Goal: Task Accomplishment & Management: Complete application form

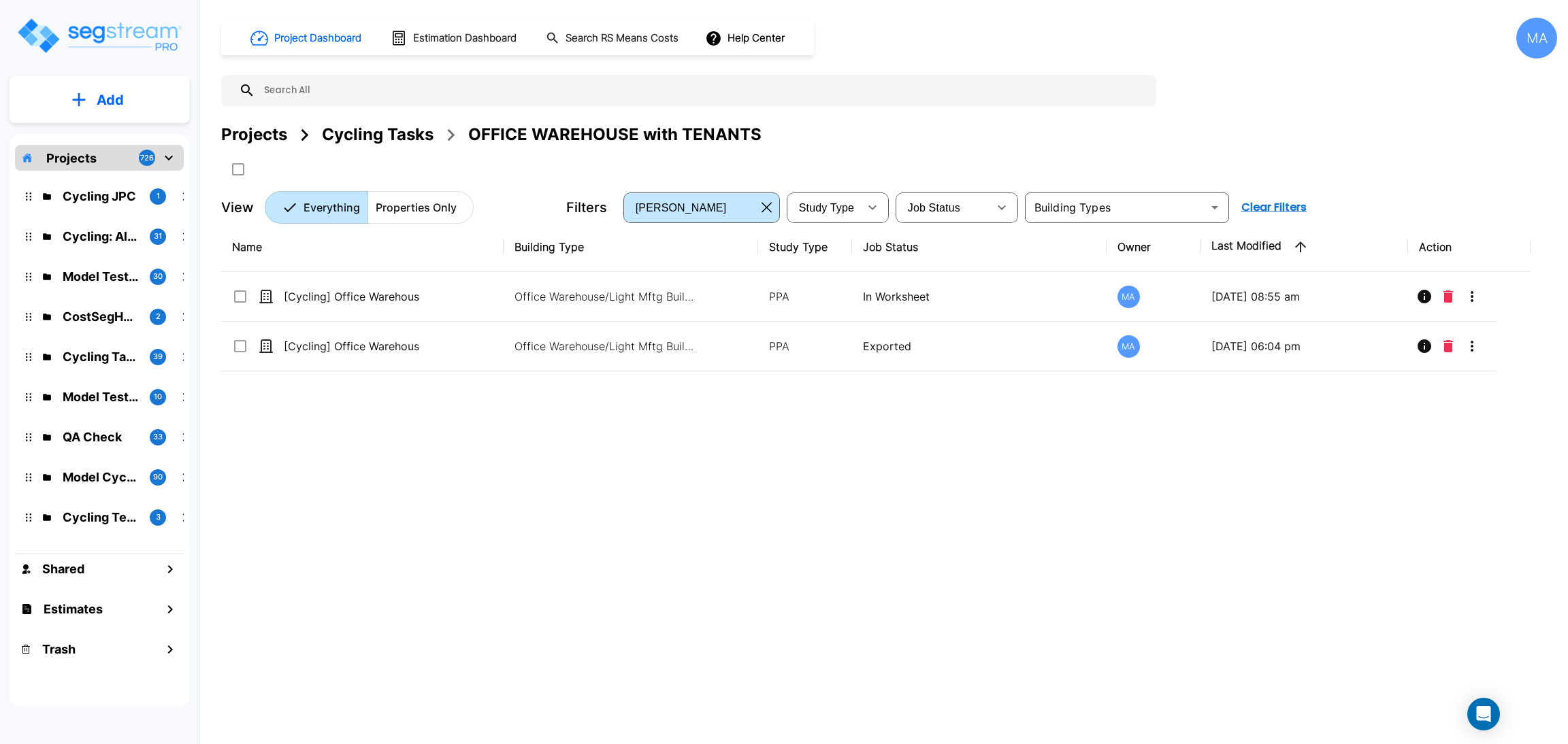
click at [377, 131] on div "Cycling Tasks" at bounding box center [378, 135] width 112 height 25
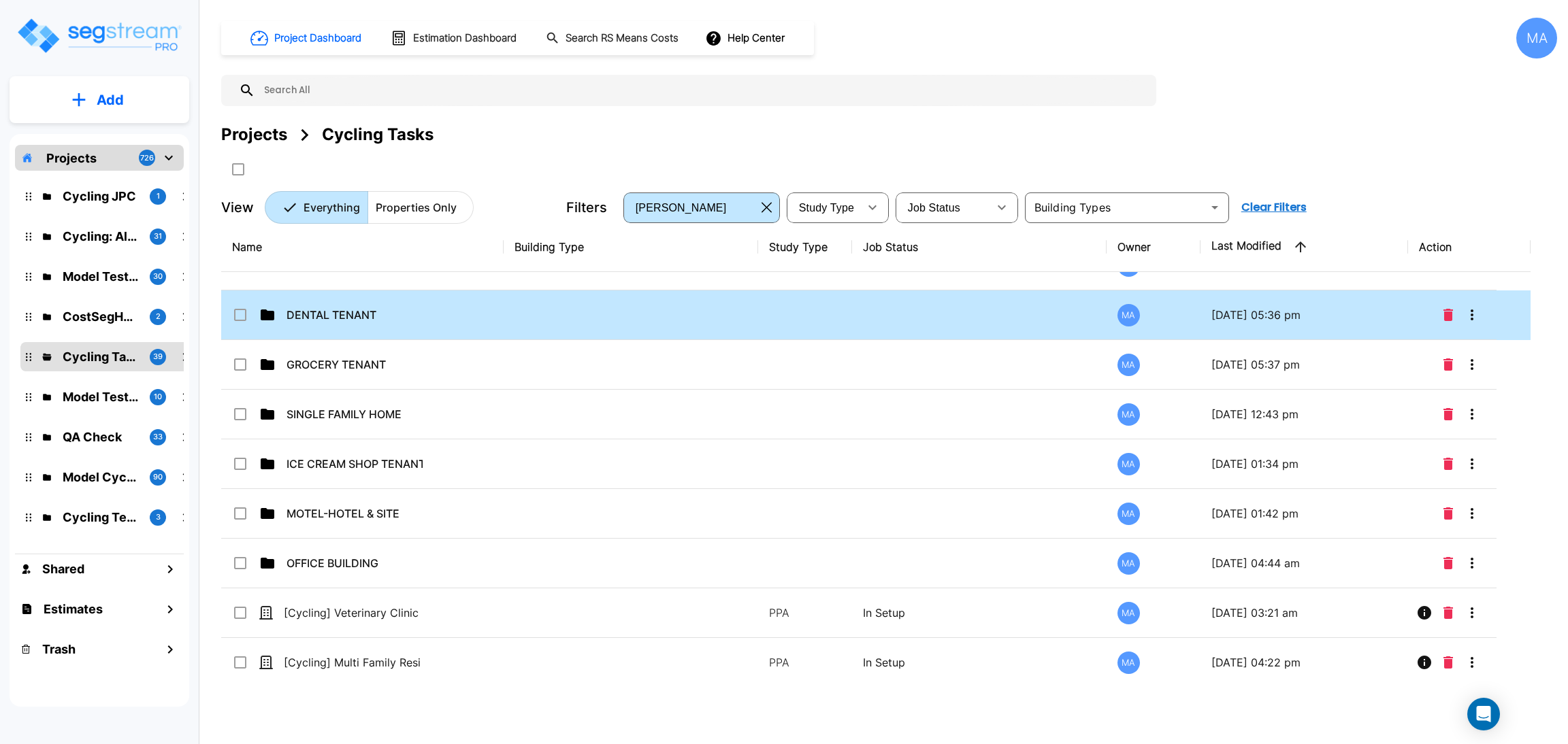
scroll to position [1530, 0]
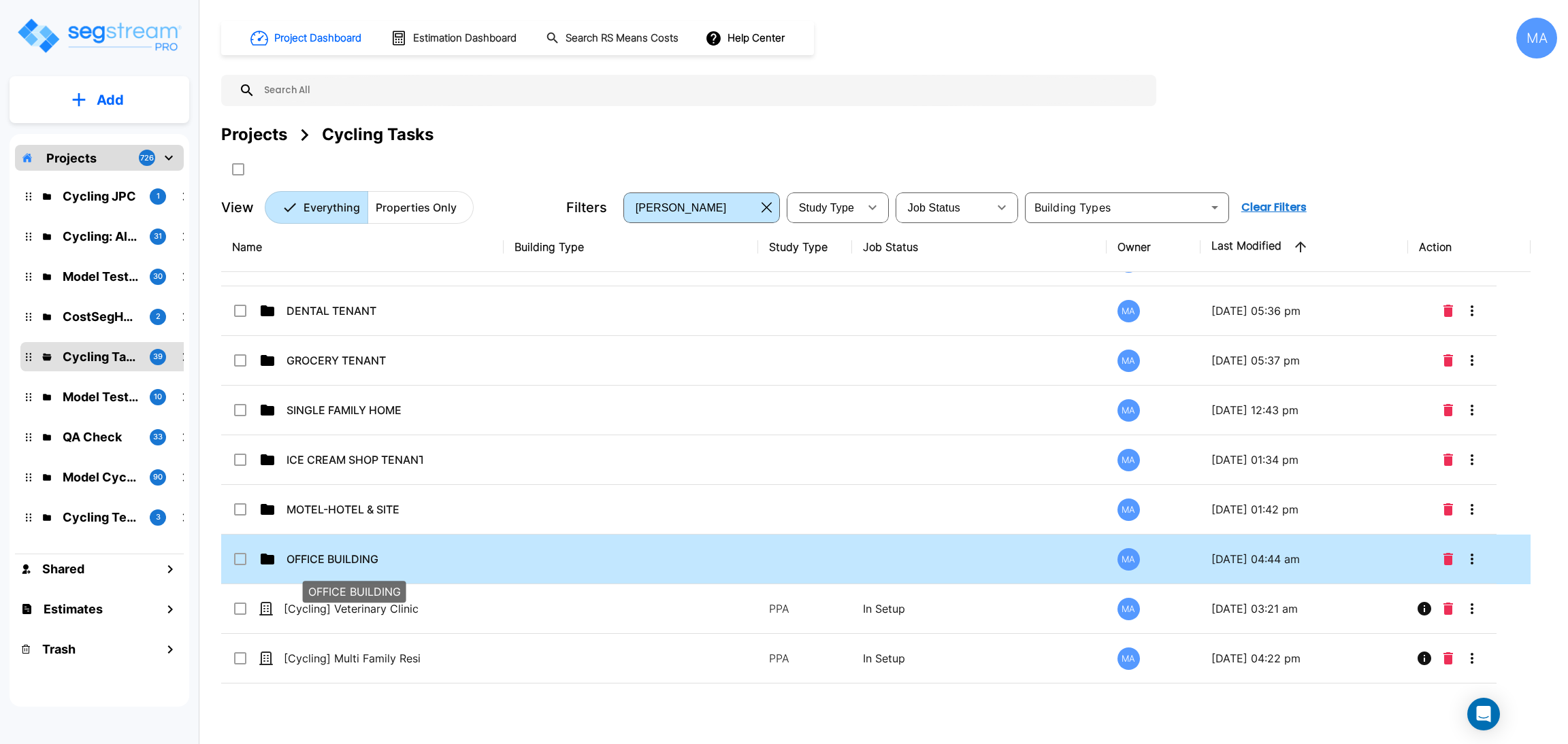
click at [360, 553] on p "OFFICE BUILDING" at bounding box center [354, 559] width 136 height 16
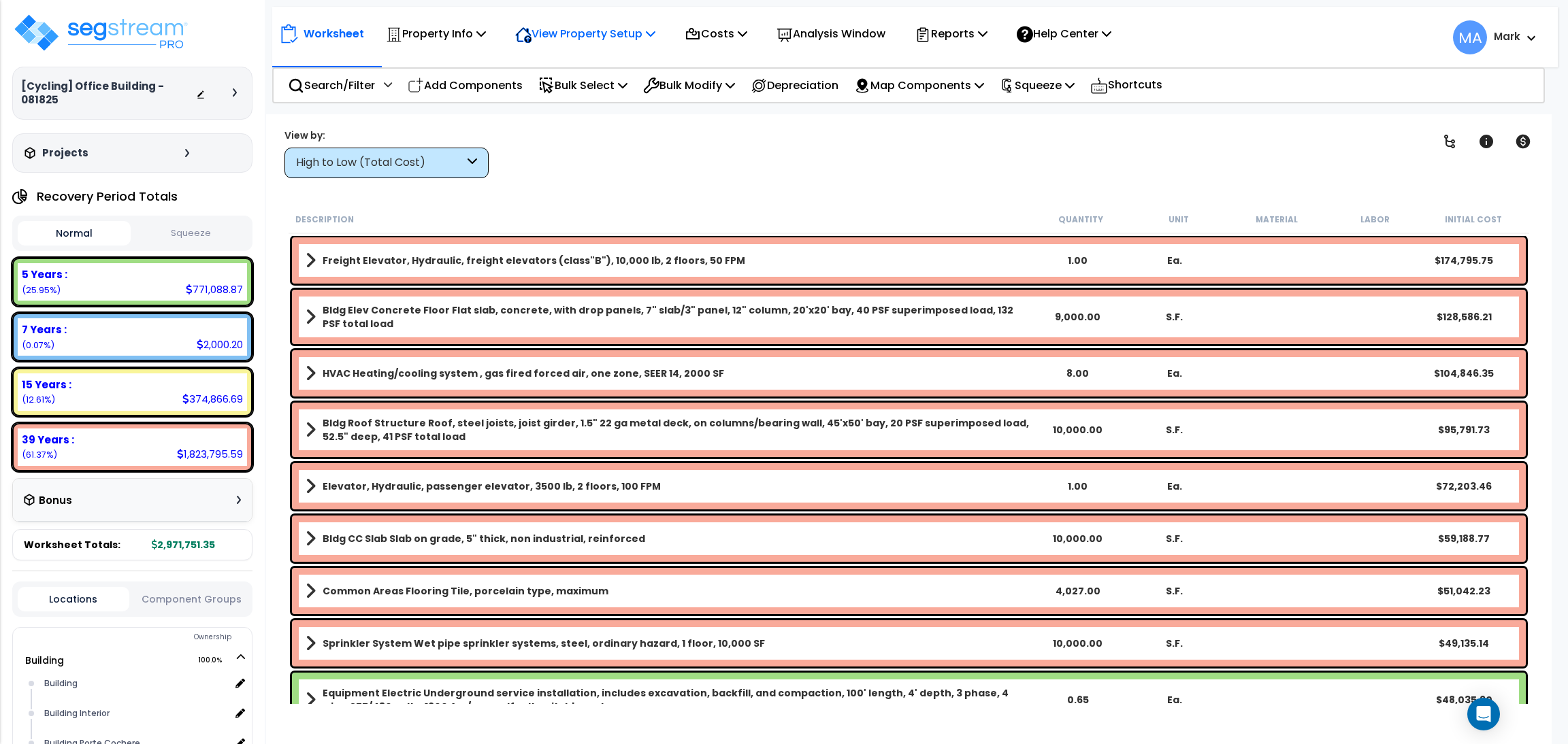
click at [486, 26] on p "View Property Setup" at bounding box center [435, 34] width 100 height 18
click at [574, 86] on link "View Questionnaire" at bounding box center [575, 93] width 134 height 27
click at [377, 85] on div "Search/Filter Additional Search / Filter" at bounding box center [340, 85] width 104 height 32
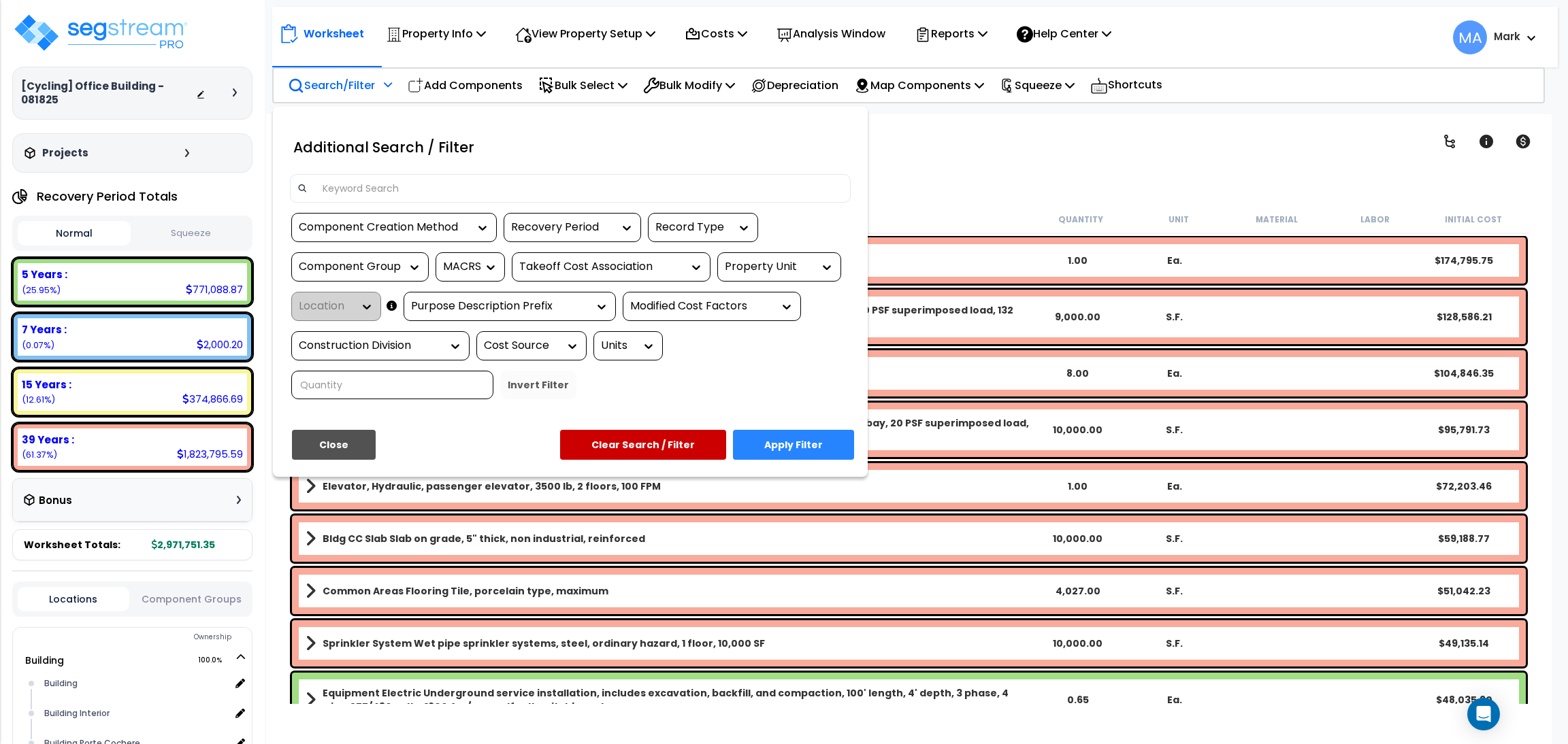
click at [369, 180] on input at bounding box center [578, 188] width 529 height 20
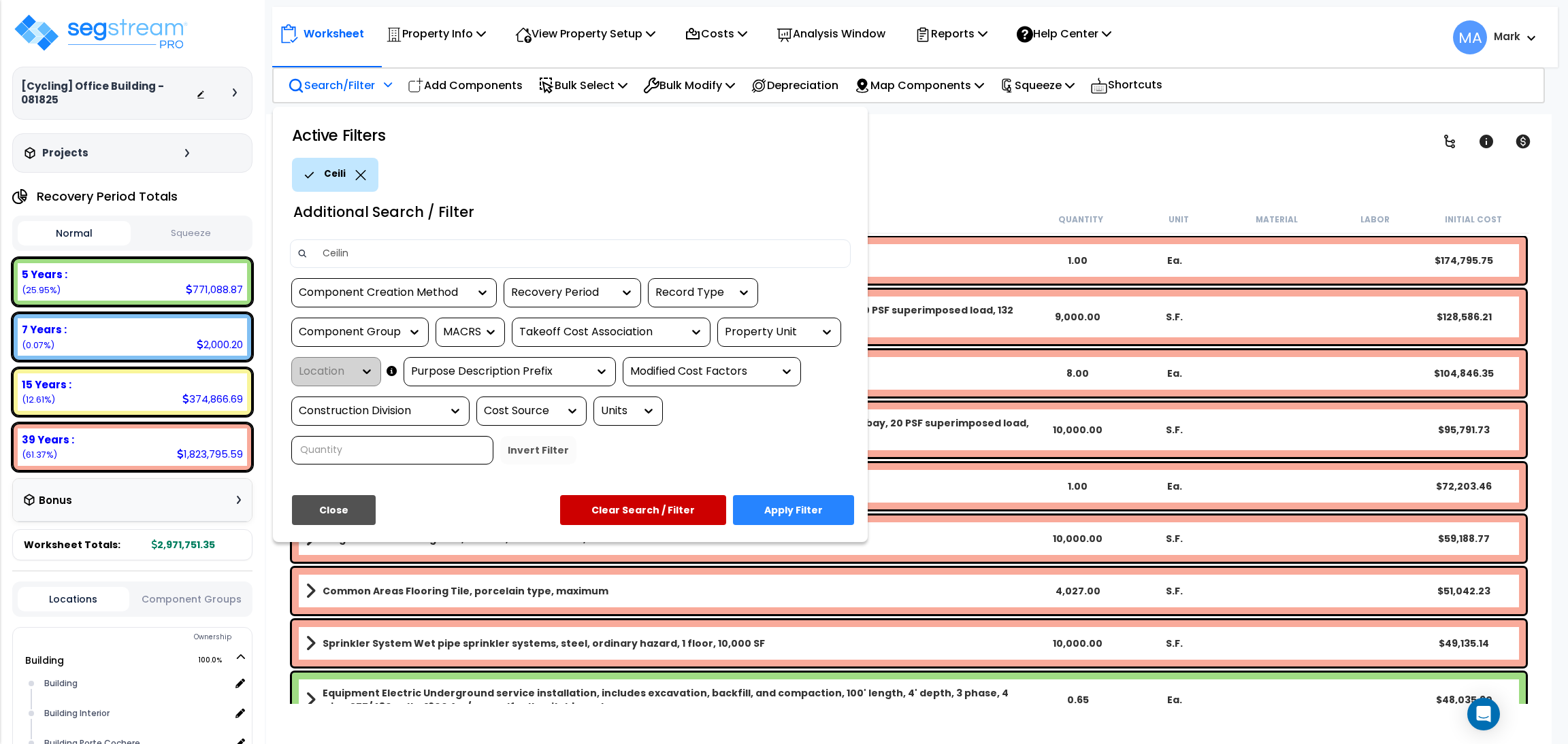
type input "Ceiling"
click at [779, 515] on button "Apply Filter" at bounding box center [794, 510] width 121 height 30
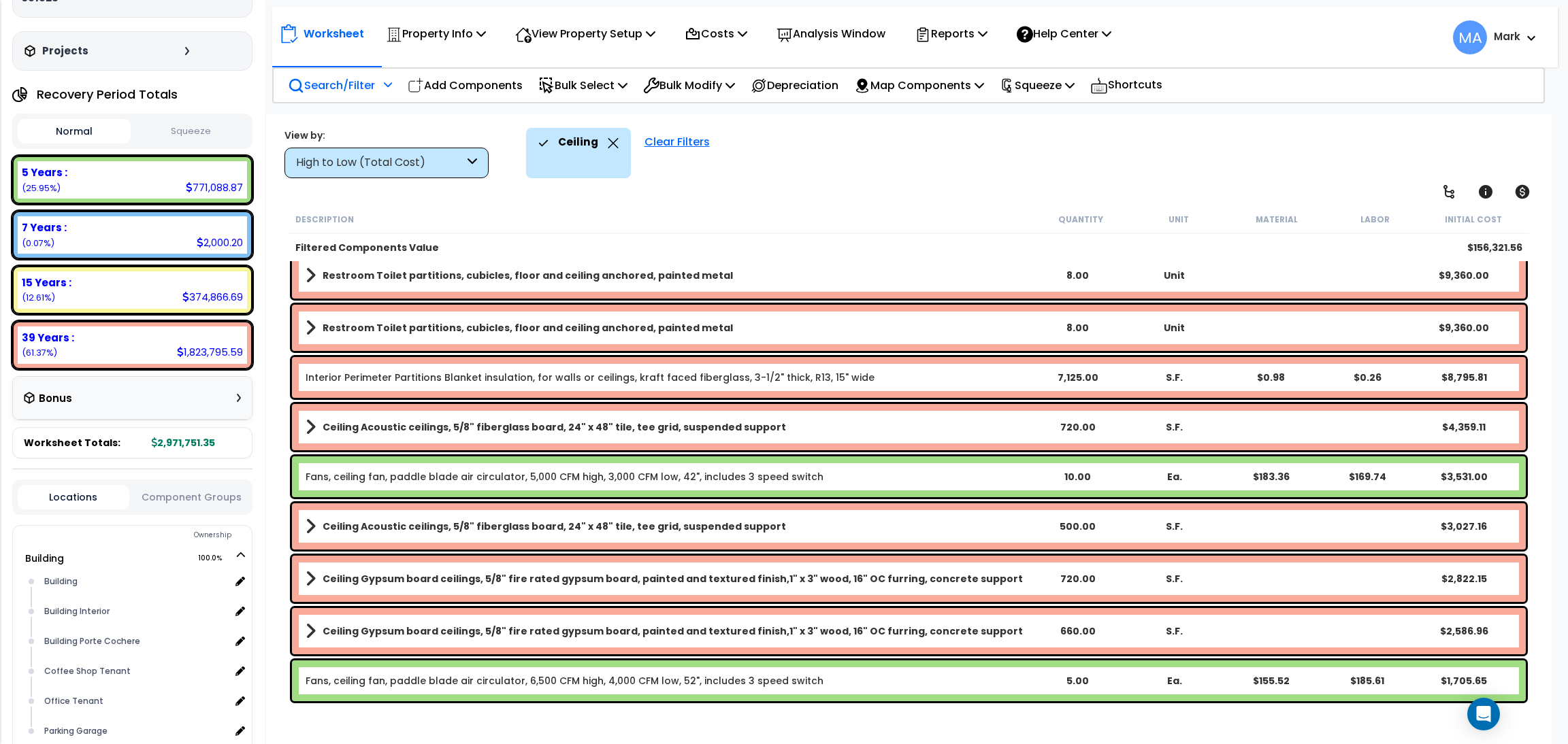
scroll to position [109, 0]
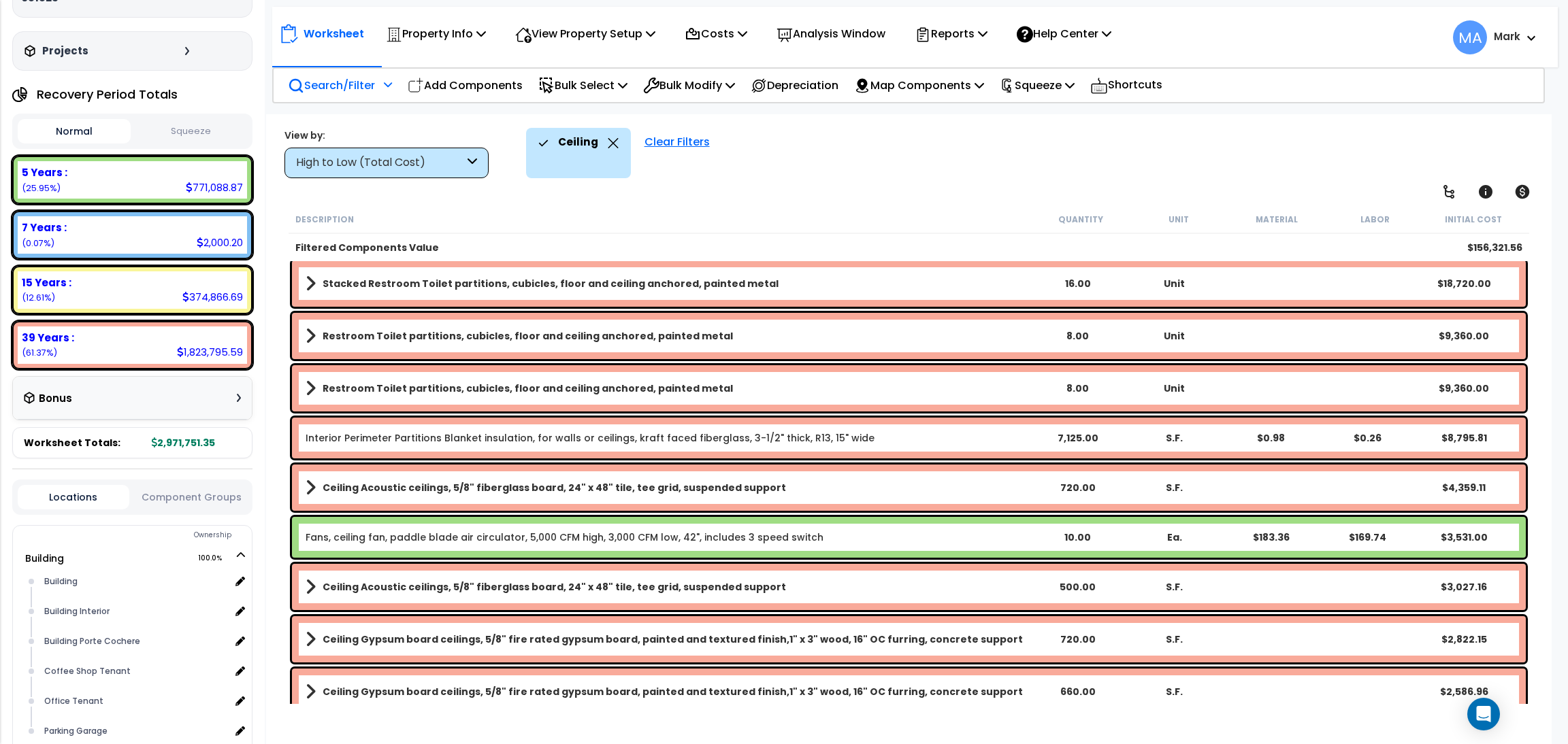
click at [473, 161] on icon at bounding box center [472, 162] width 9 height 15
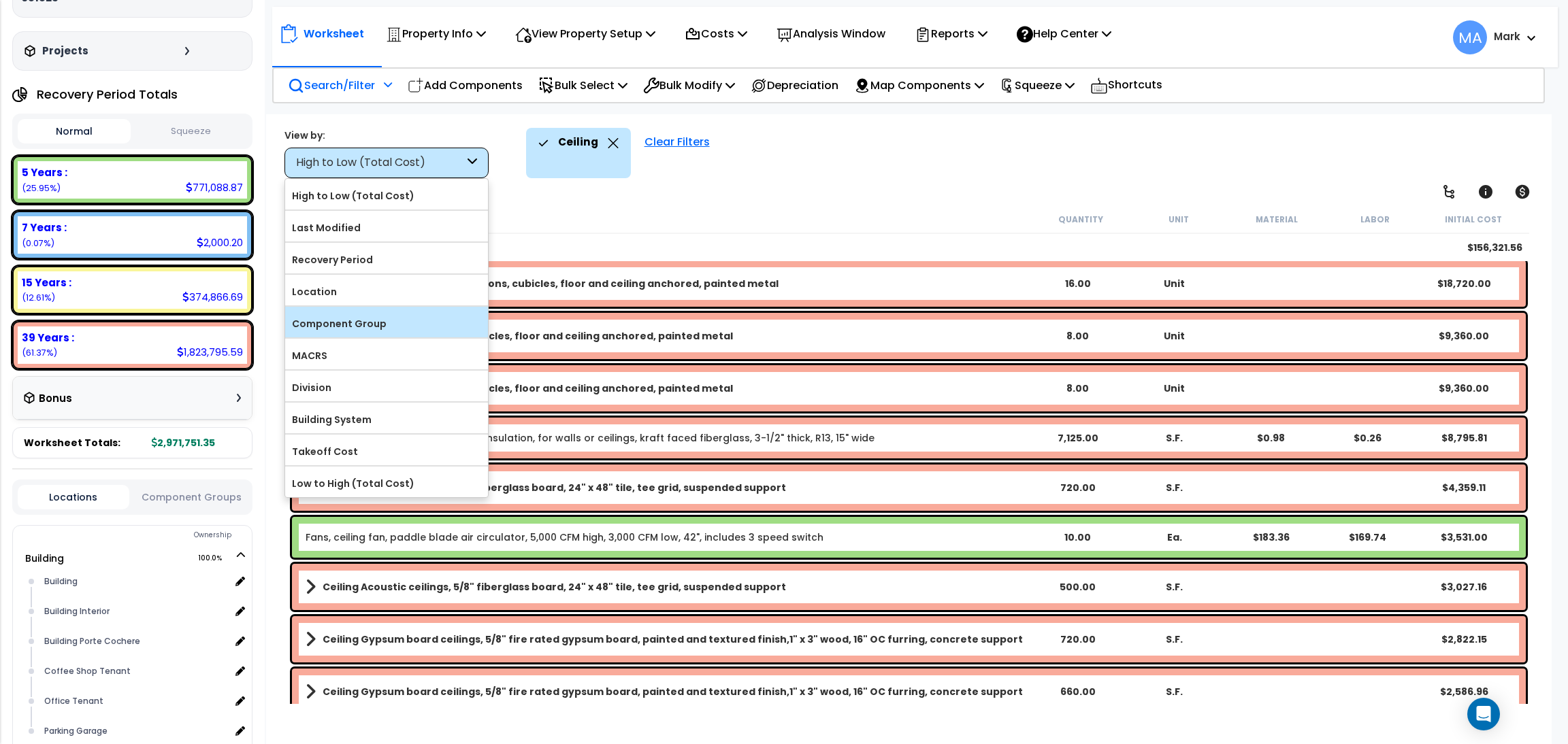
click at [378, 314] on label "Component Group" at bounding box center [386, 324] width 203 height 20
click at [0, 0] on input "Component Group" at bounding box center [0, 0] width 0 height 0
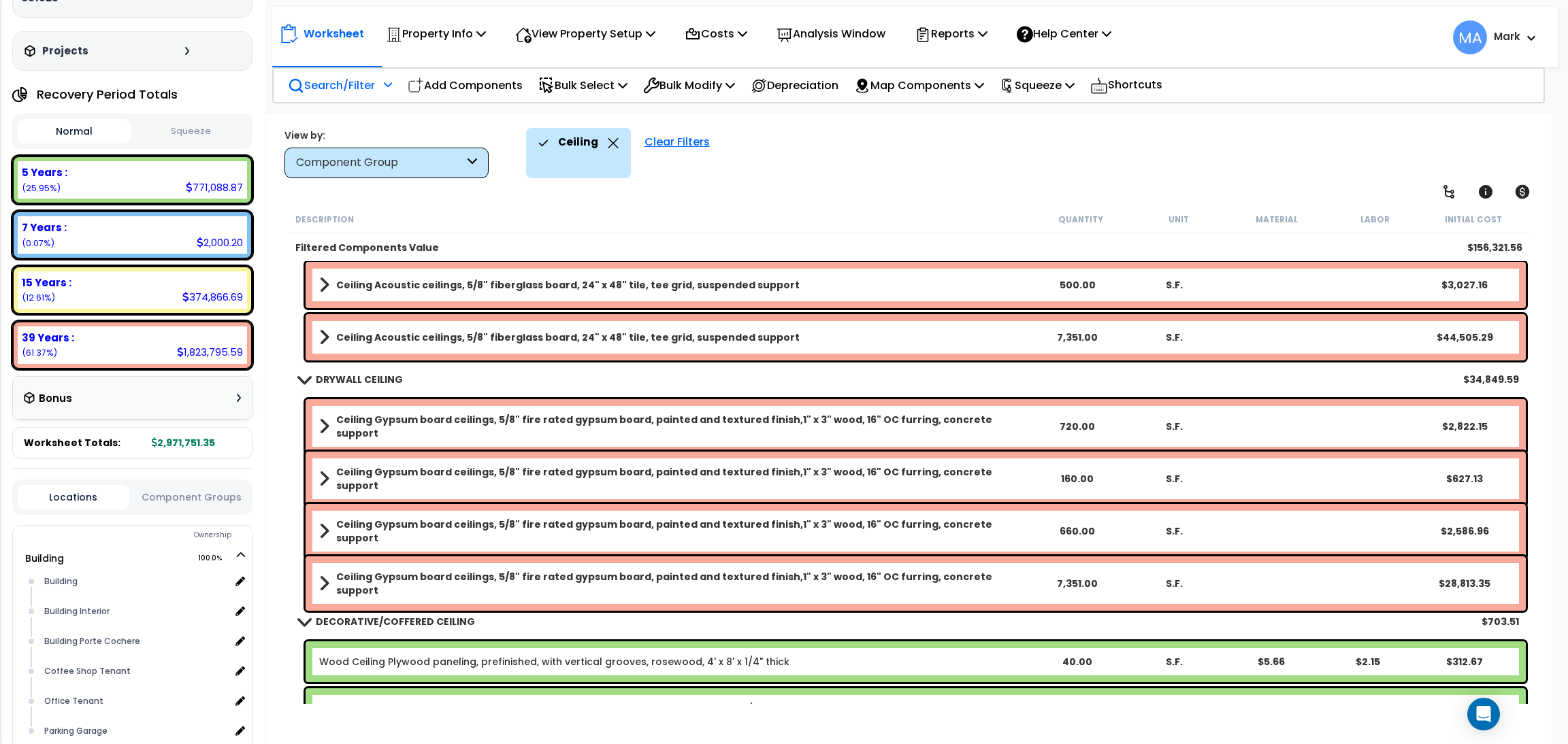
scroll to position [612, 0]
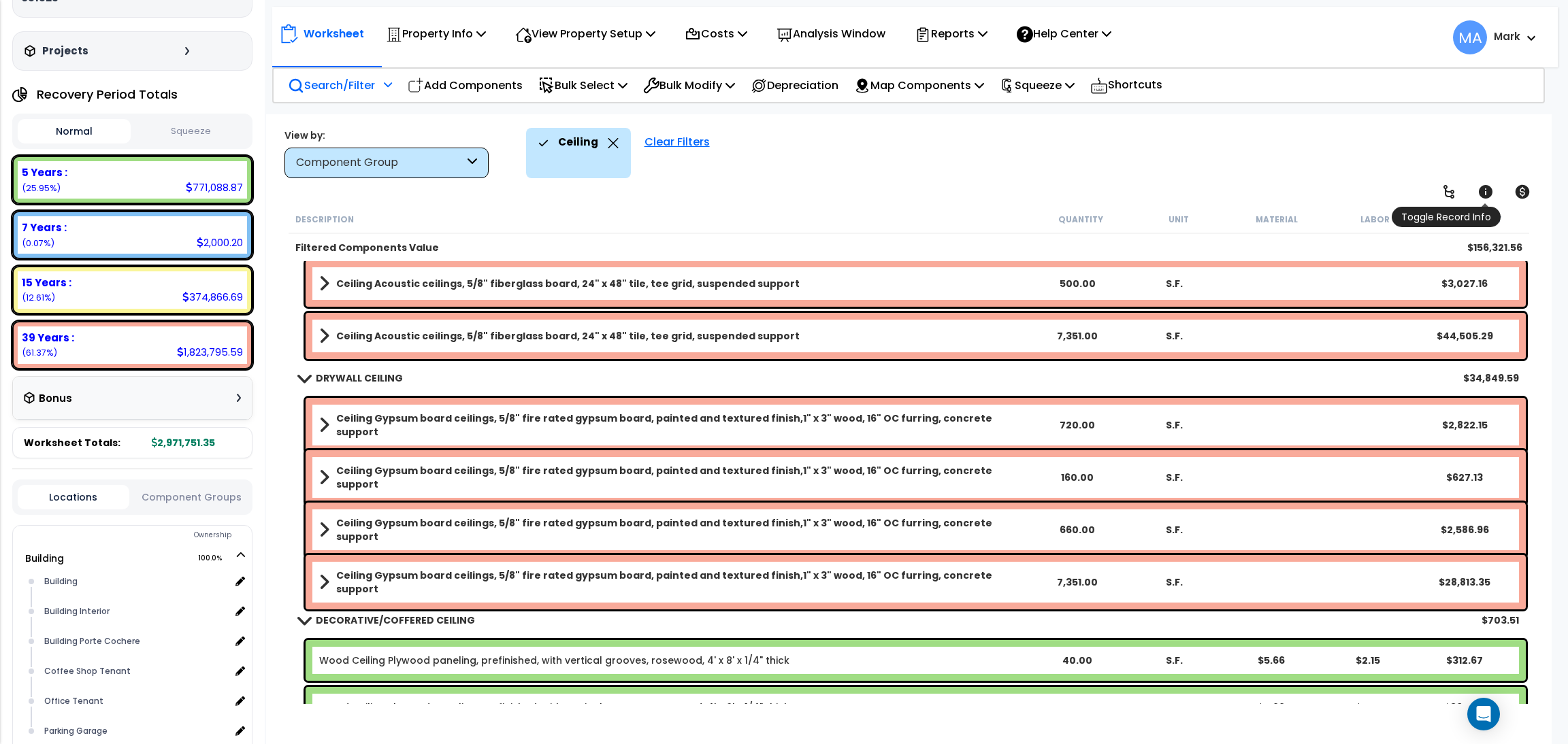
click at [1481, 198] on icon at bounding box center [1485, 192] width 16 height 16
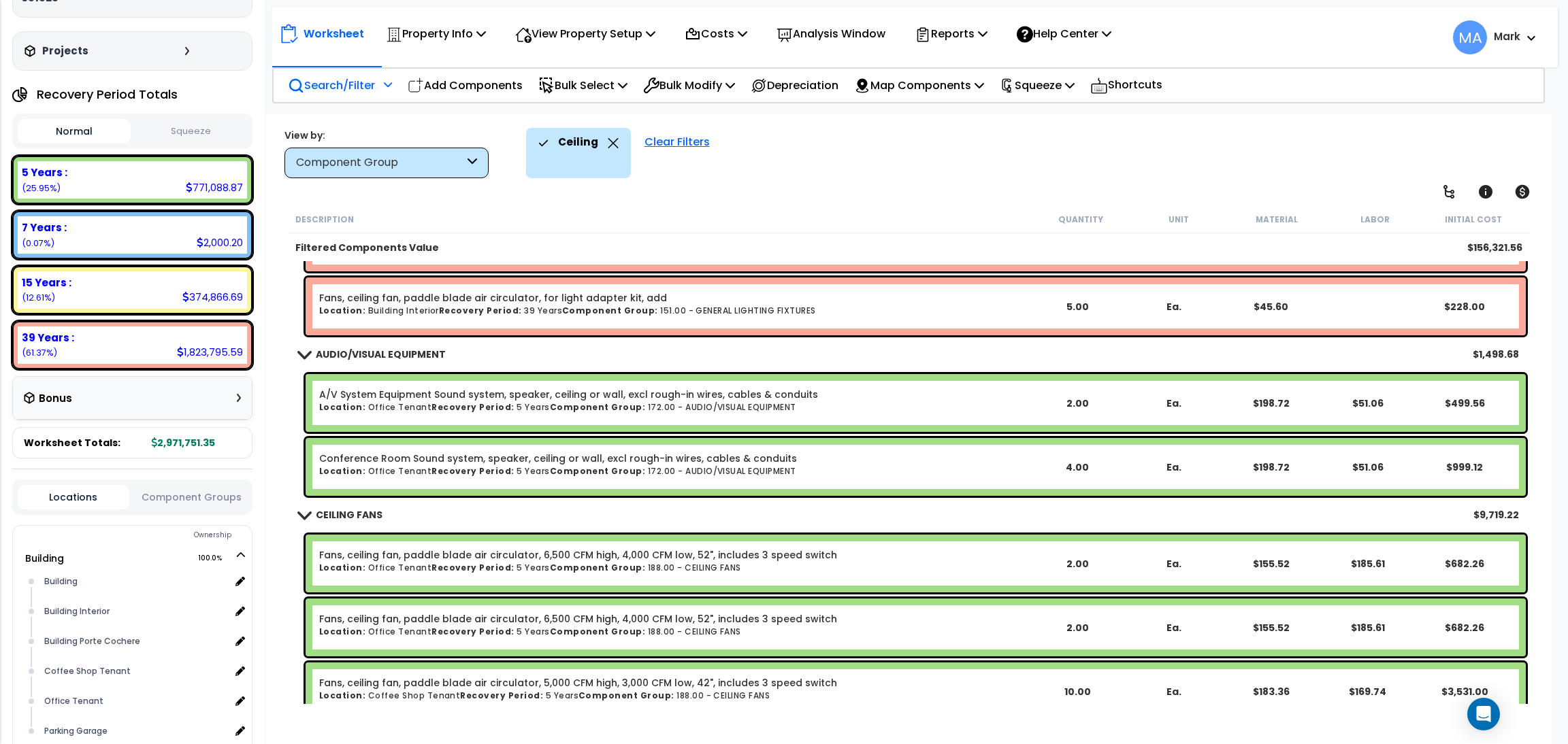
scroll to position [0, 0]
click at [611, 145] on icon at bounding box center [613, 143] width 11 height 10
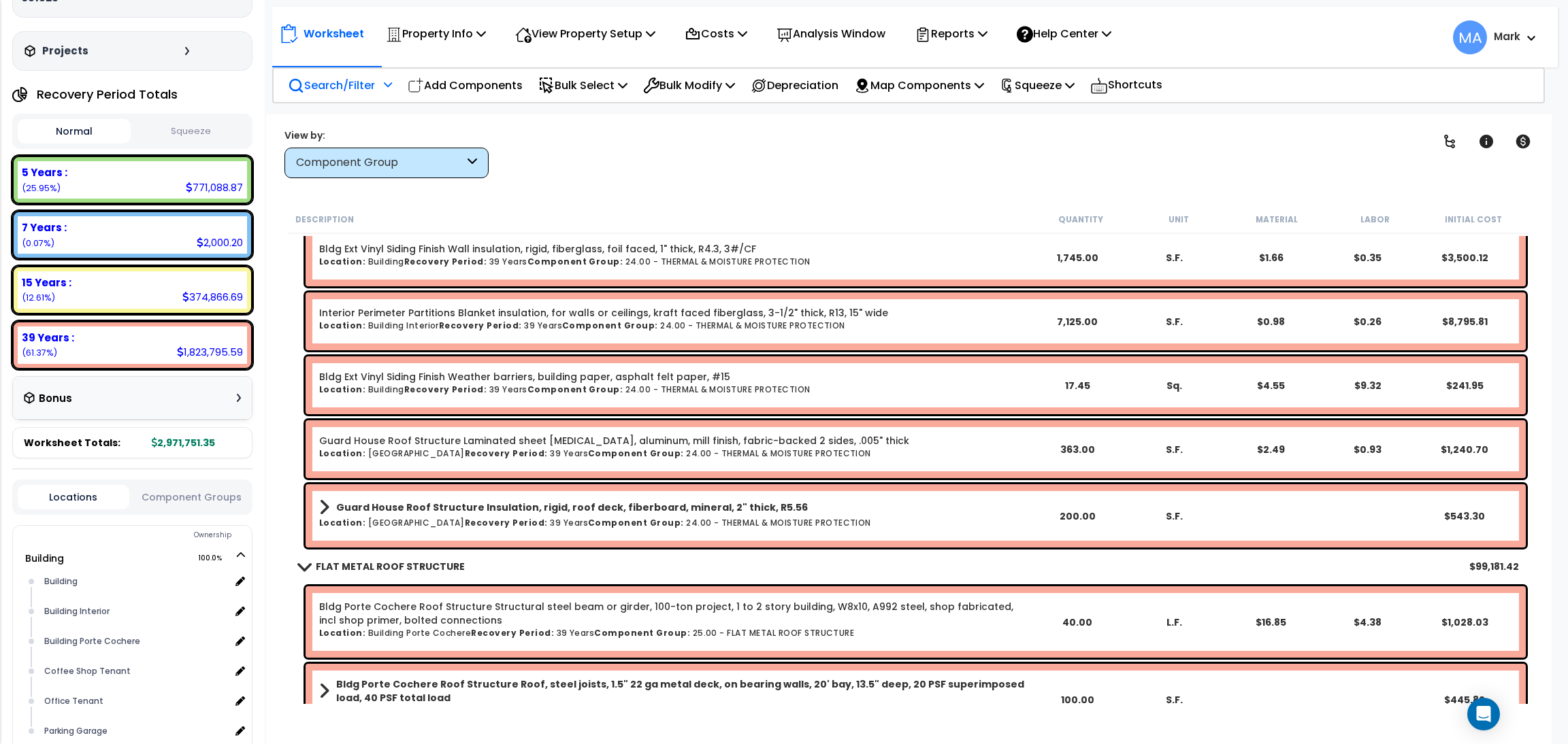
click at [445, 159] on div "Component Group" at bounding box center [380, 162] width 168 height 15
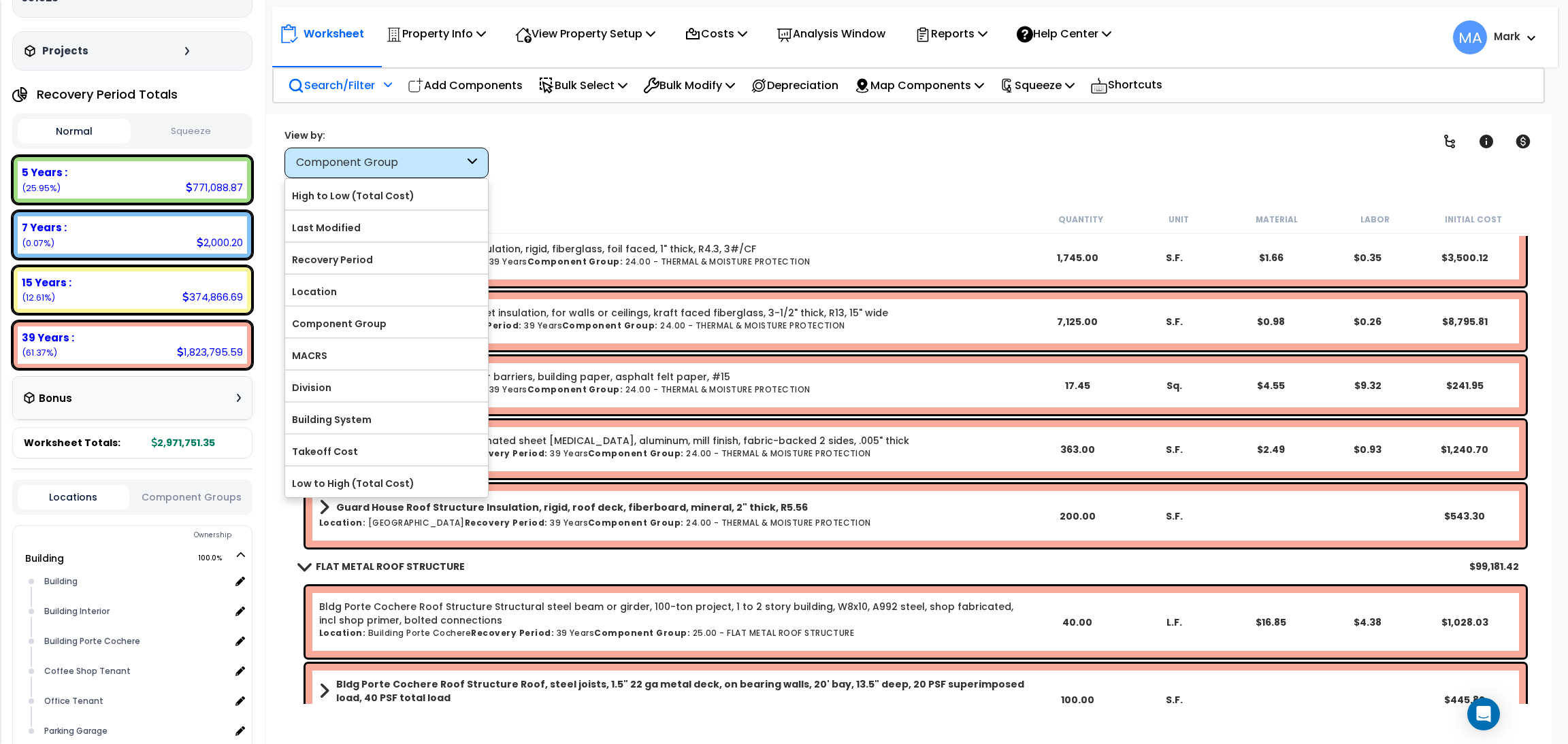
click at [365, 88] on p "Search/Filter" at bounding box center [331, 85] width 87 height 18
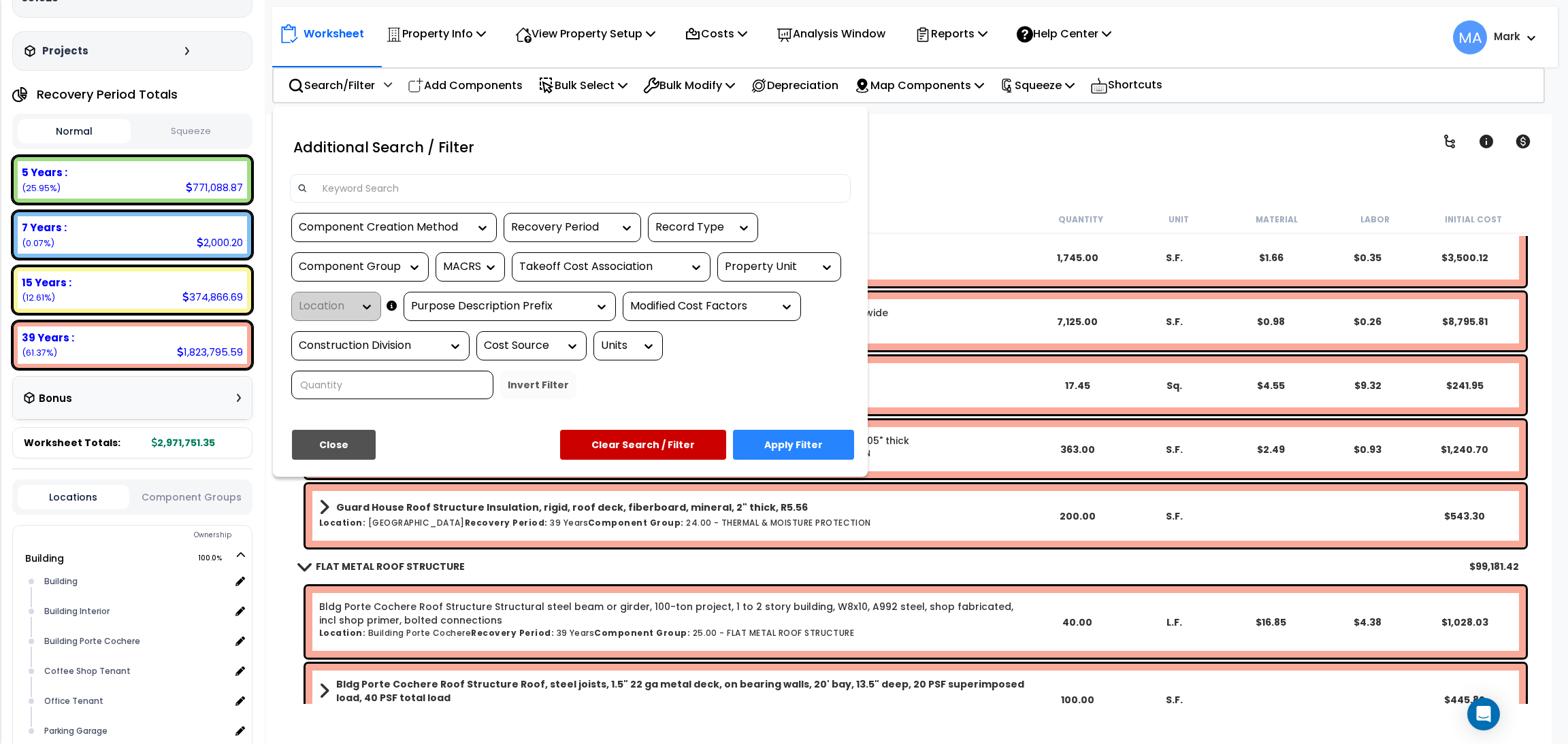
click at [362, 184] on input at bounding box center [578, 188] width 529 height 20
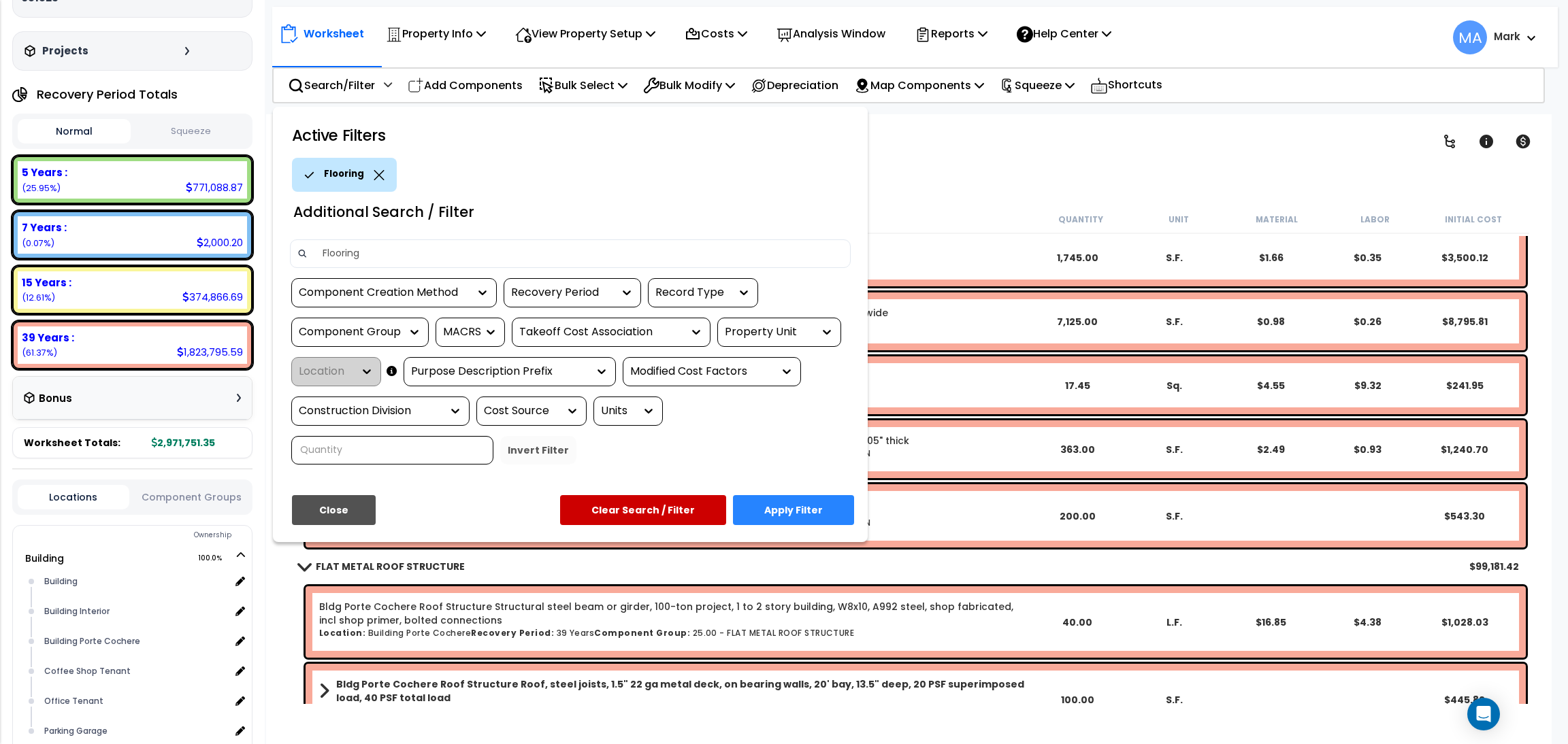
type input "Flooring"
click at [823, 511] on button "Apply Filter" at bounding box center [794, 510] width 121 height 30
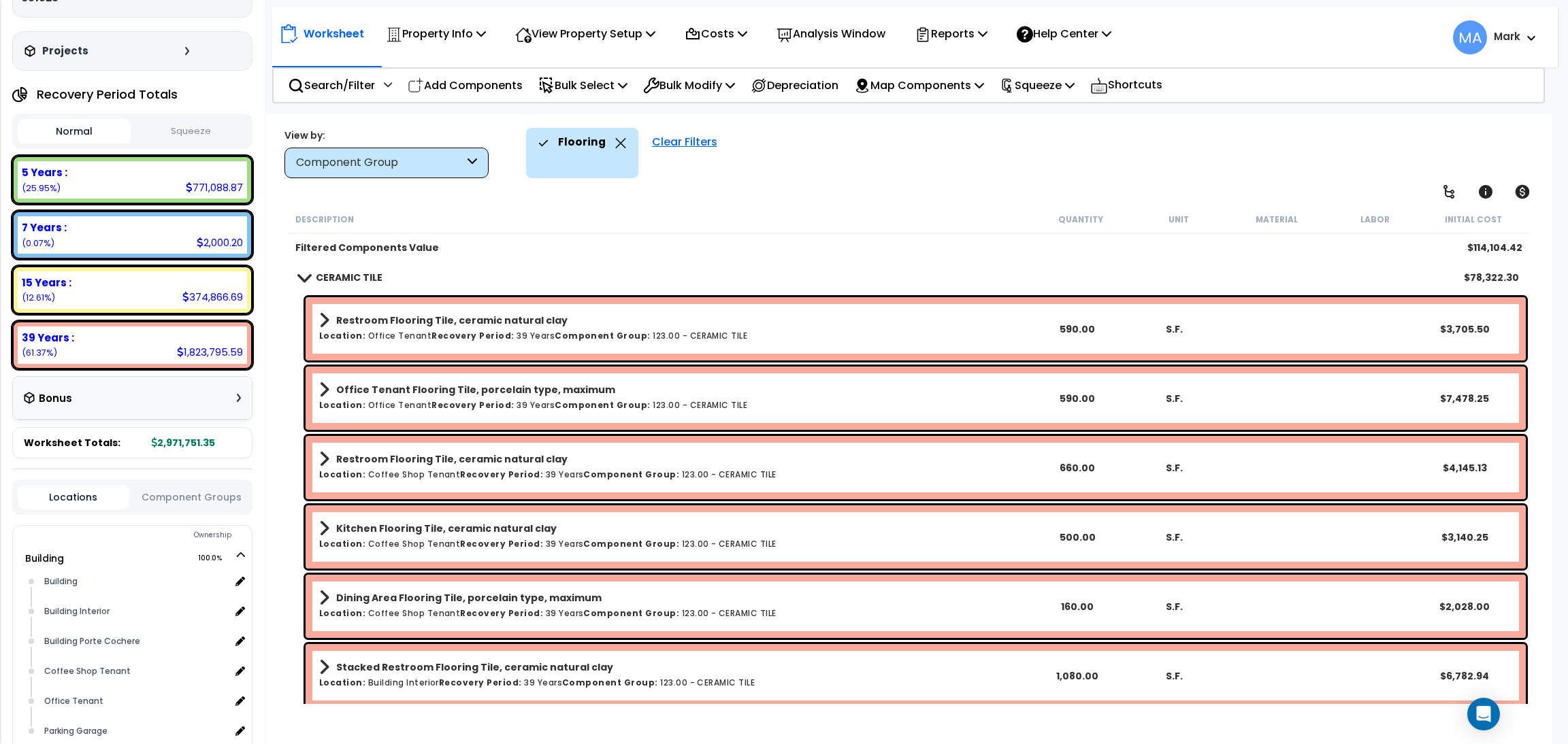
click at [623, 145] on div "Flooring" at bounding box center [582, 153] width 112 height 50
click at [611, 136] on div "Flooring" at bounding box center [582, 142] width 88 height 30
click at [615, 144] on icon at bounding box center [620, 143] width 11 height 10
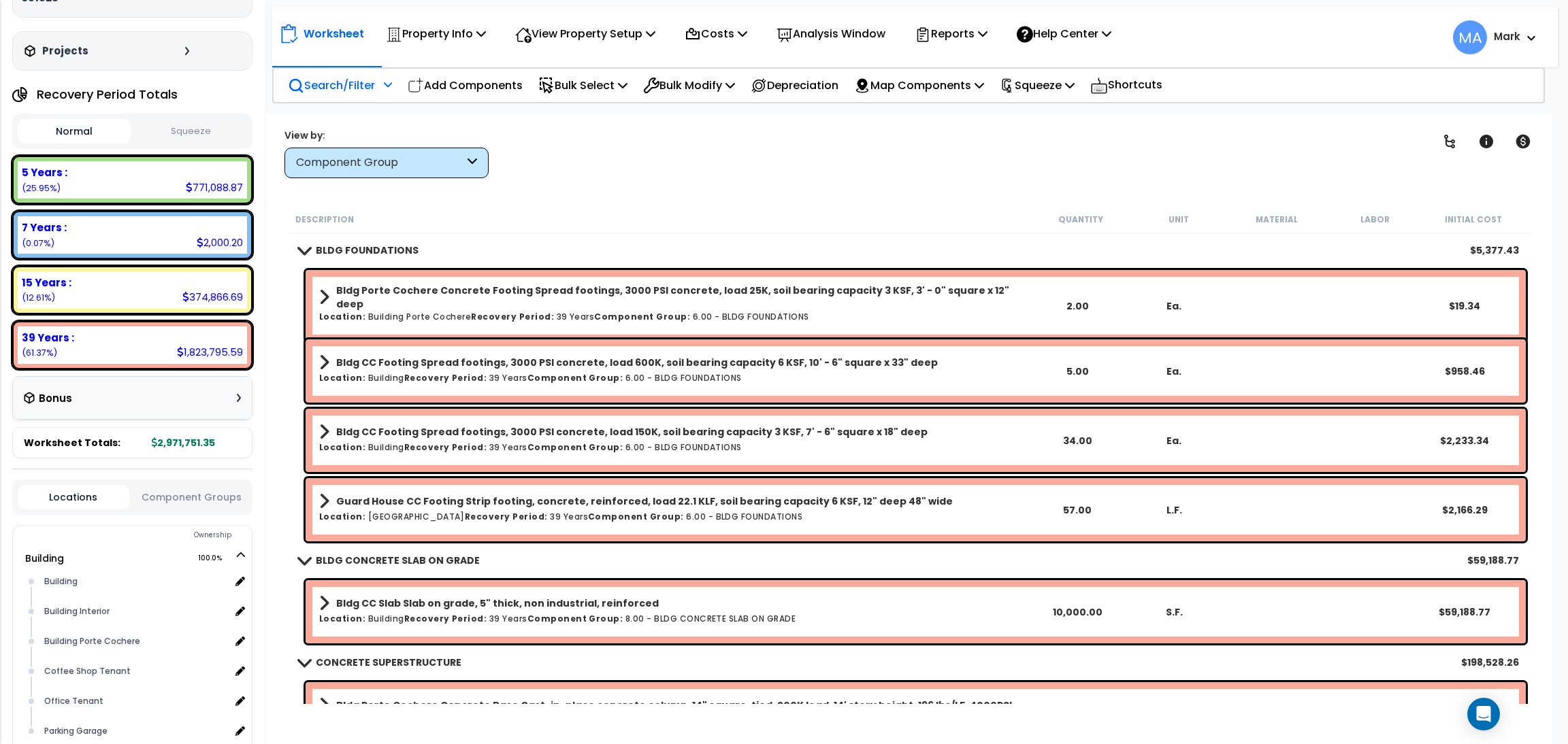
click at [378, 84] on div "Search/Filter Additional Search / Filter" at bounding box center [340, 85] width 104 height 32
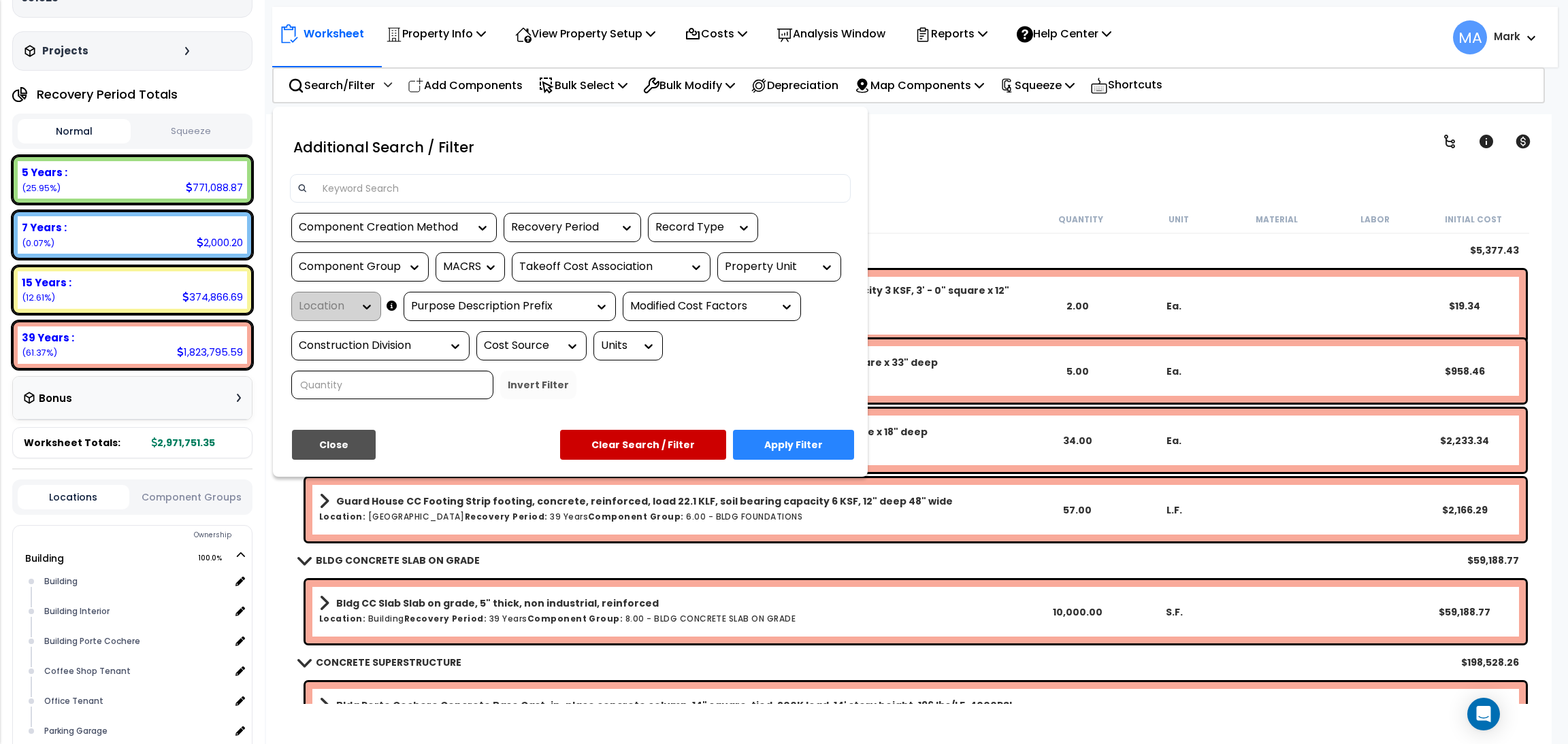
click at [376, 185] on input at bounding box center [578, 188] width 529 height 20
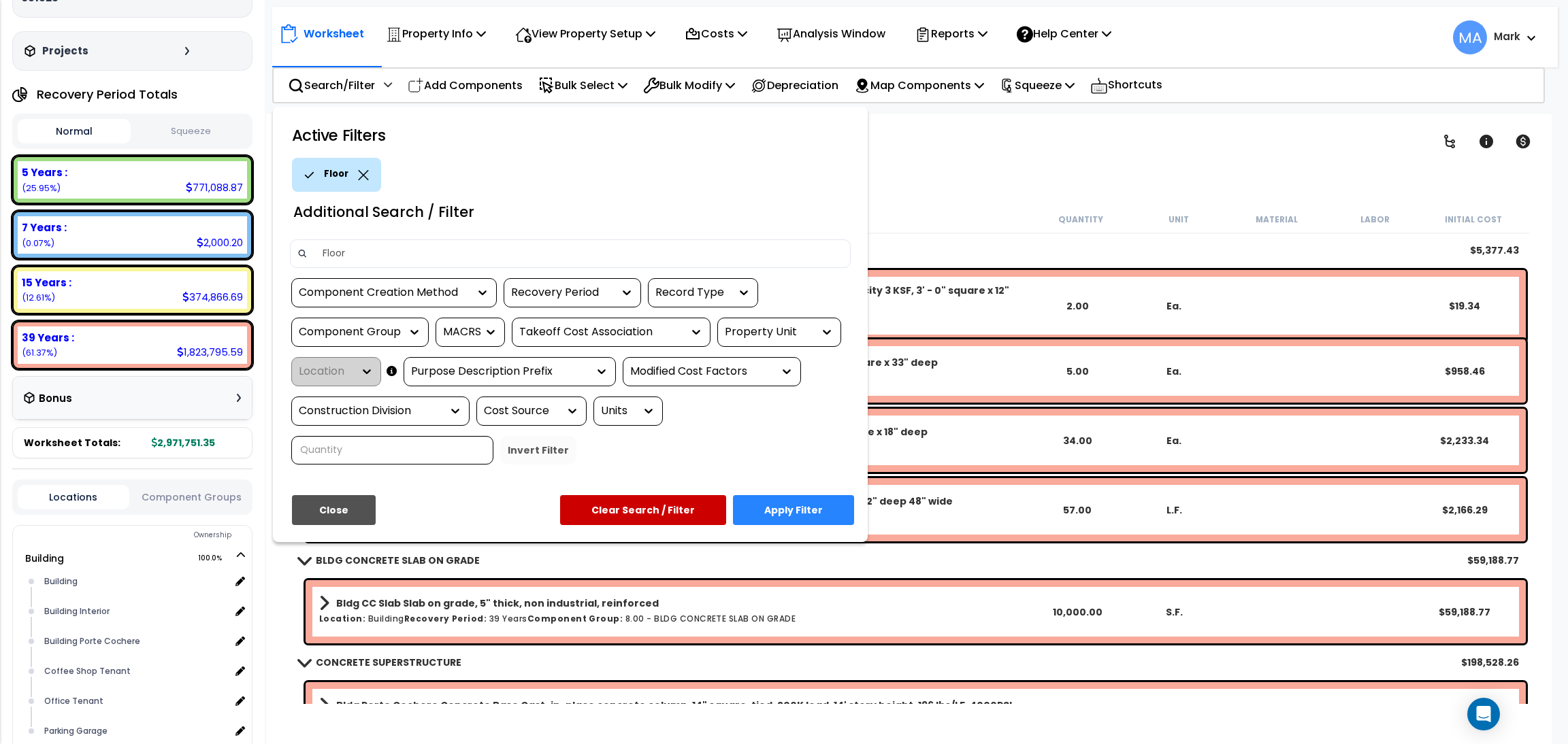
type input "Floor"
click at [806, 499] on button "Apply Filter" at bounding box center [794, 510] width 121 height 30
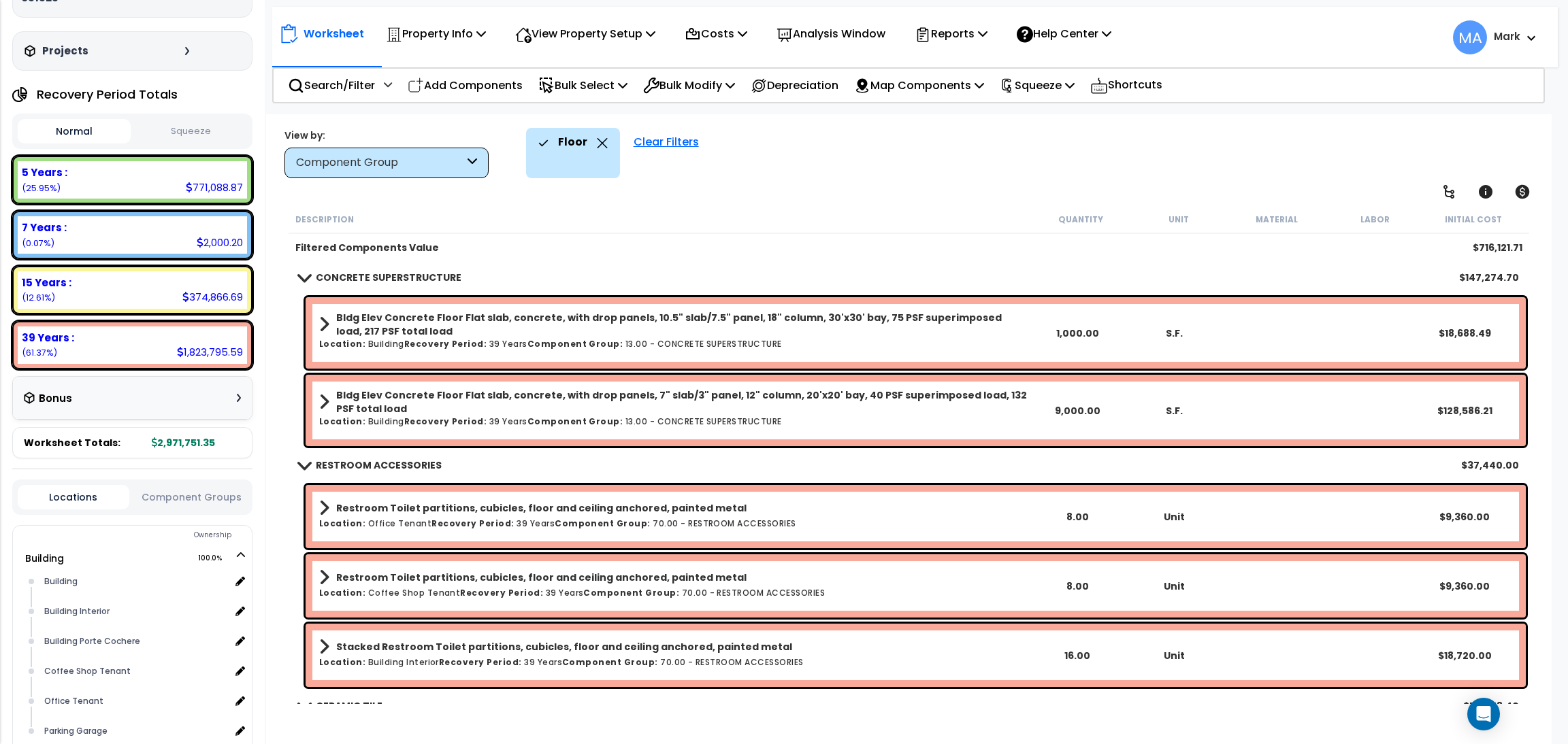
click at [600, 144] on icon at bounding box center [602, 143] width 10 height 10
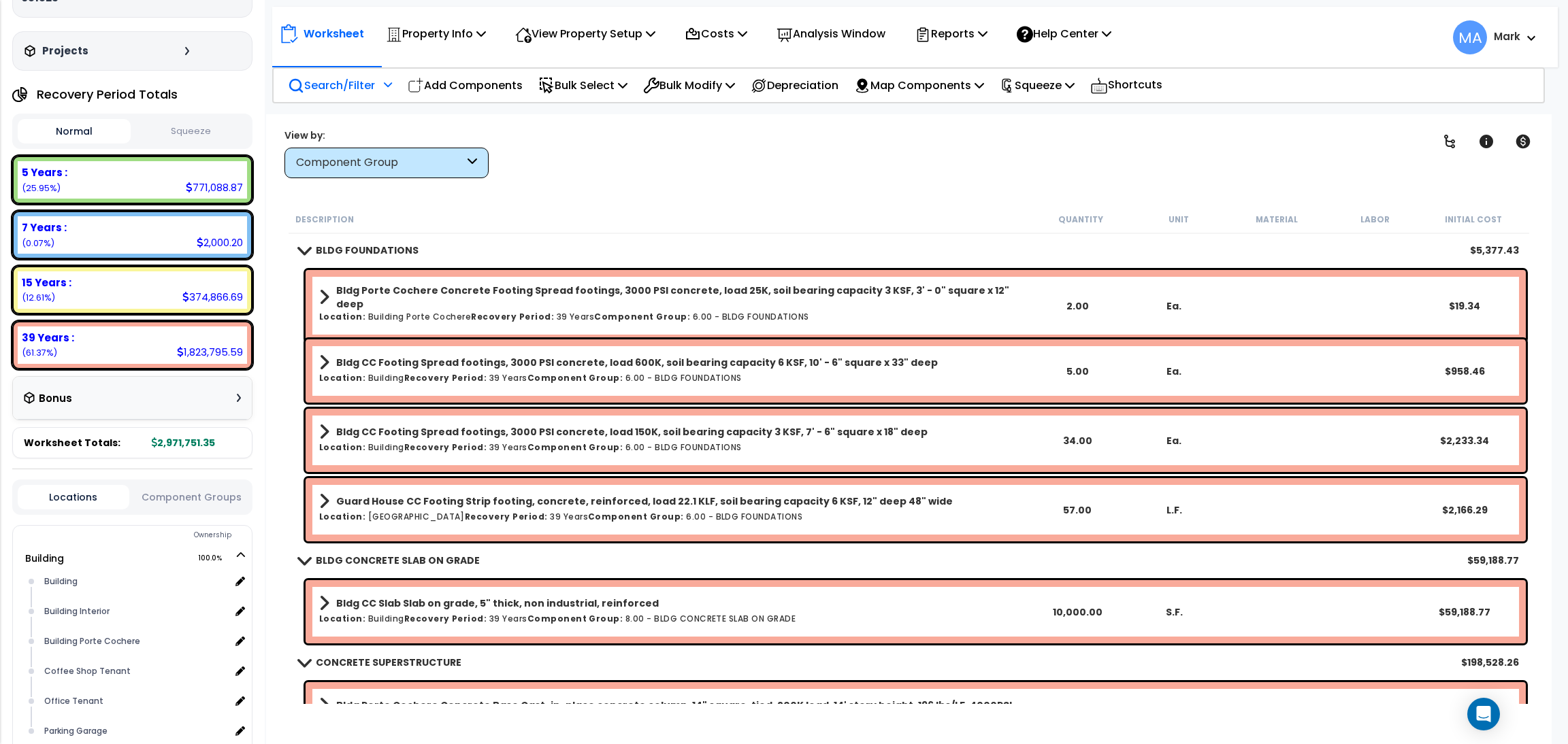
click at [358, 90] on p "Search/Filter" at bounding box center [331, 85] width 87 height 18
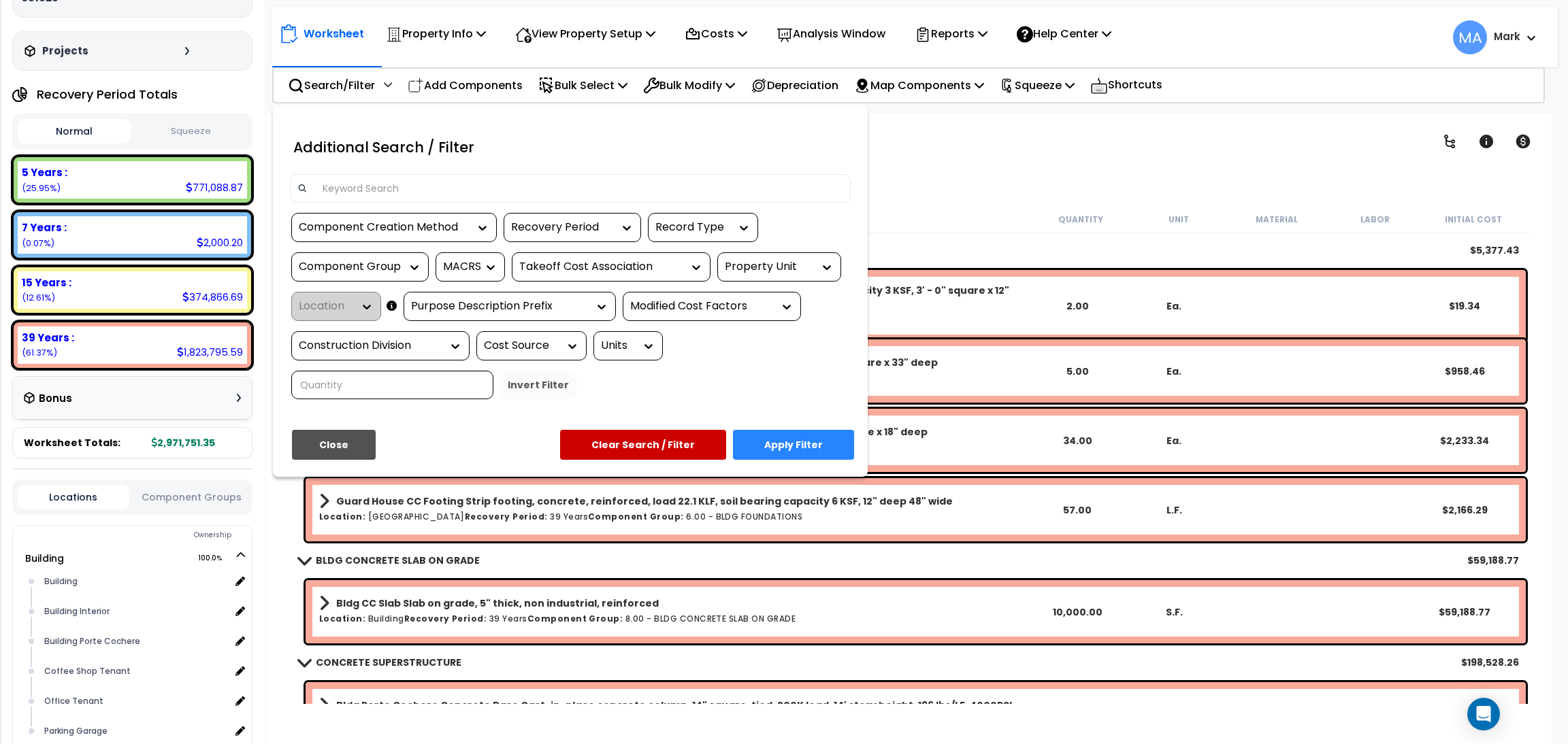
click at [391, 188] on input at bounding box center [578, 188] width 529 height 20
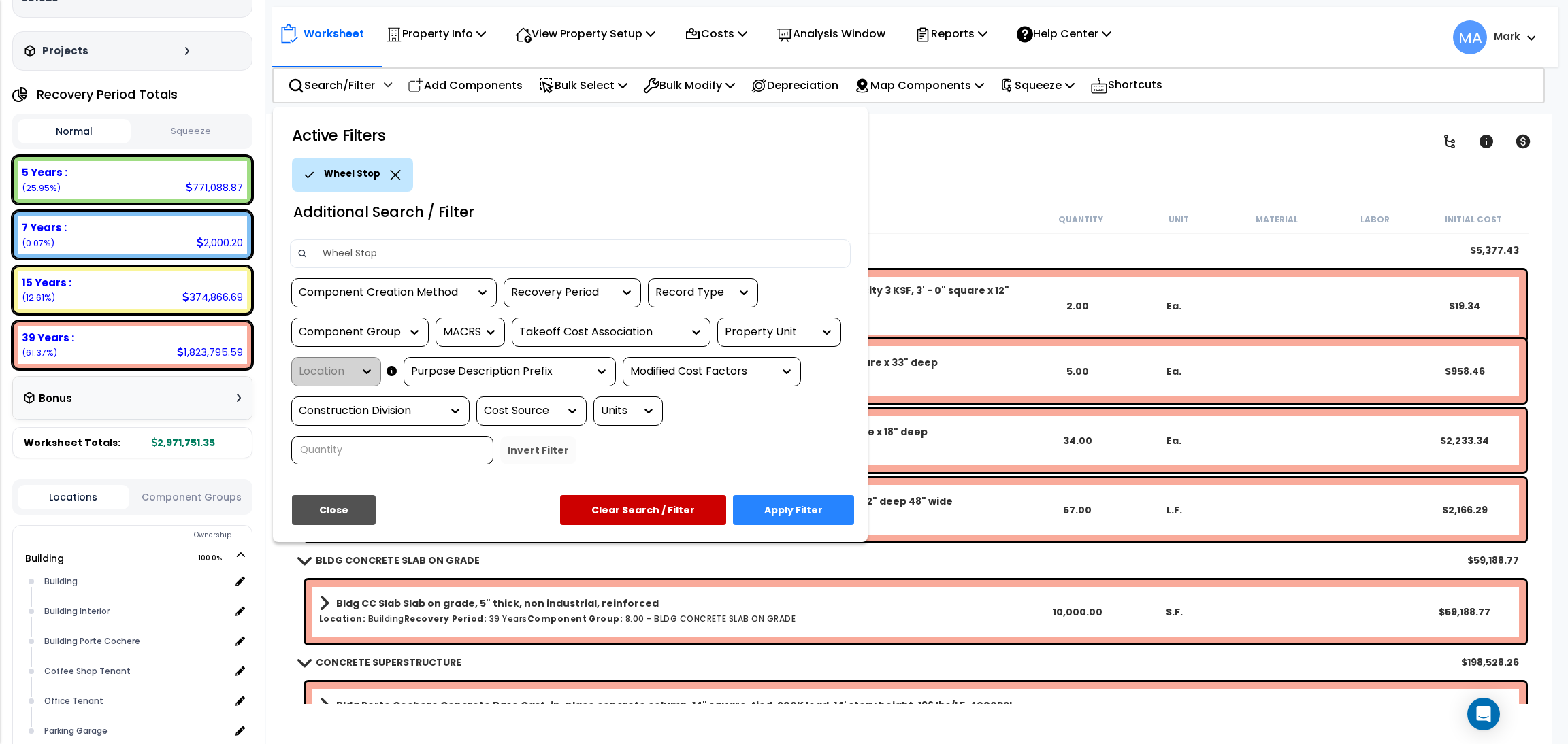
type input "Wheel Stop"
click at [773, 502] on button "Apply Filter" at bounding box center [794, 510] width 121 height 30
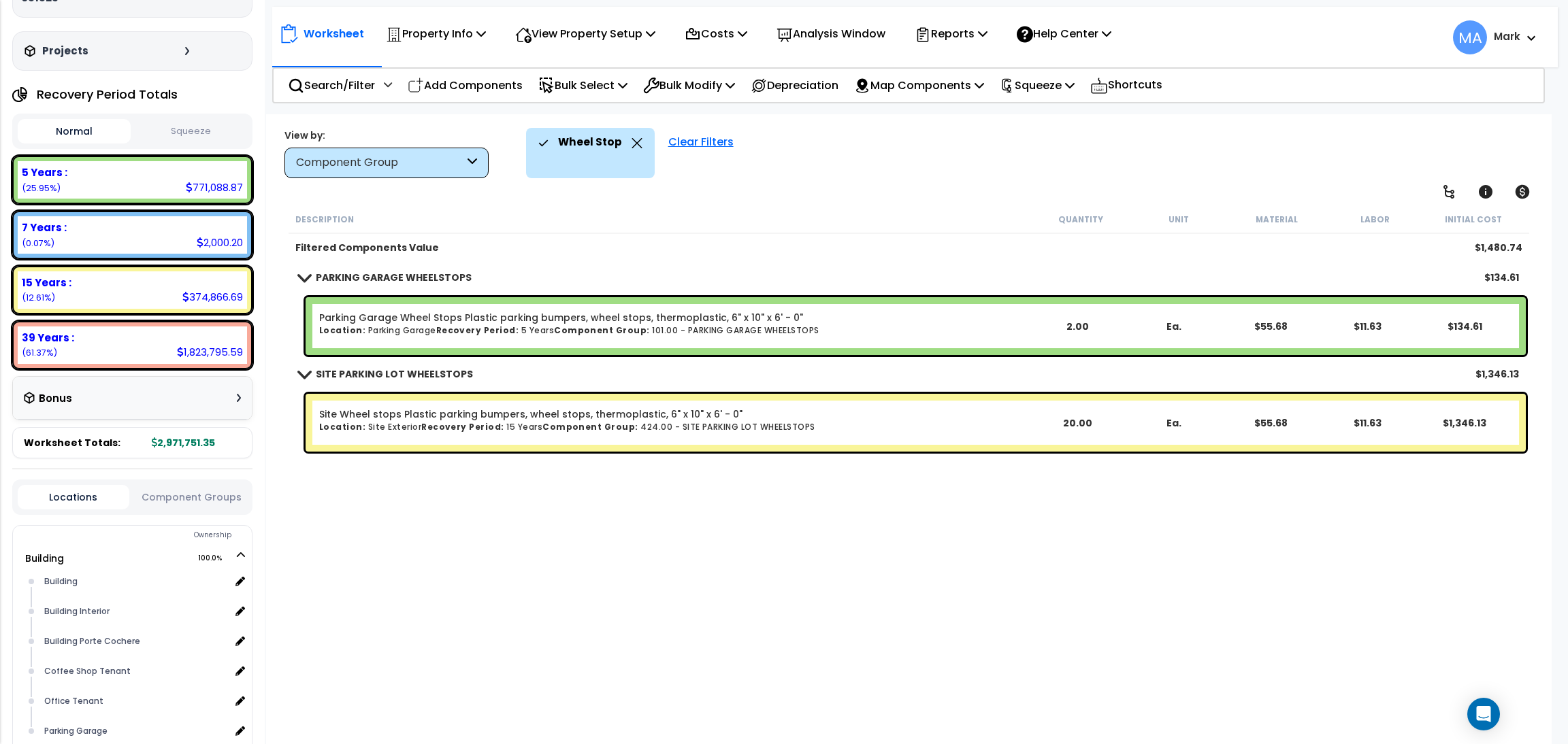
click at [632, 145] on icon at bounding box center [637, 143] width 11 height 10
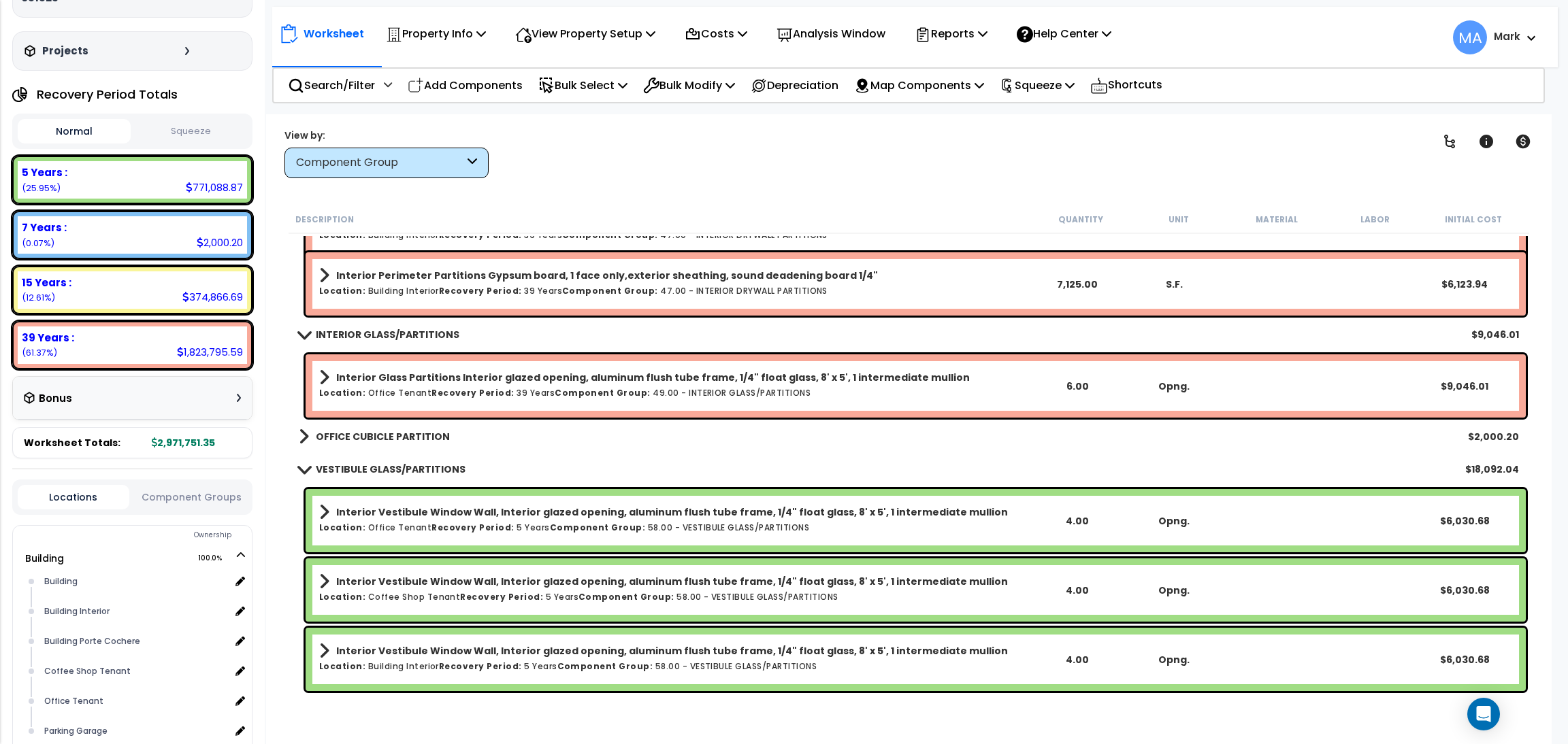
scroll to position [5510, 0]
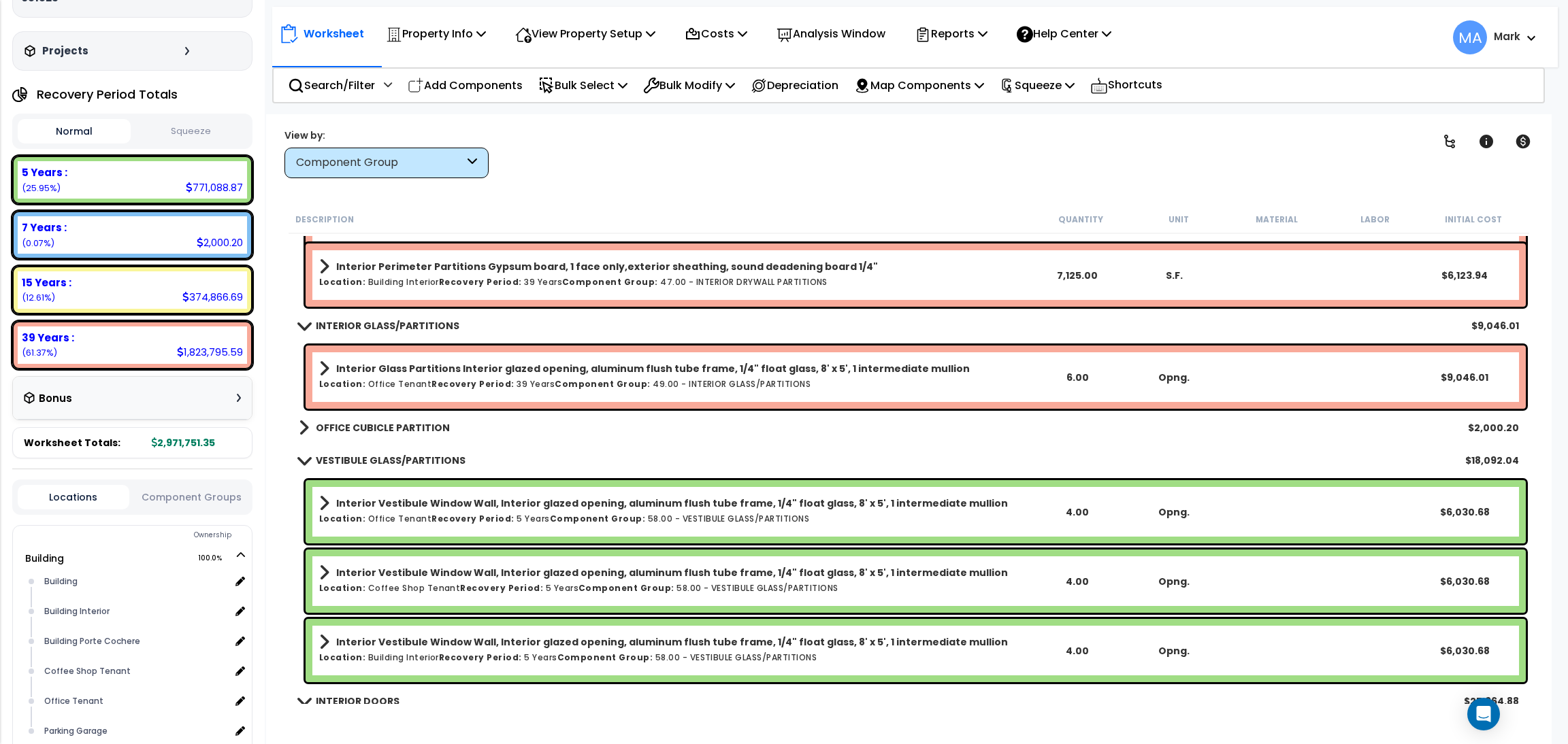
click at [385, 422] on b "OFFICE CUBICLE PARTITION" at bounding box center [383, 428] width 134 height 14
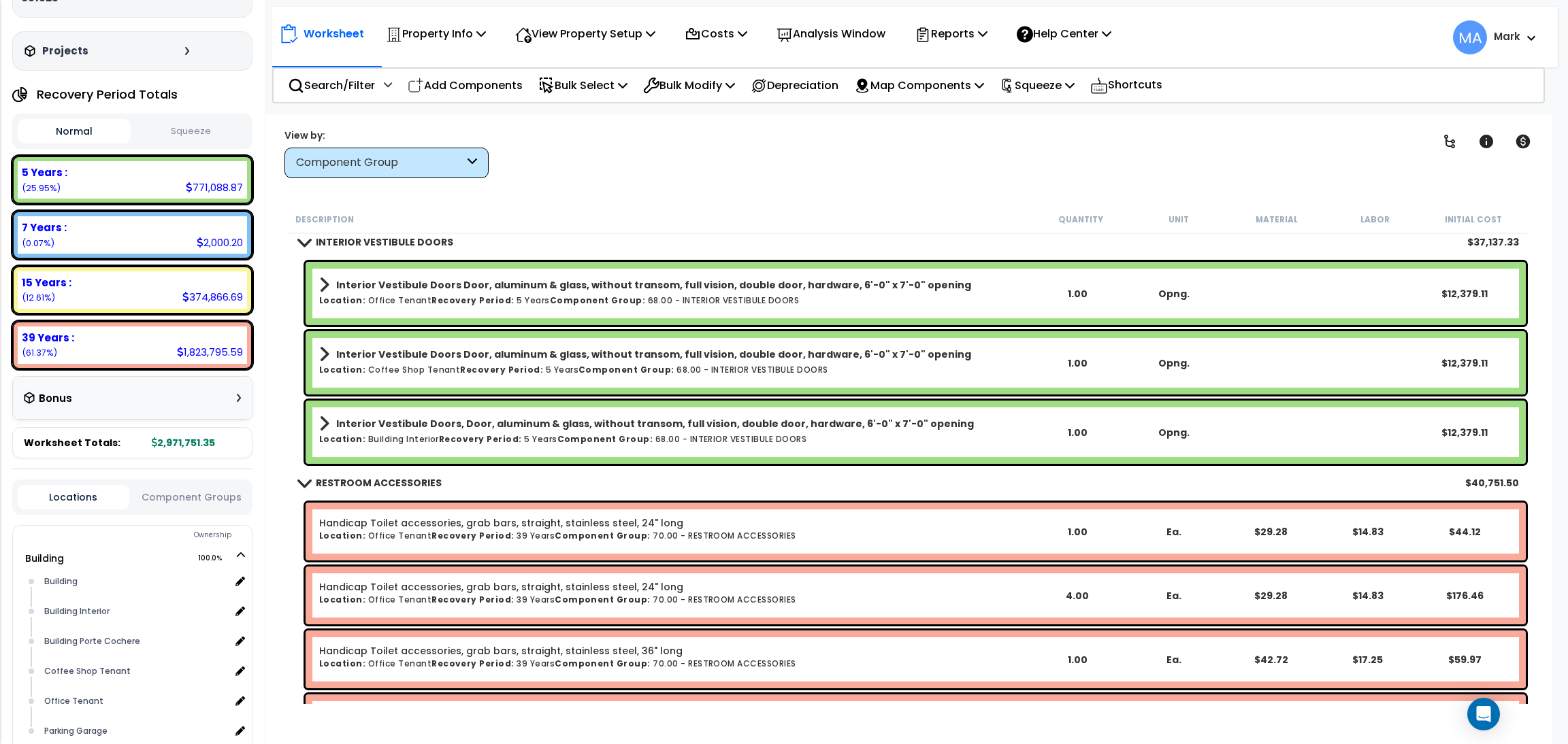
scroll to position [6838, 0]
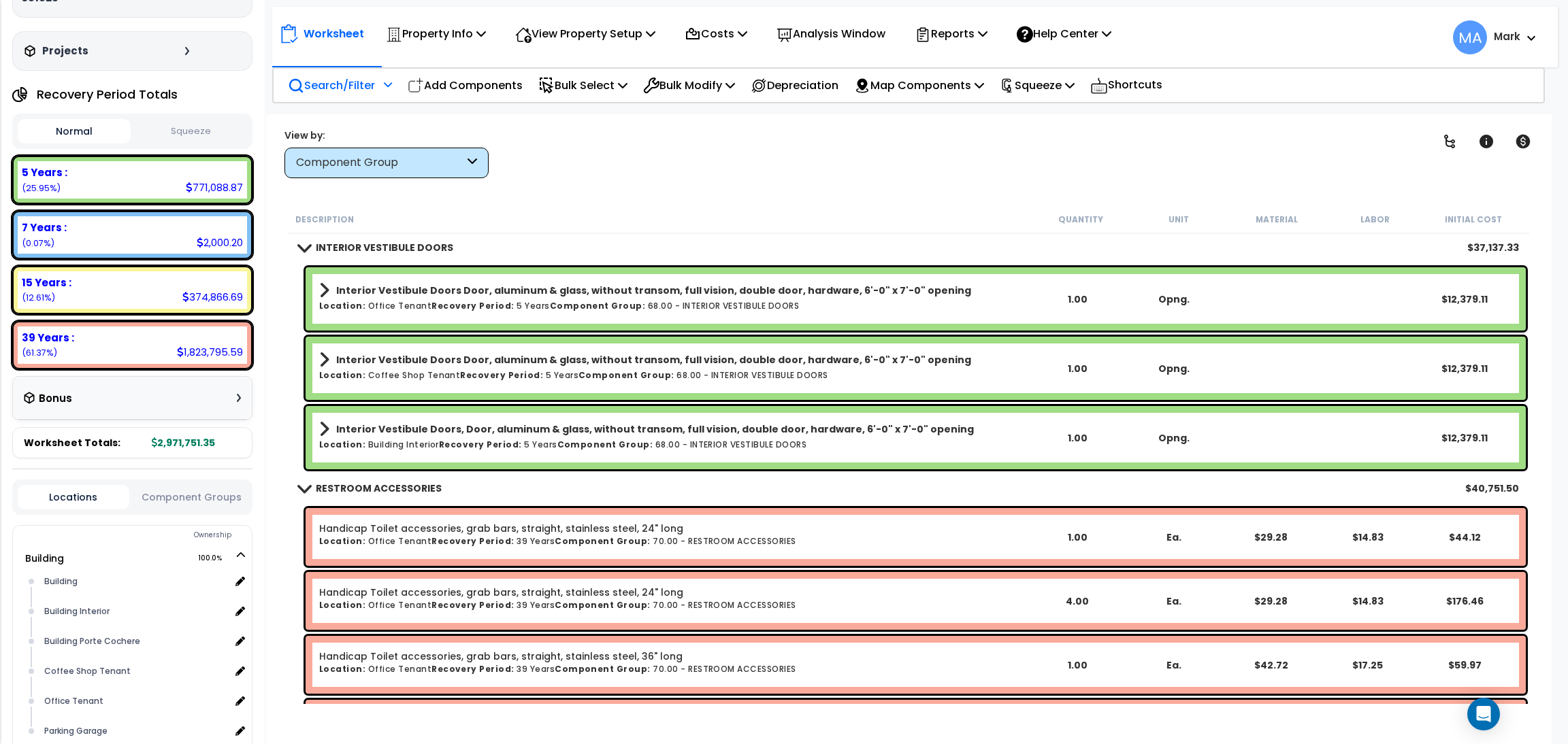
click at [350, 98] on div "Search/Filter Additional Search / Filter" at bounding box center [340, 85] width 104 height 32
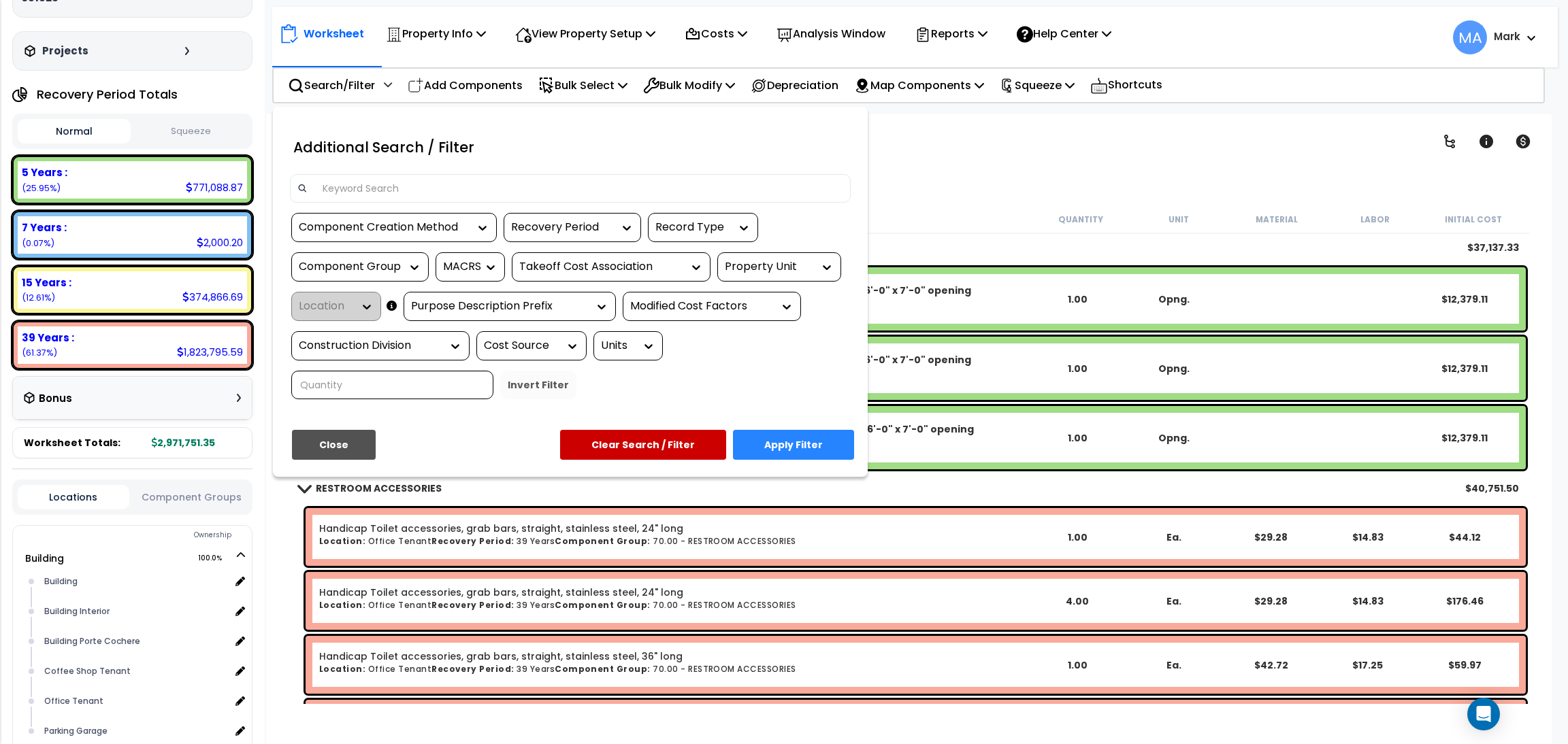
click at [360, 185] on input at bounding box center [578, 188] width 529 height 20
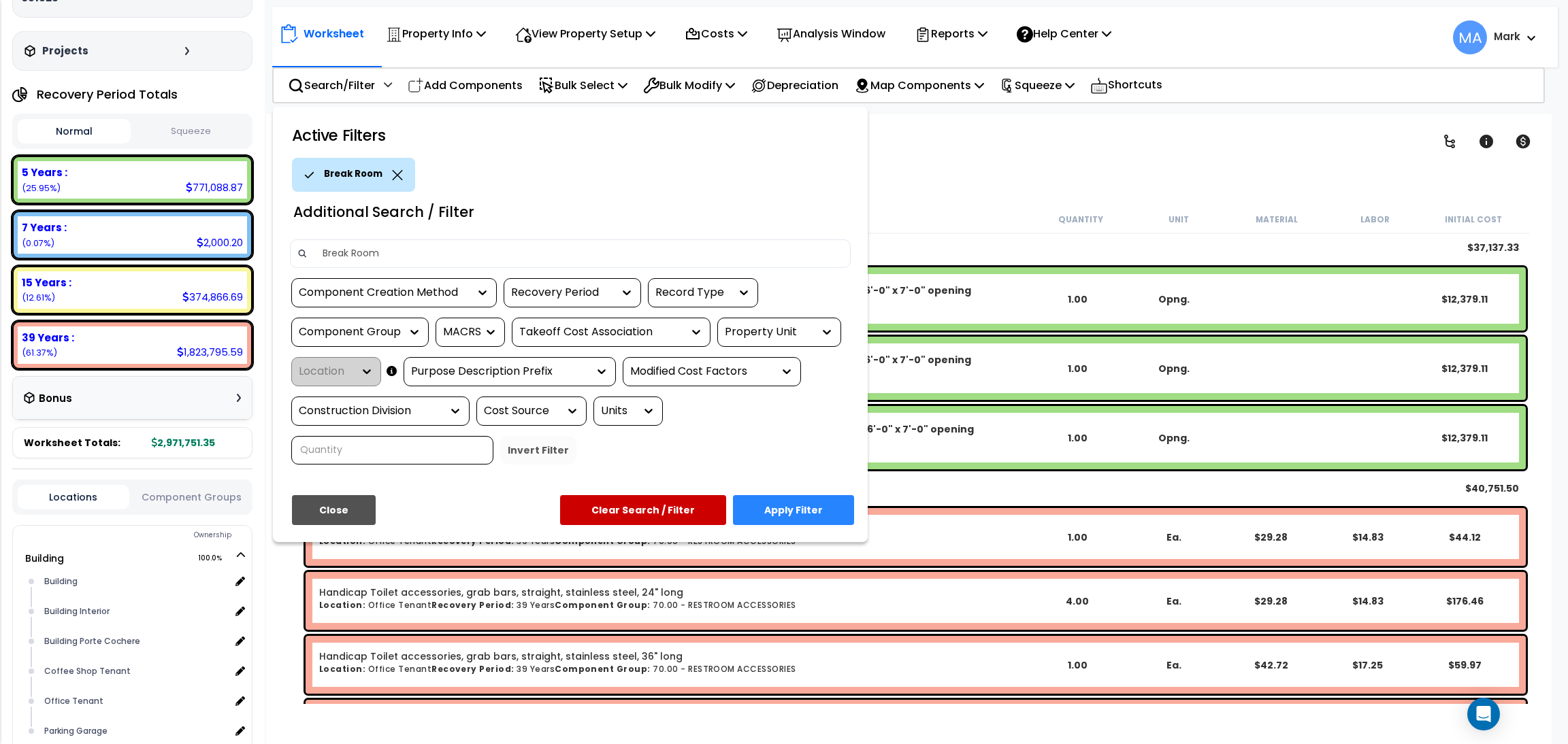
type input "Break Room"
click at [791, 513] on button "Apply Filter" at bounding box center [794, 510] width 121 height 30
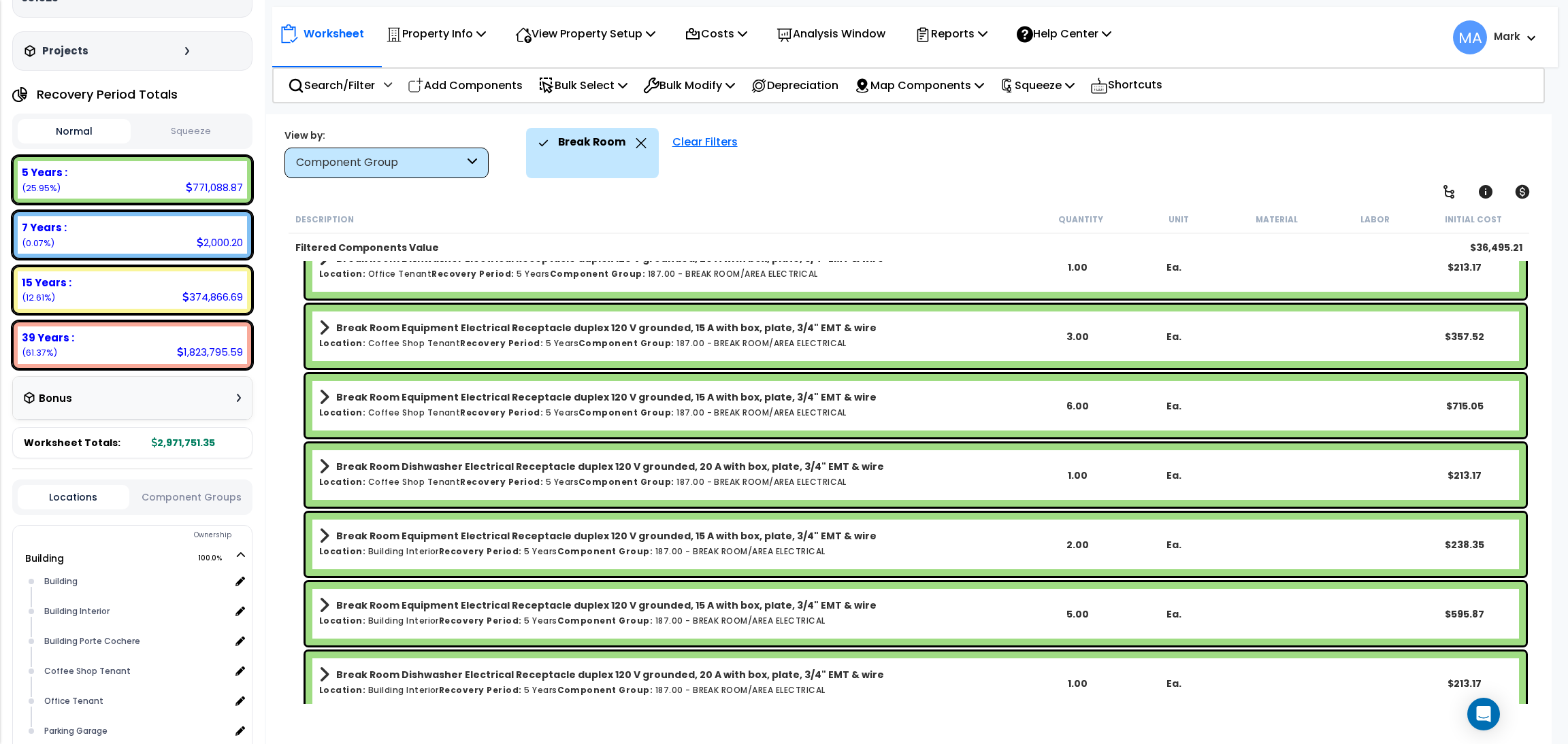
scroll to position [2258, 0]
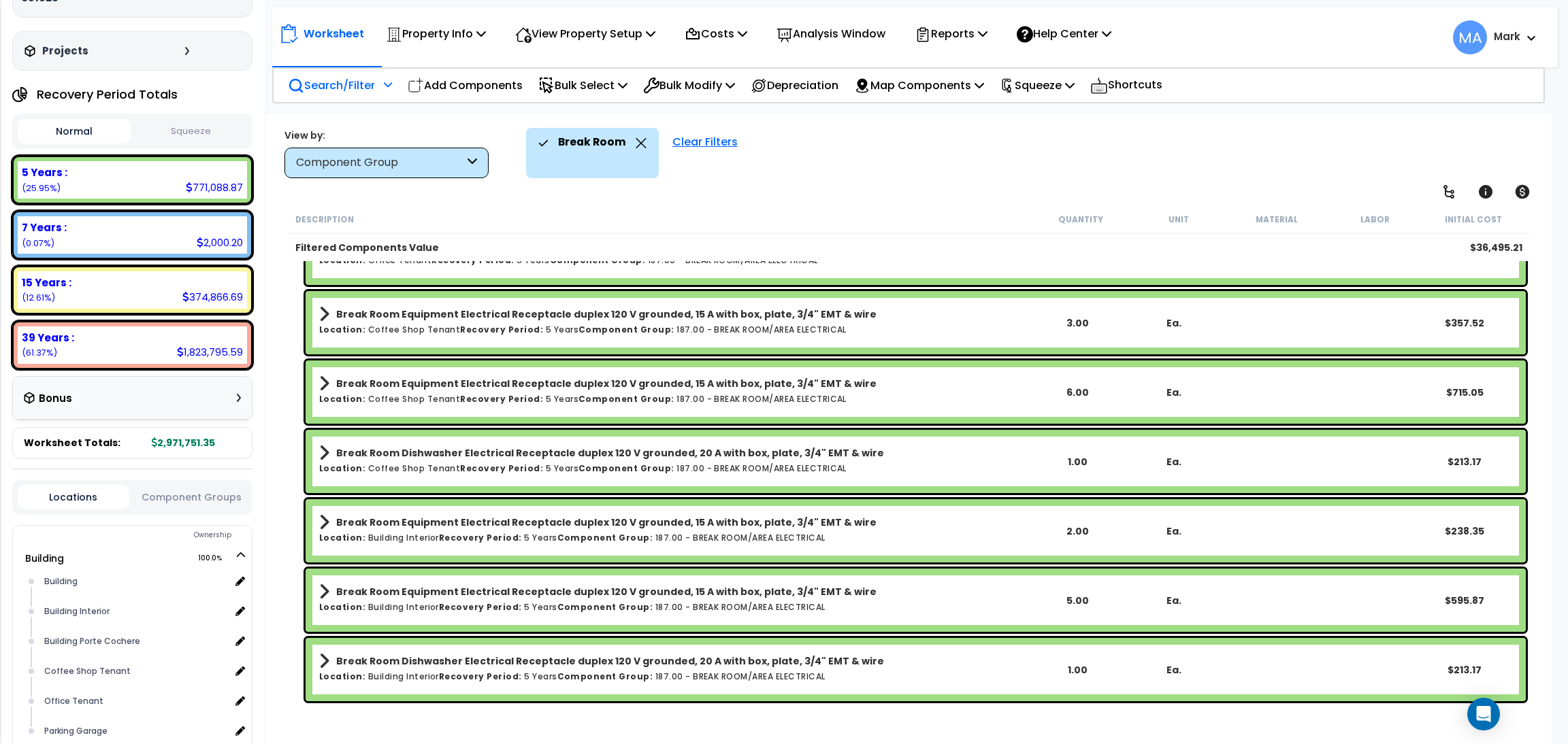
click at [354, 99] on div "Search/Filter Additional Search / Filter" at bounding box center [340, 85] width 104 height 32
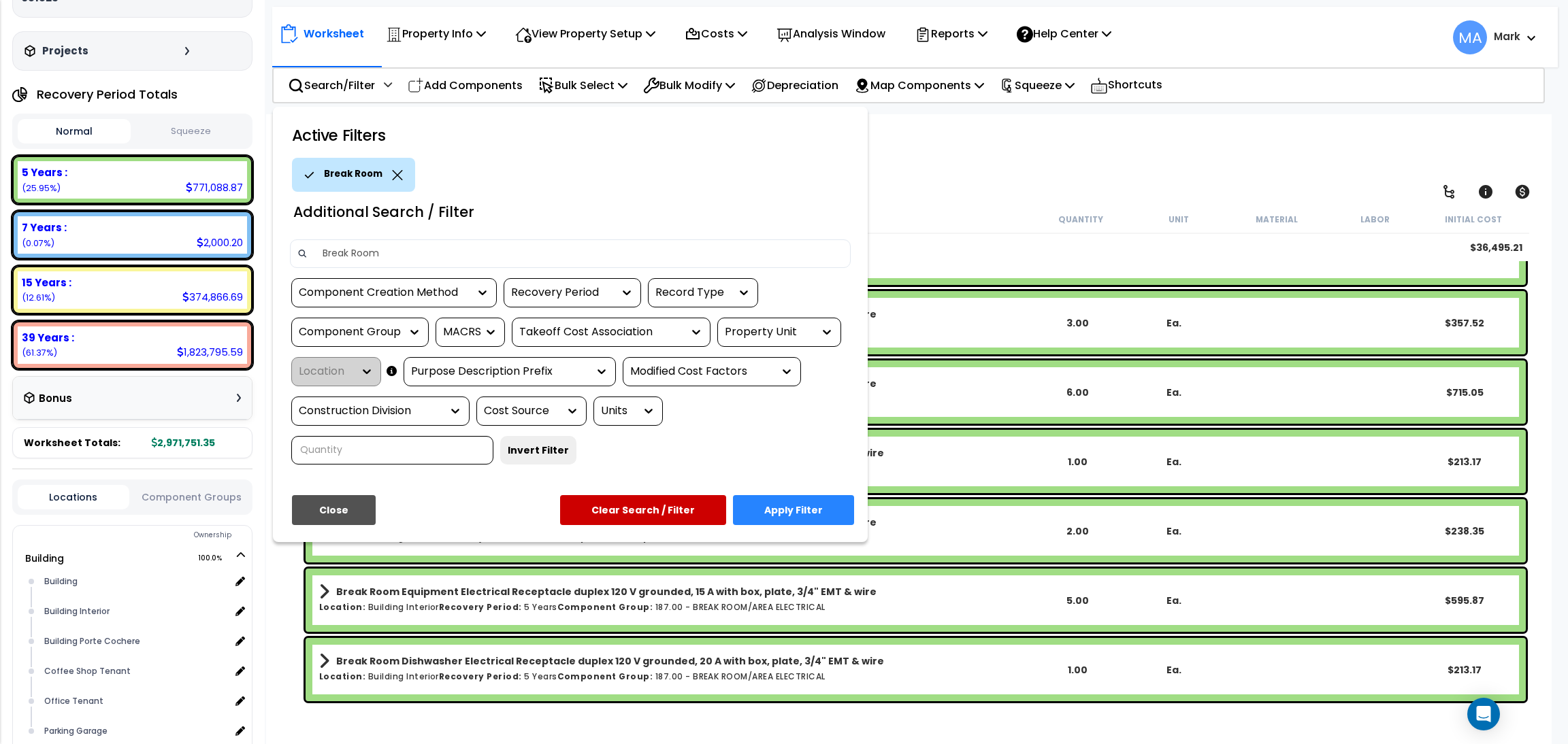
click at [356, 248] on input "Break Room" at bounding box center [578, 254] width 529 height 20
drag, startPoint x: 397, startPoint y: 248, endPoint x: 303, endPoint y: 258, distance: 94.5
click at [305, 258] on div "Break Room" at bounding box center [570, 253] width 561 height 28
type input "restroom"
click at [762, 504] on button "Apply Filter" at bounding box center [794, 510] width 121 height 30
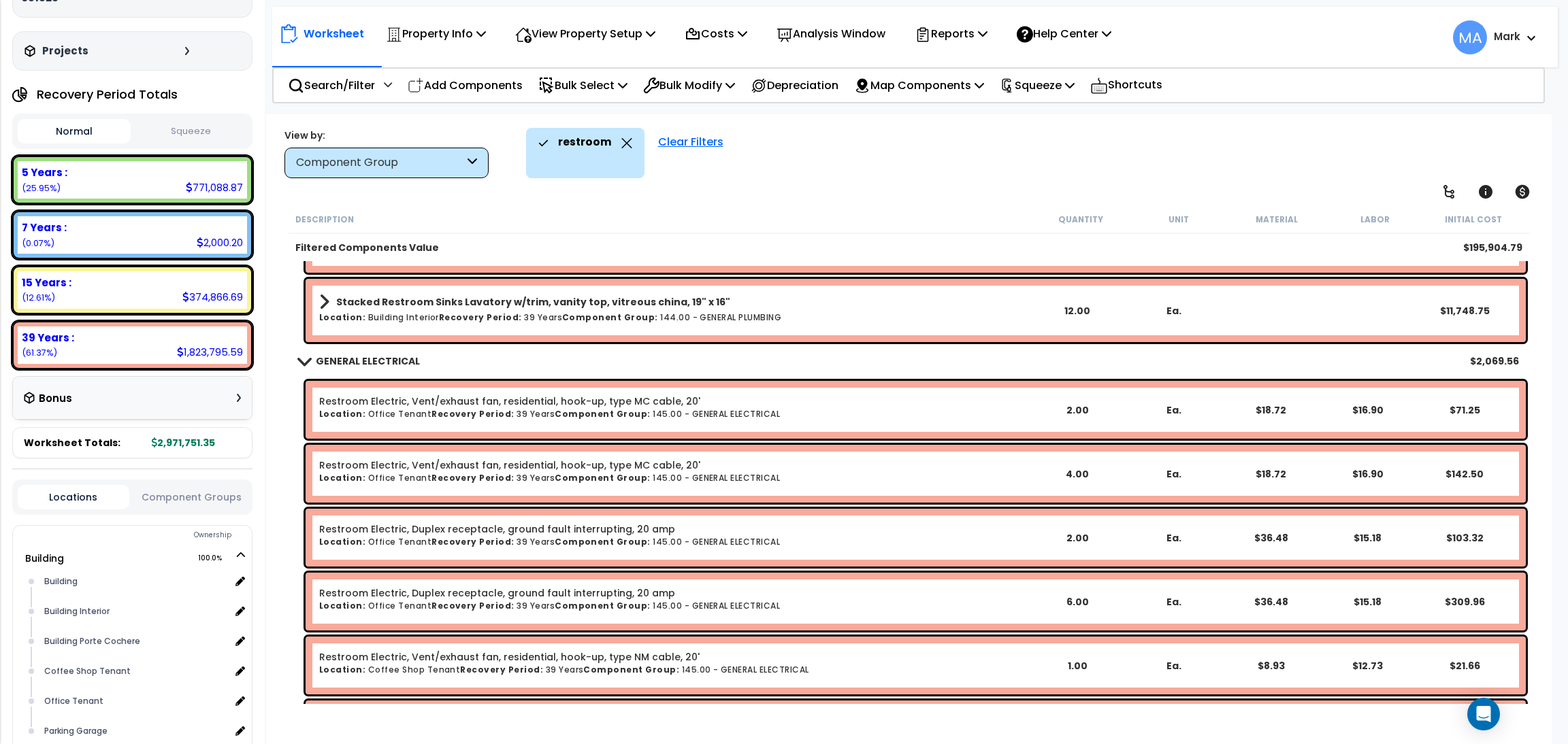
scroll to position [2449, 0]
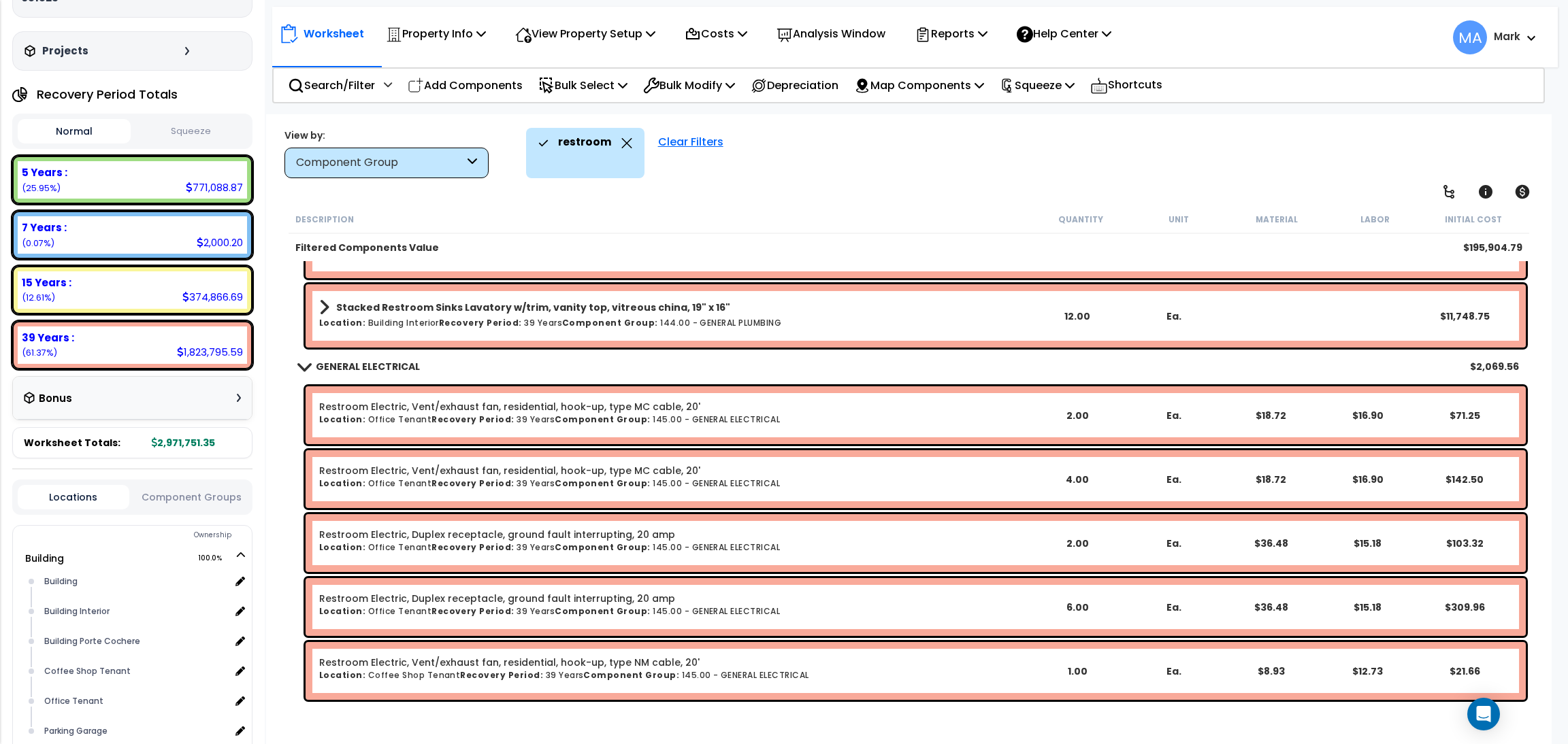
click at [407, 212] on div "Description" at bounding box center [663, 219] width 736 height 14
click at [624, 145] on icon at bounding box center [627, 143] width 10 height 10
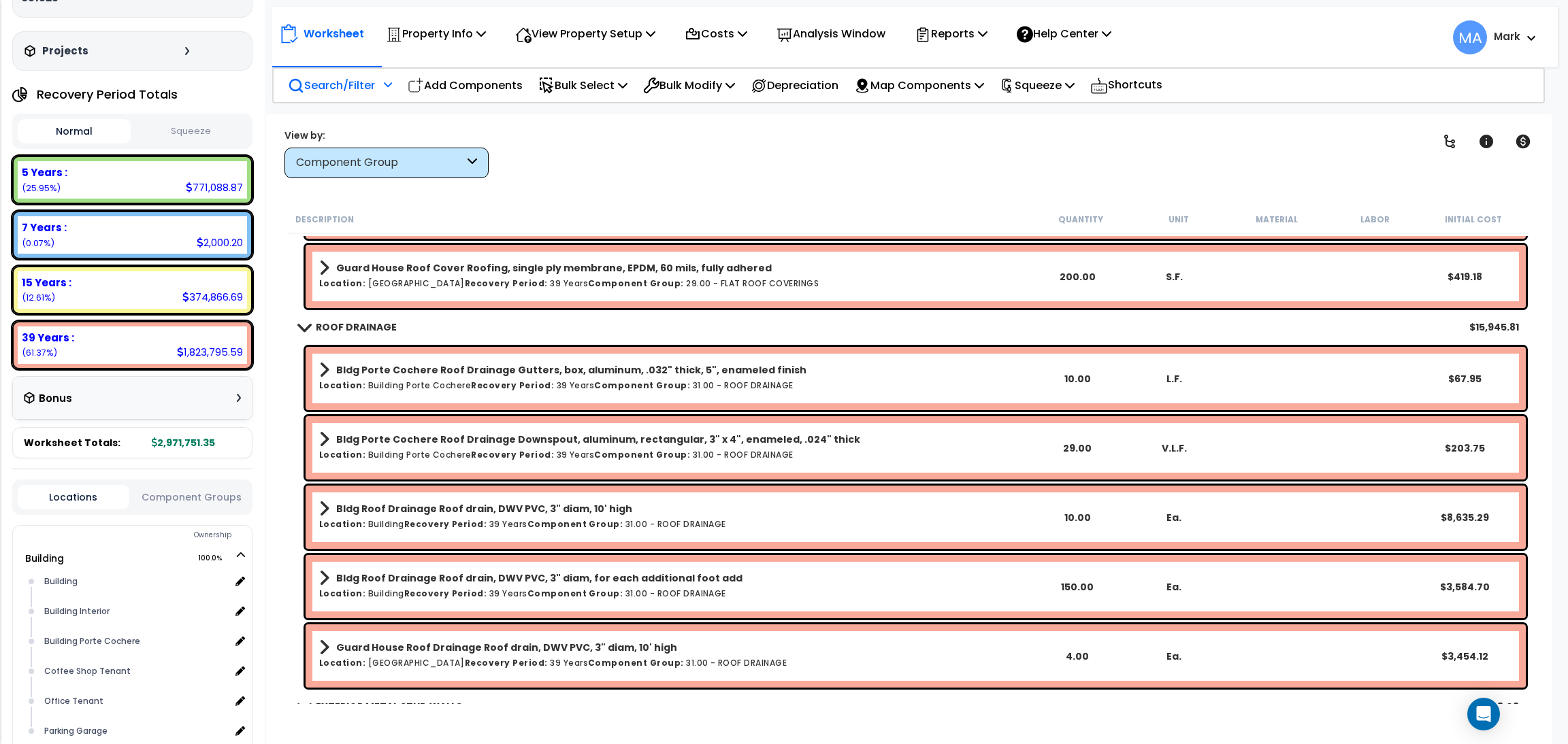
click at [344, 74] on div "Search/Filter Additional Search / Filter" at bounding box center [340, 85] width 104 height 32
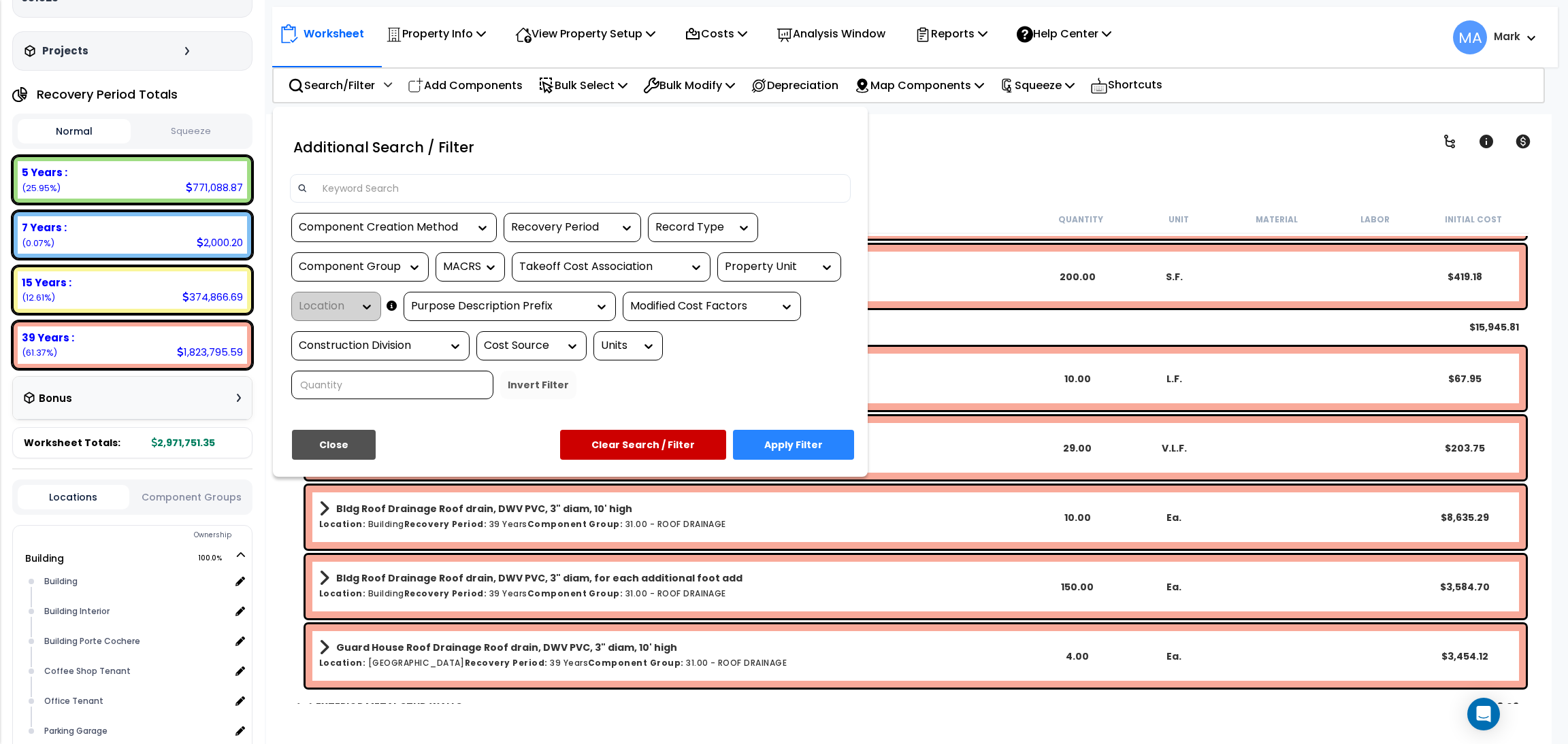
click at [424, 210] on div at bounding box center [570, 193] width 581 height 39
click at [418, 191] on input at bounding box center [578, 188] width 529 height 20
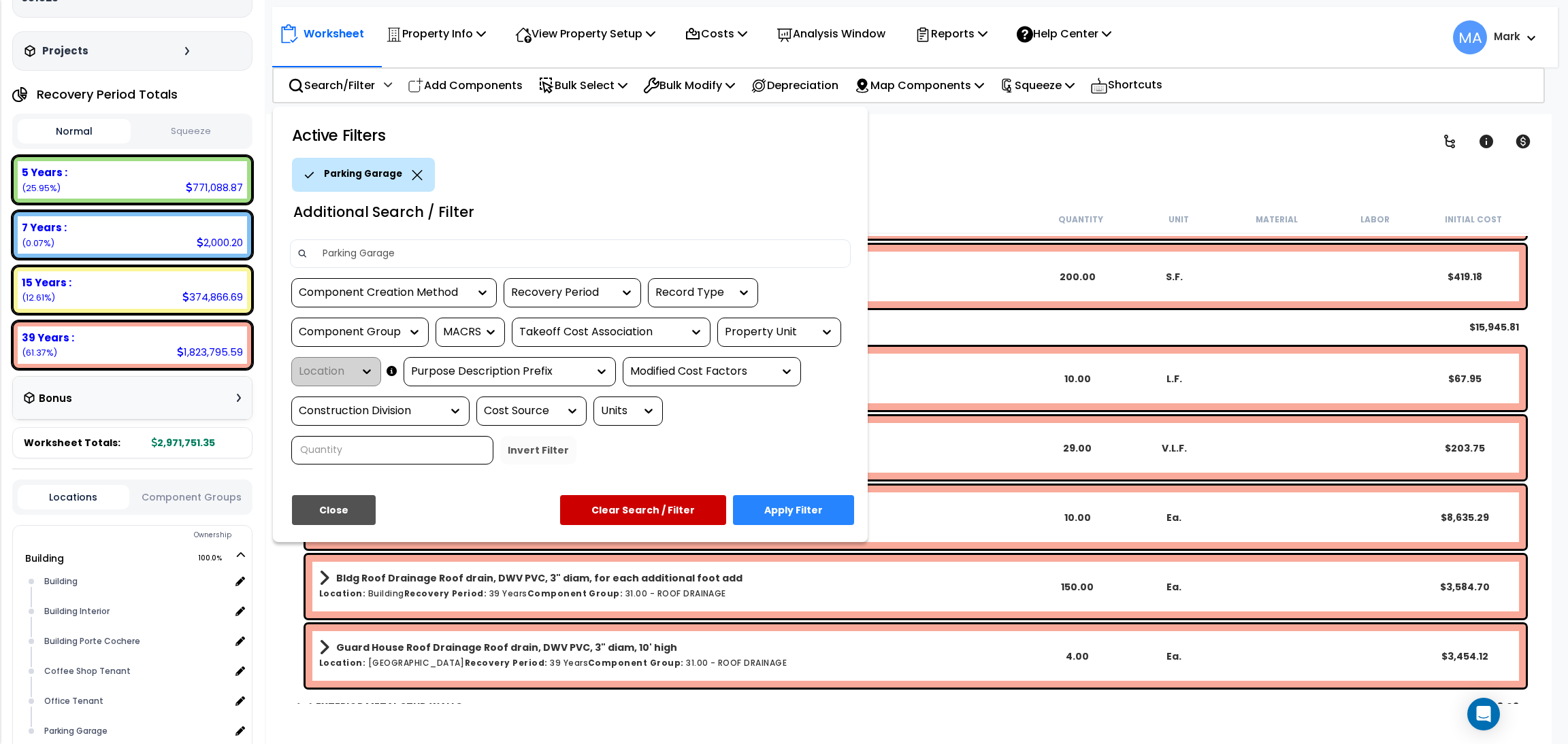
scroll to position [0, 0]
type input "Parking Garage"
click at [812, 495] on button "Apply Filter" at bounding box center [794, 510] width 121 height 30
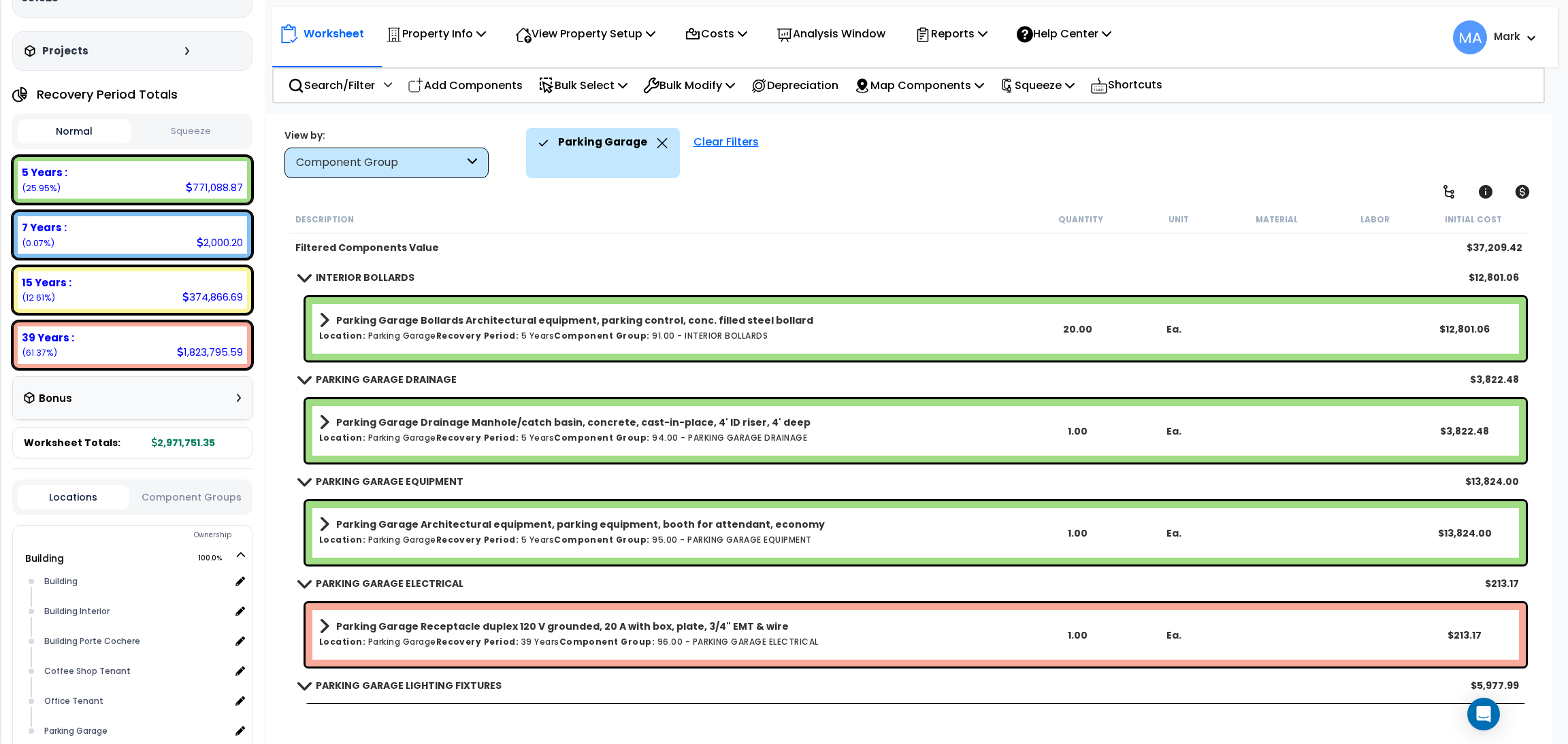
scroll to position [59, 0]
click at [659, 147] on icon at bounding box center [662, 143] width 11 height 10
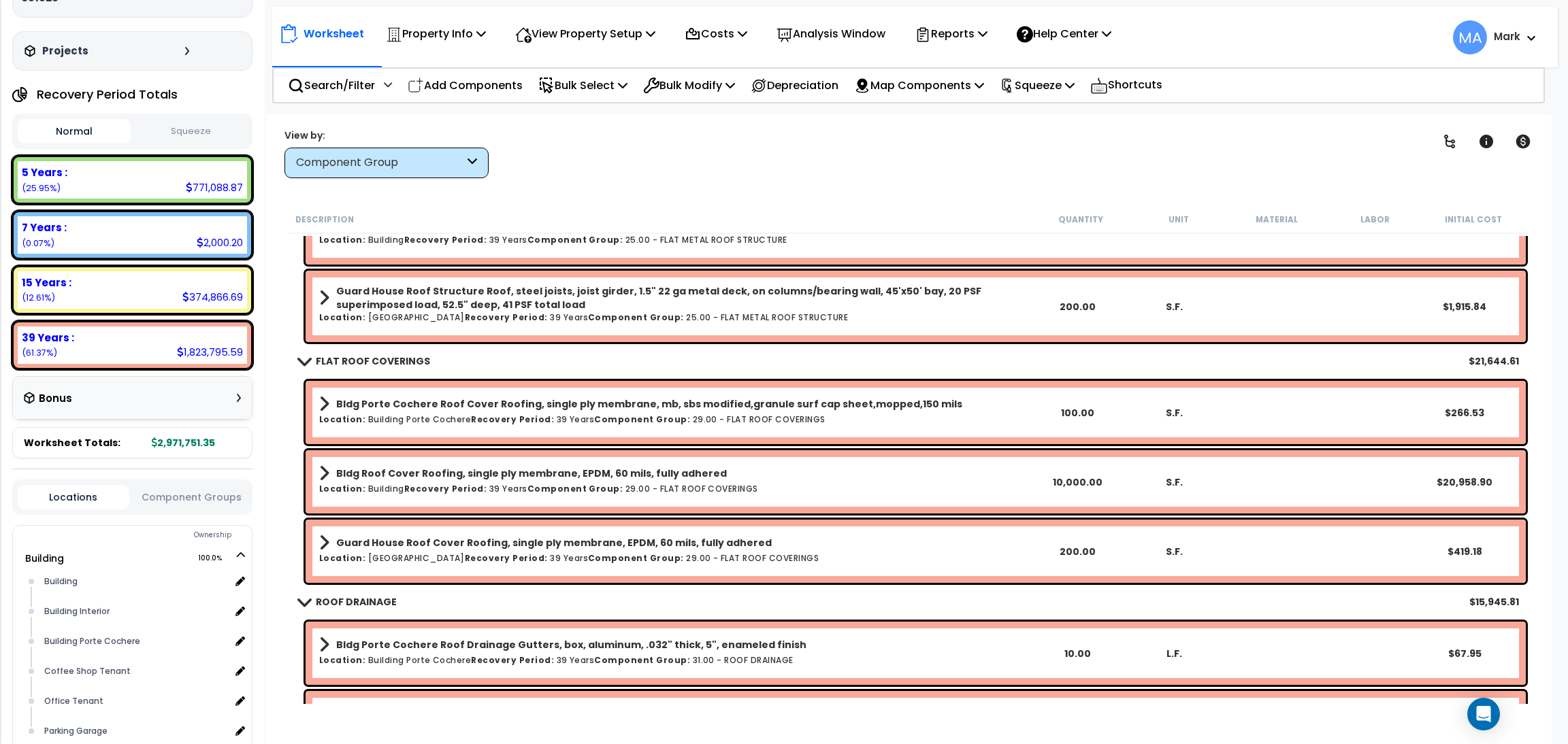
scroll to position [2142, 0]
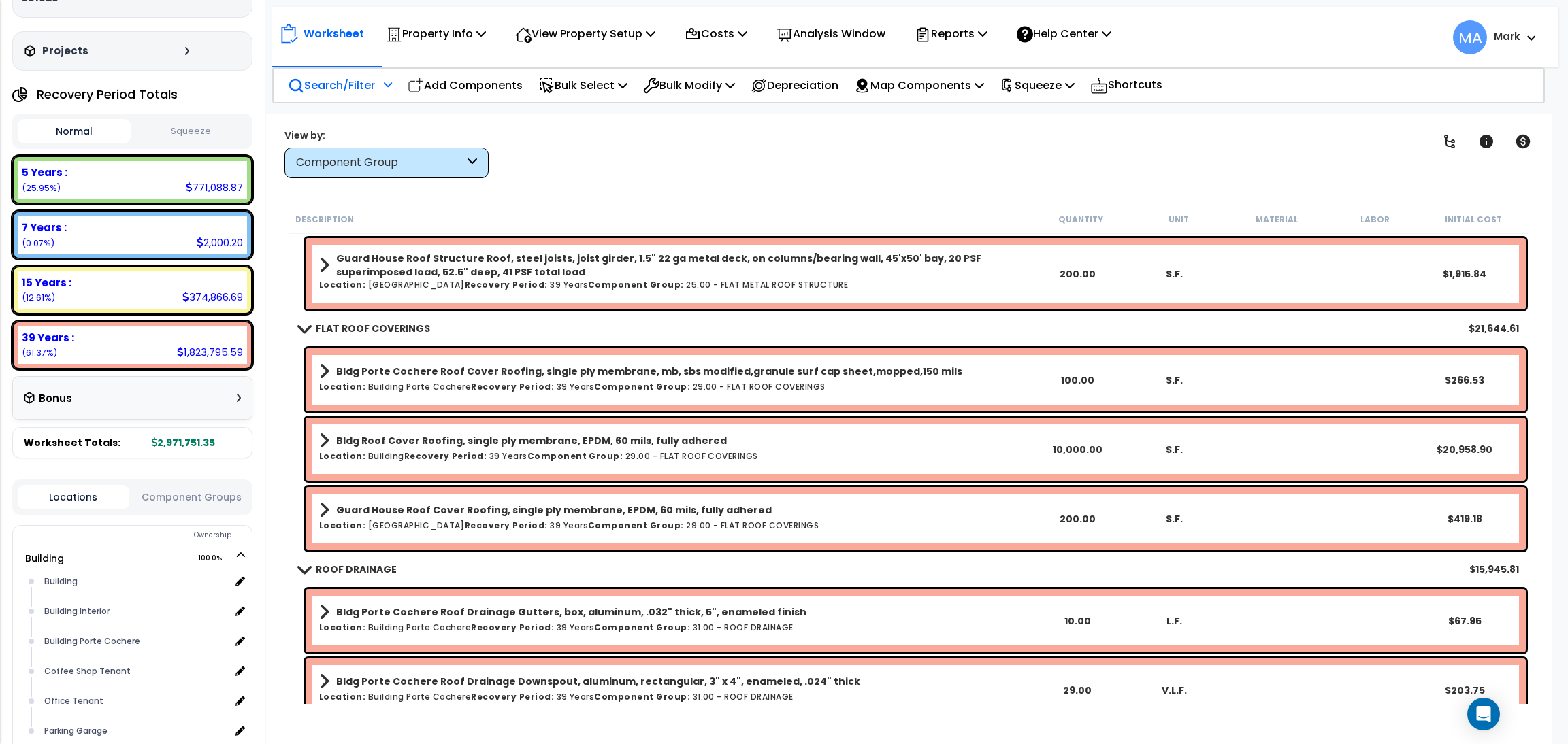
click at [370, 72] on div "Search/Filter Additional Search / Filter" at bounding box center [340, 85] width 104 height 32
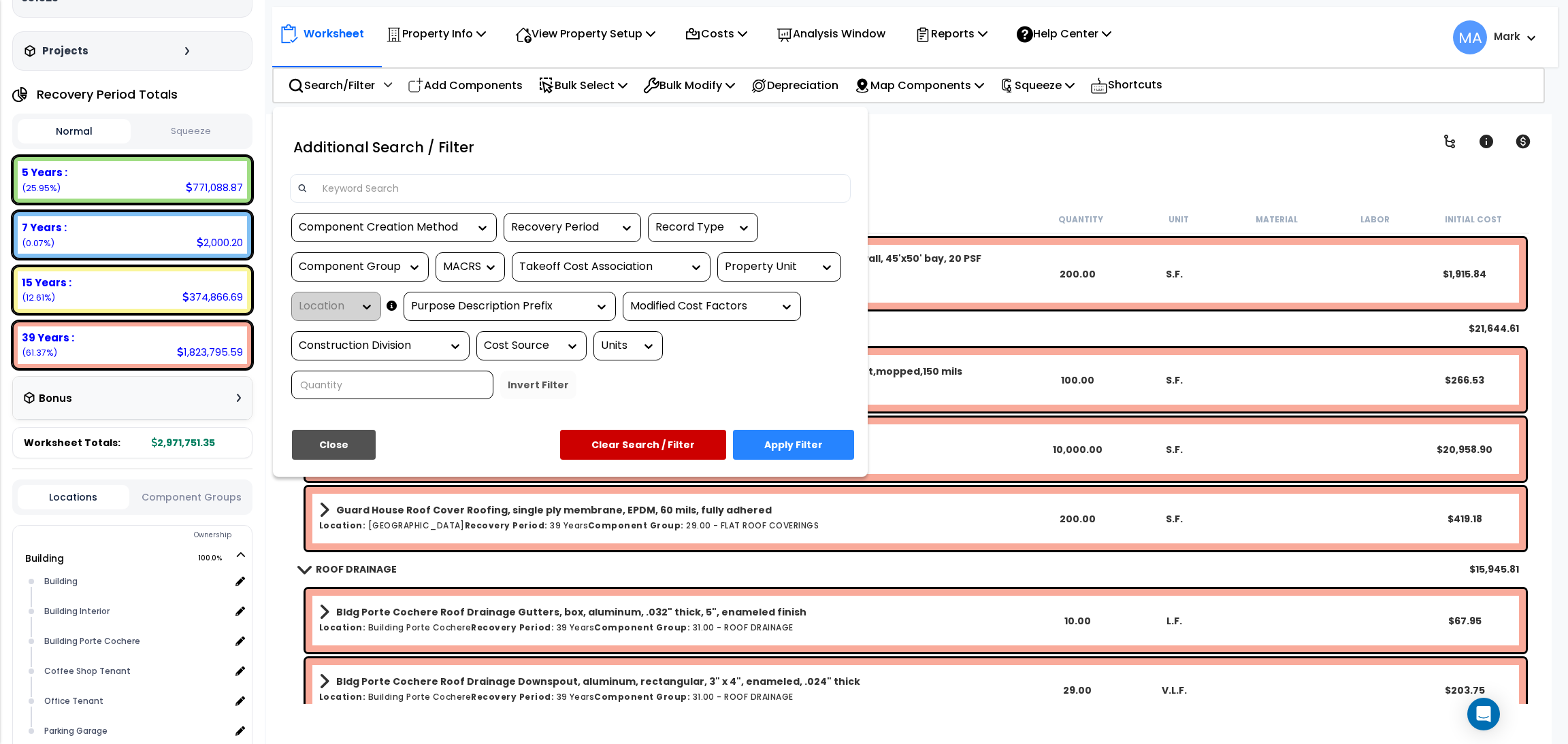
click at [360, 180] on input at bounding box center [578, 188] width 529 height 20
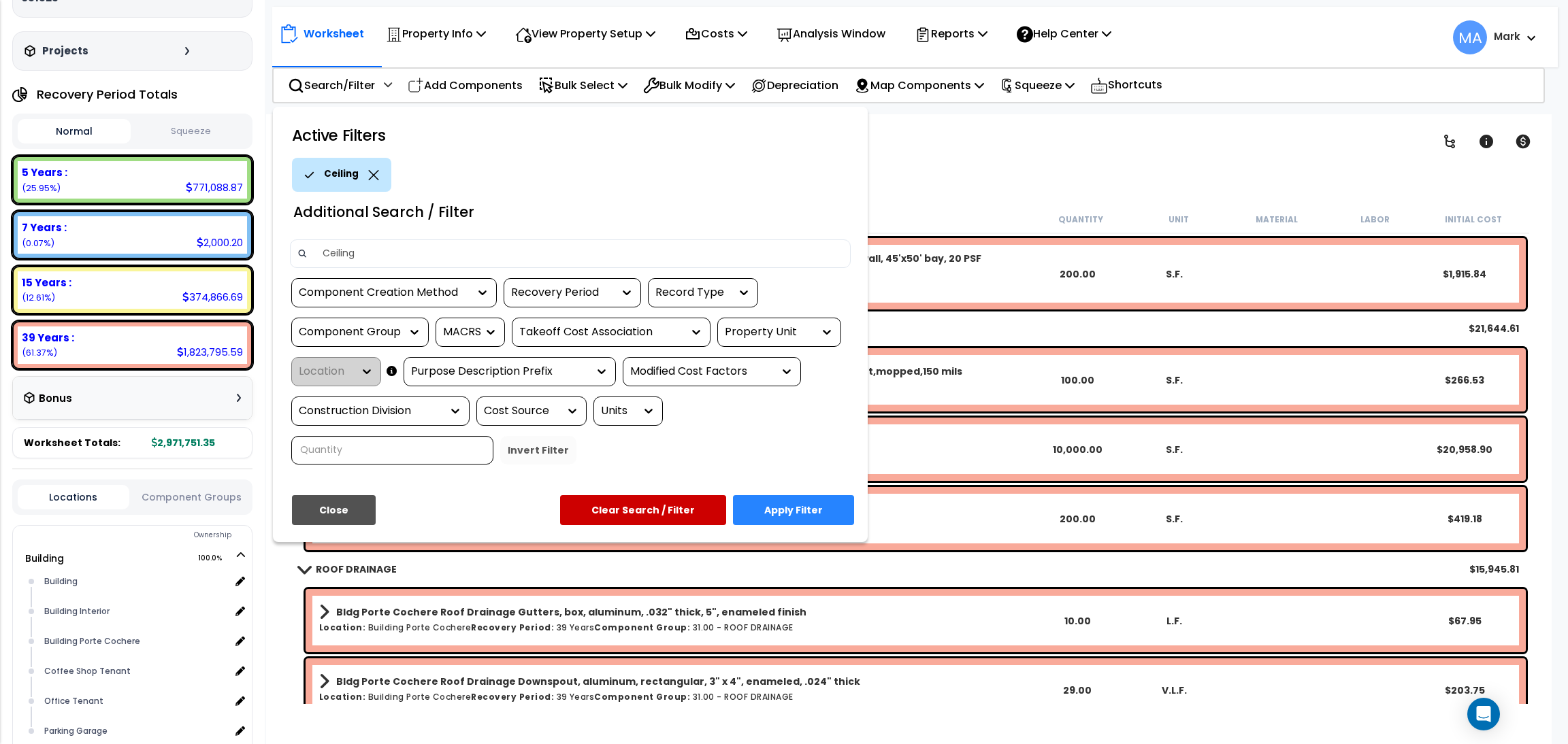
type input "Ceiling"
click at [815, 507] on button "Apply Filter" at bounding box center [794, 510] width 121 height 30
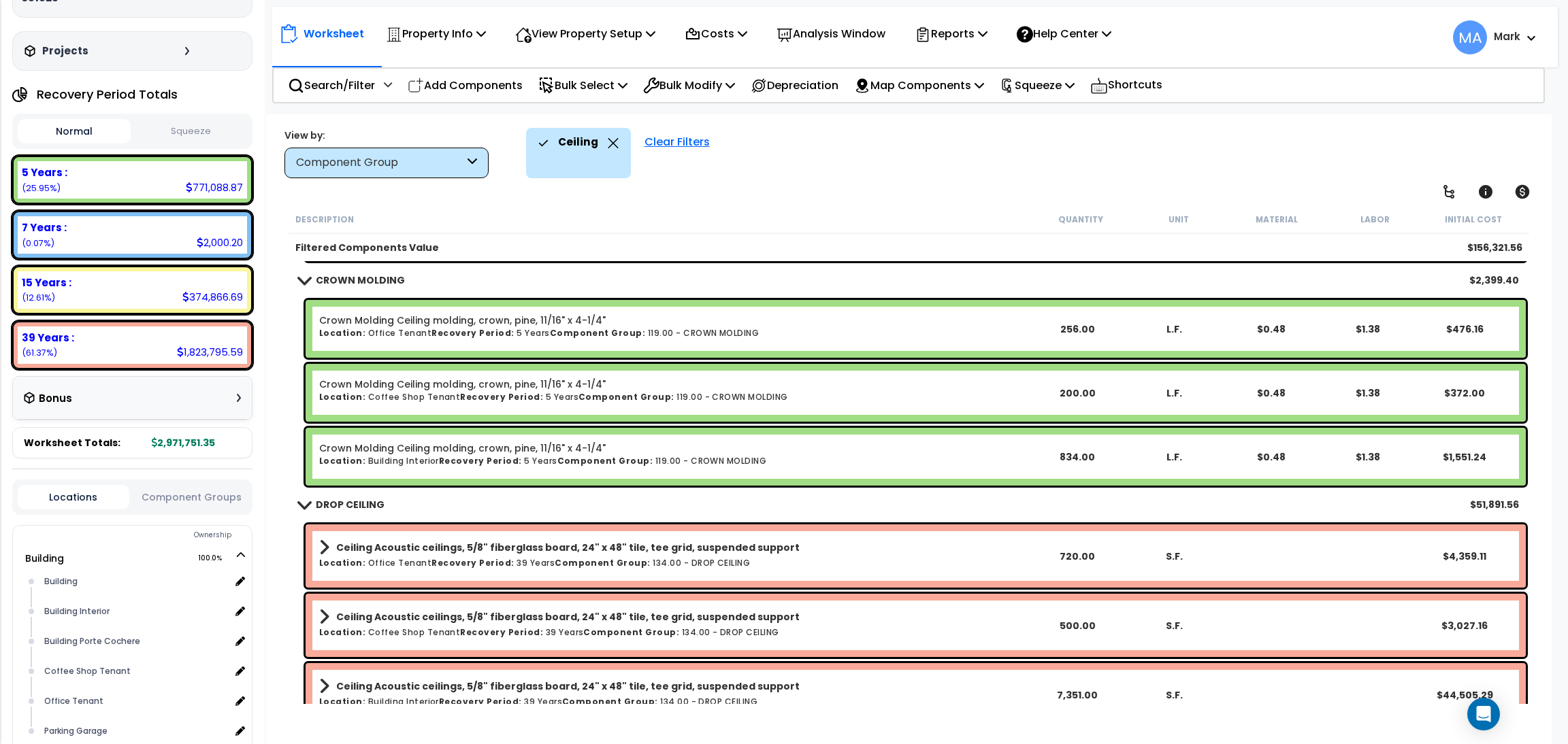
scroll to position [408, 0]
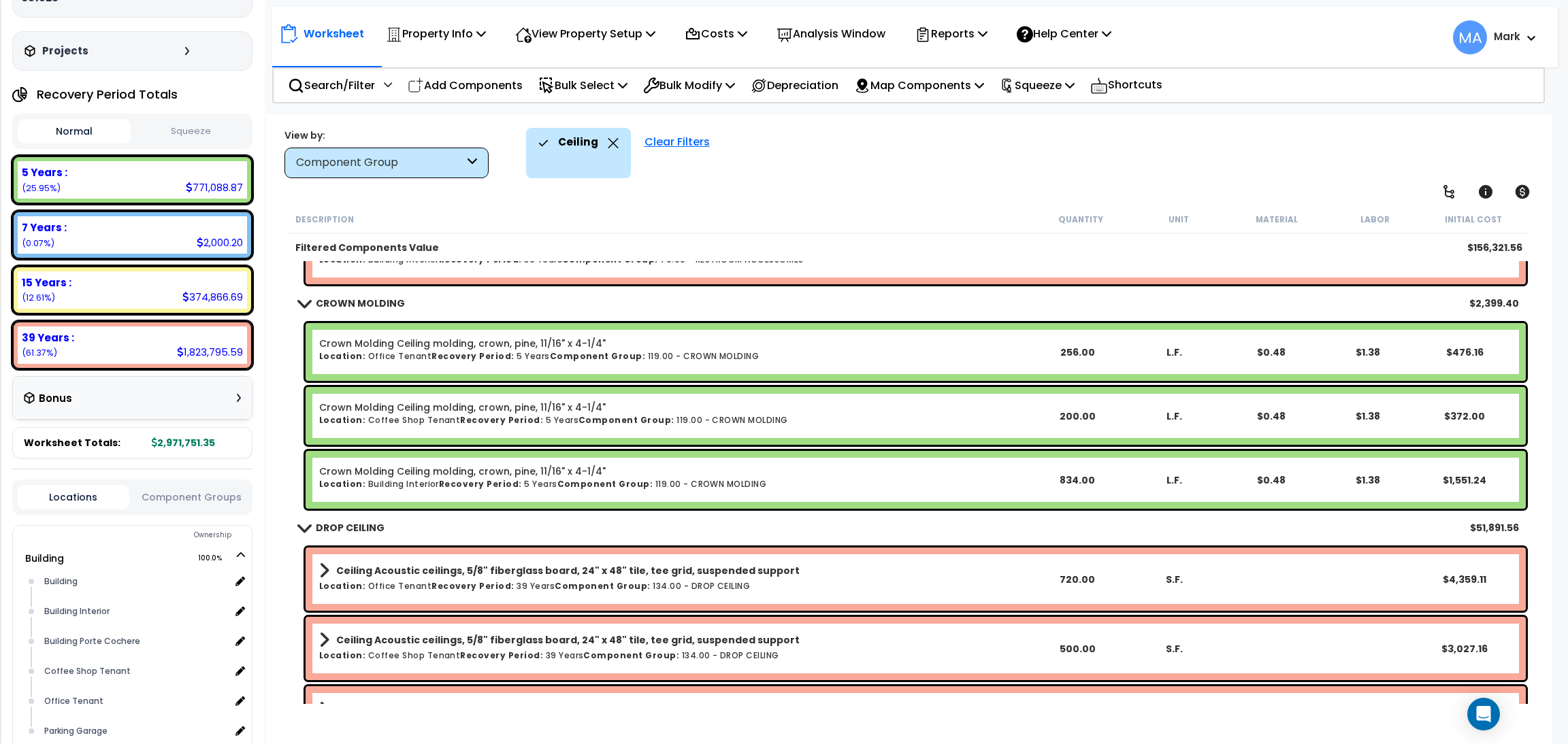
click at [884, 486] on h6 "Location: Building Interior Recovery Period: 5 Years Component Group: 119.00 - …" at bounding box center [673, 484] width 709 height 9
click at [609, 142] on icon at bounding box center [613, 143] width 11 height 10
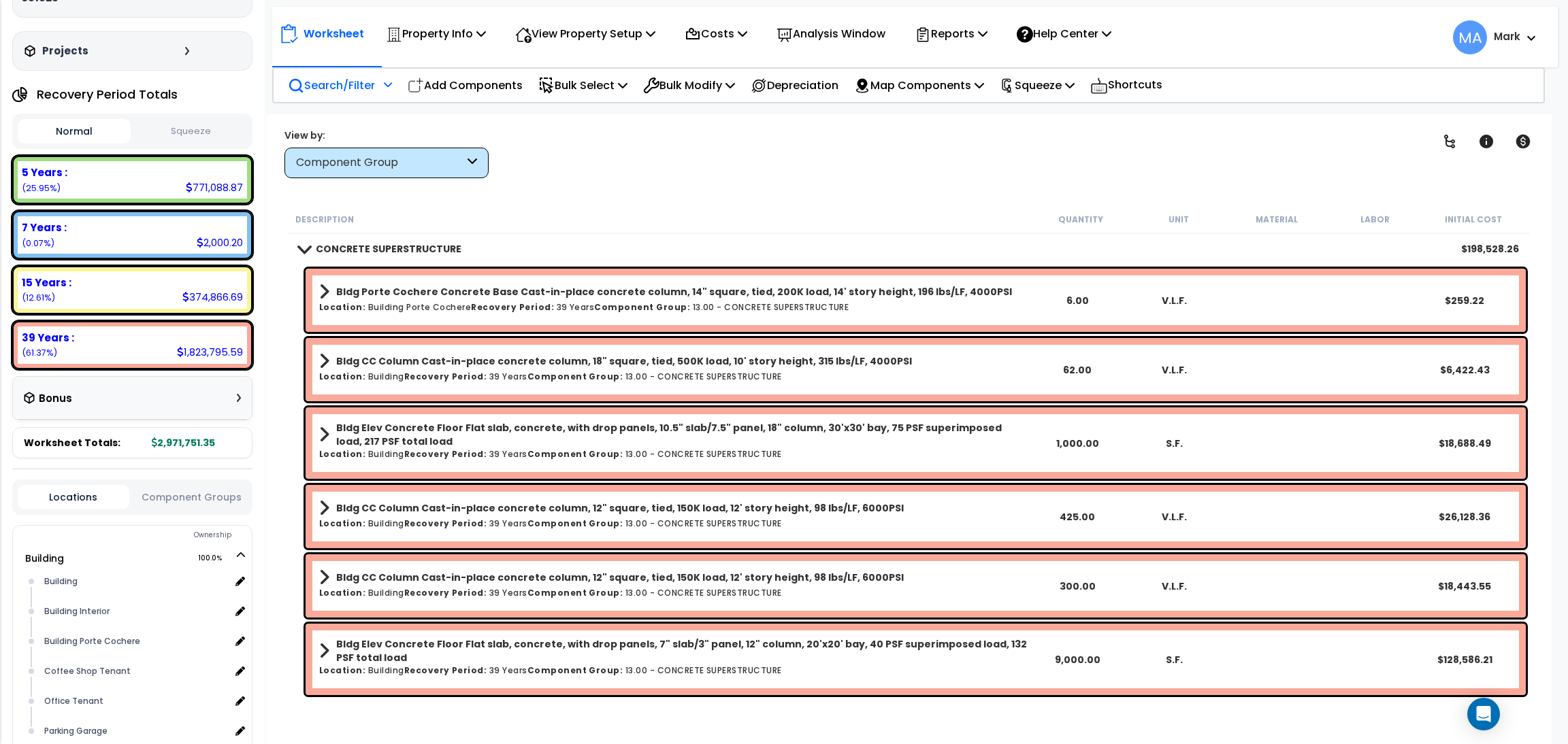
click at [349, 90] on p "Search/Filter" at bounding box center [331, 85] width 87 height 18
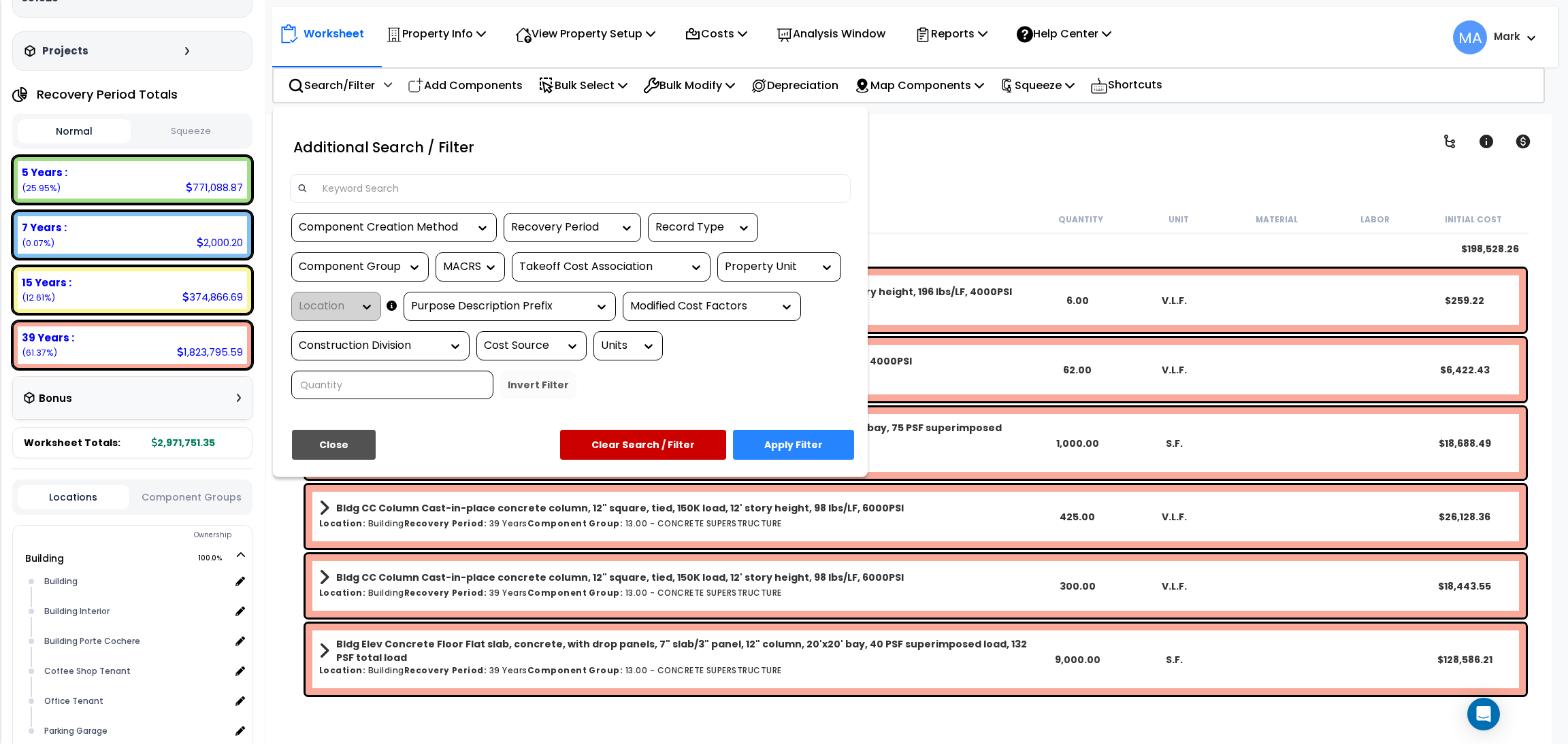
click at [369, 185] on input at bounding box center [578, 188] width 529 height 20
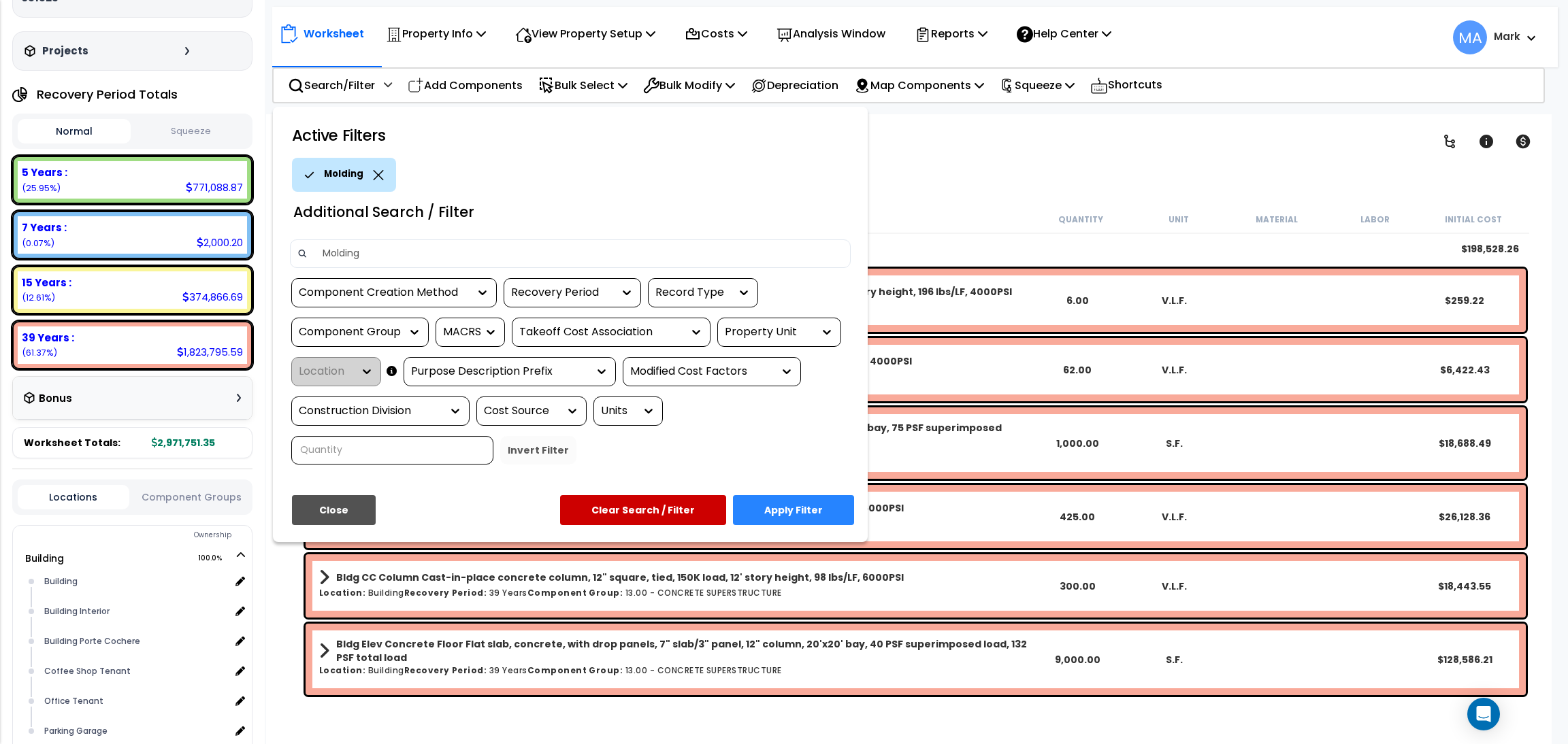
type input "Molding"
click at [787, 504] on button "Apply Filter" at bounding box center [794, 510] width 121 height 30
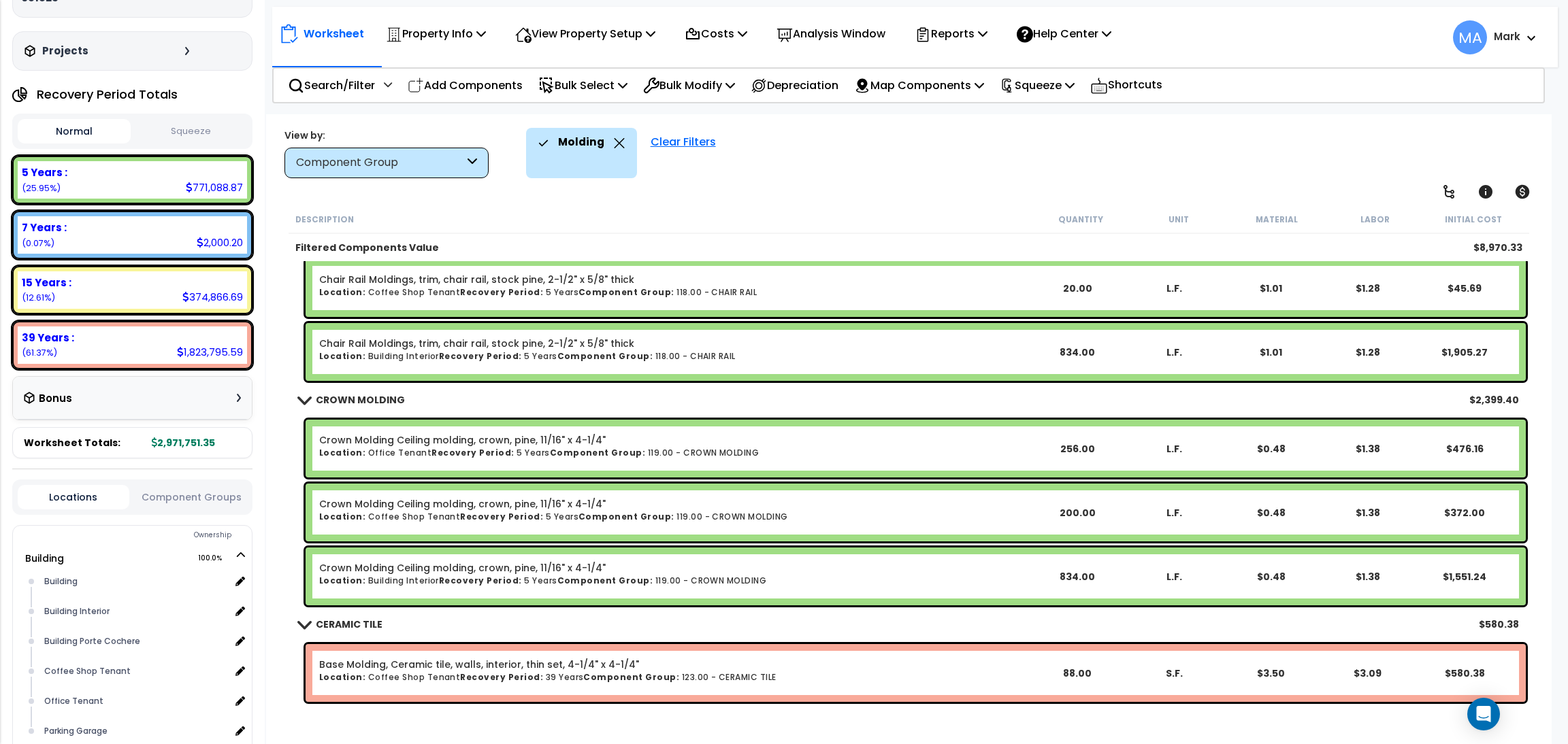
scroll to position [59, 0]
click at [613, 147] on icon at bounding box center [619, 143] width 11 height 10
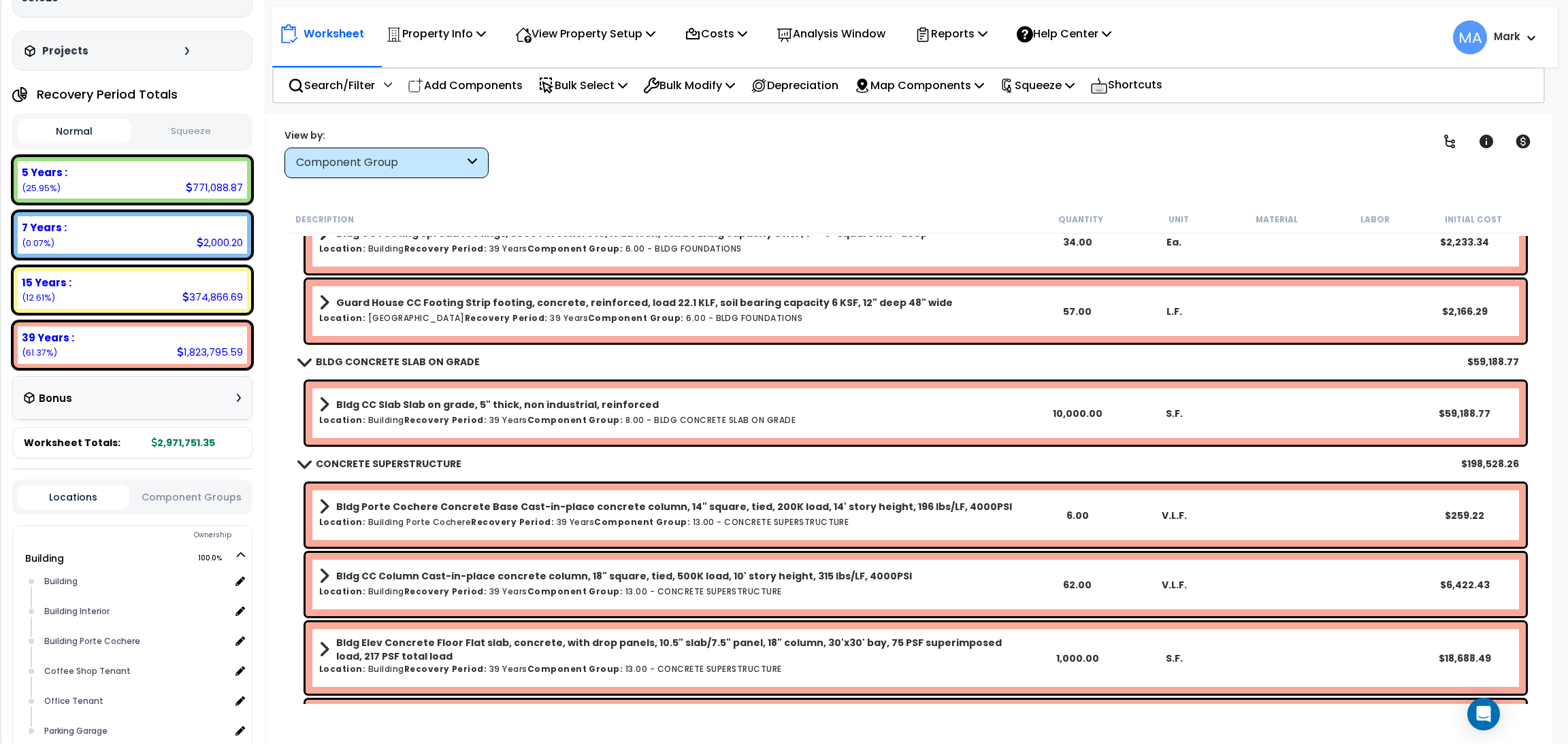
click at [463, 161] on div "Component Group" at bounding box center [380, 162] width 168 height 15
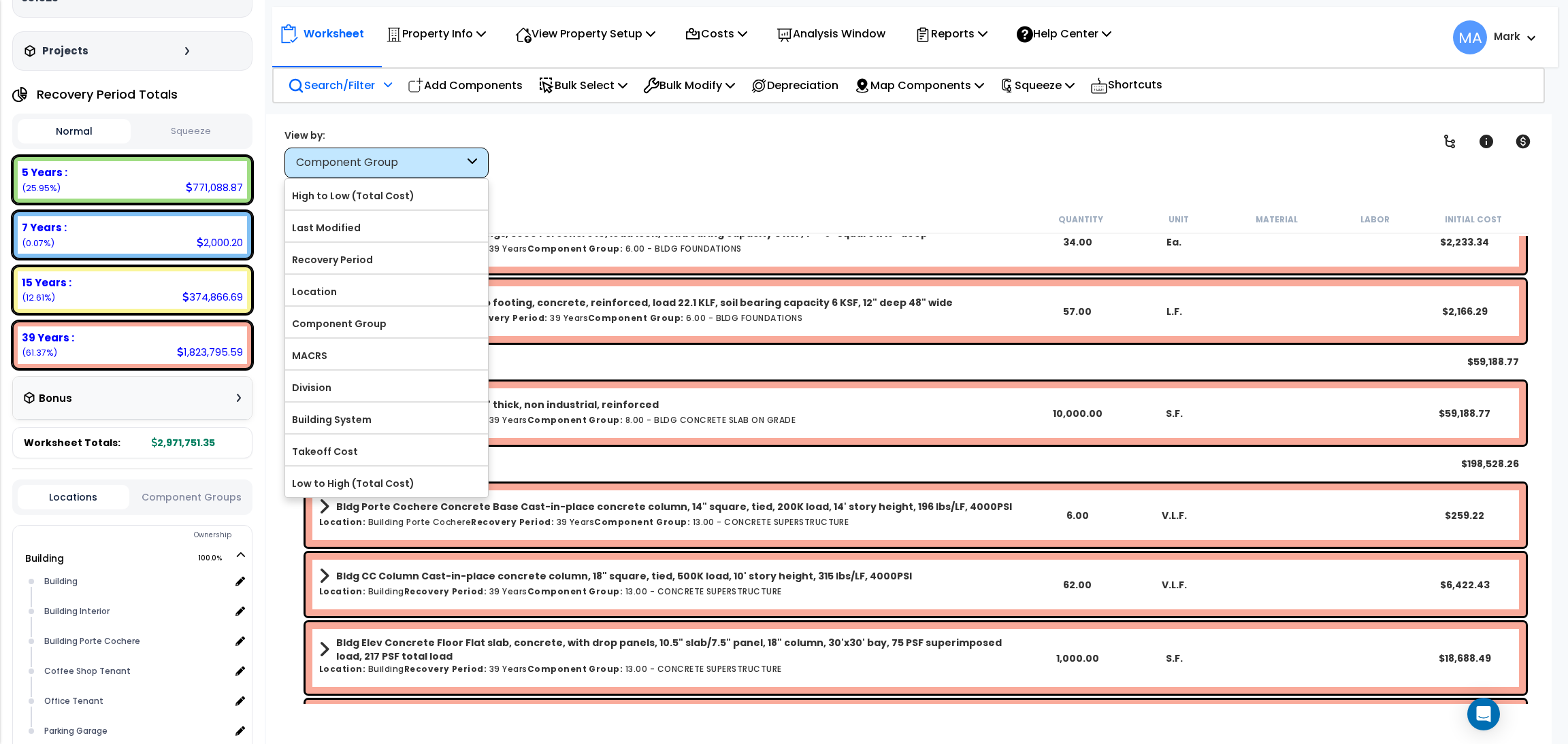
click at [349, 85] on p "Search/Filter" at bounding box center [331, 85] width 87 height 18
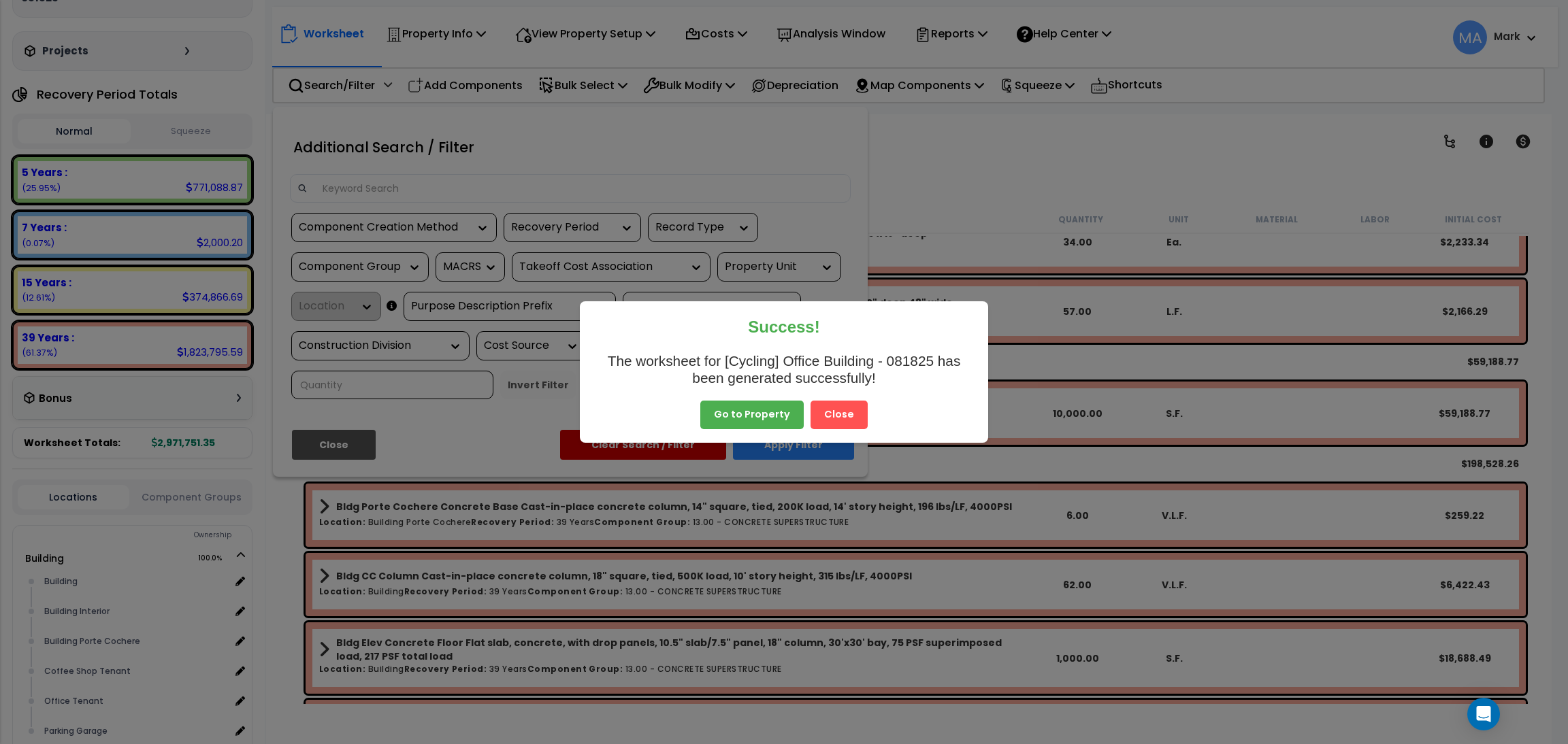
click at [854, 415] on button "Close" at bounding box center [839, 415] width 57 height 28
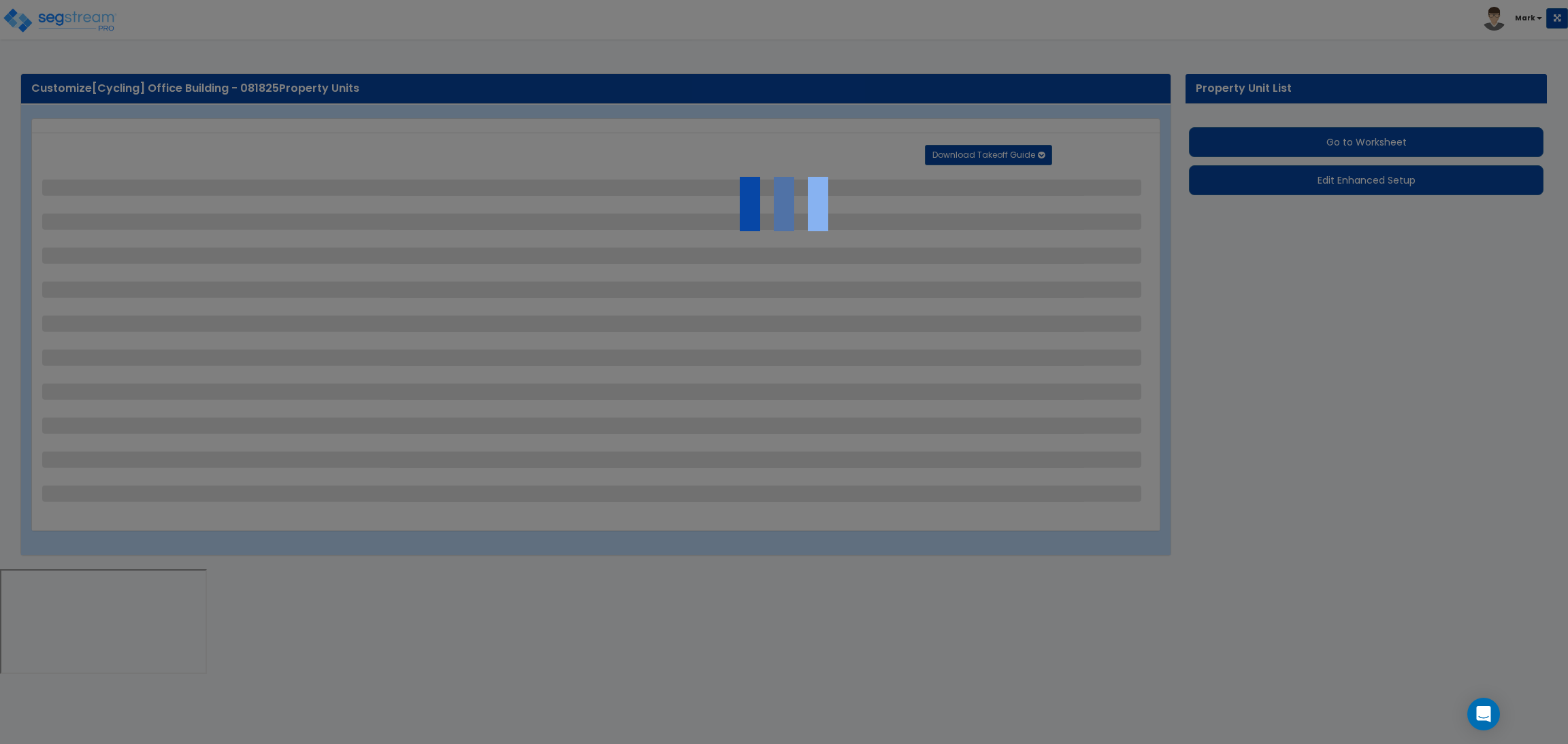
select select "2"
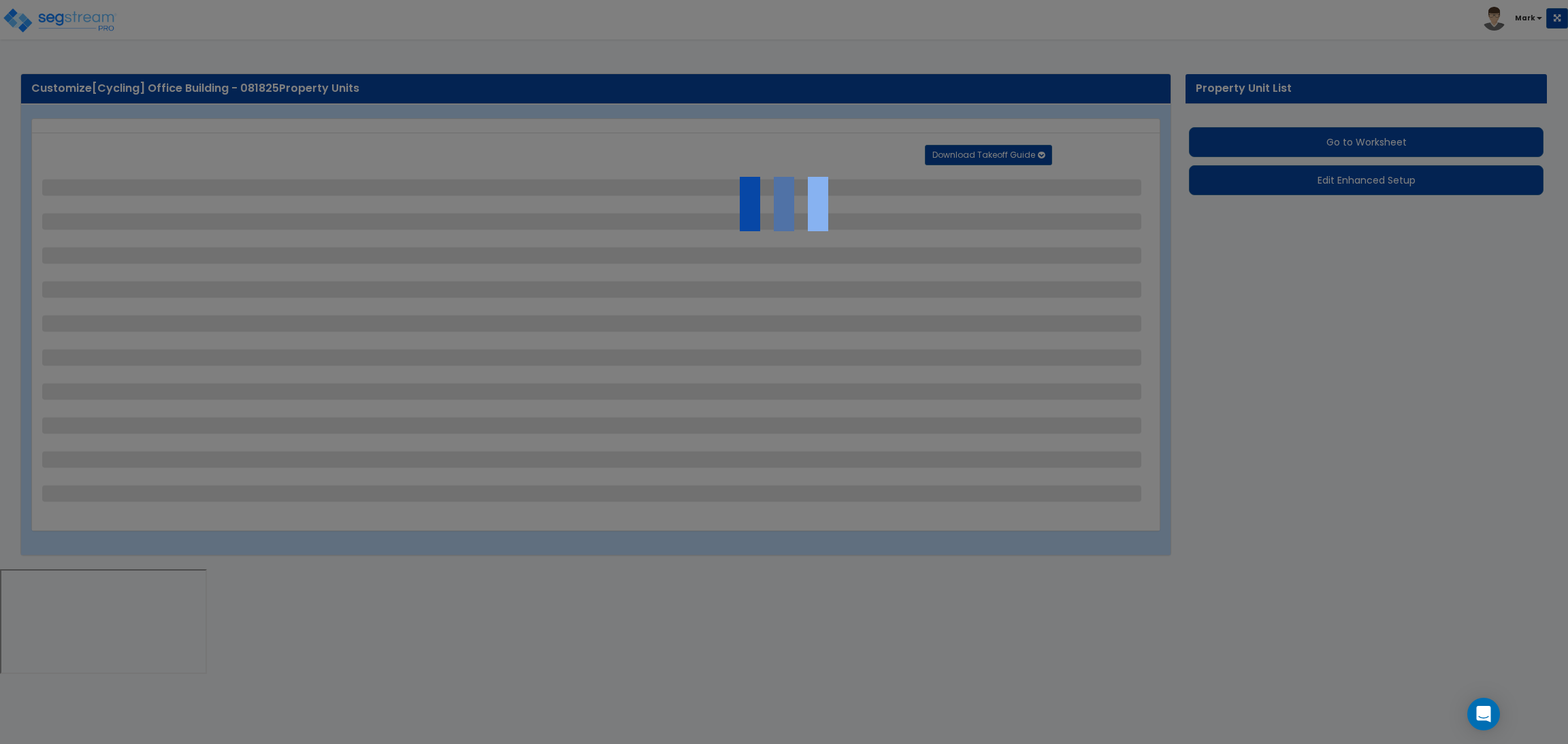
select select "2"
select select "1"
select select "2"
select select "1"
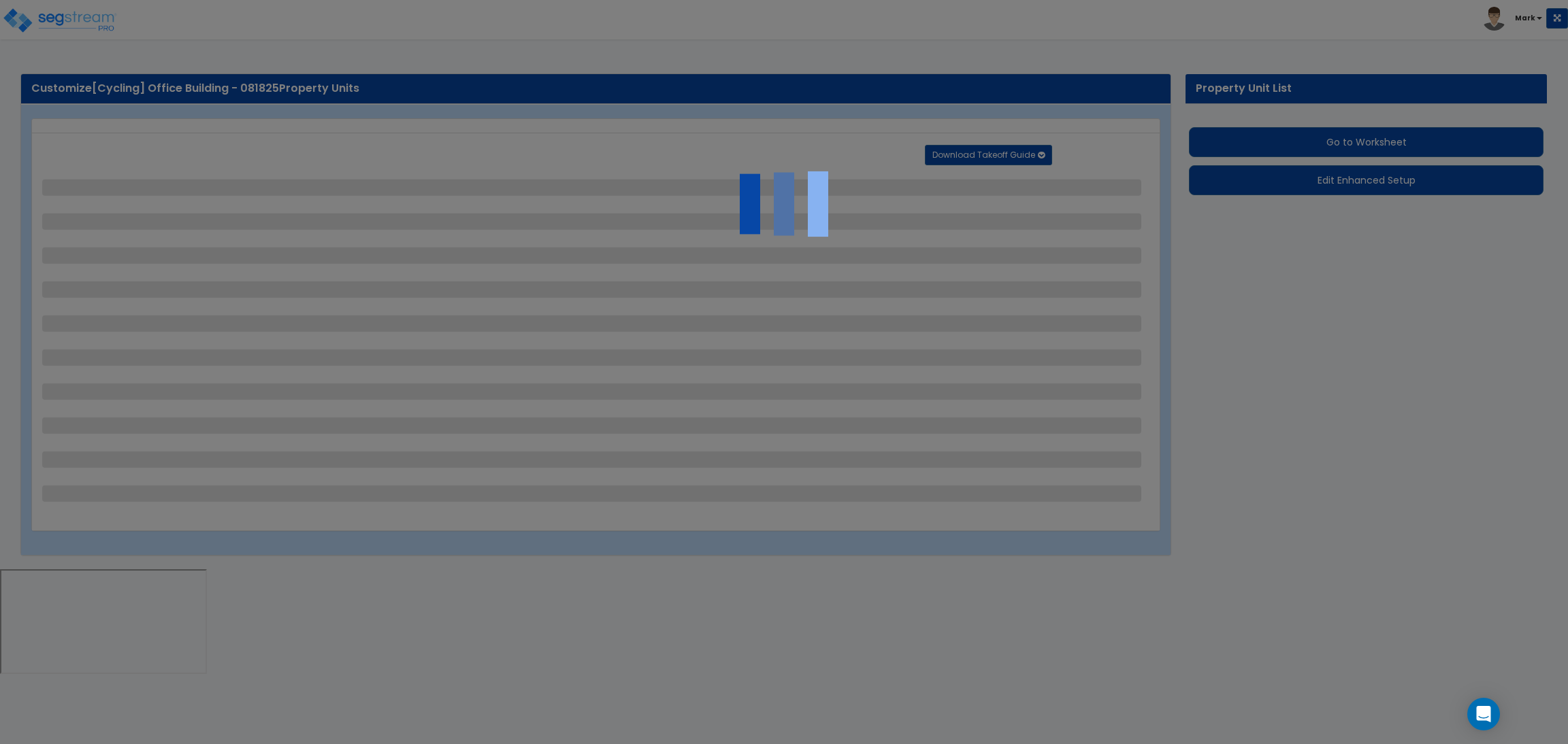
select select "1"
select select "2"
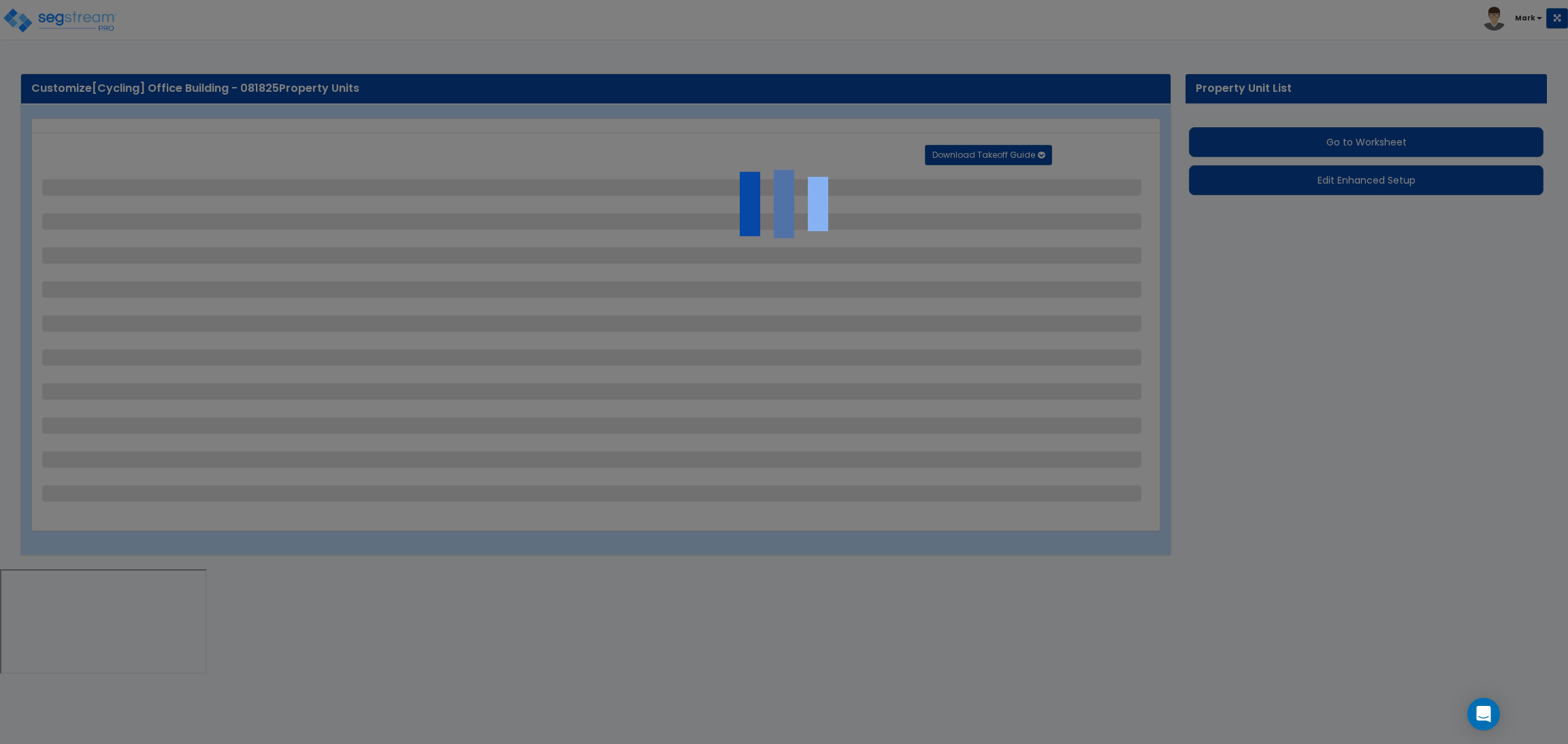
select select "2"
select select "1"
select select "10"
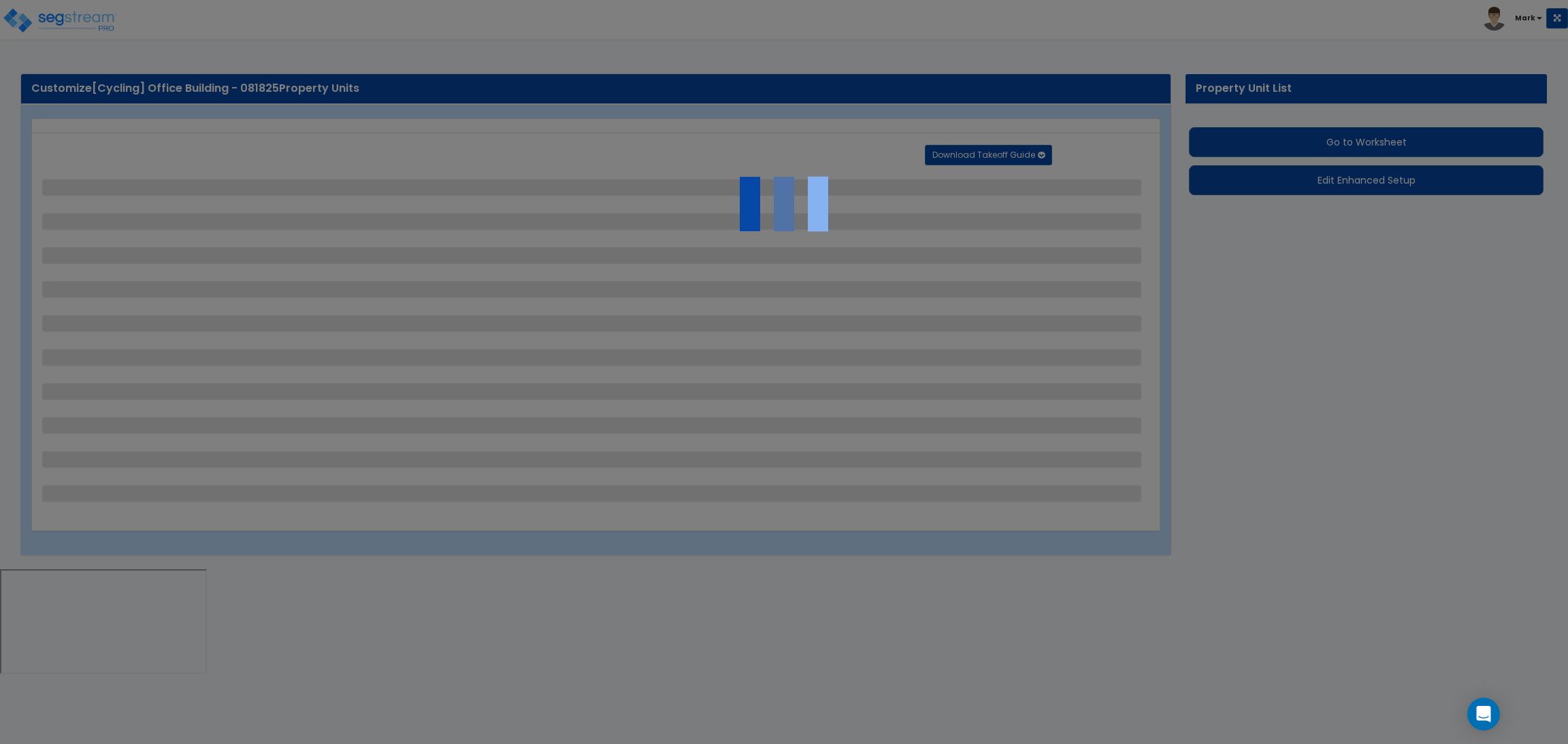
select select "1"
select select "3"
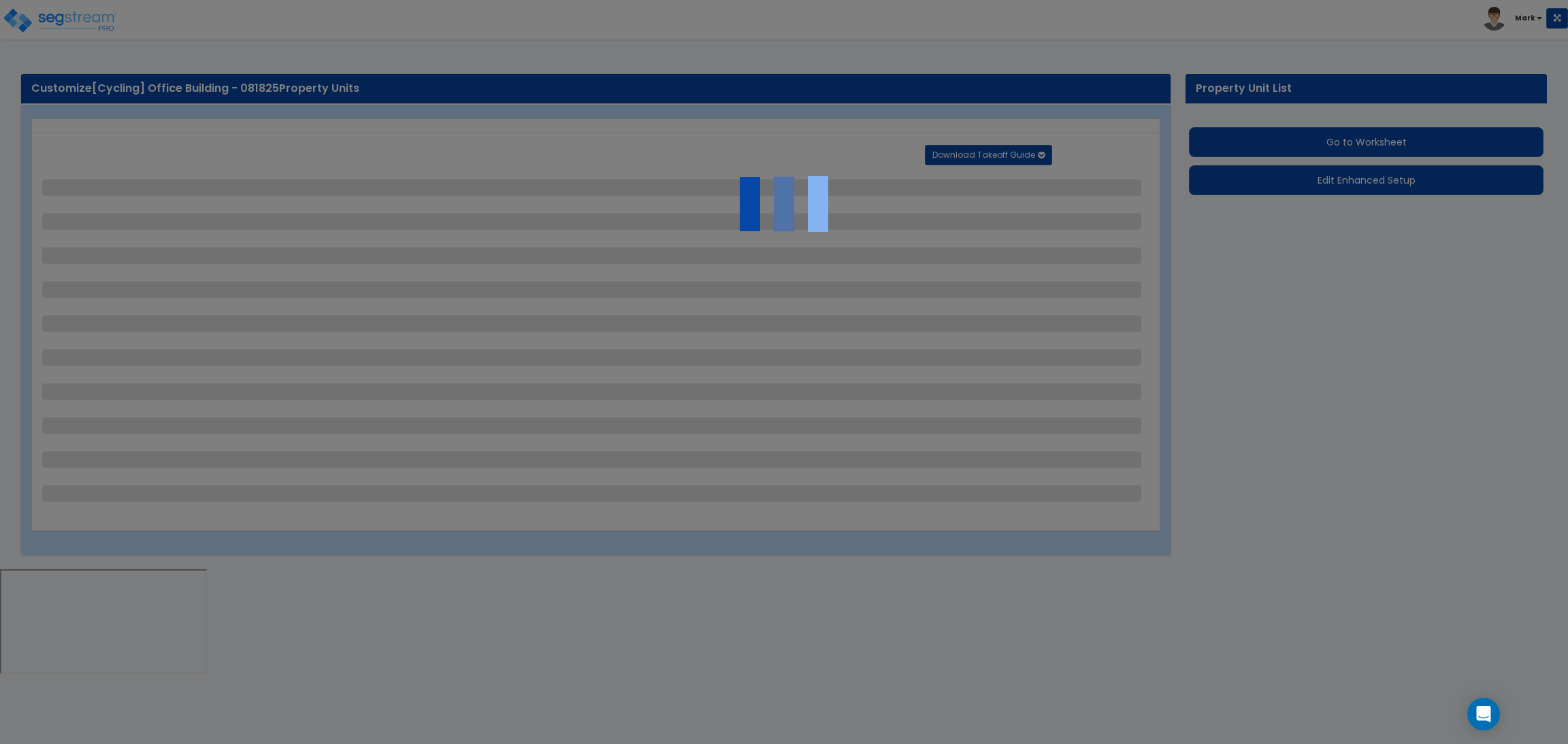
select select "2"
select select "4"
select select "1"
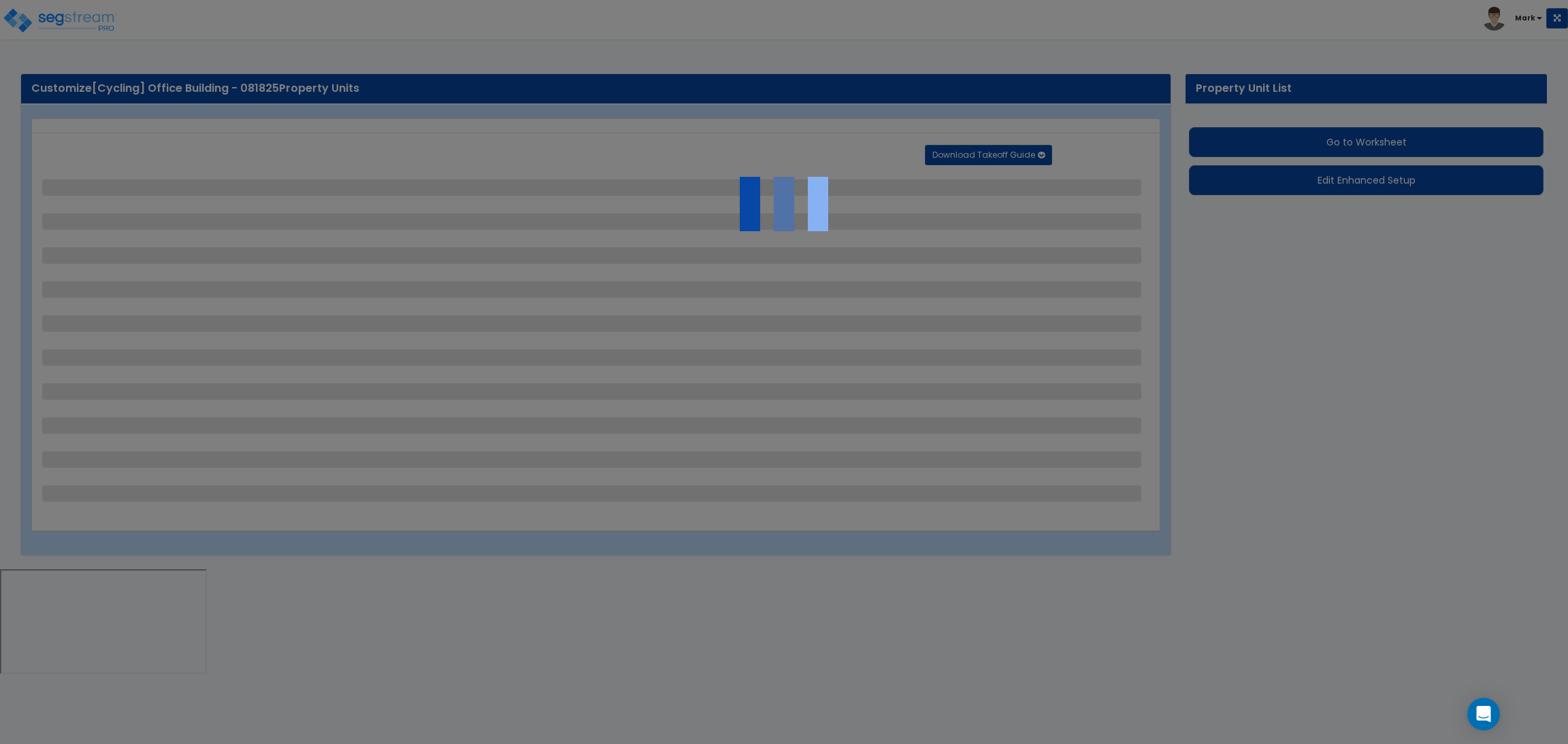
select select "1"
select select "6"
select select "2"
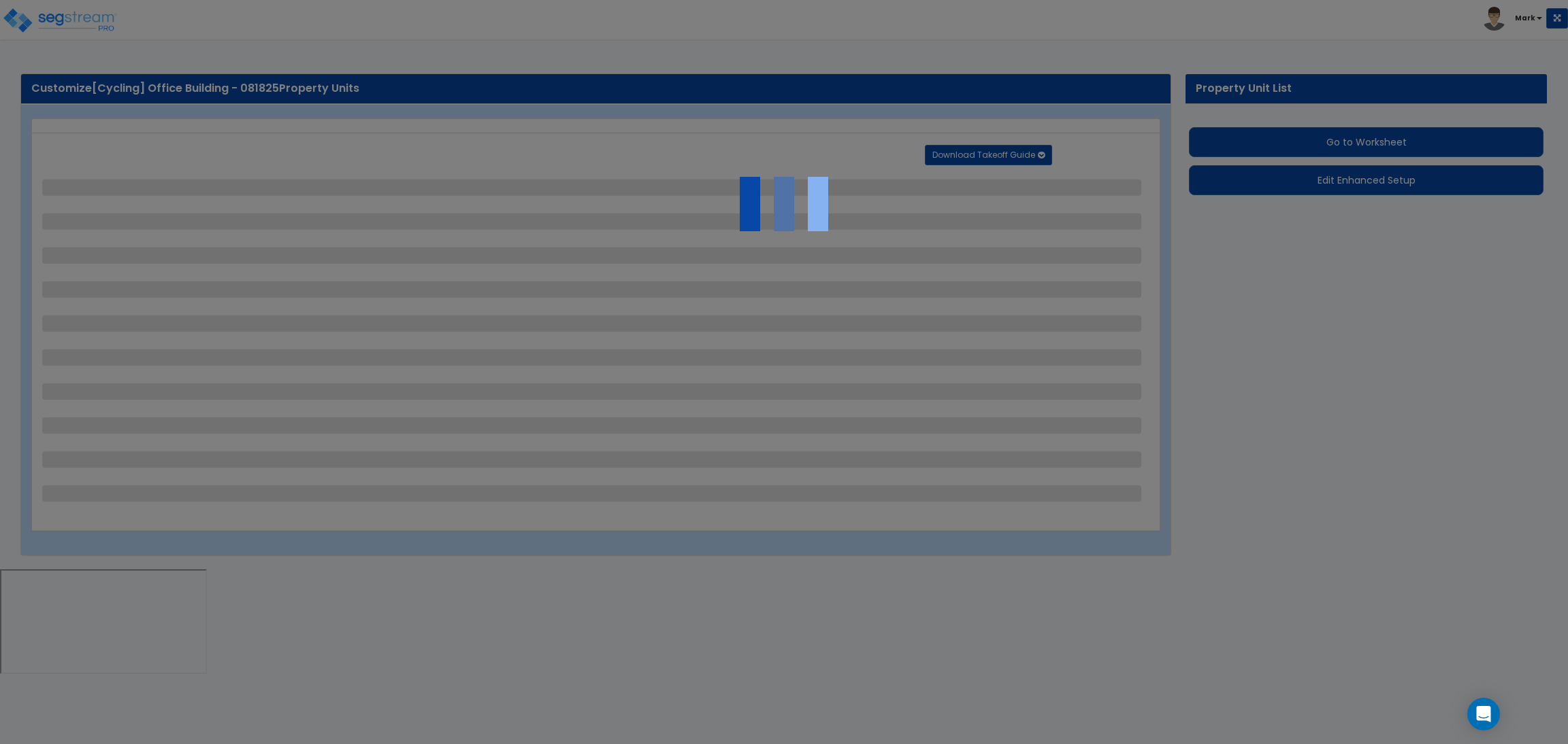
select select "2"
select select "1"
select select "2"
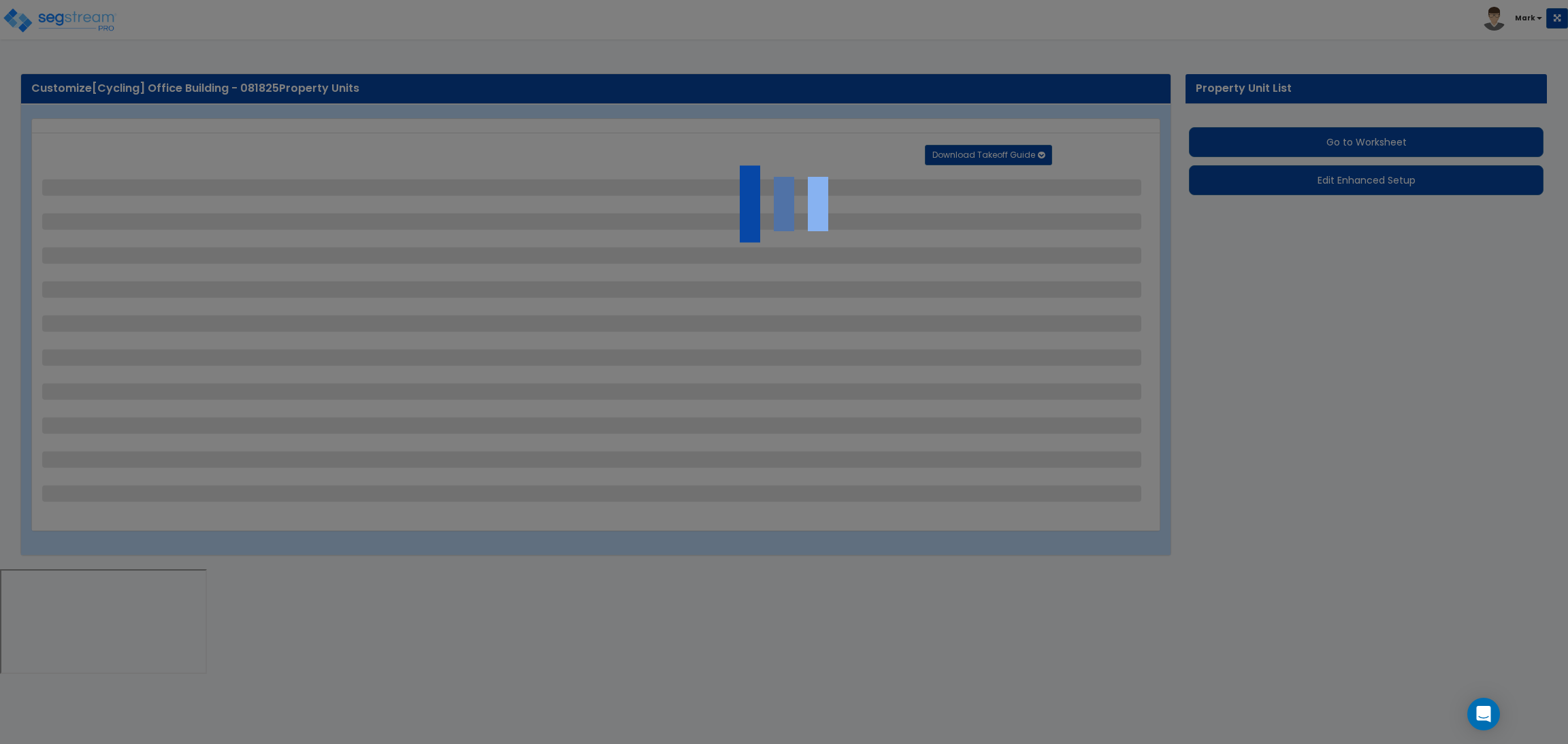
select select "2"
select select "1"
select select "8"
select select "2"
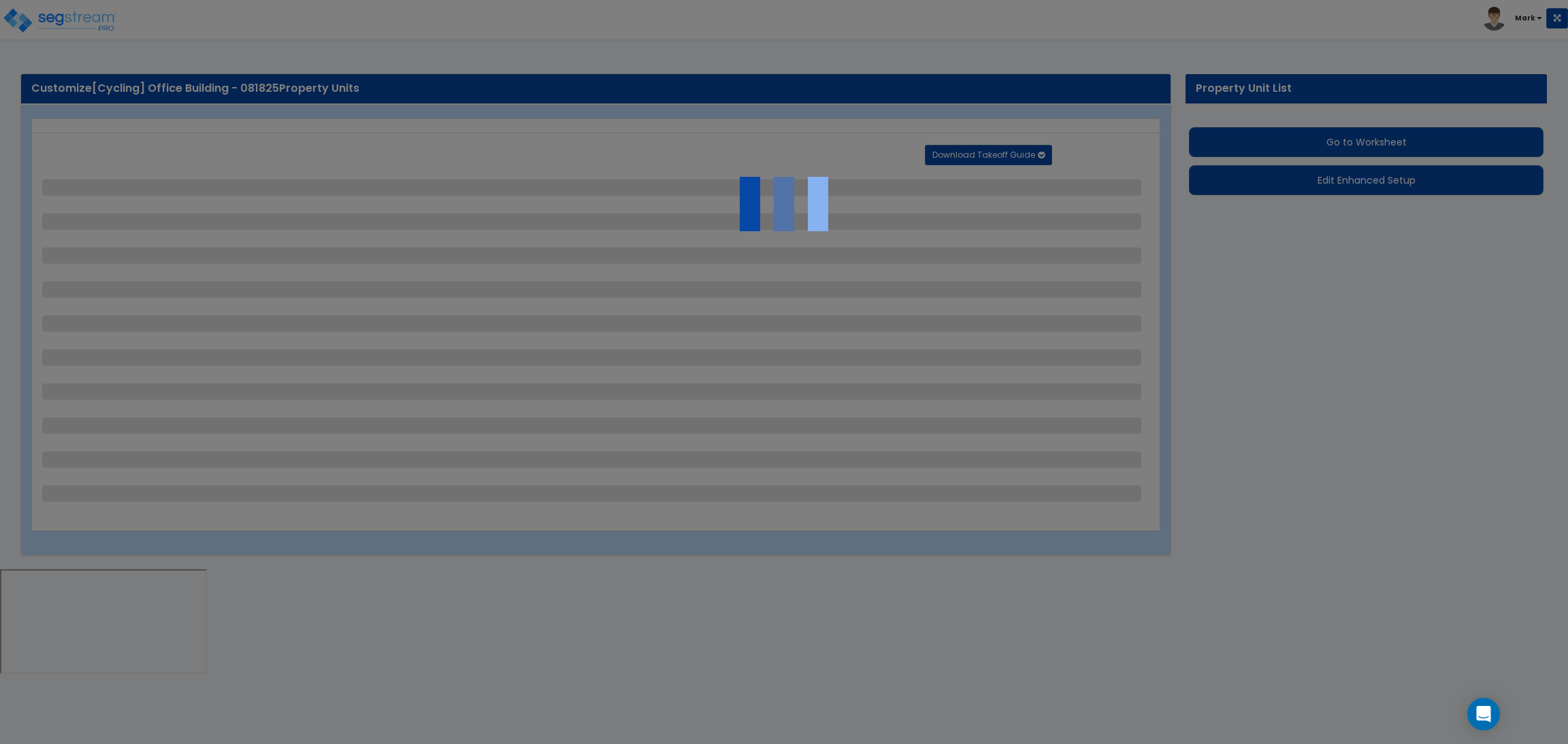
select select "4"
select select "1"
select select "20"
select select "2"
select select "5"
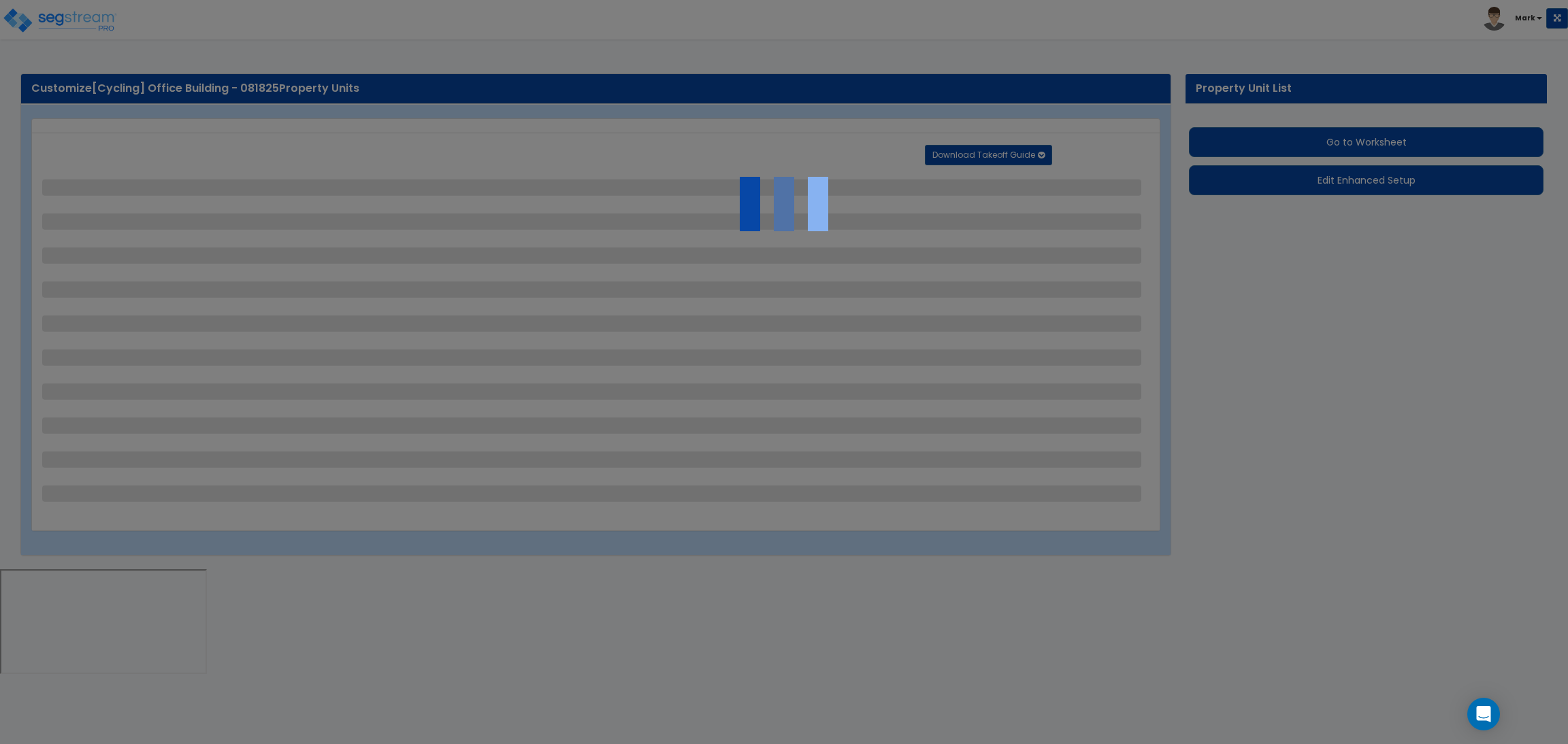
select select "3"
select select "1"
select select "2"
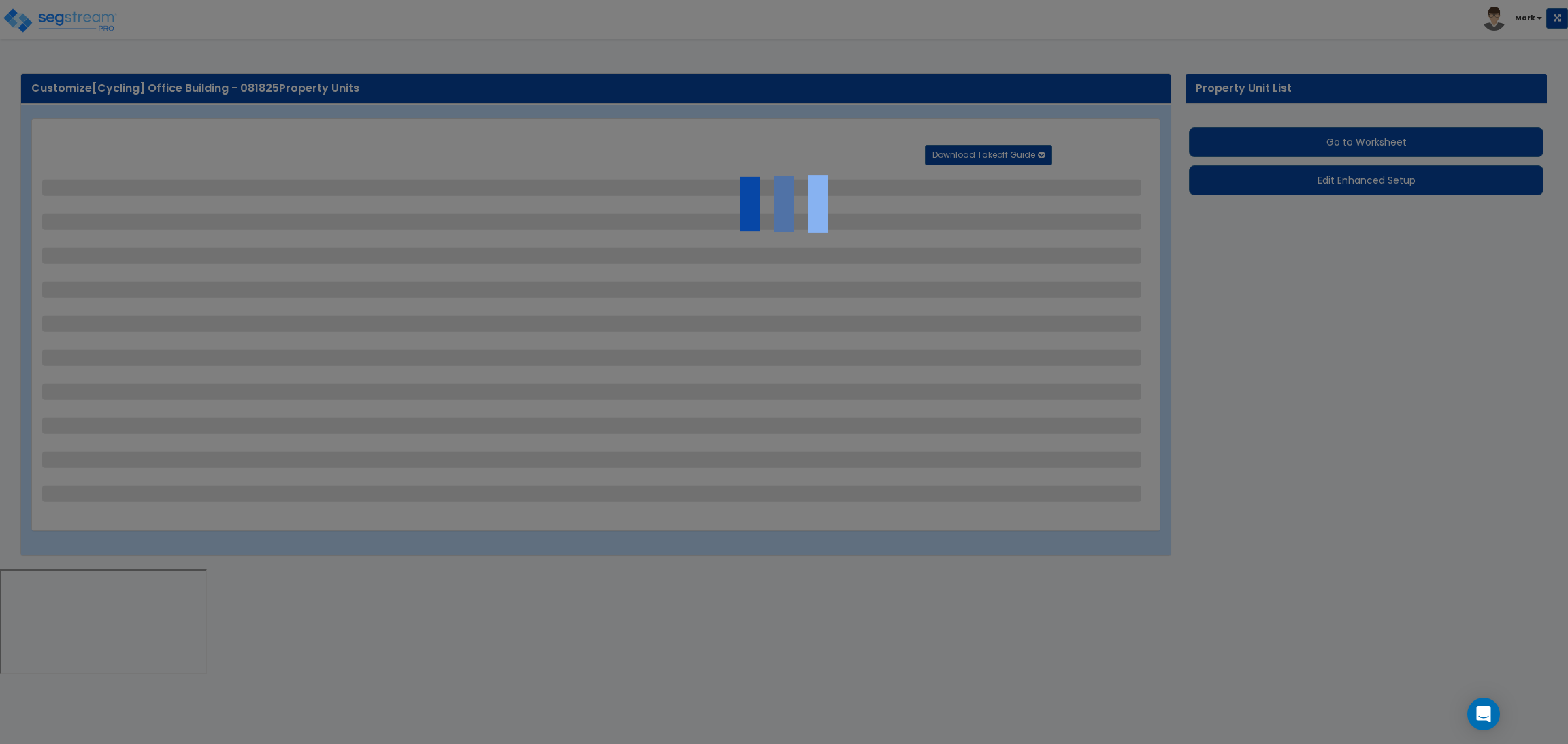
select select "1"
select select "4"
select select "2"
select select "1"
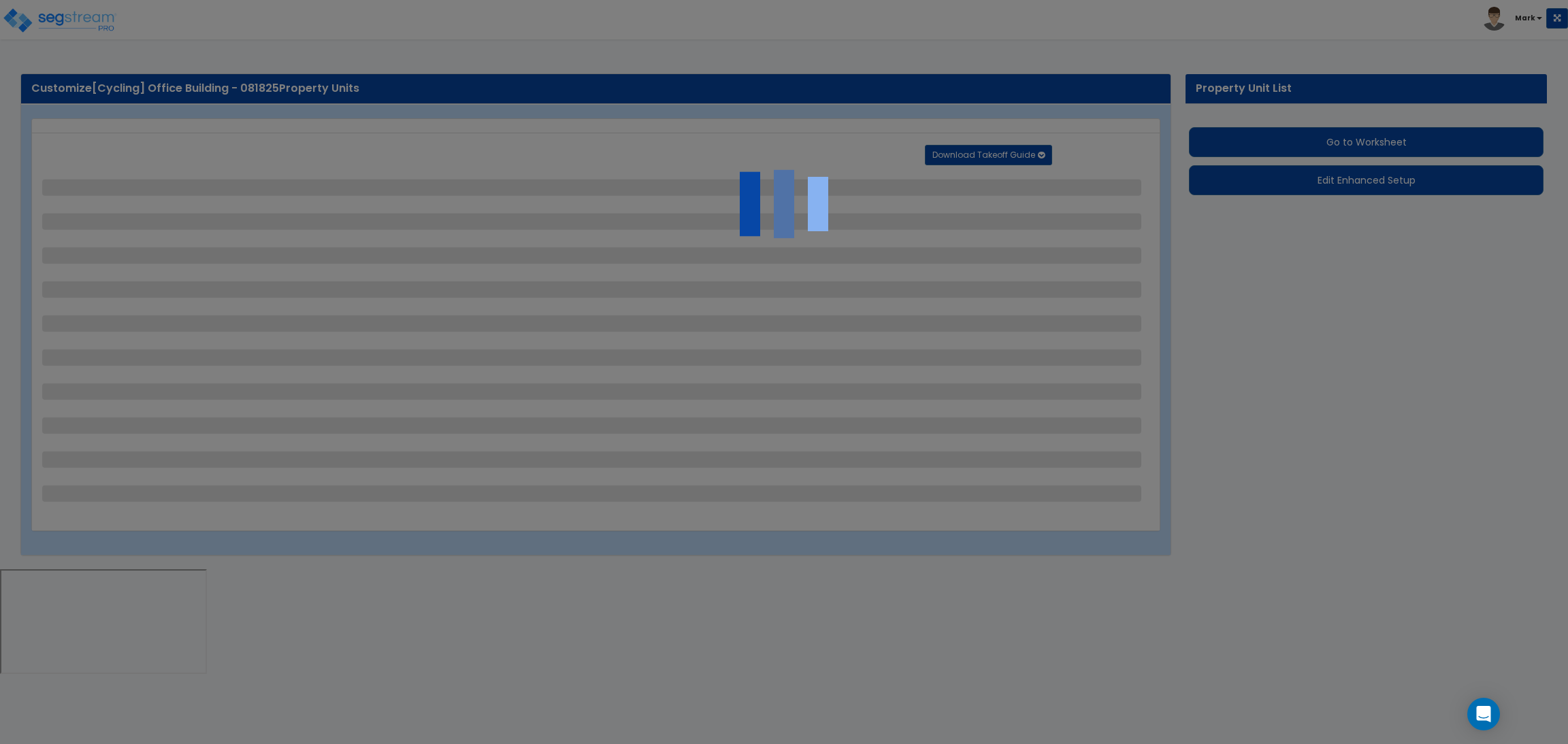
select select "2"
select select "1"
select select "2"
select select "6"
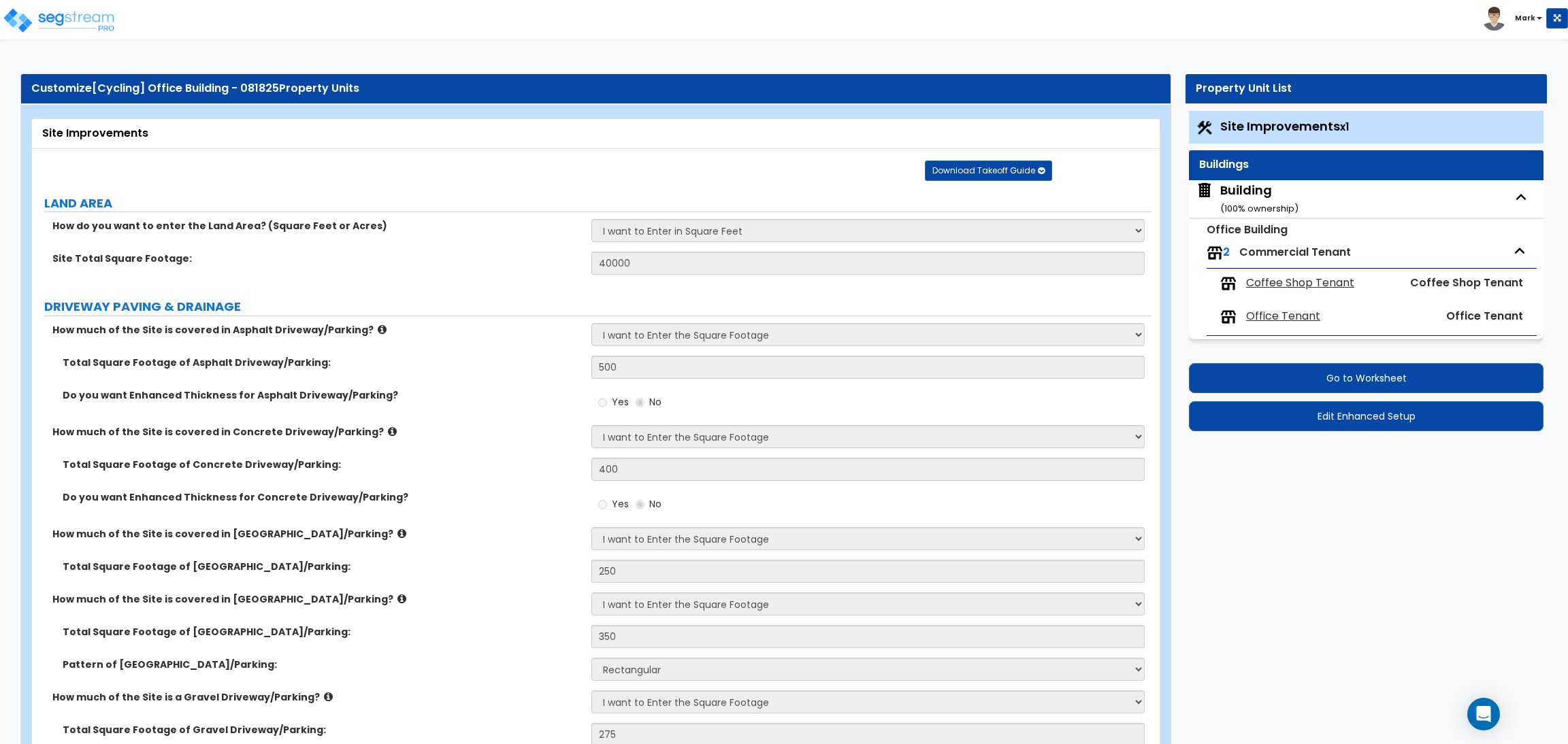
click at [1246, 200] on div "Building ( 100 % ownership)" at bounding box center [1259, 199] width 78 height 35
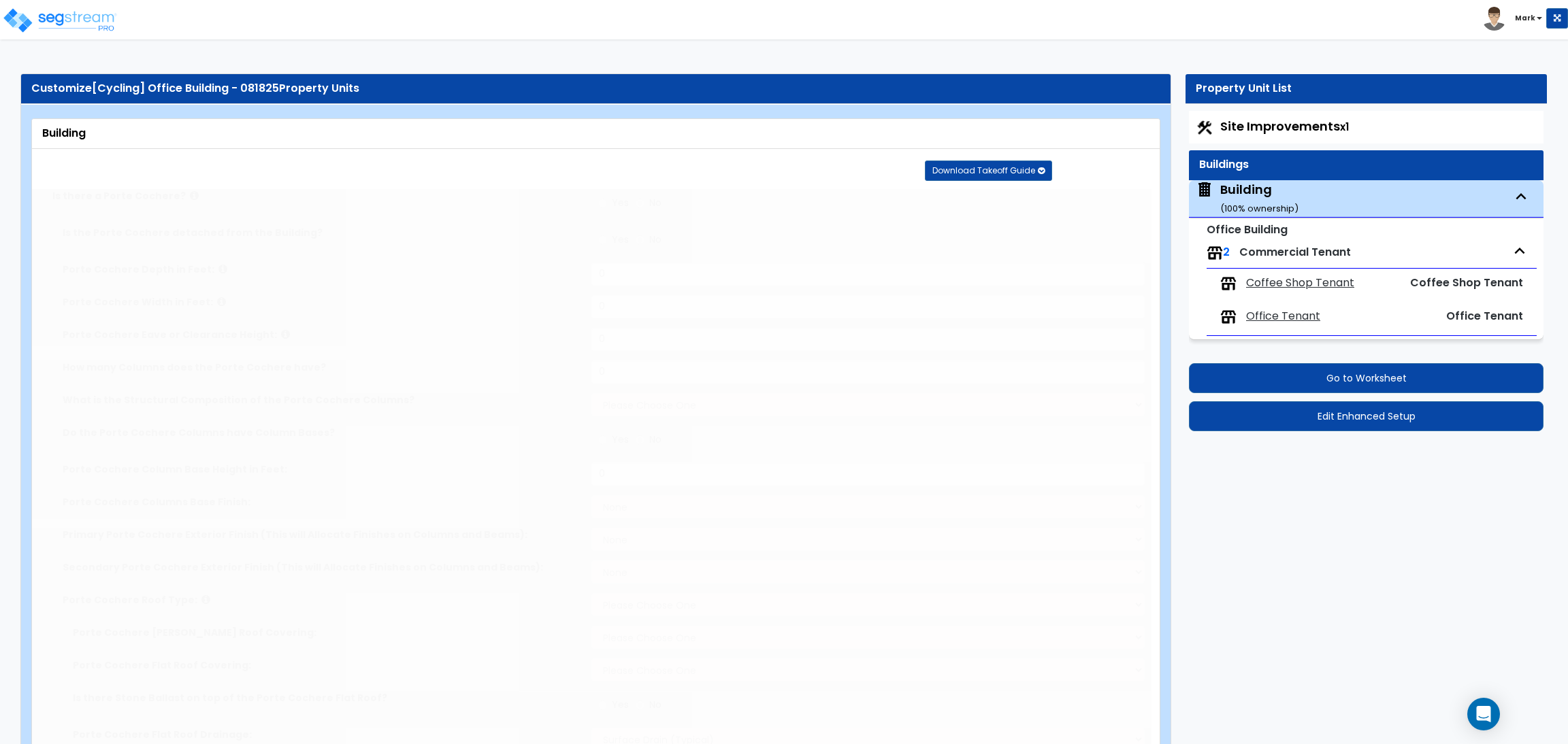
radio input "true"
type input "10"
type input "12"
type input "2"
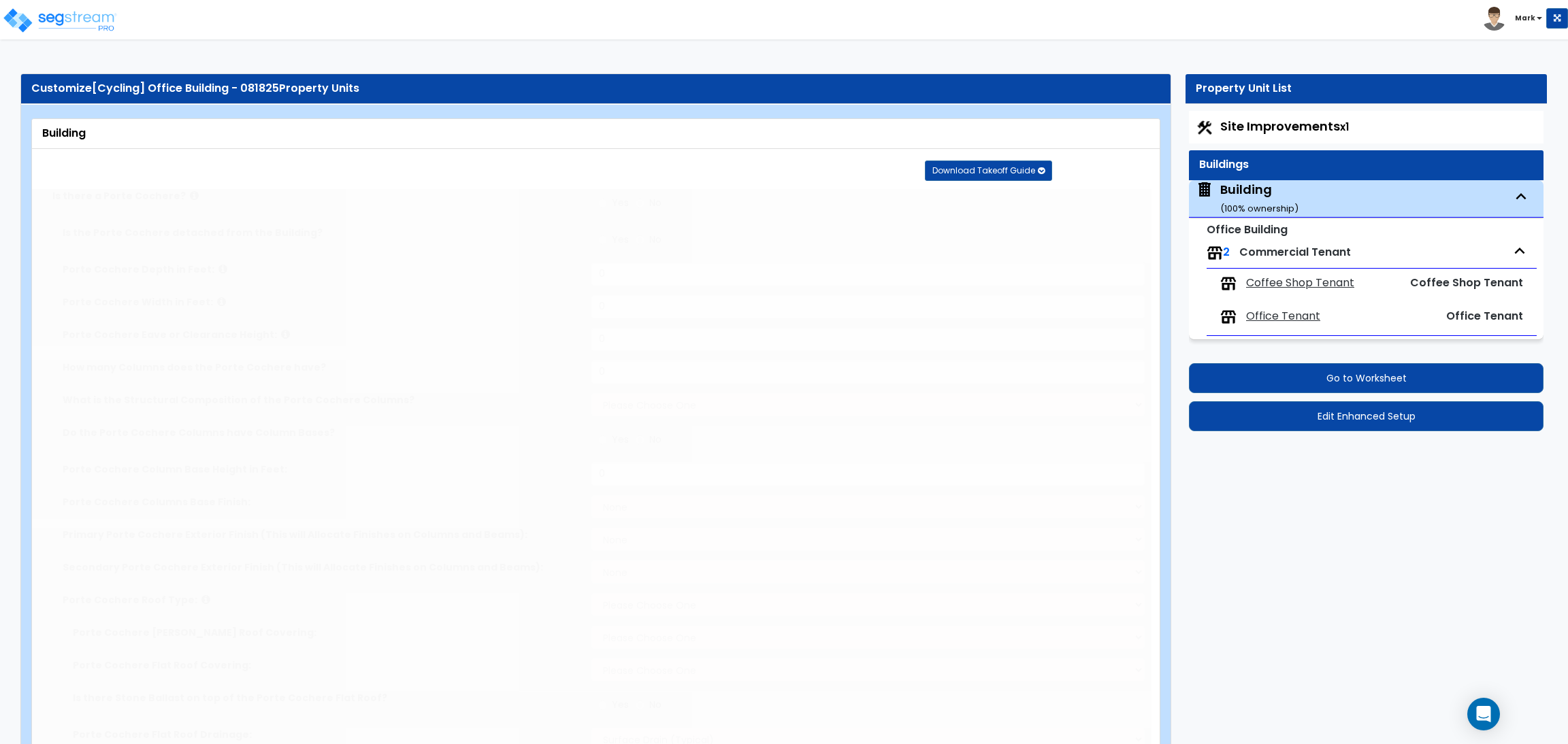
select select "2"
radio input "true"
type input "3"
select select "6"
select select "1"
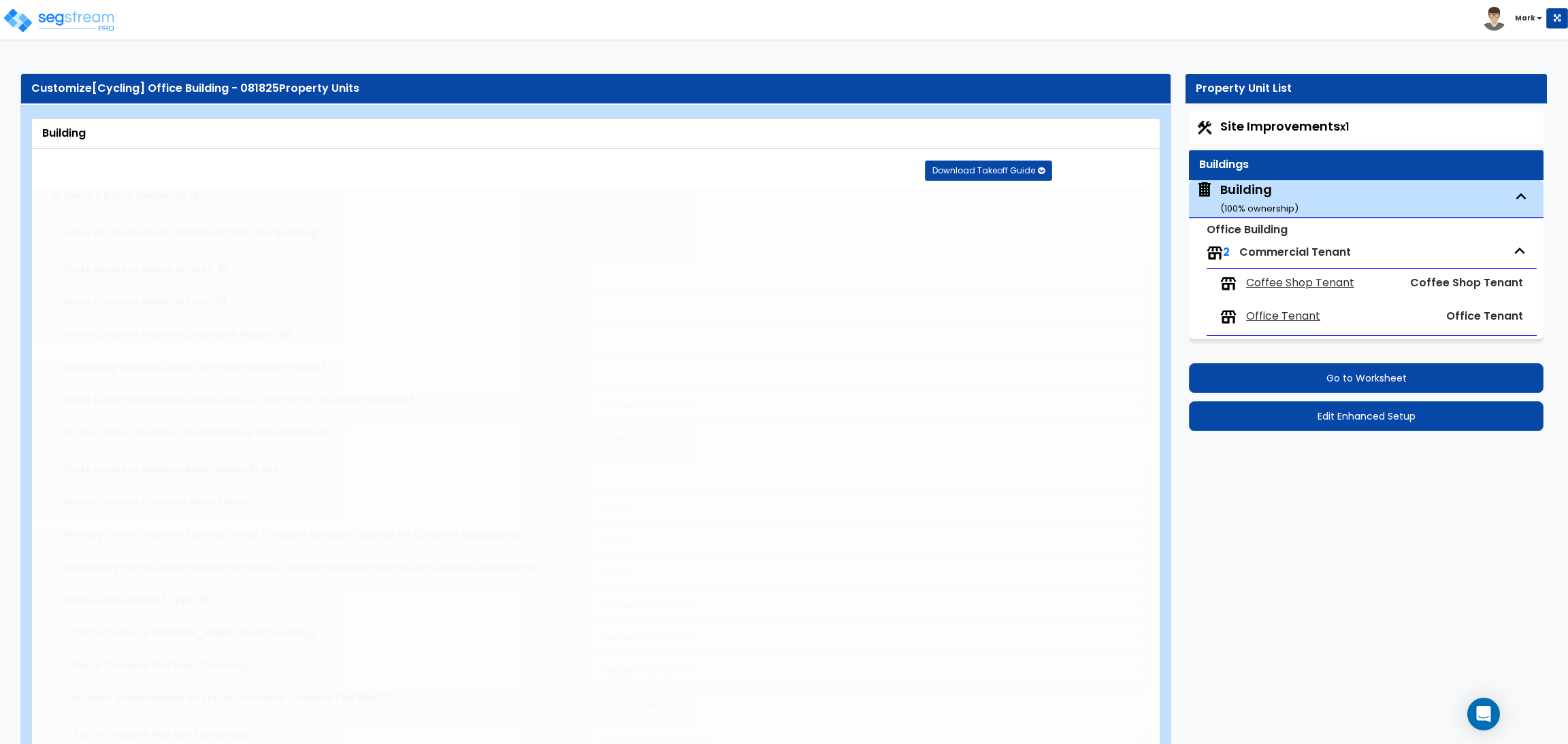
select select "1"
select select "2"
select select "1"
select select "2"
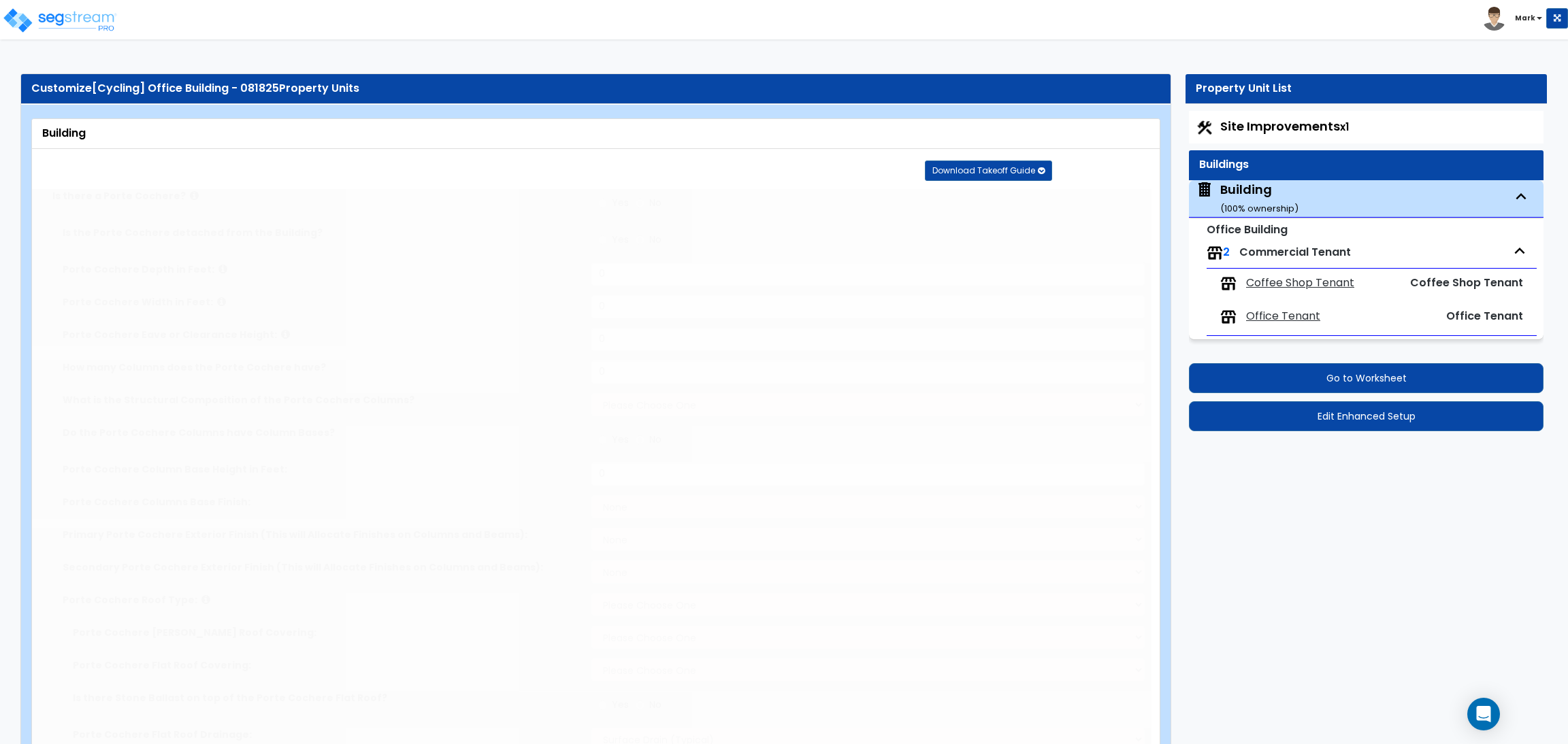
type input "25"
type input "100"
type input "2"
type input "10000"
radio input "true"
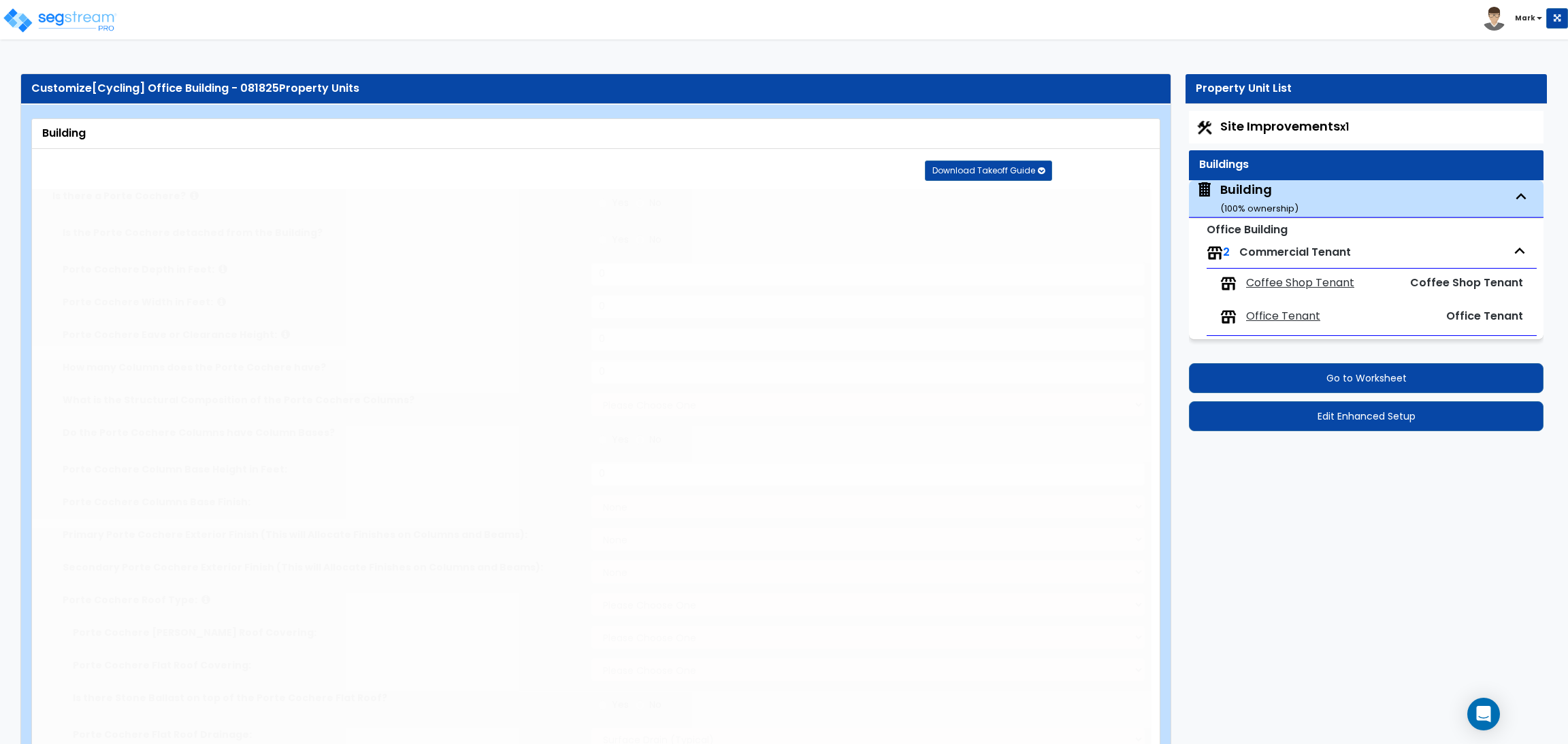
type input "1"
select select "1"
type input "1000"
select select "1"
type input "20"
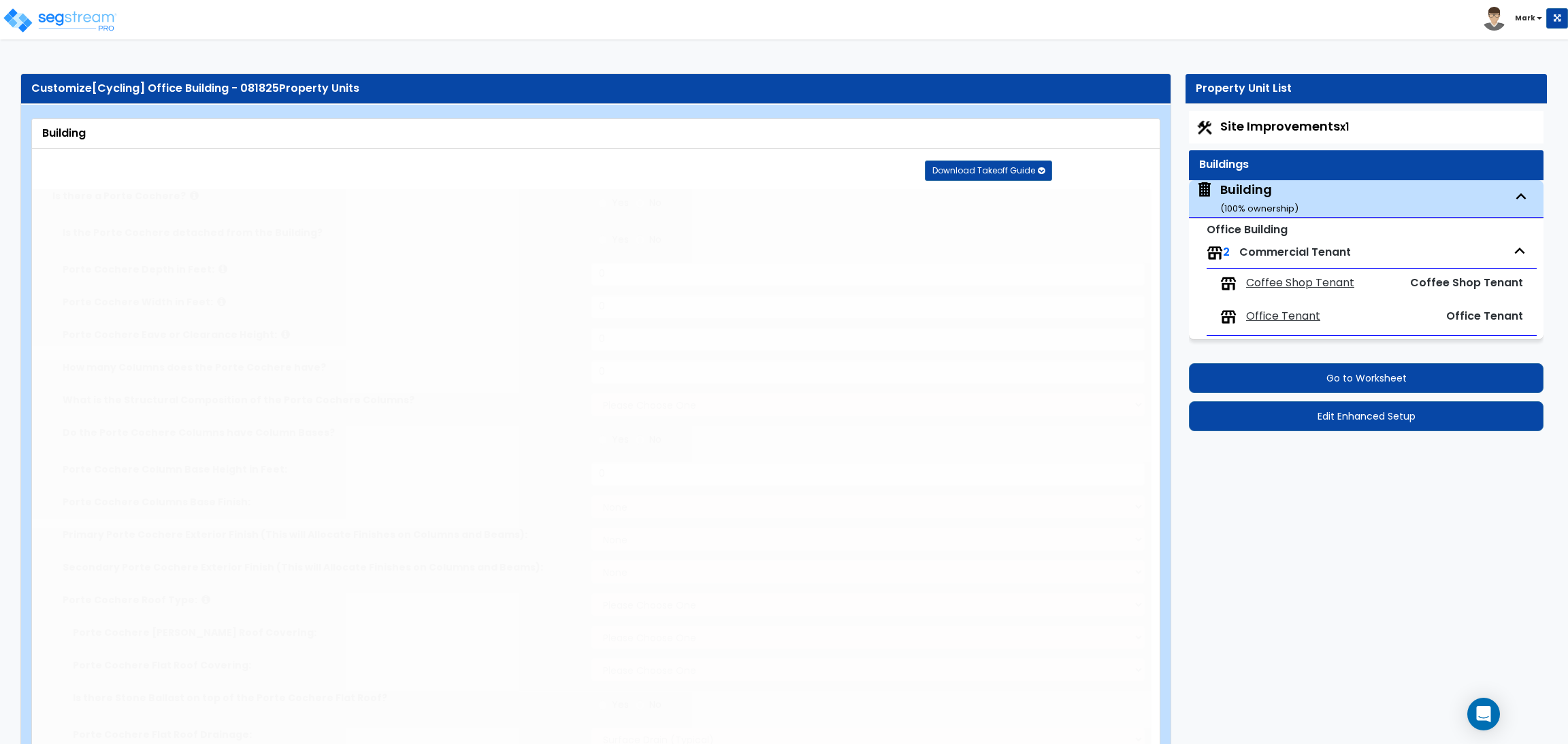
radio input "true"
select select "1"
radio input "true"
select select "1"
select select "2"
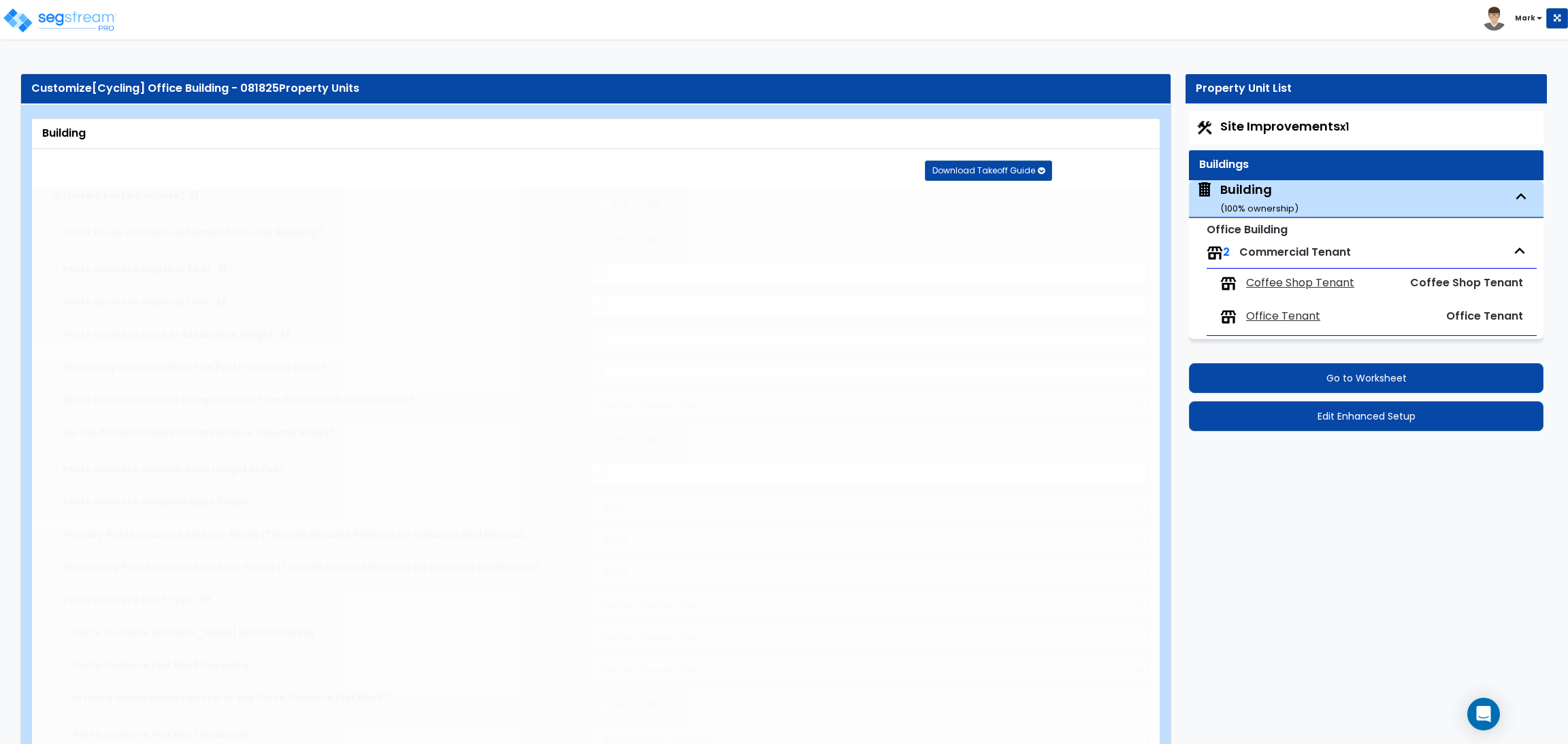
select select "3"
select select "2"
select select "1"
select select "10"
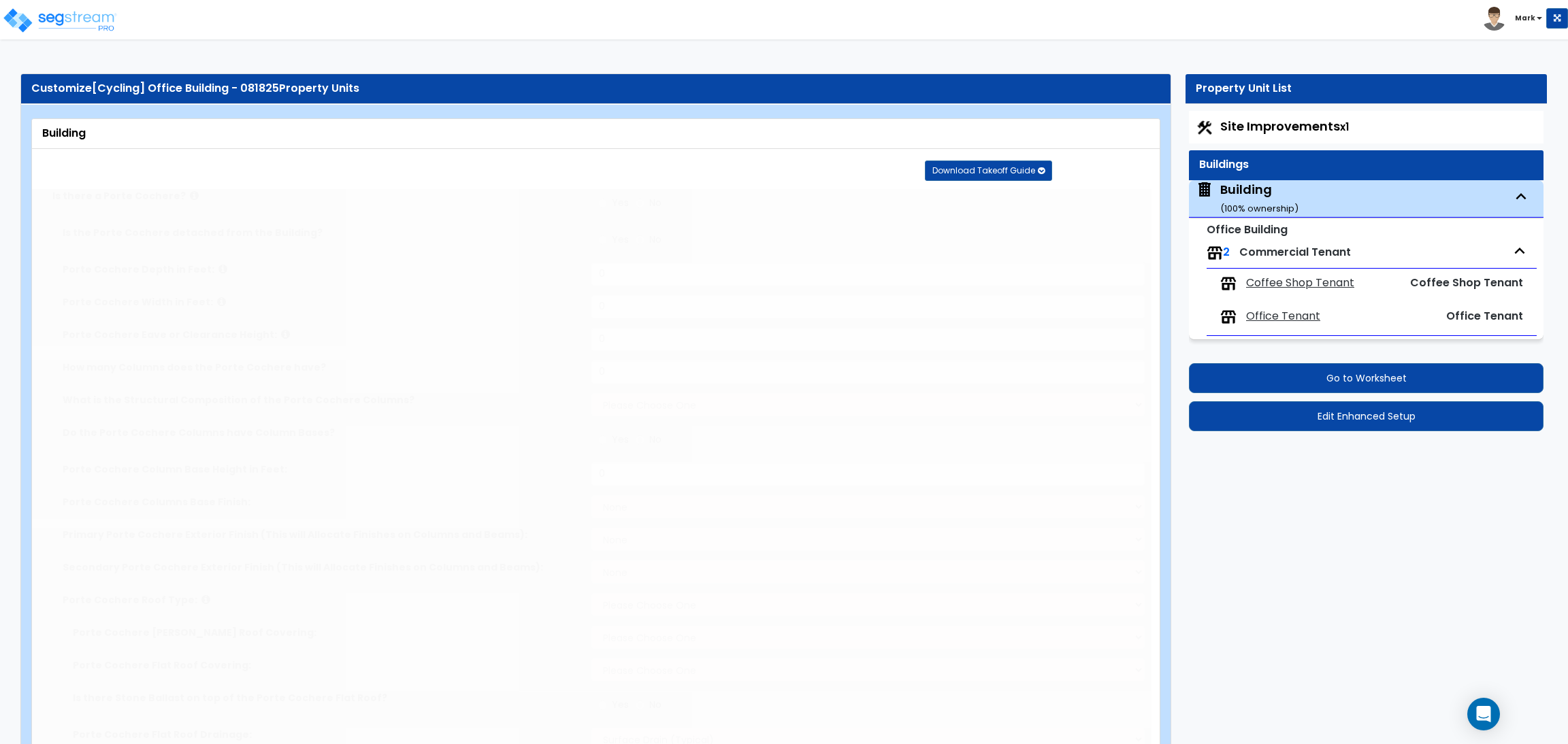
type input "80"
select select "5"
select select "1"
select select "2"
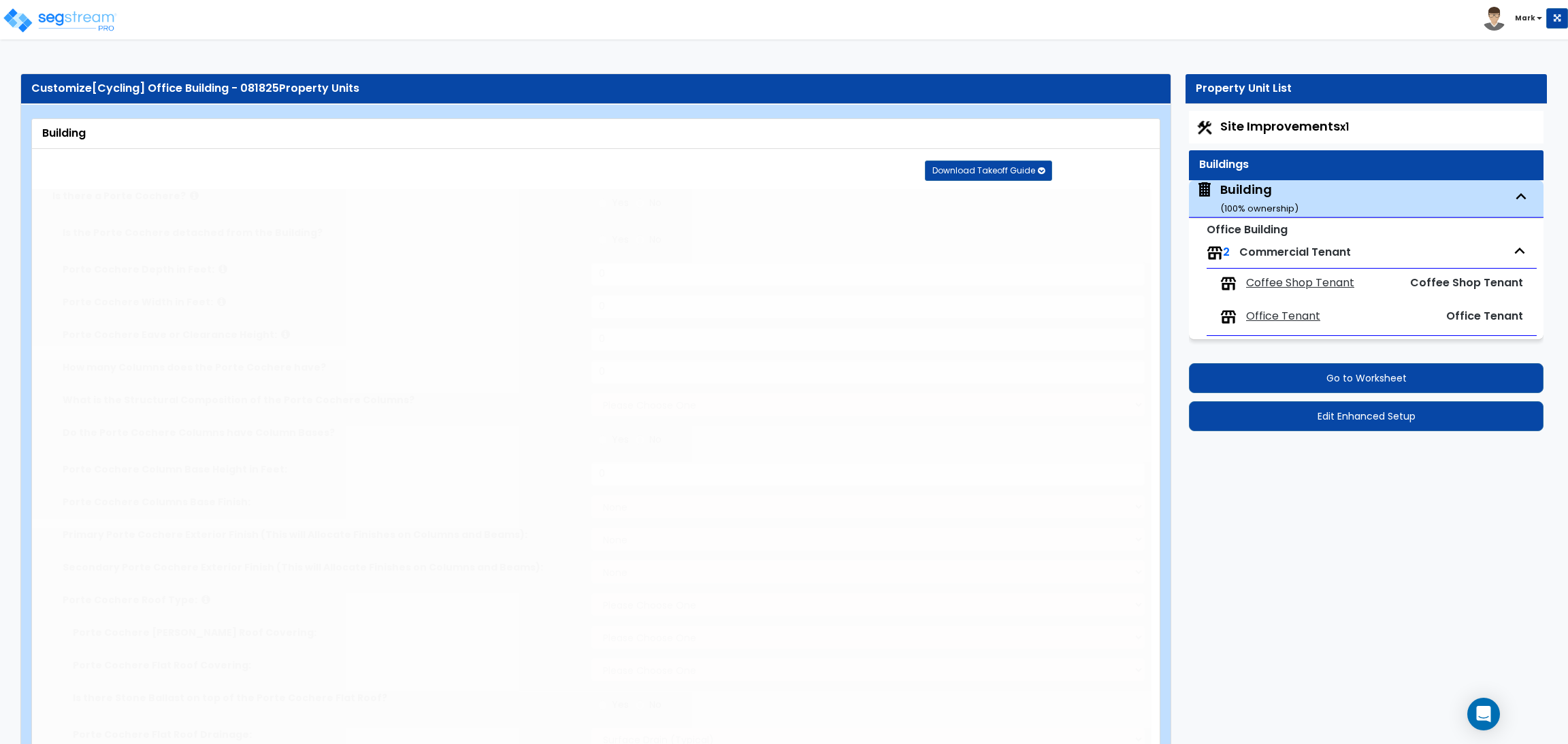
select select "1"
select select "3"
radio input "true"
select select "1"
type input "20"
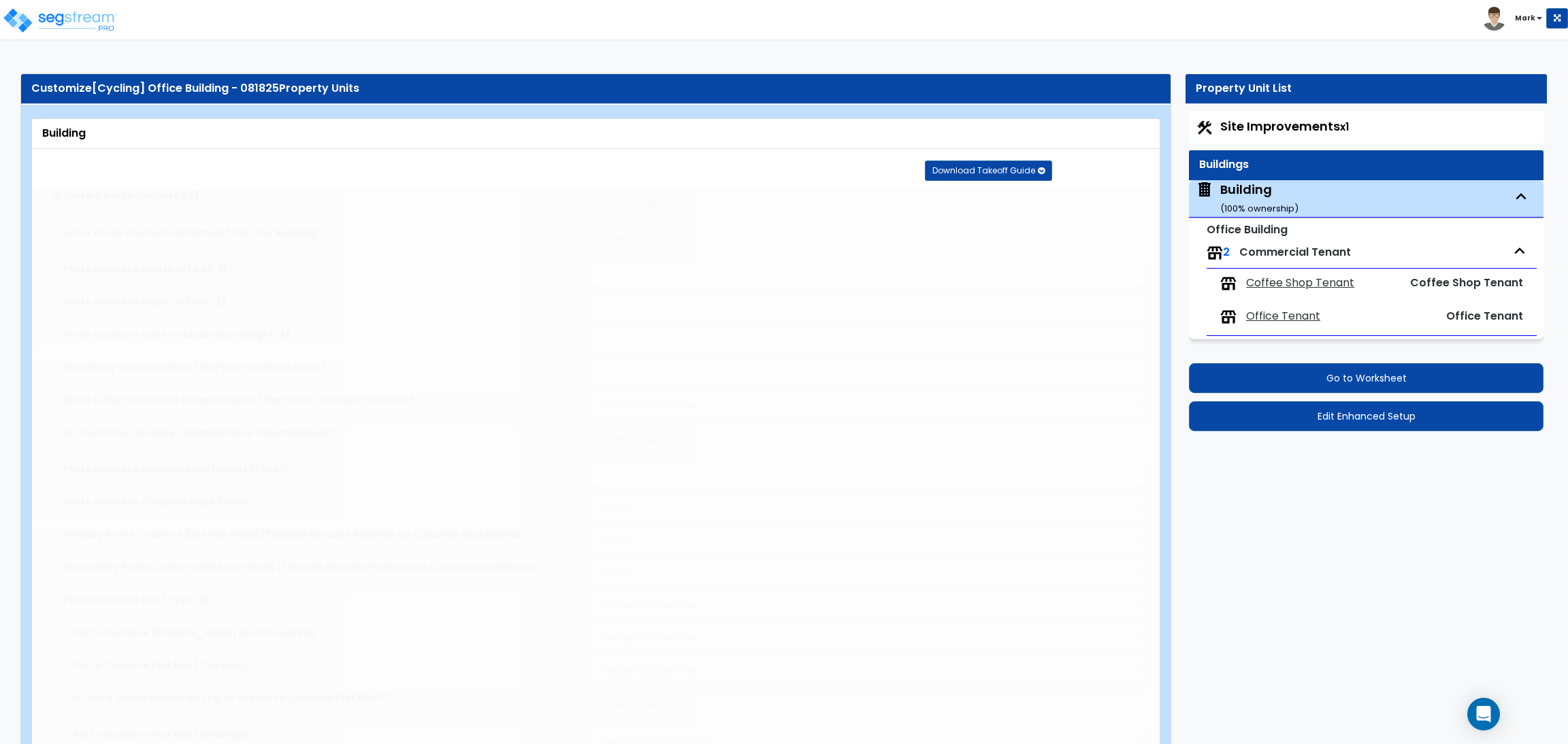
radio input "true"
select select "2"
type input "100"
radio input "true"
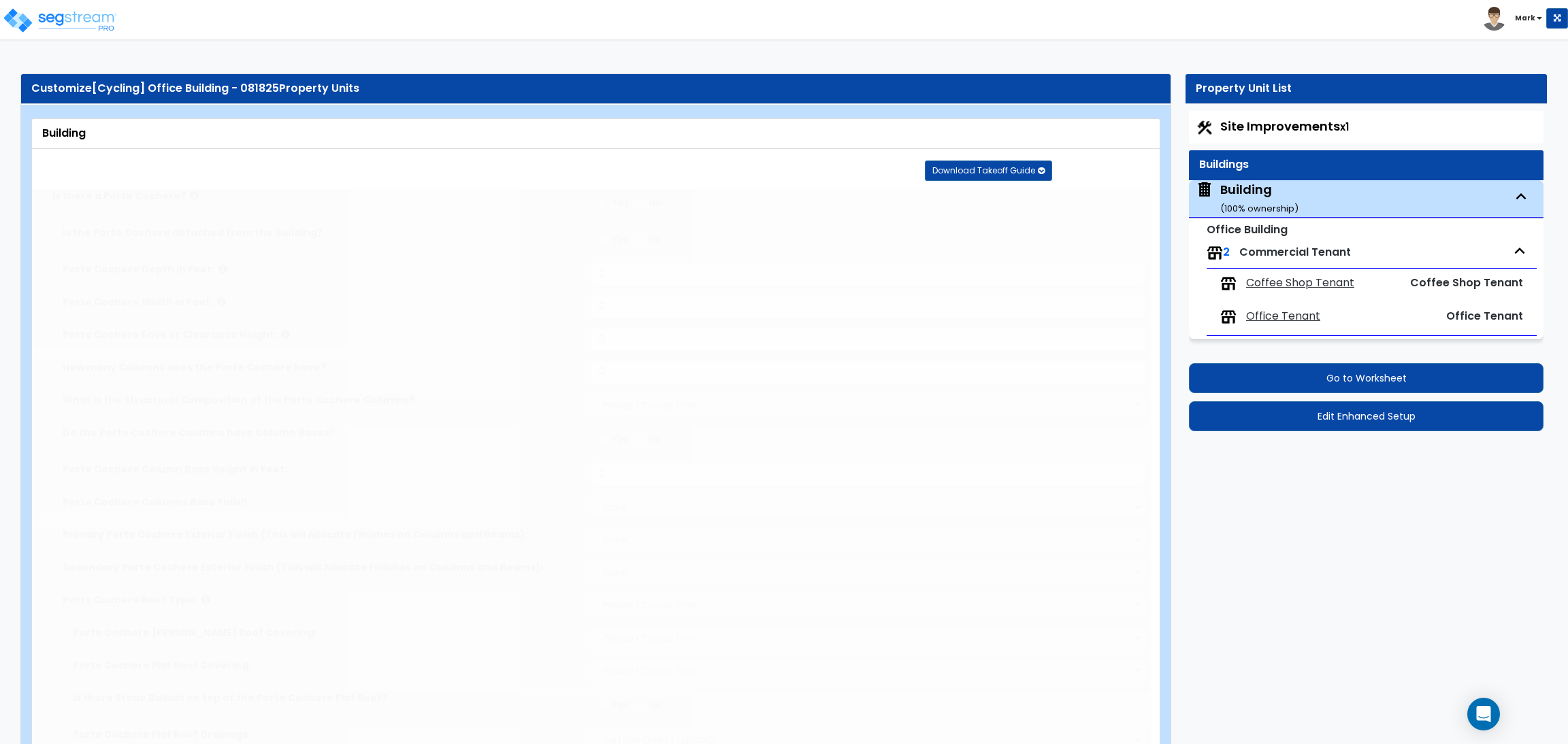
type input "50"
radio input "true"
select select "1"
type input "2"
radio input "true"
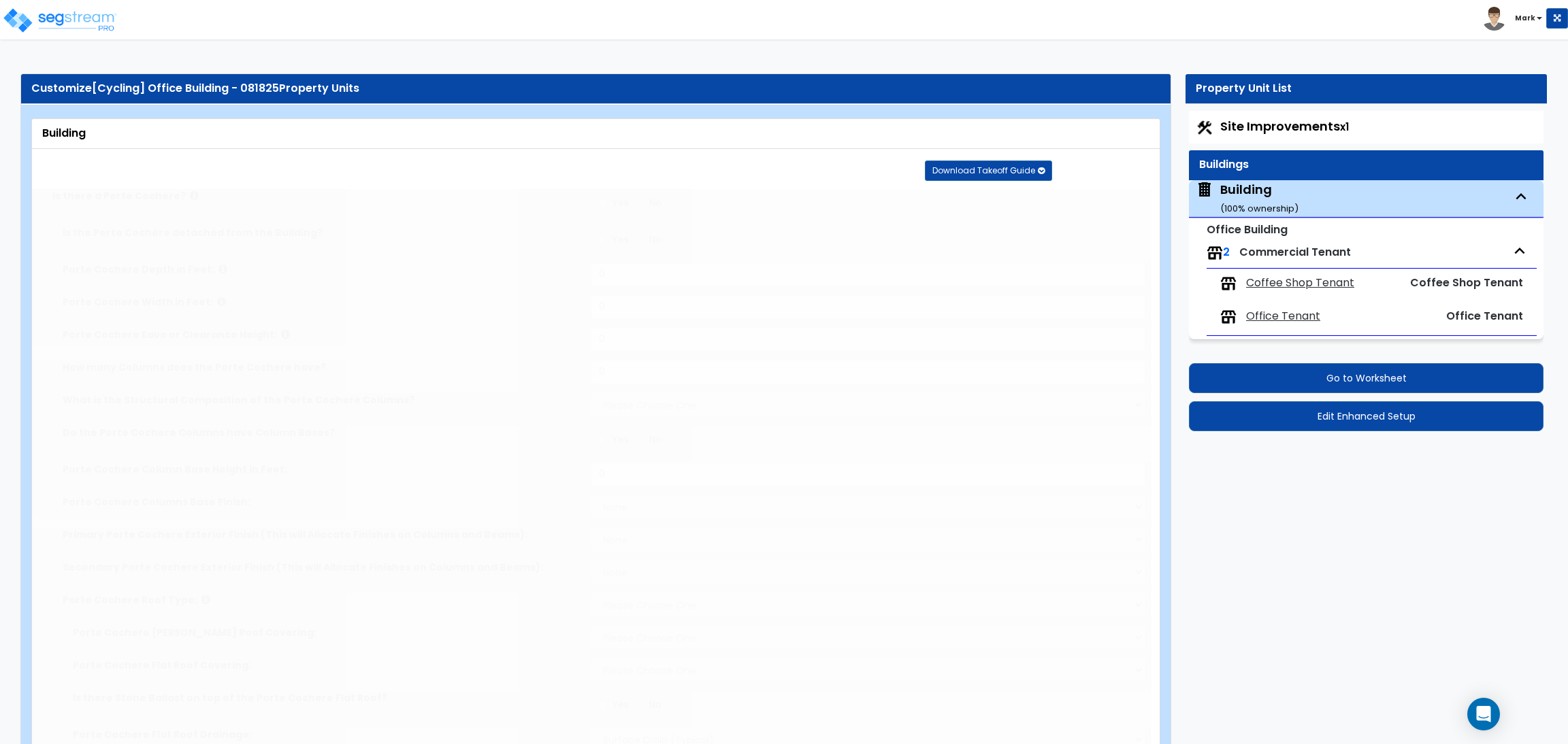
type input "2"
type input "1"
type input "2"
type input "1"
type input "2"
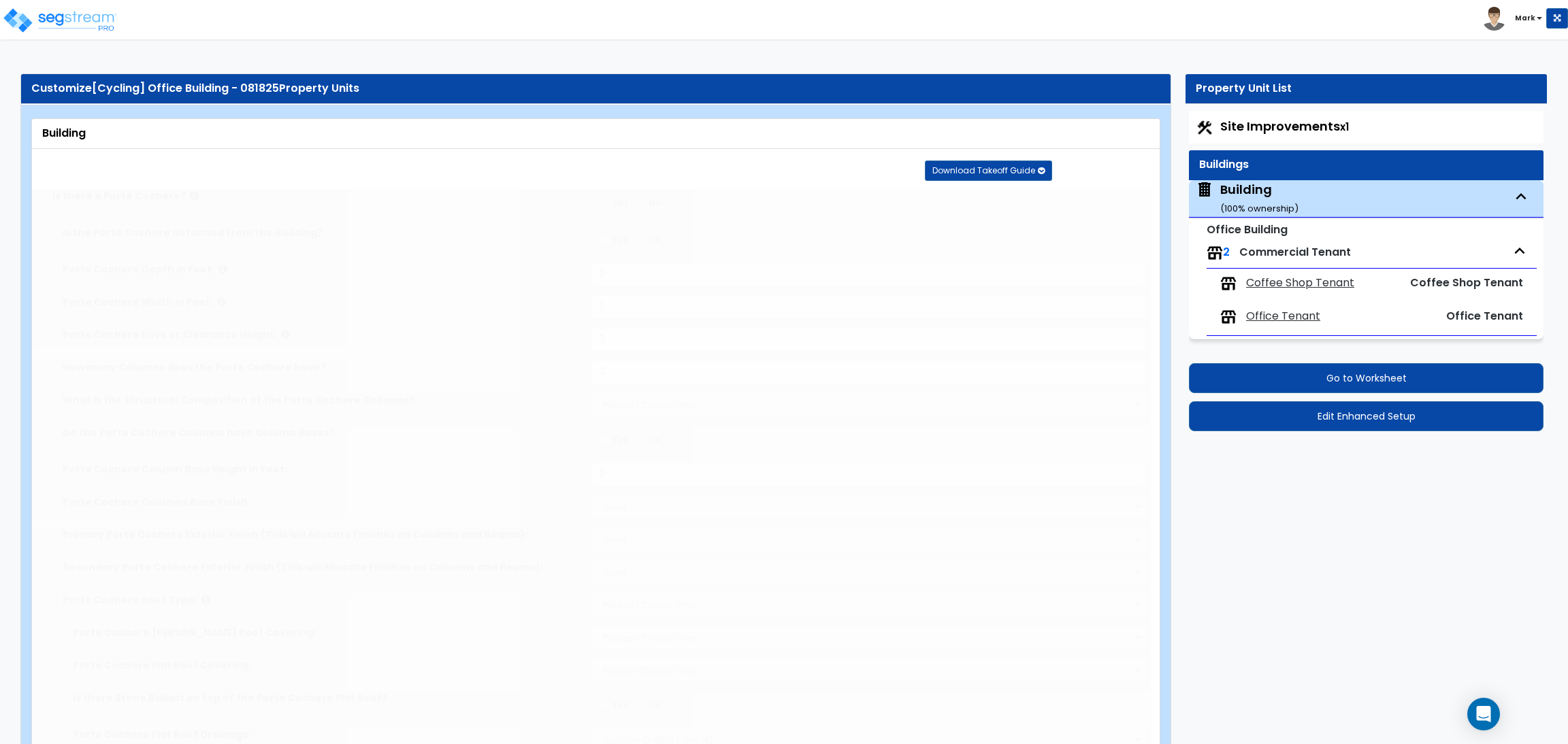
type input "2"
radio input "true"
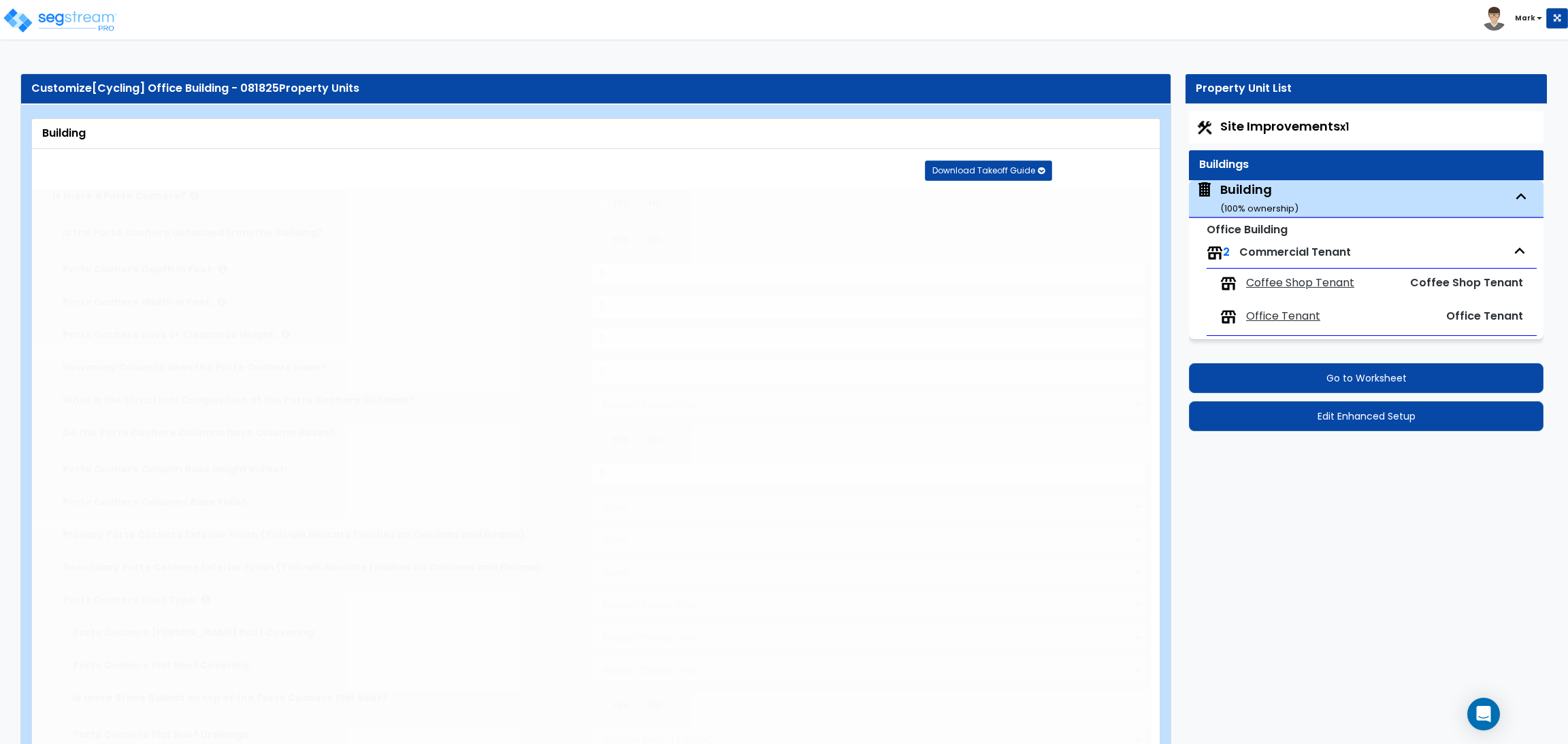
type input "2"
radio input "true"
type input "80"
radio input "true"
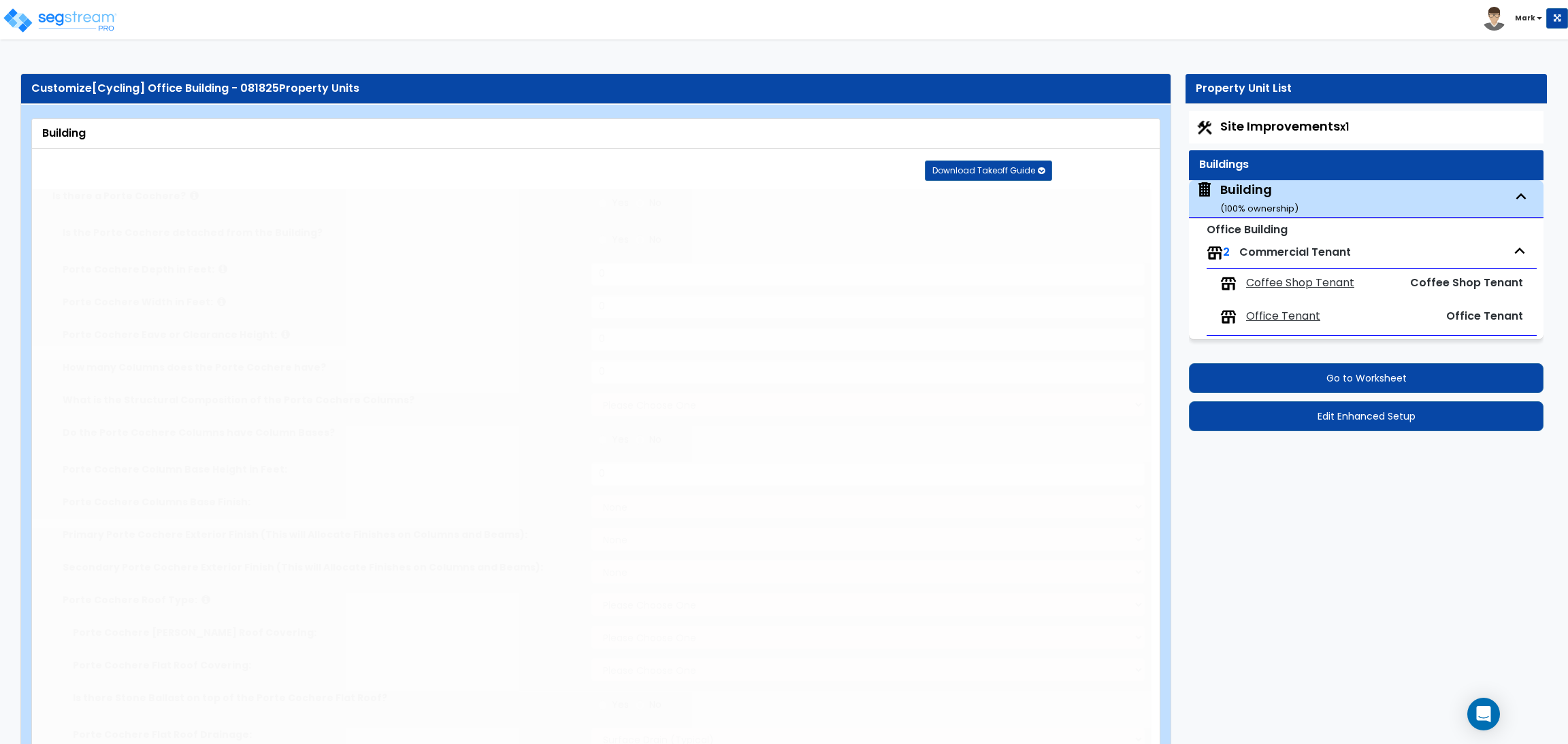
select select "2"
type input "3"
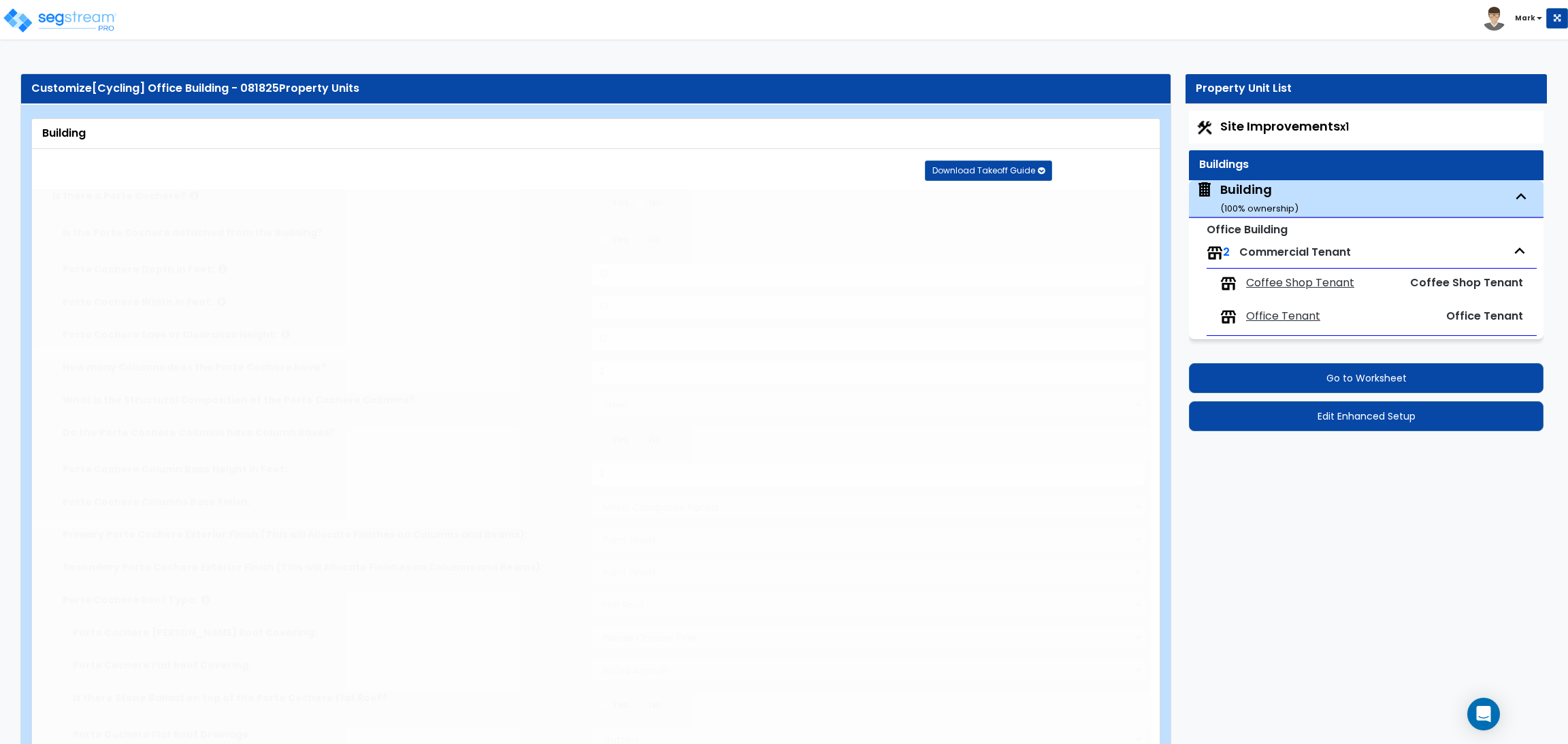
select select "5"
type input "3"
radio input "true"
type input "1"
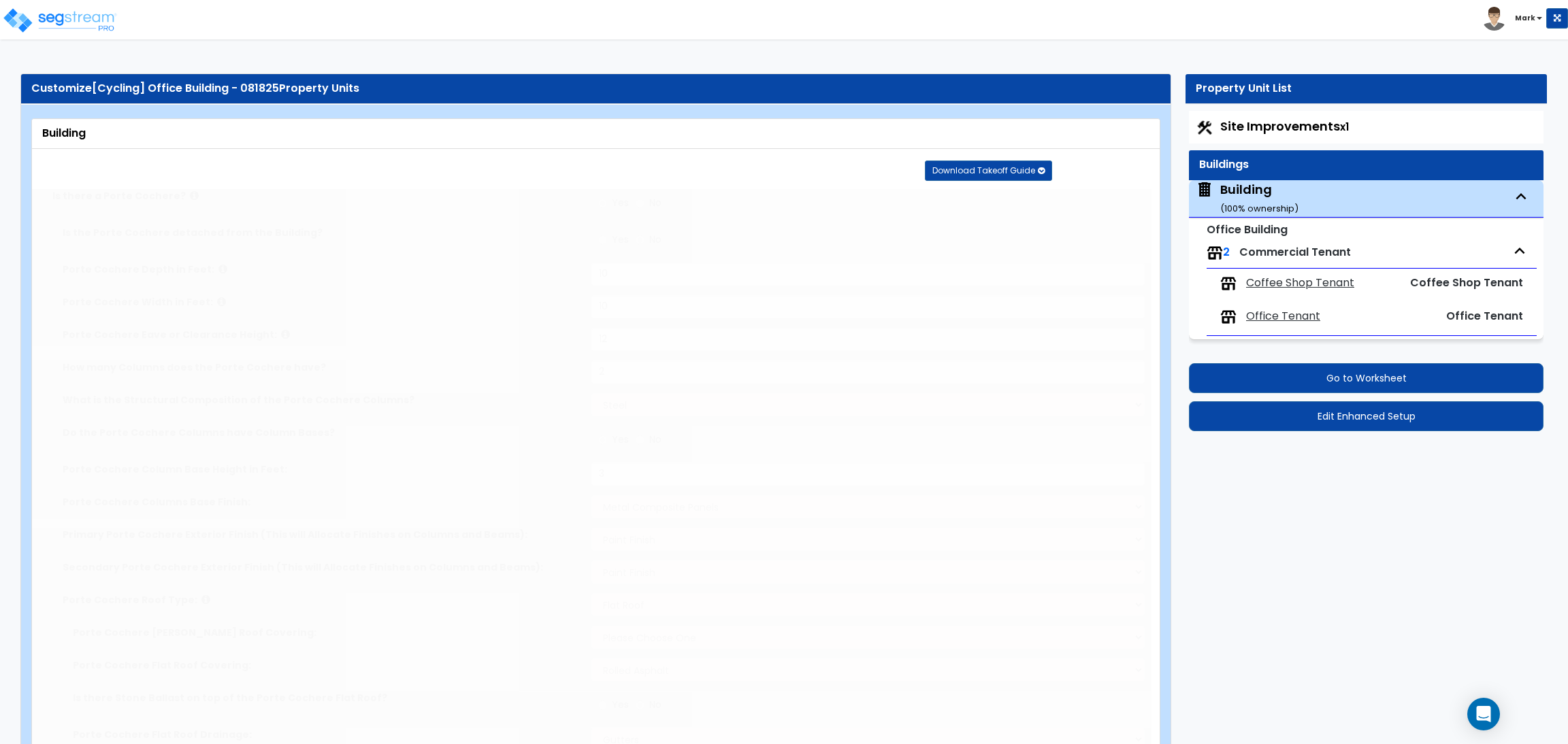
type input "1"
radio input "true"
type input "1"
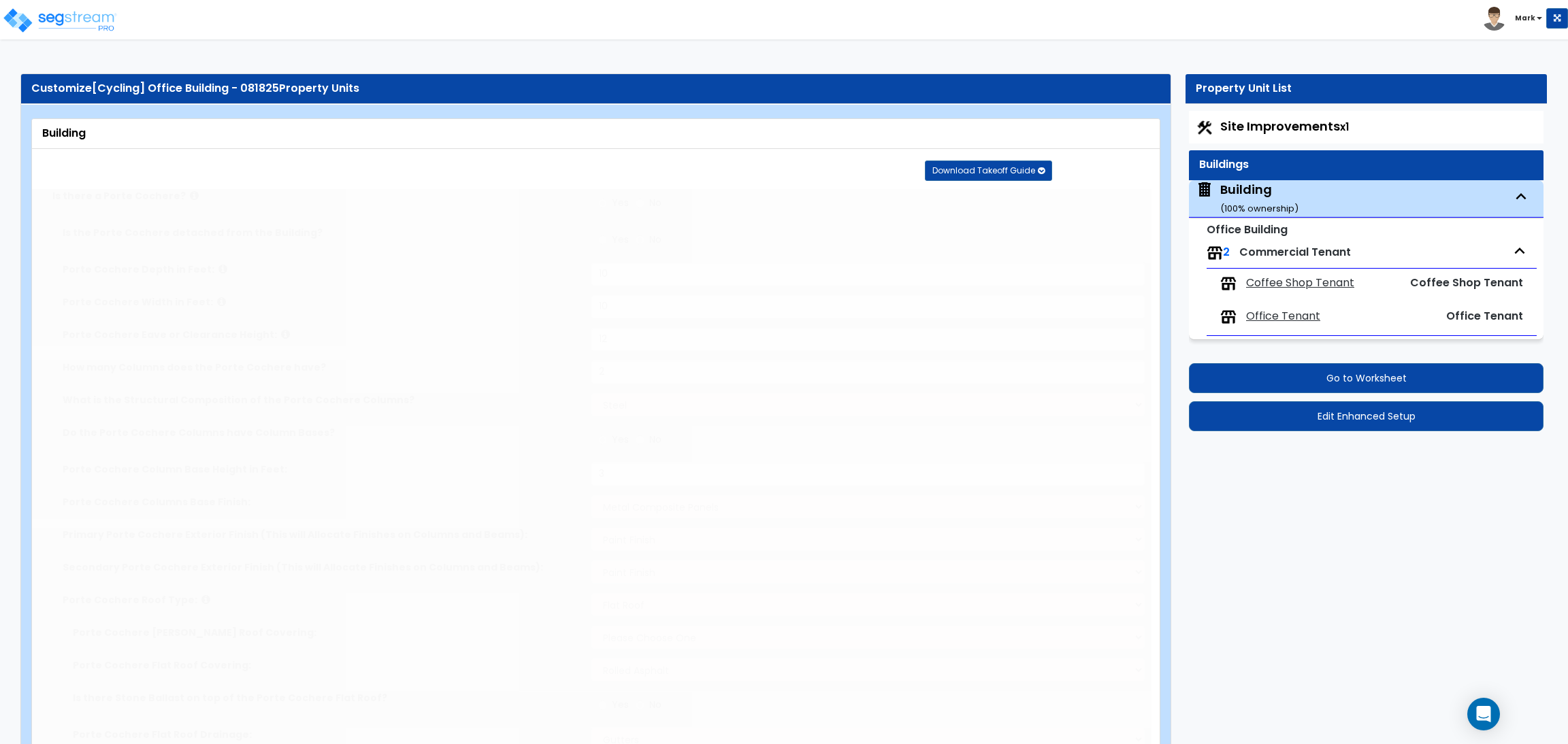
radio input "true"
select select "1"
type input "1"
select select "2"
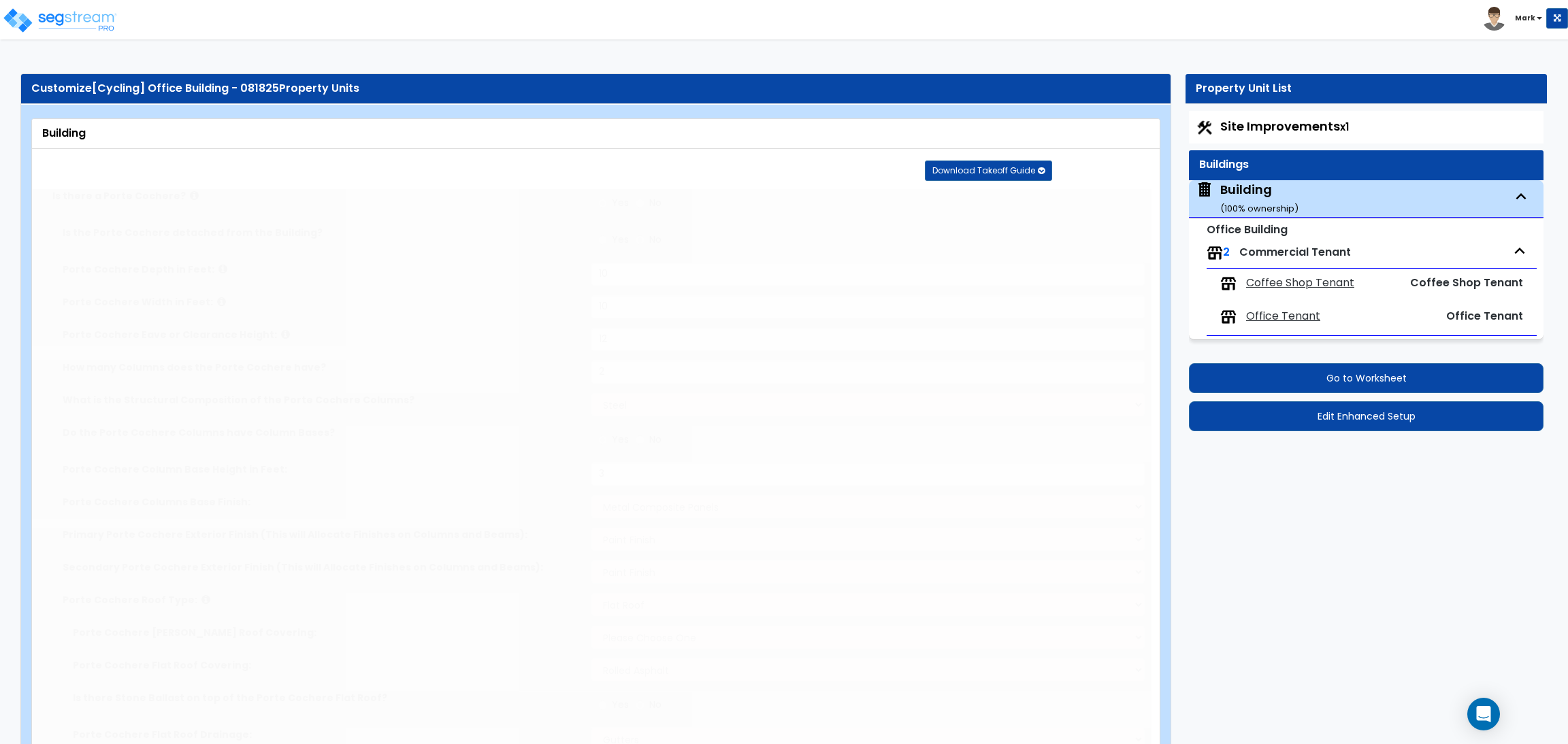
radio input "true"
select select "1"
radio input "true"
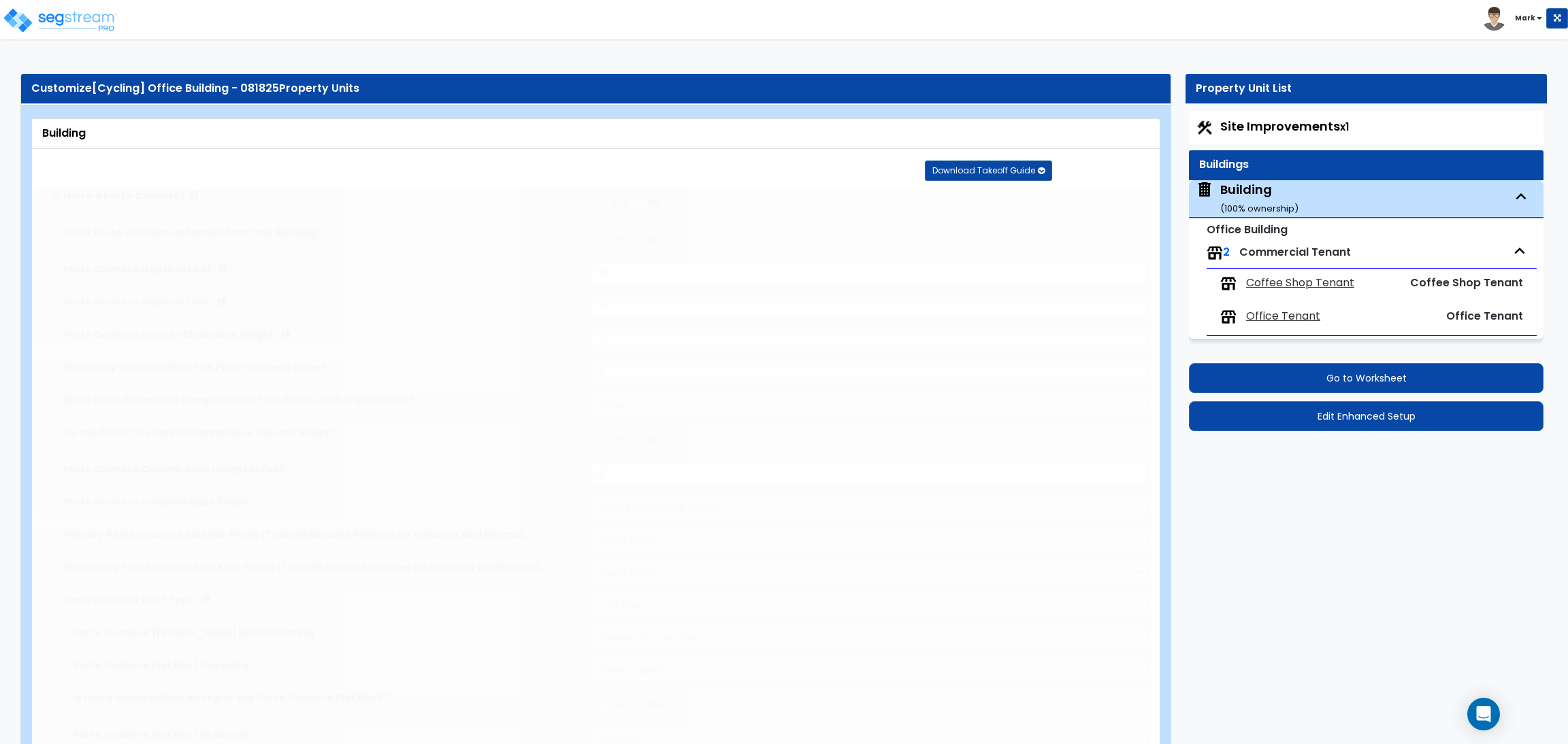
type input "150"
radio input "true"
select select "4"
type input "5"
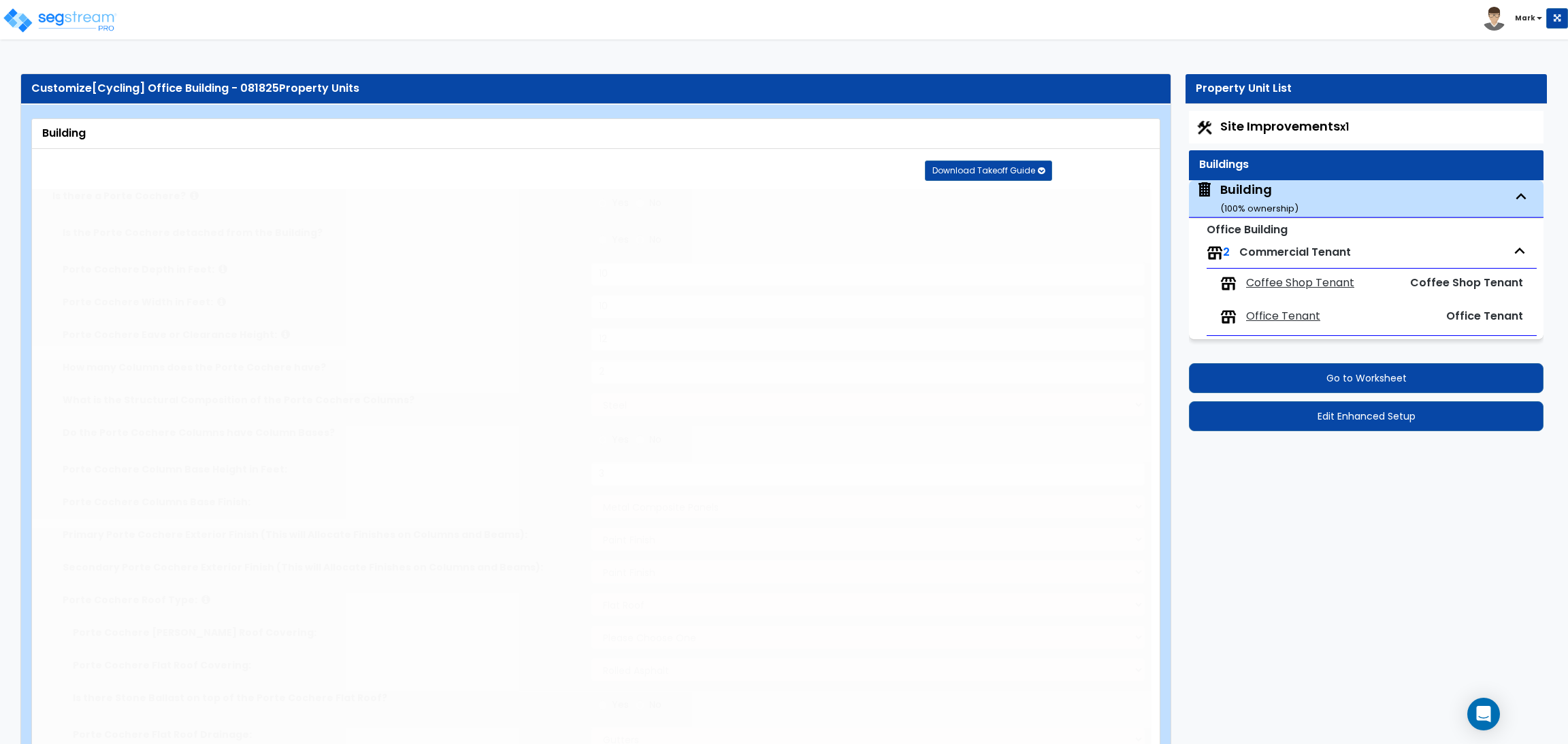
type input "5"
radio input "true"
type input "20"
radio input "true"
type input "300"
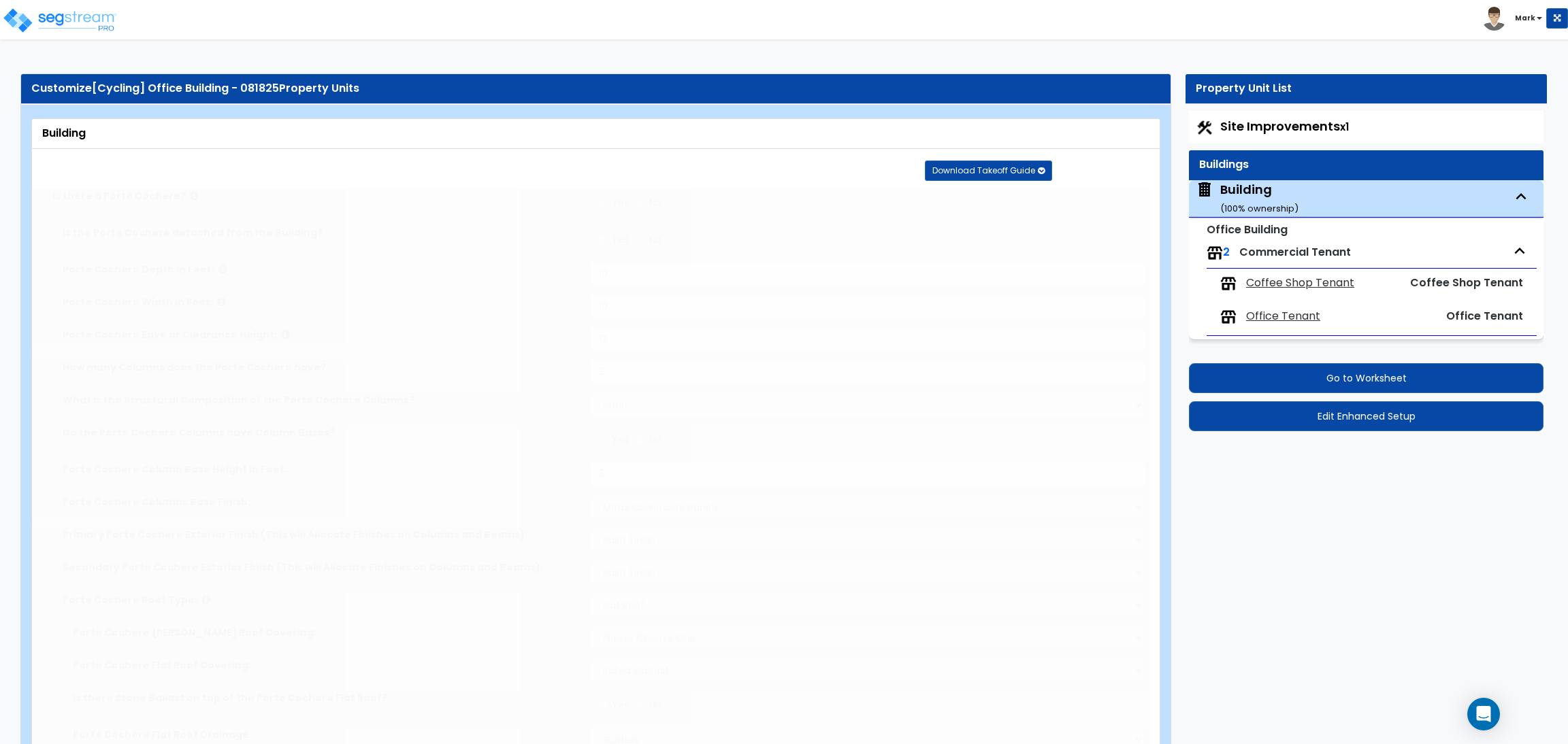
select select "4"
type input "10"
radio input "true"
type input "1"
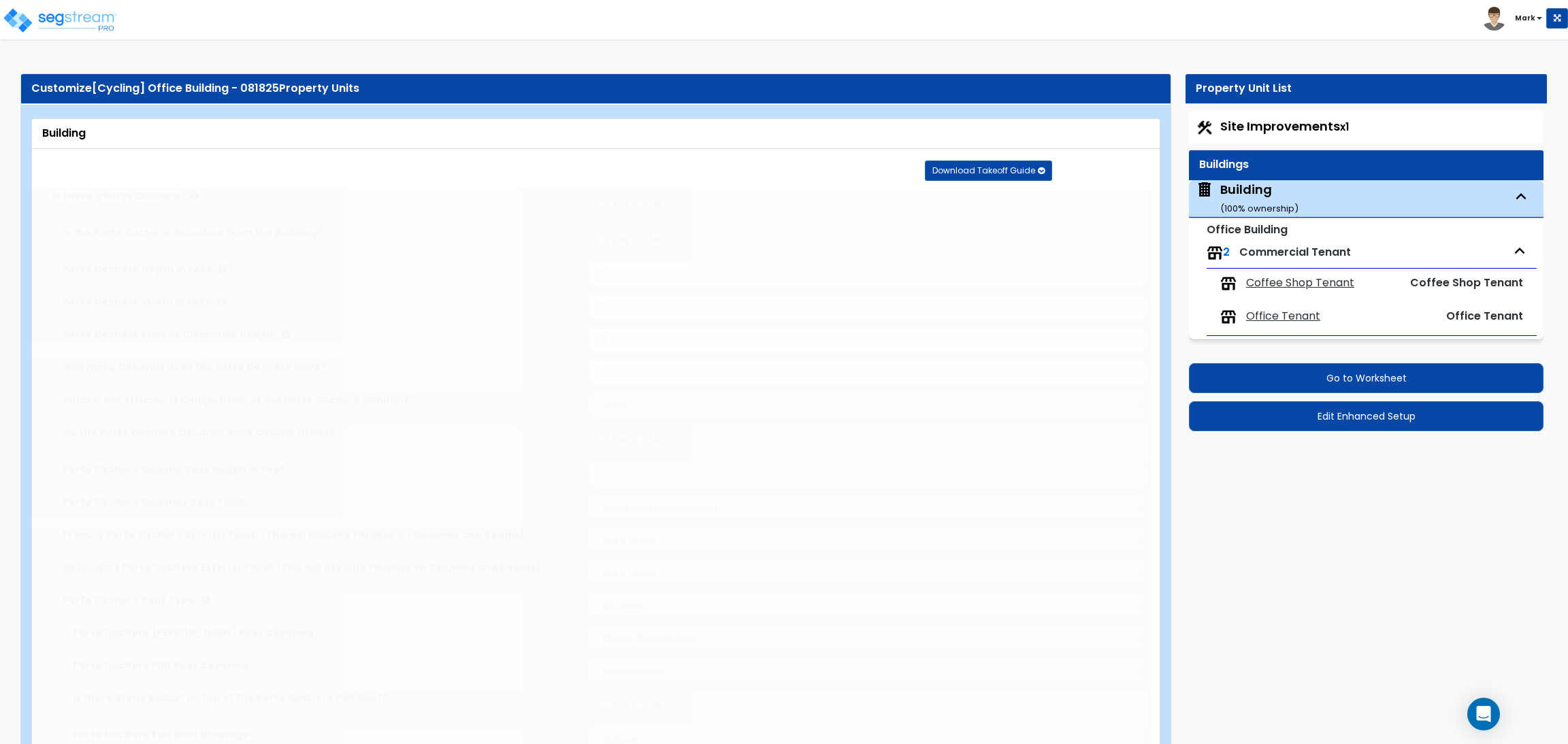
radio input "true"
type input "1"
radio input "true"
select select "1"
radio input "true"
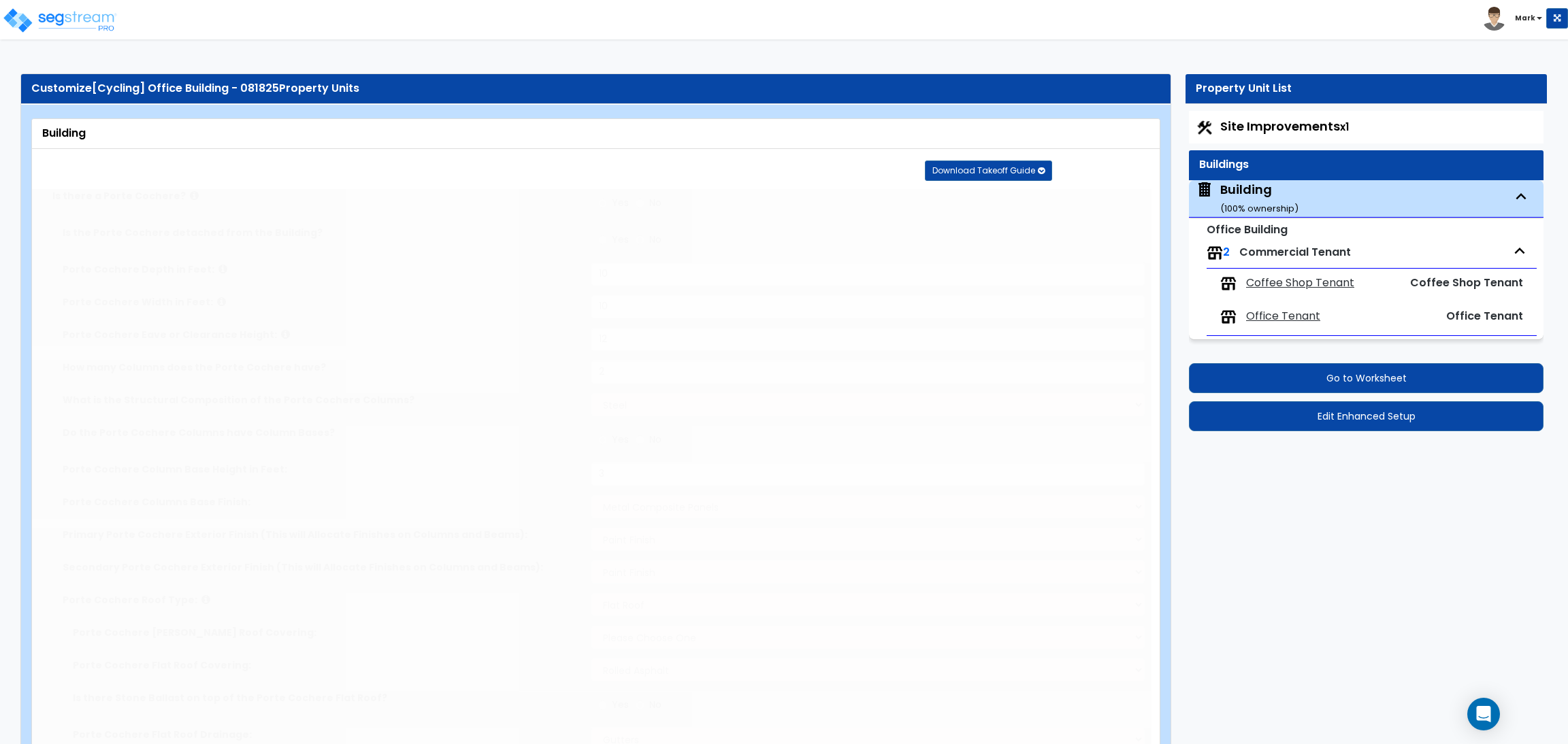
radio input "true"
type input "200"
select select "1"
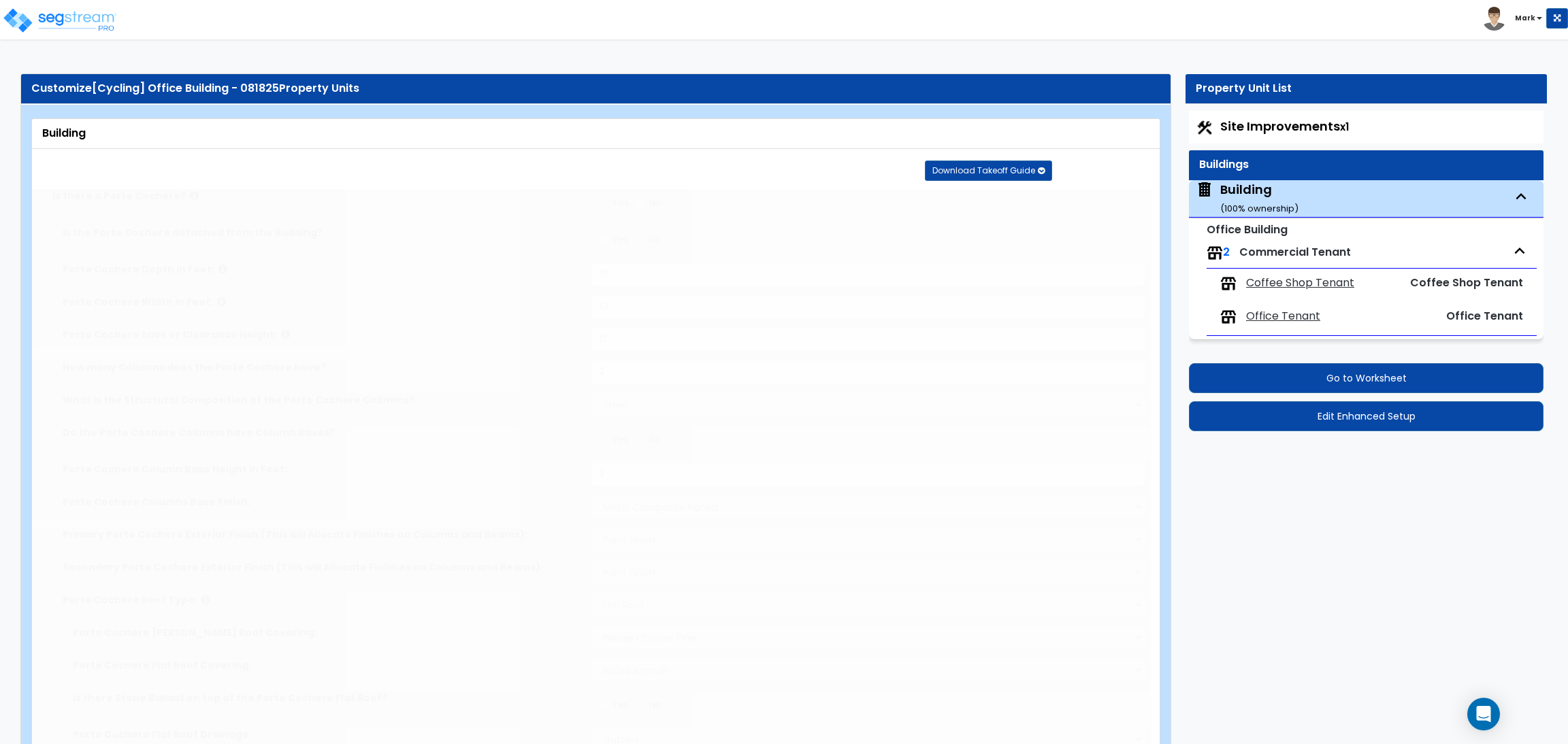
select select "2"
type input "2"
select select "1"
type input "7"
radio input "true"
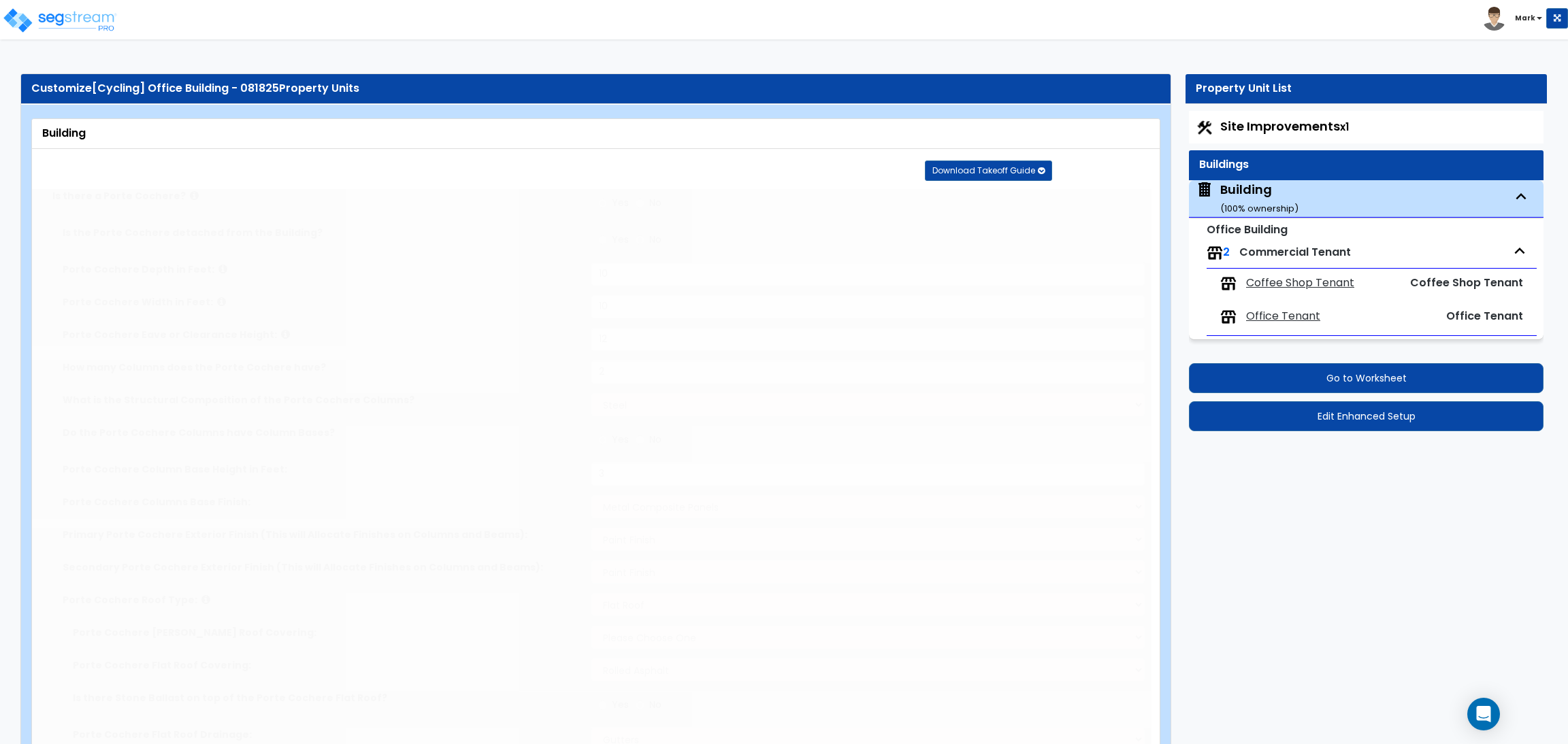
type input "2"
radio input "true"
type input "4"
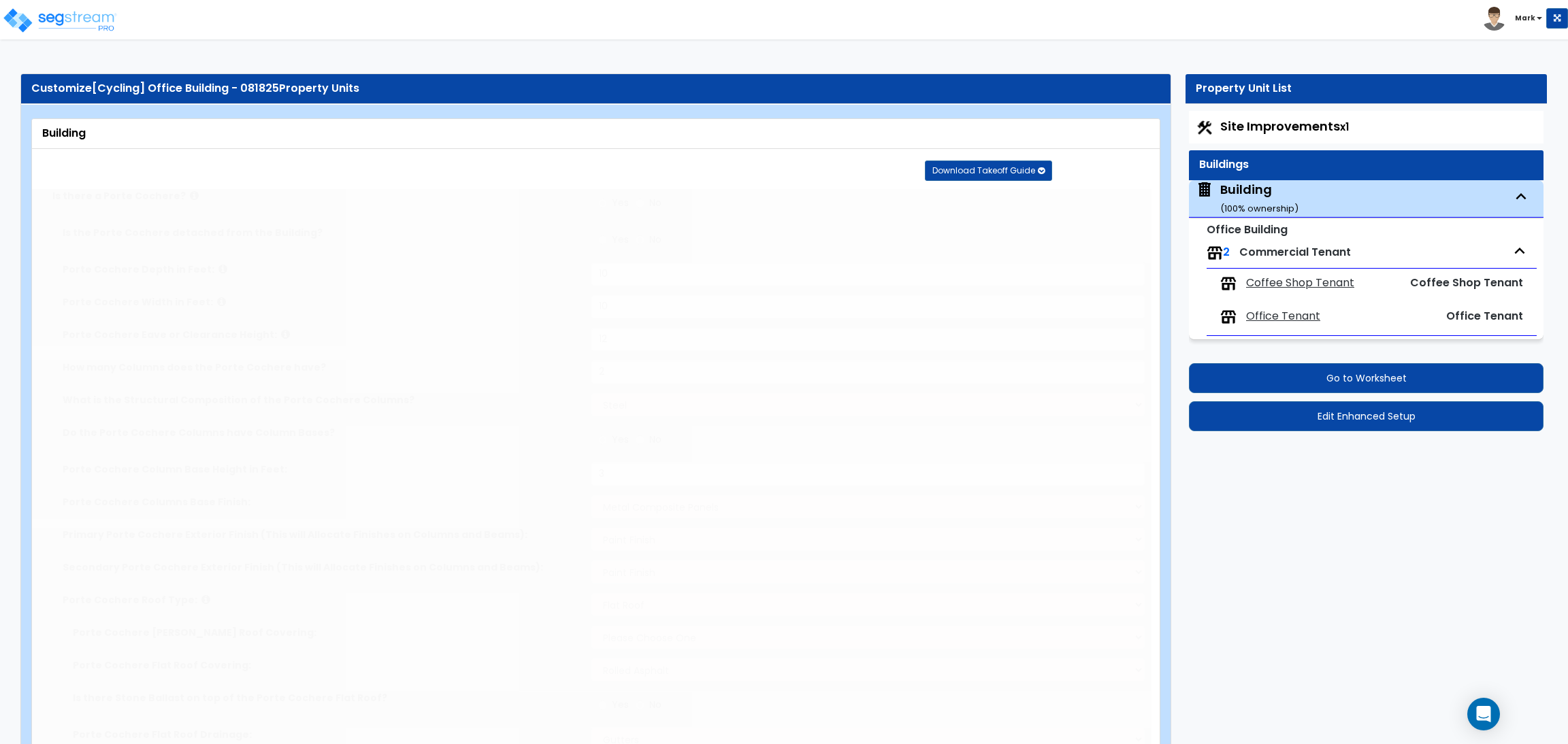
radio input "true"
select select "2"
type input "50"
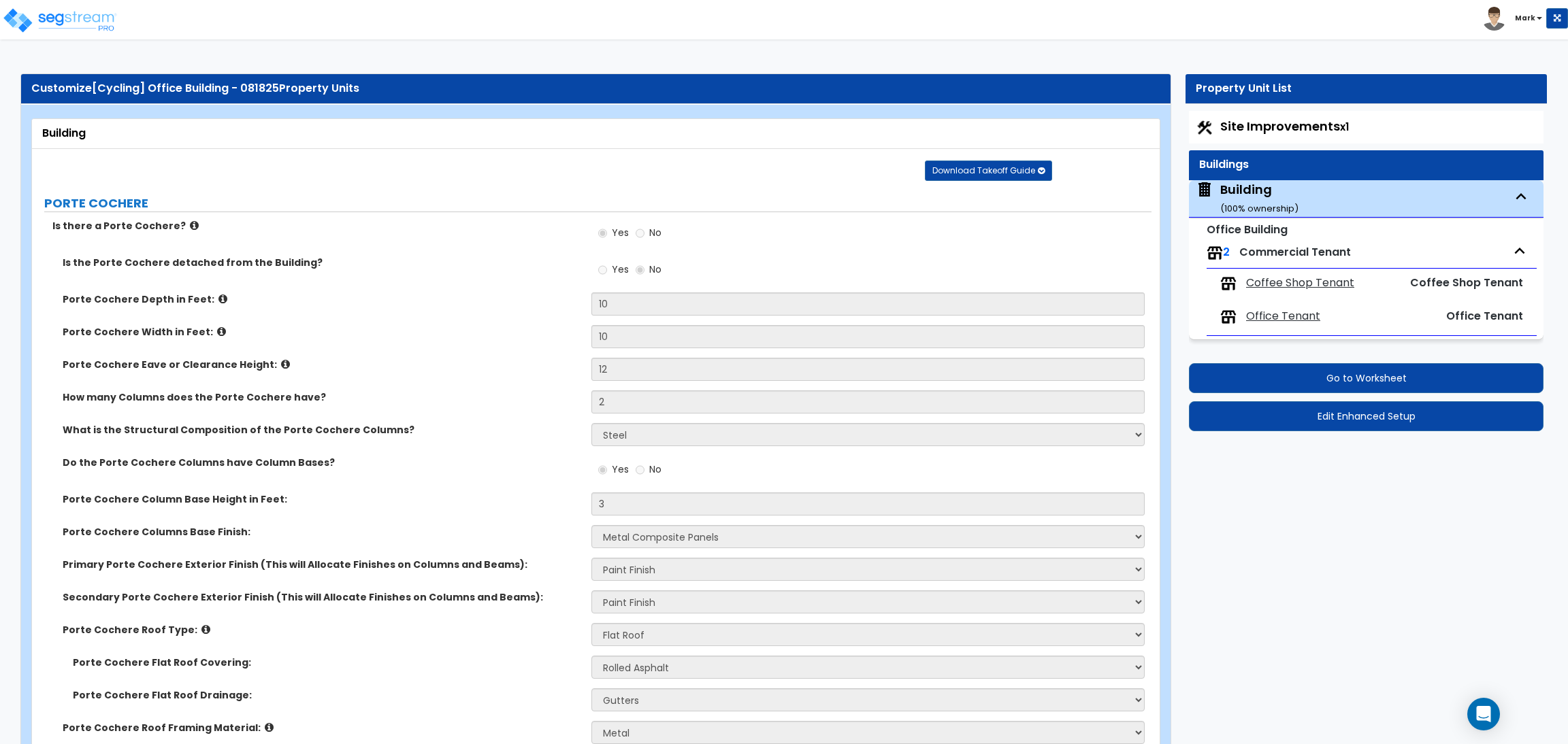
click at [558, 147] on div "Building" at bounding box center [596, 134] width 1128 height 30
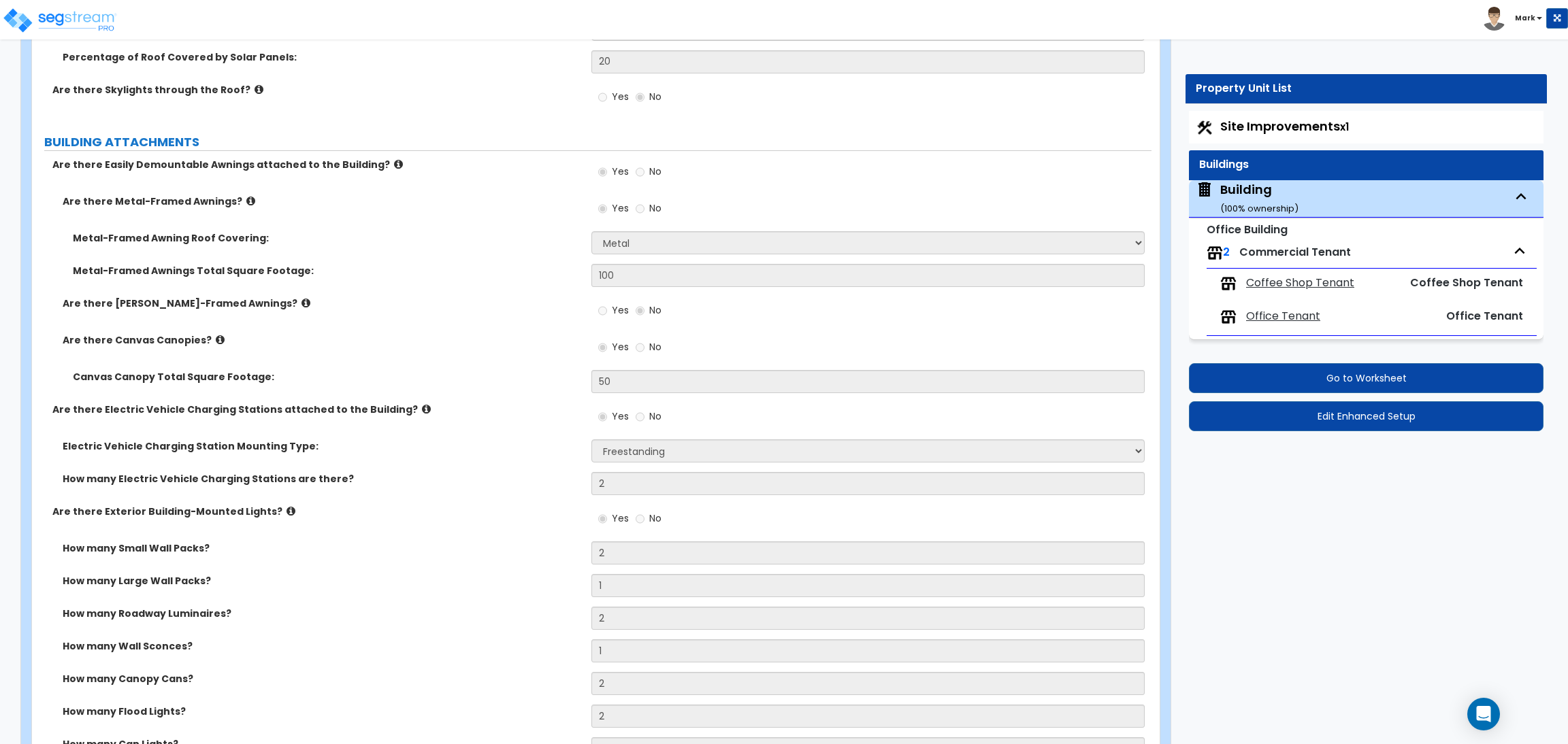
scroll to position [2090, 0]
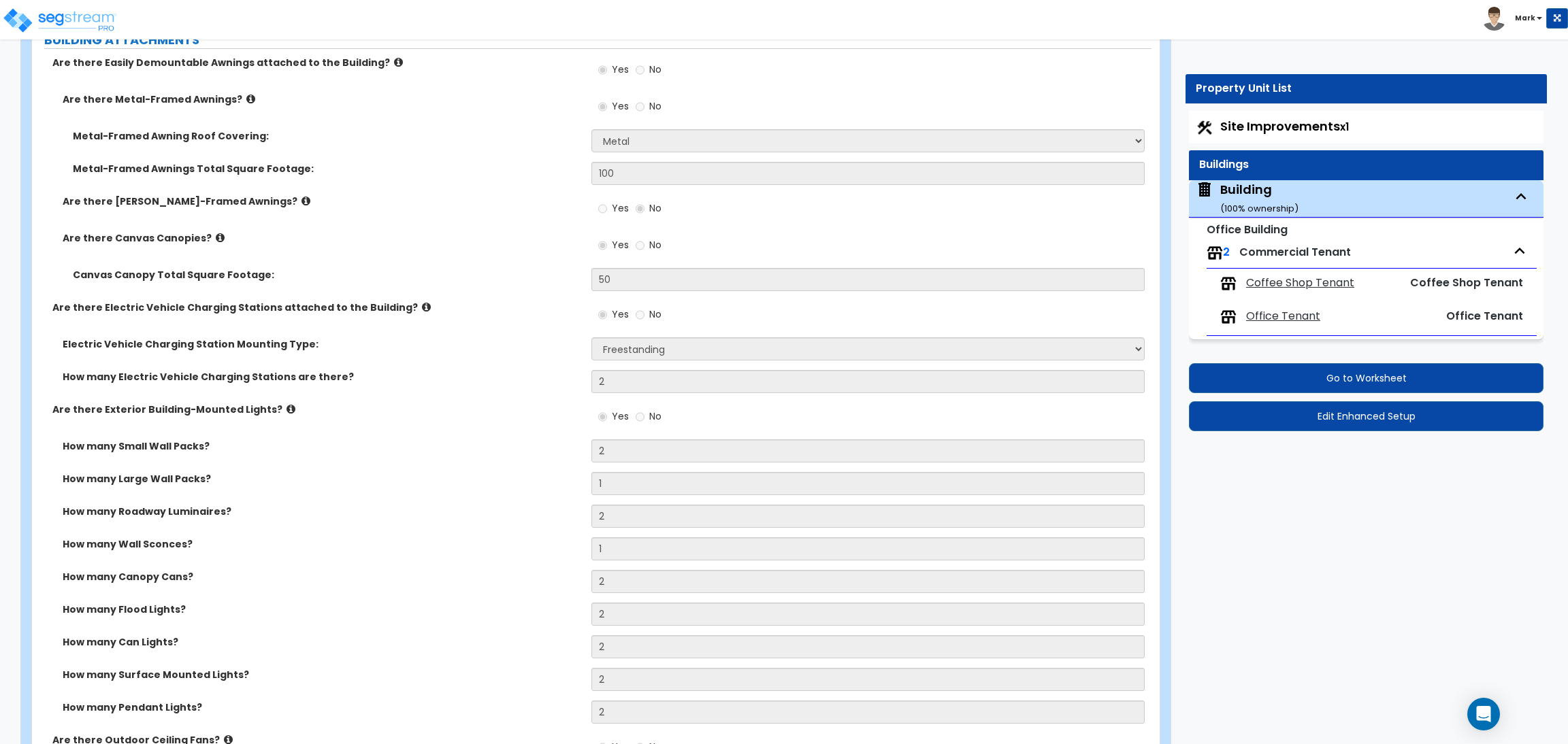
click at [1281, 319] on span "Office Tenant" at bounding box center [1283, 316] width 74 height 15
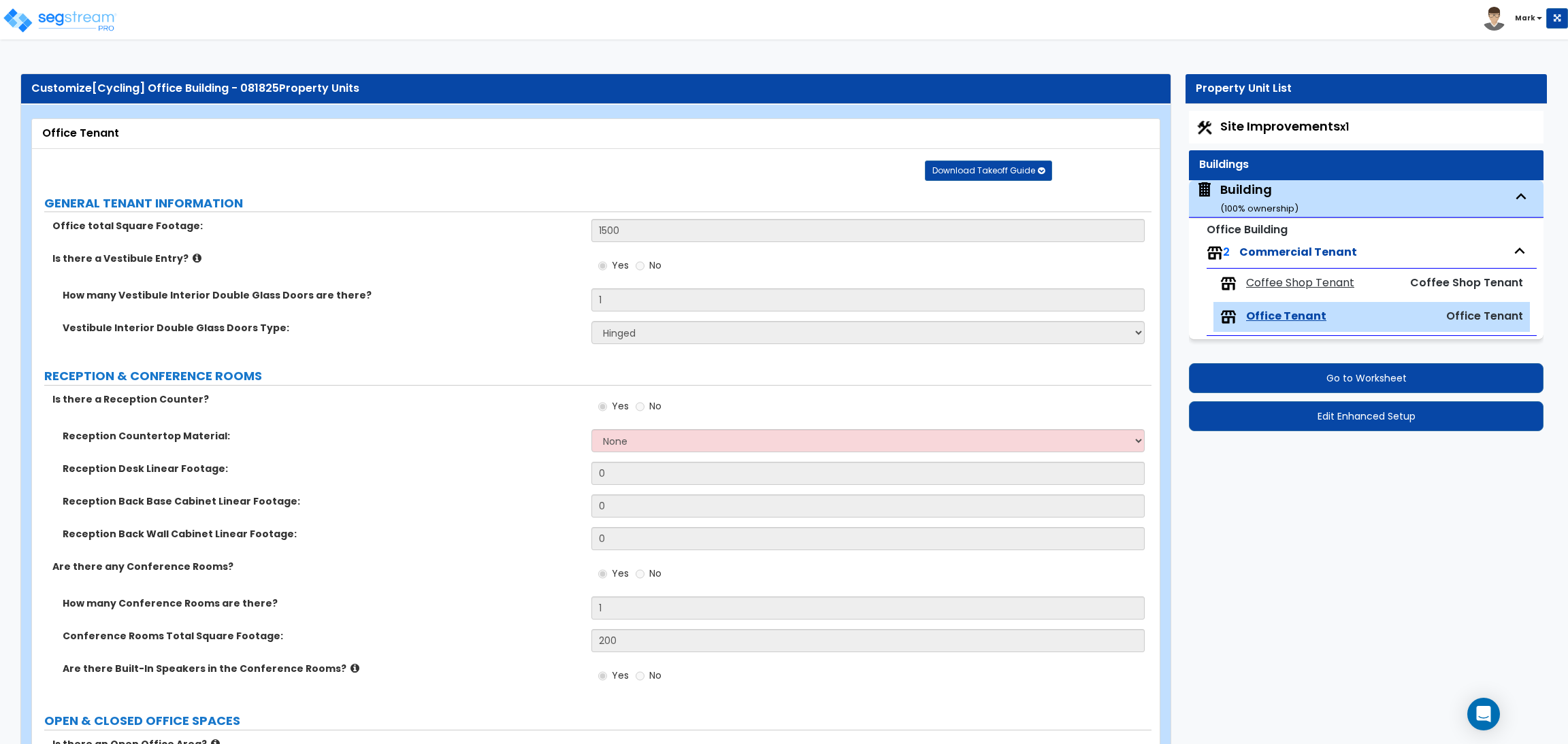
scroll to position [204, 0]
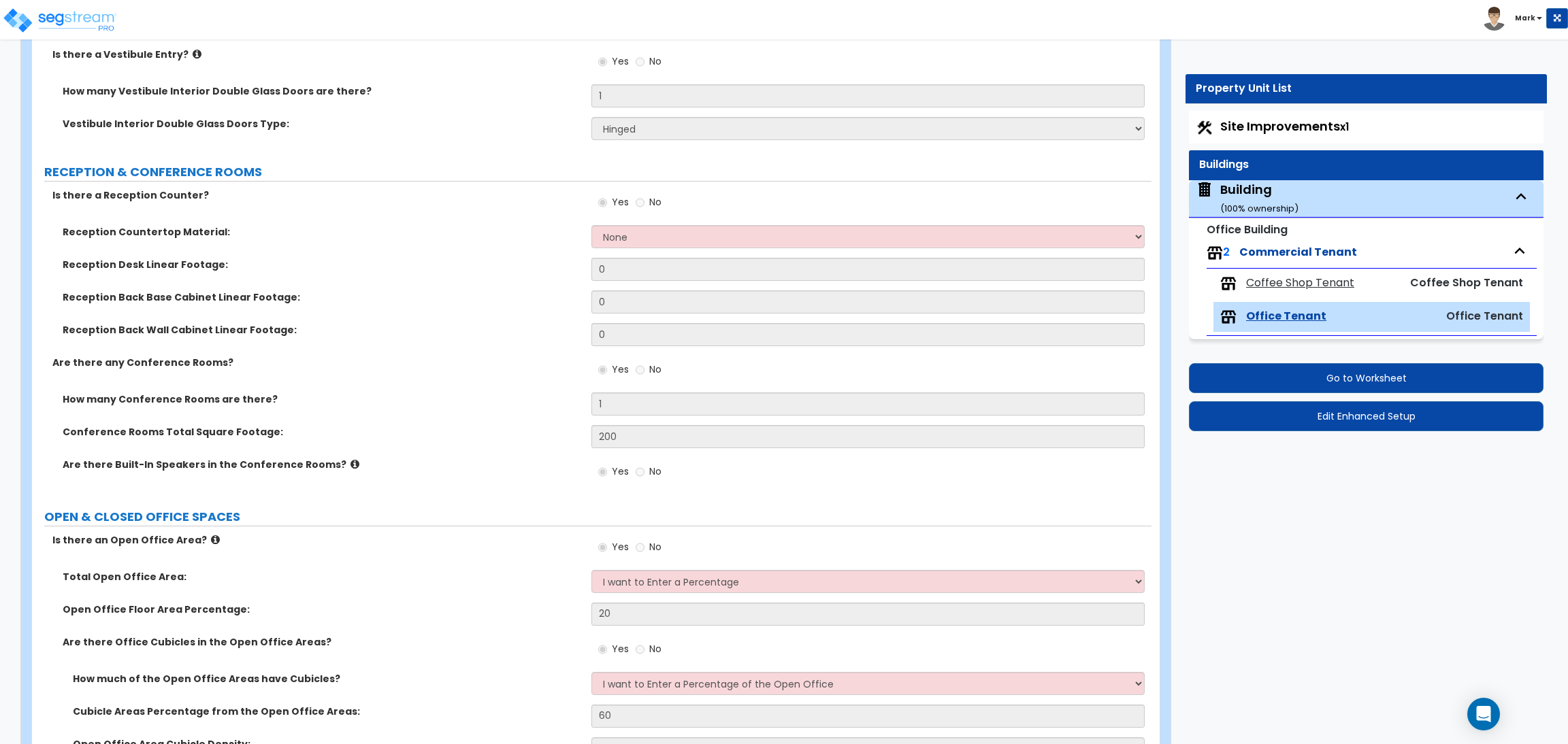
click at [1249, 196] on div "Building ( 100 % ownership)" at bounding box center [1259, 199] width 78 height 35
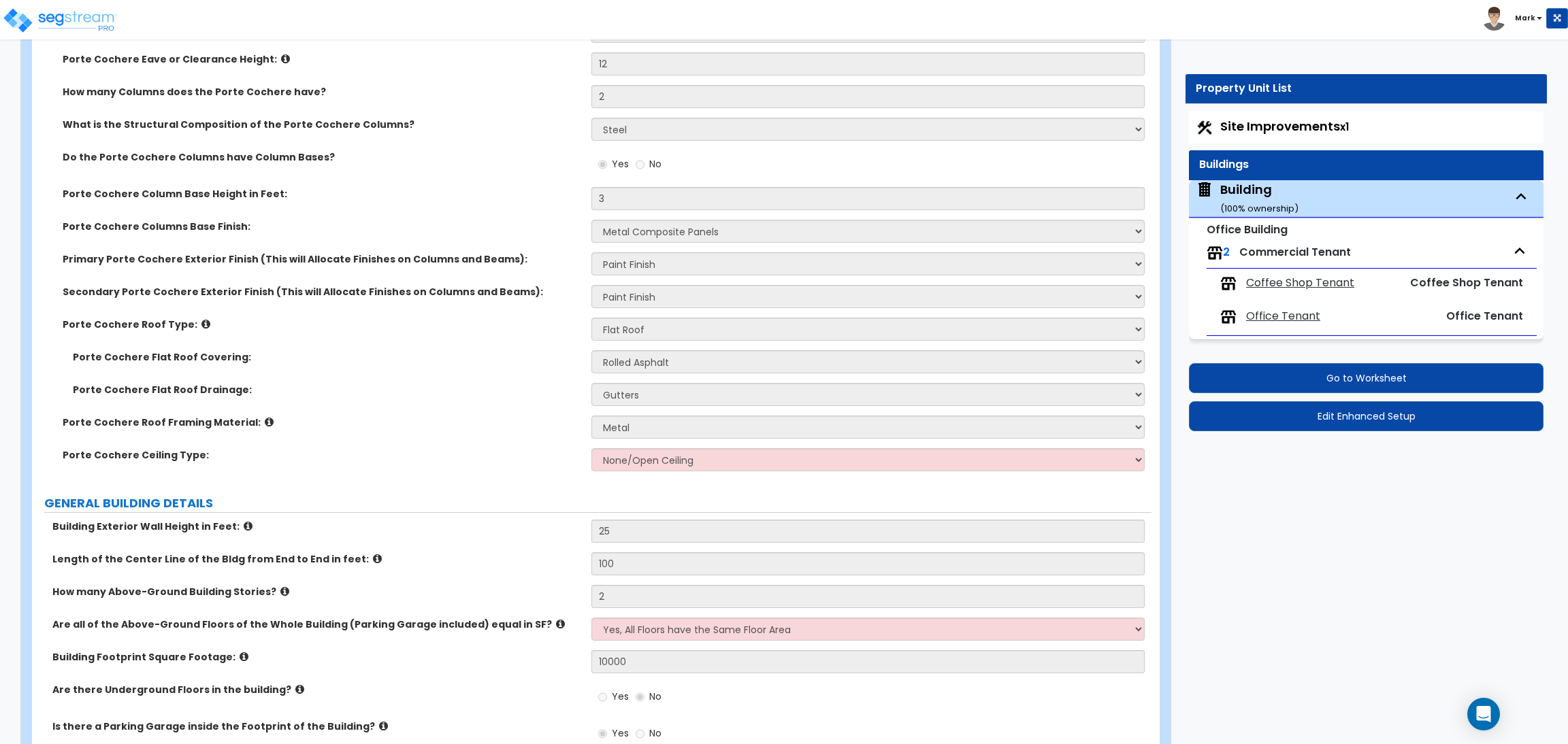
scroll to position [0, 0]
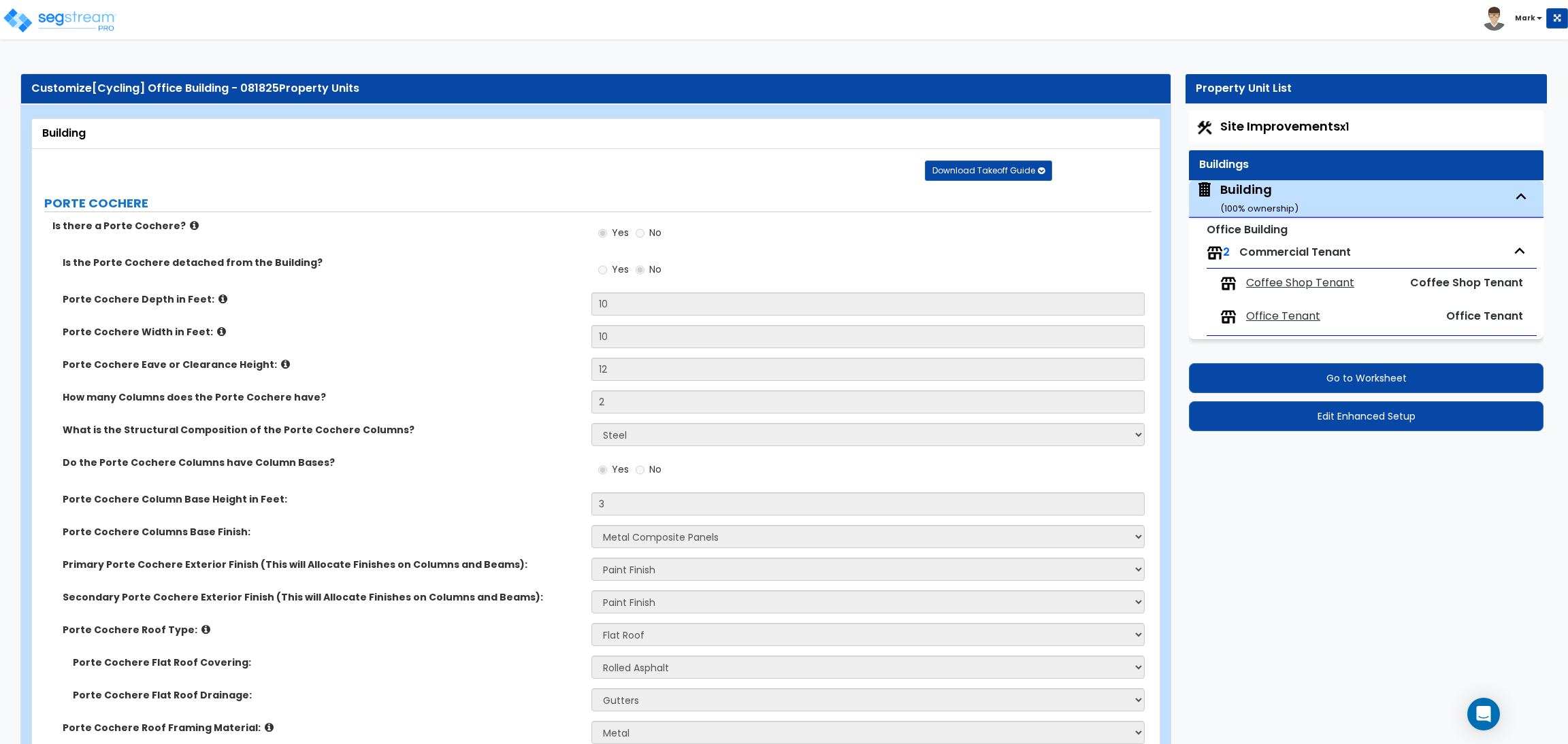
click at [1273, 286] on span "Coffee Shop Tenant" at bounding box center [1300, 283] width 108 height 15
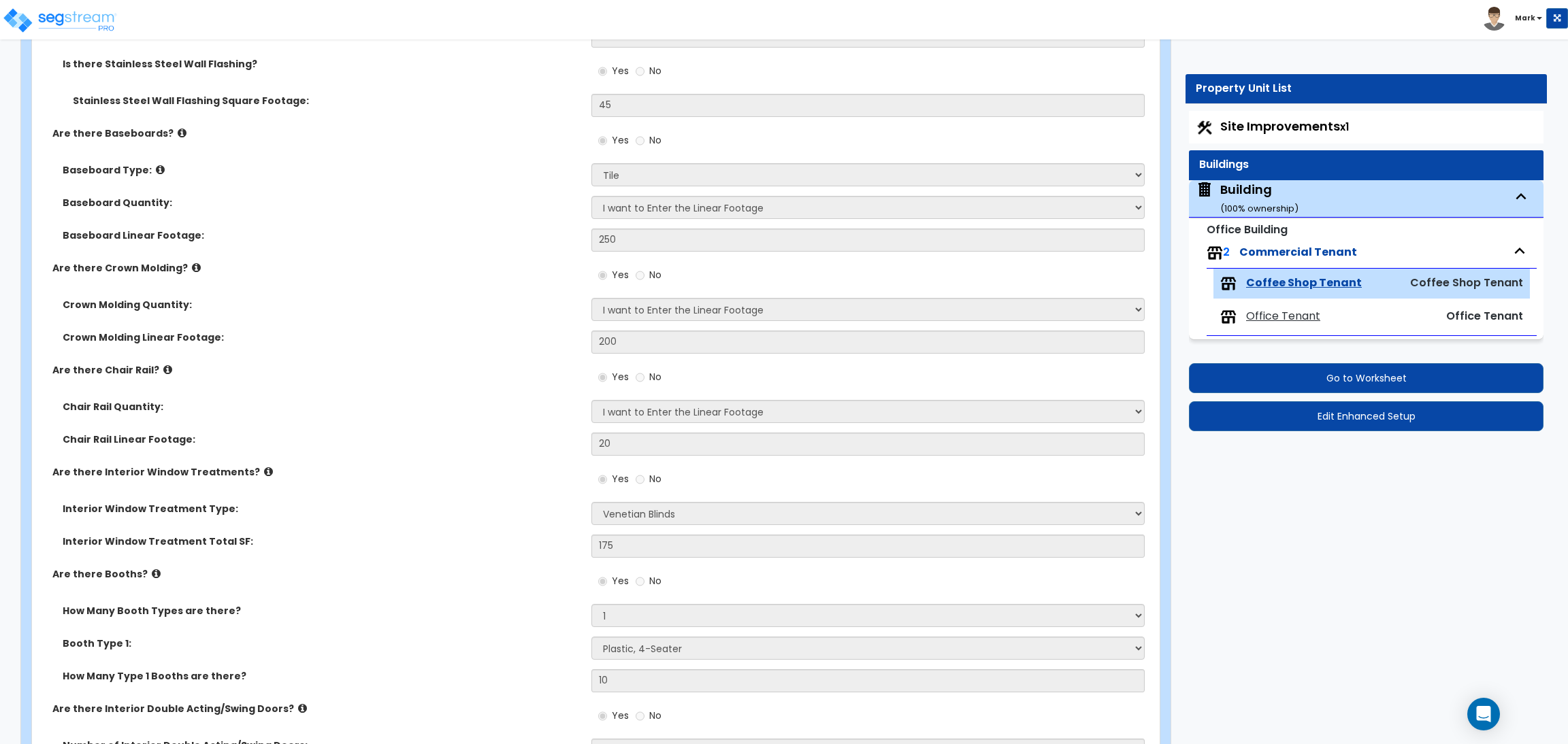
scroll to position [1321, 0]
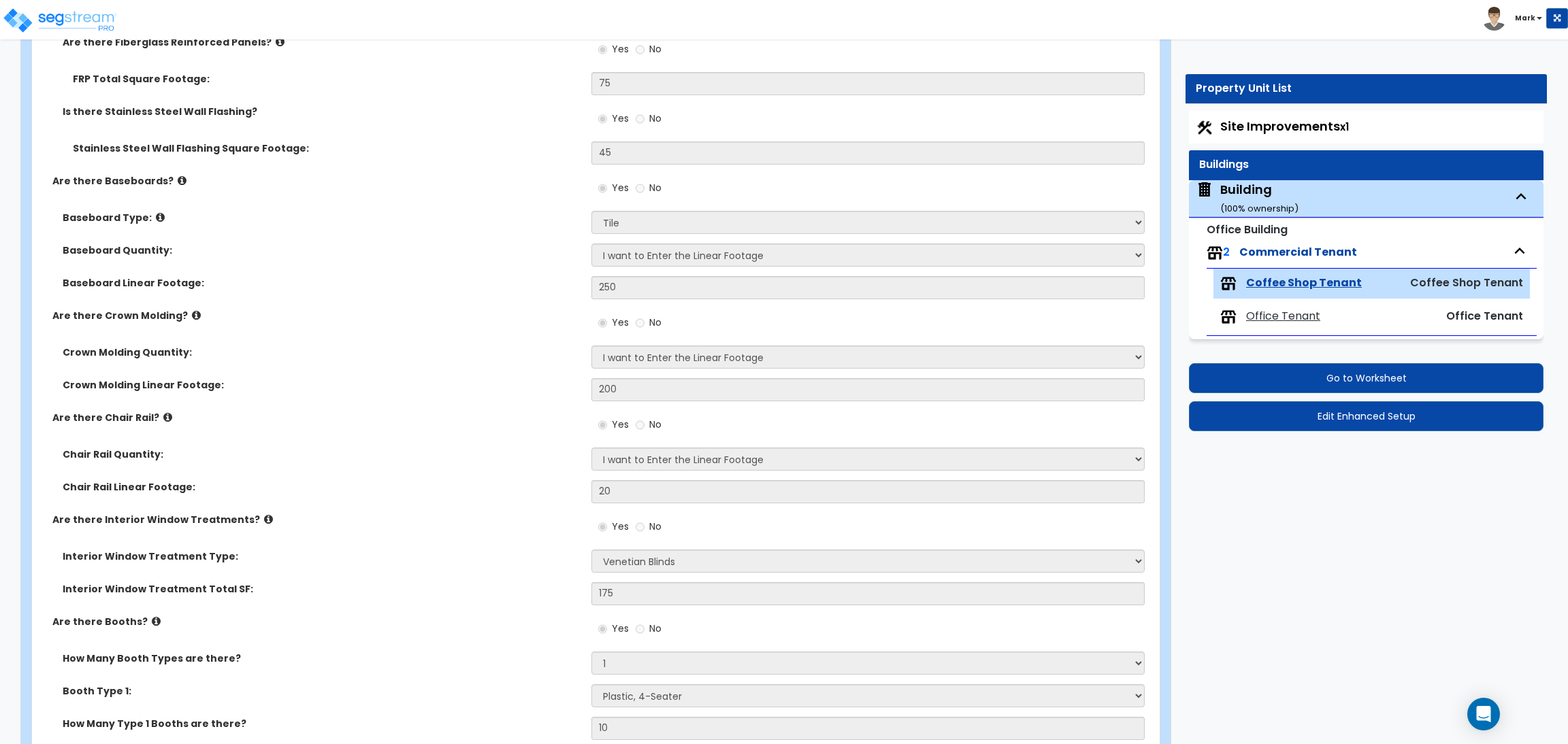
click at [1261, 323] on span "Office Tenant" at bounding box center [1283, 316] width 74 height 15
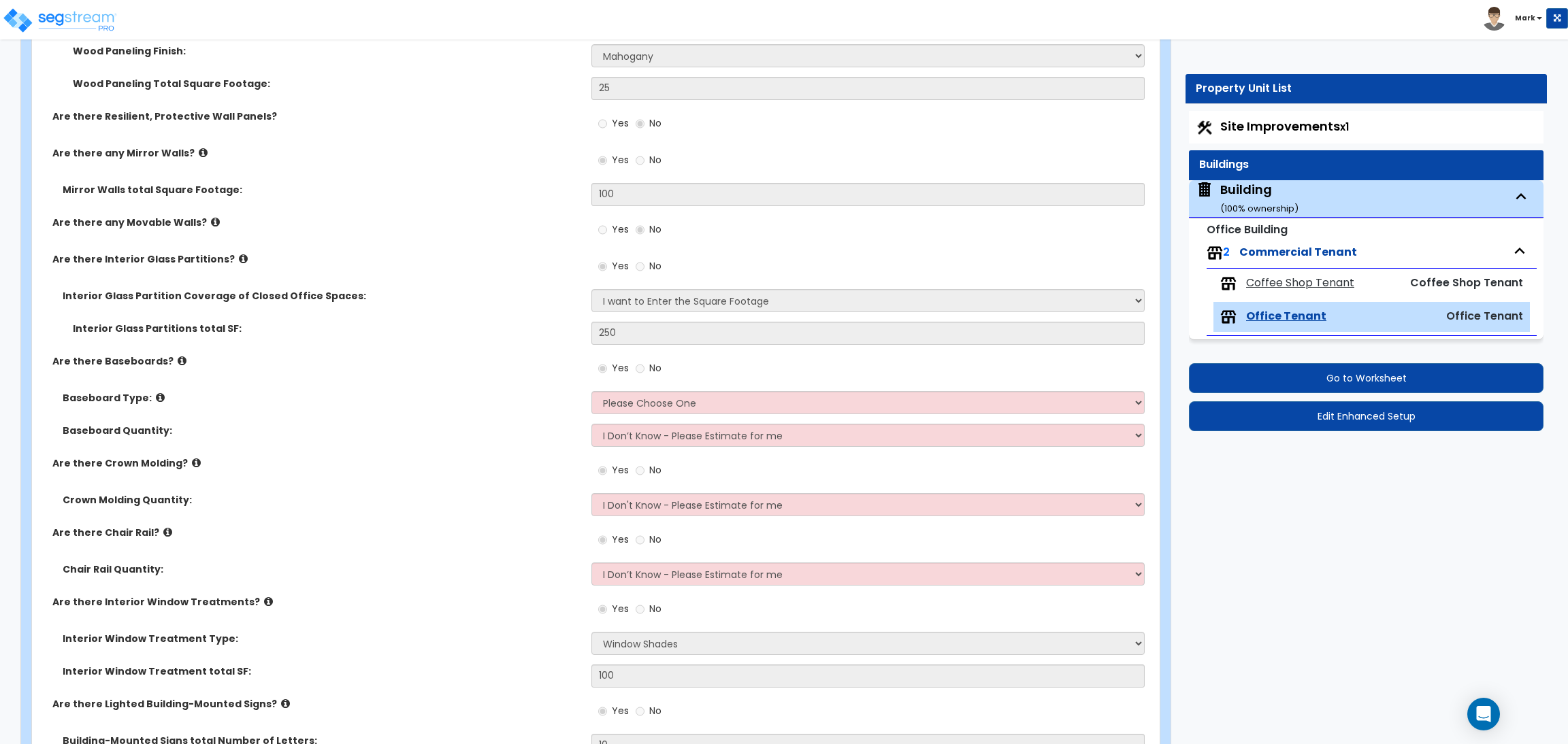
scroll to position [1938, 0]
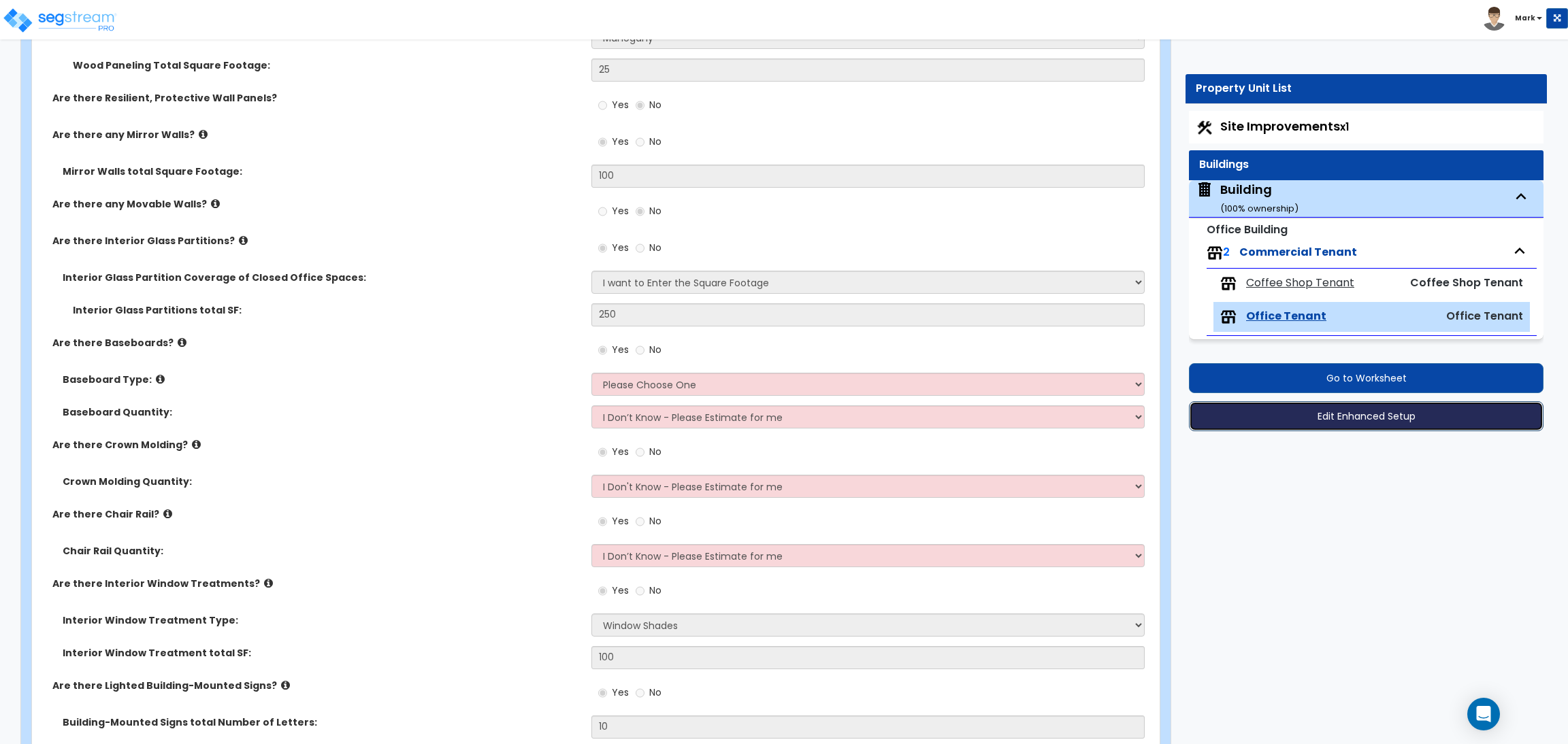
click at [1281, 416] on button "Edit Enhanced Setup" at bounding box center [1366, 416] width 354 height 30
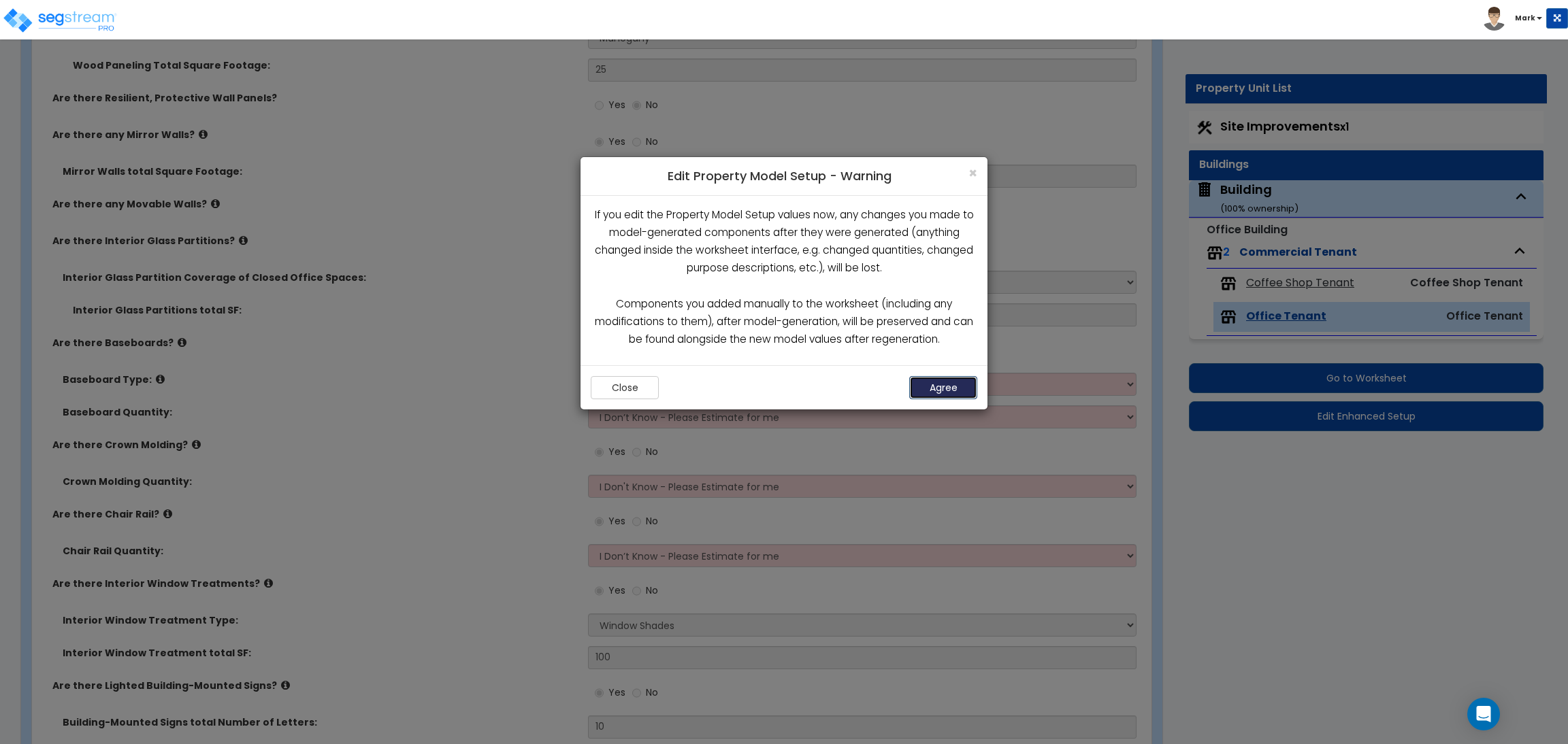
click at [943, 388] on button "Agree" at bounding box center [943, 388] width 68 height 23
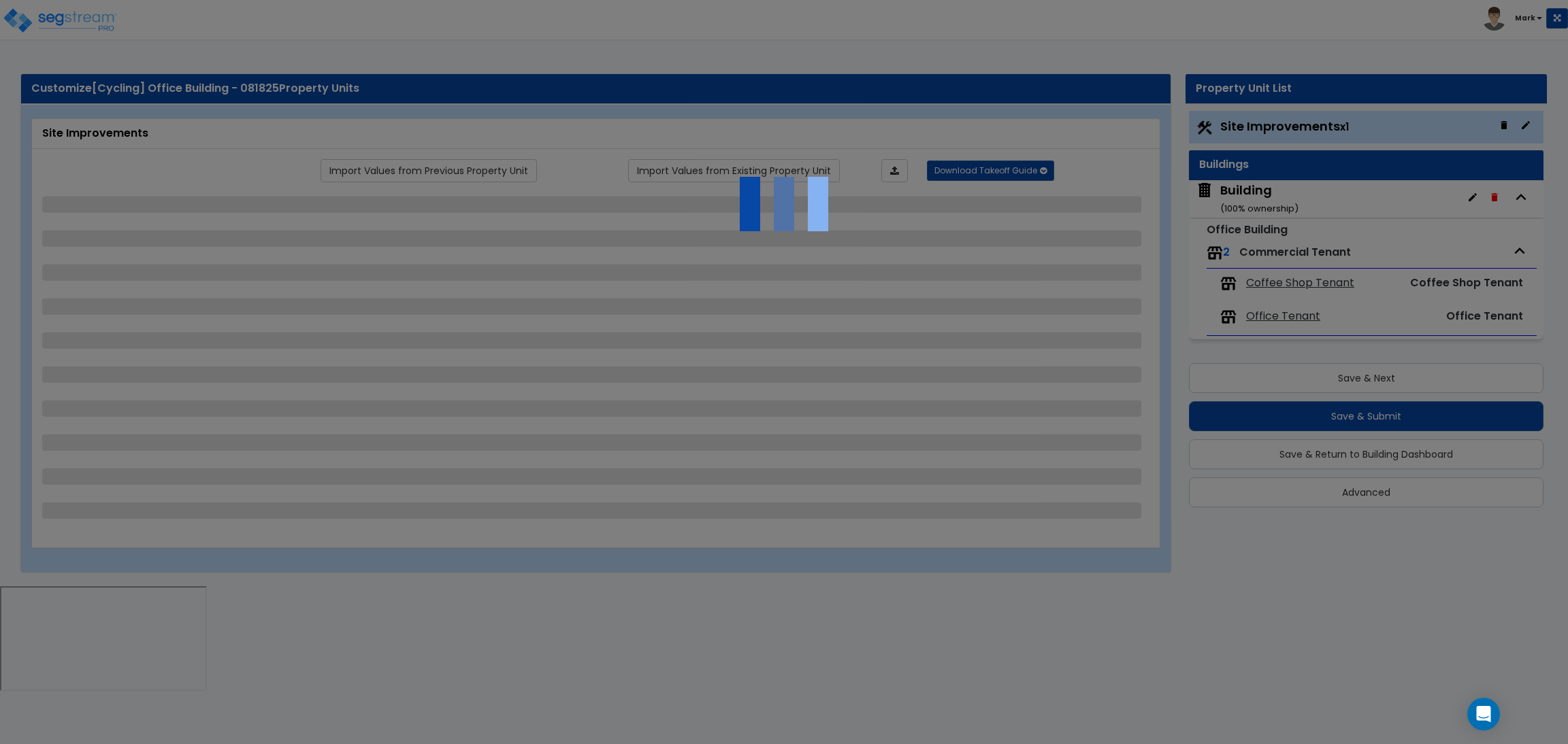
select select "2"
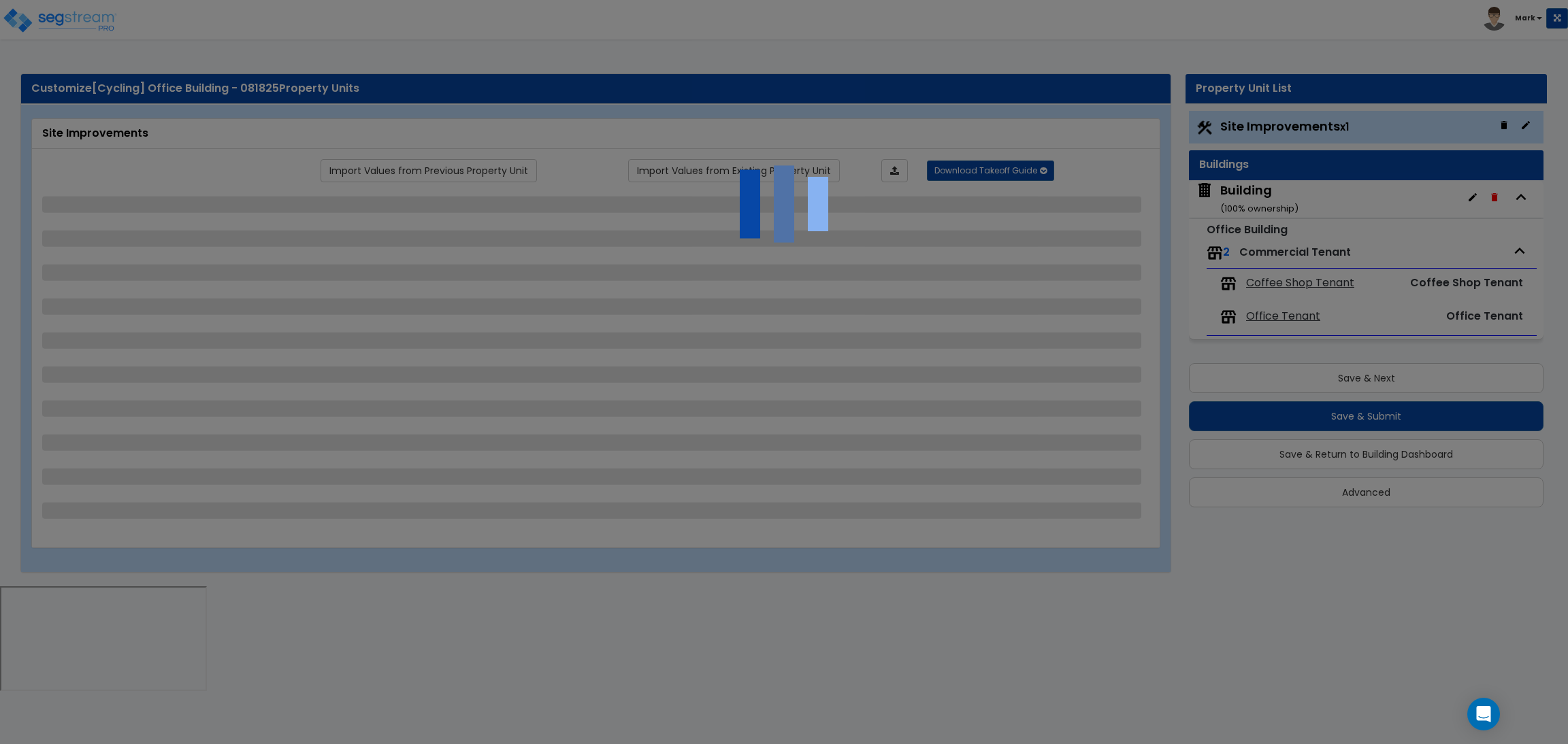
select select "2"
select select "1"
select select "2"
select select "1"
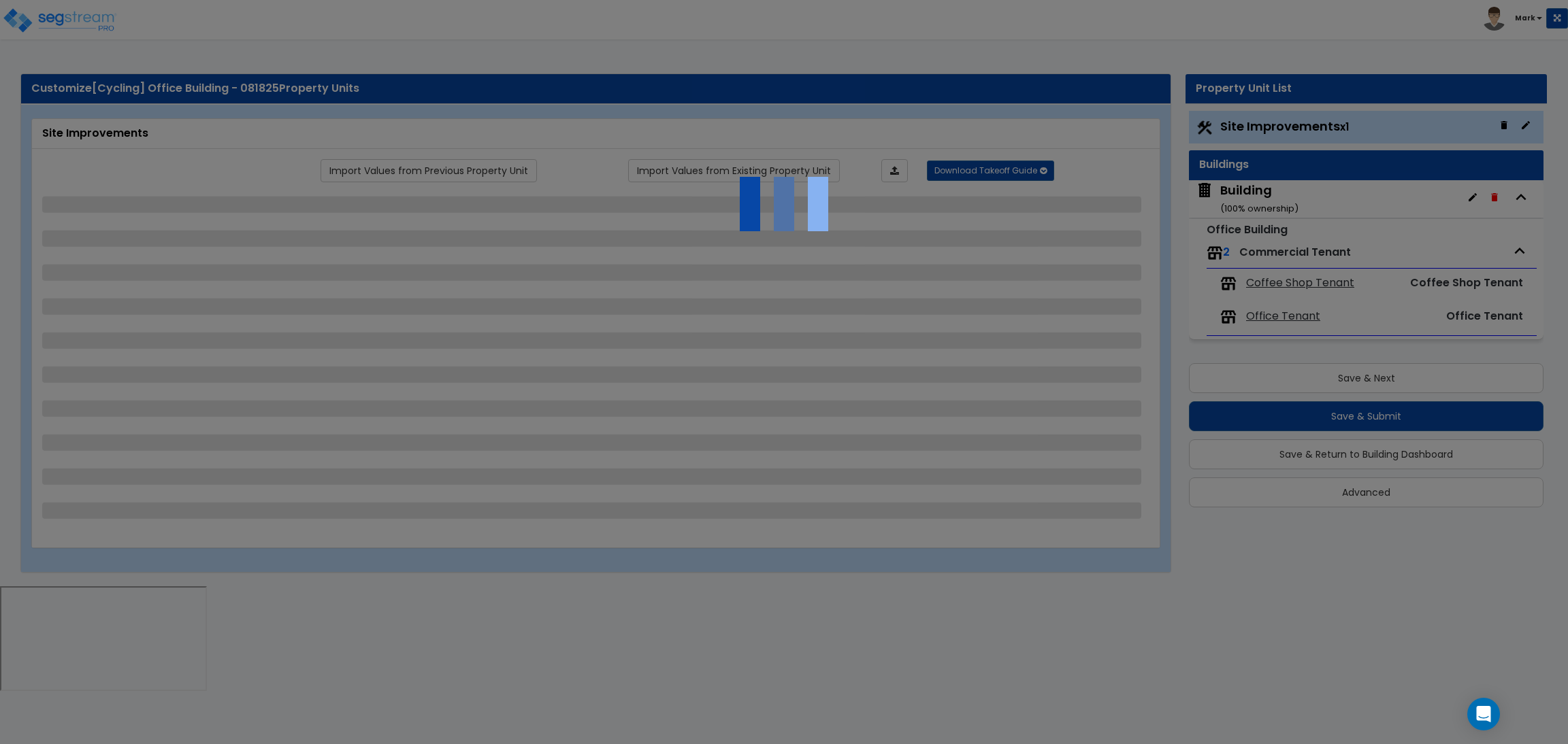
select select "1"
select select "2"
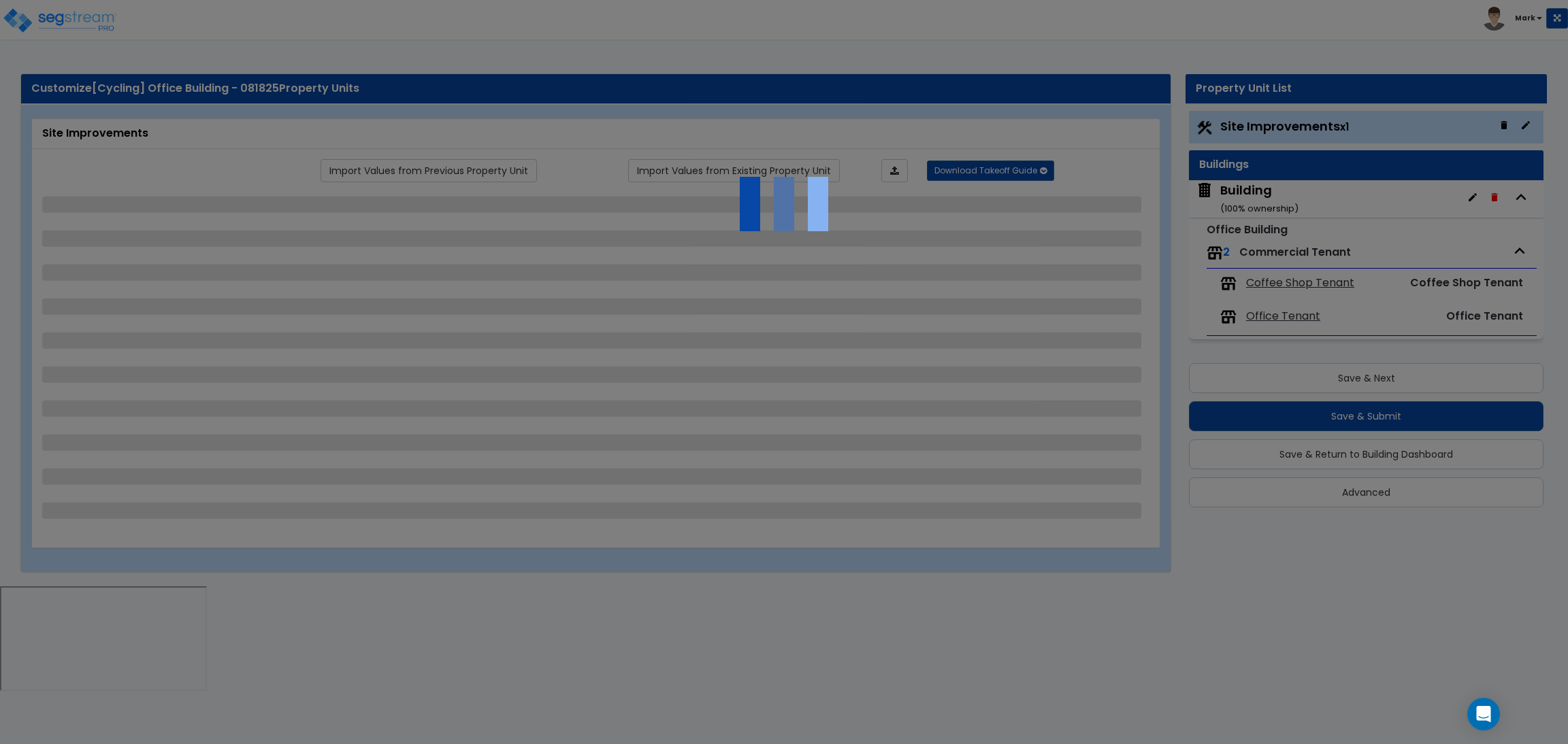
select select "2"
select select "1"
select select "10"
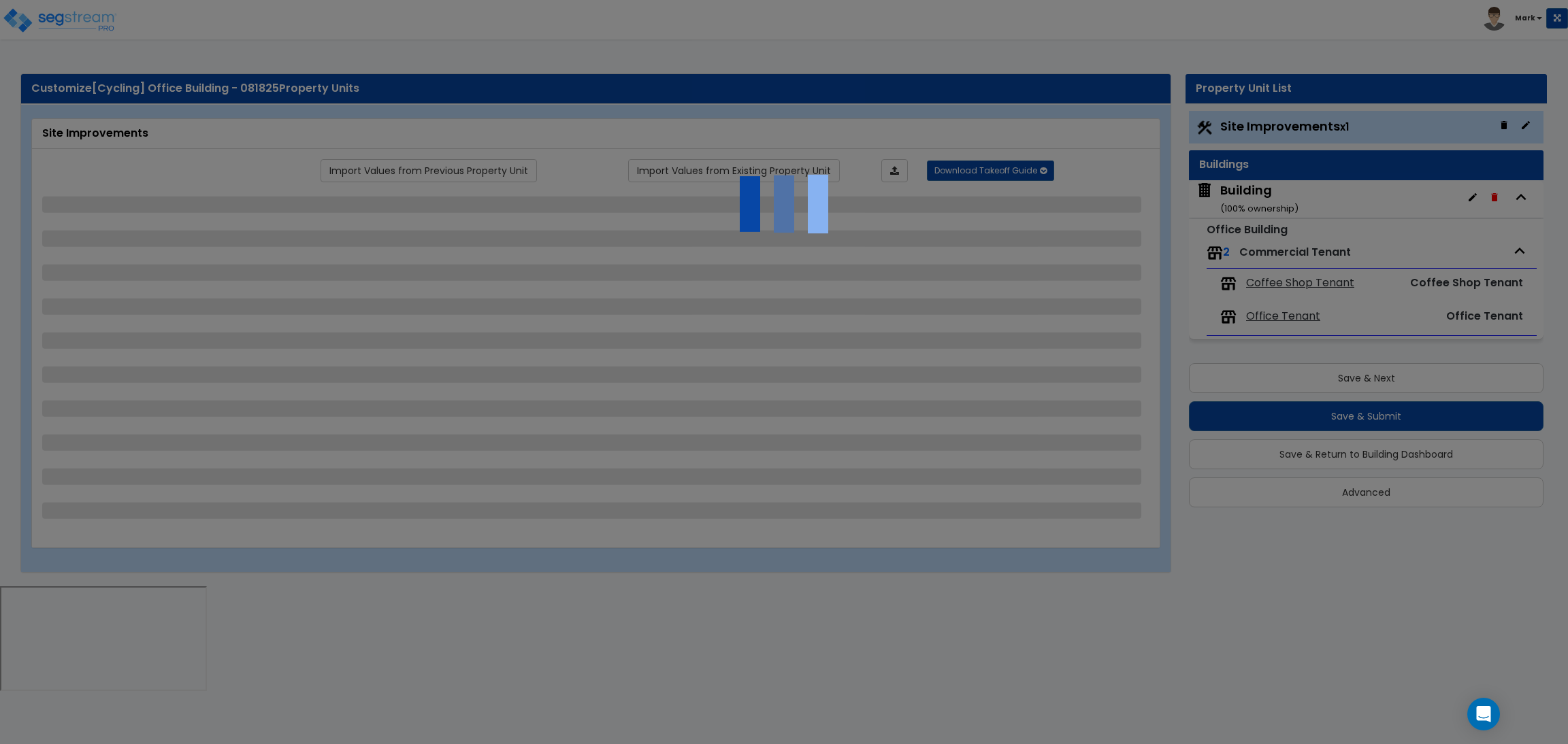
select select "1"
select select "3"
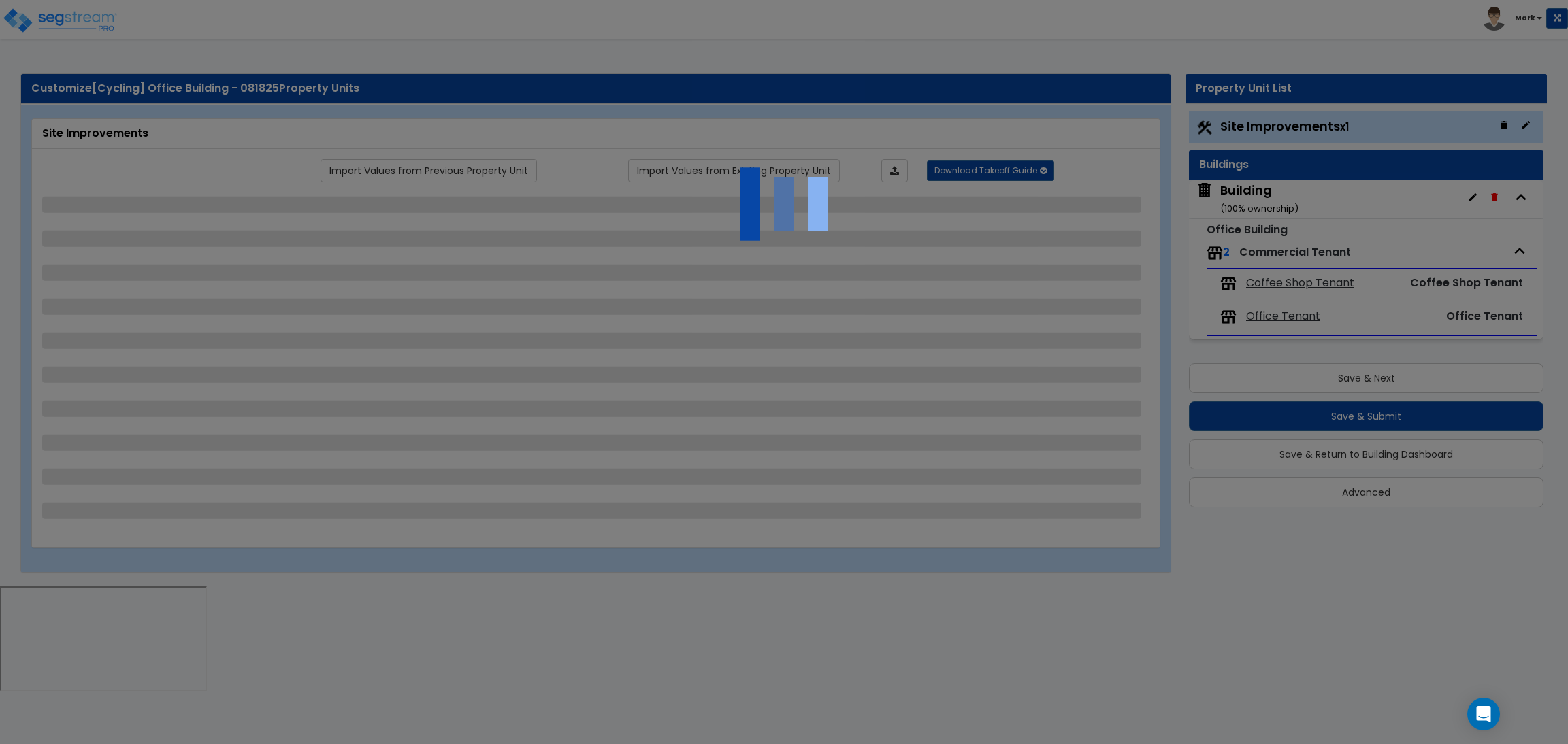
select select "2"
select select "4"
select select "1"
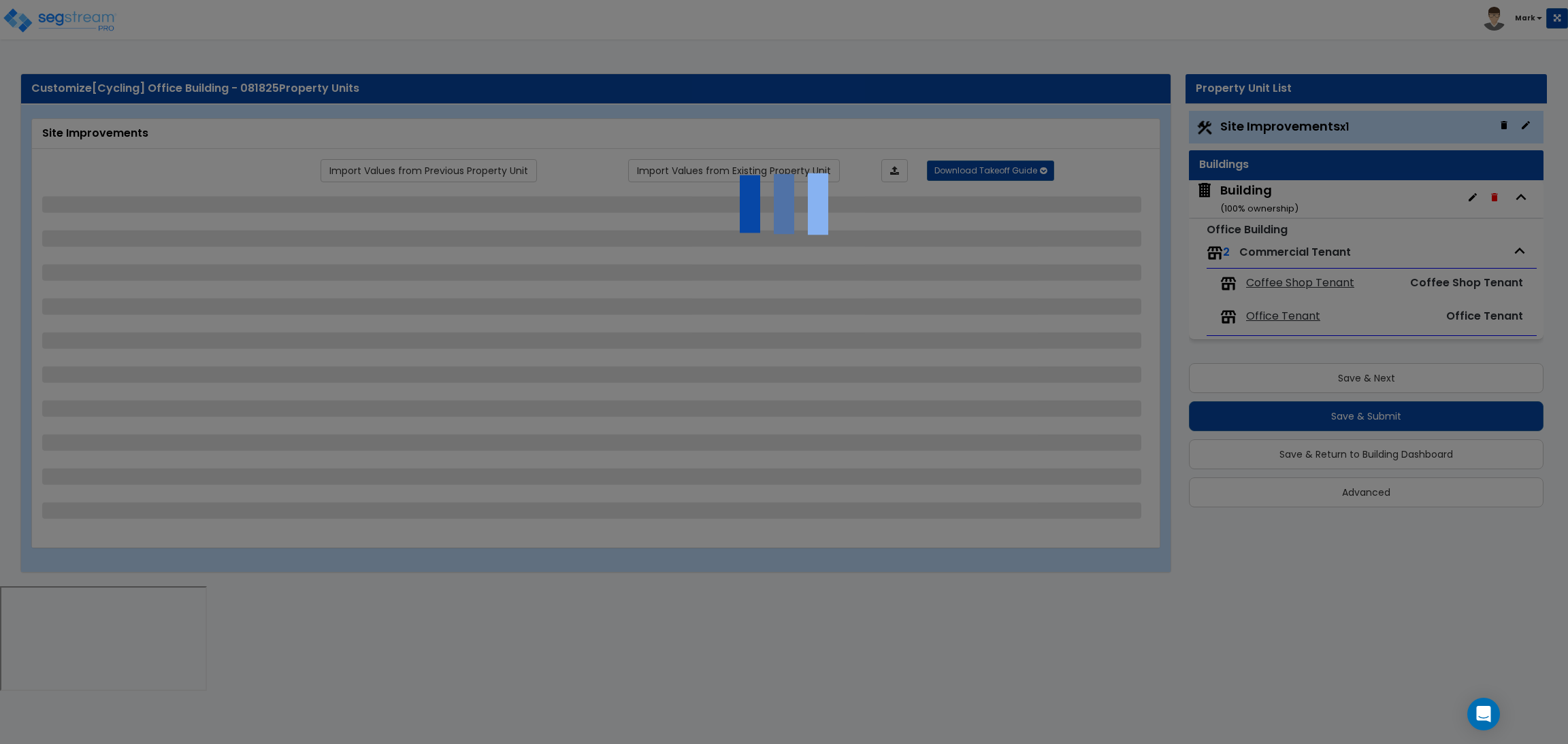
select select "1"
select select "6"
select select "2"
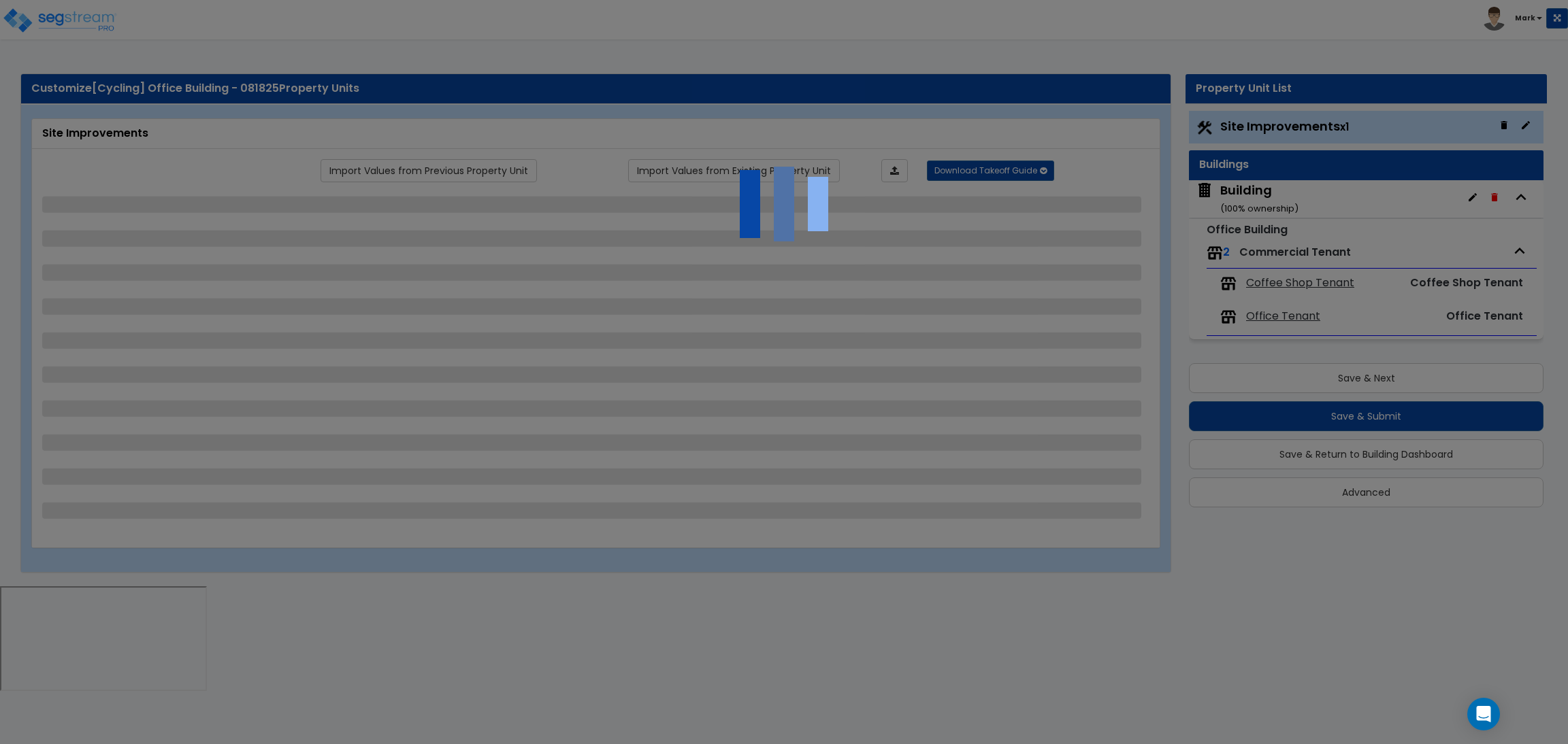
select select "2"
select select "1"
select select "2"
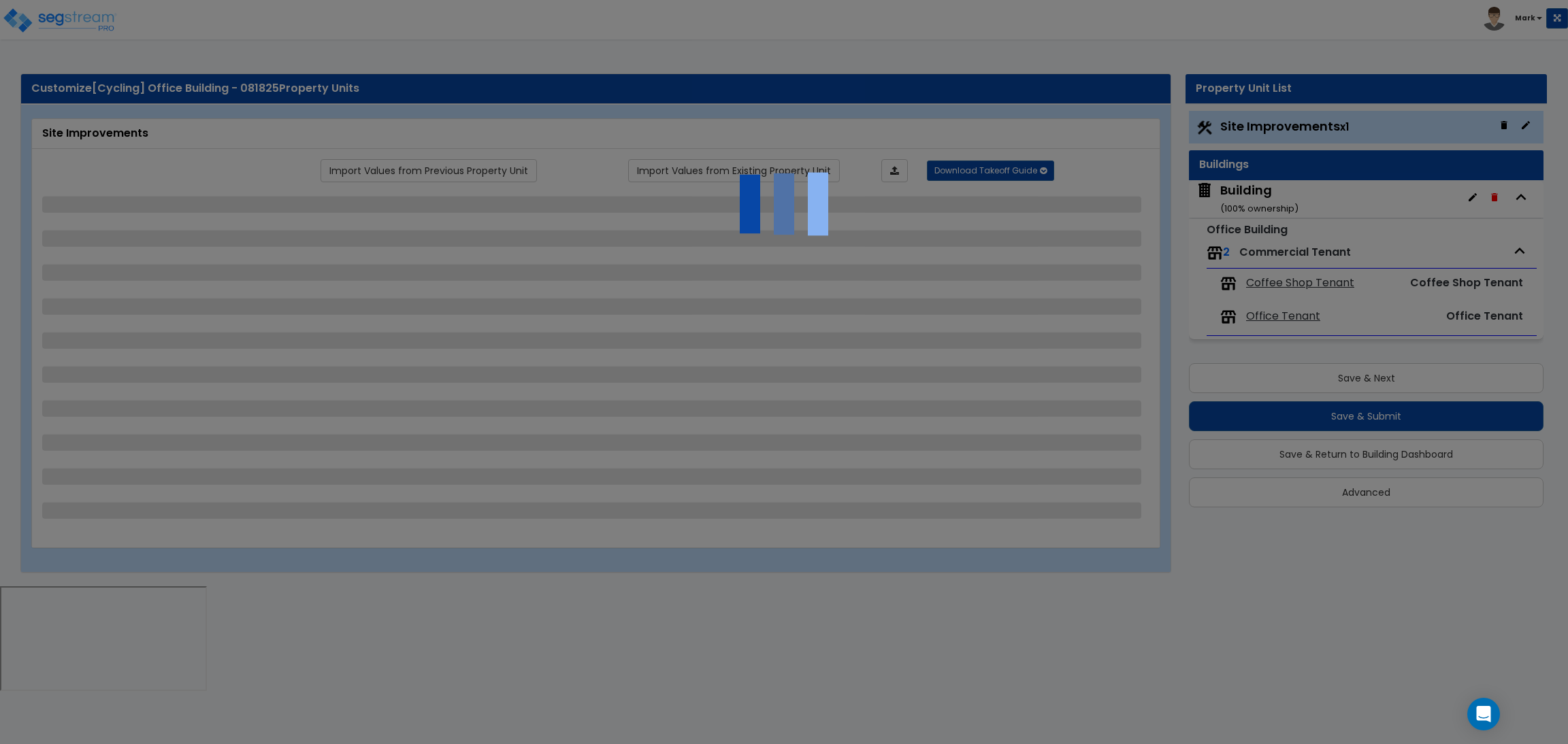
select select "2"
select select "1"
select select "8"
select select "2"
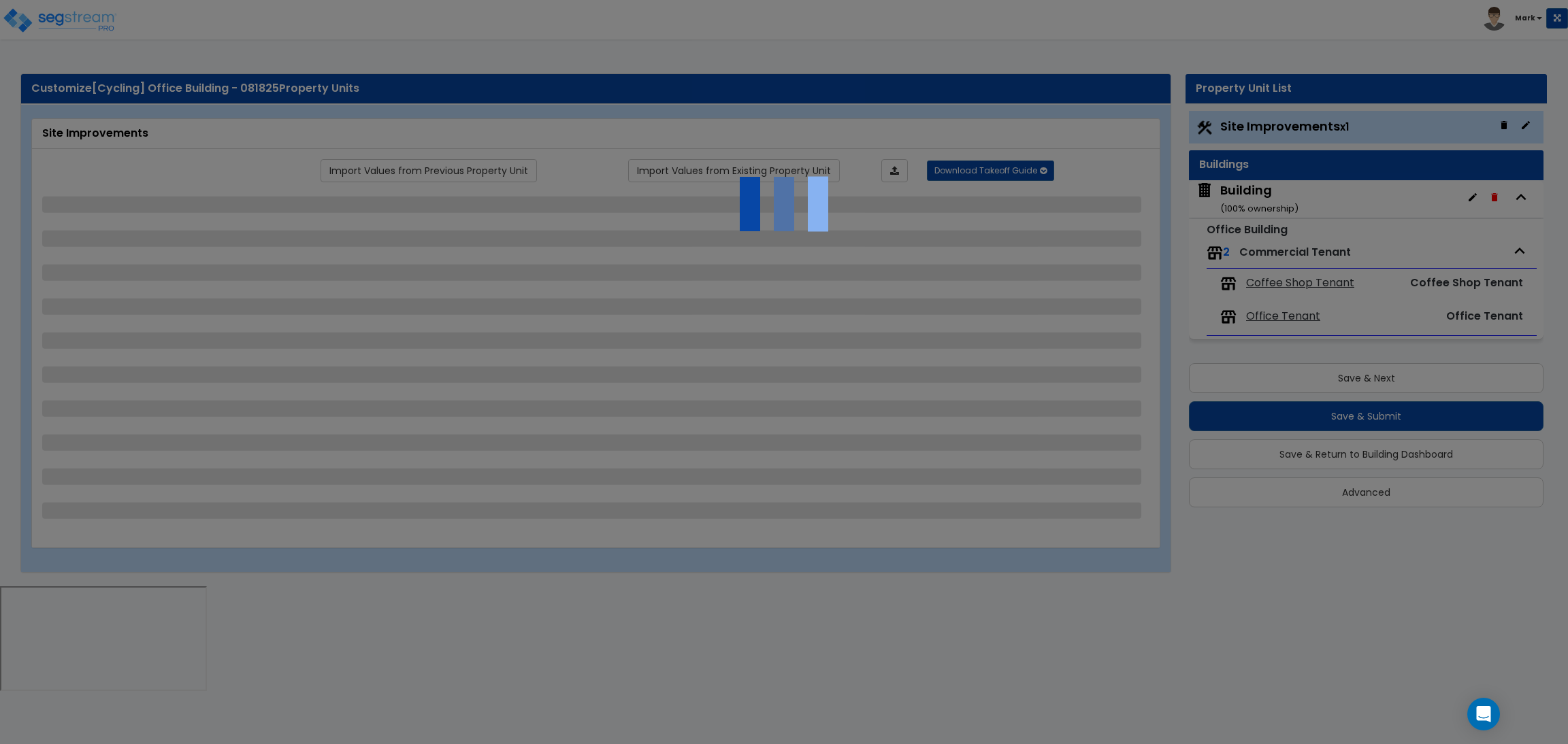
select select "4"
select select "1"
select select "20"
select select "2"
select select "5"
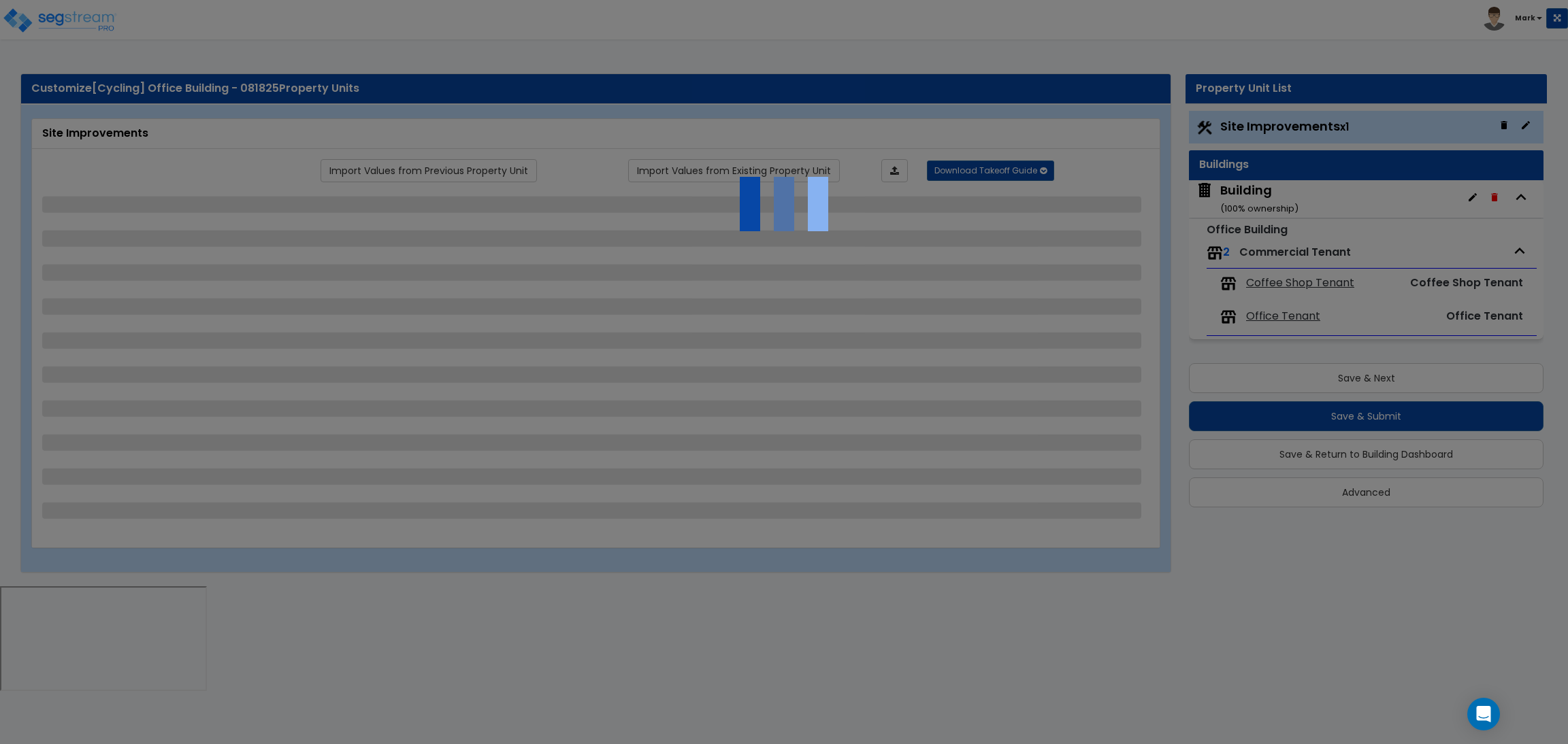
select select "3"
select select "1"
select select "2"
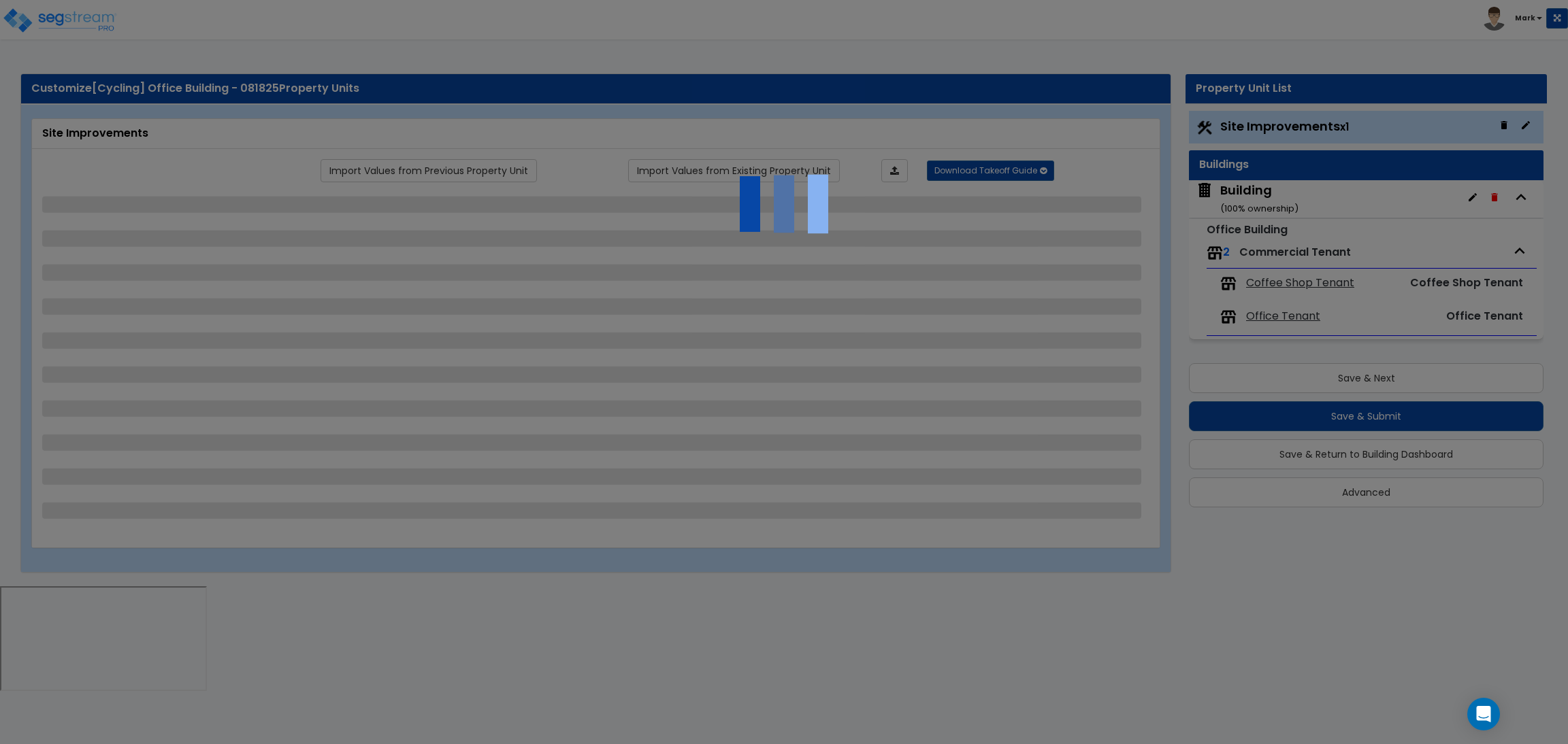
select select "1"
select select "4"
select select "2"
select select "1"
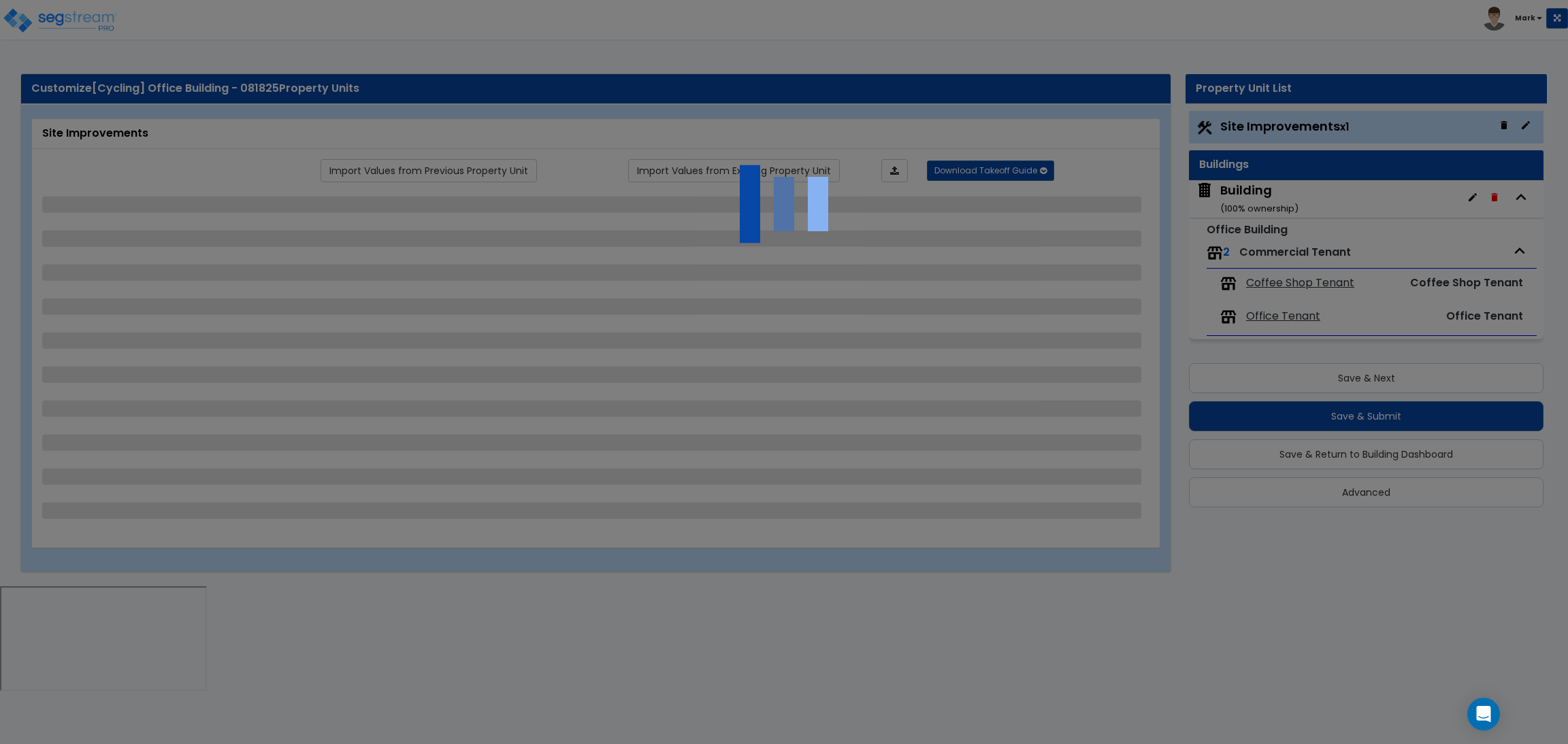
select select "2"
select select "1"
select select "2"
select select "6"
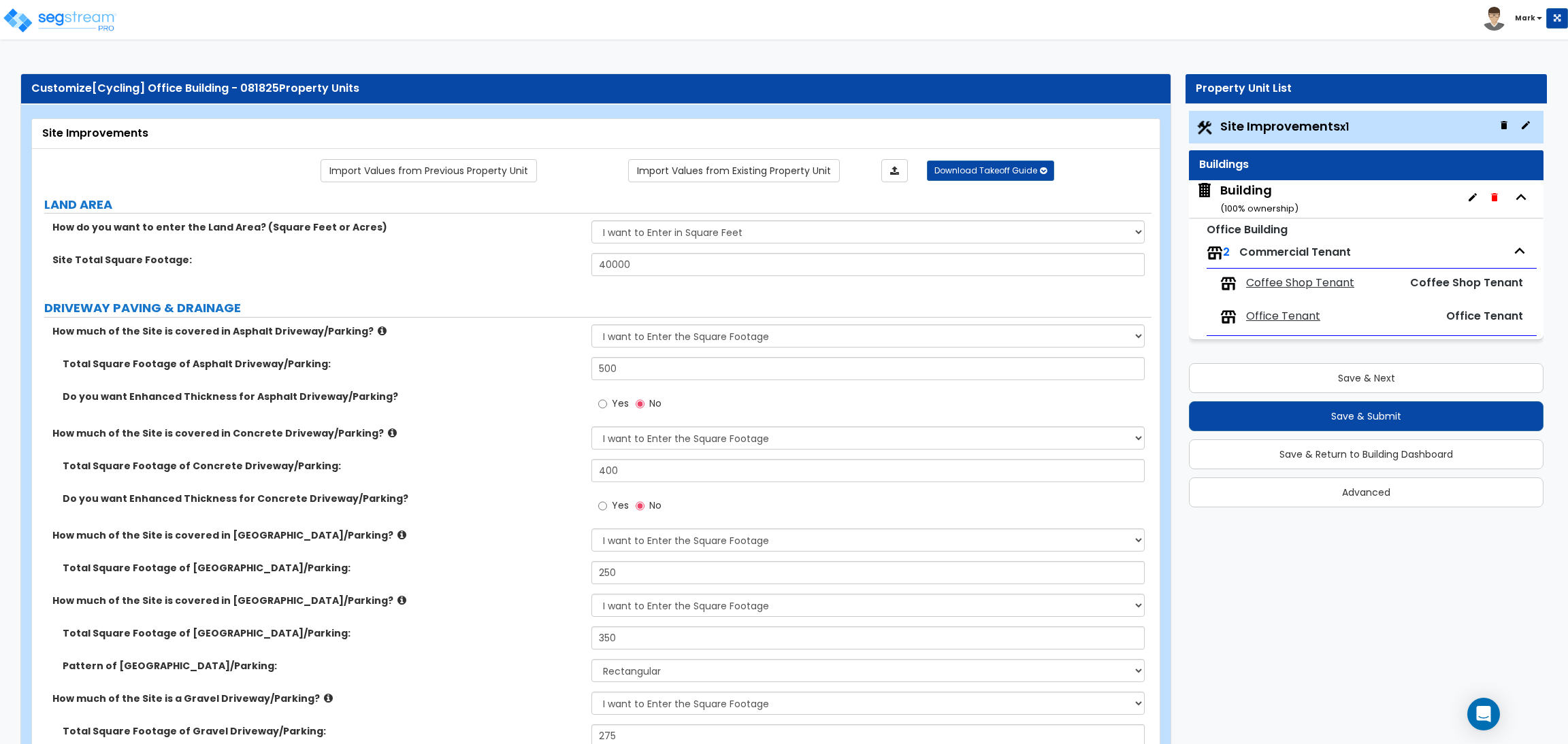
click at [1277, 283] on span "Coffee Shop Tenant" at bounding box center [1300, 283] width 108 height 15
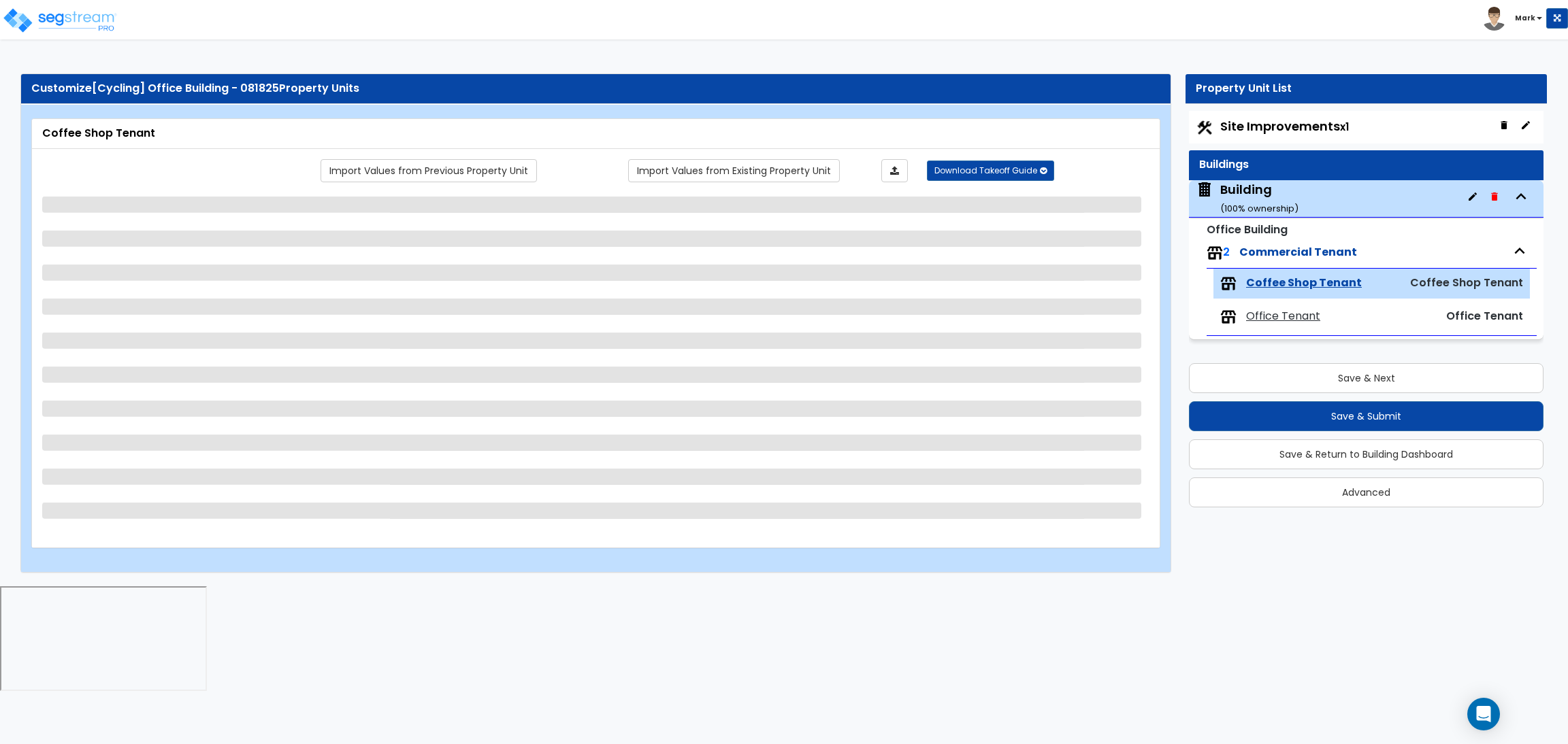
select select "1"
select select "6"
select select "1"
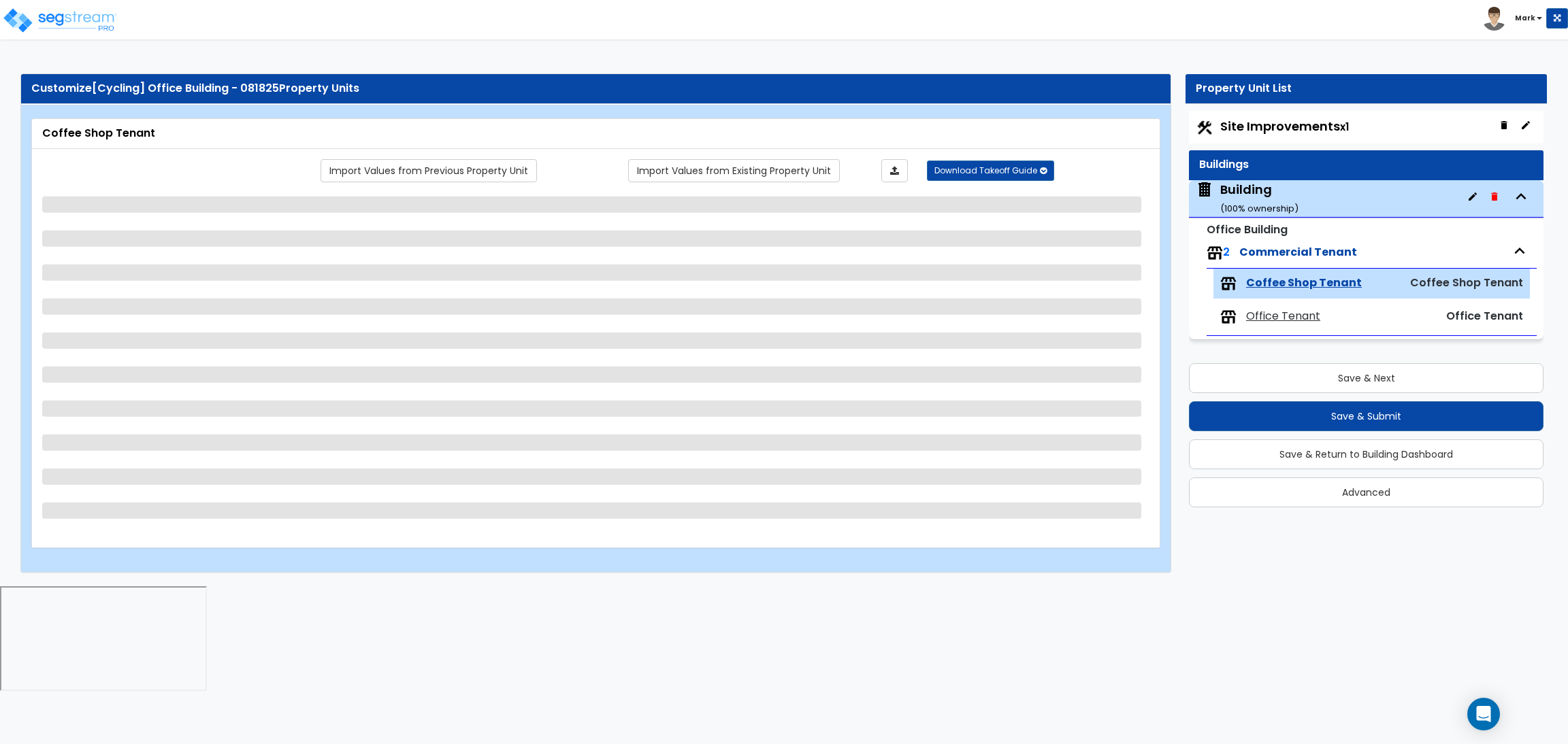
select select "1"
select select "5"
select select "2"
select select "4"
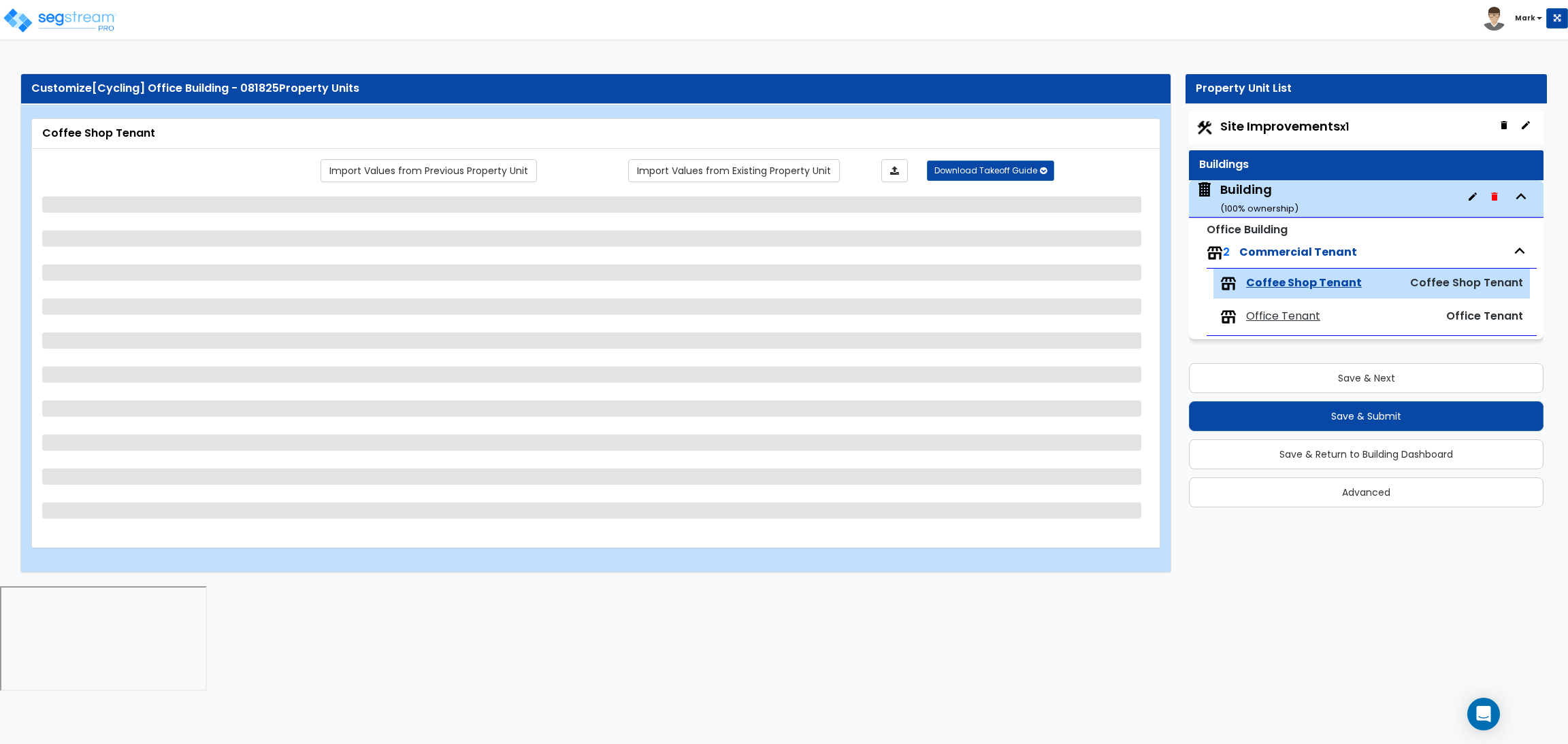
select select "1"
select select "3"
select select "1"
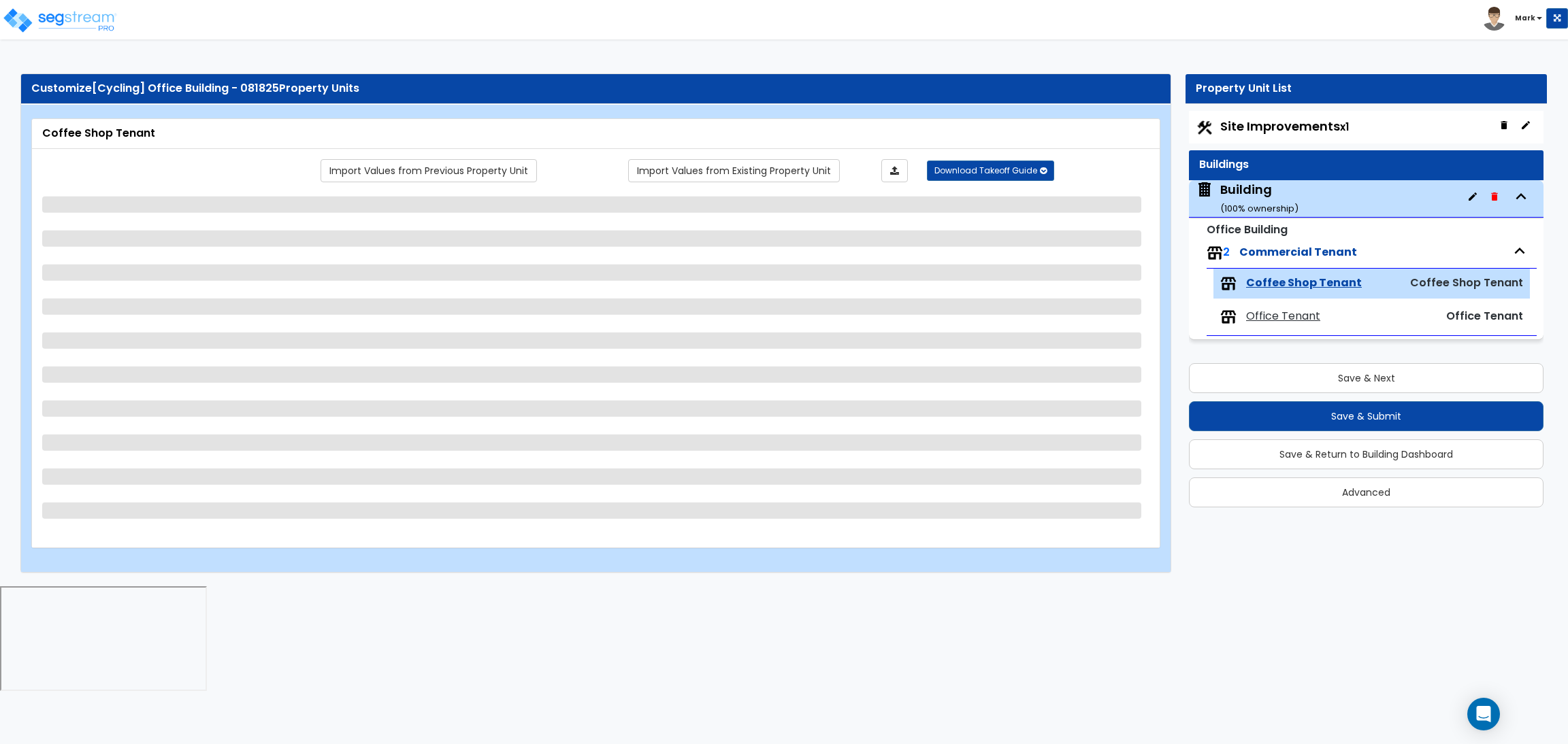
select select "2"
select select "1"
select select "2"
select select "1"
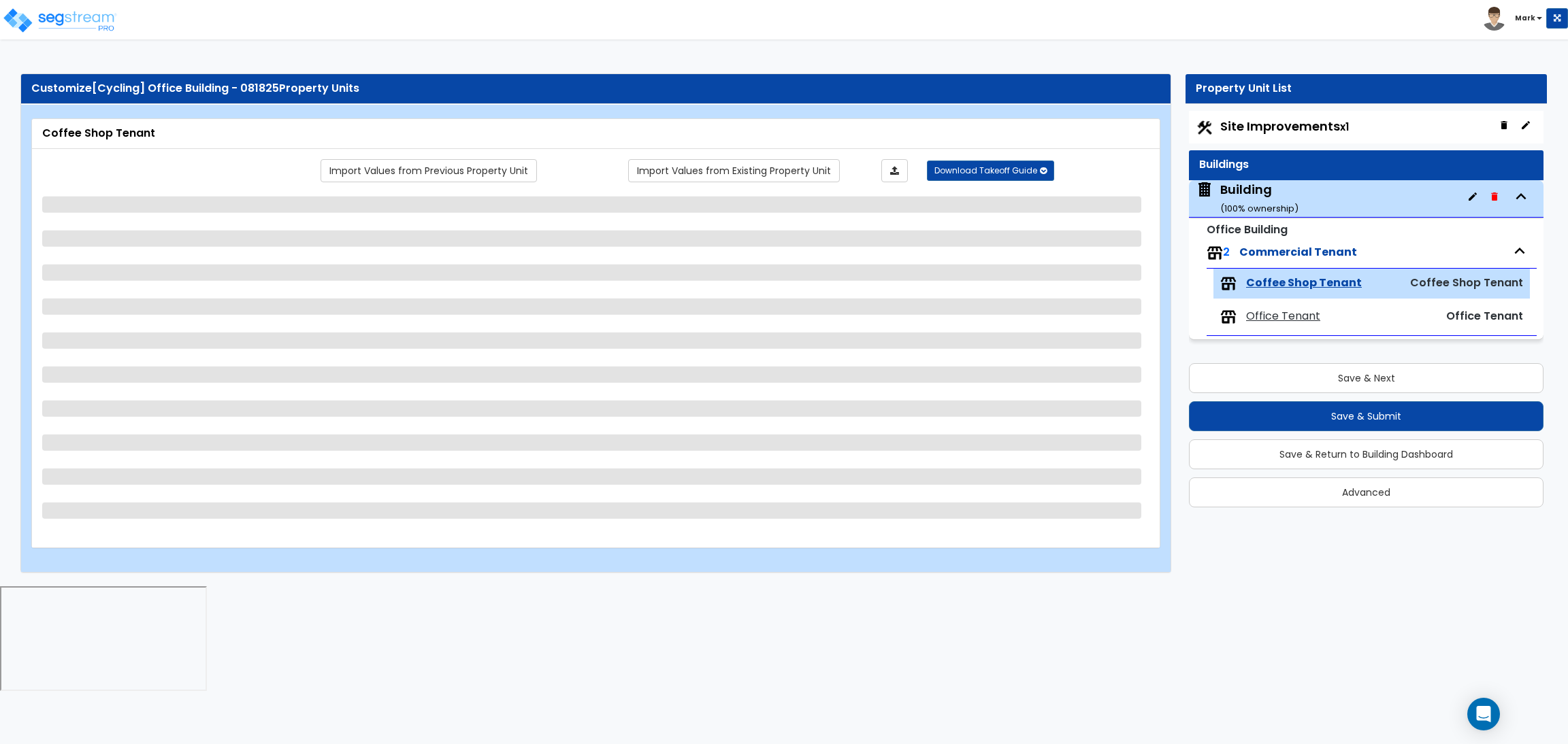
select select "1"
select select "3"
select select "2"
select select "1"
select select "2"
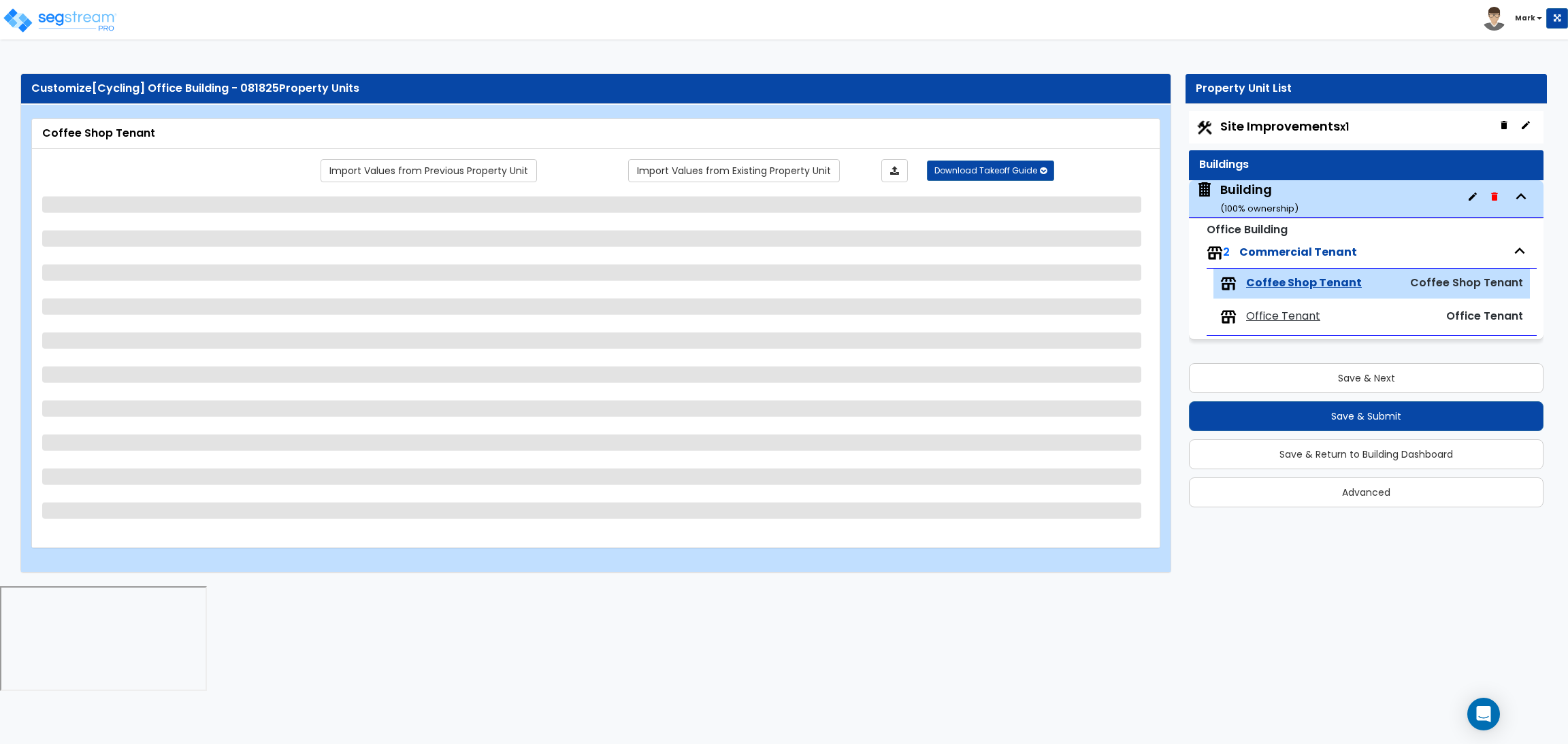
select select "1"
select select "4"
select select "2"
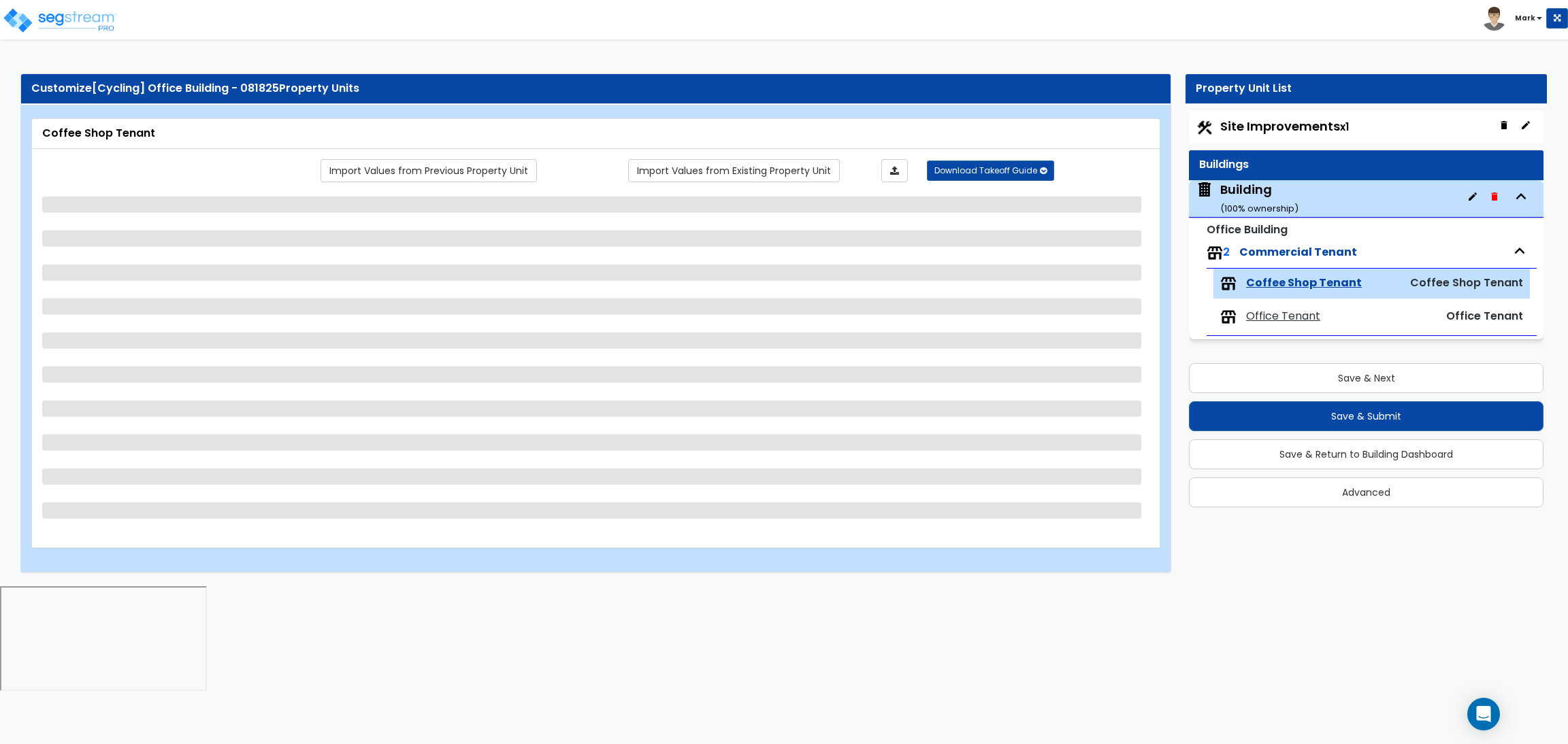
select select "1"
select select "2"
select select "1"
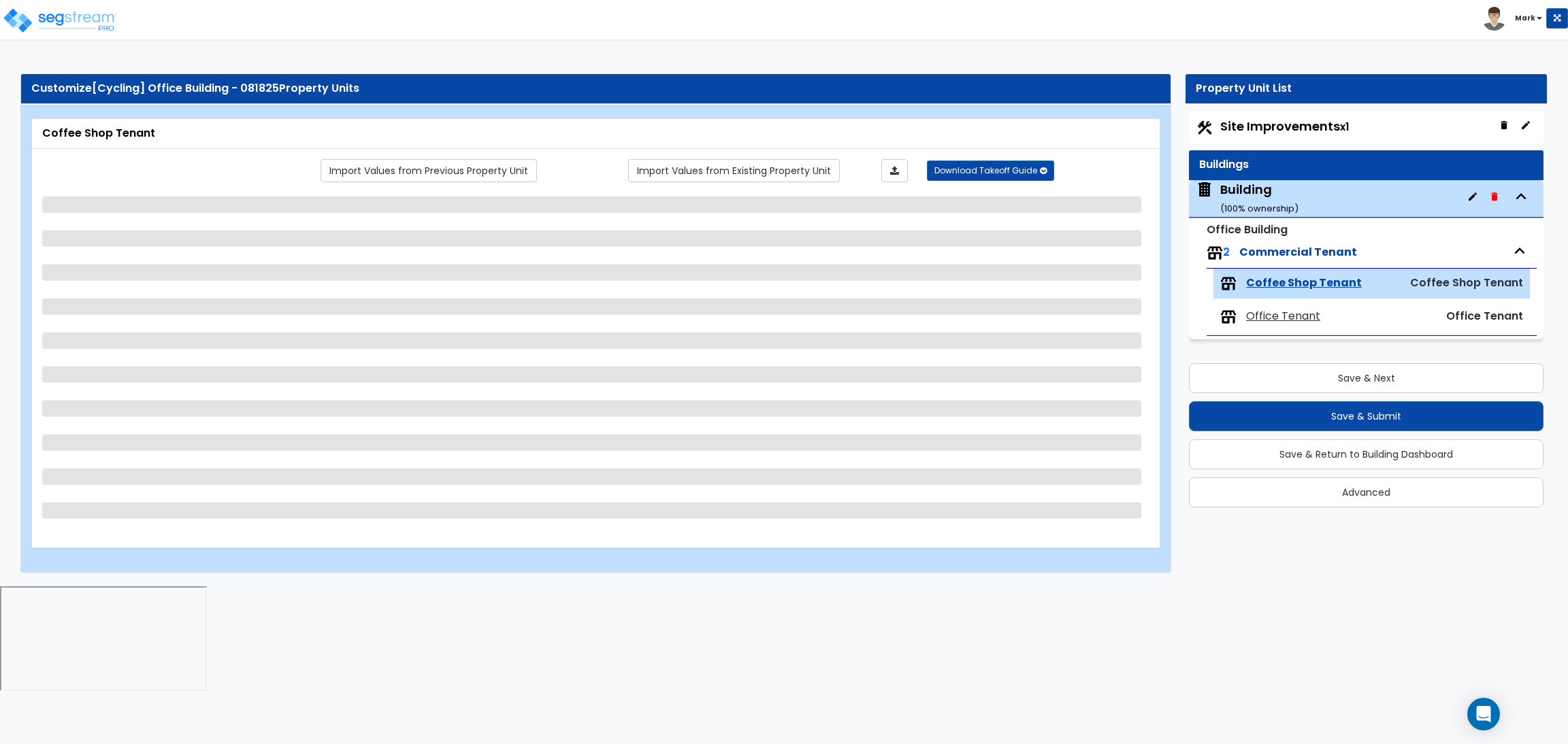
select select "3"
select select "1"
select select "2"
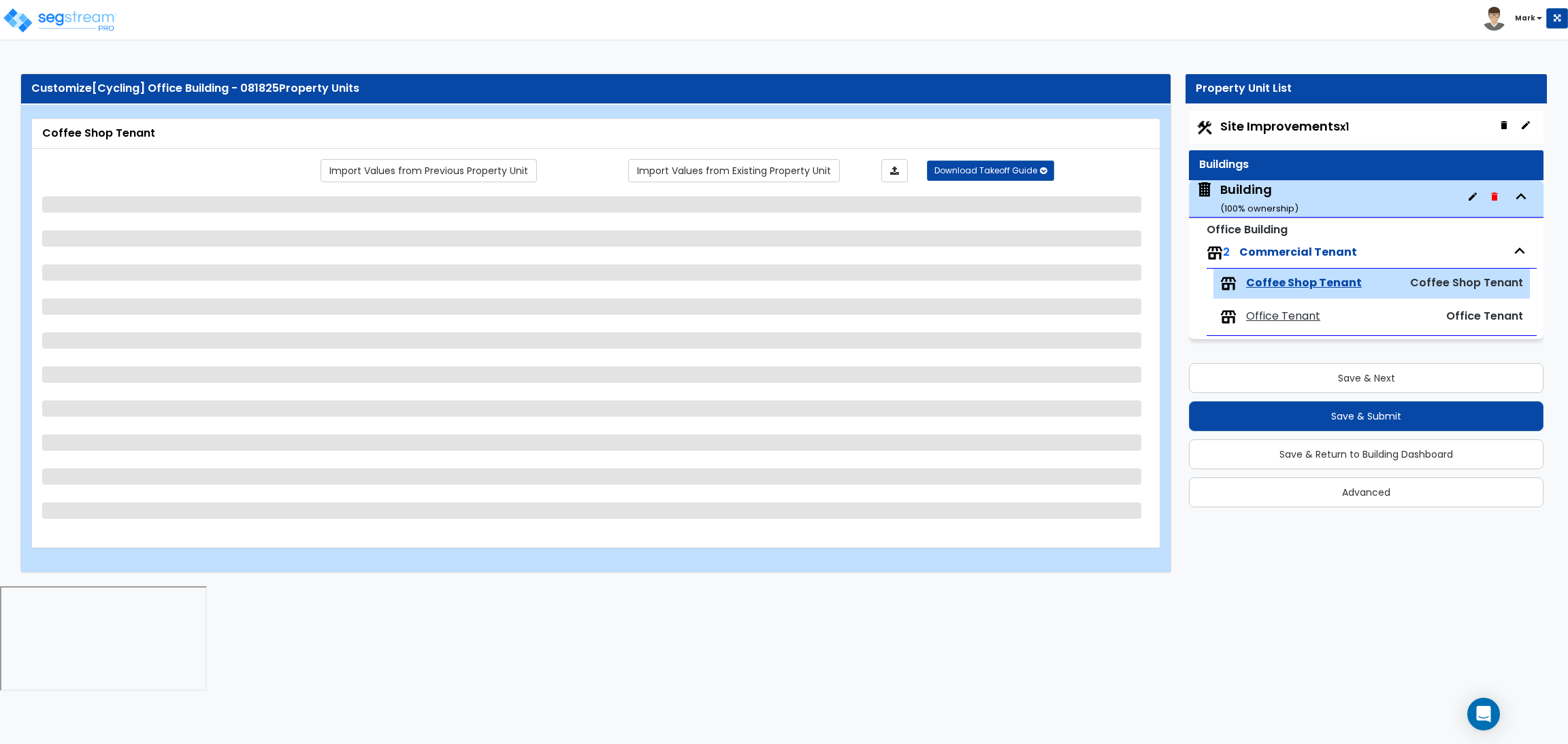
select select "2"
select select "1"
select select "3"
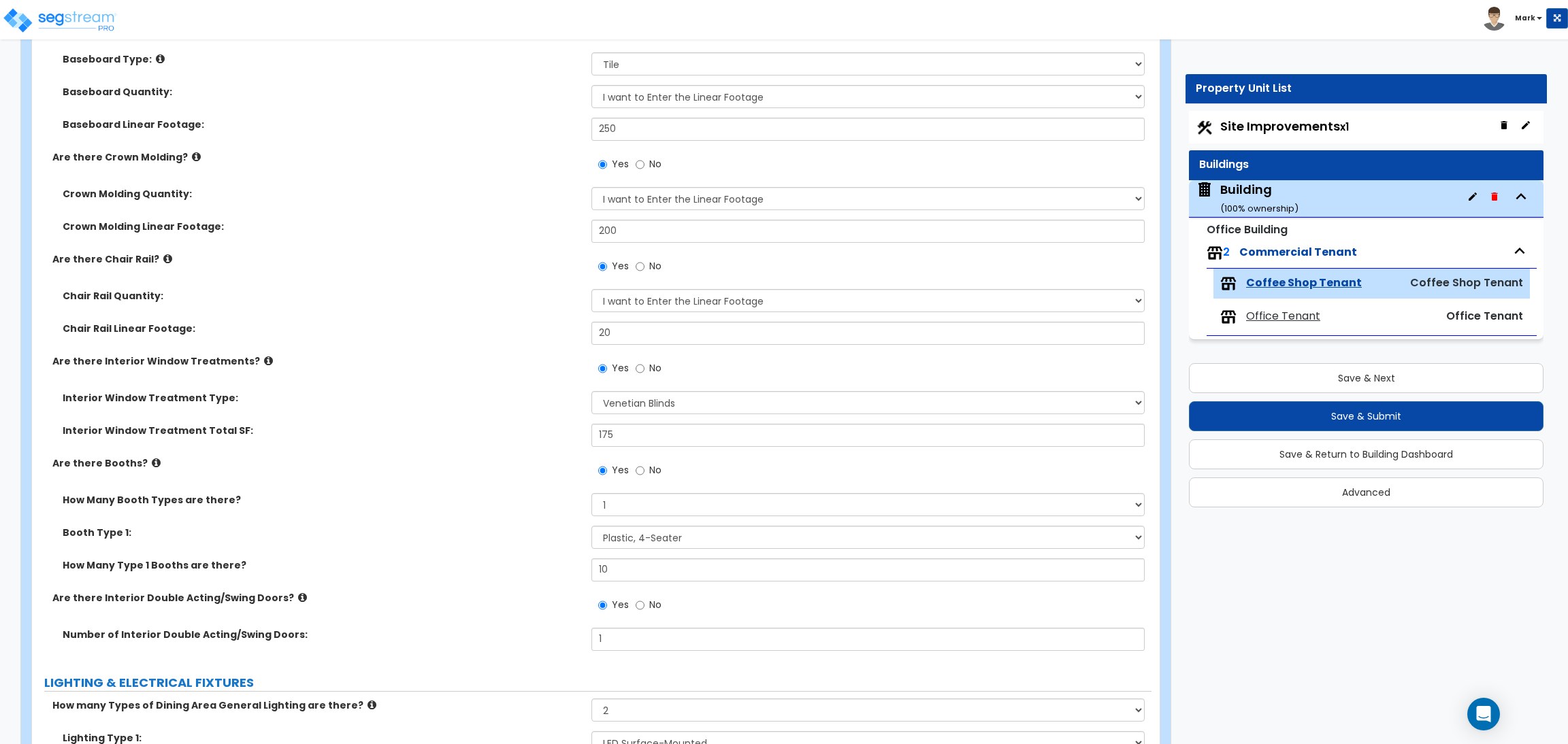
scroll to position [1429, 0]
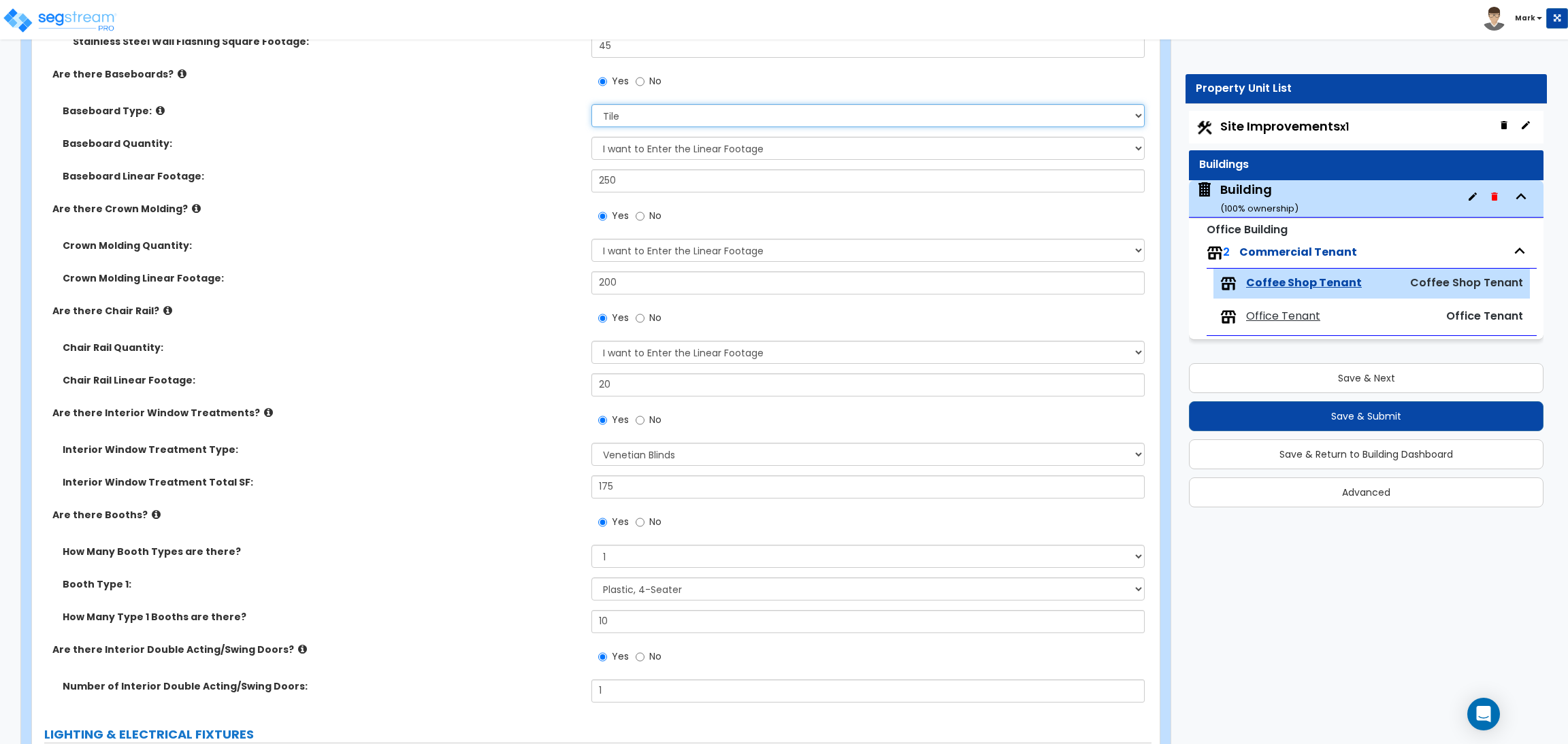
click at [639, 107] on select "Please Choose One Wood Vinyl Carpet Tile" at bounding box center [868, 116] width 553 height 23
select select "1"
click at [592, 104] on select "Please Choose One Wood Vinyl Carpet Tile" at bounding box center [868, 116] width 553 height 23
click at [651, 148] on select "I Don’t Know - Please Estimate for me I want to Enter the Linear Footage" at bounding box center [868, 148] width 553 height 23
select select "0"
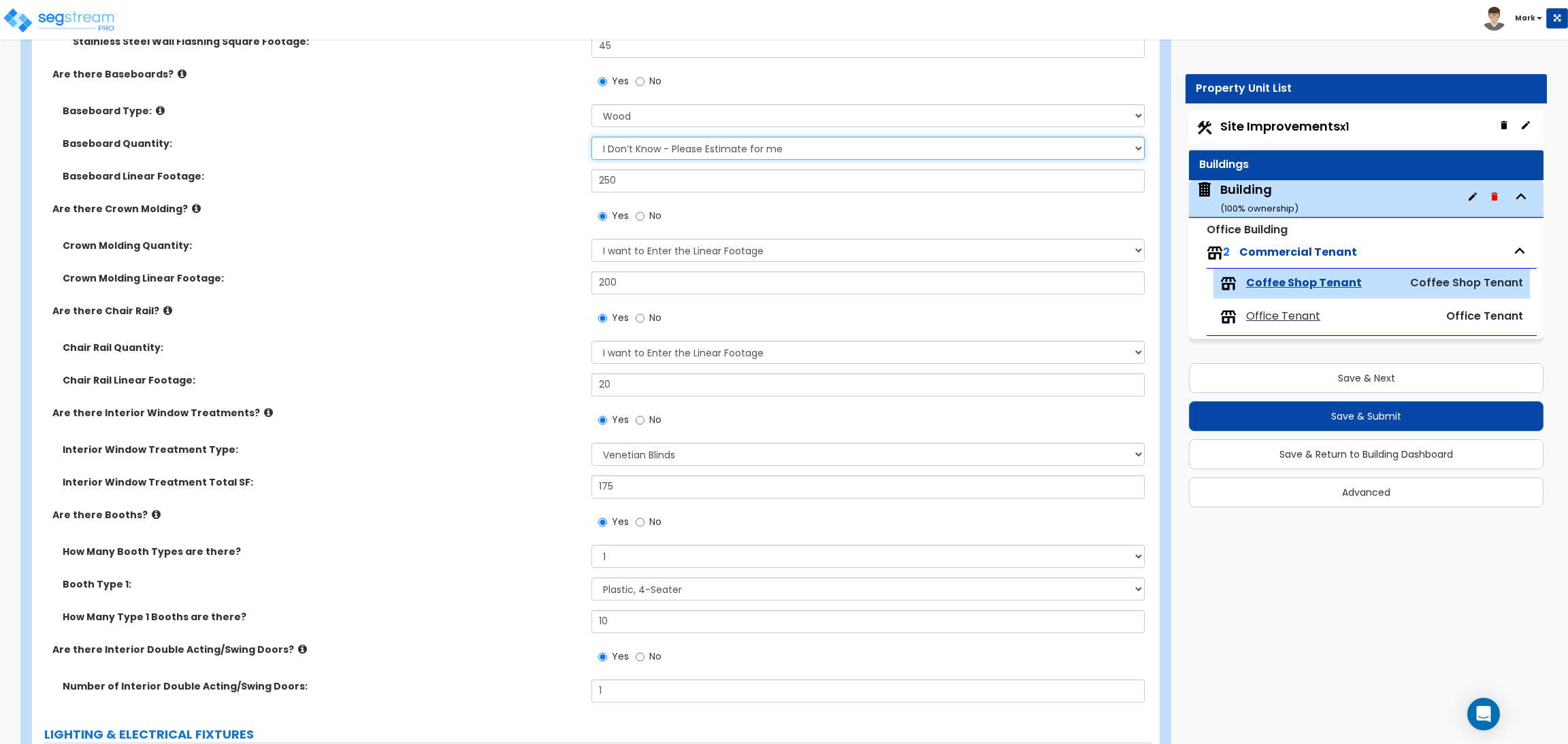
click at [592, 137] on select "I Don’t Know - Please Estimate for me I want to Enter the Linear Footage" at bounding box center [868, 148] width 553 height 23
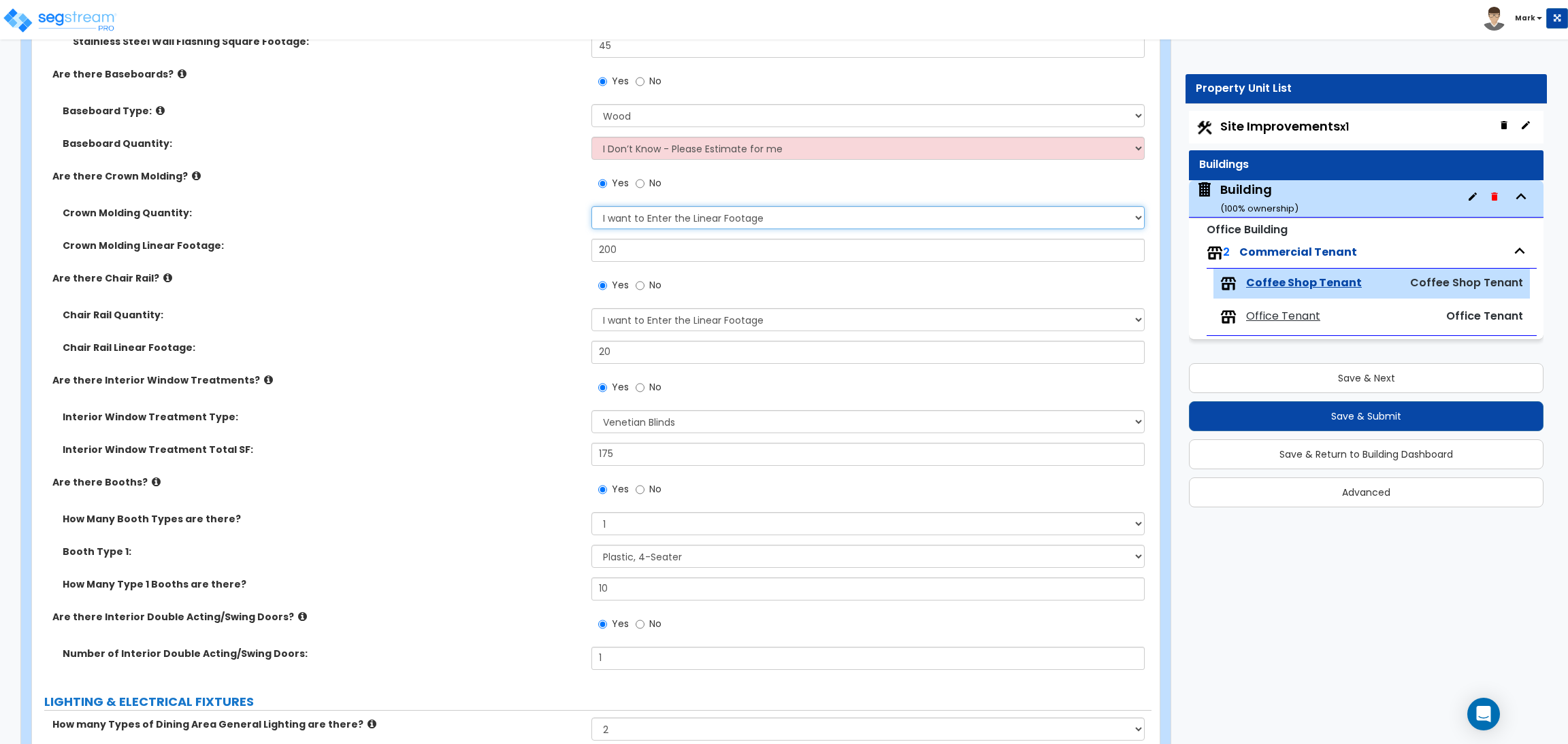
click at [694, 216] on select "I Don't Know - Please Estimate for me I want to Enter the Linear Footage" at bounding box center [868, 218] width 553 height 23
select select "0"
click at [592, 207] on select "I Don't Know - Please Estimate for me I want to Enter the Linear Footage" at bounding box center [868, 218] width 553 height 23
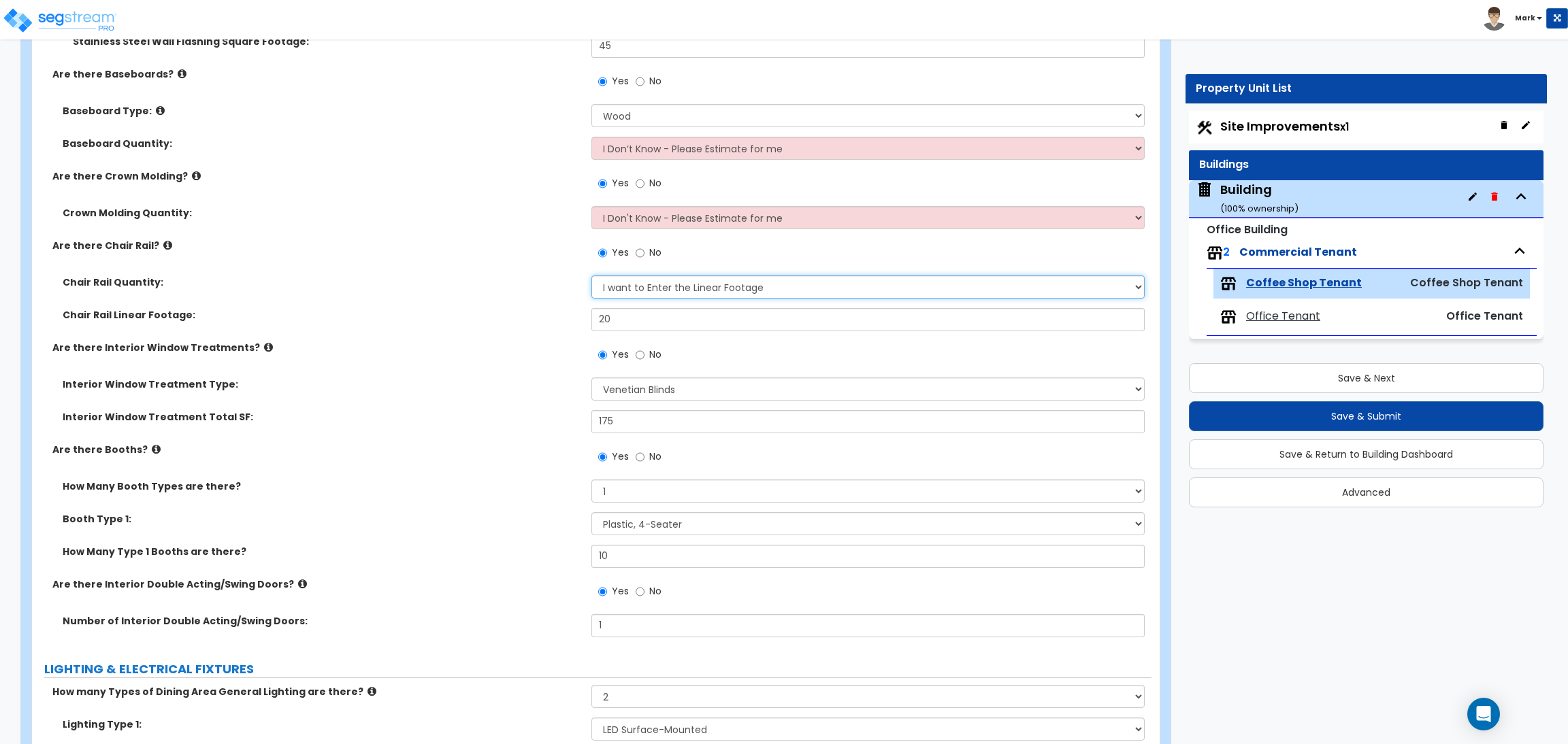
click at [675, 287] on select "I Don’t Know - Please Estimate for me I want to Enter the Linear Footage" at bounding box center [868, 287] width 553 height 23
select select "0"
click at [592, 276] on select "I Don’t Know - Please Estimate for me I want to Enter the Linear Footage" at bounding box center [868, 287] width 553 height 23
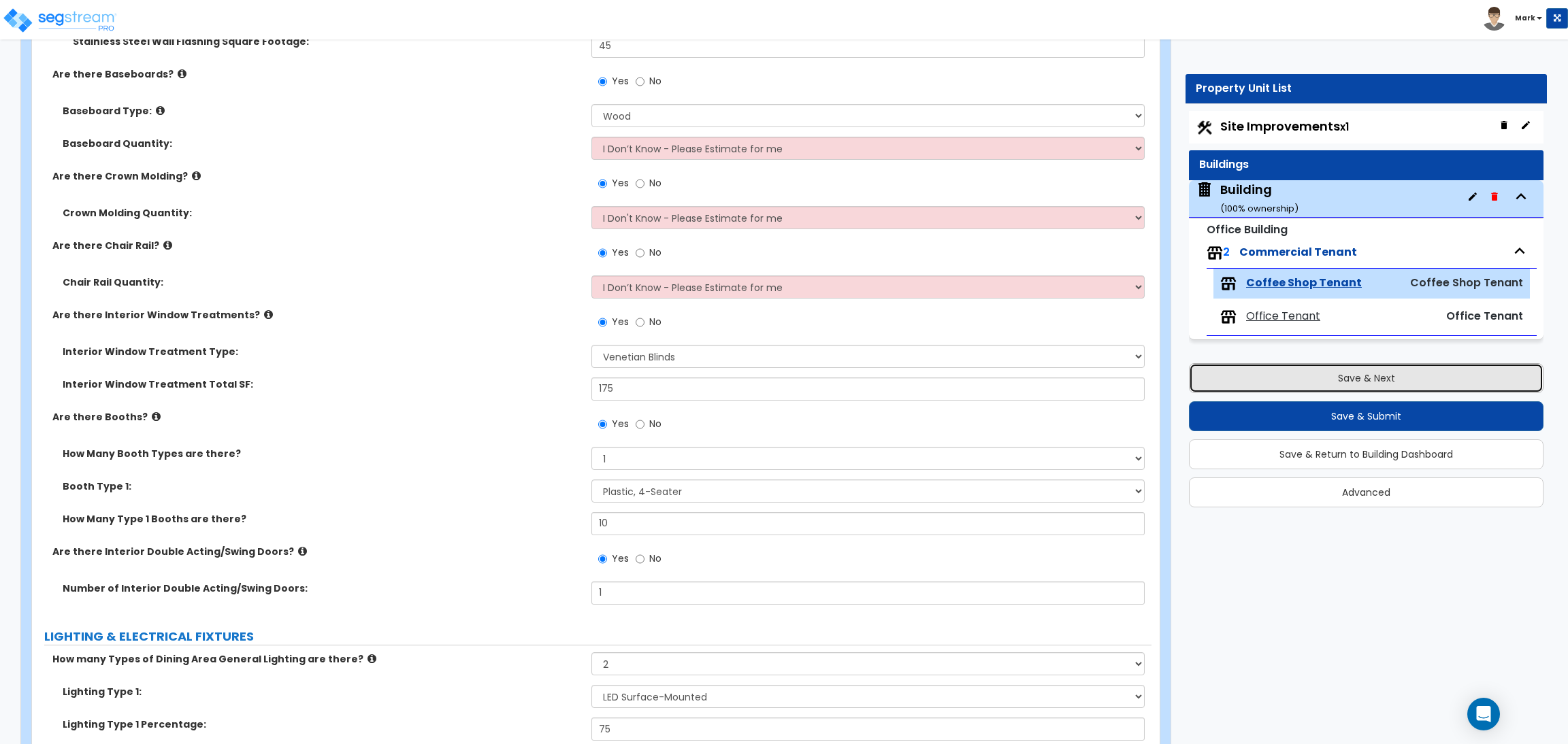
click at [1342, 384] on button "Save & Next" at bounding box center [1366, 378] width 354 height 30
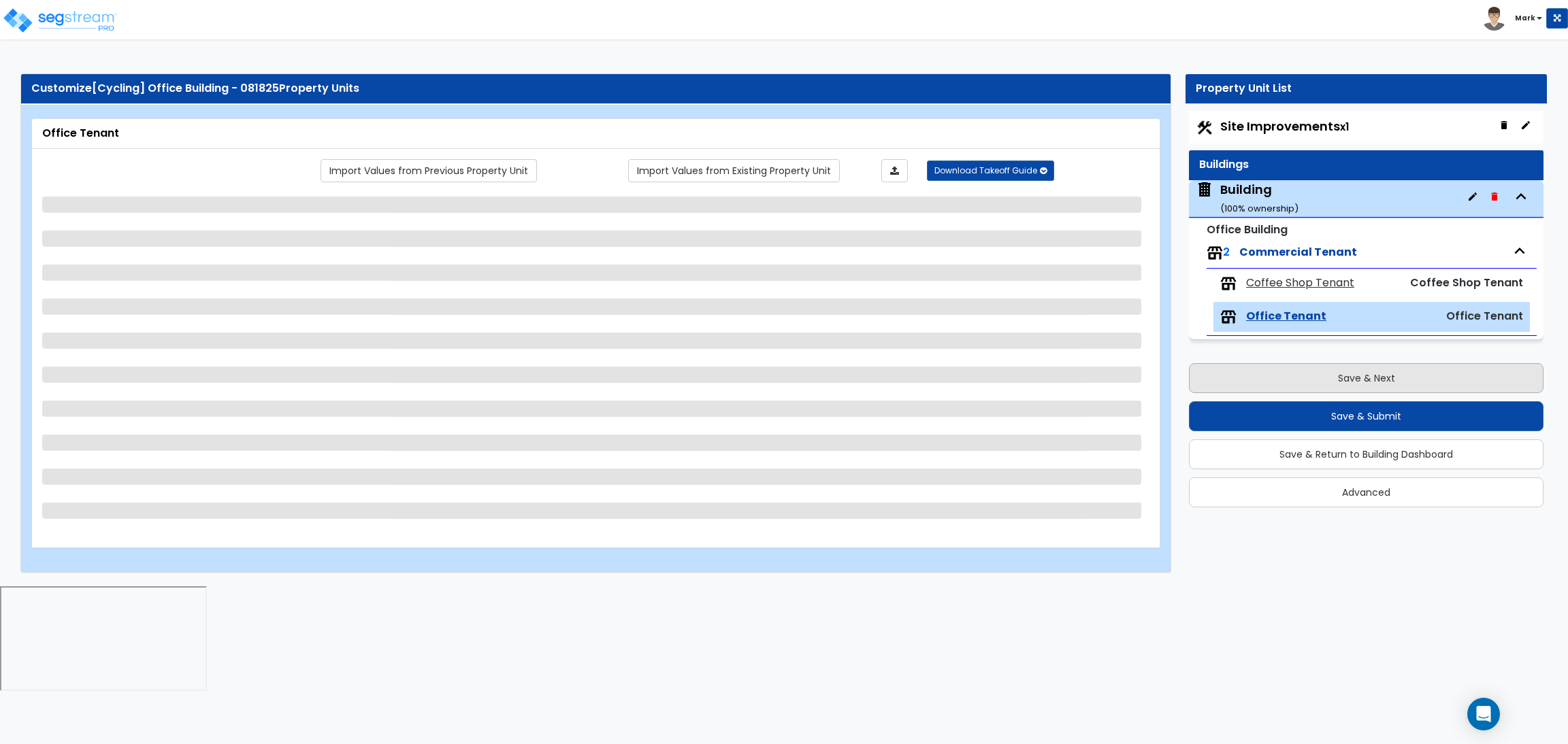
scroll to position [0, 0]
select select "1"
select select "2"
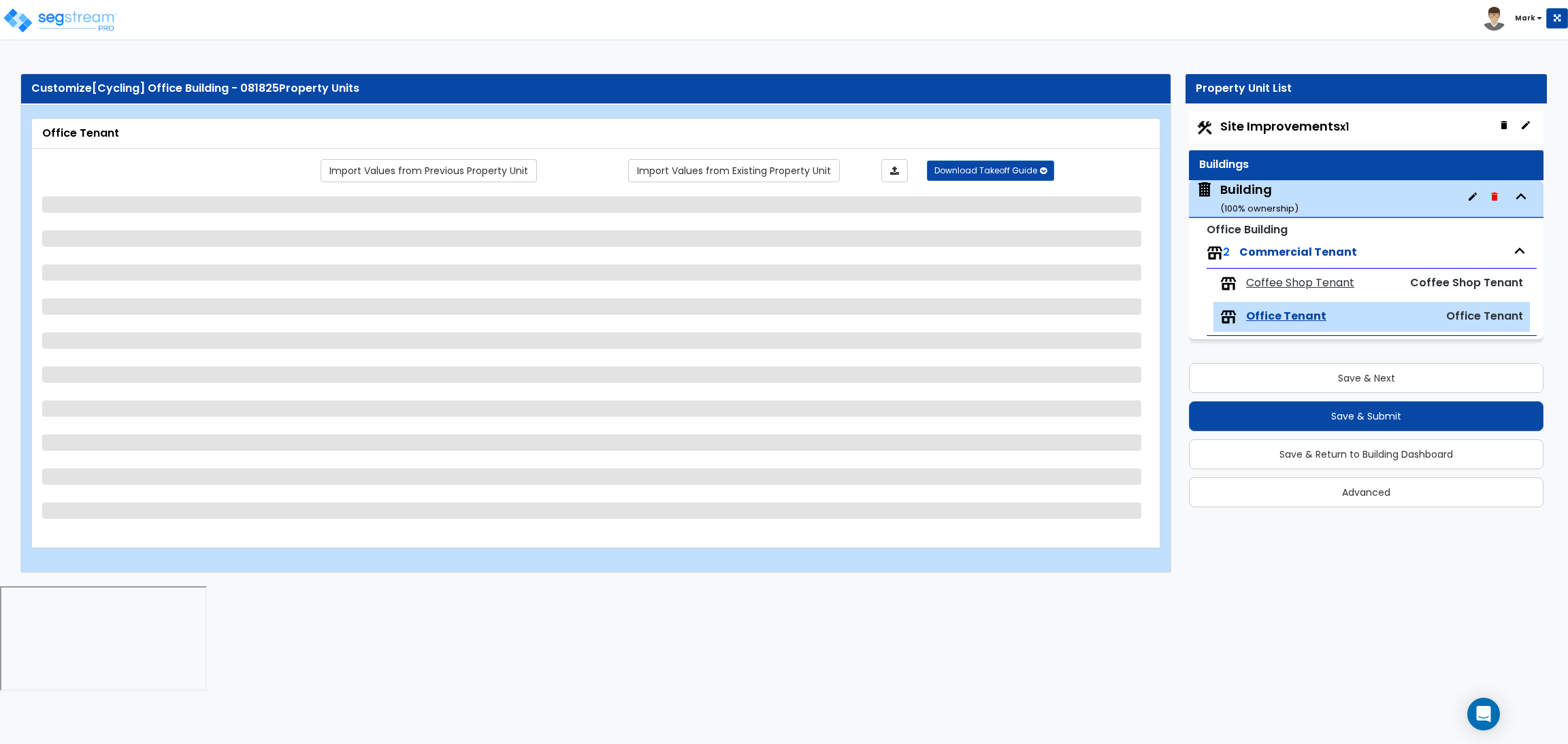
select select "1"
select select "2"
select select "3"
select select "1"
select select "5"
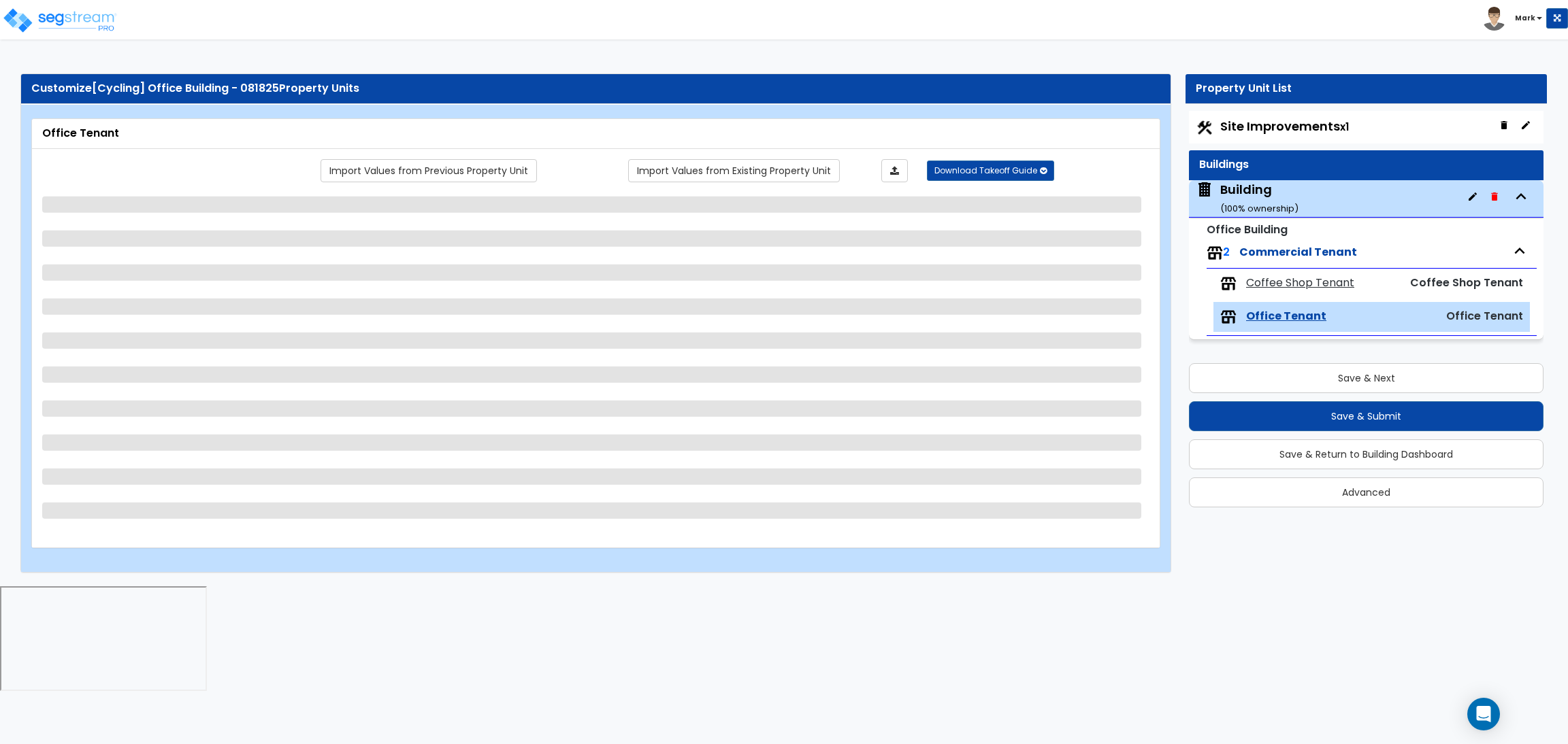
select select "5"
select select "2"
select select "4"
select select "2"
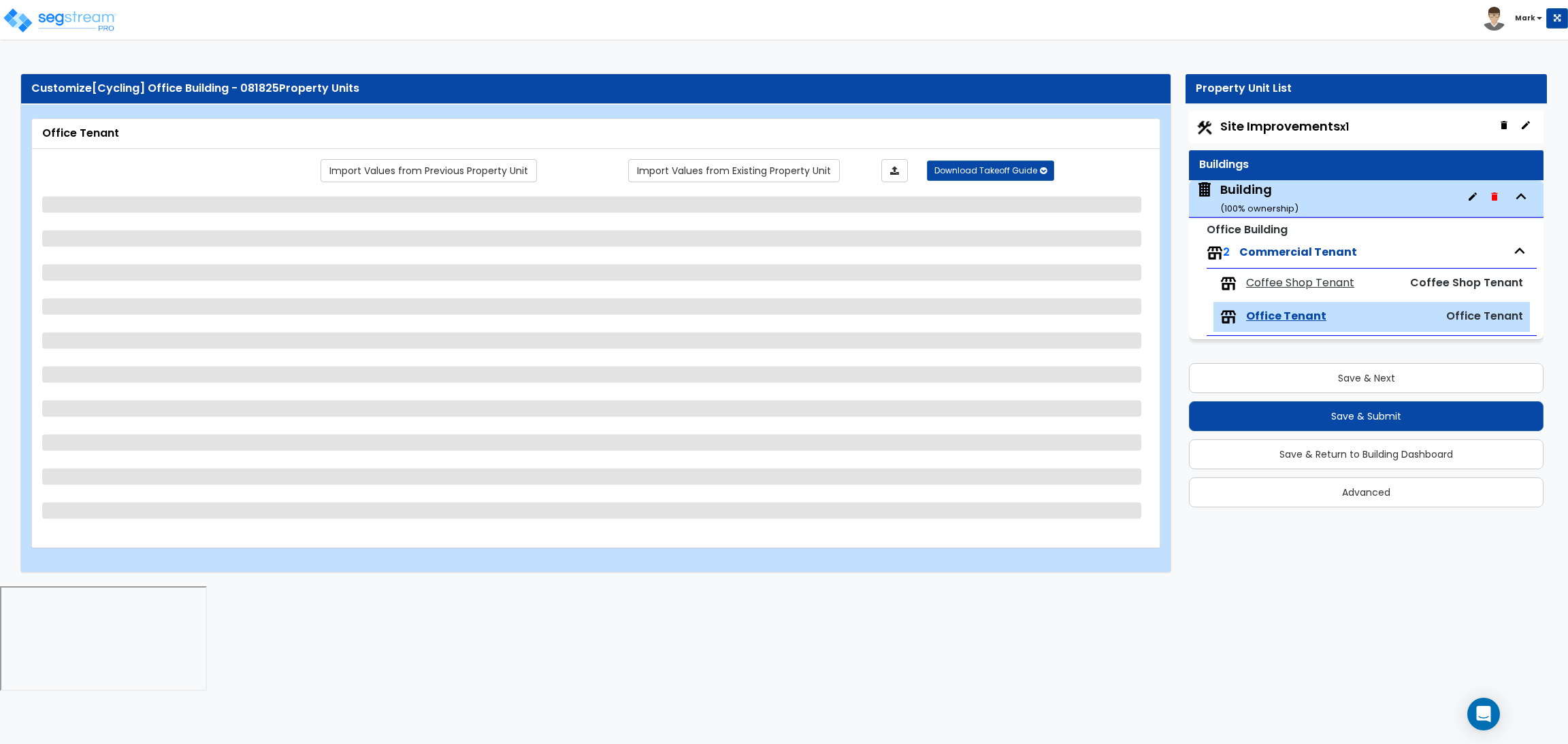
select select "1"
select select "6"
select select "2"
select select "4"
select select "1"
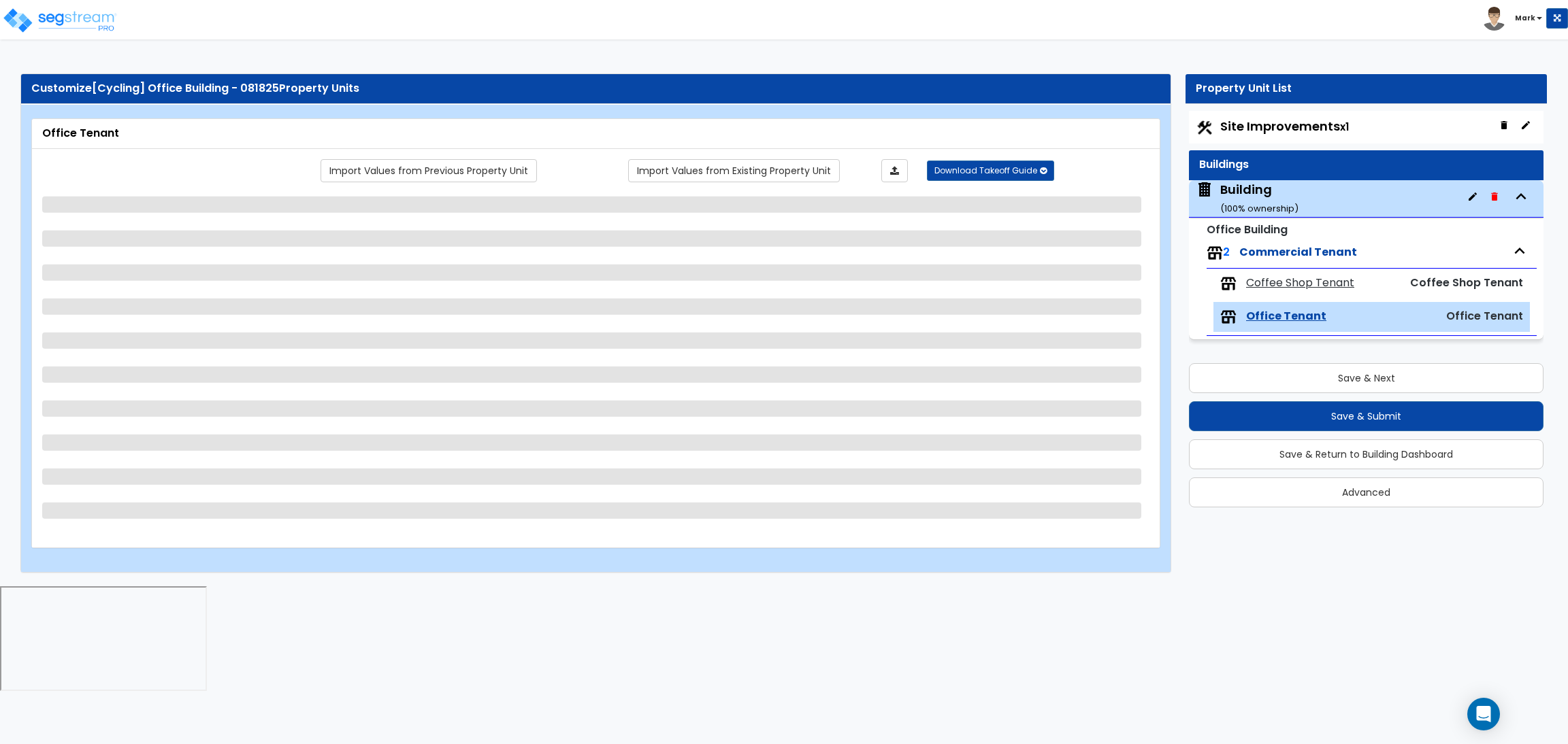
select select "2"
select select "1"
select select "2"
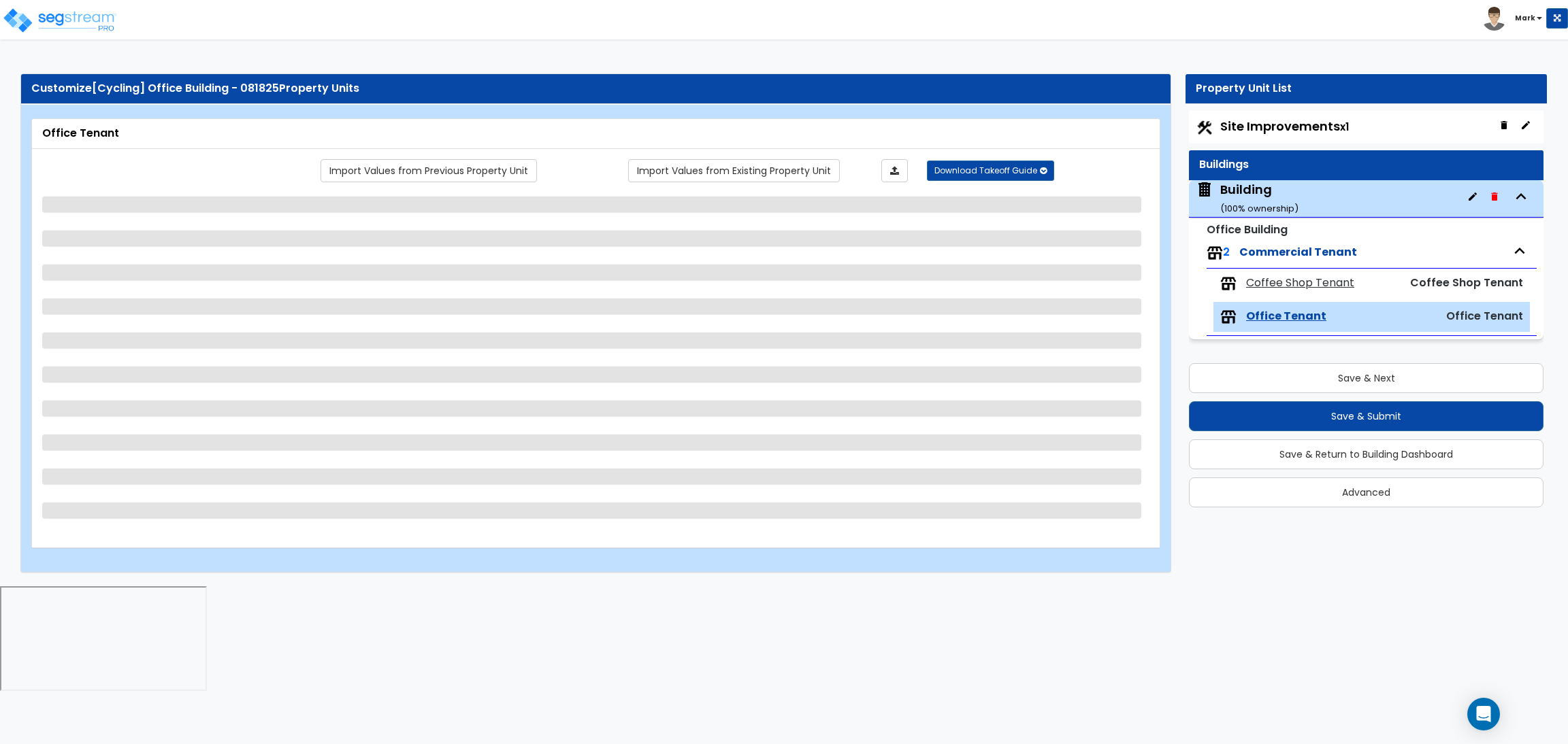
select select "2"
select select "3"
select select "1"
select select "2"
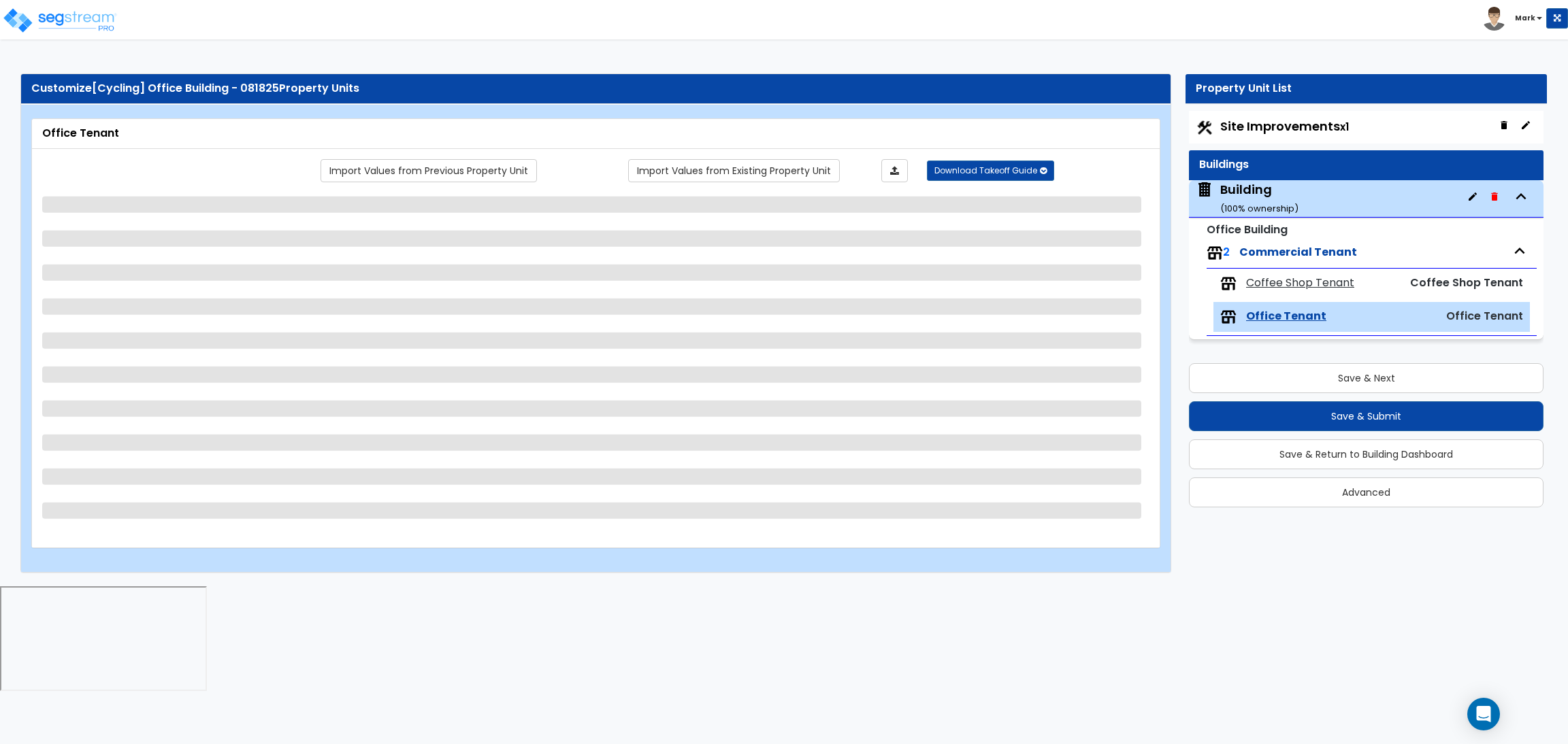
select select "2"
select select "1"
select select "2"
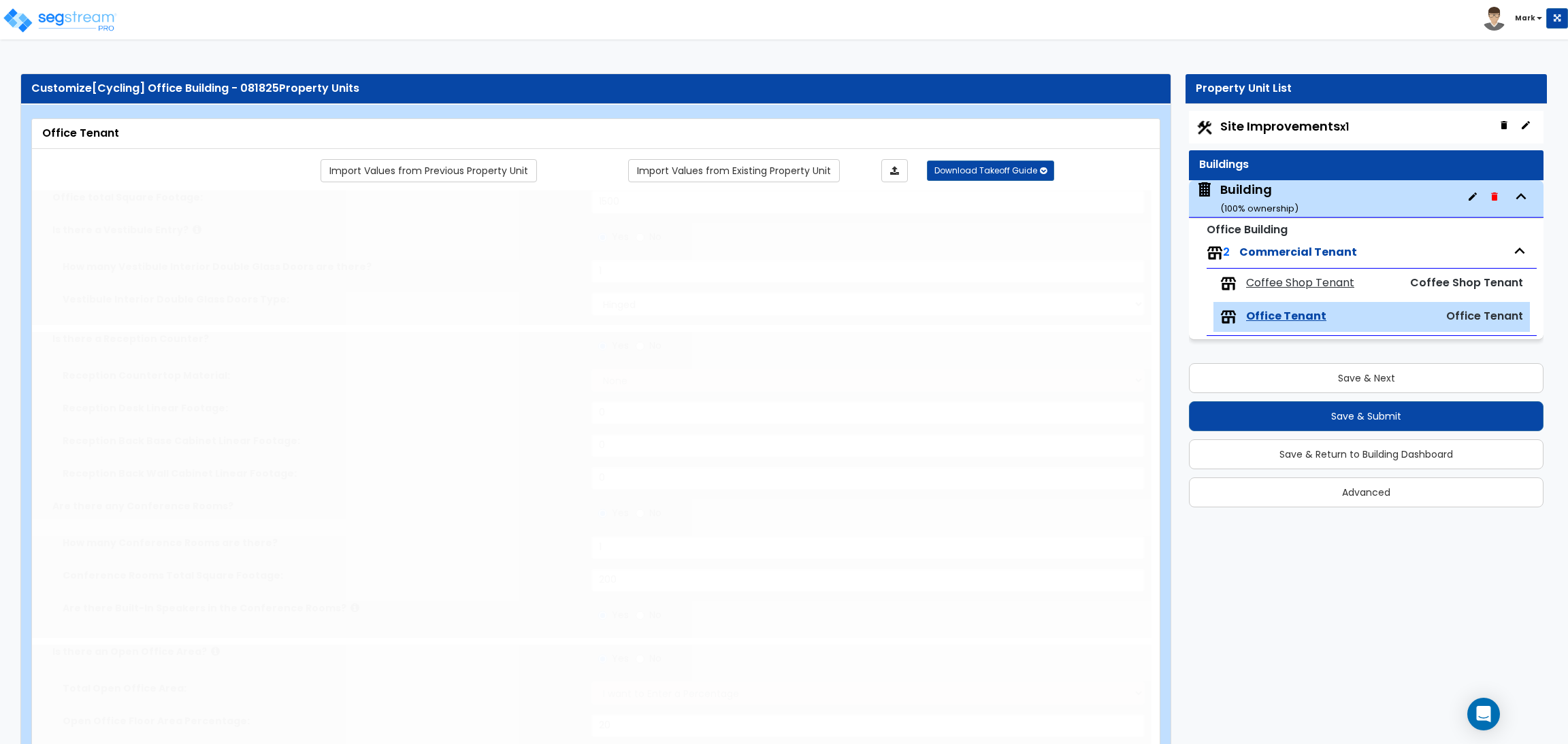
type input "70"
select select "7"
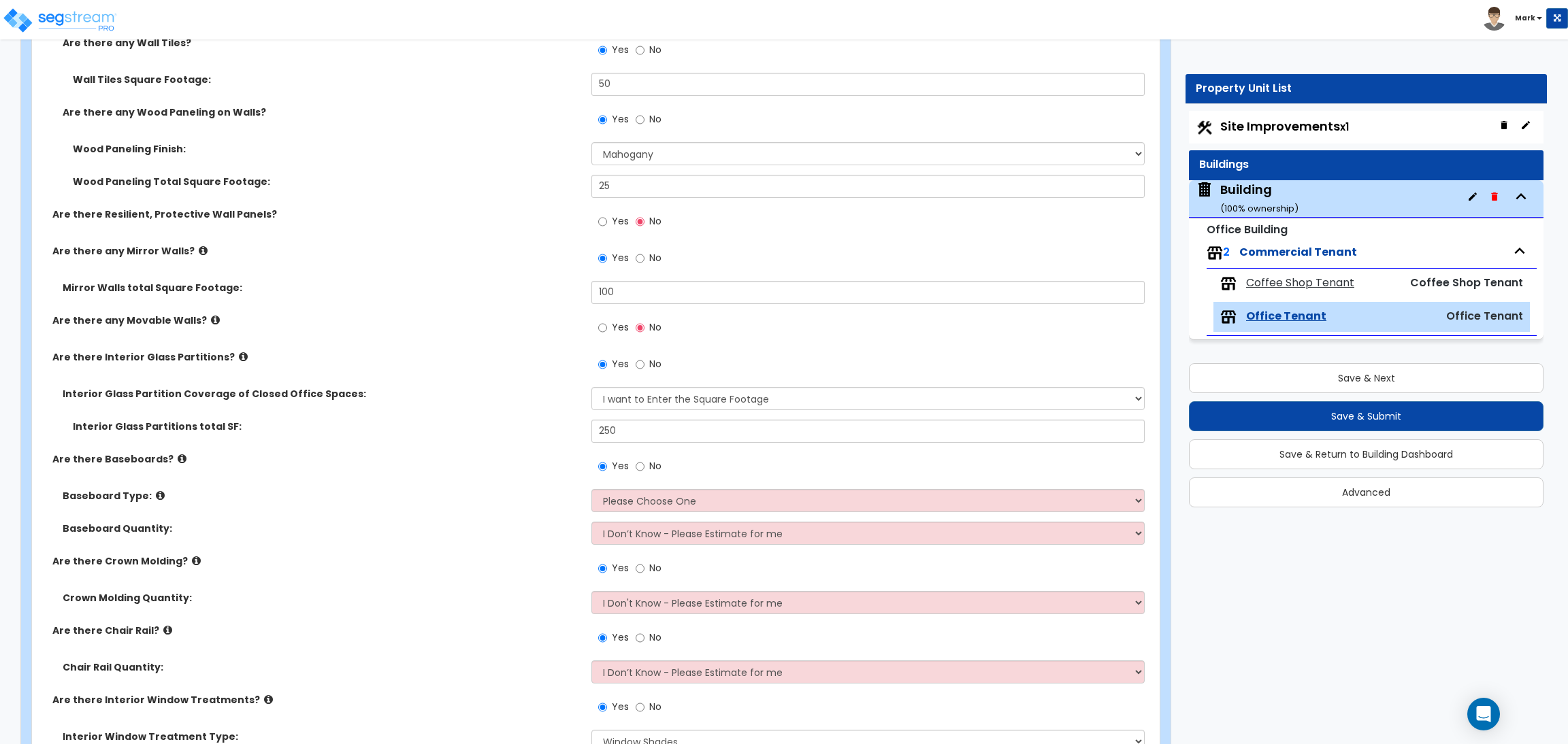
scroll to position [1836, 0]
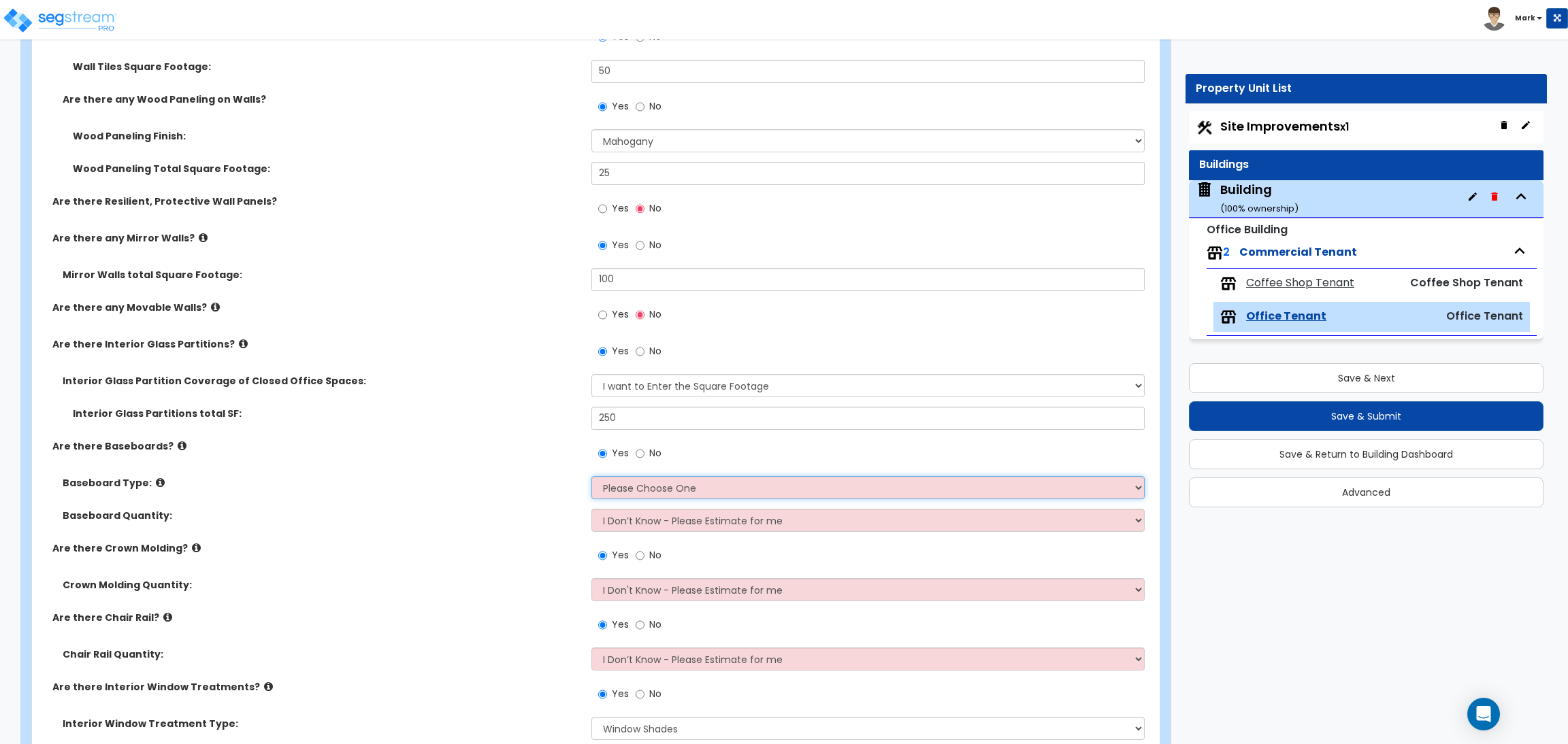
click at [663, 491] on select "Please Choose One Wood Vinyl Carpet Tile" at bounding box center [868, 488] width 553 height 23
select select "1"
click at [592, 476] on select "Please Choose One Wood Vinyl Carpet Tile" at bounding box center [868, 488] width 553 height 23
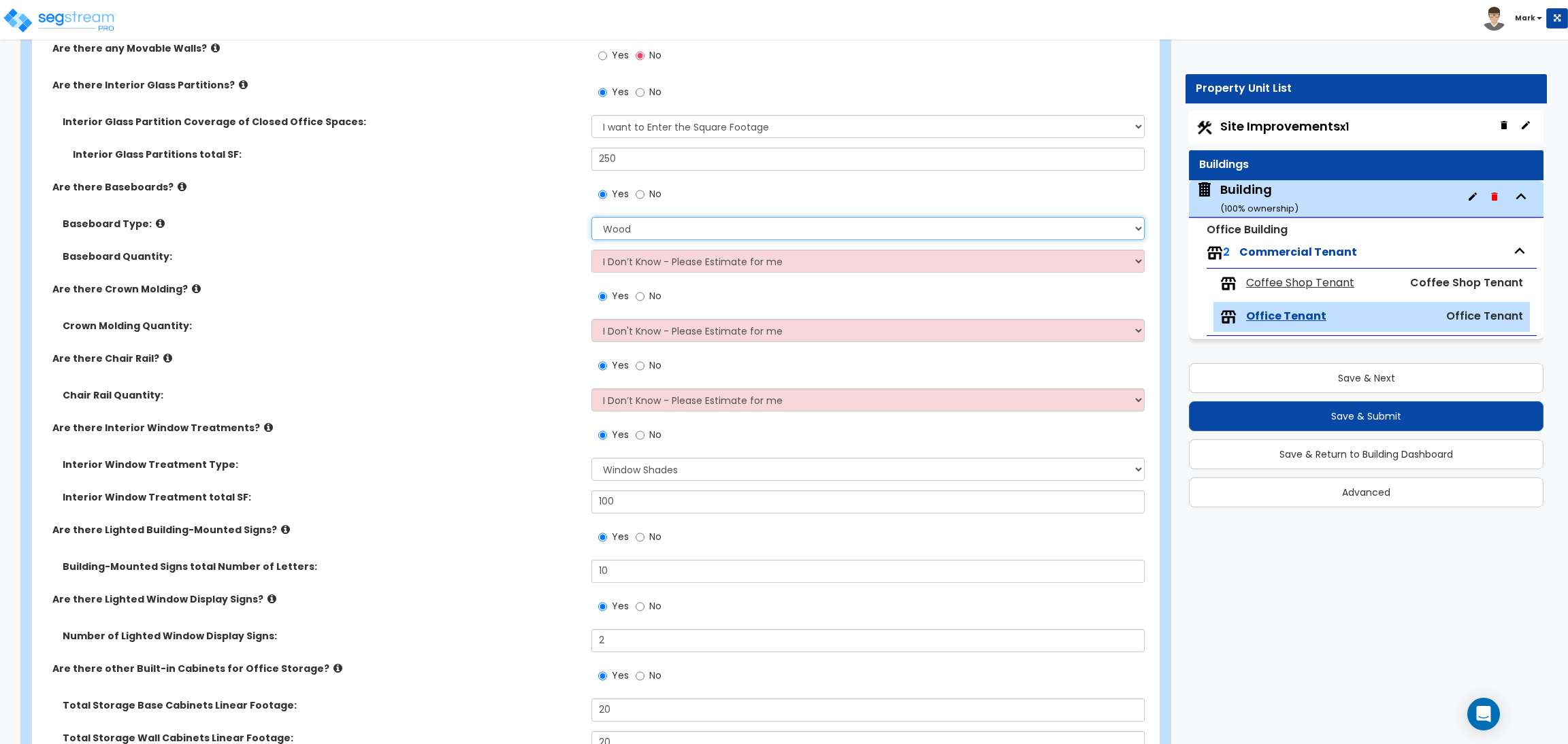
scroll to position [2142, 0]
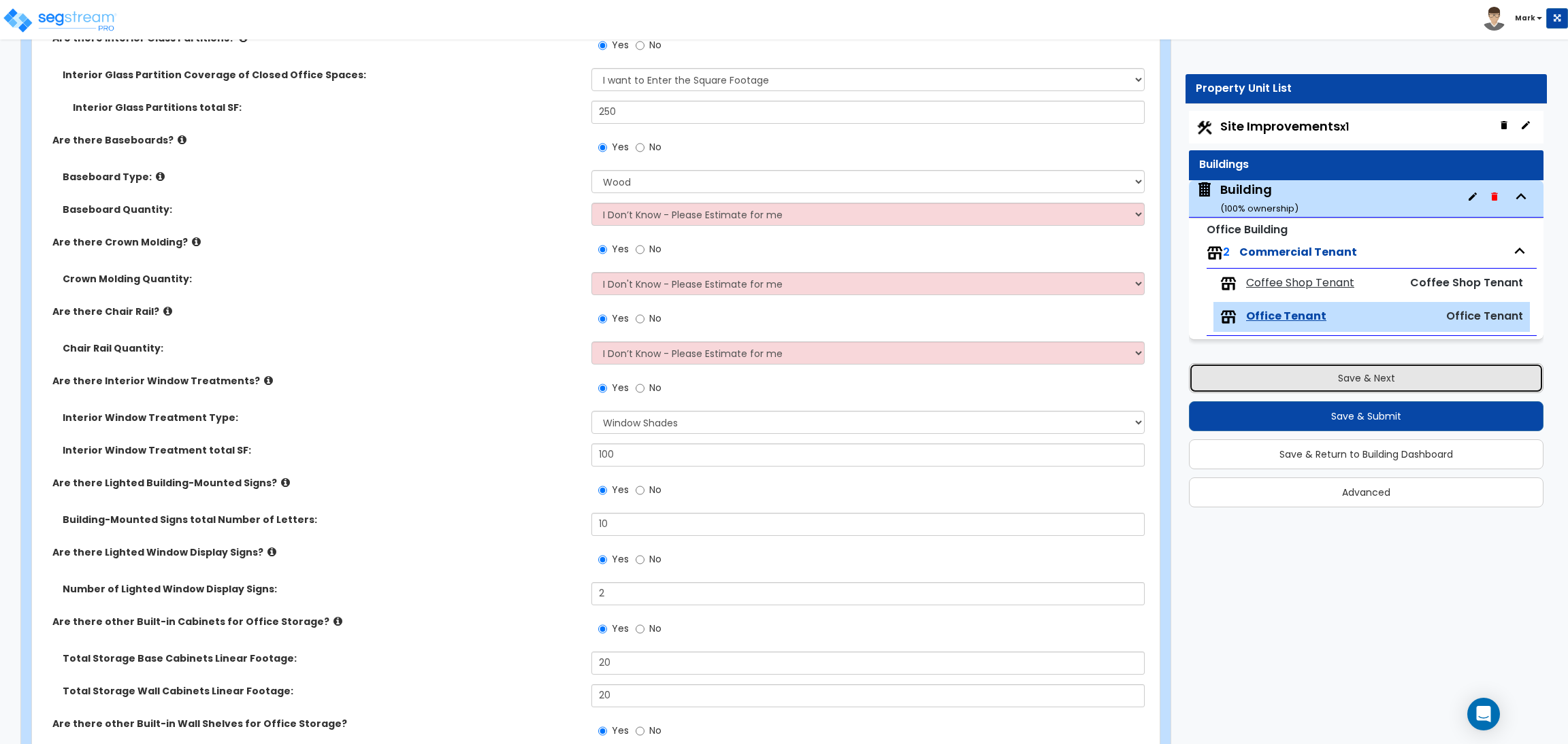
click at [1411, 377] on button "Save & Next" at bounding box center [1366, 378] width 354 height 30
select select "2"
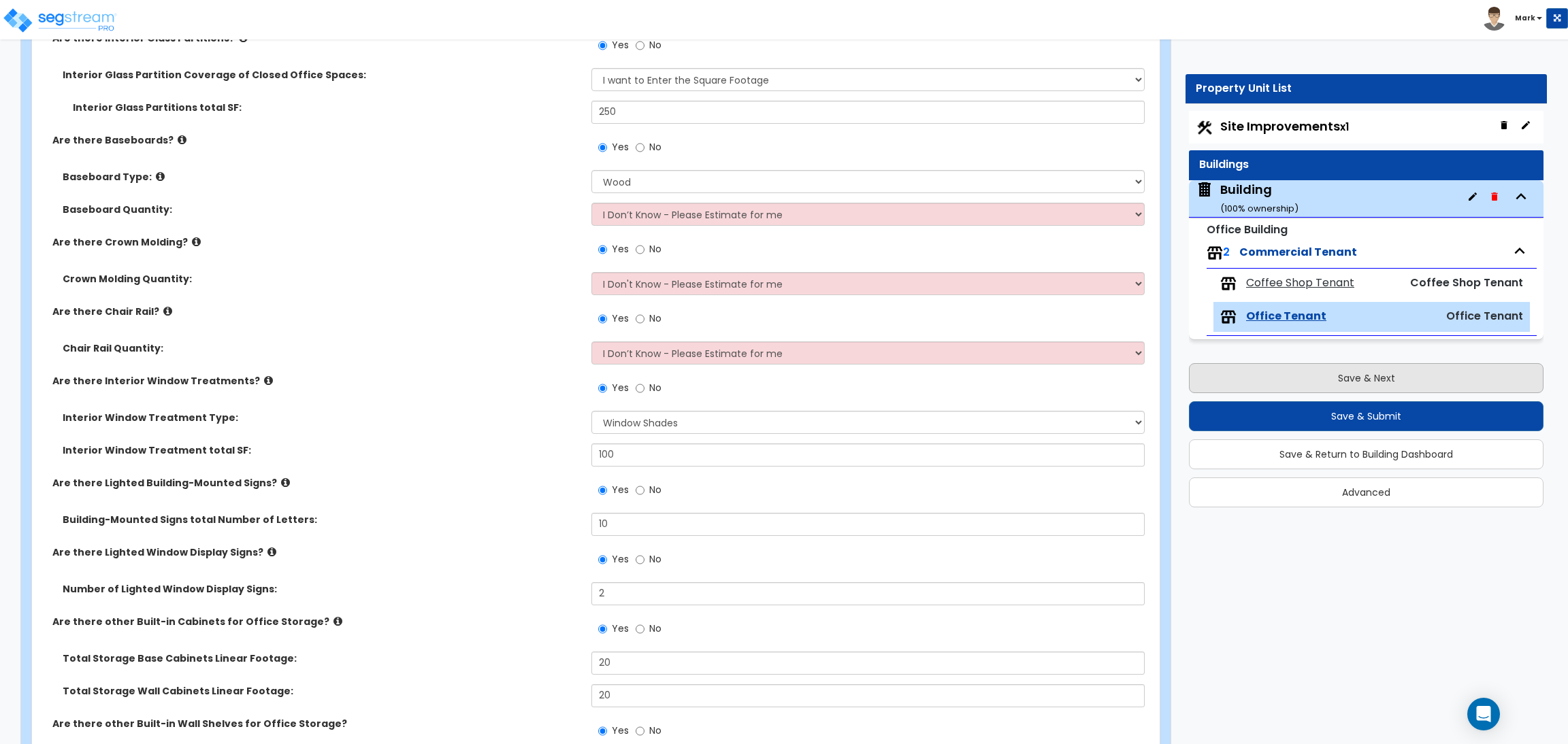
select select "2"
select select "1"
select select "2"
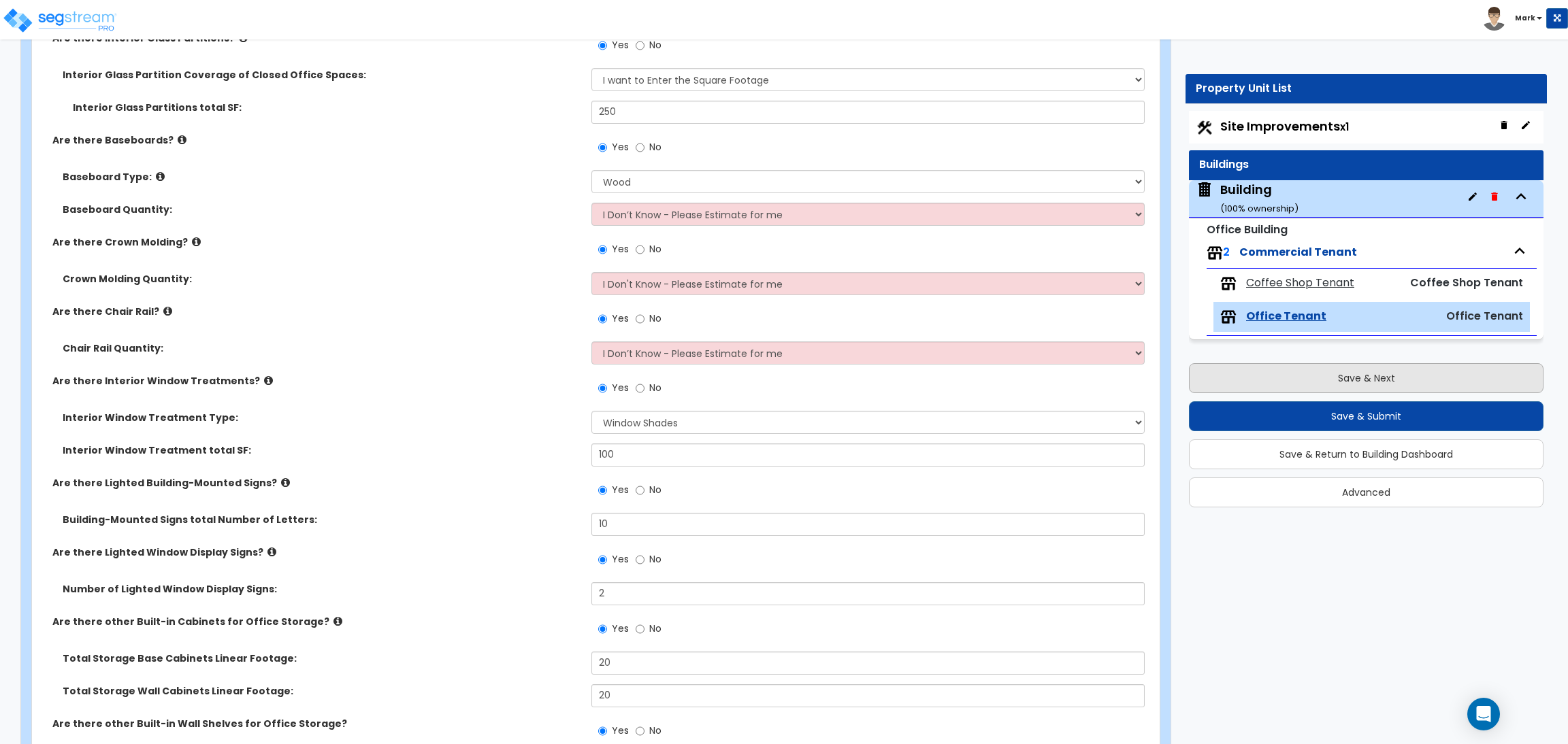
select select "1"
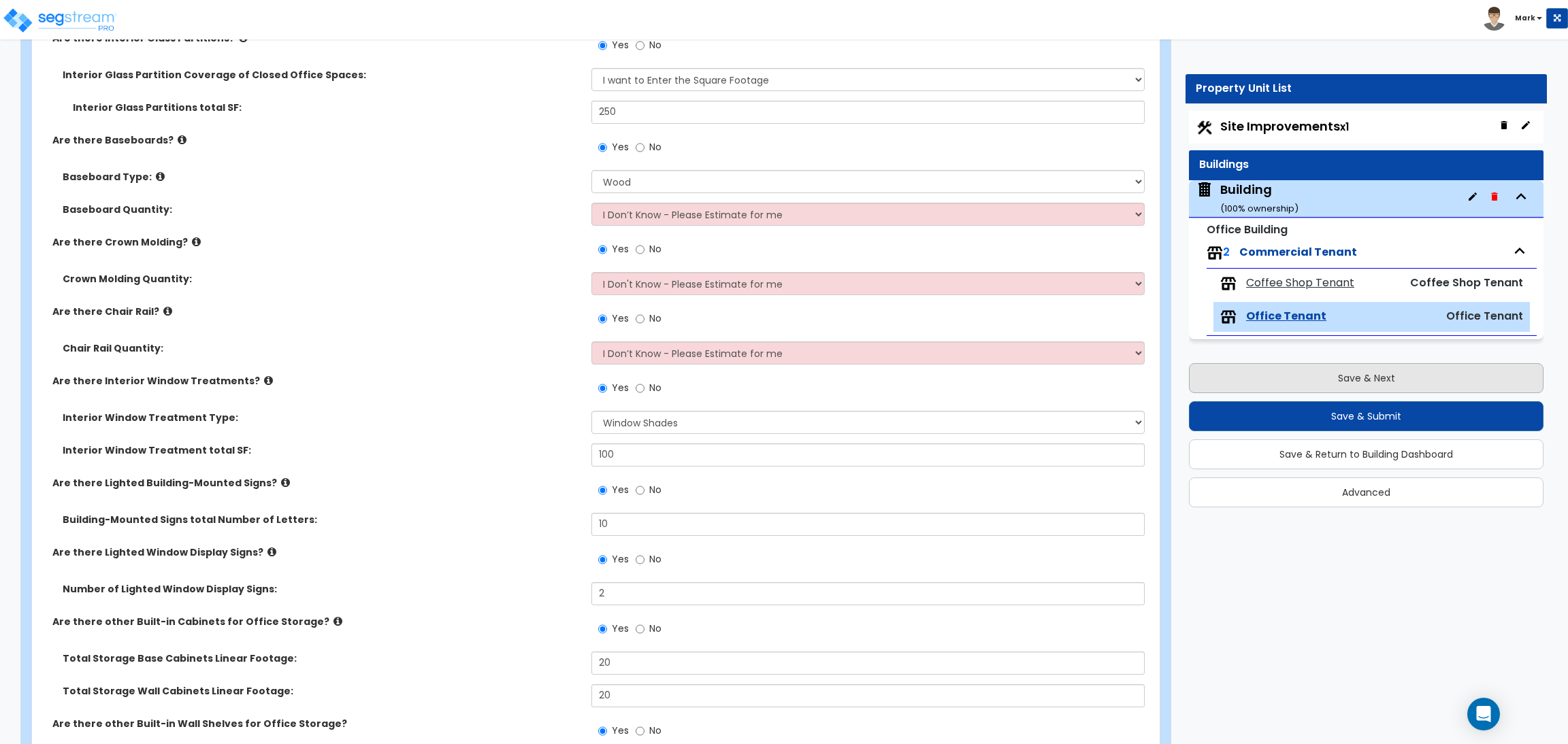
select select "2"
select select "1"
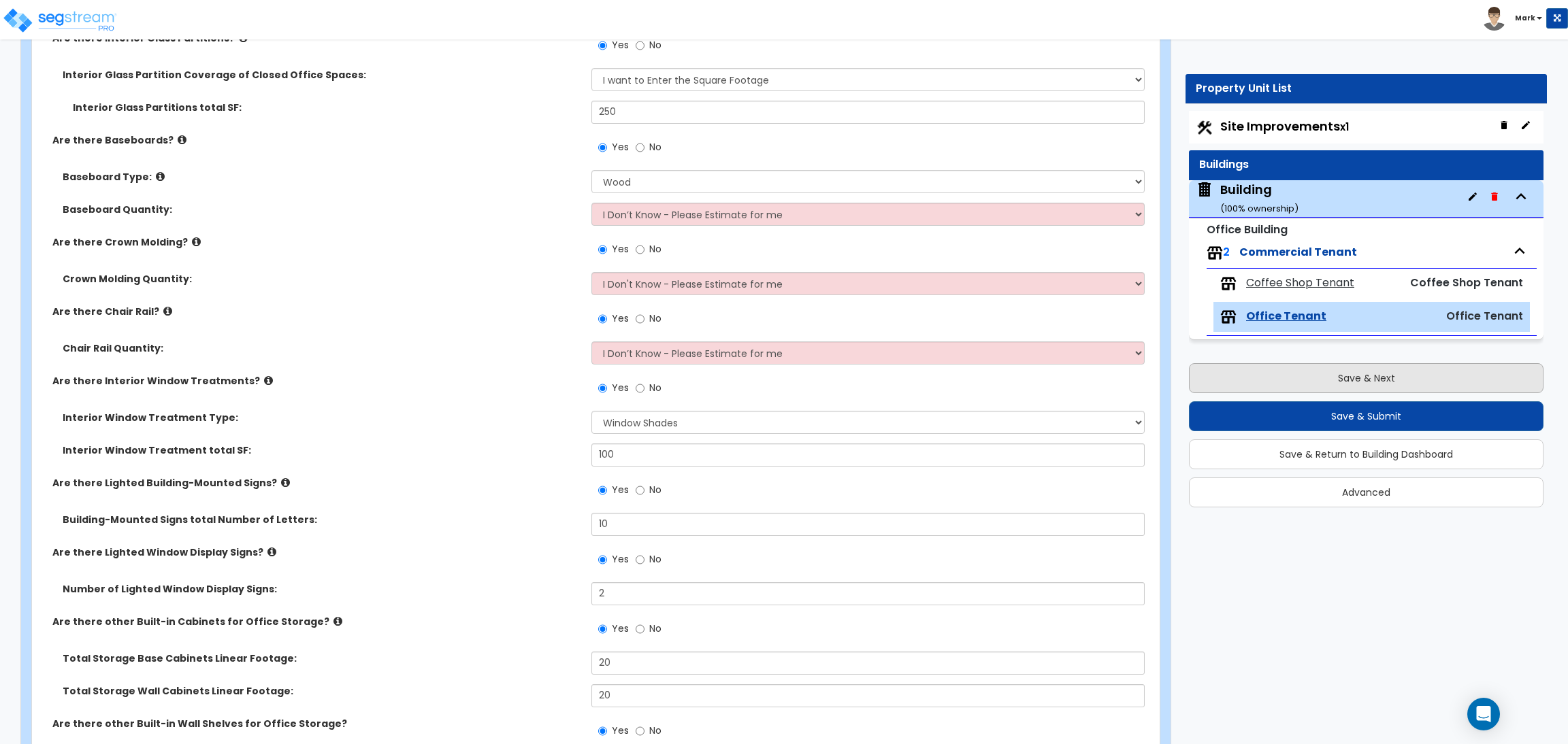
select select "10"
select select "1"
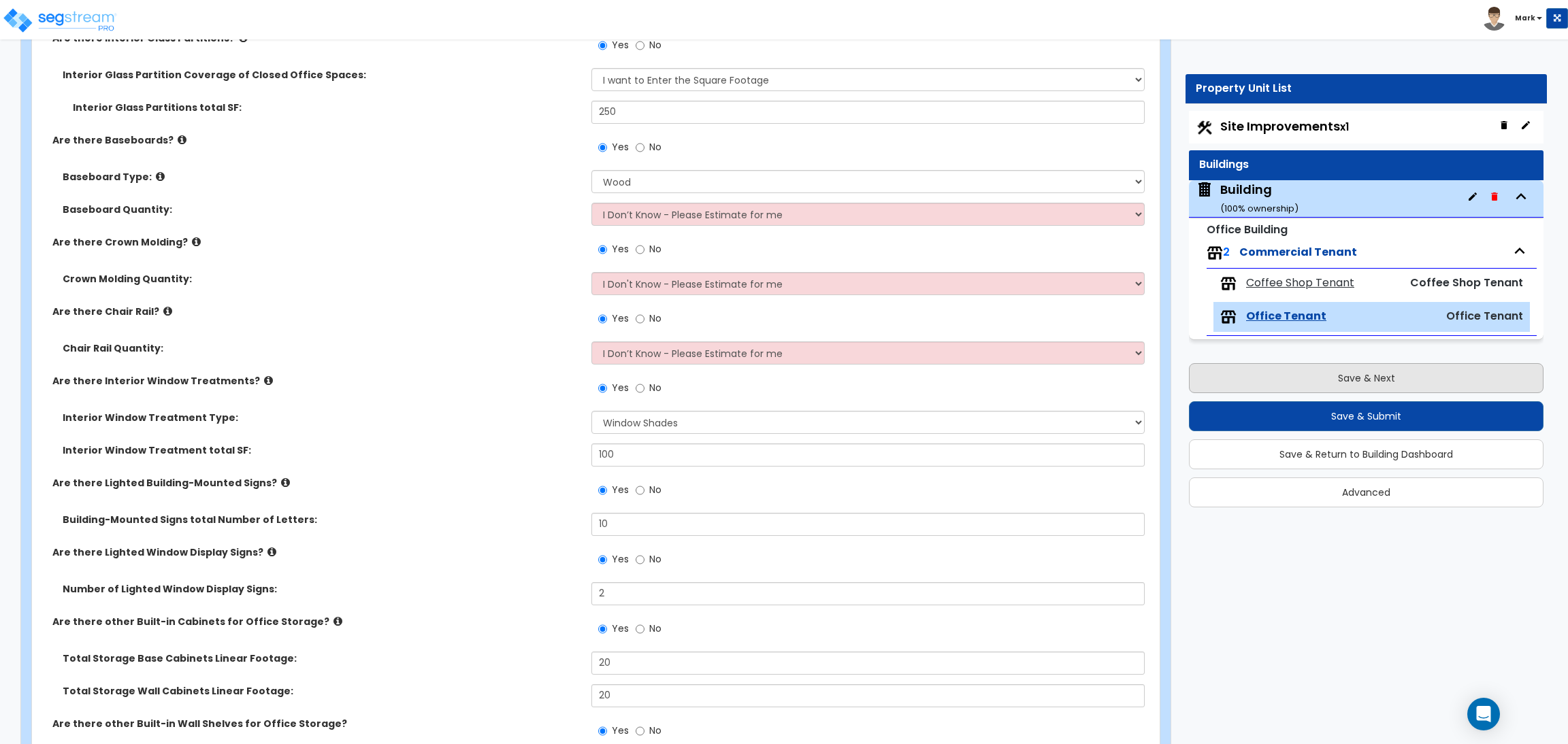
select select "3"
select select "2"
select select "4"
select select "1"
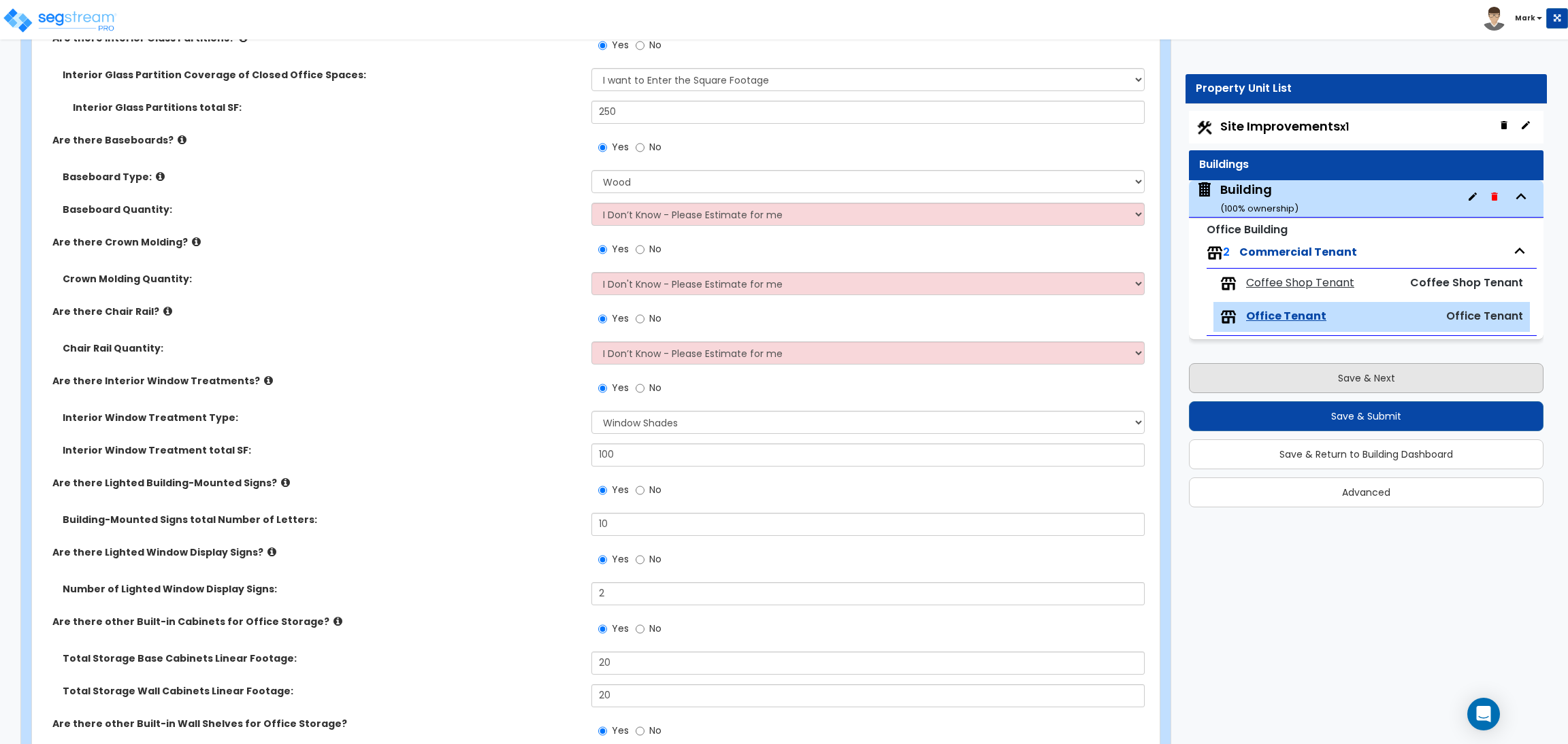
select select "1"
select select "6"
select select "2"
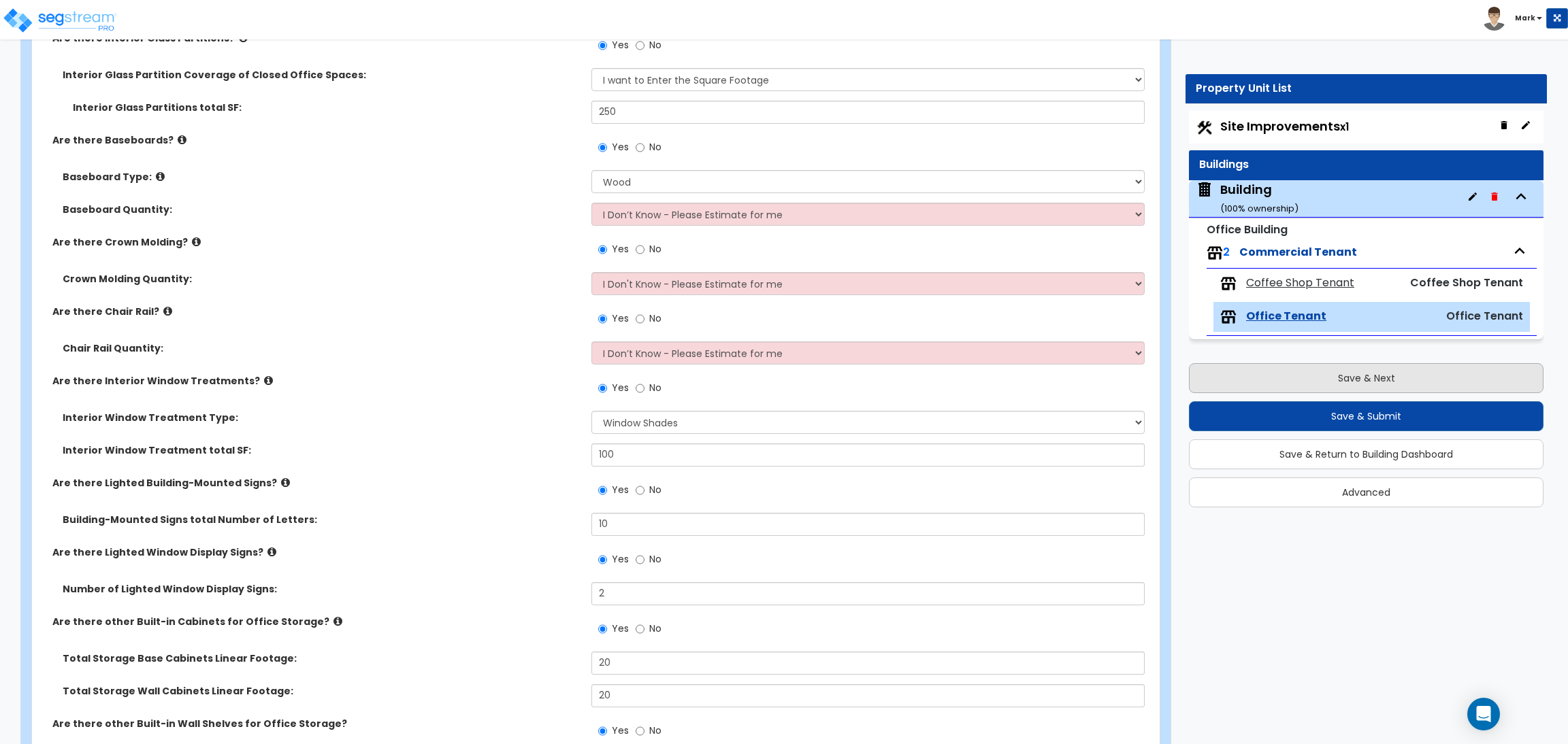
select select "2"
select select "1"
select select "2"
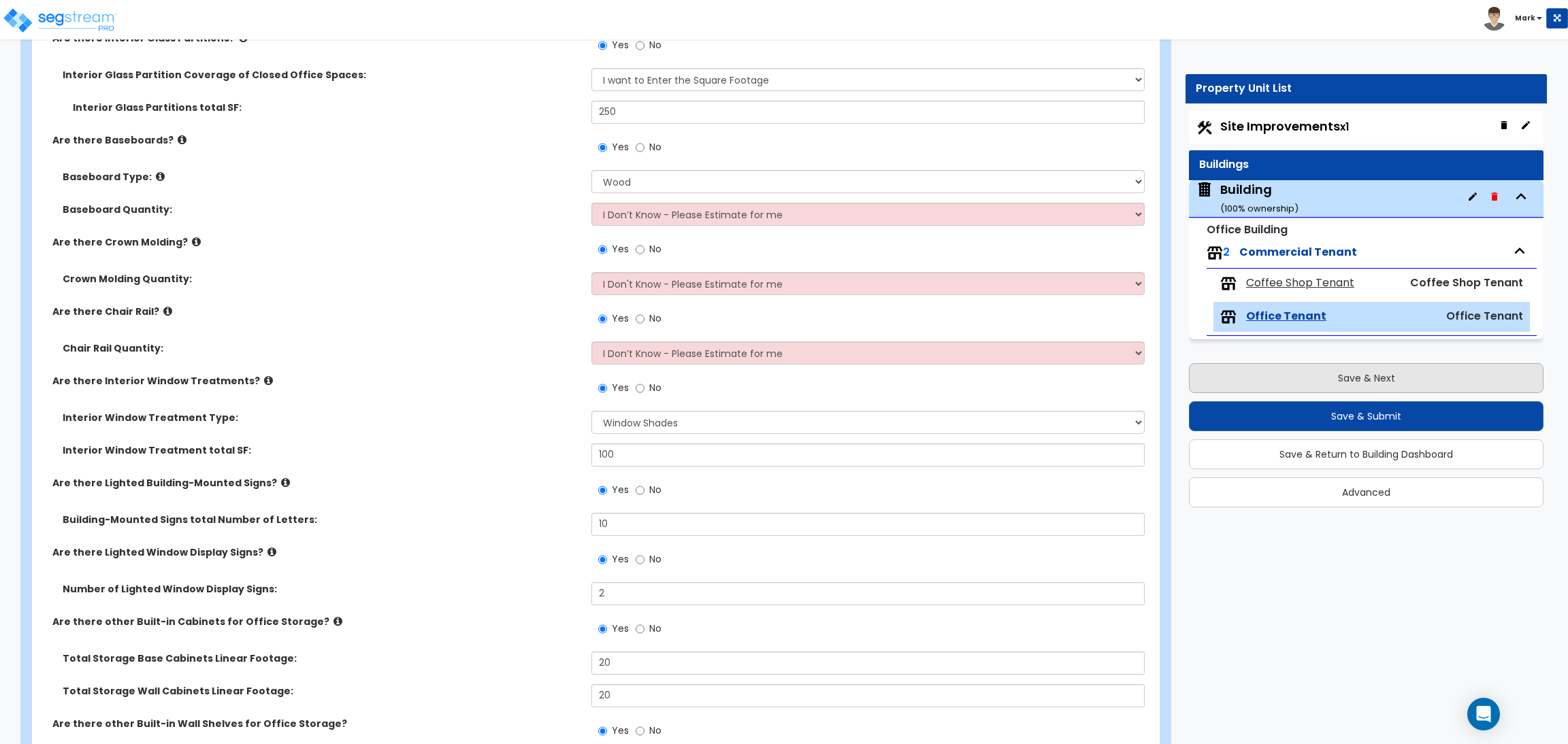
select select "2"
select select "1"
select select "8"
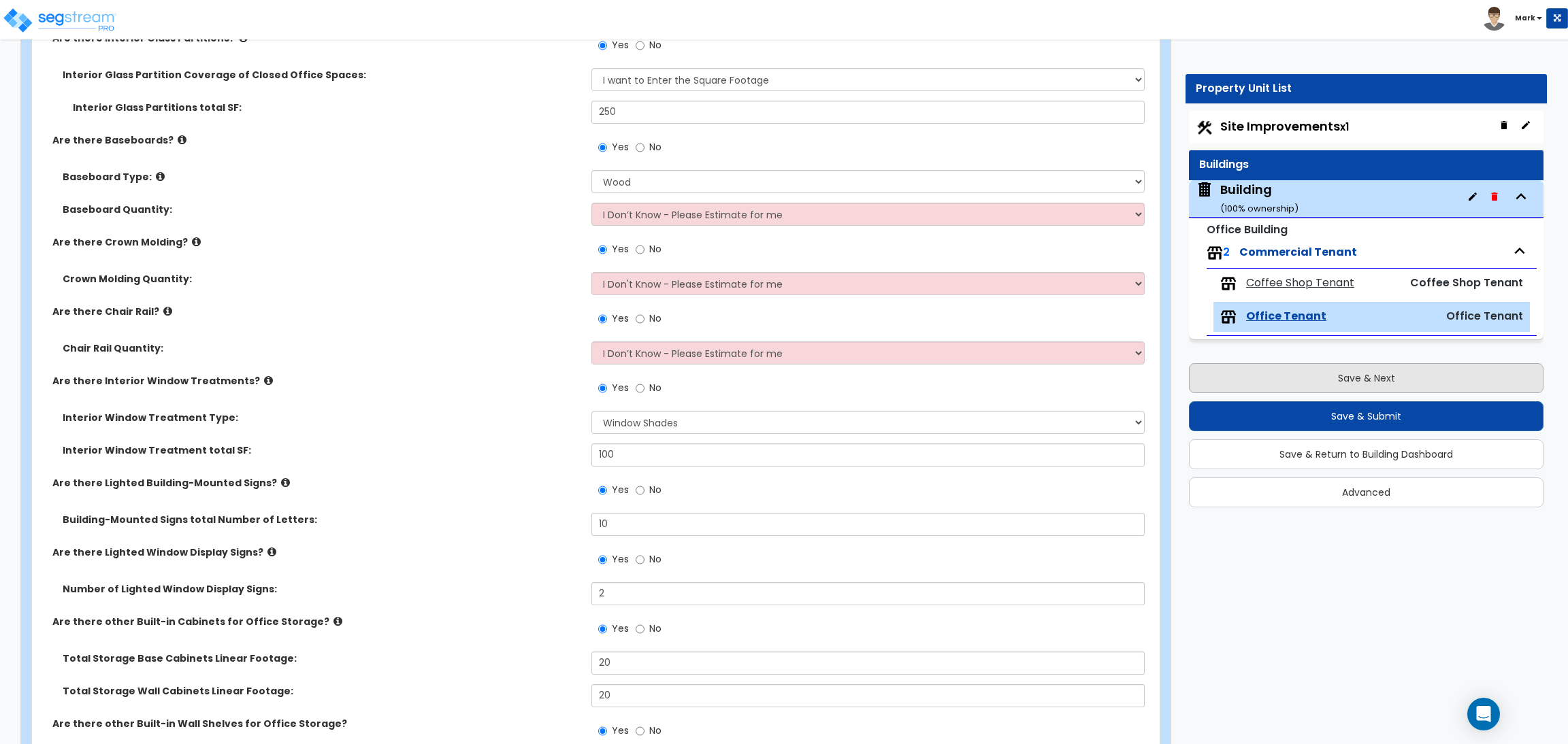
select select "2"
select select "4"
select select "1"
select select "20"
select select "2"
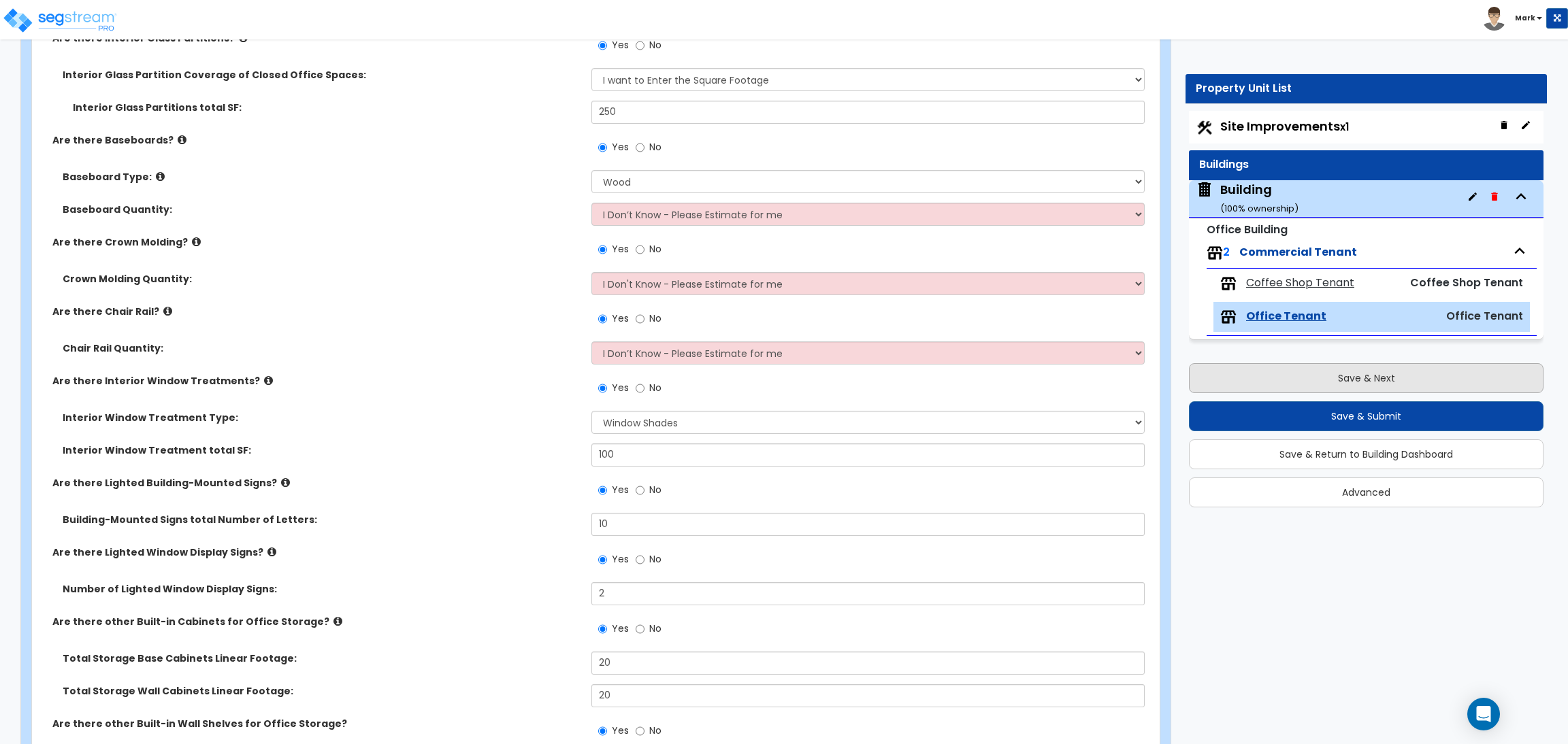
select select "5"
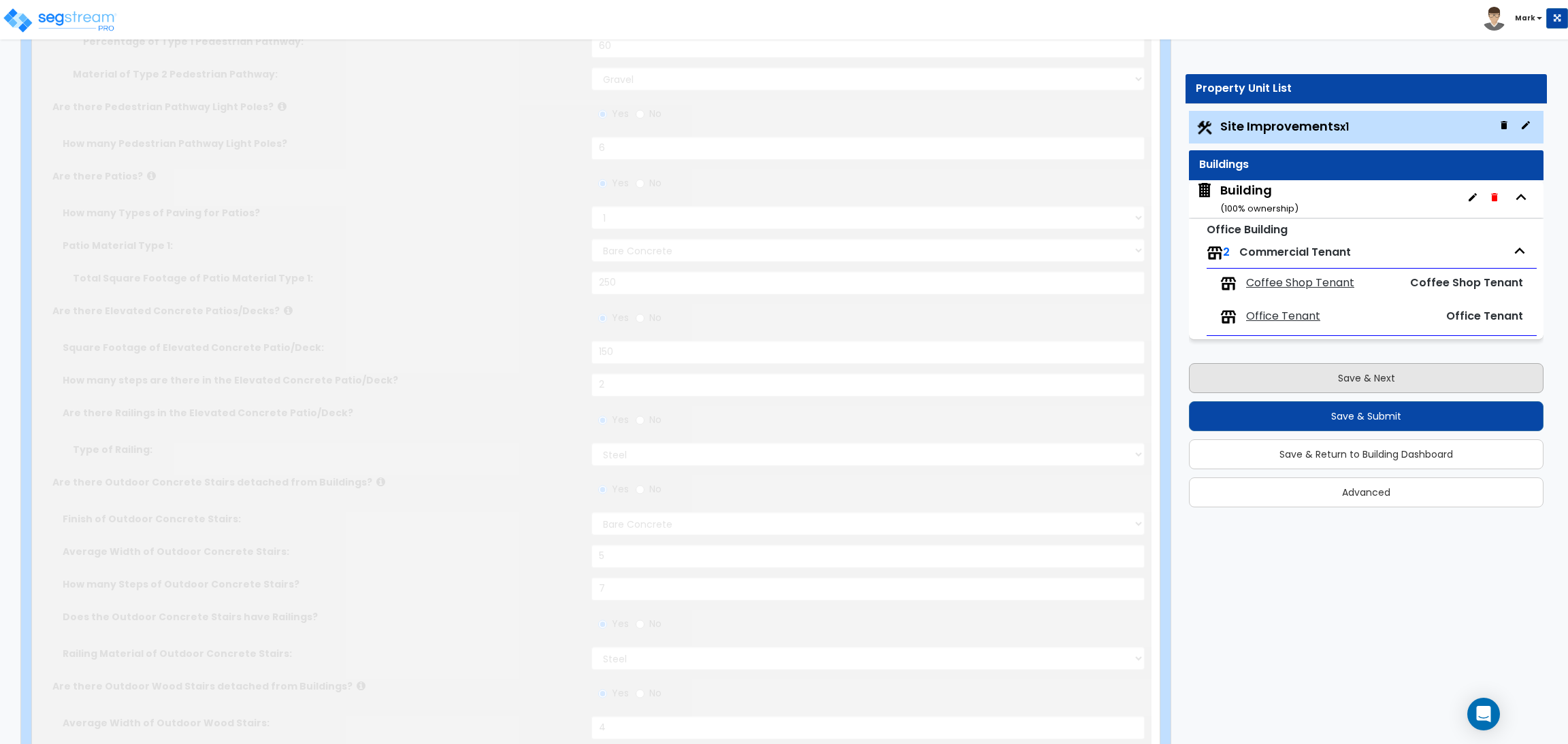
scroll to position [0, 0]
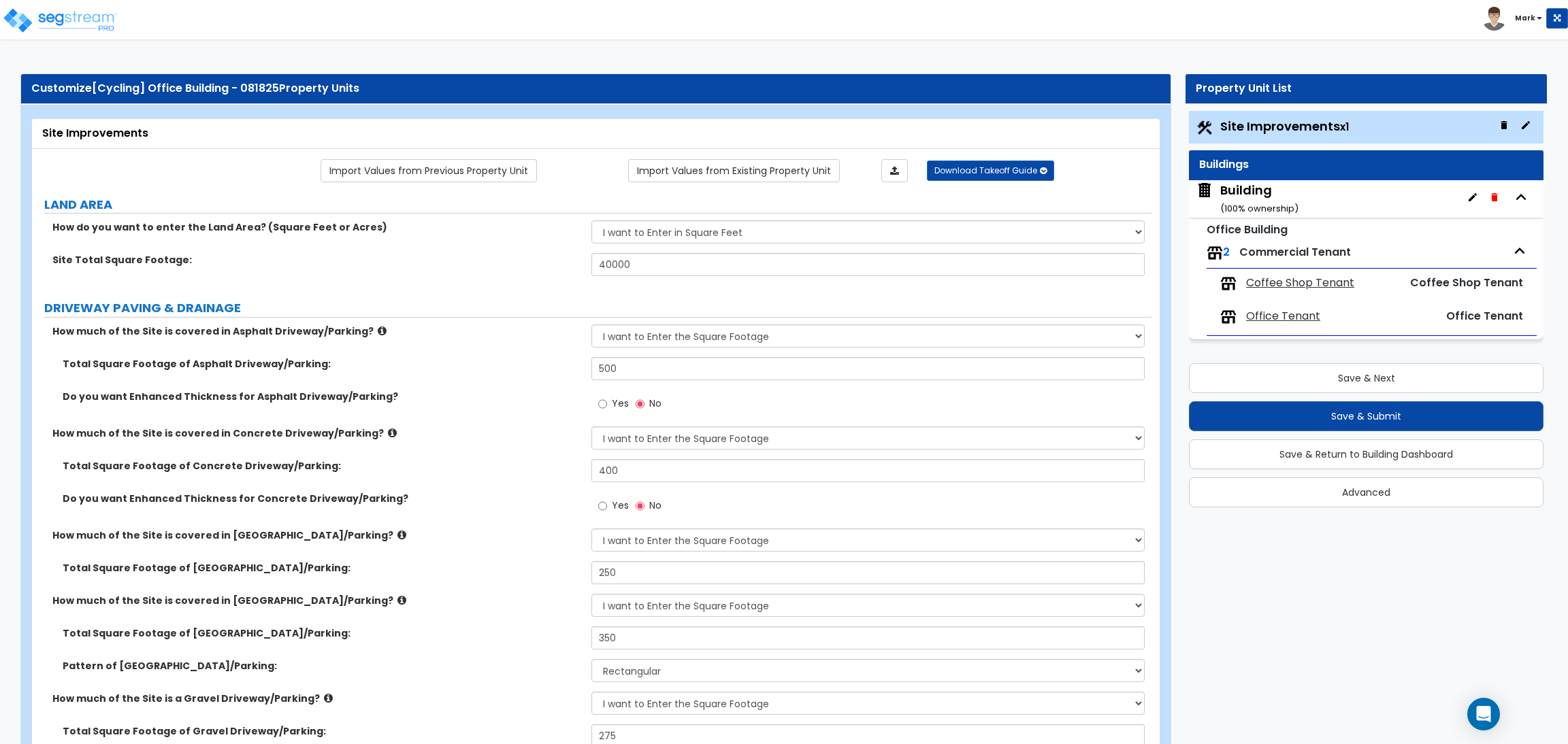
click at [1223, 189] on div "Building ( 100 % ownership)" at bounding box center [1259, 199] width 78 height 35
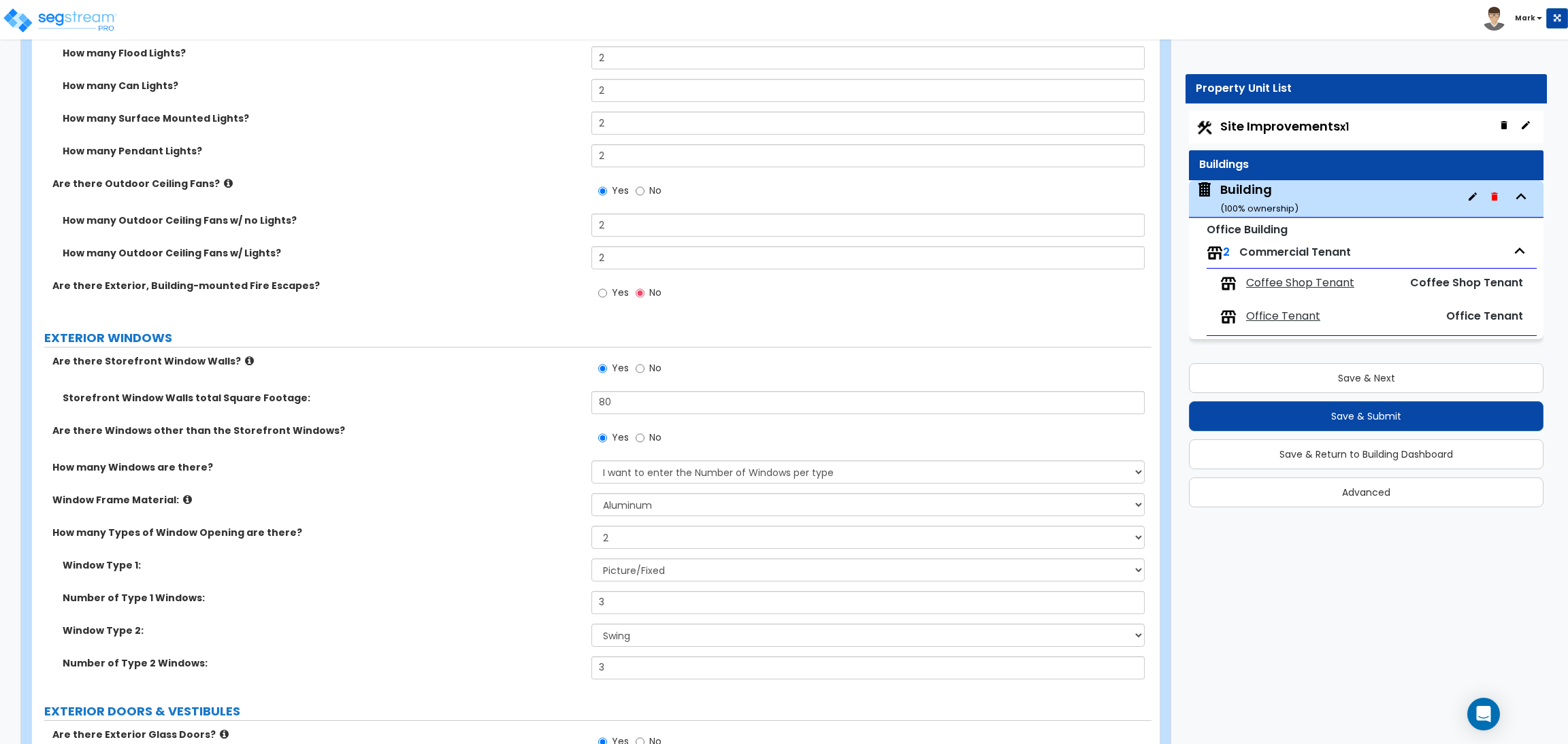
scroll to position [2653, 0]
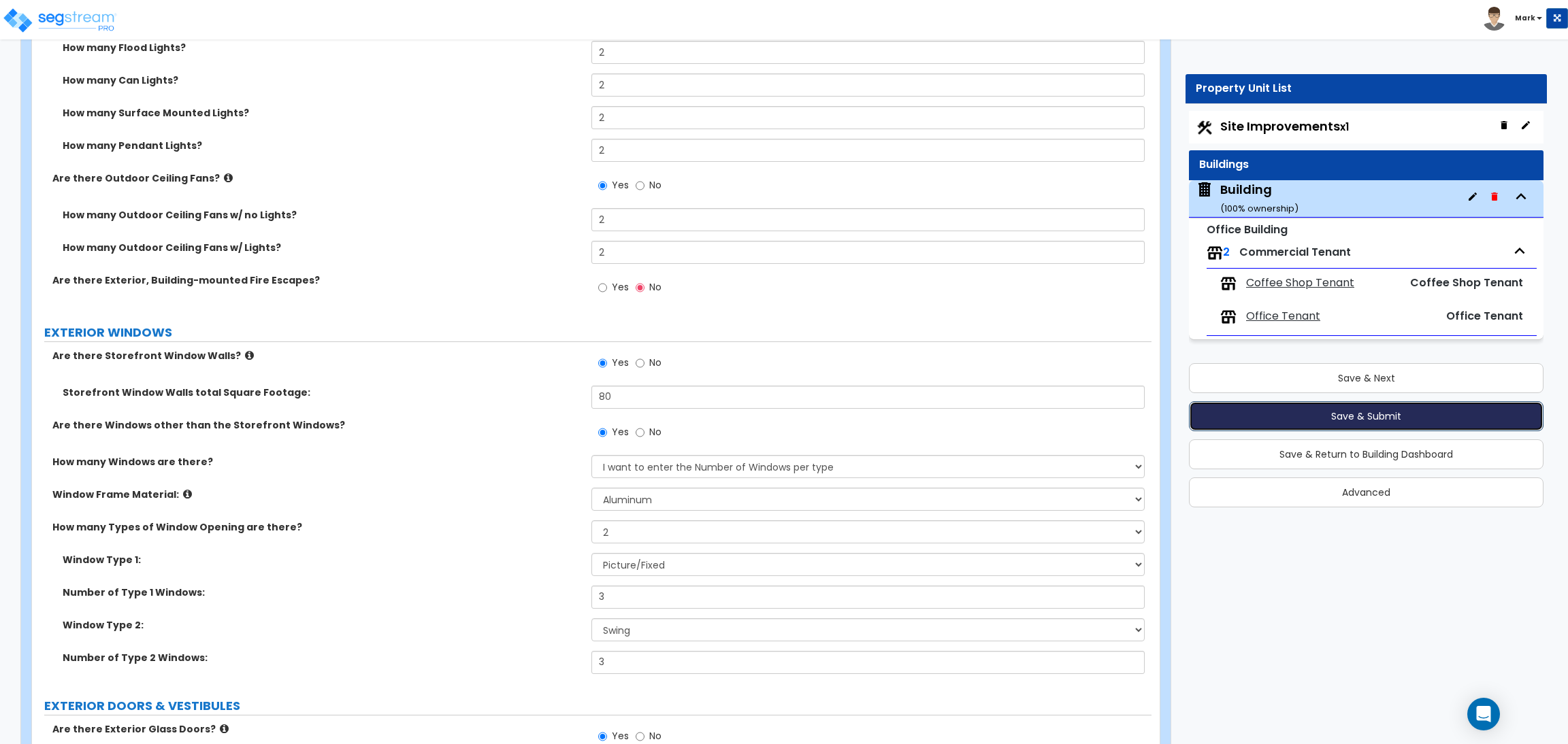
click at [1320, 416] on button "Save & Submit" at bounding box center [1366, 416] width 354 height 30
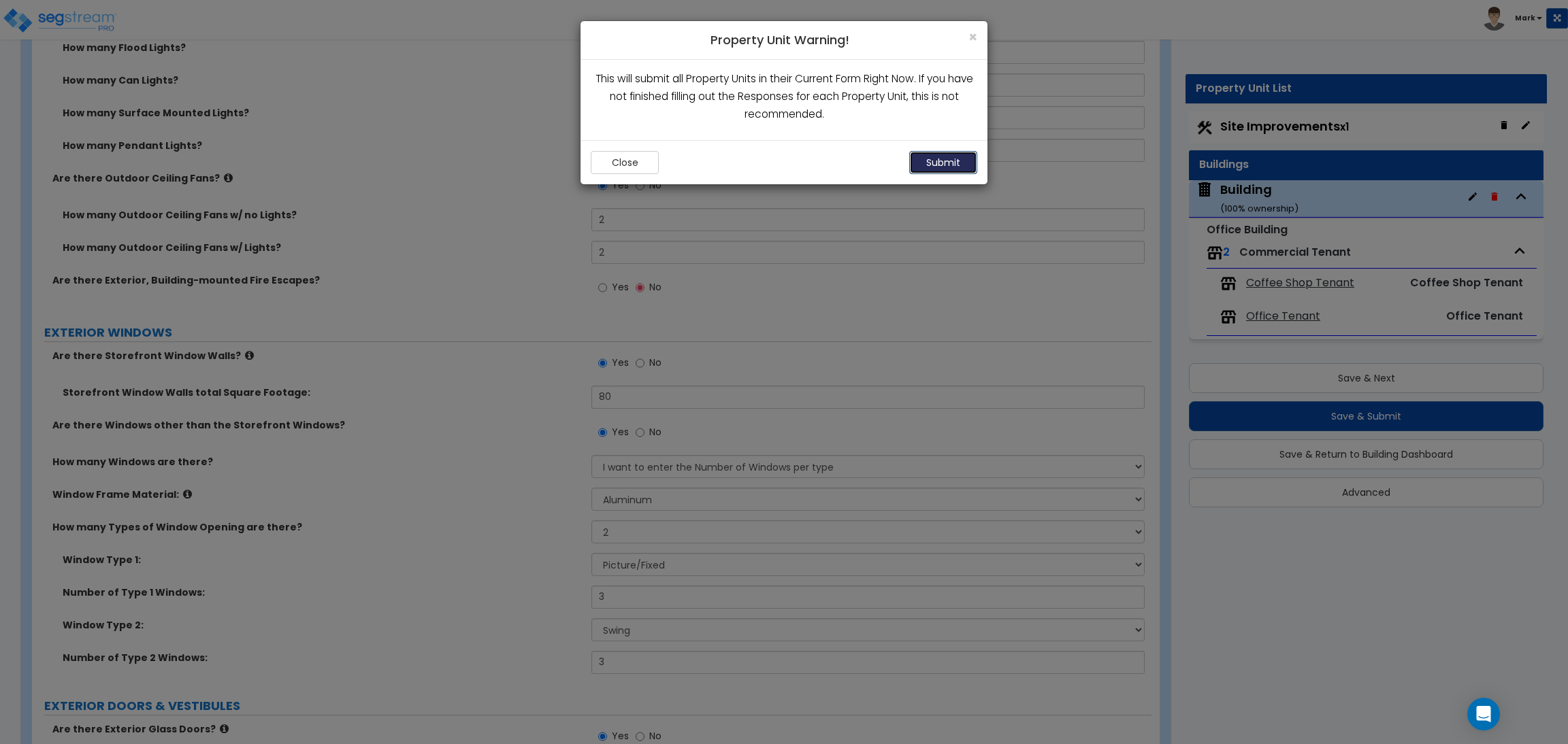
click at [957, 155] on button "Submit" at bounding box center [943, 163] width 68 height 23
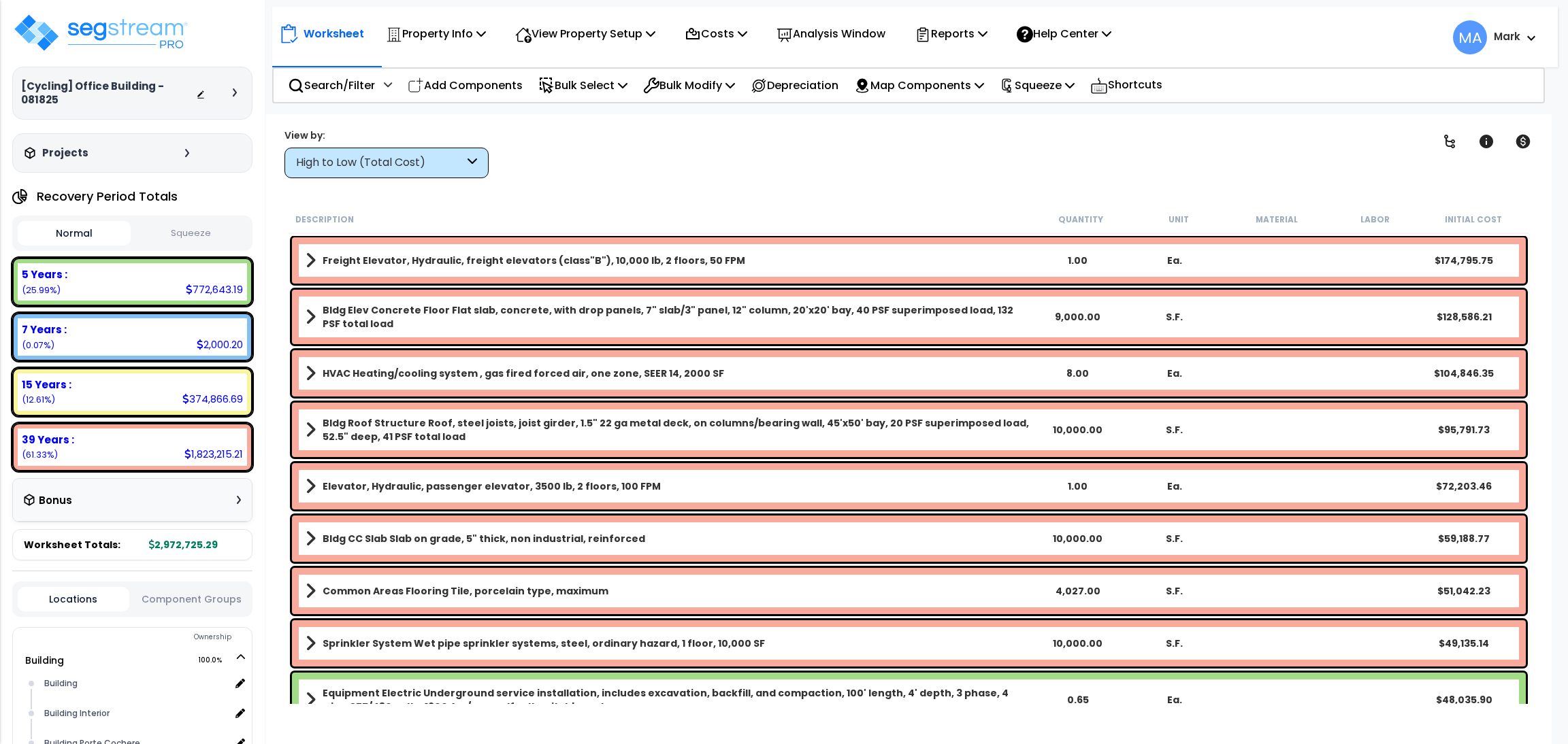
click at [410, 159] on div "High to Low (Total Cost)" at bounding box center [380, 162] width 168 height 15
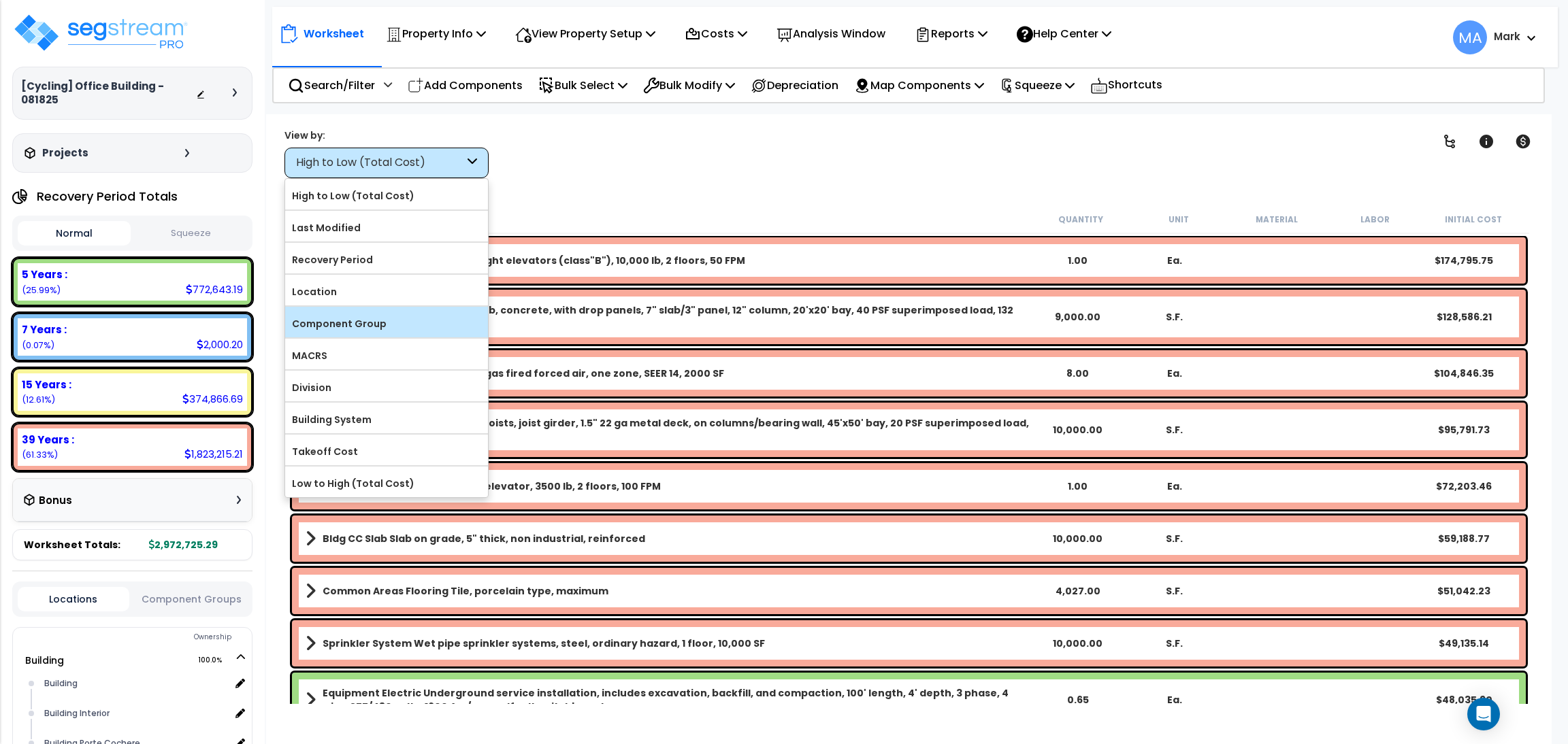
click at [360, 326] on label "Component Group" at bounding box center [386, 324] width 203 height 20
click at [0, 0] on input "Component Group" at bounding box center [0, 0] width 0 height 0
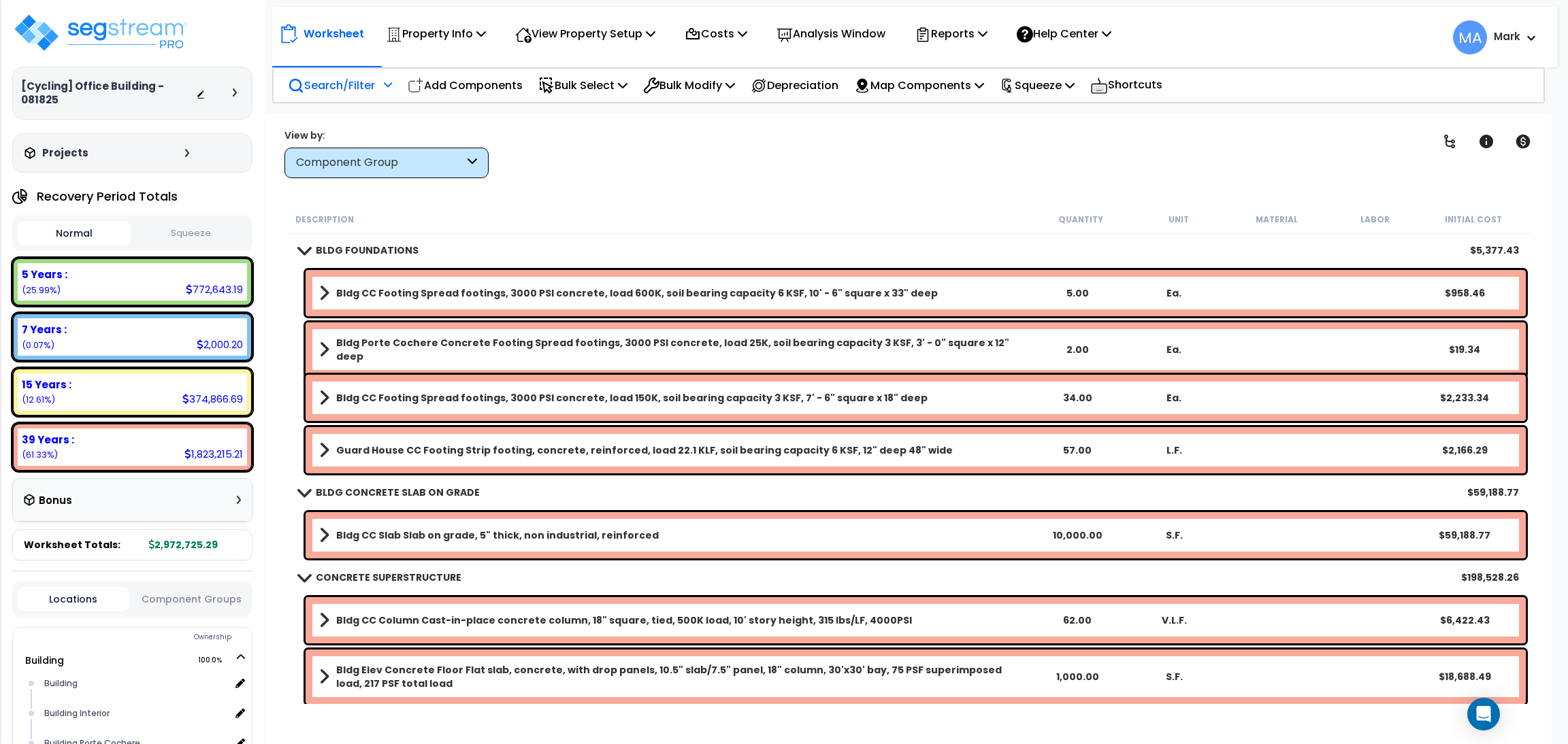
click at [345, 69] on div "Search/Filter Additional Search / Filter" at bounding box center [340, 85] width 104 height 32
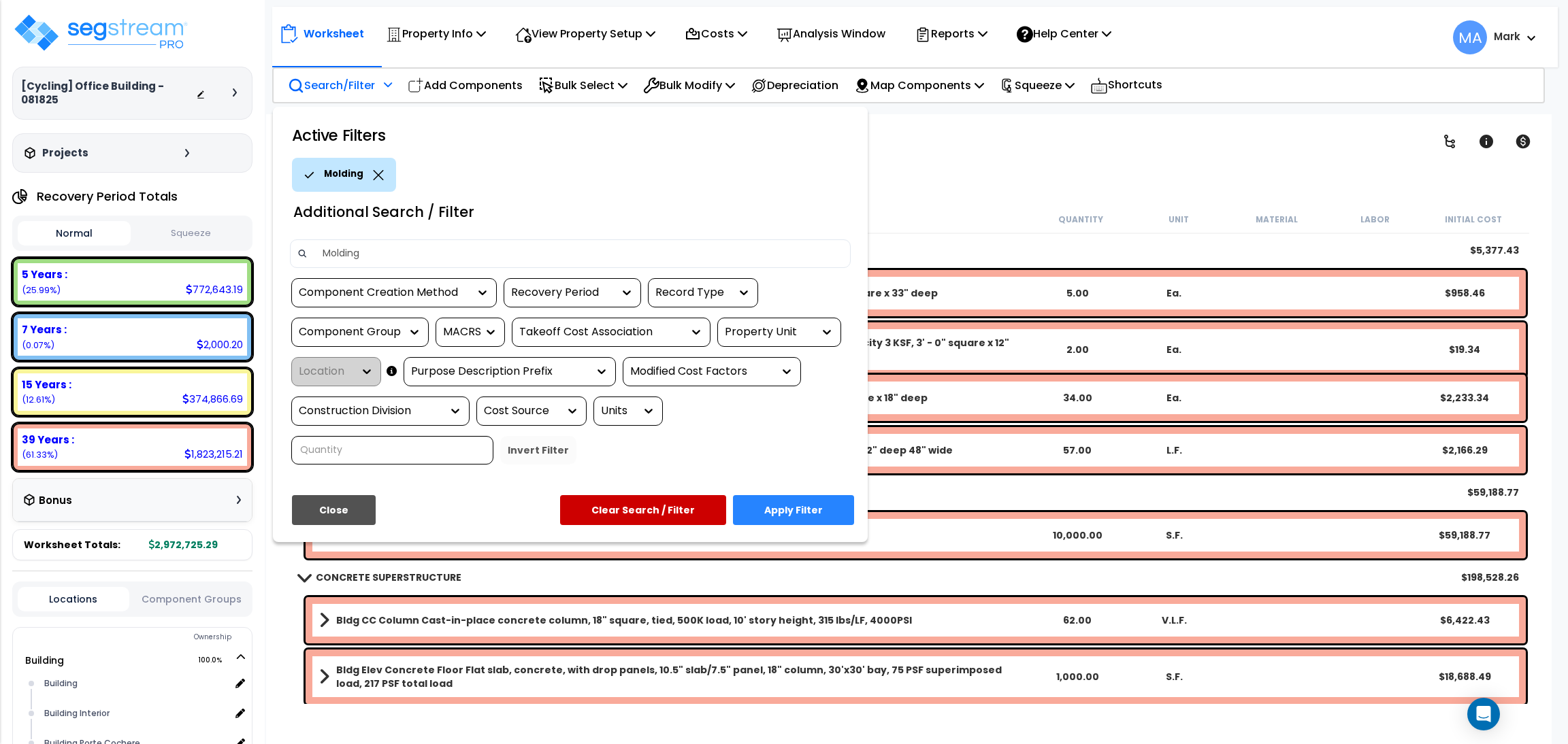
type input "Molding"
click at [823, 498] on button "Apply Filter" at bounding box center [794, 510] width 121 height 30
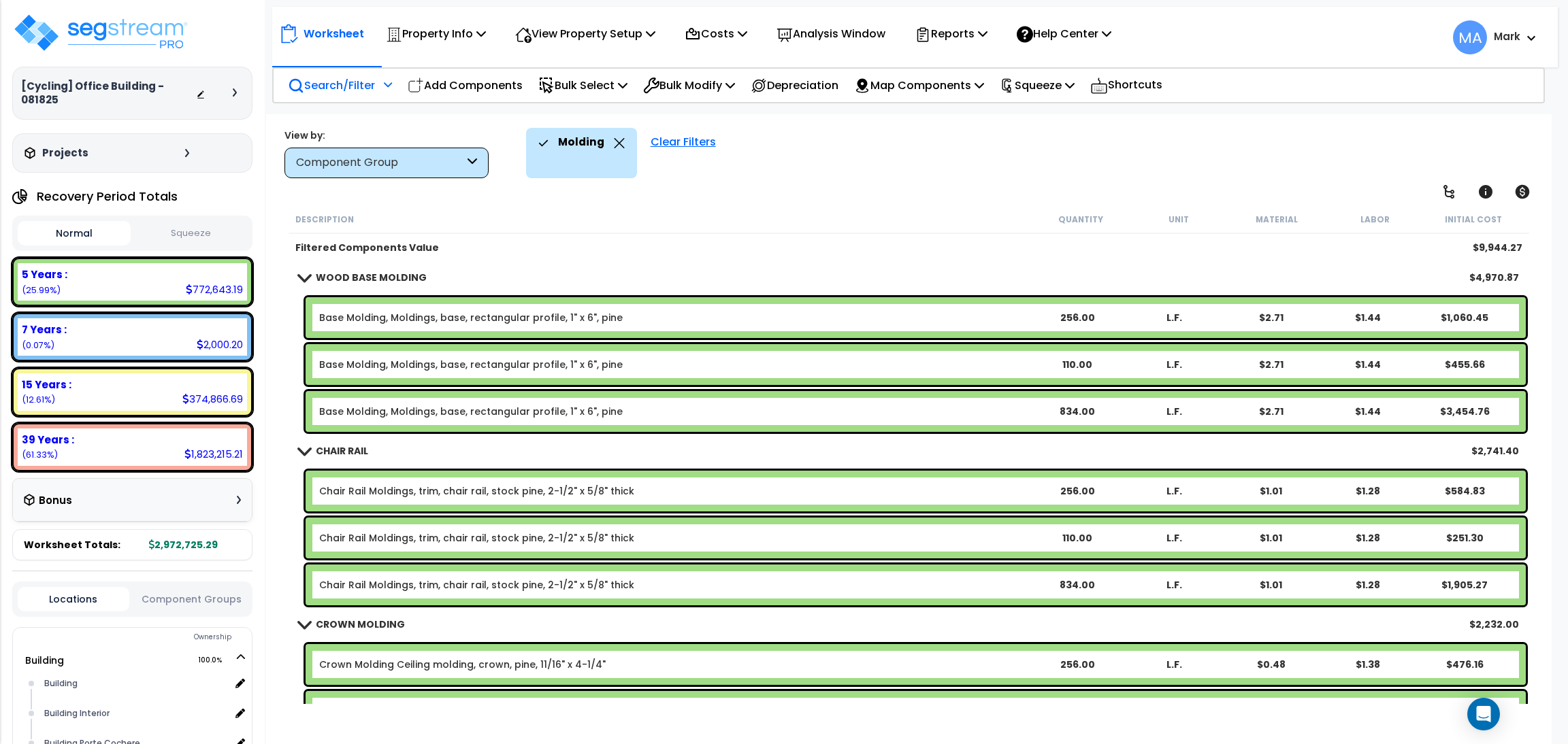
click at [340, 83] on p "Search/Filter" at bounding box center [331, 85] width 87 height 18
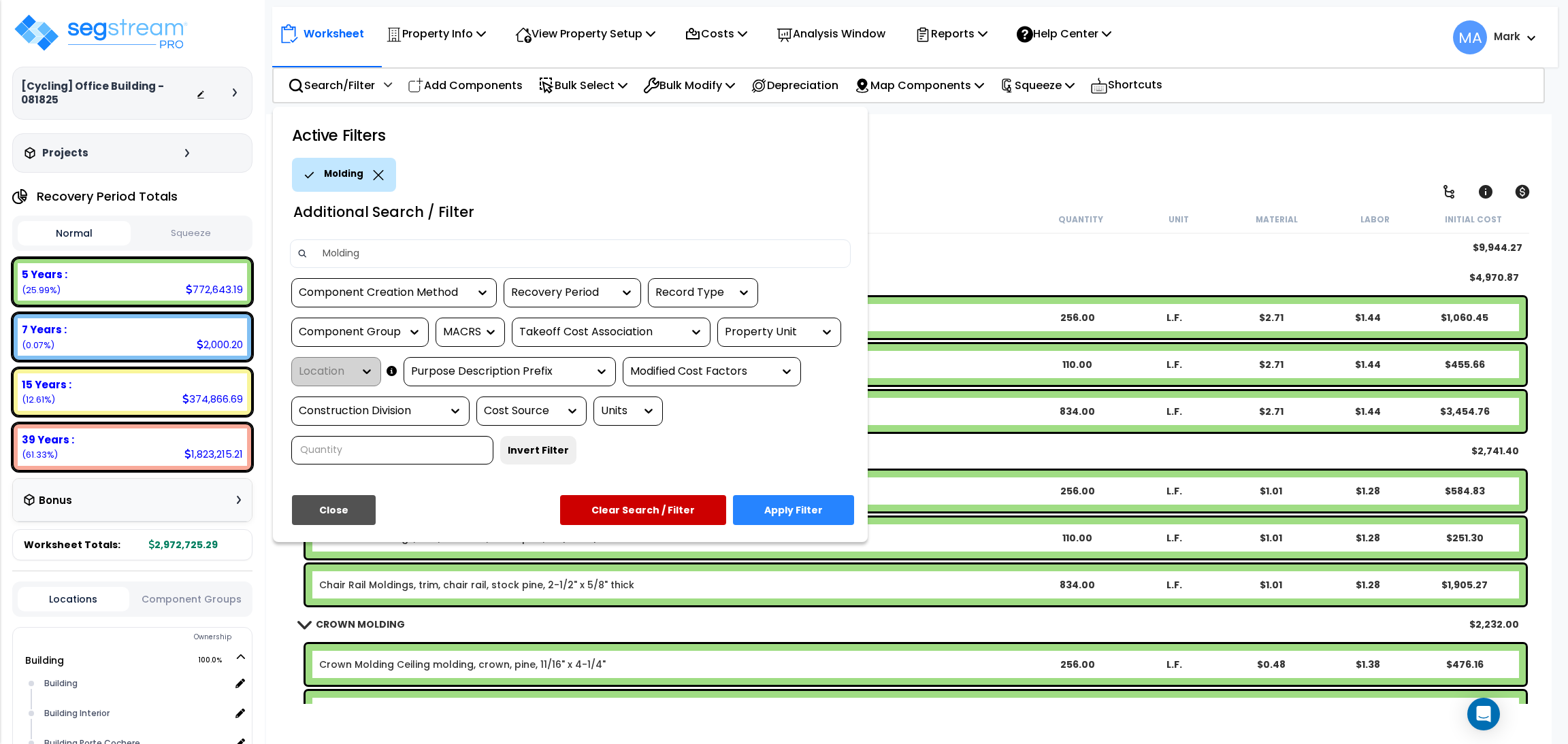
click at [367, 174] on div "Molding" at bounding box center [344, 175] width 104 height 34
click at [378, 166] on div "Molding" at bounding box center [344, 175] width 104 height 34
click at [373, 172] on icon at bounding box center [378, 175] width 10 height 10
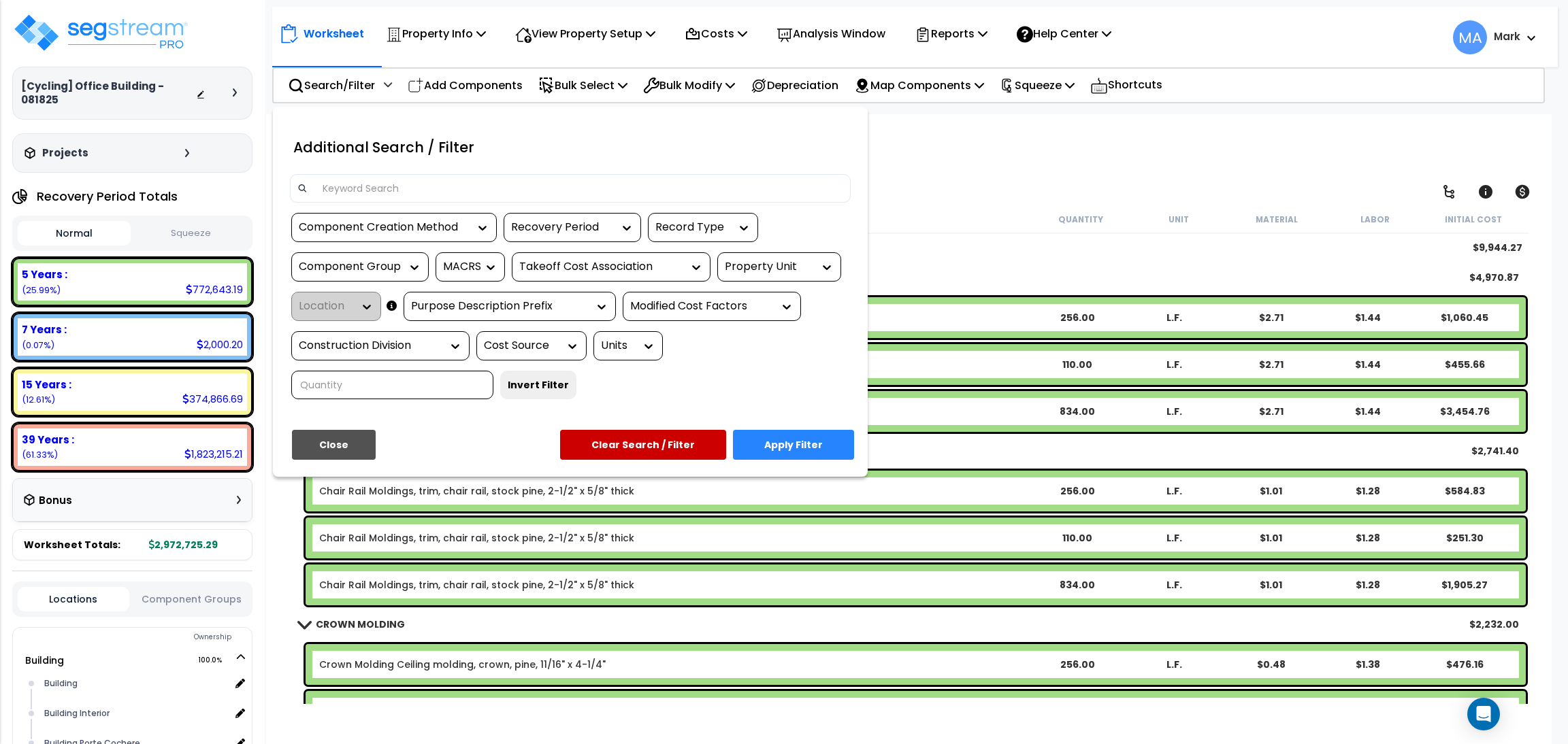
click at [350, 183] on input at bounding box center [578, 188] width 529 height 20
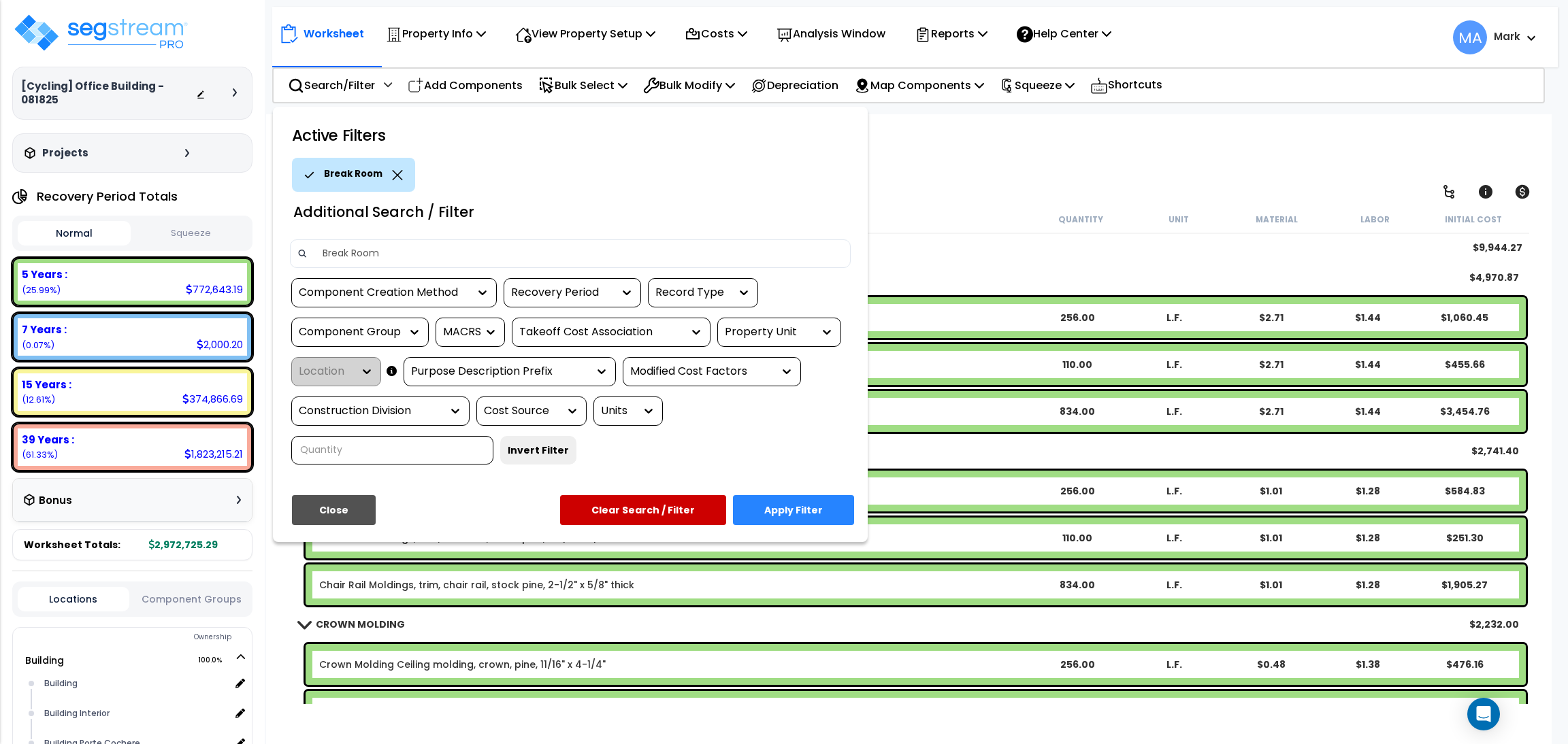
type input "Break Room"
click at [795, 507] on button "Apply Filter" at bounding box center [794, 510] width 121 height 30
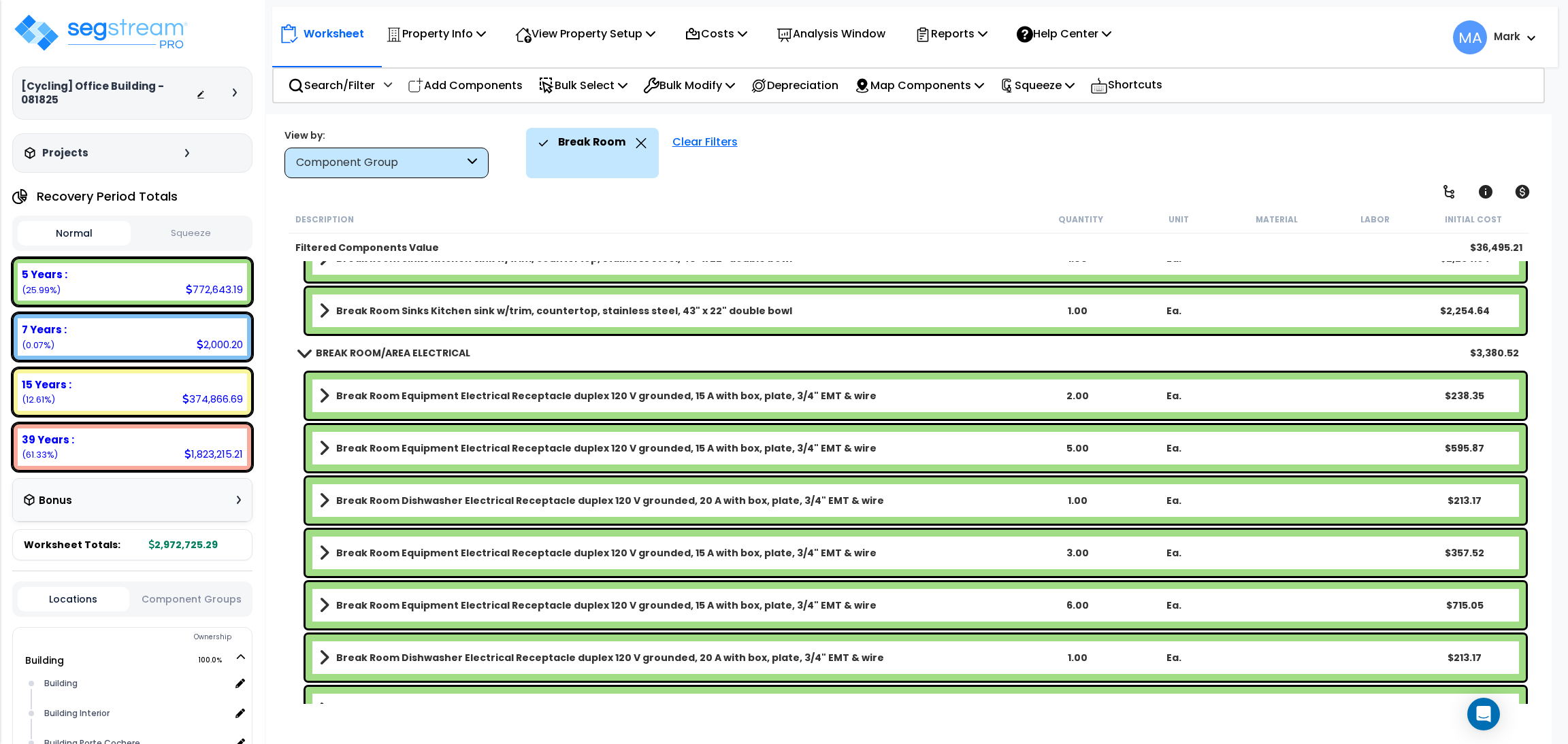
scroll to position [1671, 0]
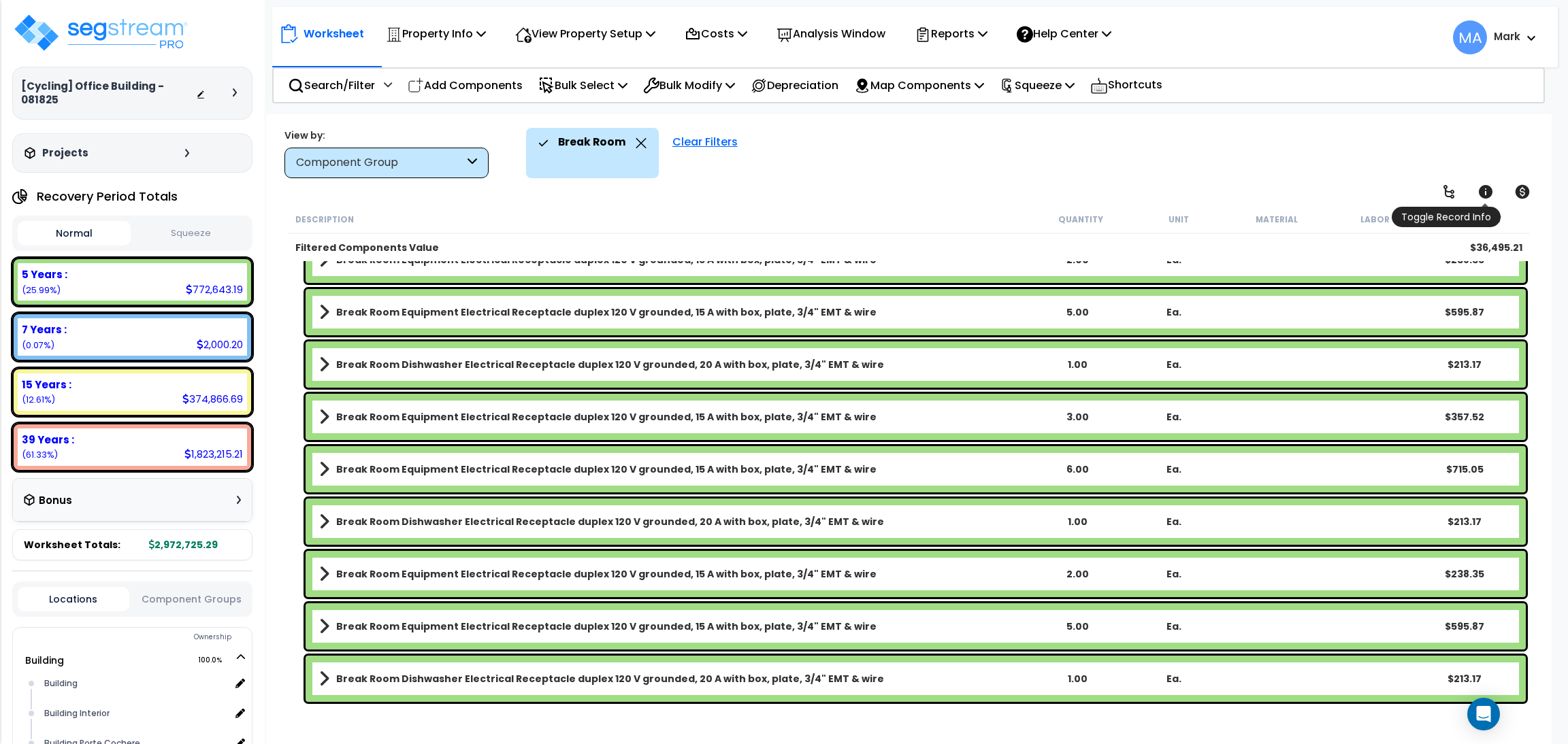
click at [1485, 188] on icon at bounding box center [1485, 191] width 14 height 14
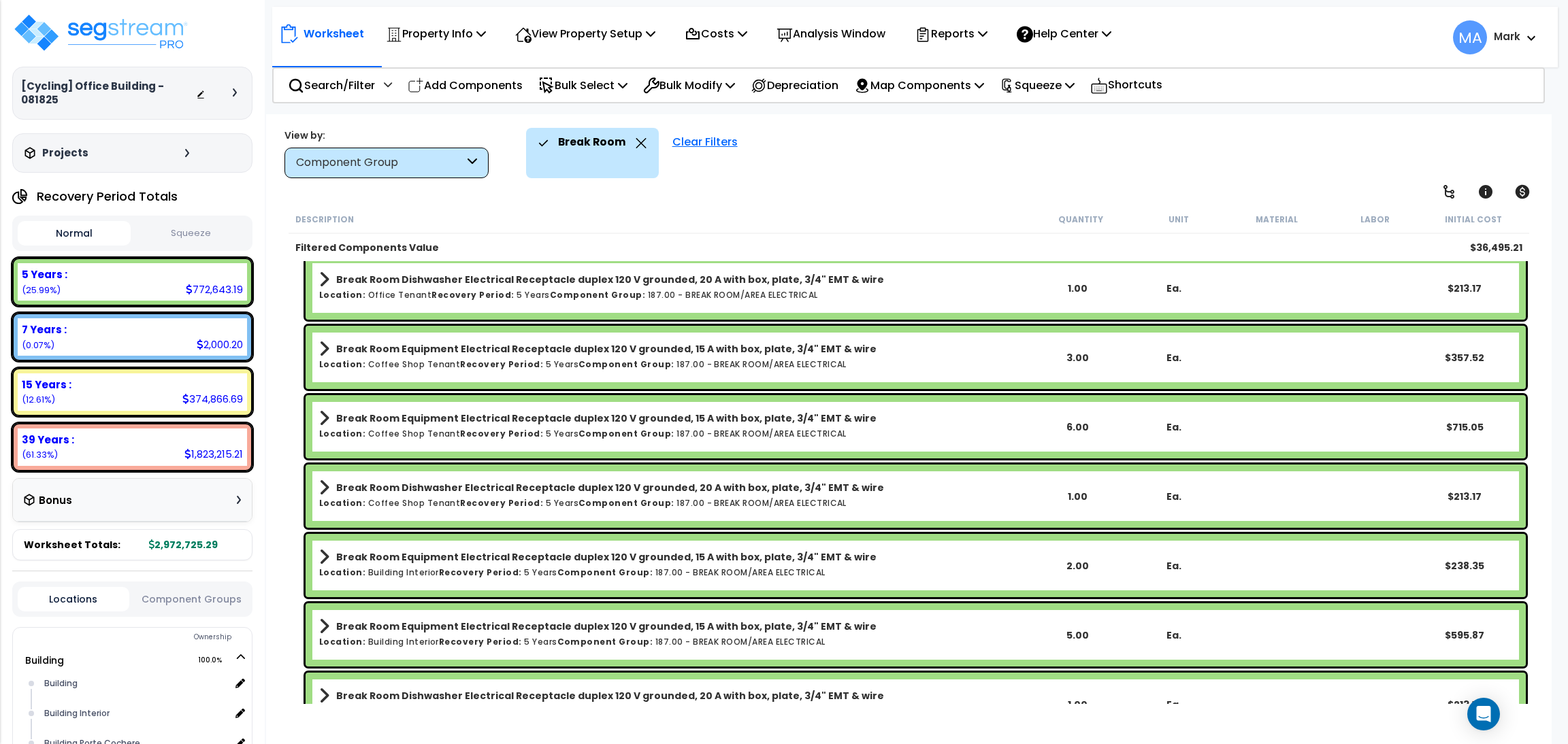
scroll to position [1909, 0]
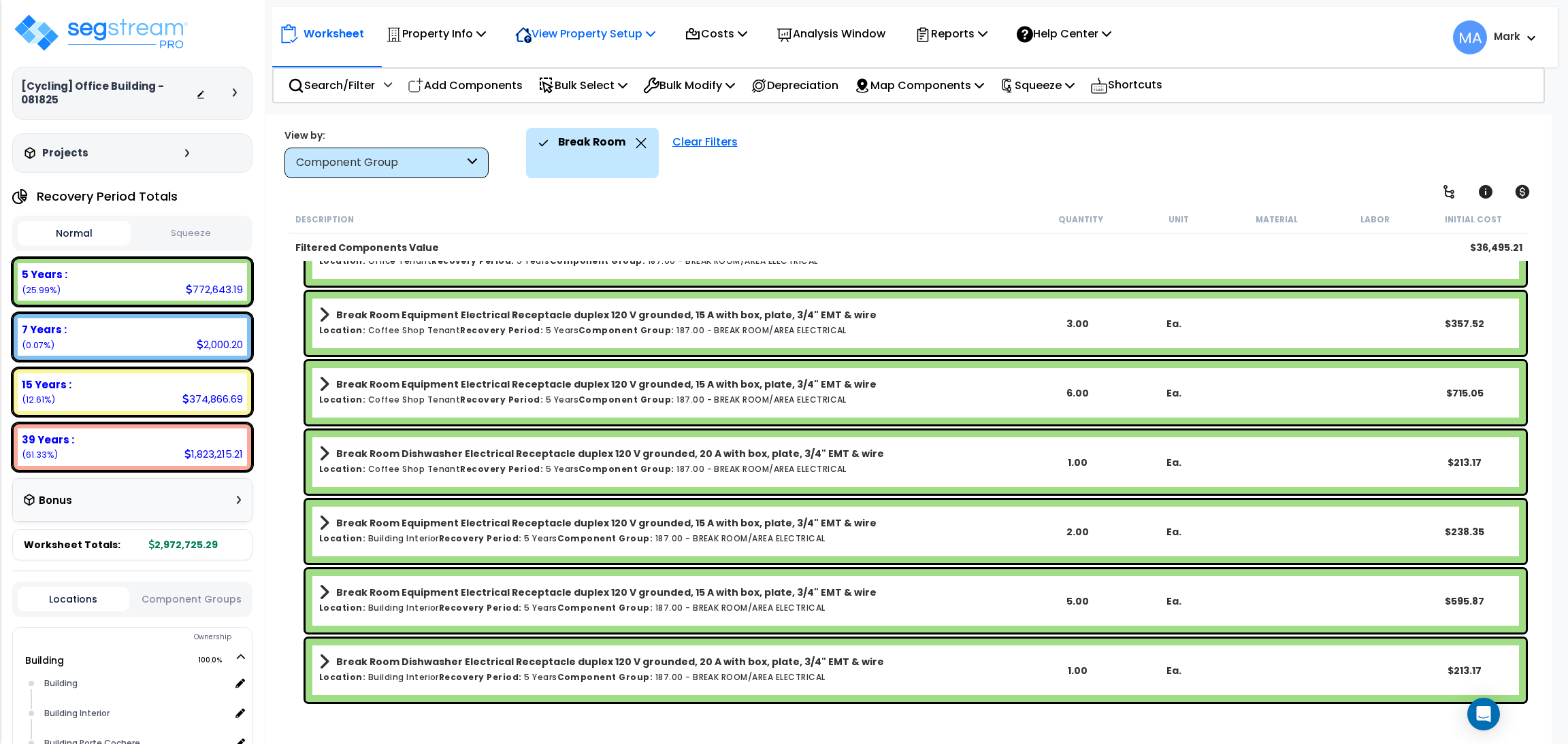
click at [402, 30] on icon at bounding box center [394, 34] width 16 height 16
click at [562, 88] on link "View Questionnaire" at bounding box center [575, 93] width 134 height 27
click at [635, 141] on icon at bounding box center [640, 143] width 11 height 10
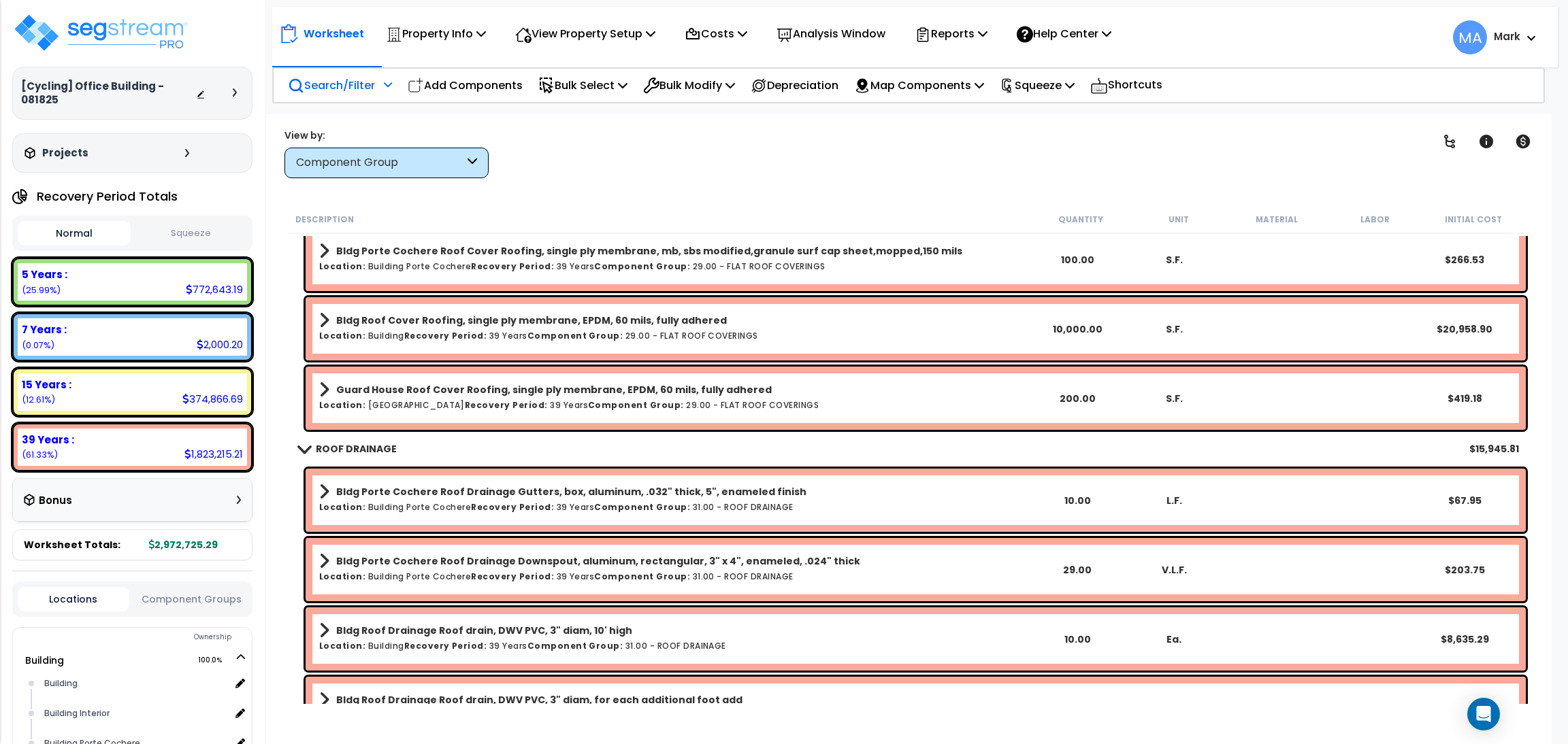
click at [361, 83] on p "Search/Filter" at bounding box center [331, 85] width 87 height 18
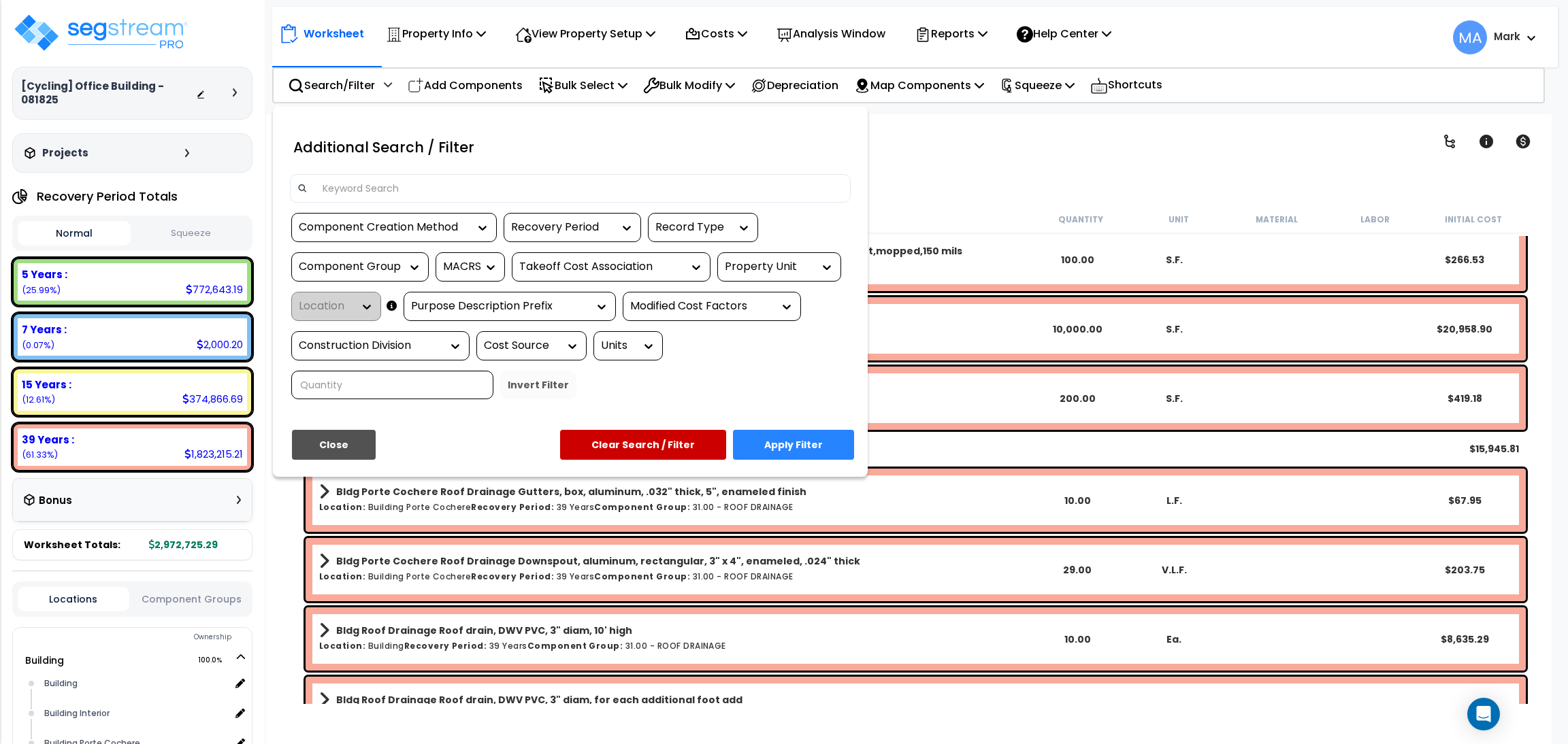
click at [370, 180] on input at bounding box center [578, 188] width 529 height 20
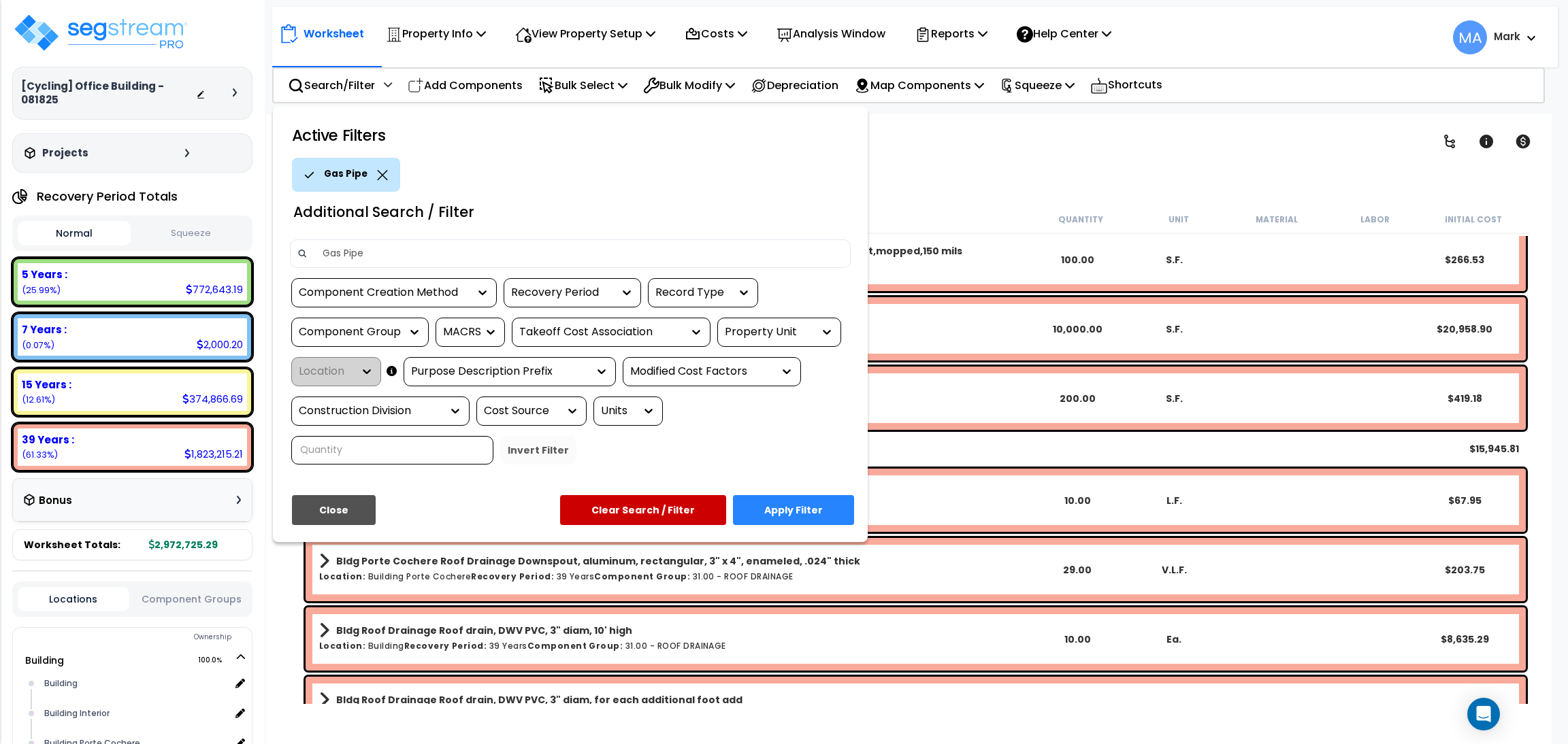
type input "Gas Pipe"
click at [827, 514] on button "Apply Filter" at bounding box center [794, 510] width 121 height 30
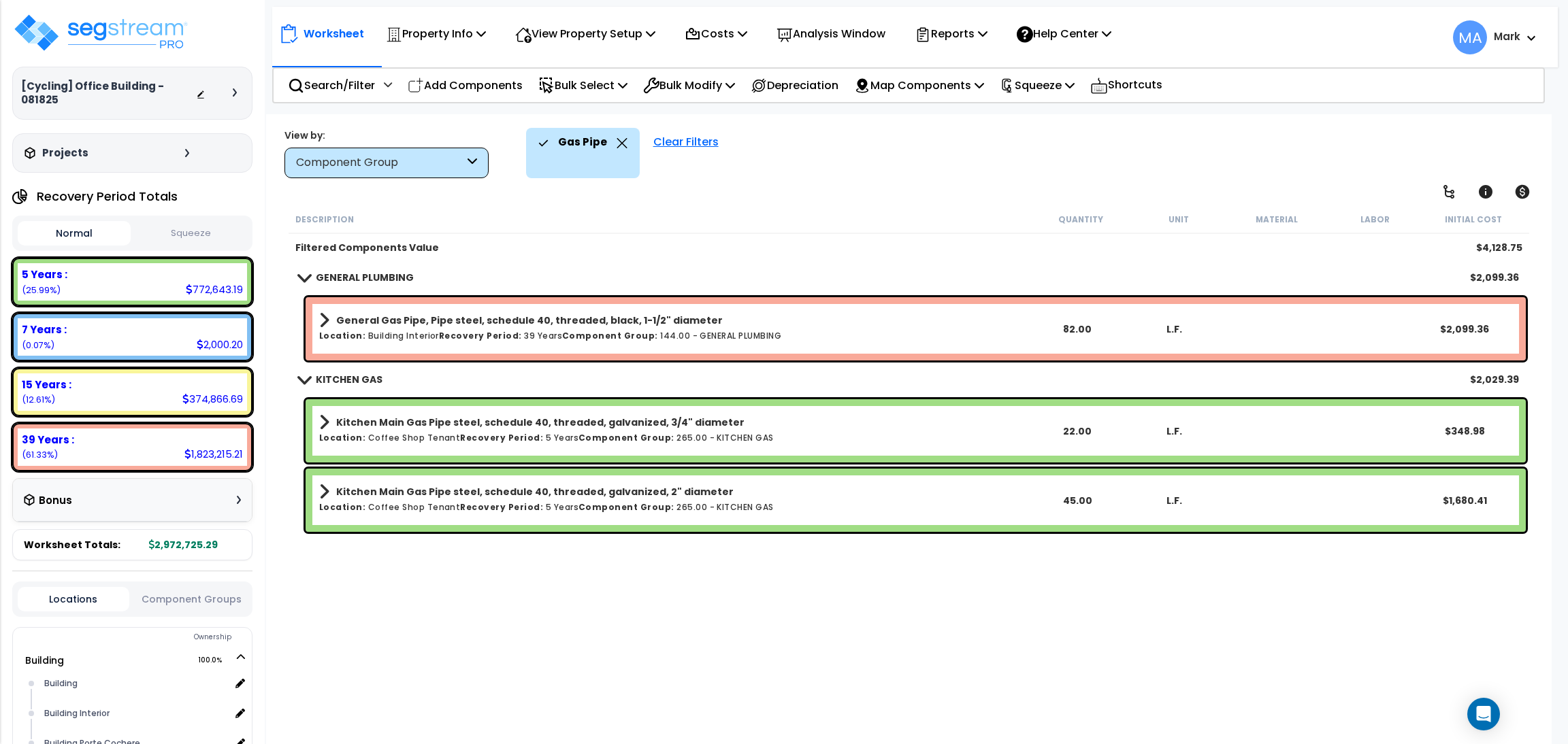
click at [618, 140] on icon at bounding box center [622, 143] width 11 height 10
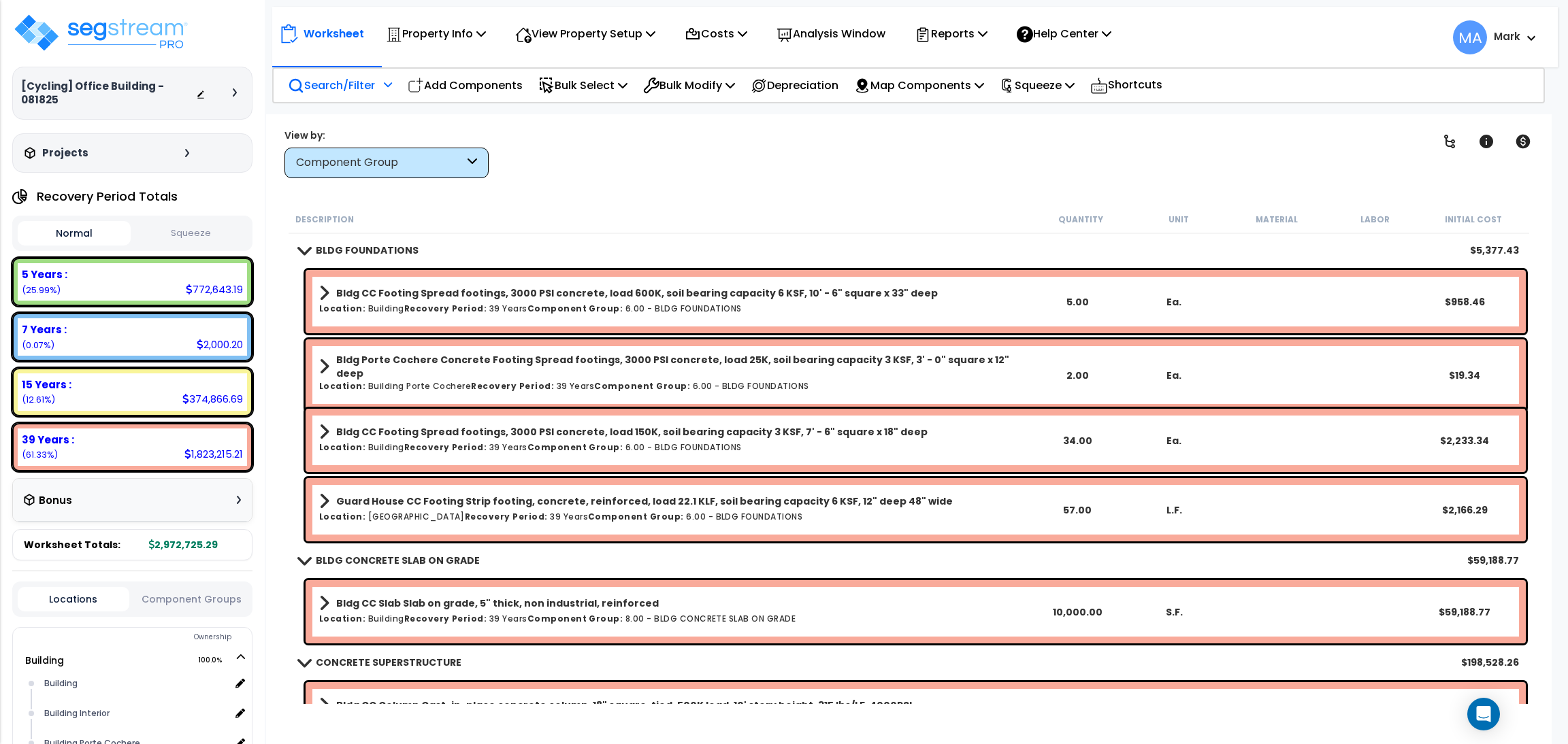
click at [356, 77] on p "Search/Filter" at bounding box center [331, 85] width 87 height 18
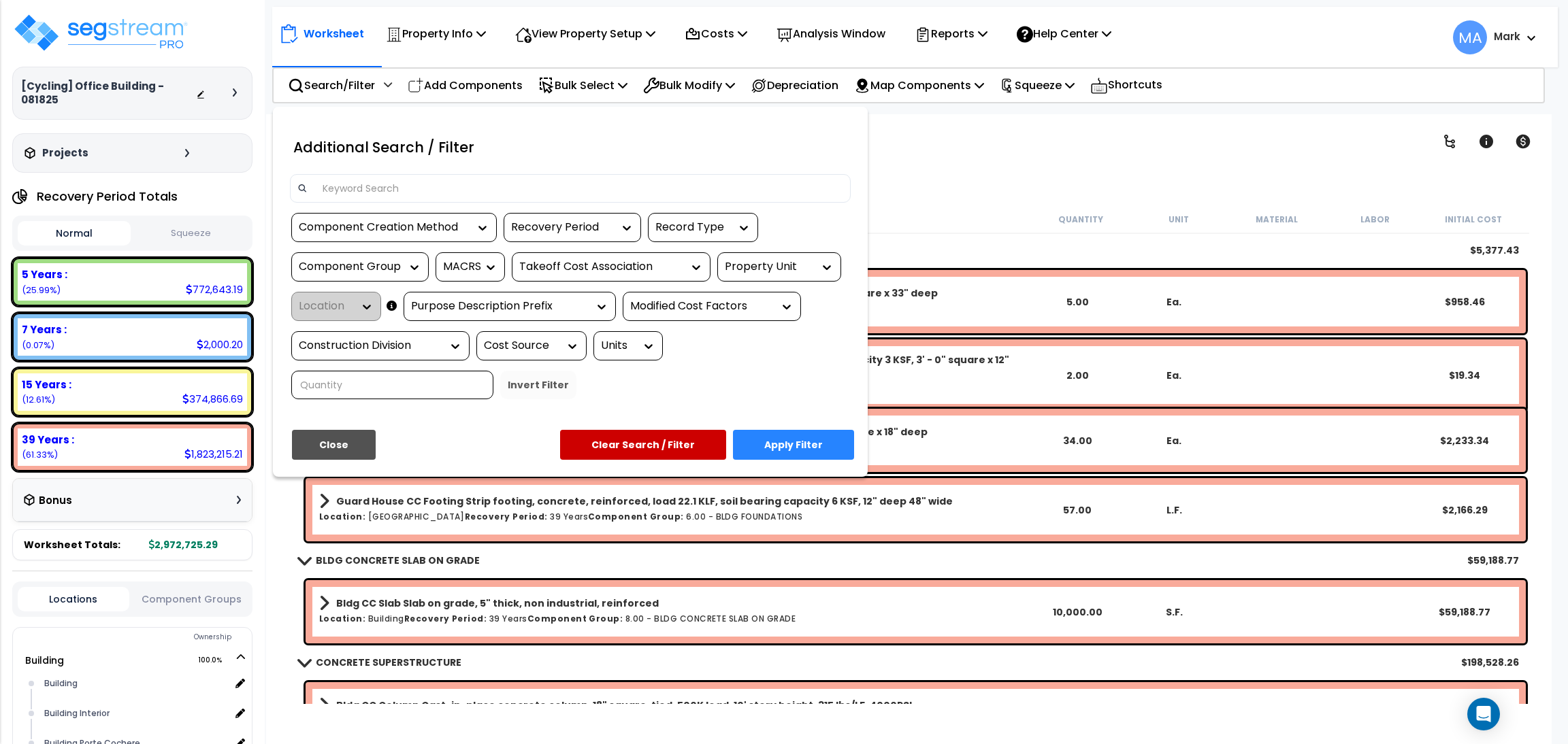
click at [375, 185] on input at bounding box center [578, 188] width 529 height 20
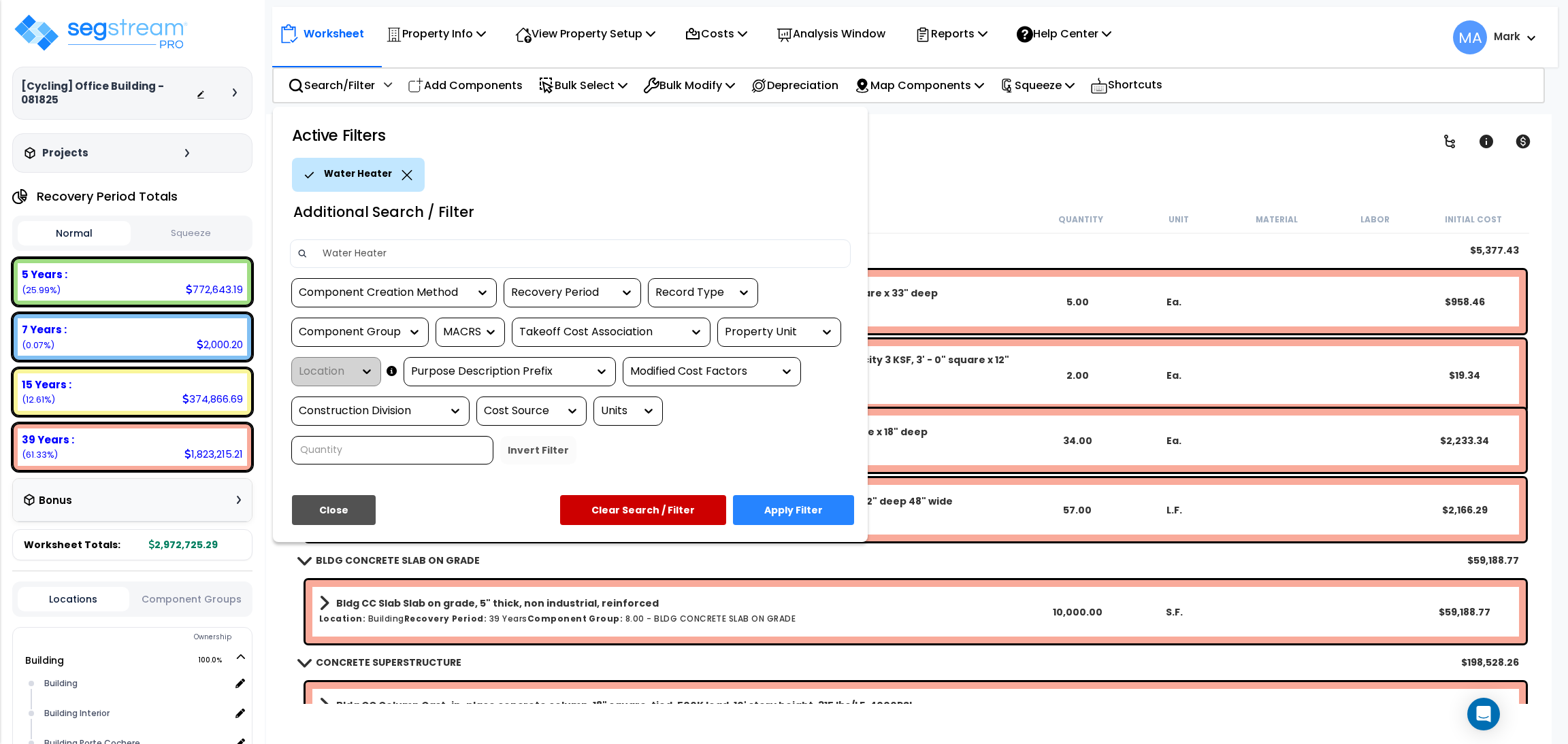
type input "Water Heater"
click at [819, 505] on button "Apply Filter" at bounding box center [794, 510] width 121 height 30
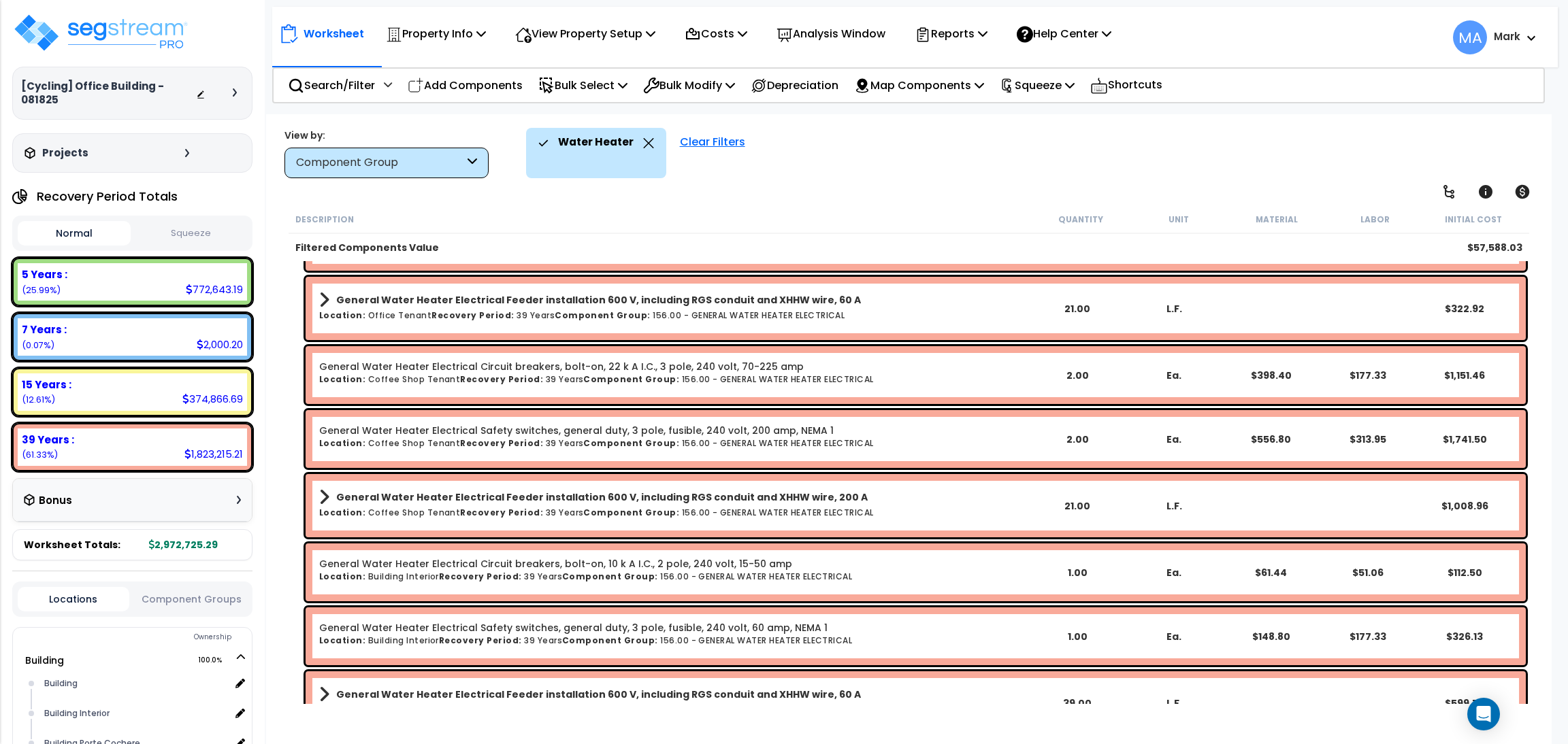
scroll to position [663, 0]
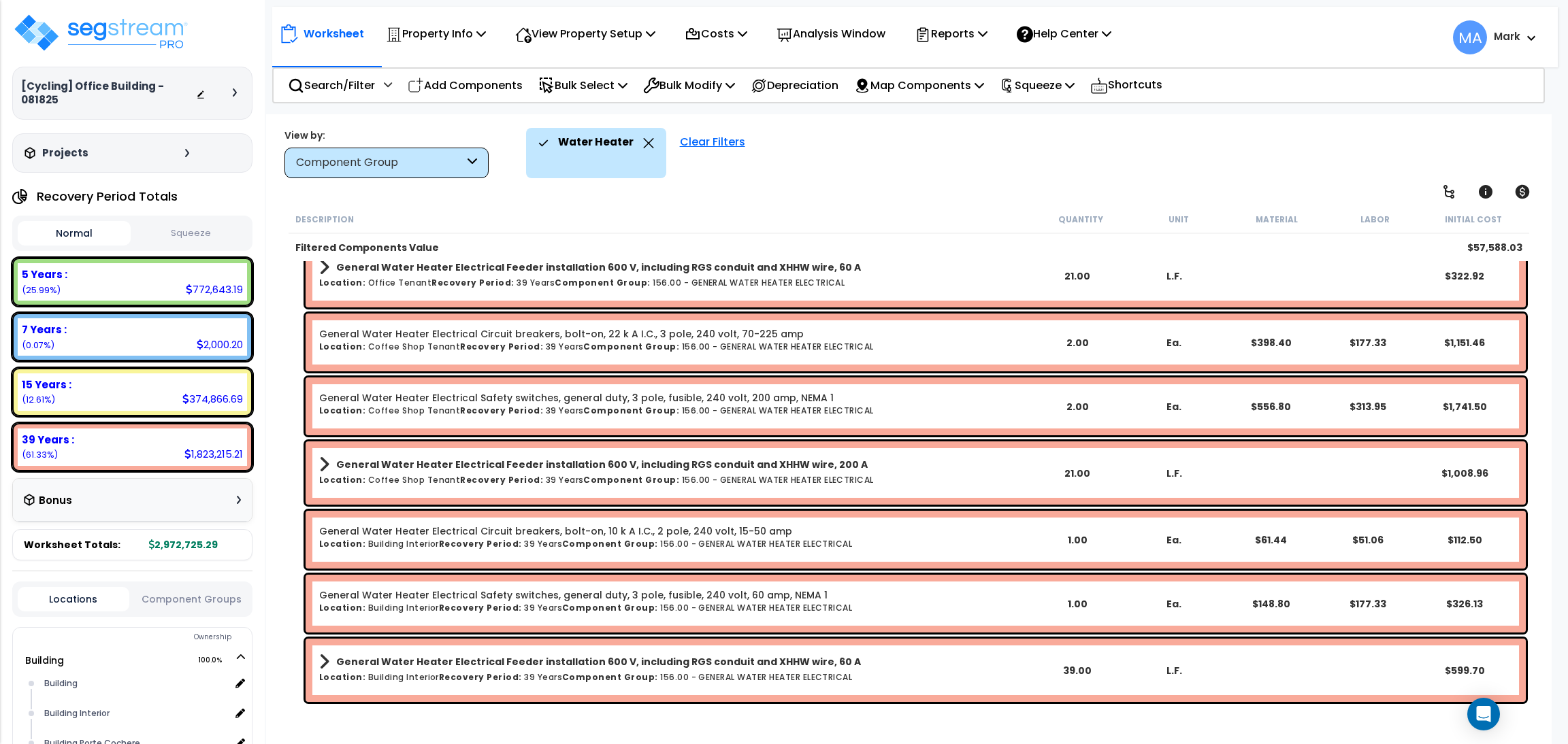
click at [532, 459] on b "General Water Heater Electrical Feeder installation 600 V, including RGS condui…" at bounding box center [602, 464] width 532 height 14
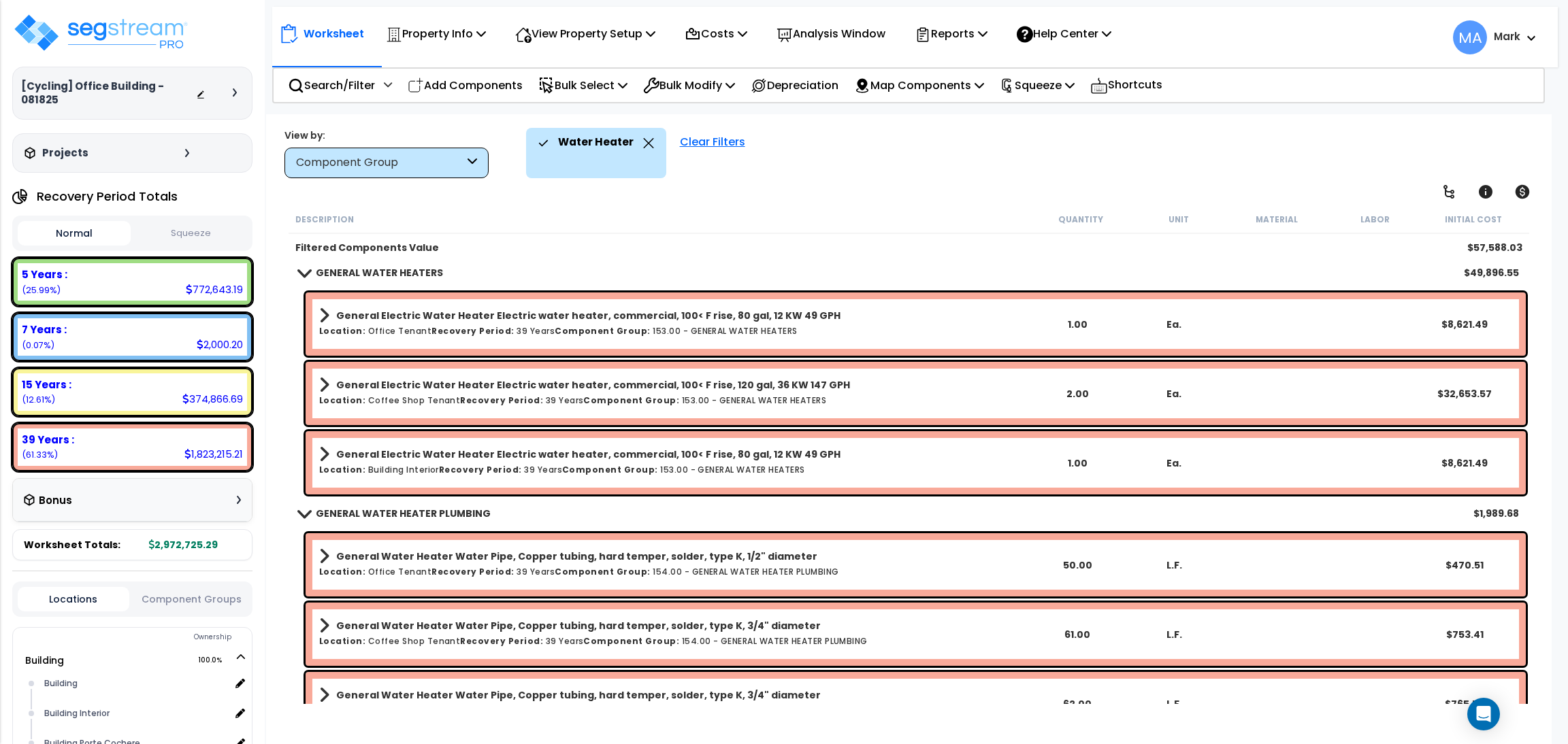
scroll to position [0, 0]
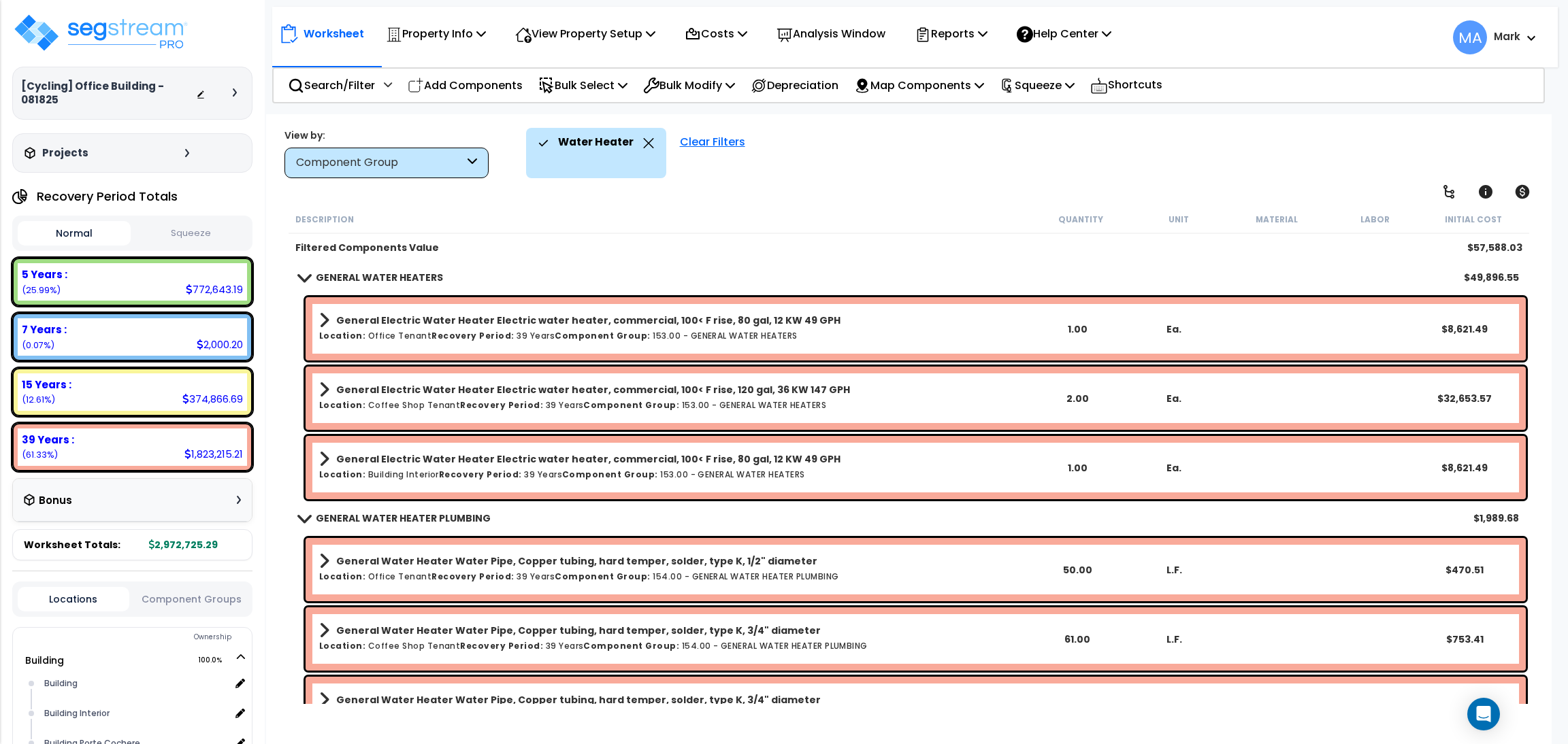
click at [643, 145] on icon at bounding box center [649, 143] width 11 height 10
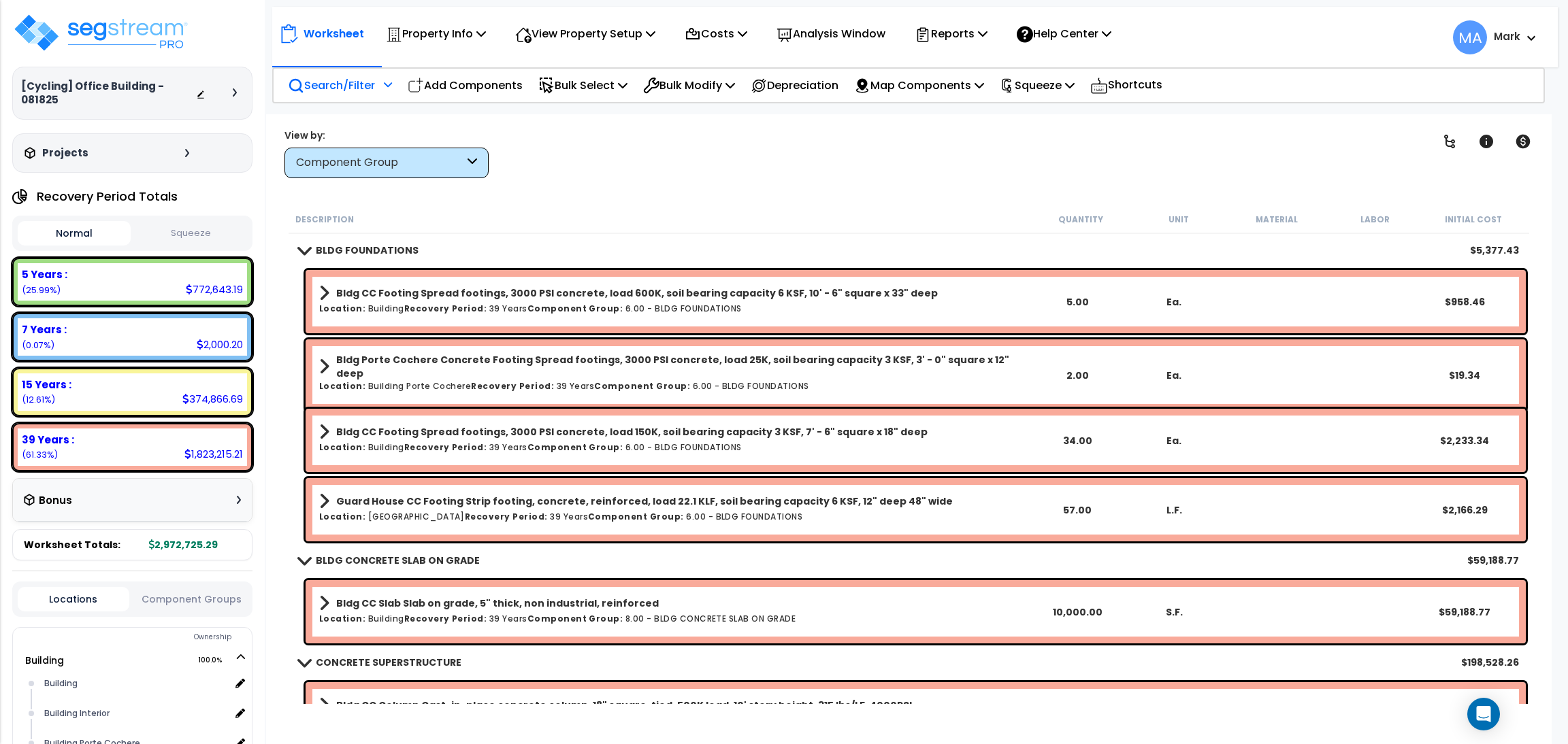
click at [363, 85] on p "Search/Filter" at bounding box center [331, 85] width 87 height 18
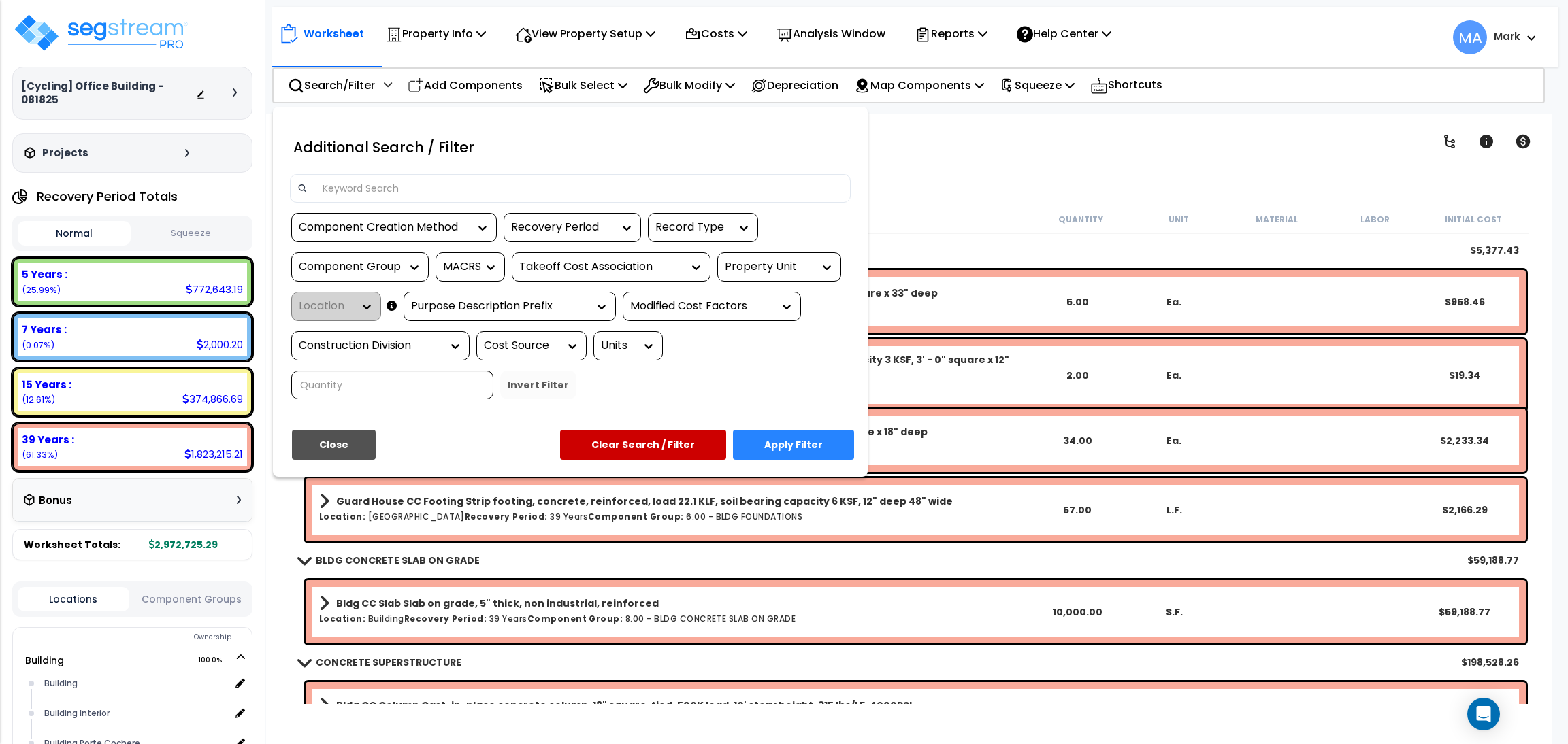
click at [976, 164] on div at bounding box center [784, 372] width 1568 height 744
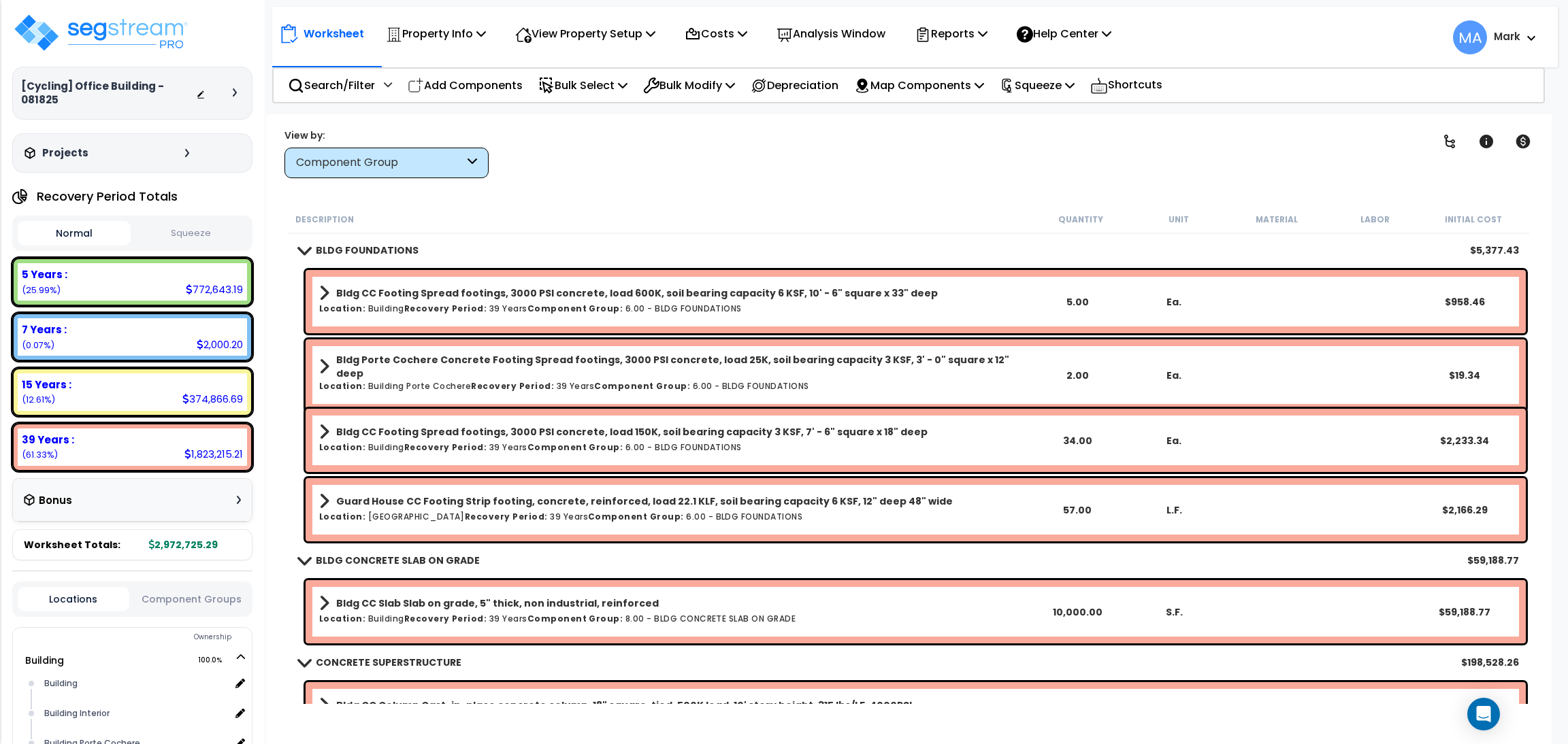
click at [394, 166] on div "Component Group" at bounding box center [380, 162] width 168 height 15
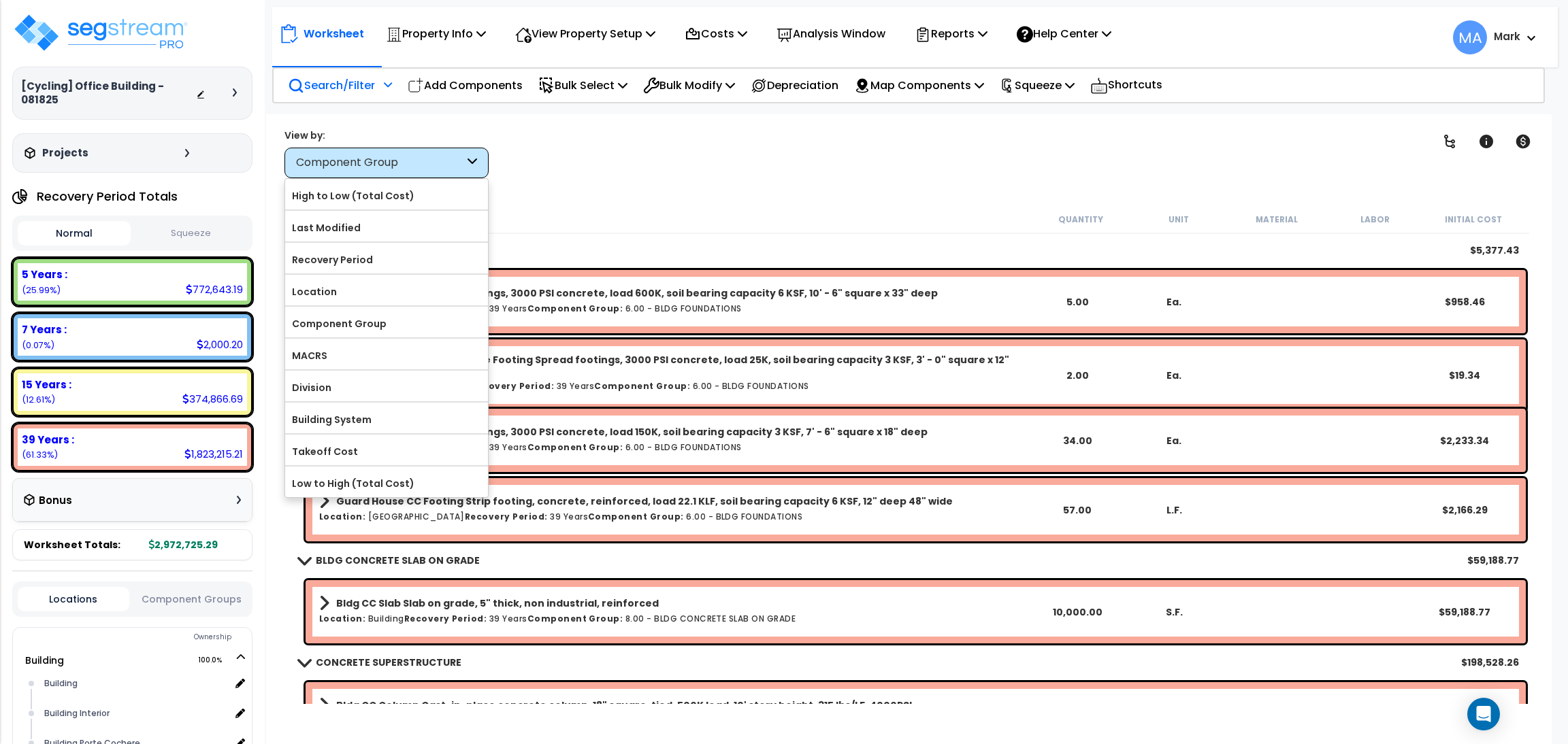
click at [325, 93] on p "Search/Filter" at bounding box center [331, 85] width 87 height 18
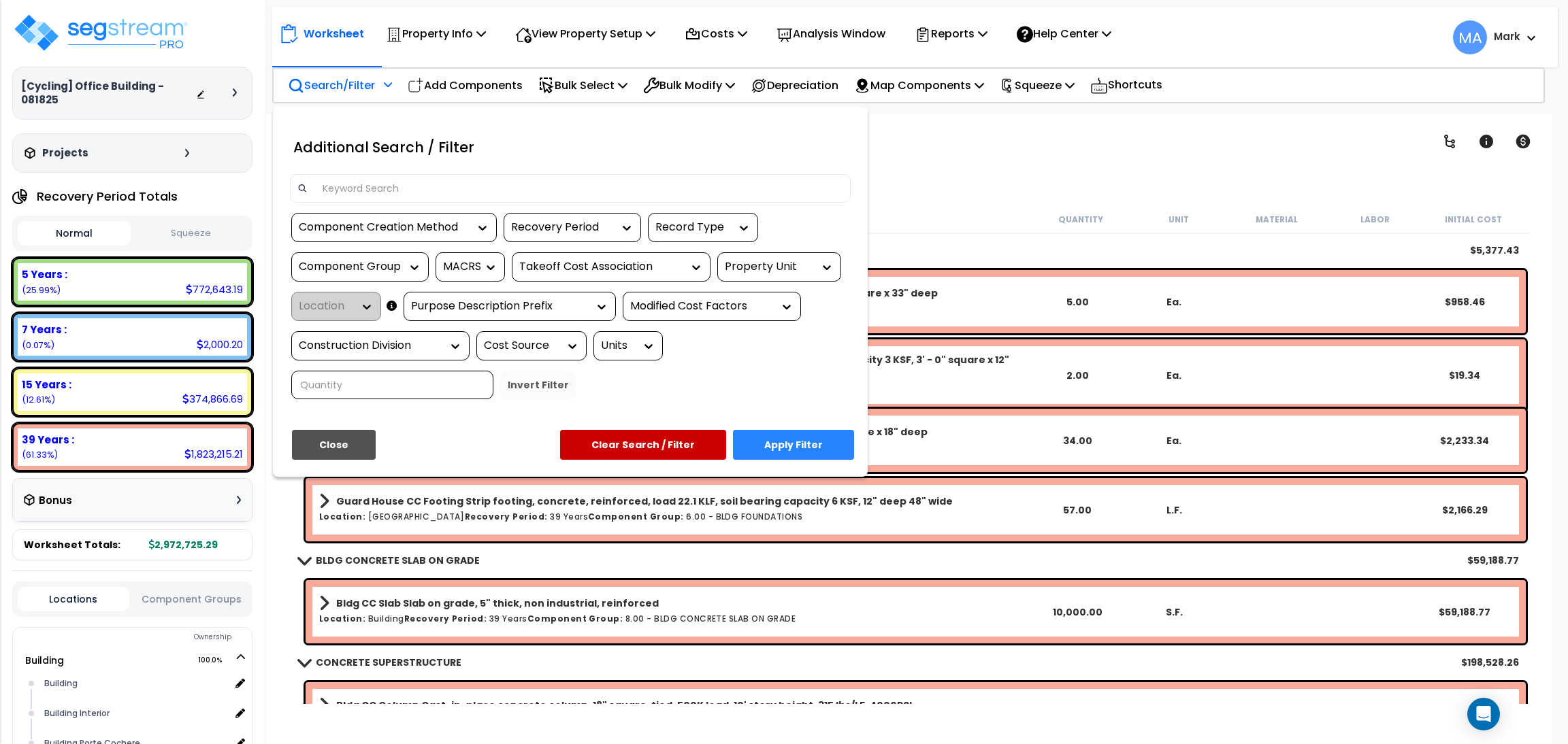
click at [374, 182] on input at bounding box center [578, 188] width 529 height 20
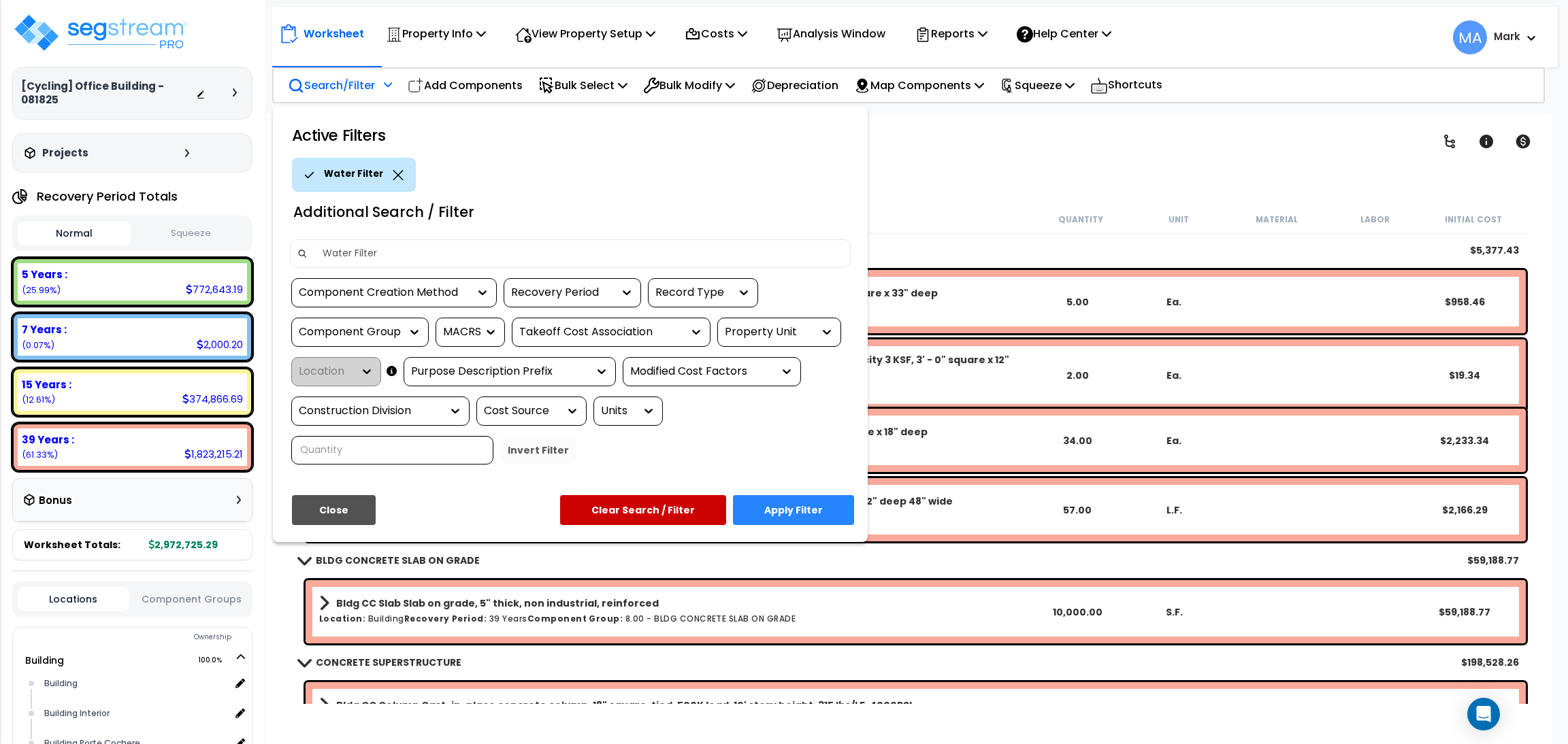
type input "Water Filter"
click at [839, 508] on button "Apply Filter" at bounding box center [794, 510] width 121 height 30
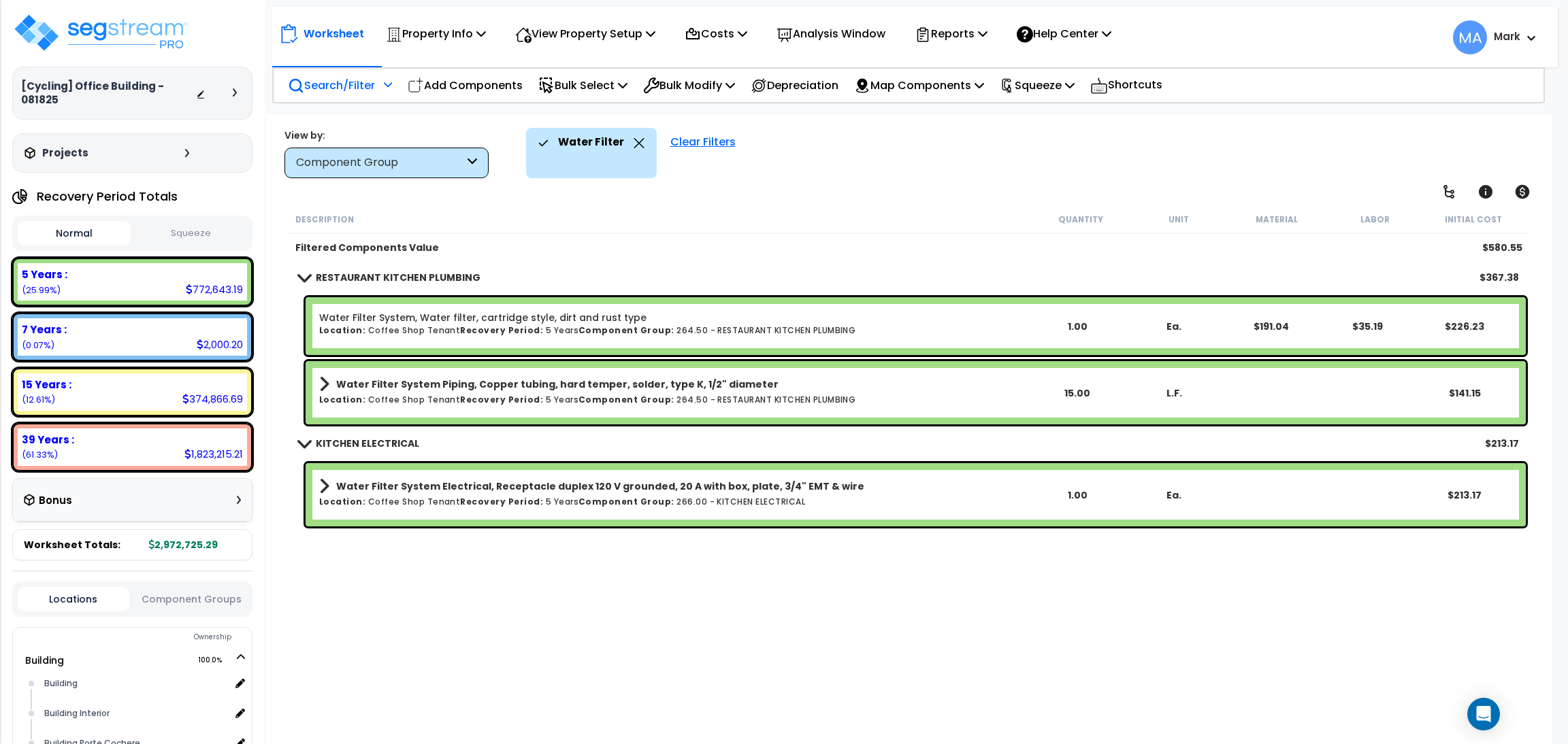
click at [353, 77] on p "Search/Filter" at bounding box center [331, 85] width 87 height 18
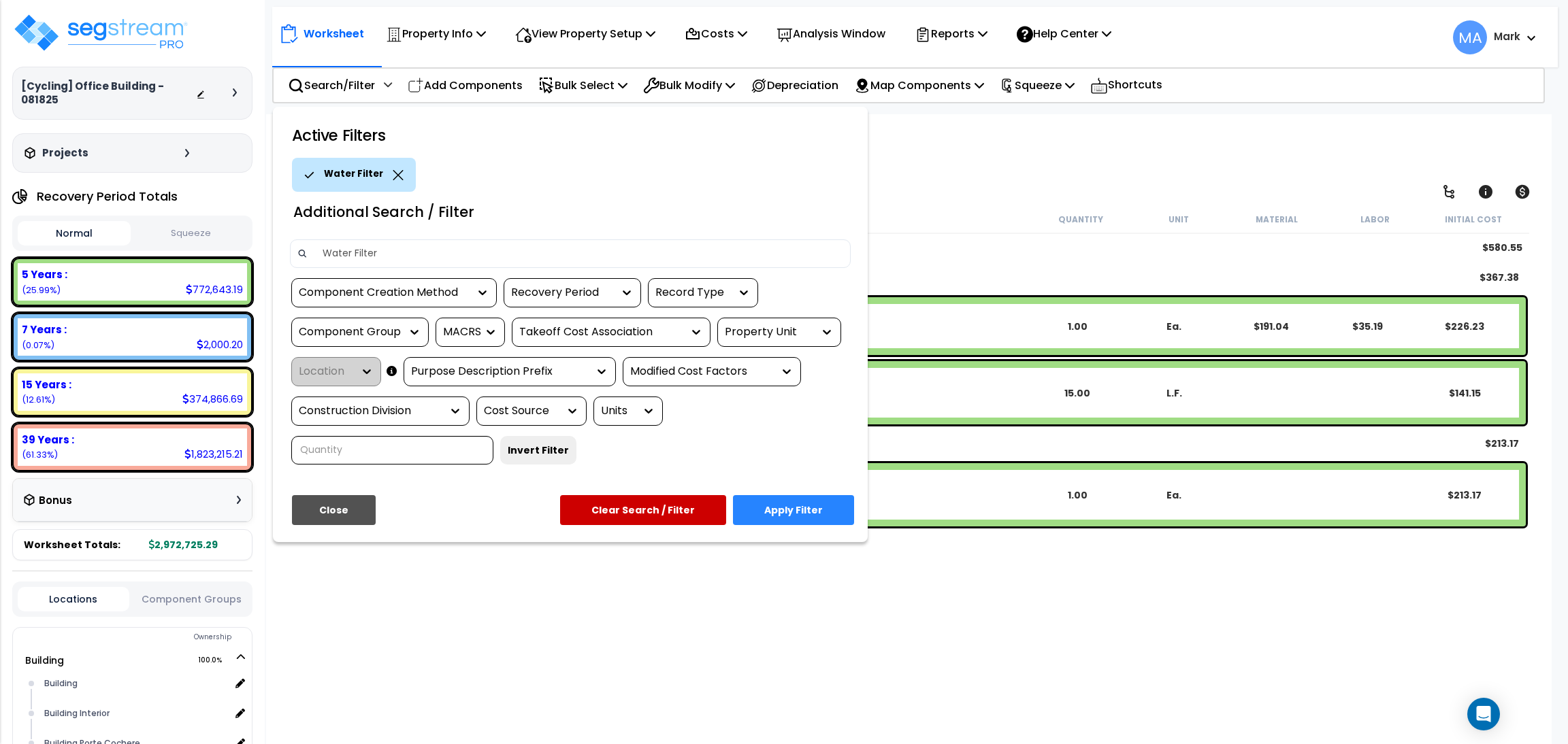
click at [887, 175] on div at bounding box center [784, 372] width 1568 height 744
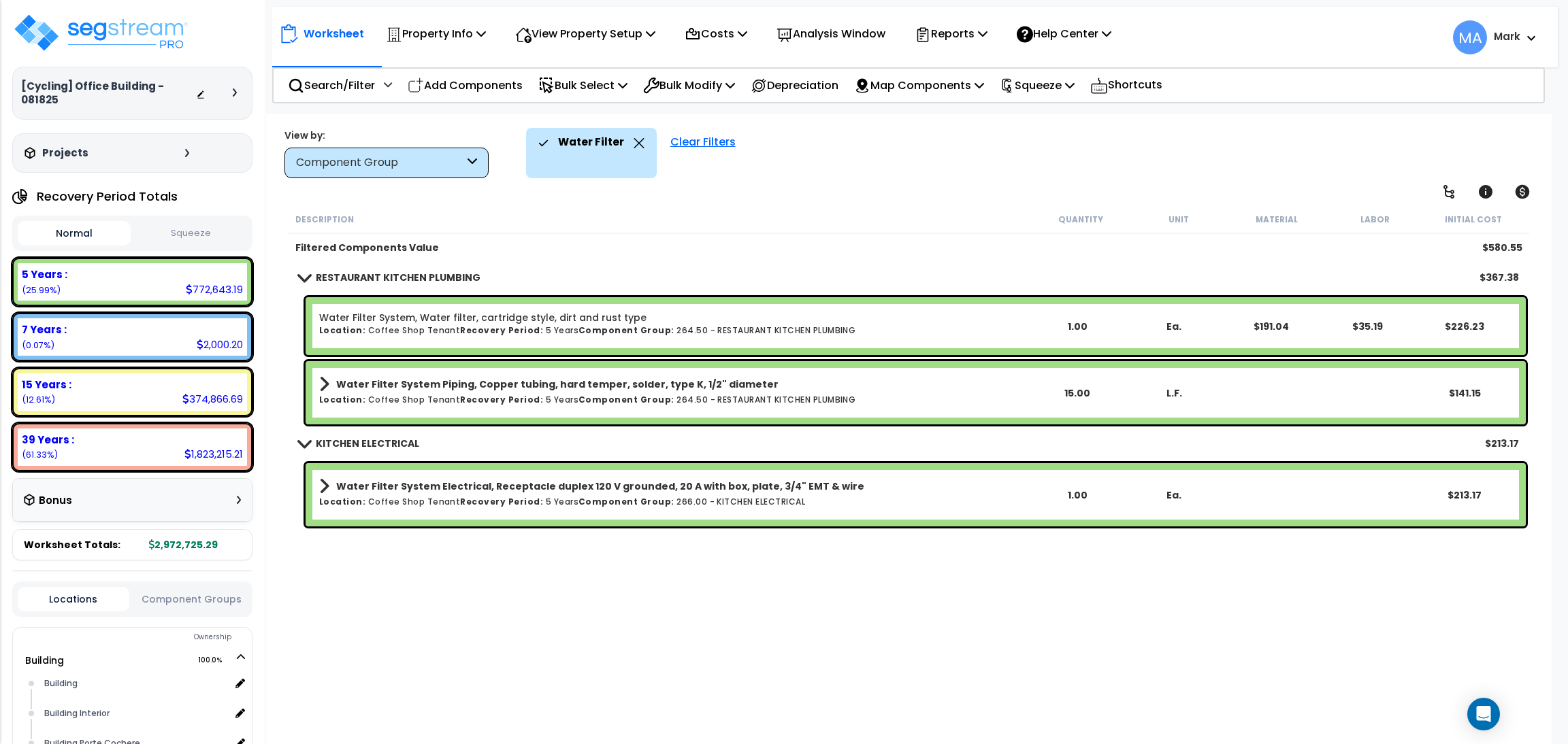
click at [634, 139] on icon at bounding box center [639, 143] width 11 height 10
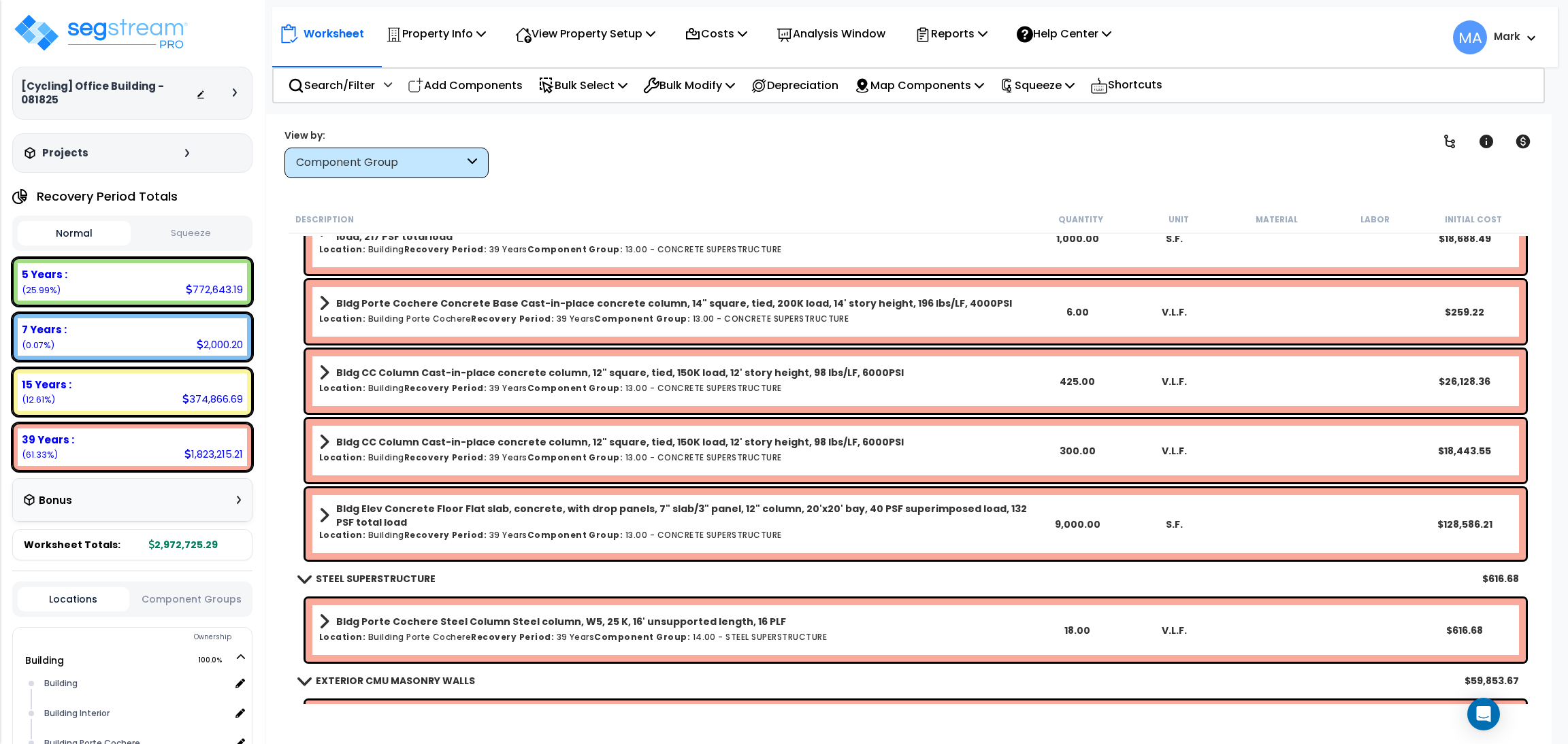
scroll to position [612, 0]
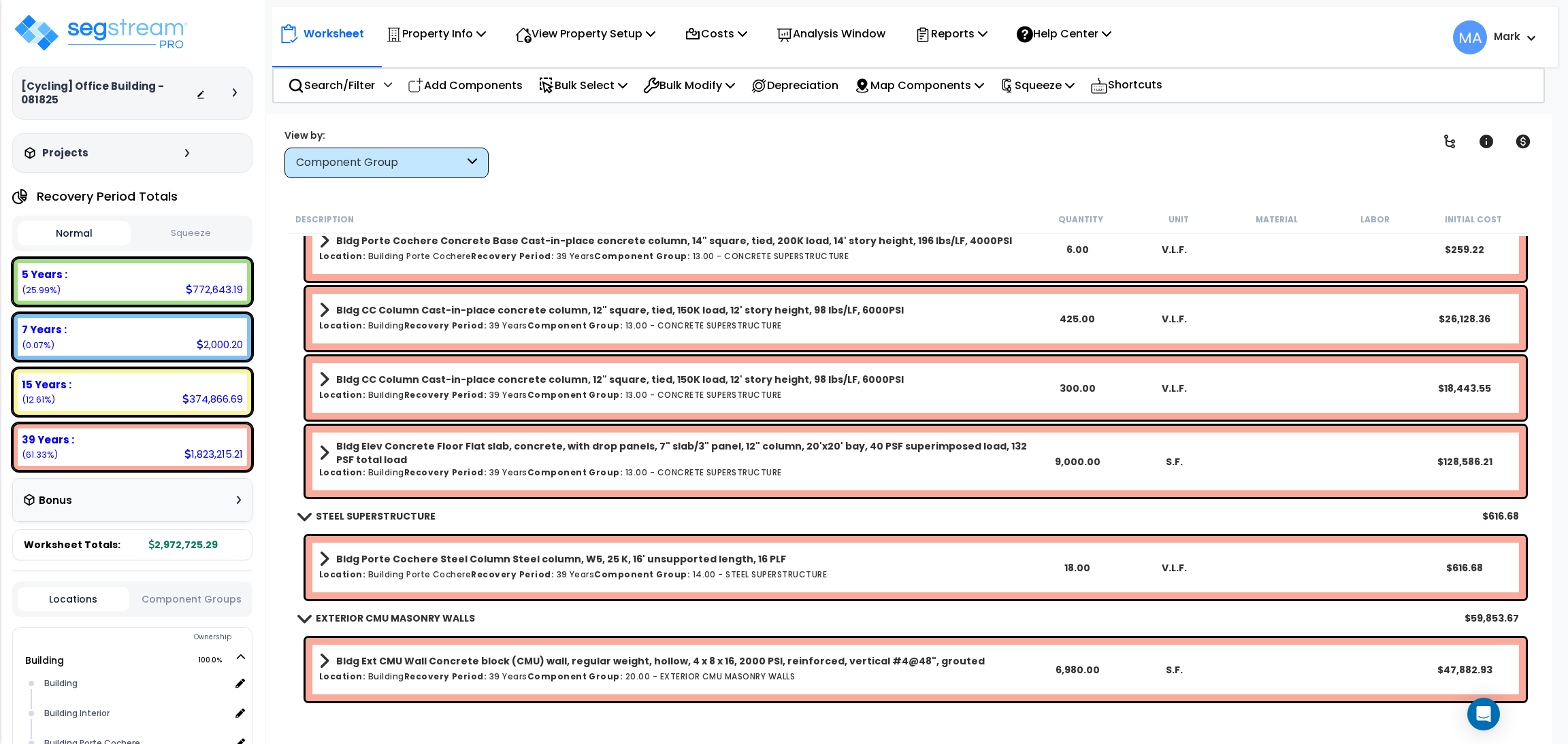
click at [1265, 0] on html "We are Building your Property. So please grab a coffee and let us do the heavy …" at bounding box center [784, 372] width 1568 height 744
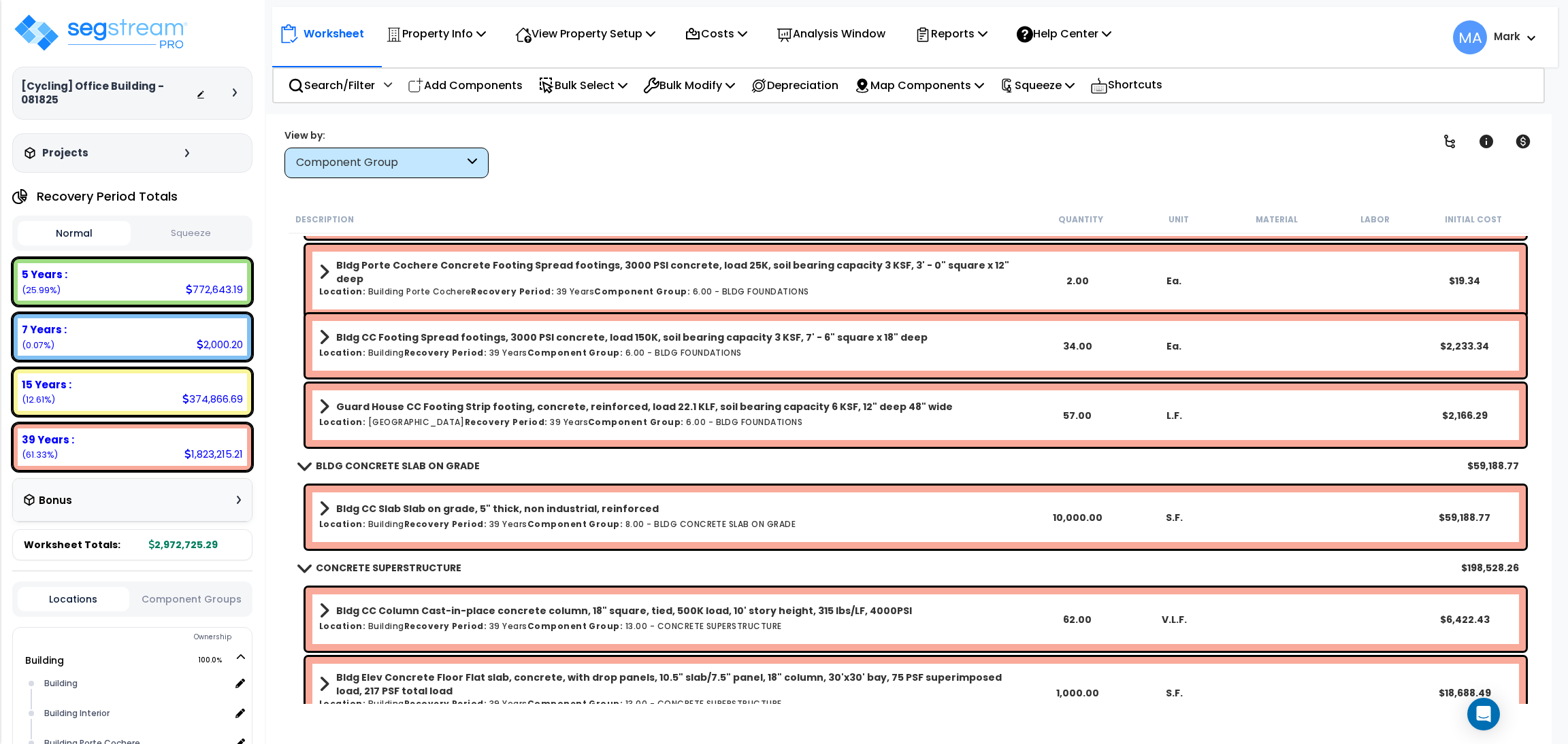
drag, startPoint x: 700, startPoint y: 462, endPoint x: 714, endPoint y: 463, distance: 14.0
click at [714, 463] on div "BLDG CONCRETE SLAB ON GRADE $59,188.77" at bounding box center [909, 466] width 1234 height 33
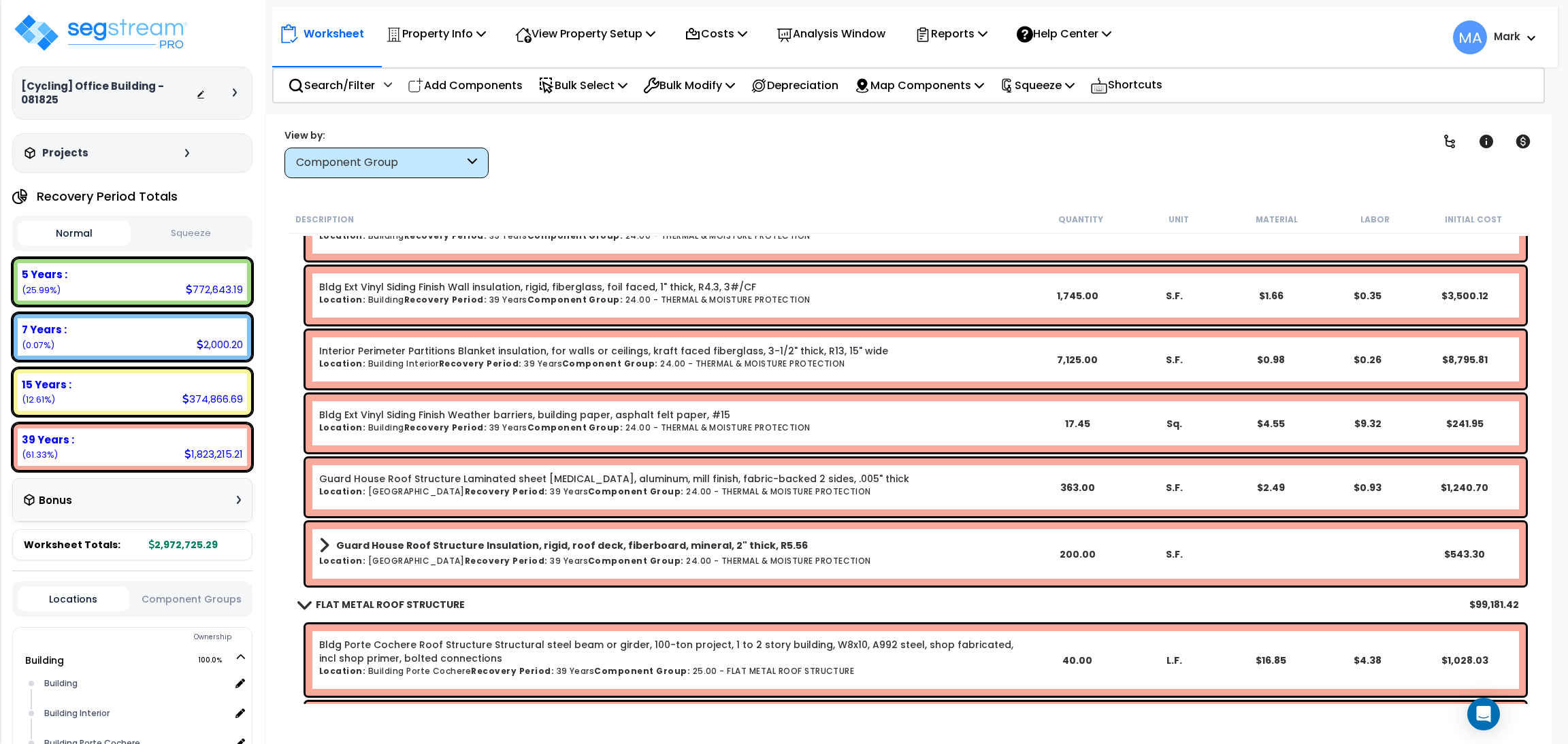
scroll to position [1934, 0]
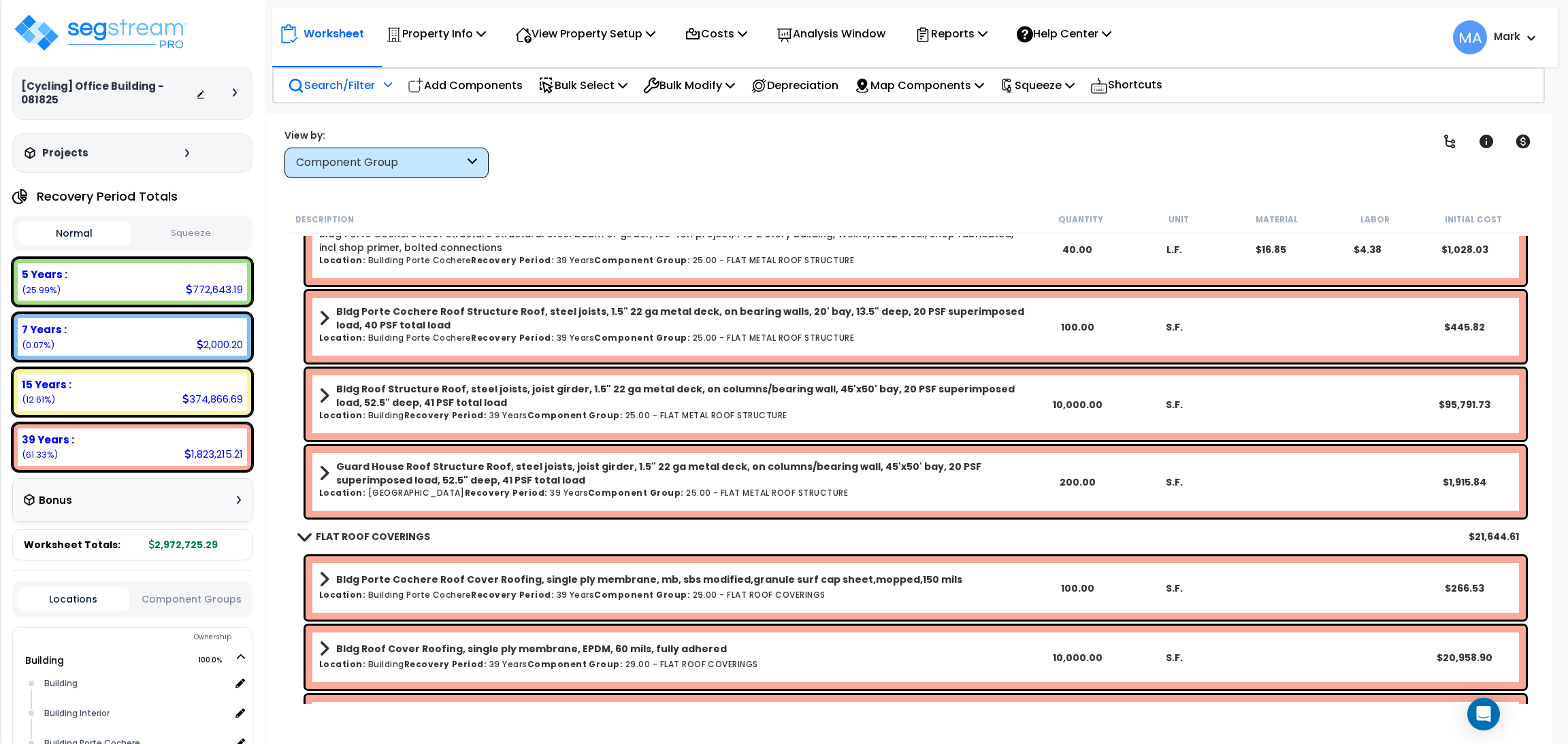
click at [357, 90] on p "Search/Filter" at bounding box center [331, 85] width 87 height 18
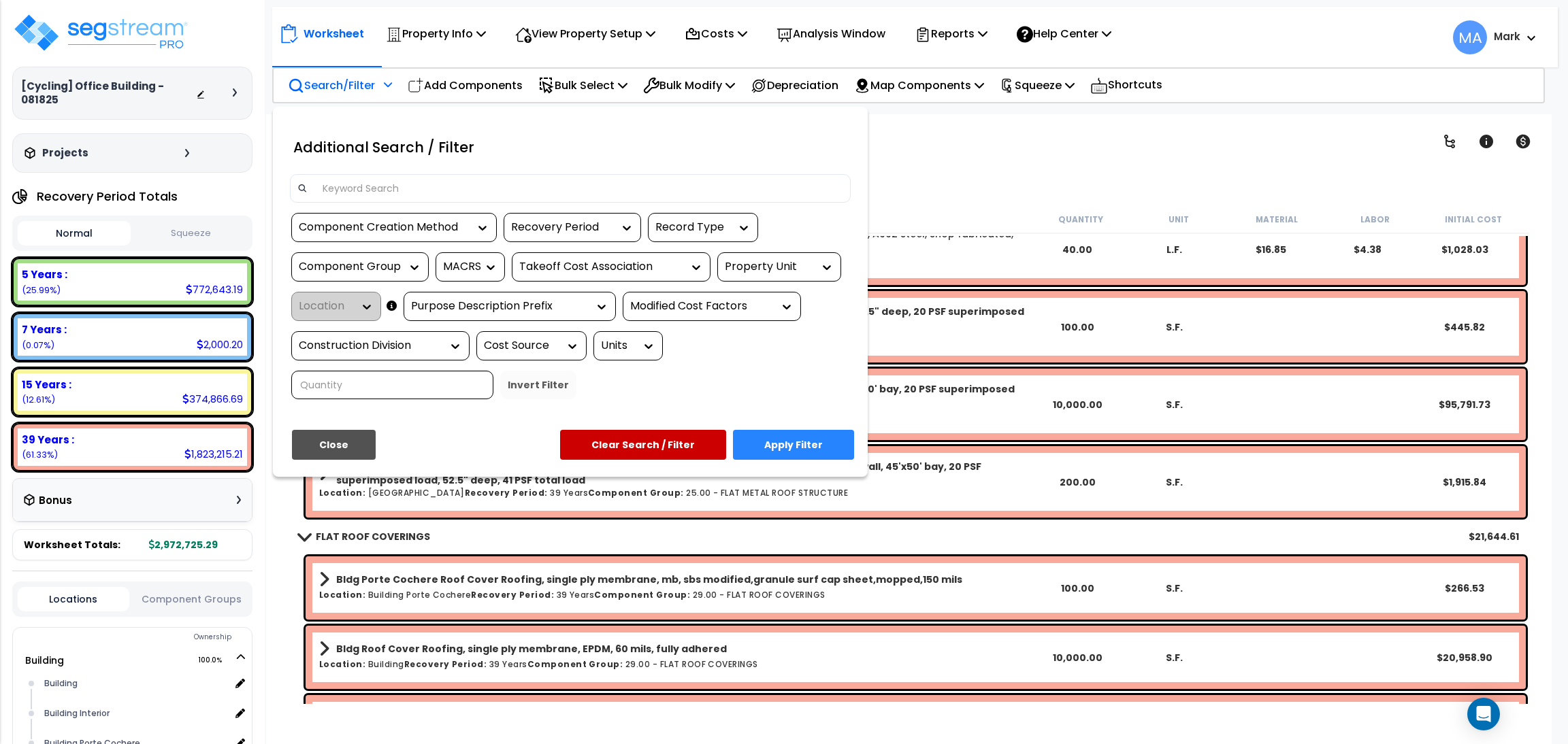
click at [362, 190] on input at bounding box center [578, 188] width 529 height 20
click at [930, 175] on div at bounding box center [784, 372] width 1568 height 744
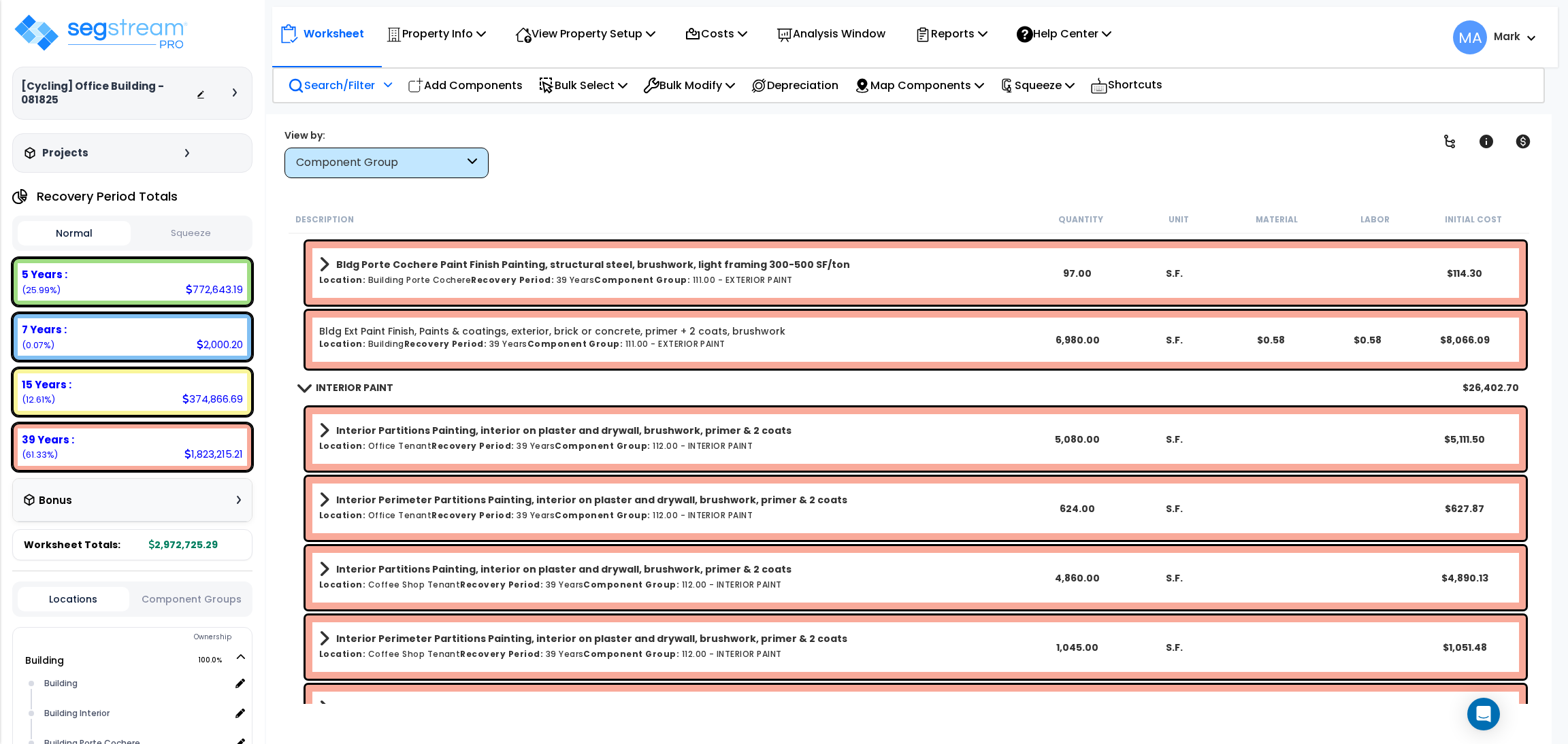
scroll to position [12650, 0]
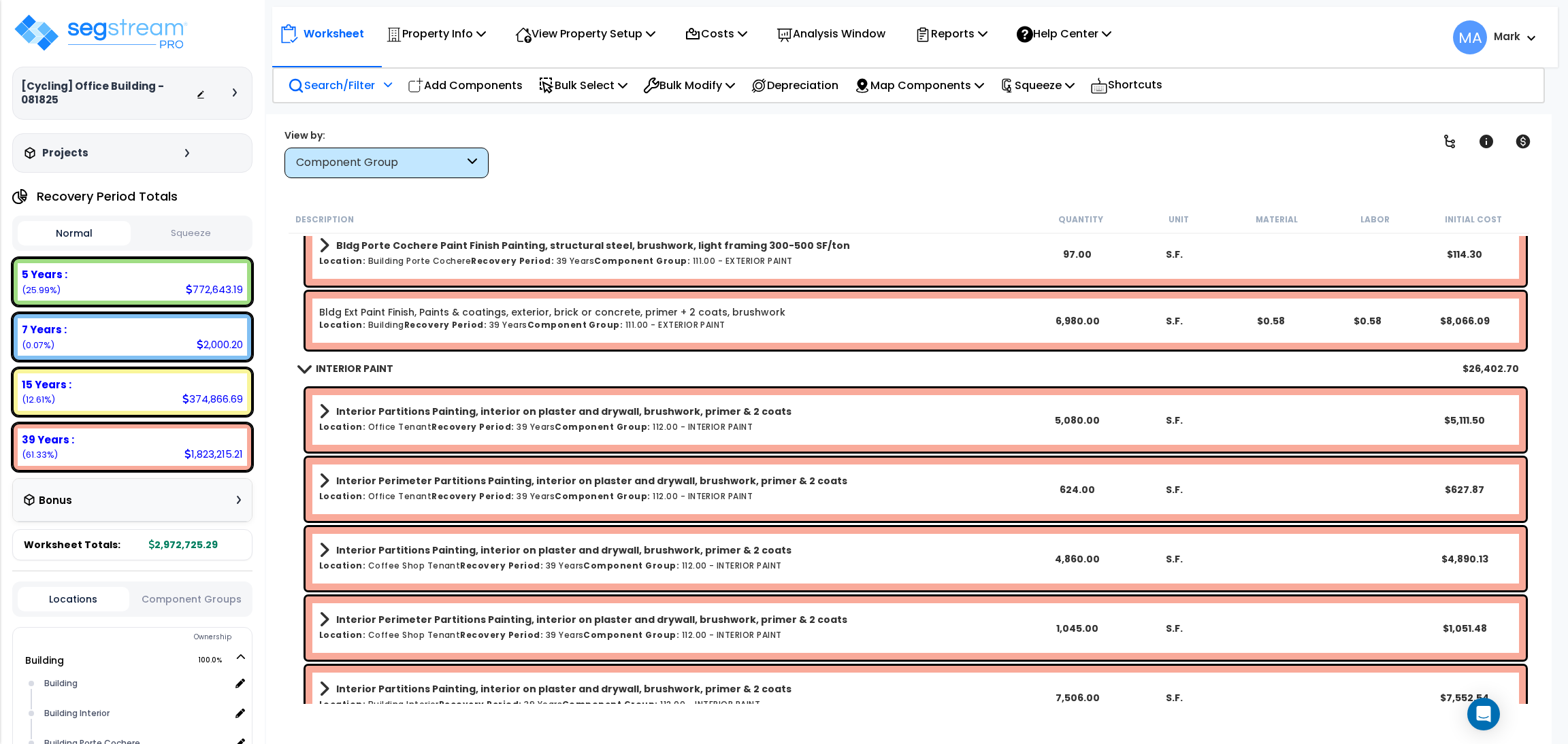
click at [305, 86] on p "Search/Filter" at bounding box center [331, 85] width 87 height 18
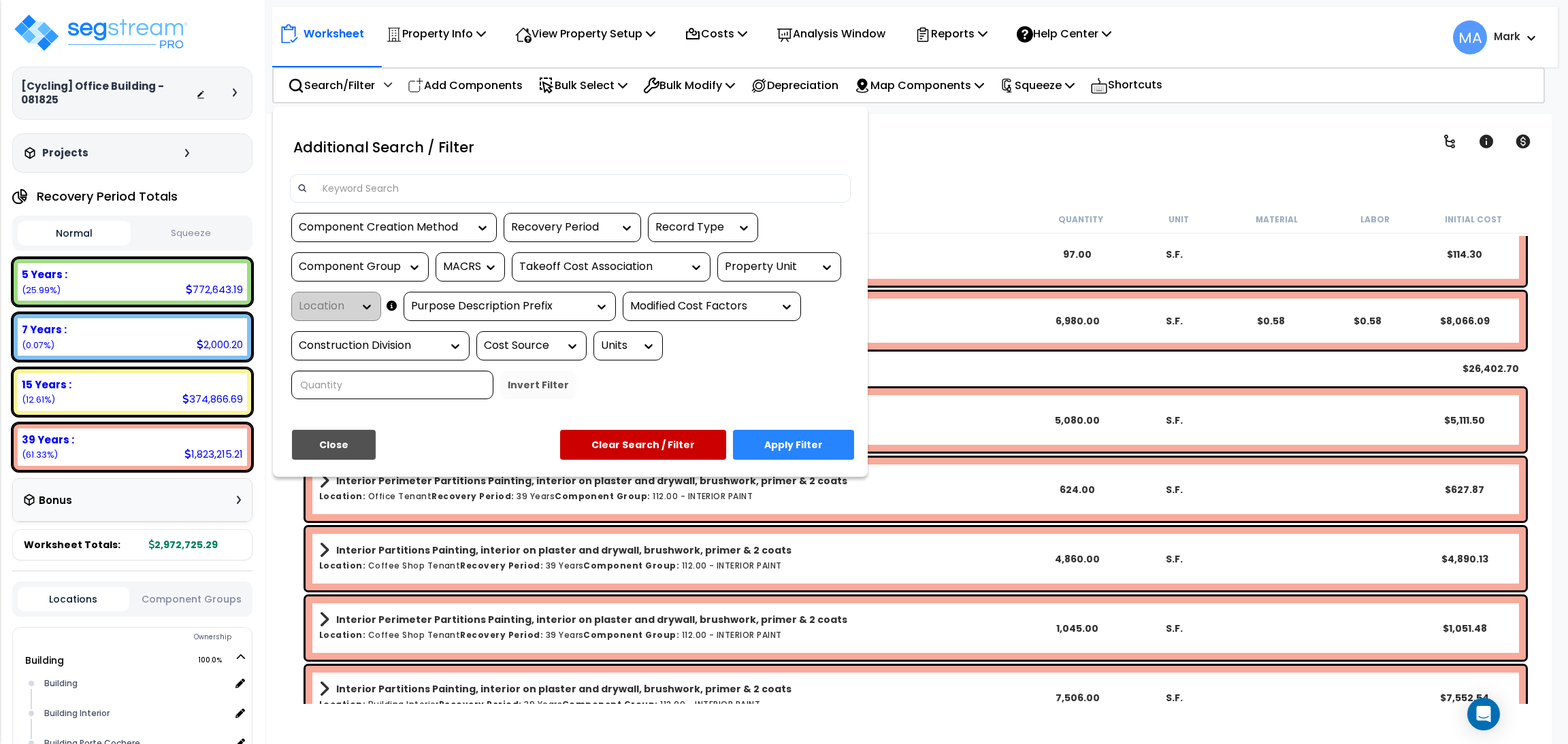
click at [405, 175] on div at bounding box center [570, 188] width 561 height 28
click at [408, 188] on input at bounding box center [578, 188] width 529 height 20
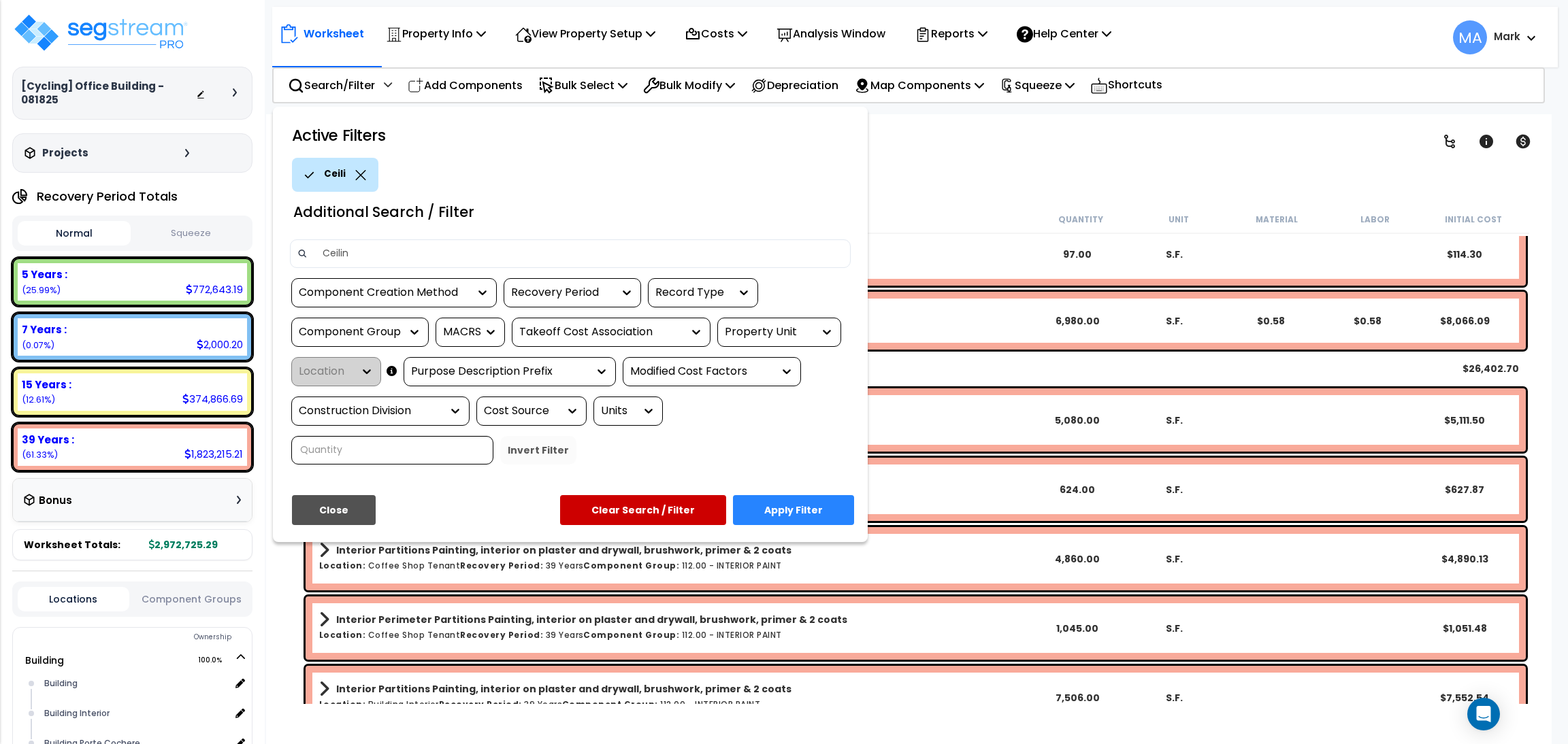
type input "Ceiling"
click at [826, 504] on button "Apply Filter" at bounding box center [794, 510] width 121 height 30
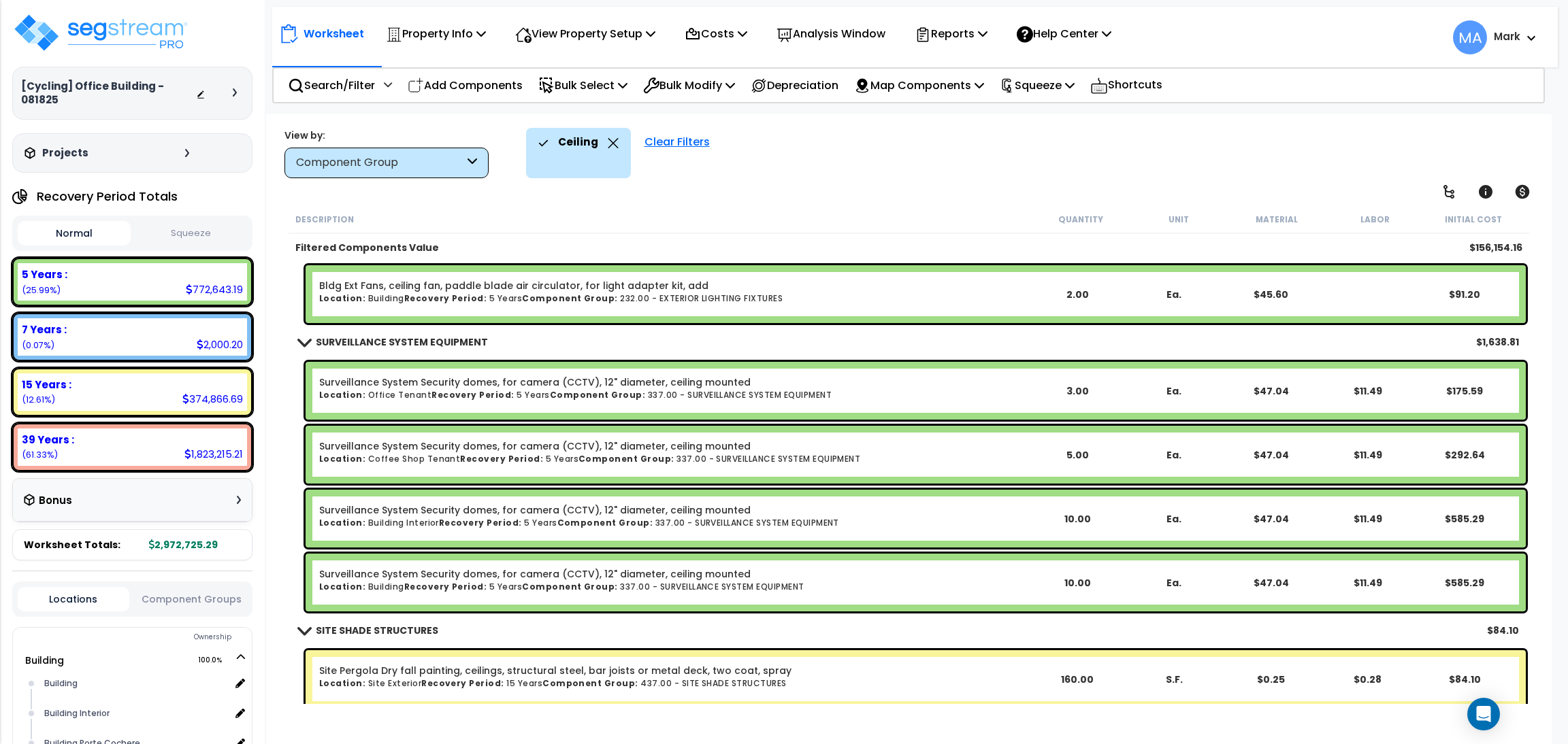
scroll to position [2844, 0]
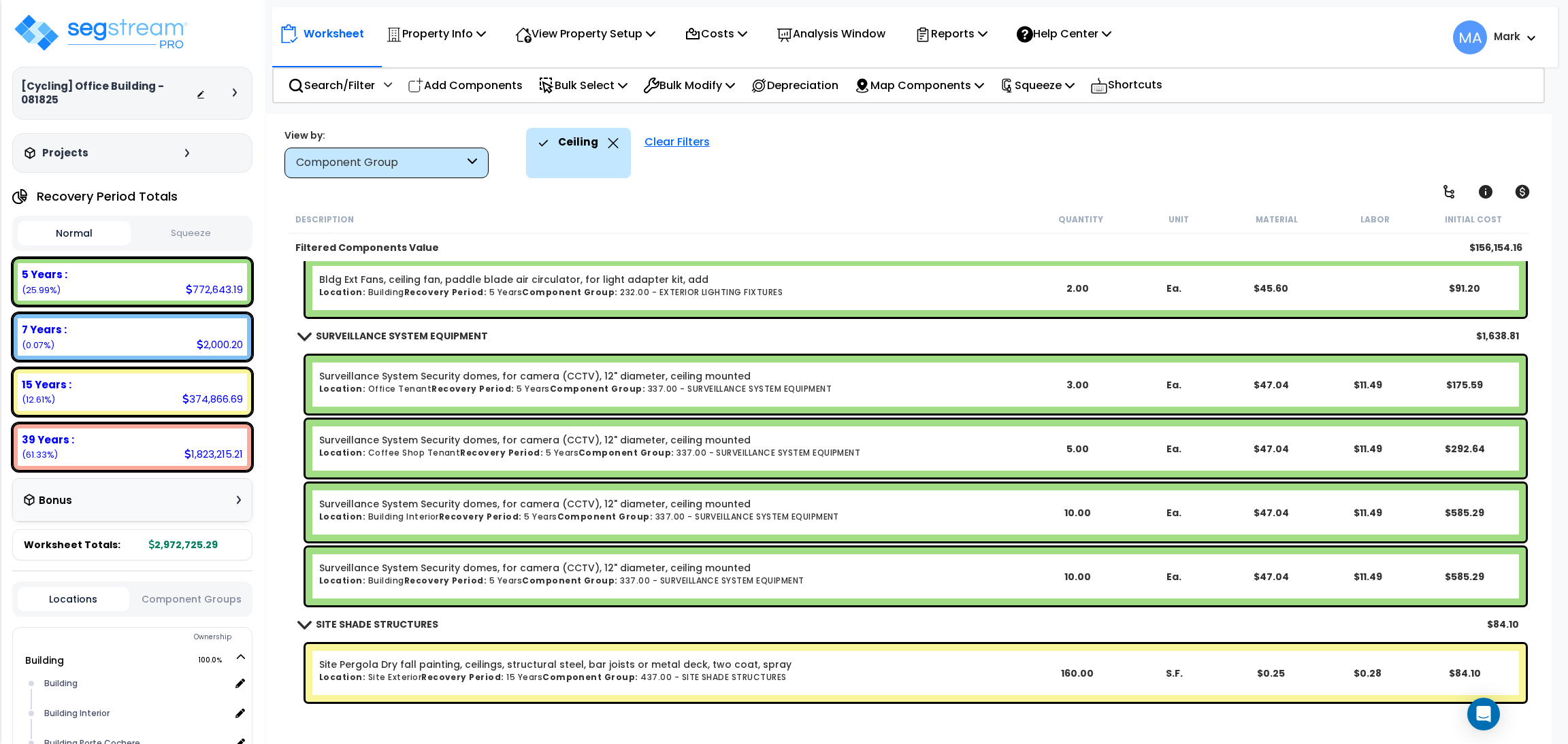
drag, startPoint x: 609, startPoint y: 137, endPoint x: 544, endPoint y: 140, distance: 65.1
click at [609, 138] on icon at bounding box center [613, 143] width 11 height 10
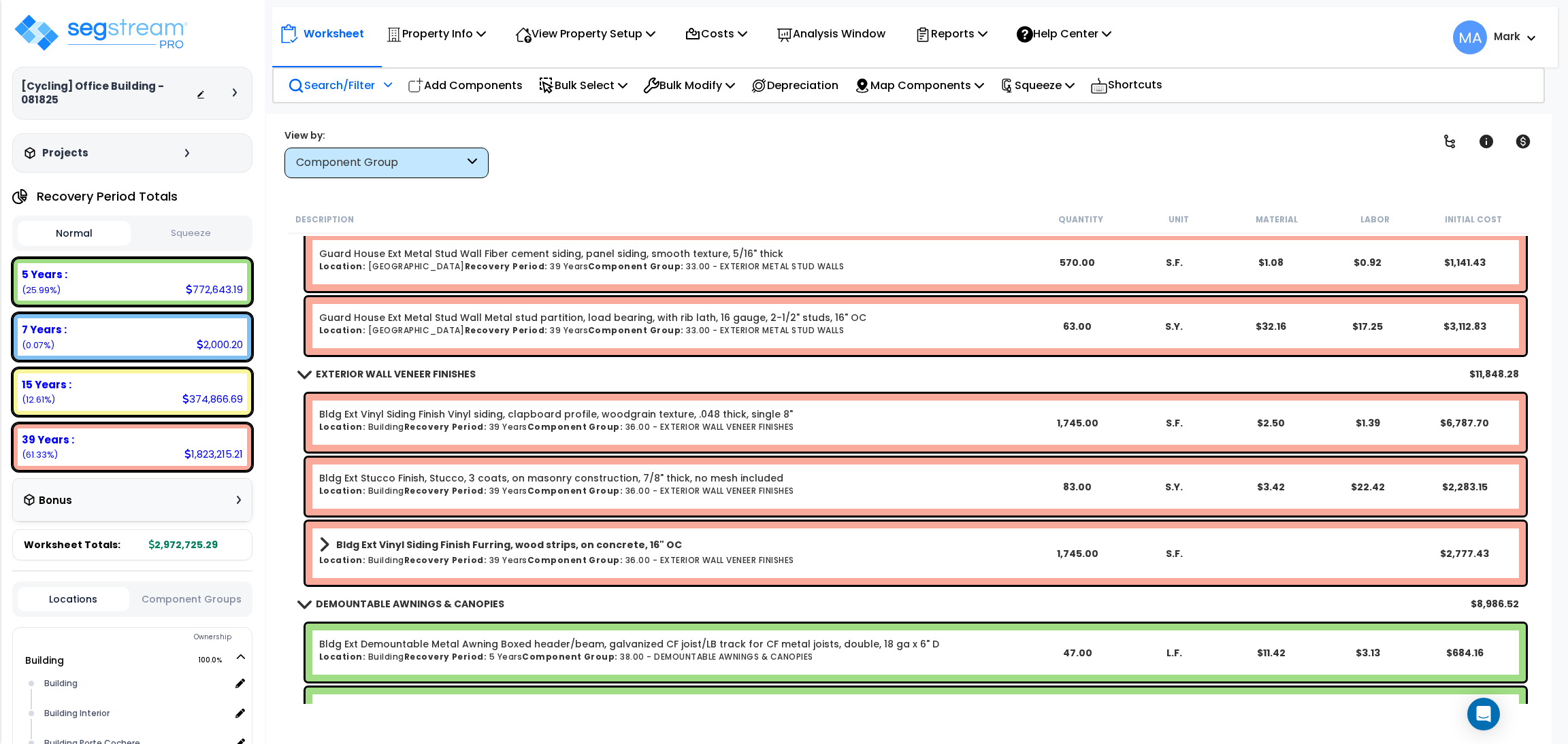
click at [336, 73] on div "Search/Filter Additional Search / Filter" at bounding box center [340, 85] width 104 height 32
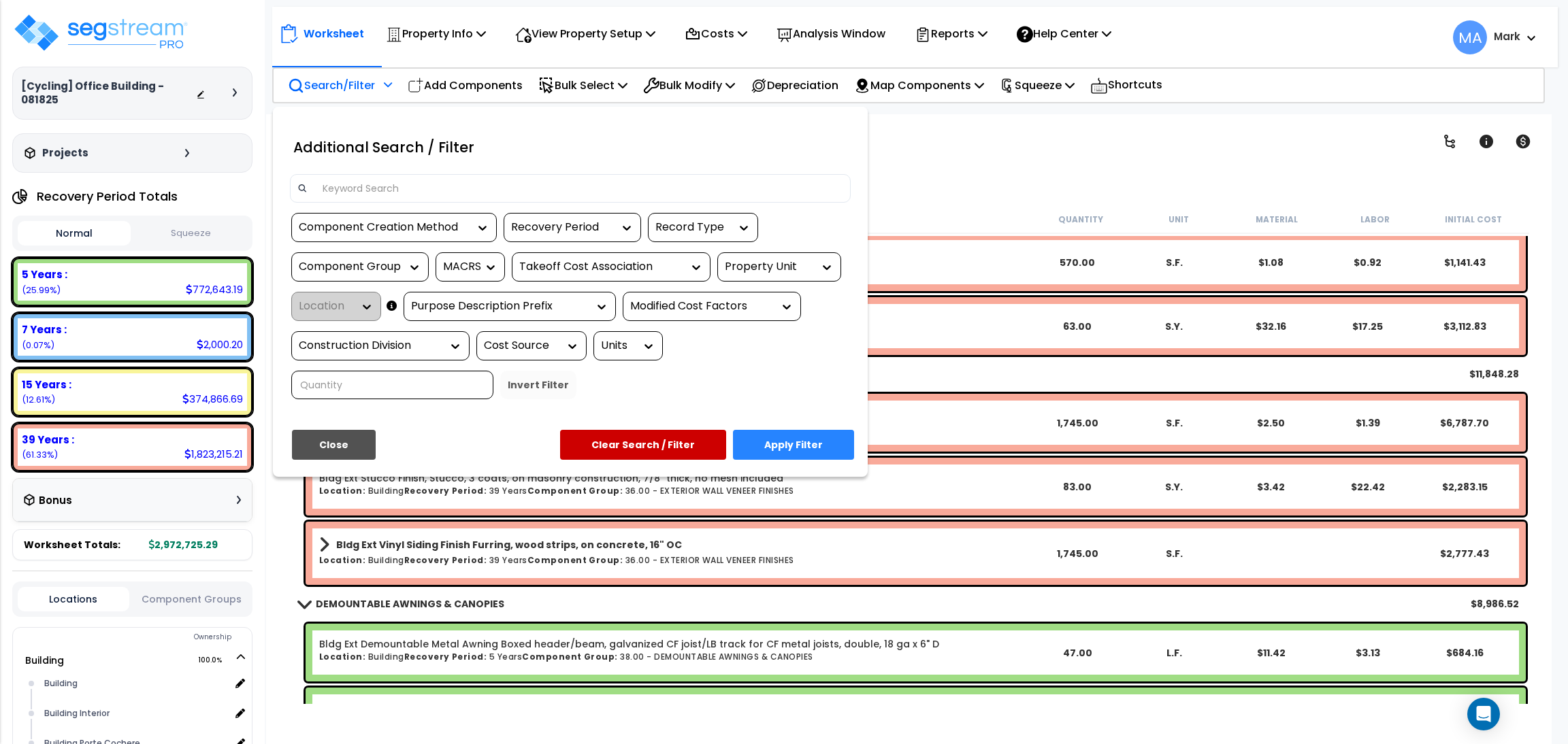
click at [386, 184] on input at bounding box center [578, 188] width 529 height 20
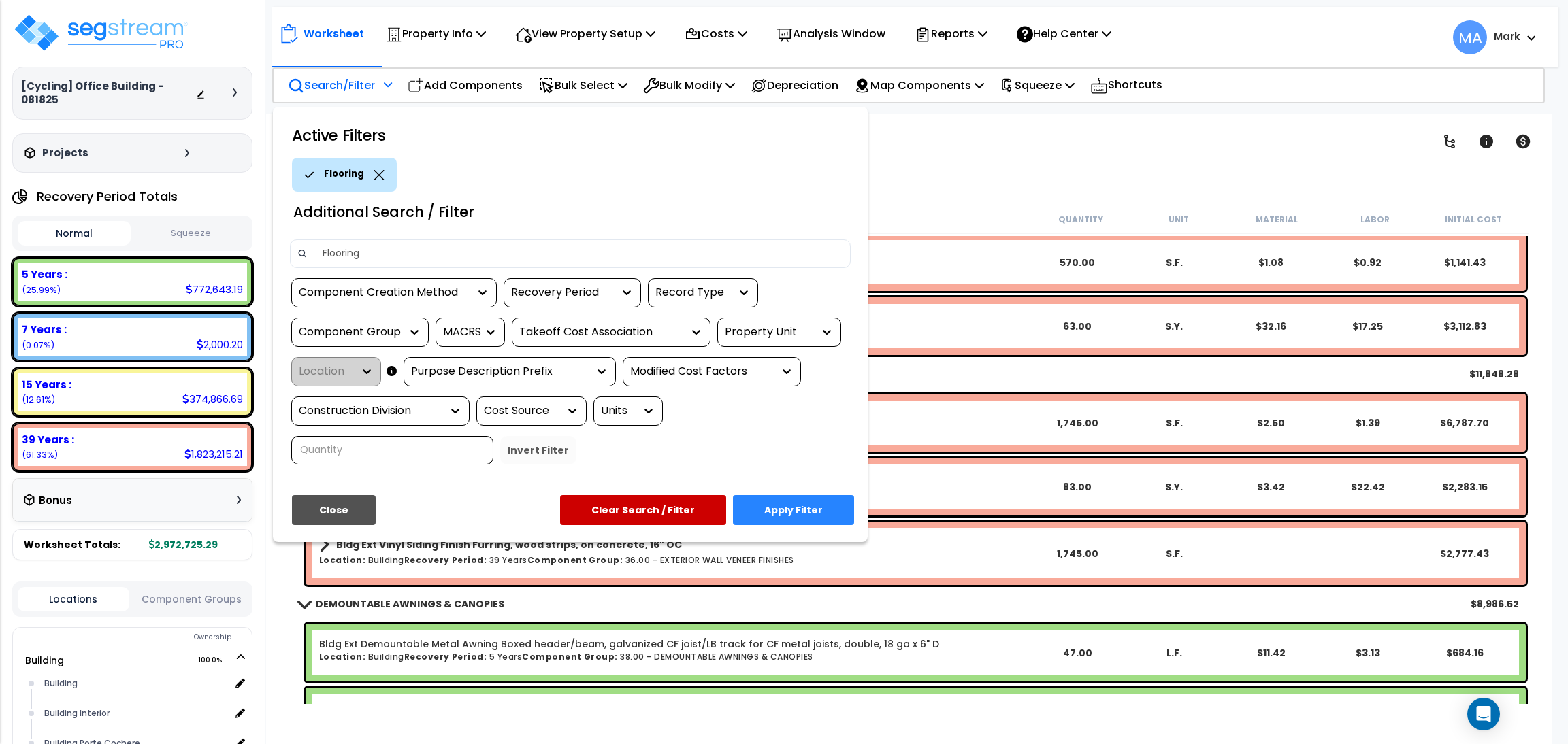
type input "Flooring"
click at [810, 508] on button "Apply Filter" at bounding box center [794, 510] width 121 height 30
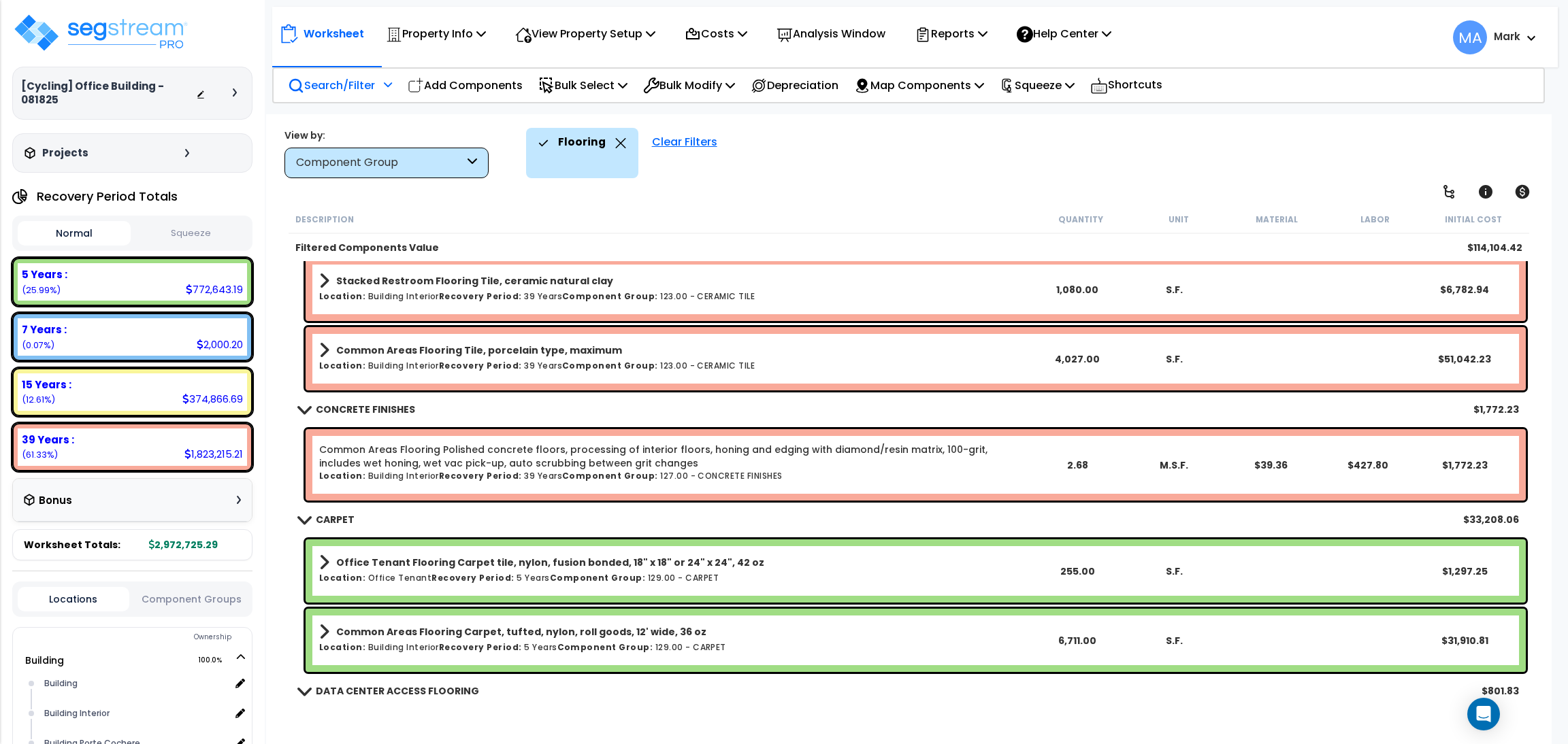
scroll to position [408, 0]
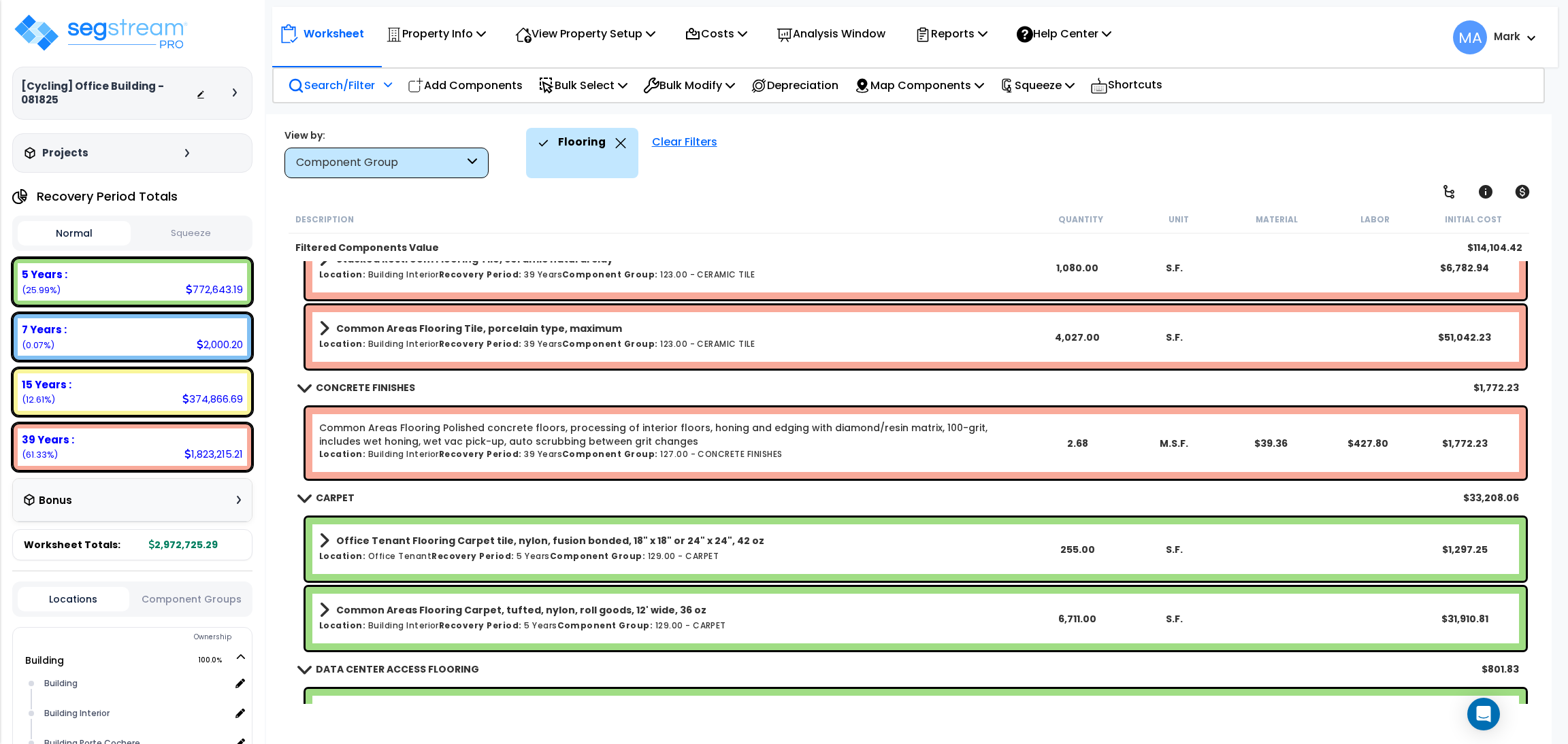
click at [613, 135] on div "Flooring" at bounding box center [582, 142] width 88 height 30
click at [611, 152] on div "Flooring" at bounding box center [582, 142] width 88 height 30
click at [615, 146] on icon at bounding box center [620, 143] width 11 height 10
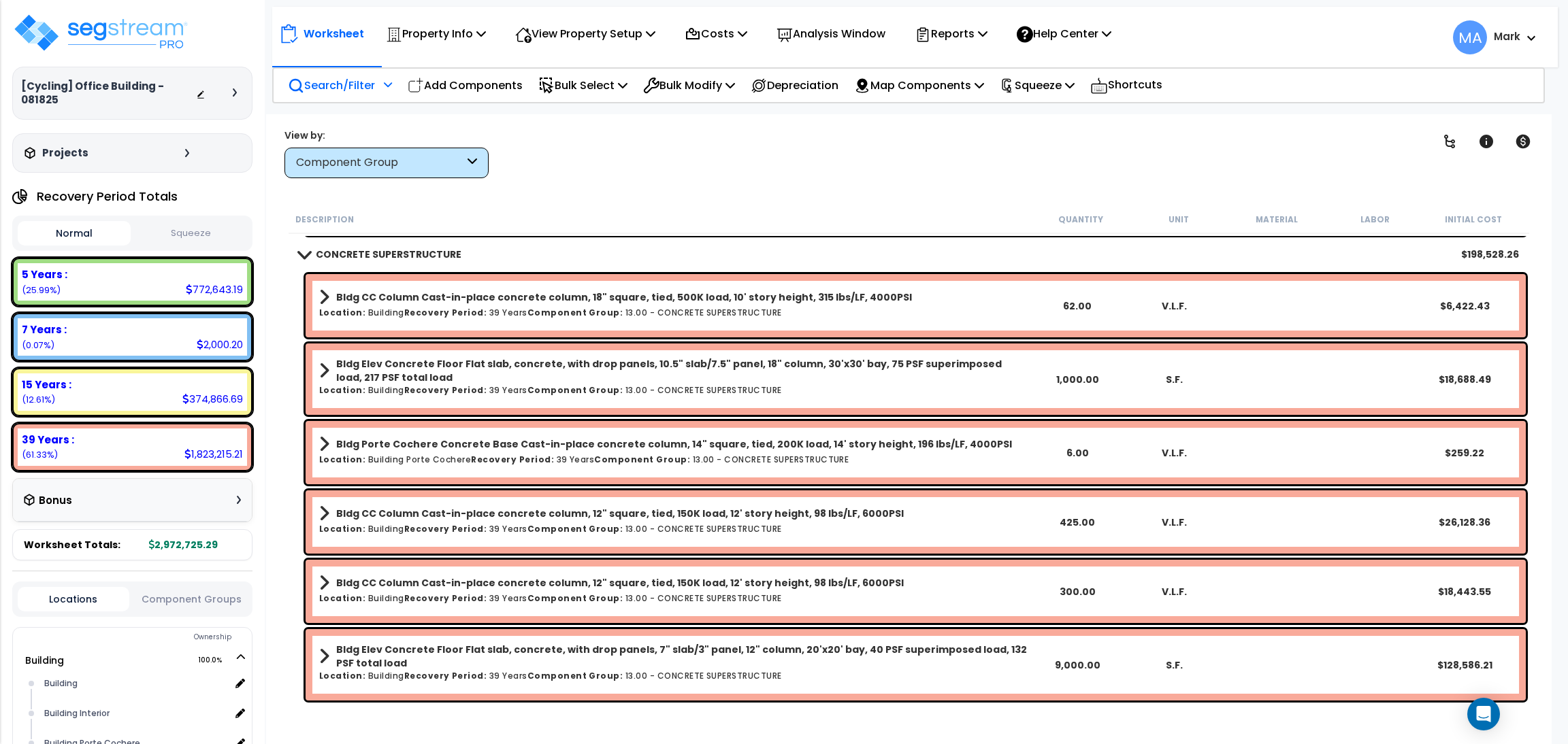
click at [358, 77] on p "Search/Filter" at bounding box center [331, 85] width 87 height 18
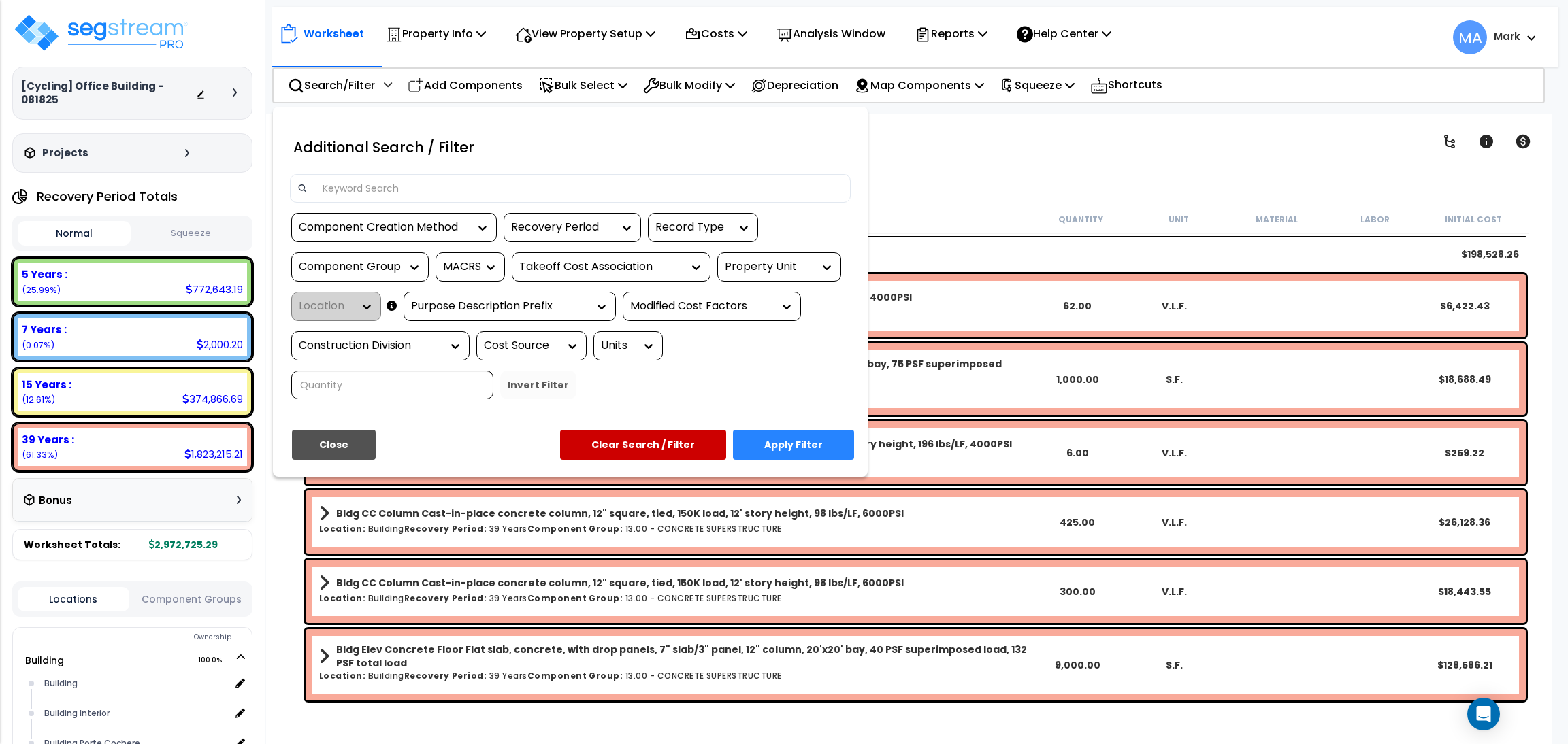
click at [401, 196] on input at bounding box center [578, 188] width 529 height 20
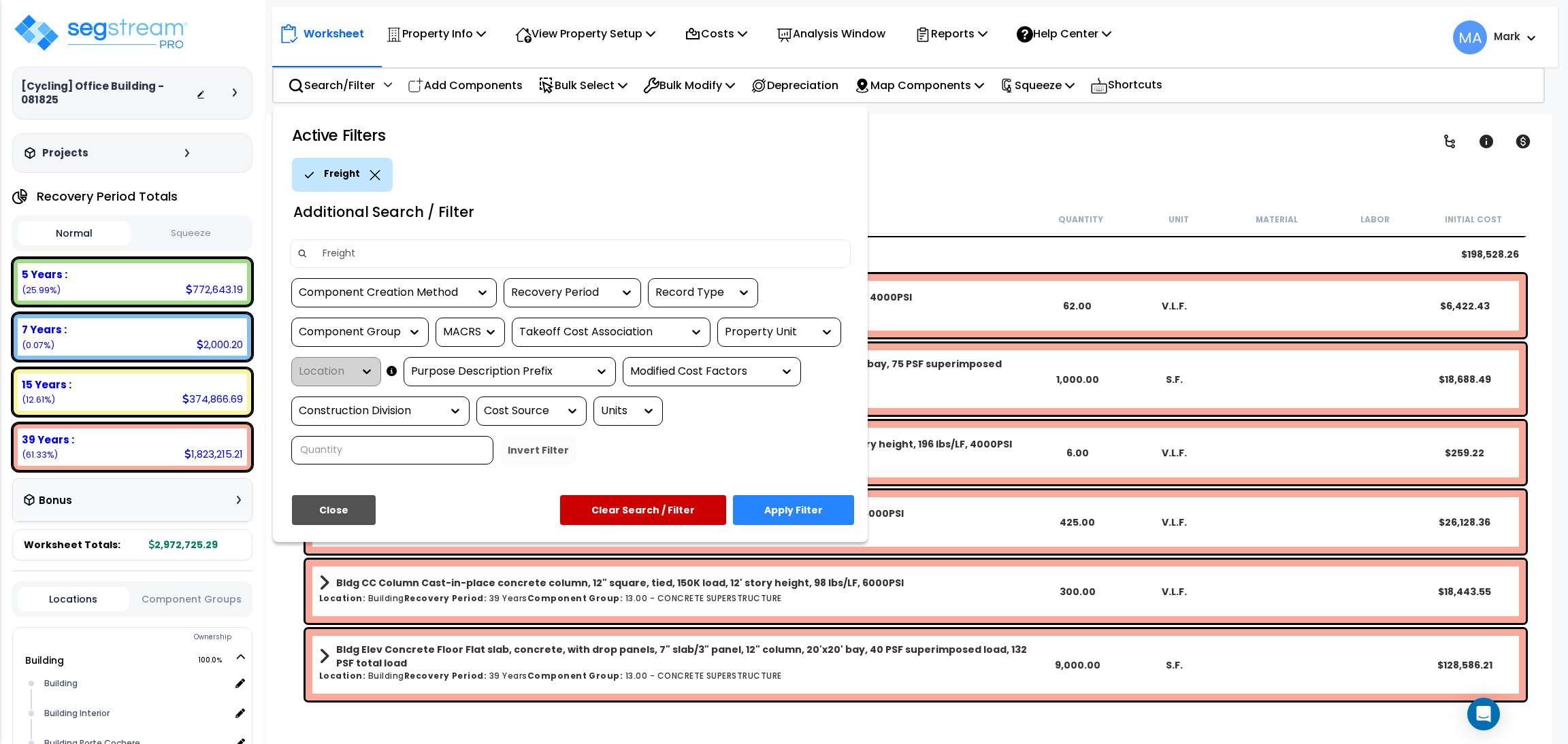
type input "Freight"
click at [798, 504] on button "Apply Filter" at bounding box center [794, 510] width 121 height 30
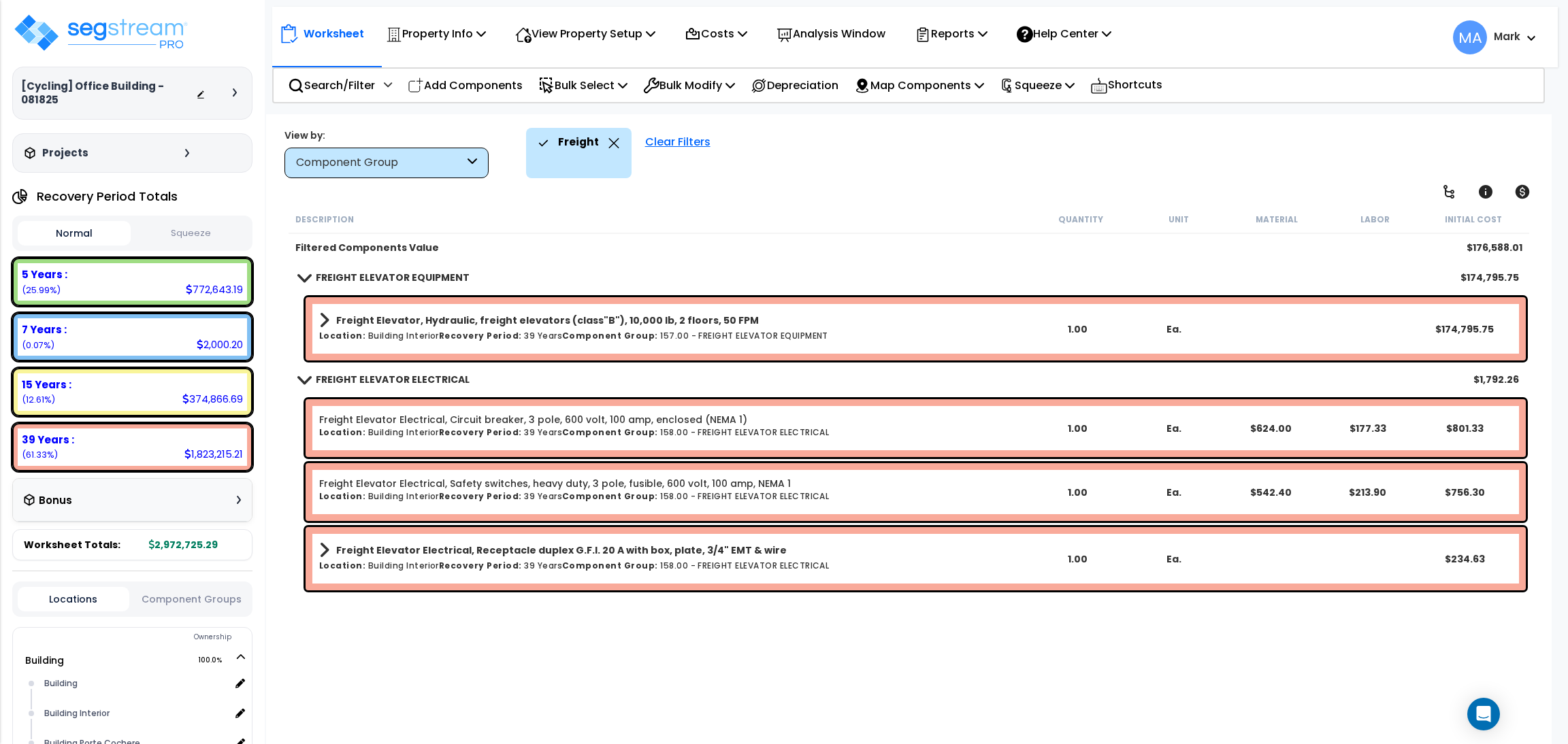
click at [552, 544] on b "Freight Elevator Electrical, Receptacle duplex G.F.I. 20 A with box, plate, 3/4…" at bounding box center [561, 551] width 451 height 14
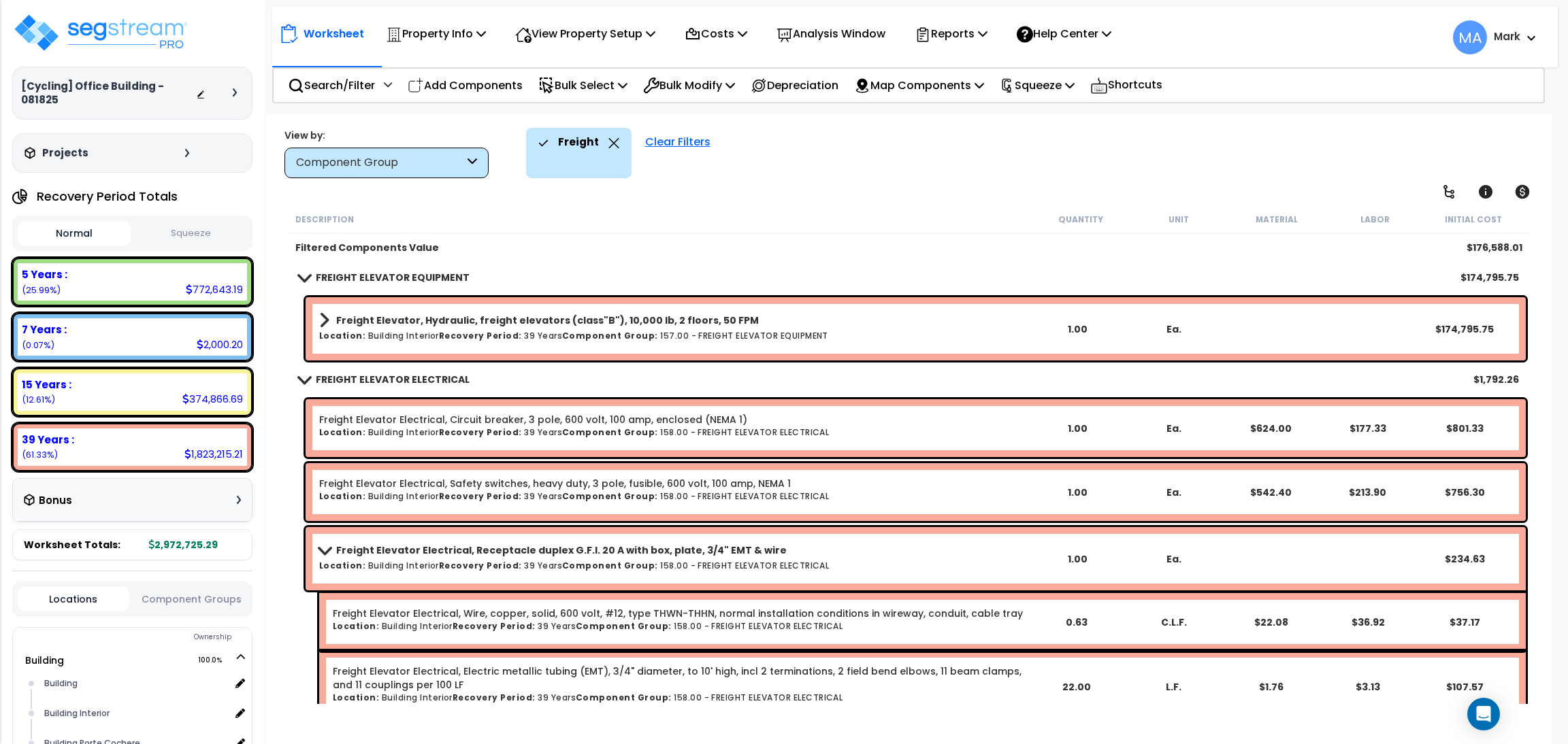
click at [546, 561] on h6 "Location: Building Interior Recovery Period: 39 Years Component Group: 158.00 -…" at bounding box center [673, 566] width 709 height 9
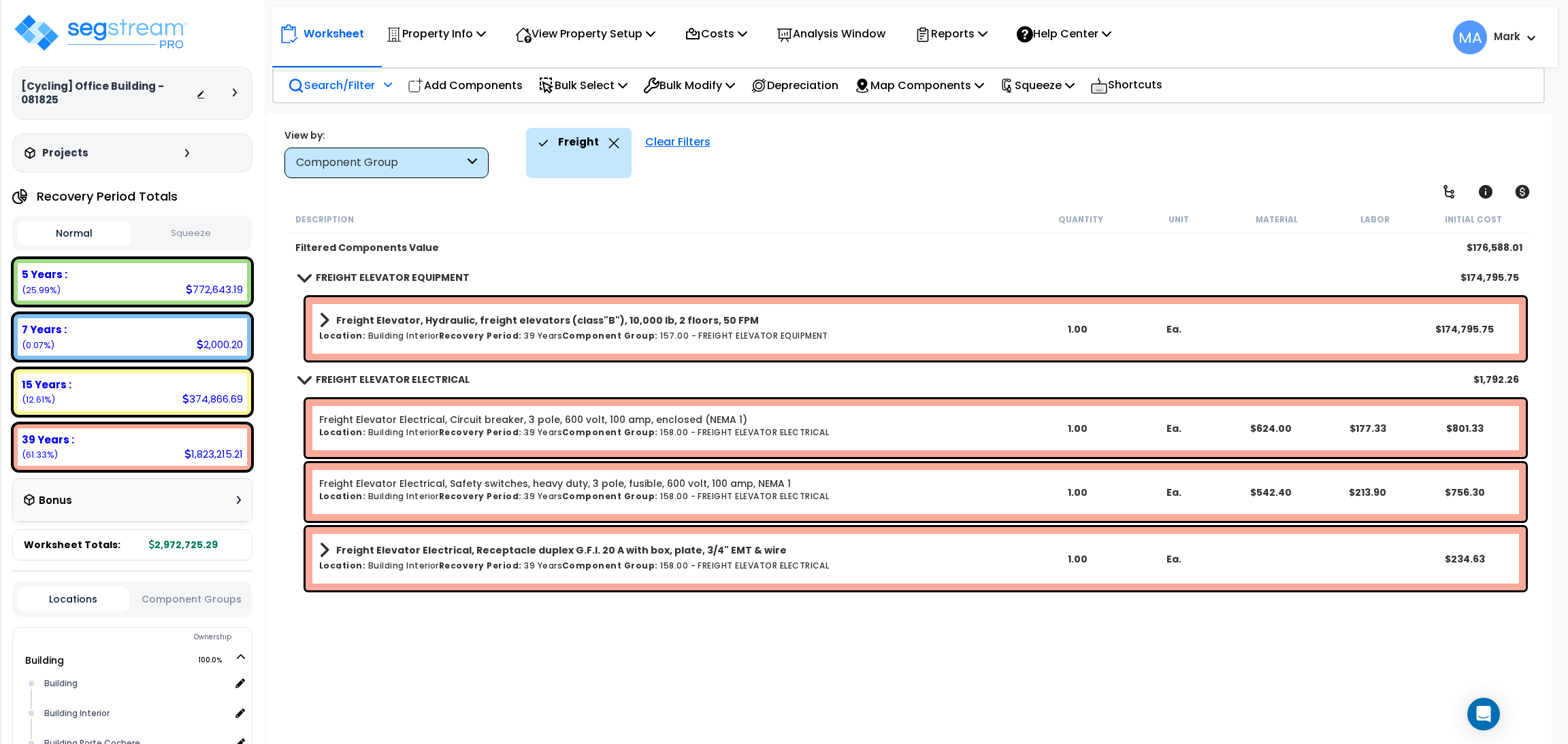
click at [375, 77] on p "Search/Filter" at bounding box center [331, 85] width 87 height 18
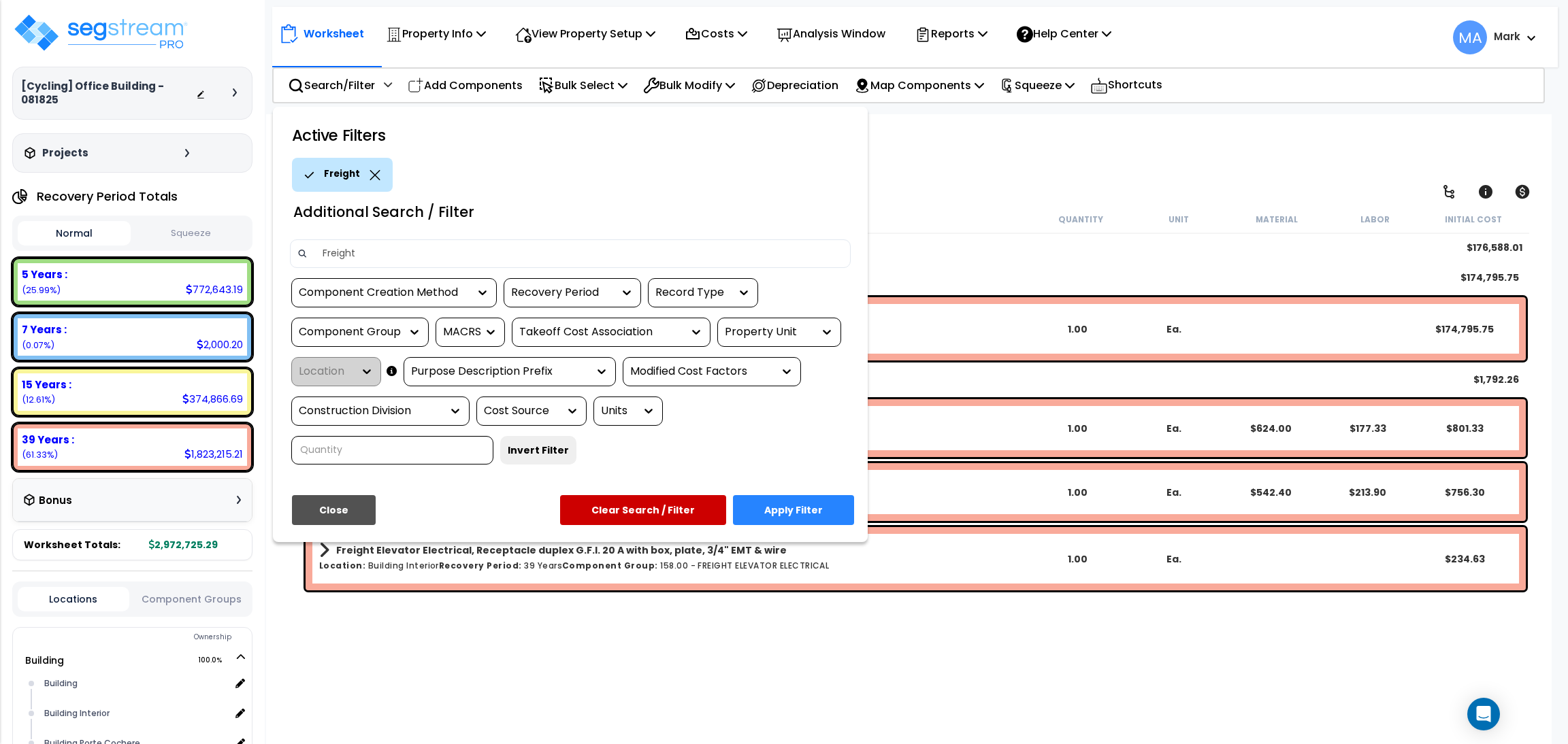
click at [376, 167] on div "Freight" at bounding box center [343, 175] width 101 height 34
click at [370, 173] on icon at bounding box center [375, 175] width 10 height 10
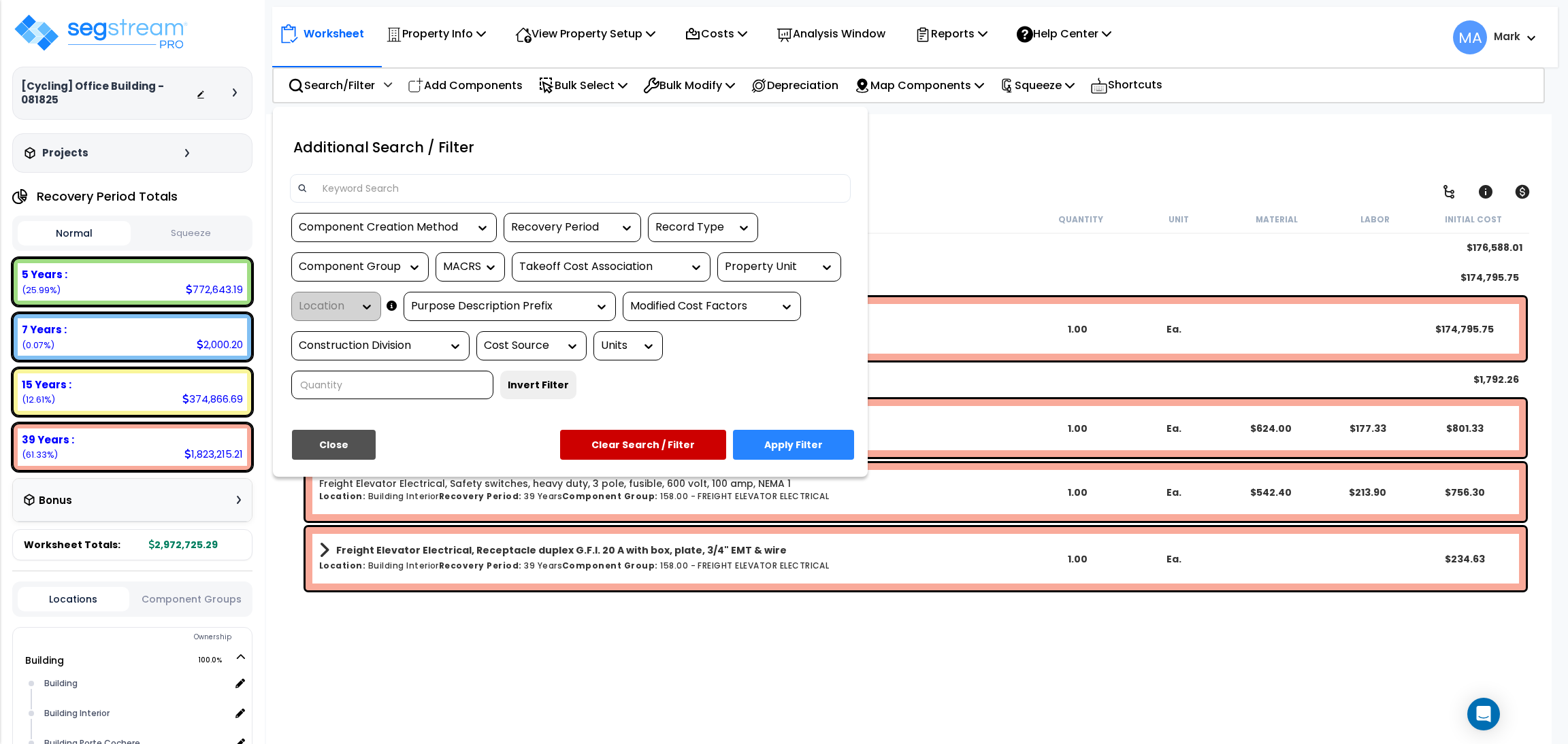
click at [372, 188] on input at bounding box center [578, 188] width 529 height 20
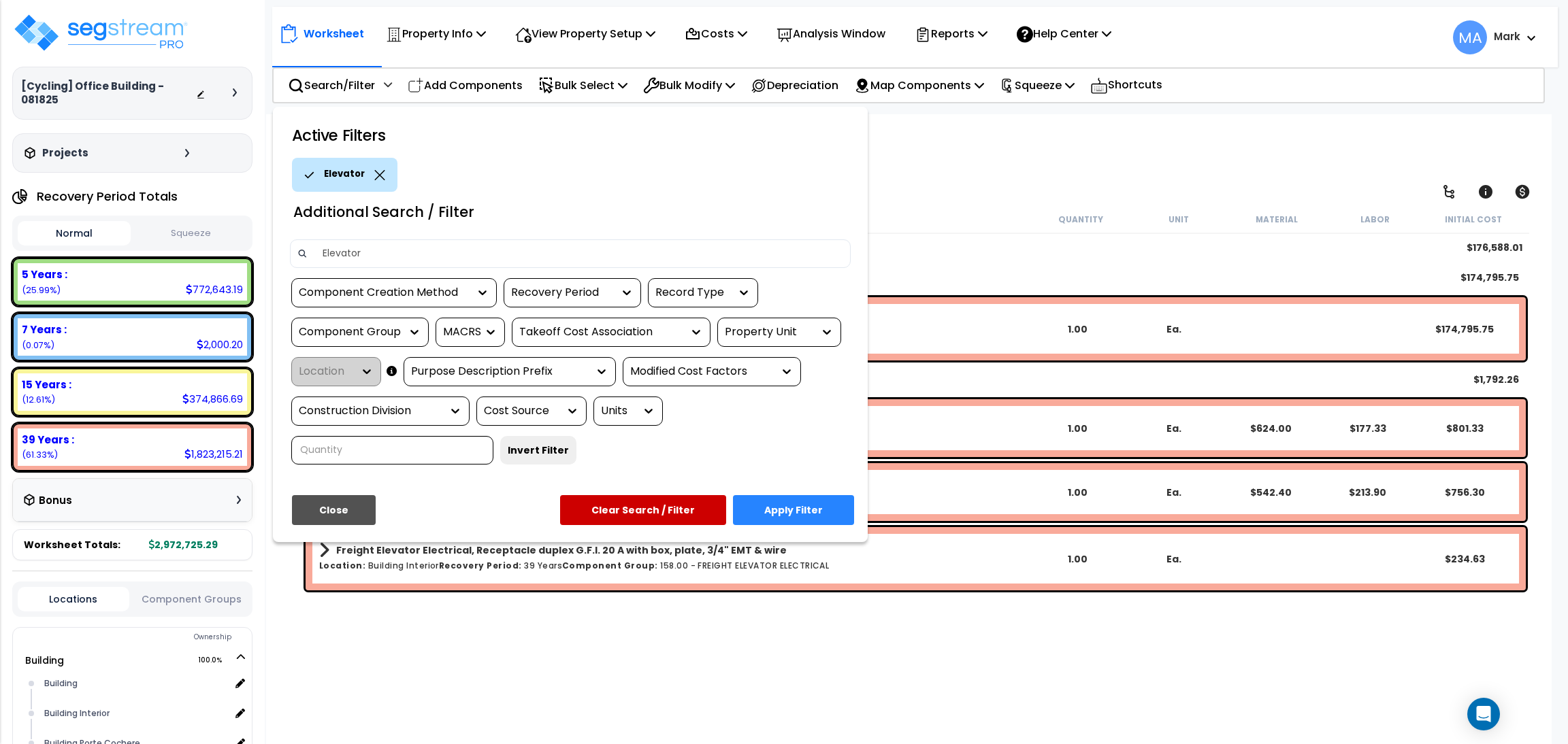
type input "Elevator"
click at [814, 500] on button "Apply Filter" at bounding box center [794, 510] width 121 height 30
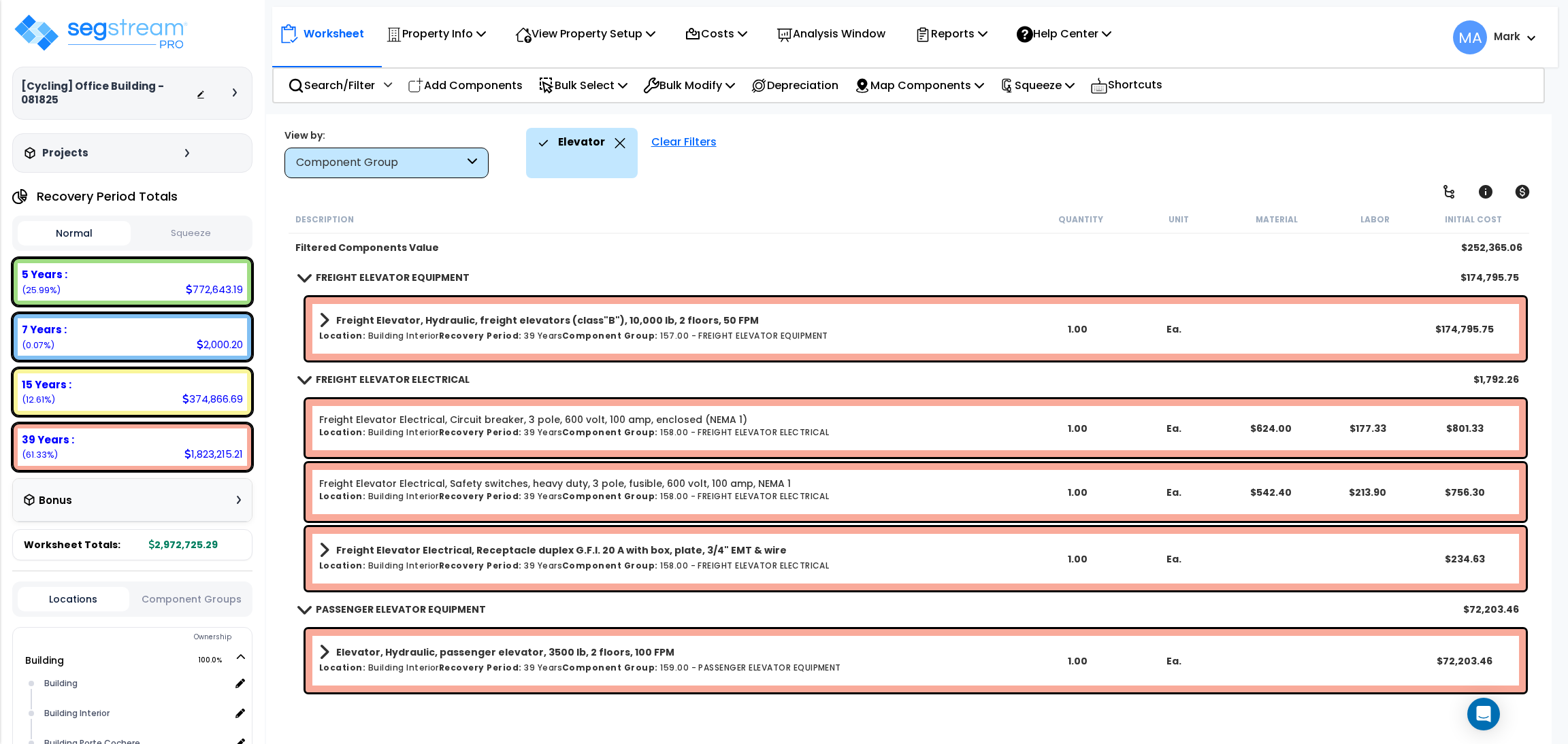
click at [618, 147] on icon at bounding box center [619, 143] width 11 height 10
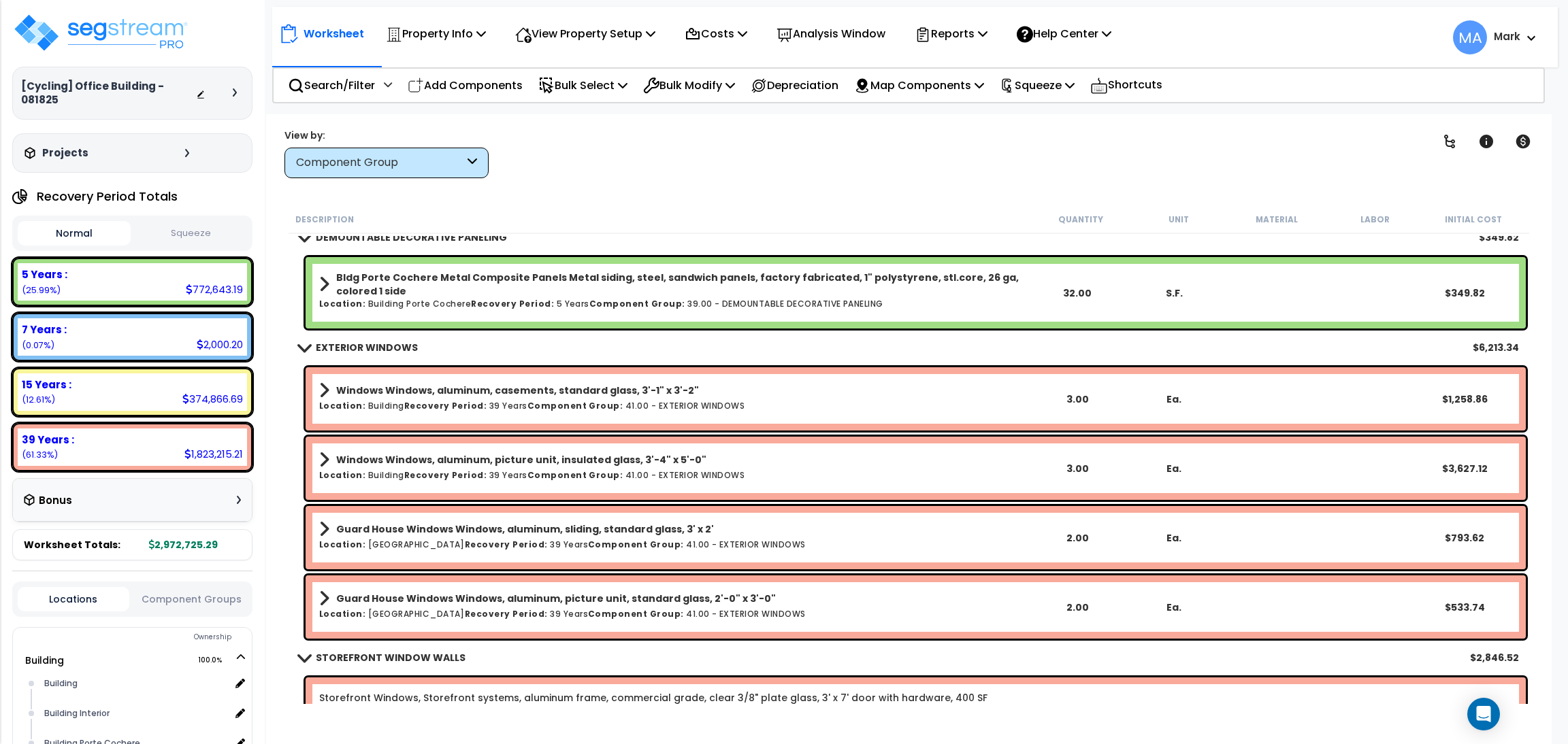
scroll to position [3673, 0]
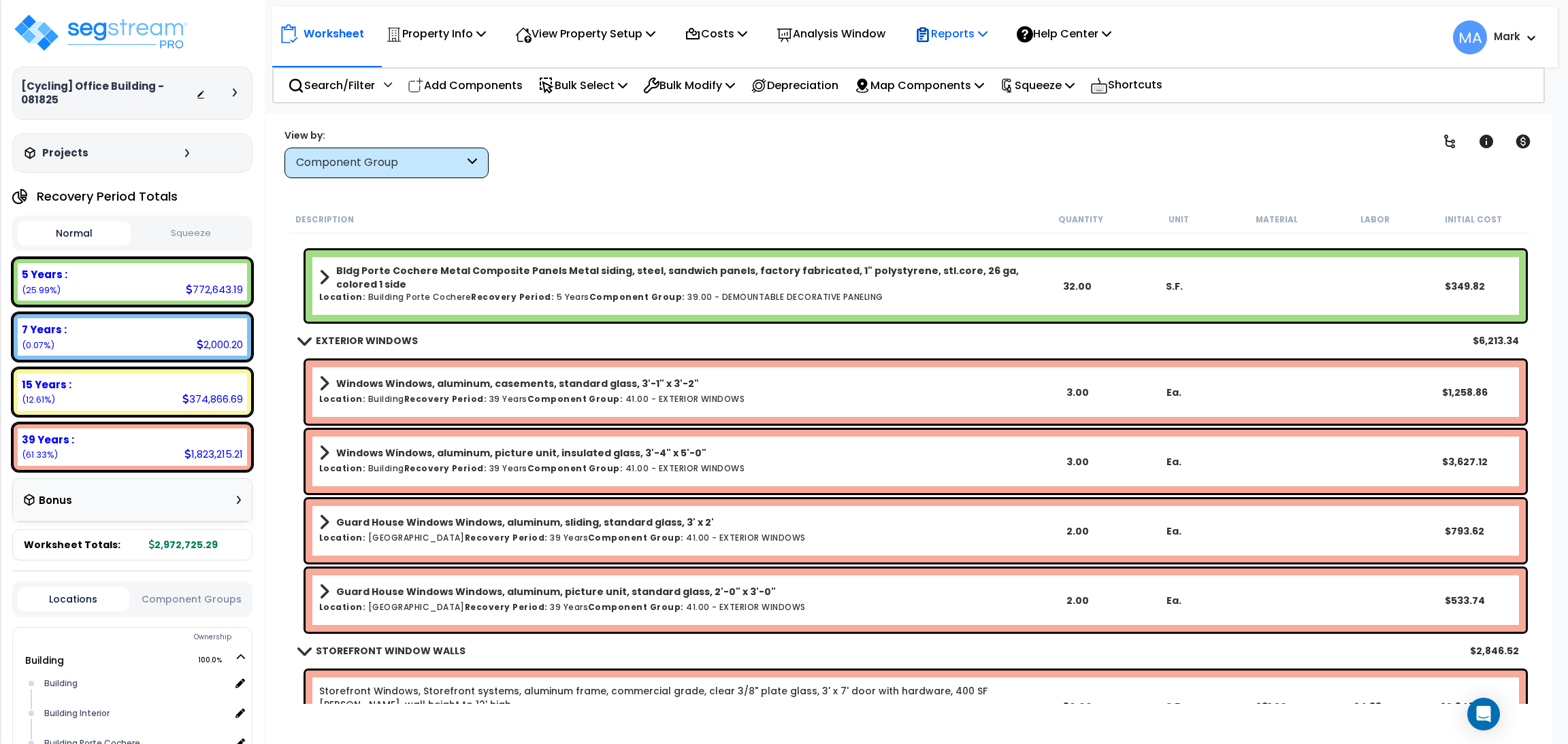
click at [957, 34] on p "Reports" at bounding box center [951, 34] width 73 height 18
click at [969, 94] on link "Manage Report Images" at bounding box center [975, 93] width 134 height 27
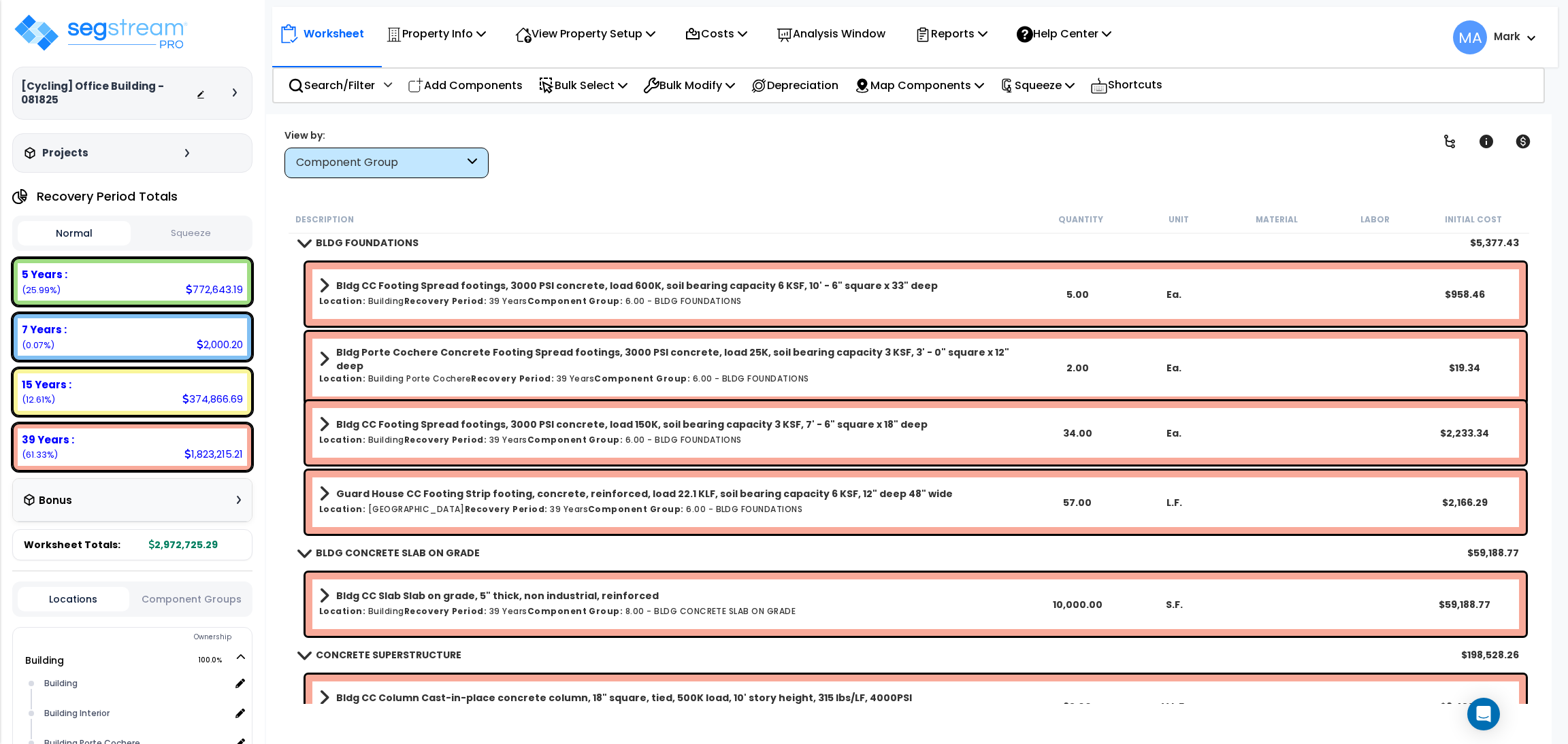
scroll to position [0, 0]
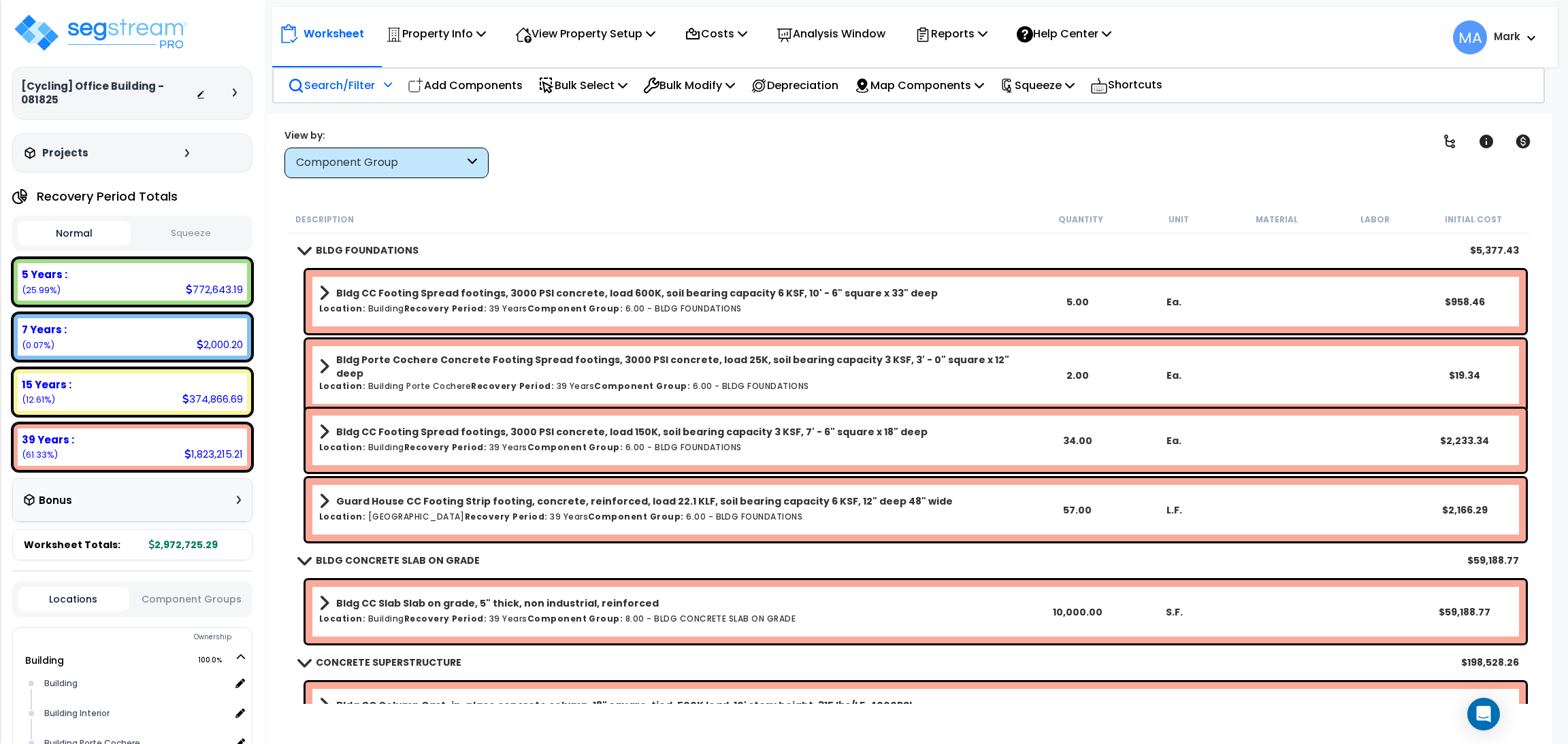
click at [370, 81] on p "Search/Filter" at bounding box center [331, 85] width 87 height 18
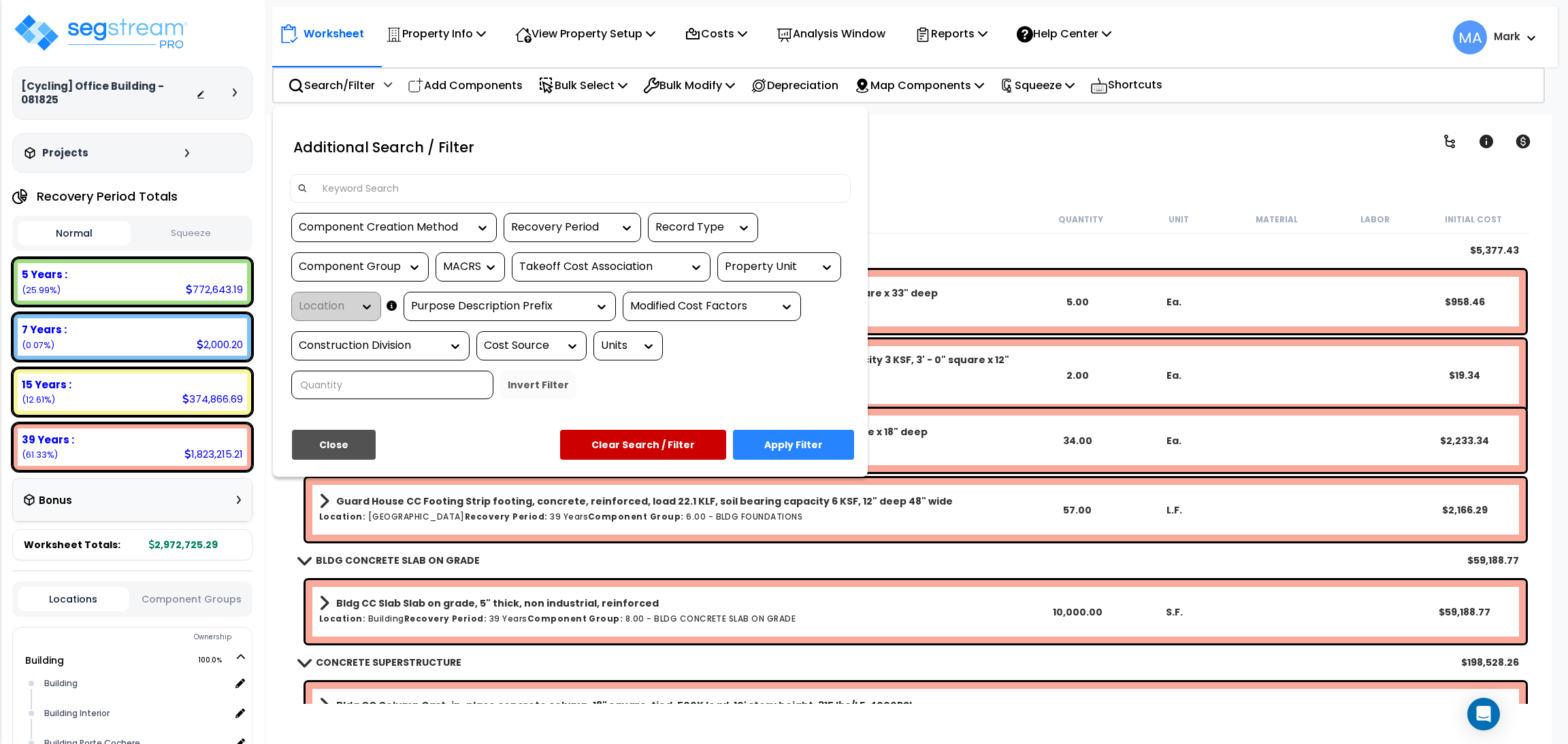
click at [375, 182] on input at bounding box center [578, 188] width 529 height 20
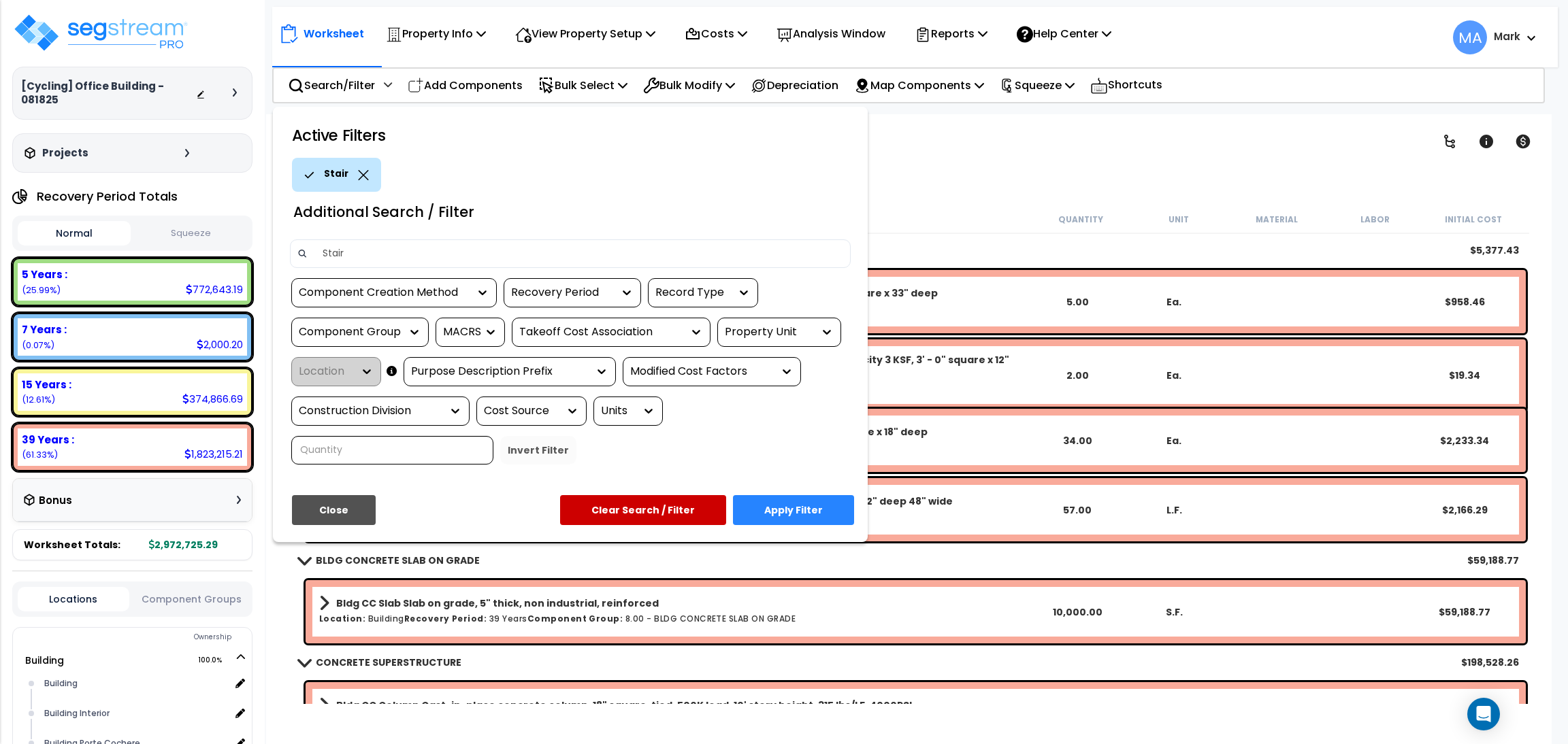
type input "Stair"
click at [819, 514] on button "Apply Filter" at bounding box center [794, 510] width 121 height 30
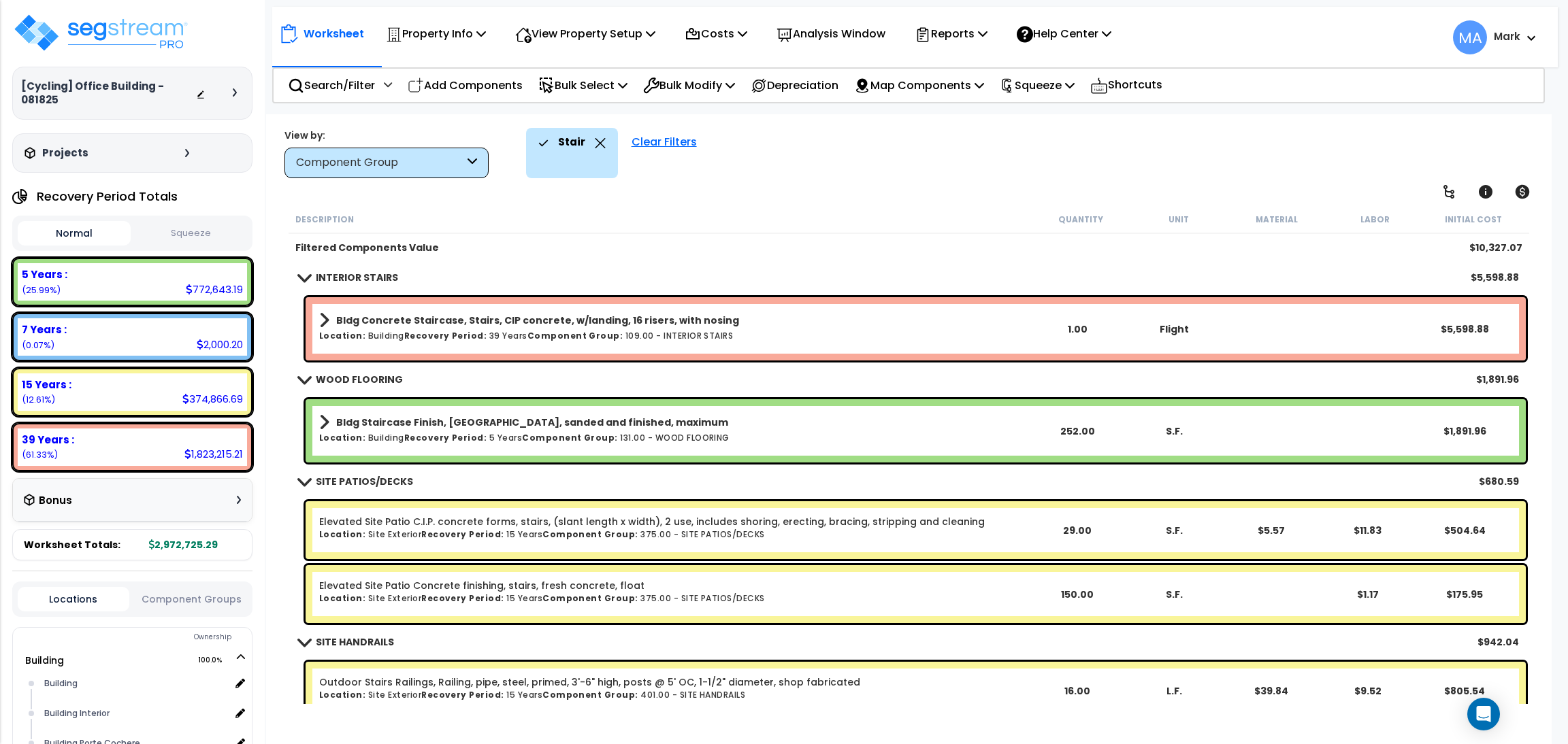
click at [825, 322] on link "Bldg Concrete Staircase, Stairs, CIP concrete, w/landing, 16 risers, with nosing" at bounding box center [673, 321] width 709 height 19
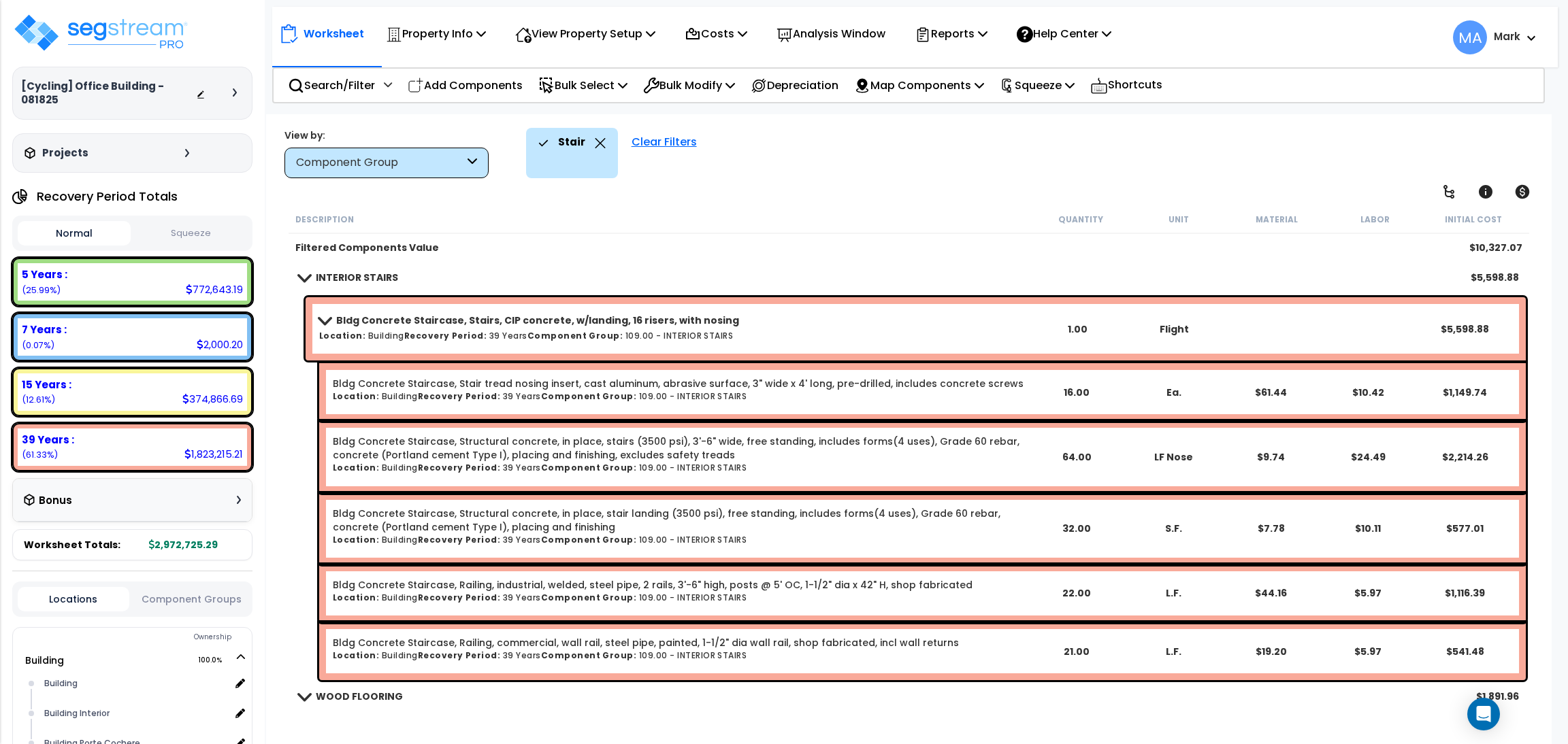
click at [825, 322] on link "Bldg Concrete Staircase, Stairs, CIP concrete, w/landing, 16 risers, with nosing" at bounding box center [673, 321] width 709 height 19
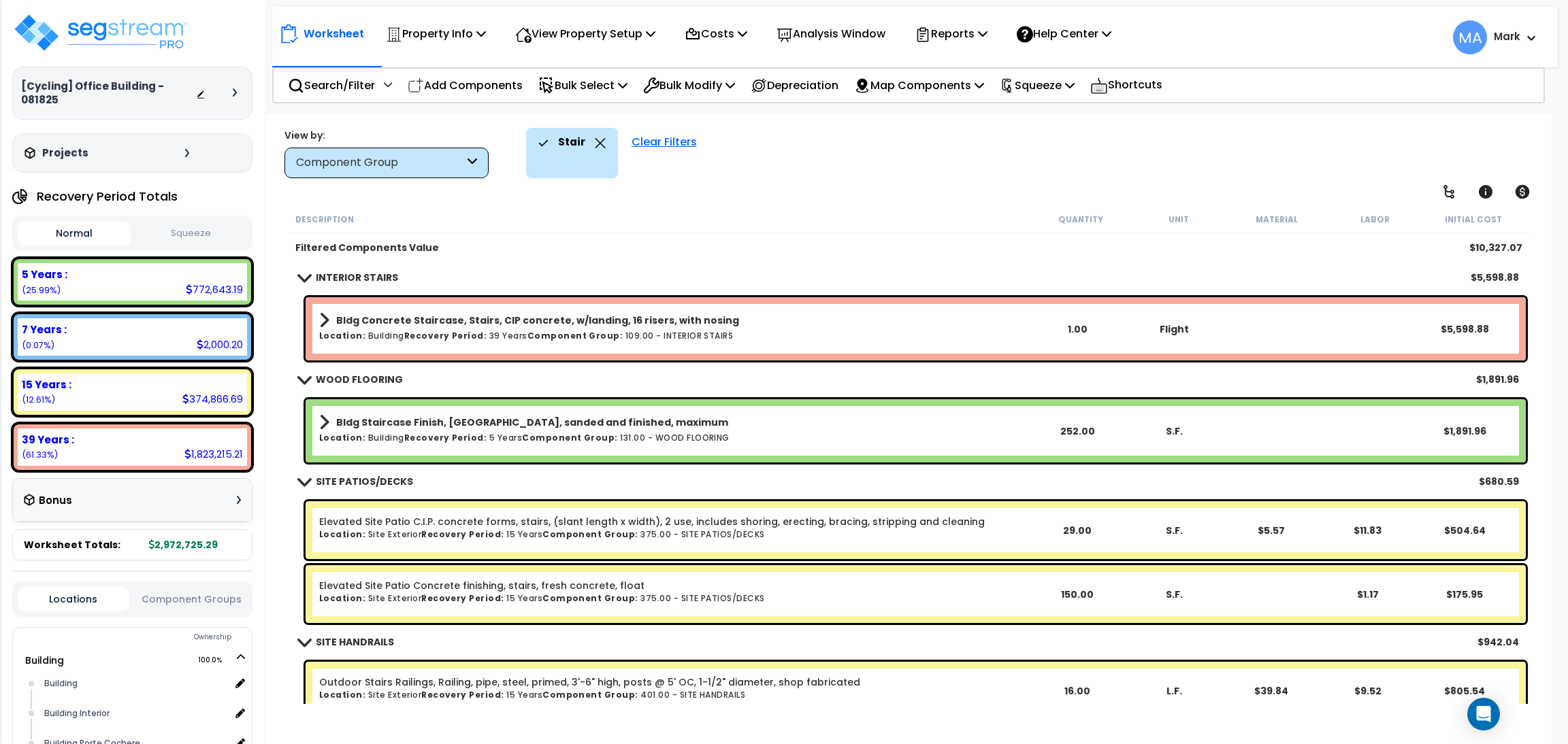
click at [602, 141] on icon at bounding box center [600, 143] width 11 height 10
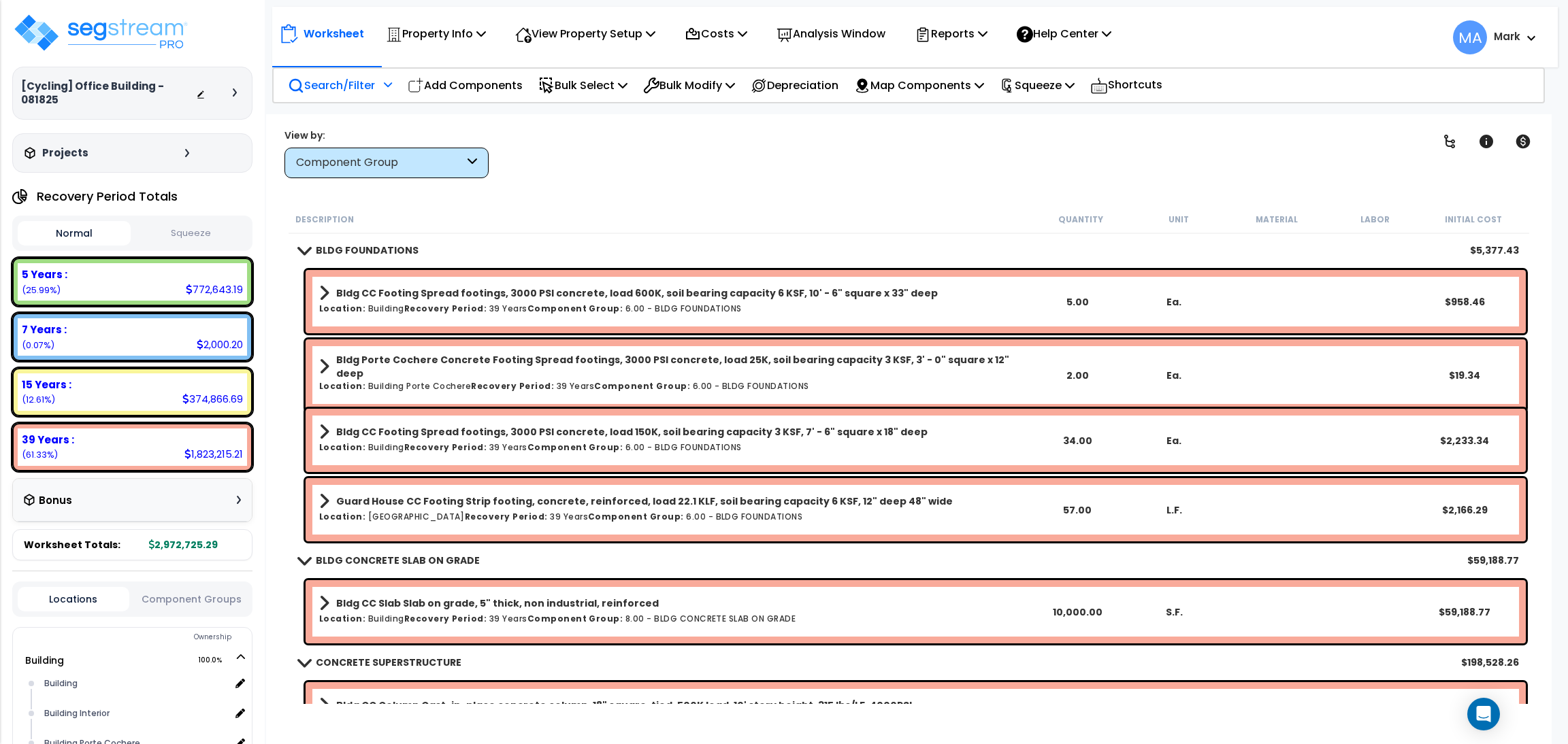
click at [353, 76] on p "Search/Filter" at bounding box center [331, 85] width 87 height 18
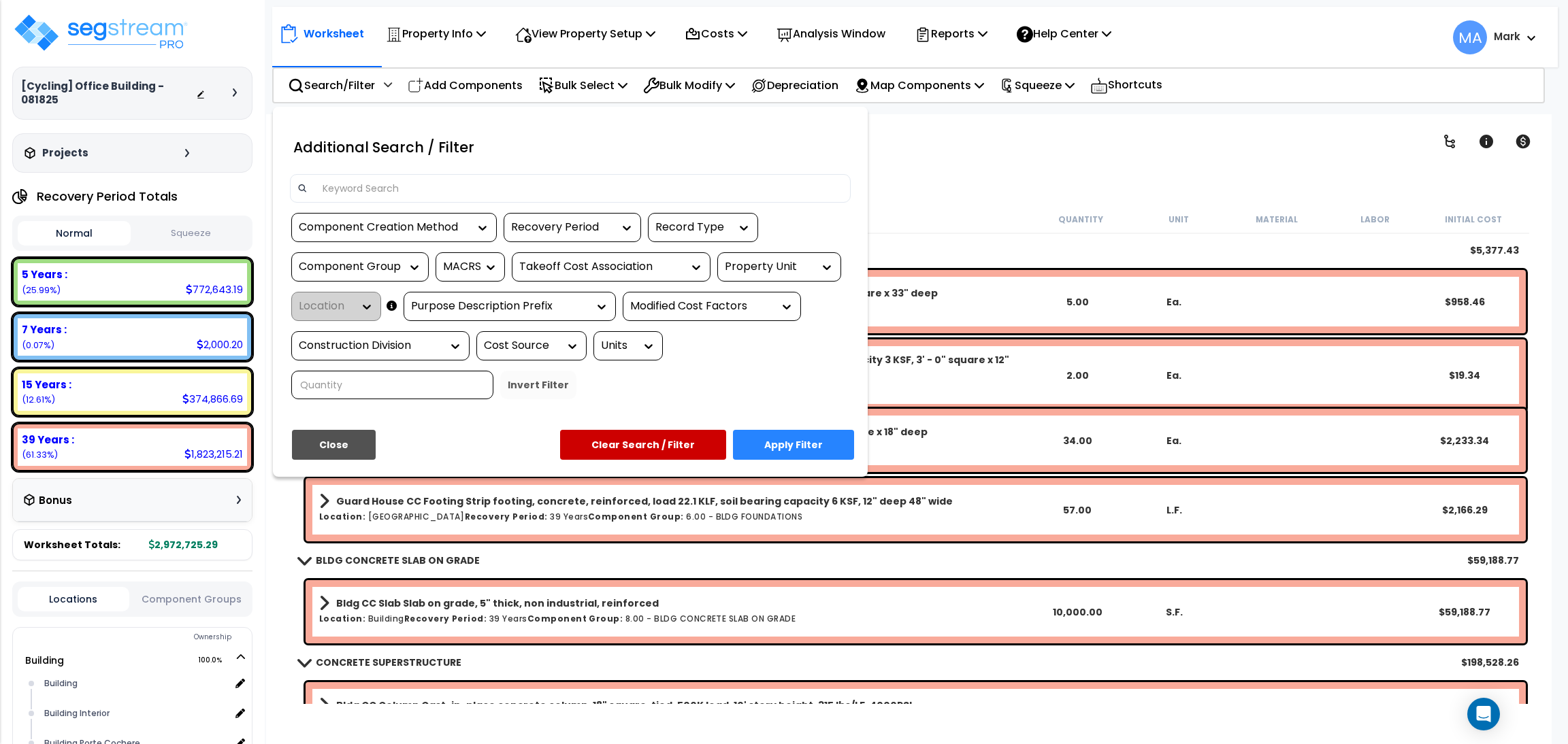
click at [1028, 131] on div at bounding box center [784, 372] width 1568 height 744
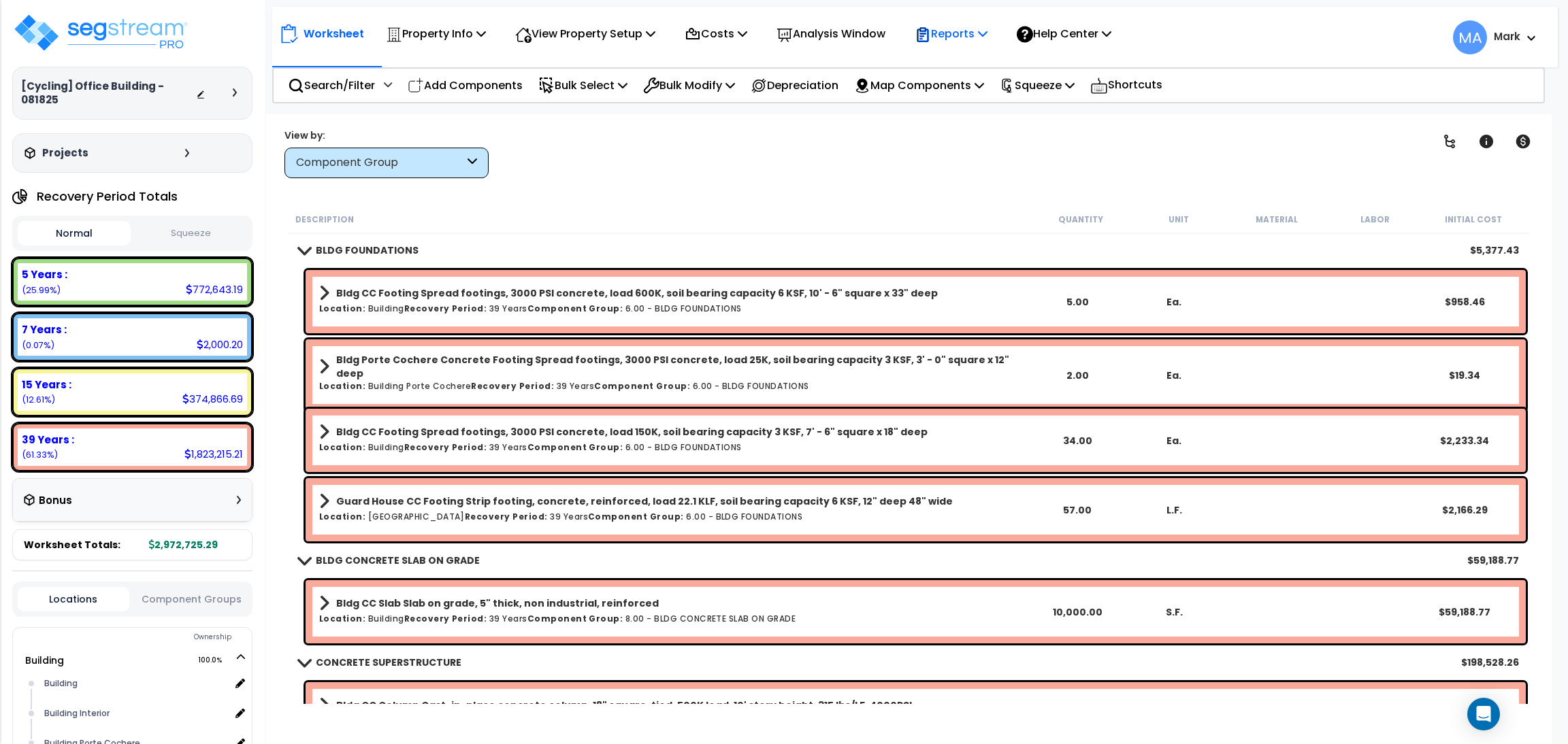
click at [969, 31] on p "Reports" at bounding box center [951, 34] width 73 height 18
click at [987, 70] on link "Get Report" at bounding box center [975, 64] width 134 height 27
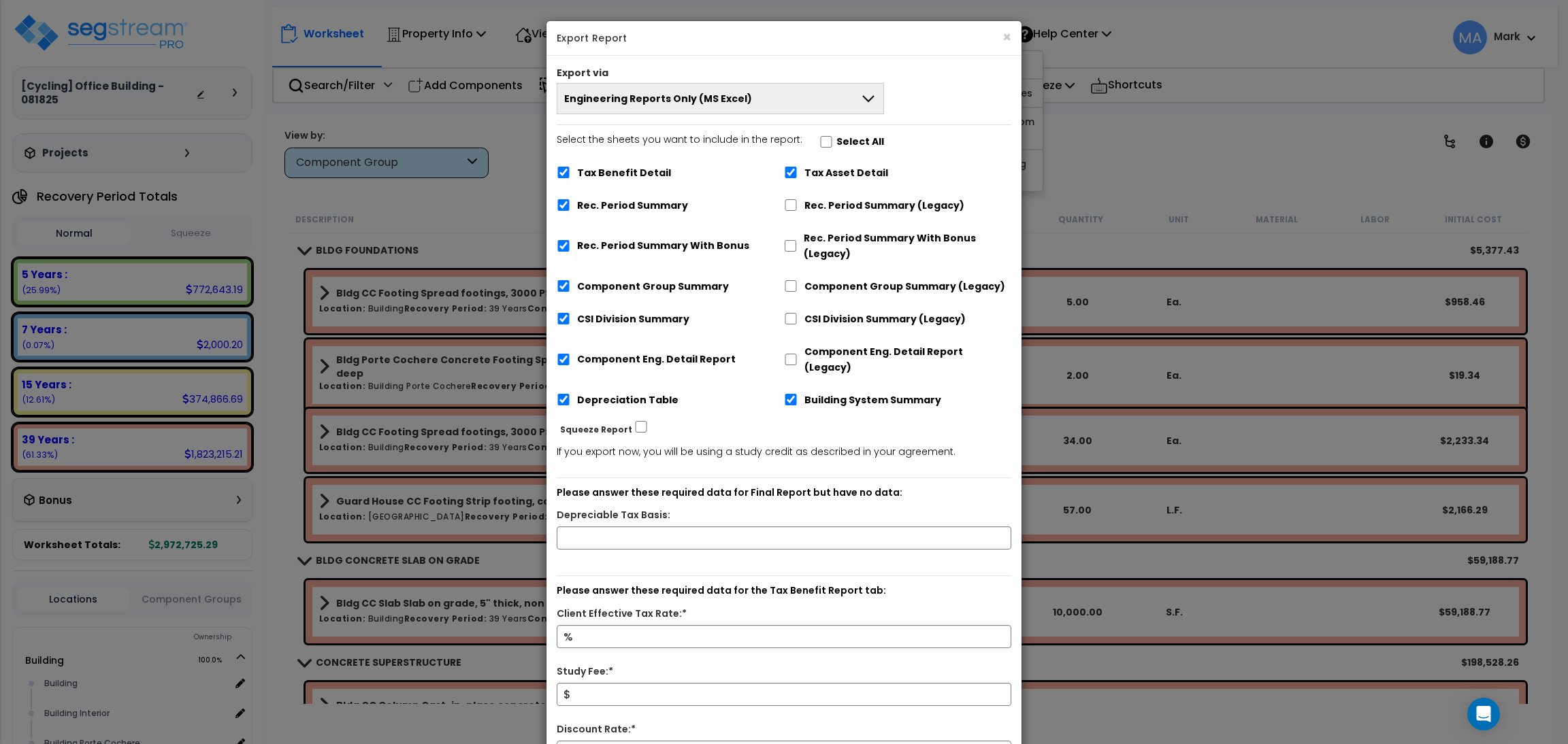
click at [794, 99] on button "Engineering Reports Only (MS Excel)" at bounding box center [720, 99] width 327 height 31
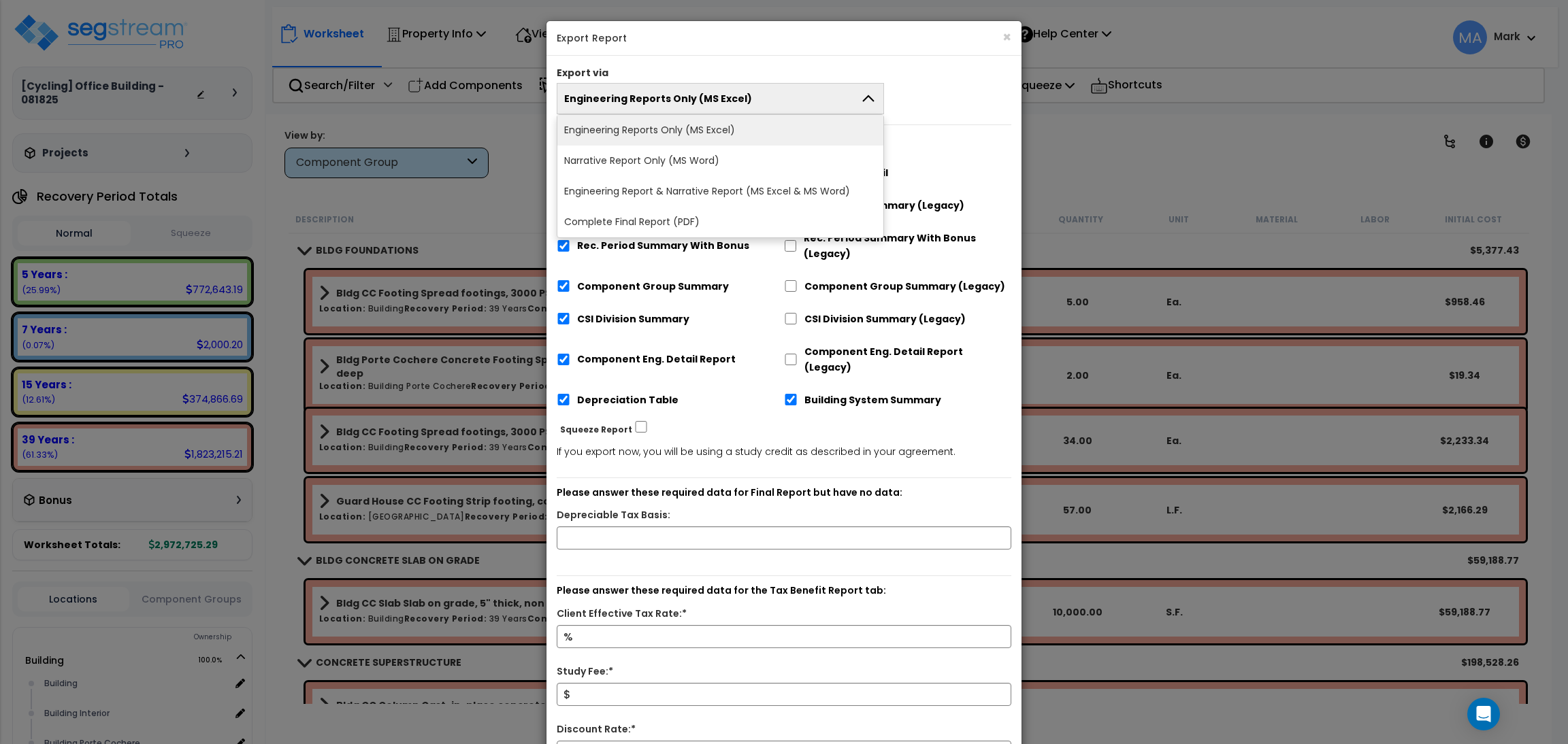
click at [684, 212] on li "Complete Final Report (PDF)" at bounding box center [720, 222] width 326 height 31
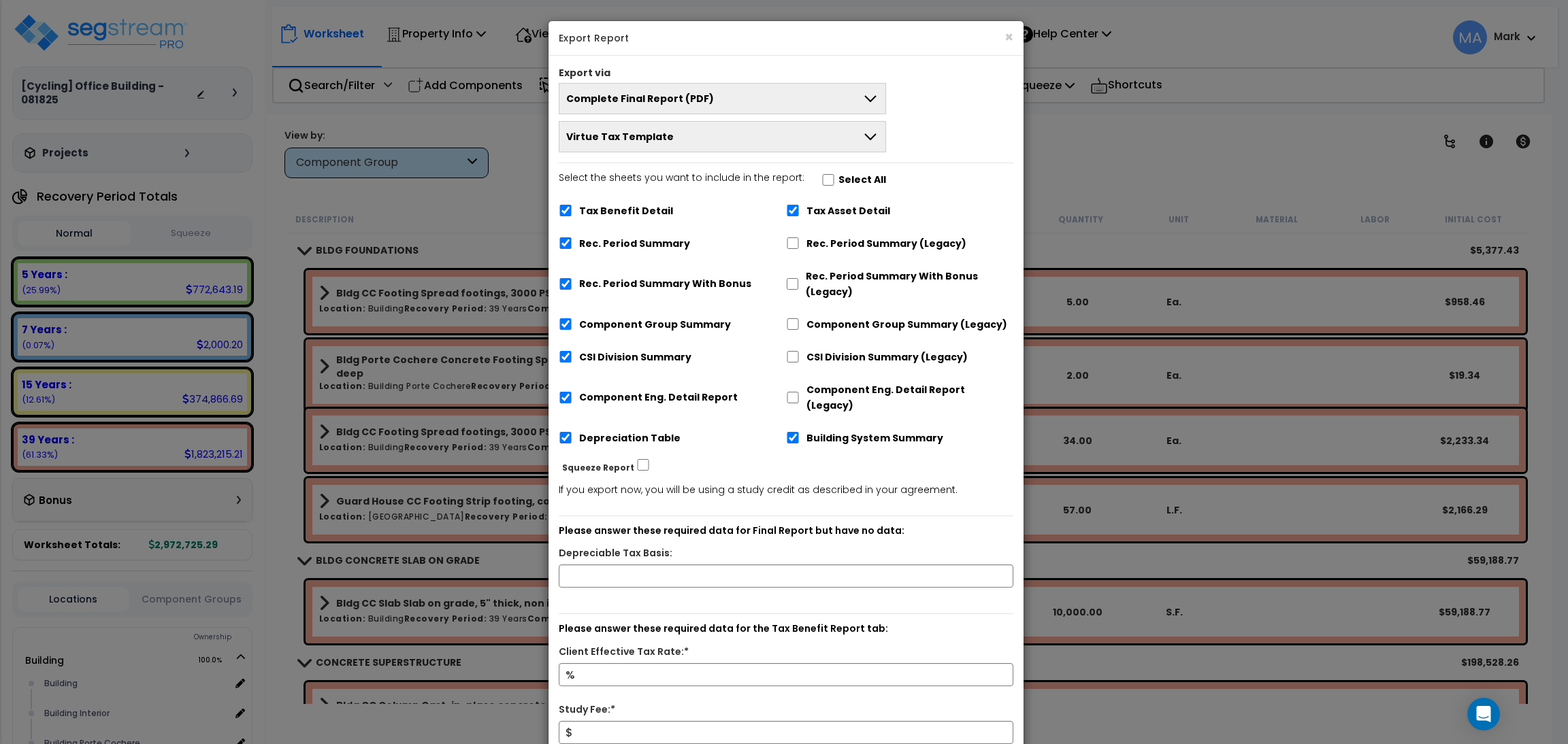
click at [842, 181] on label "Select All" at bounding box center [862, 180] width 47 height 15
click at [835, 181] on input "Select the sheets you want to include in the report: Select All" at bounding box center [828, 180] width 14 height 12
checkbox input "true"
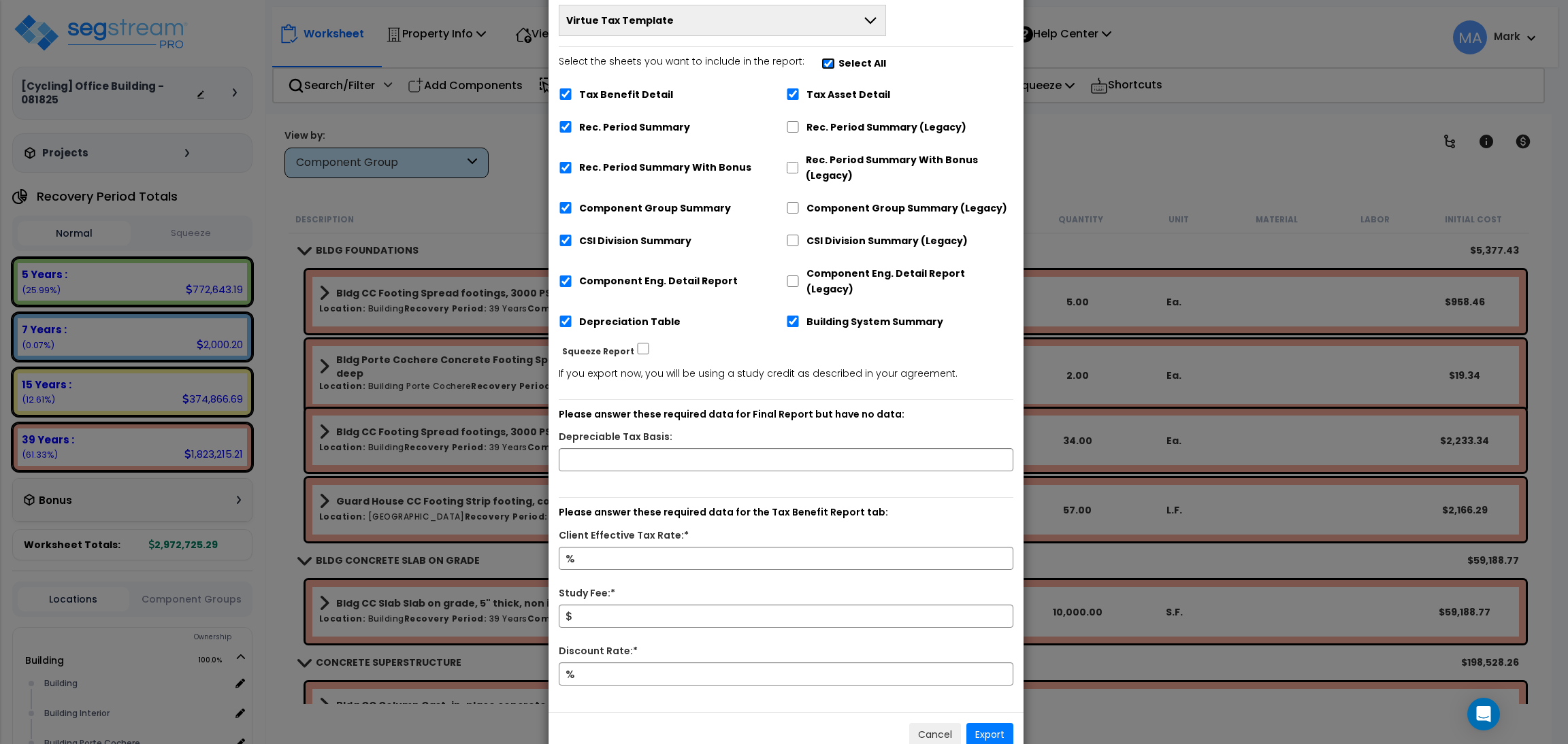
scroll to position [135, 0]
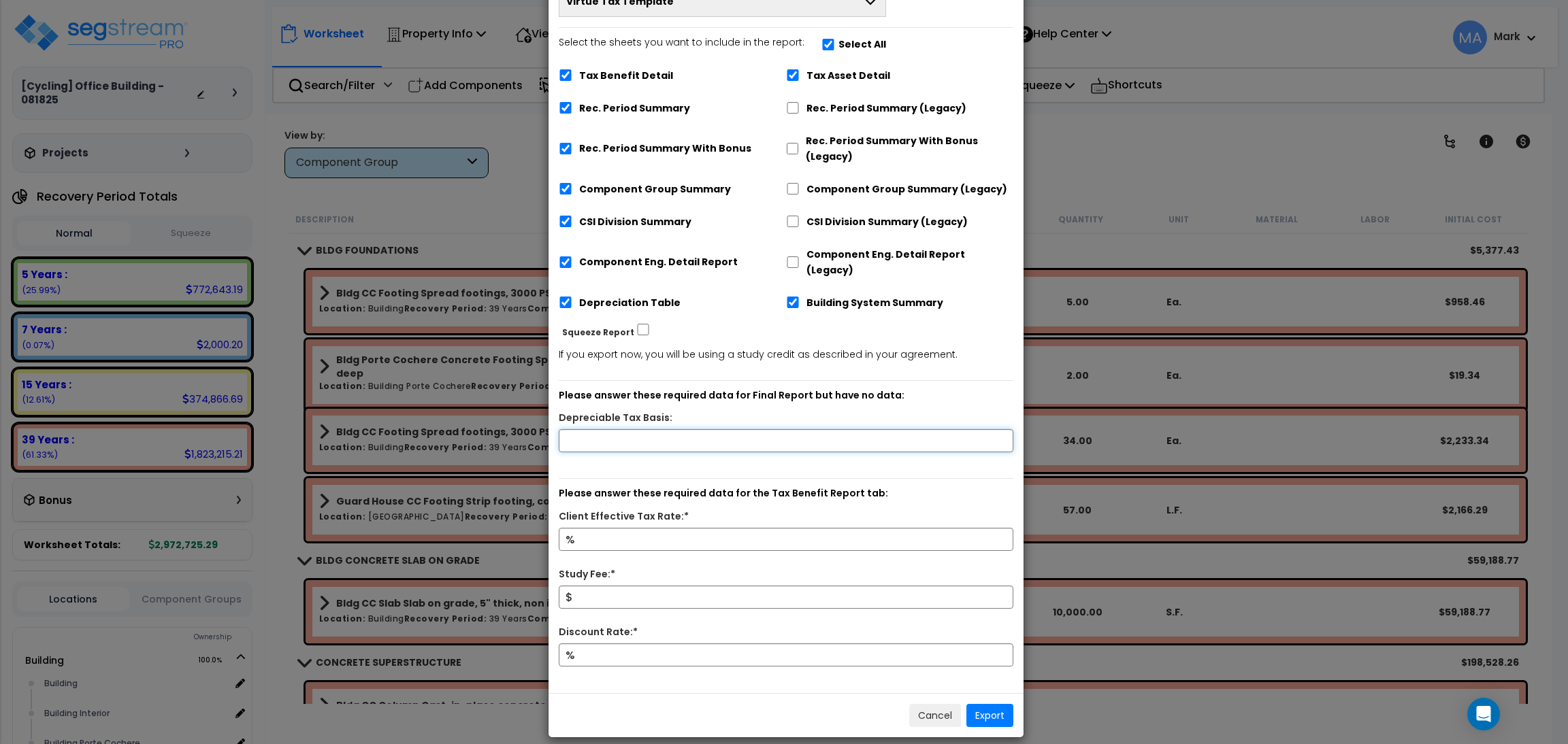
click at [670, 429] on input "text" at bounding box center [786, 441] width 454 height 23
type input "100,000"
click at [594, 528] on input "Client Effective Tax Rate:*" at bounding box center [786, 540] width 454 height 23
type input "15"
click at [622, 586] on input "Study Fee:*" at bounding box center [786, 597] width 454 height 23
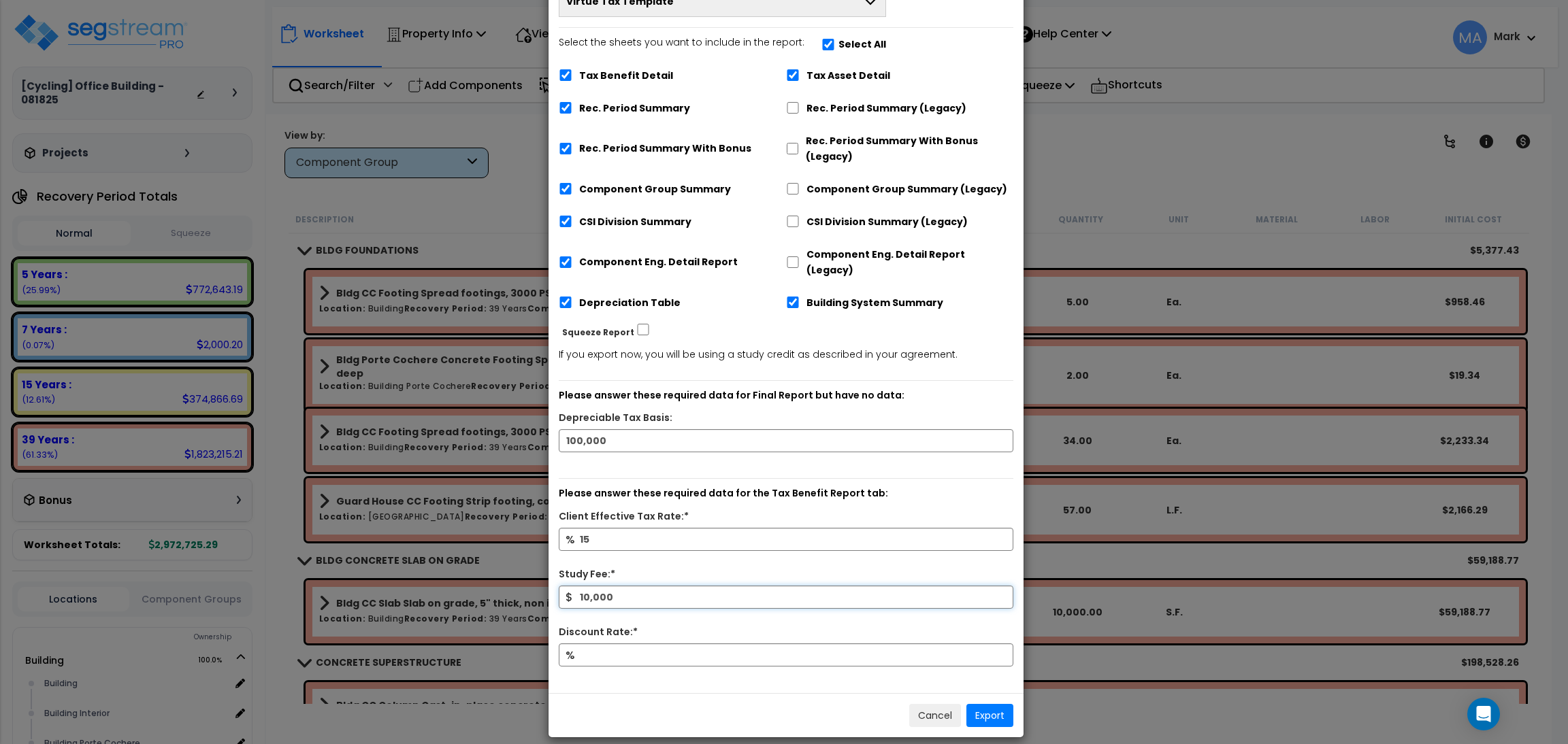
type input "10,000"
click at [643, 643] on input "Discount Rate:*" at bounding box center [786, 655] width 454 height 23
type input "10"
click at [990, 704] on button "Export" at bounding box center [990, 716] width 47 height 23
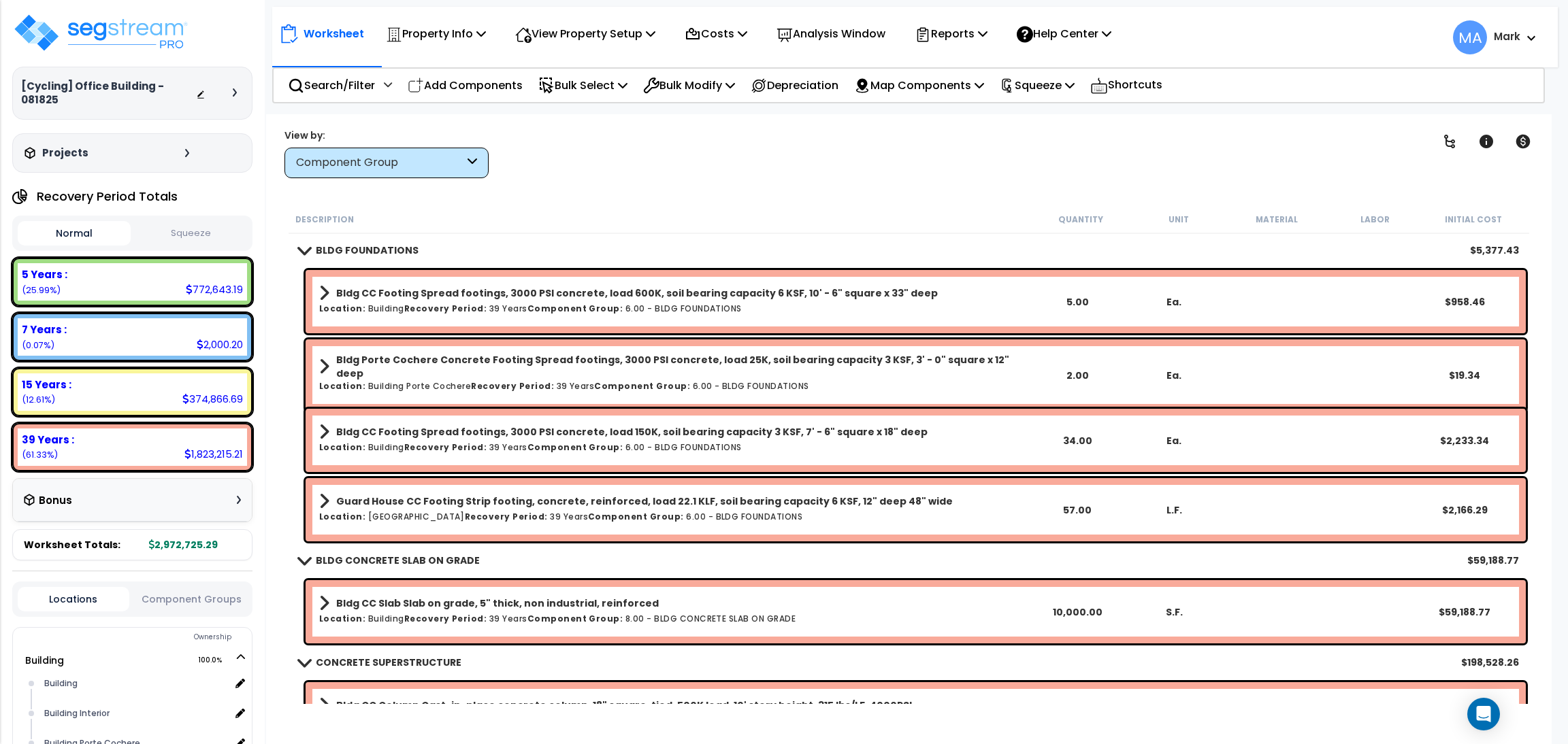
scroll to position [59, 0]
click at [513, 201] on div "Worksheet Property Info Property Setup Add Property Unit Template property Clon…" at bounding box center [909, 486] width 1285 height 744
click at [354, 85] on p "Search/Filter" at bounding box center [331, 85] width 87 height 18
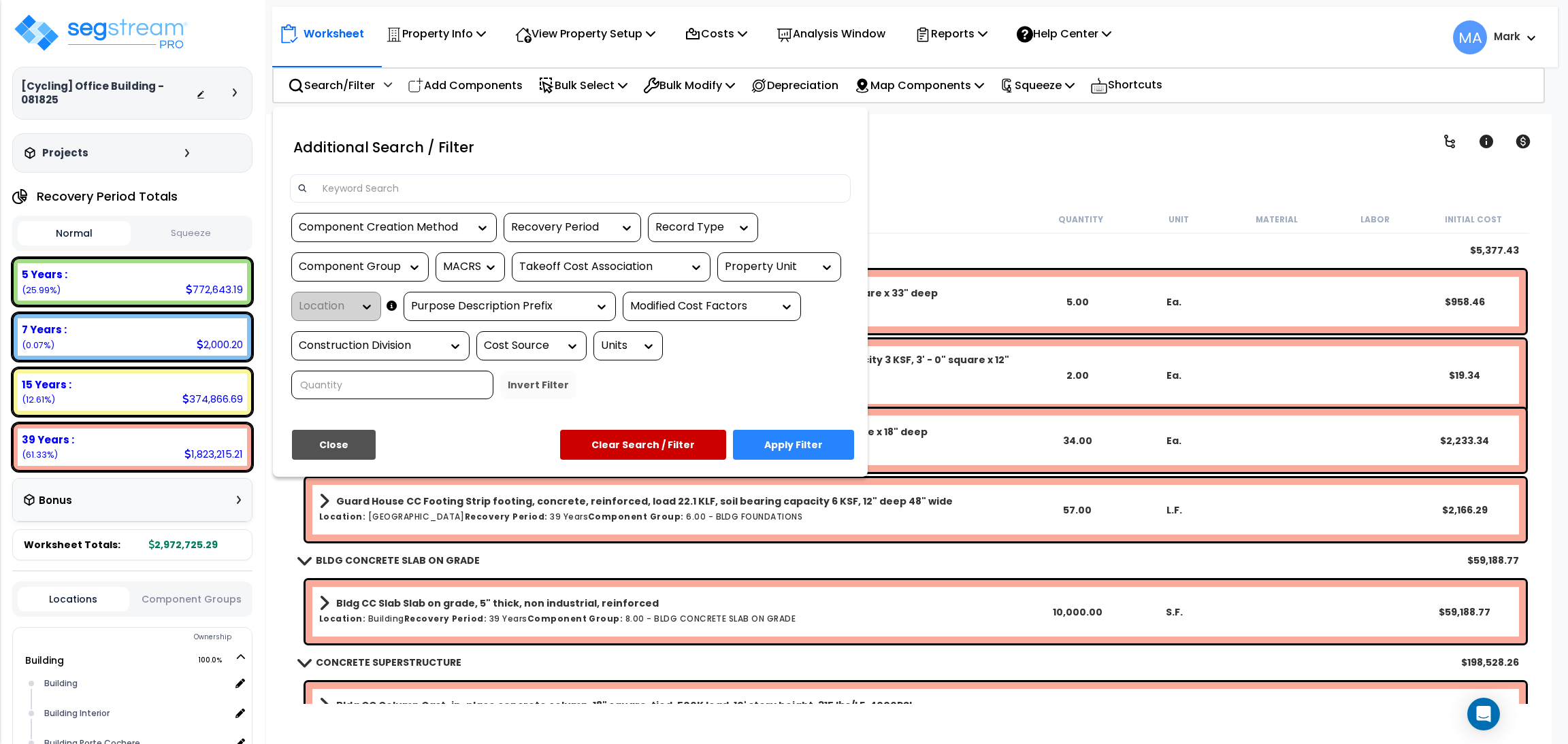
click at [358, 183] on input at bounding box center [578, 188] width 529 height 20
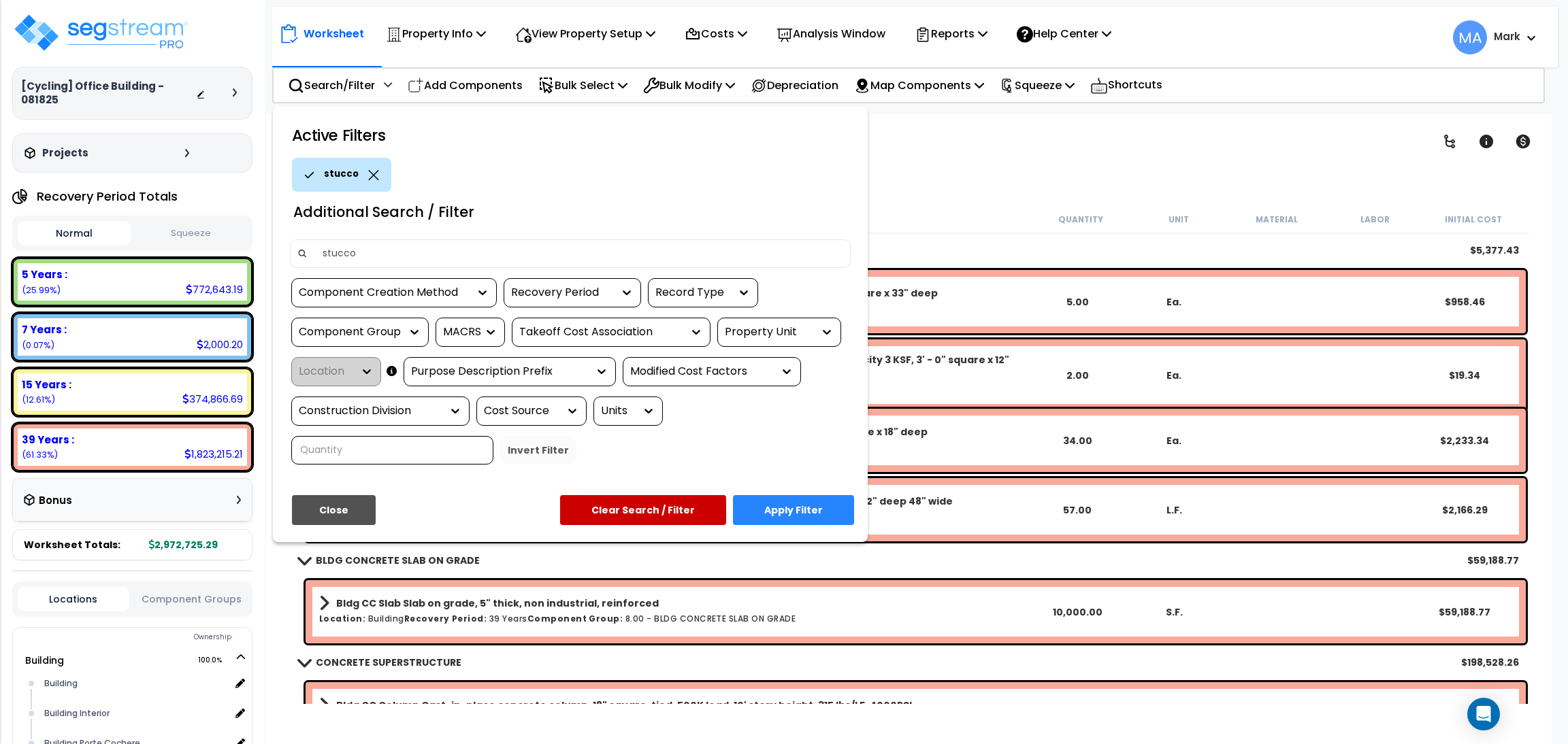
type input "stucco"
click at [814, 512] on button "Apply Filter" at bounding box center [794, 510] width 121 height 30
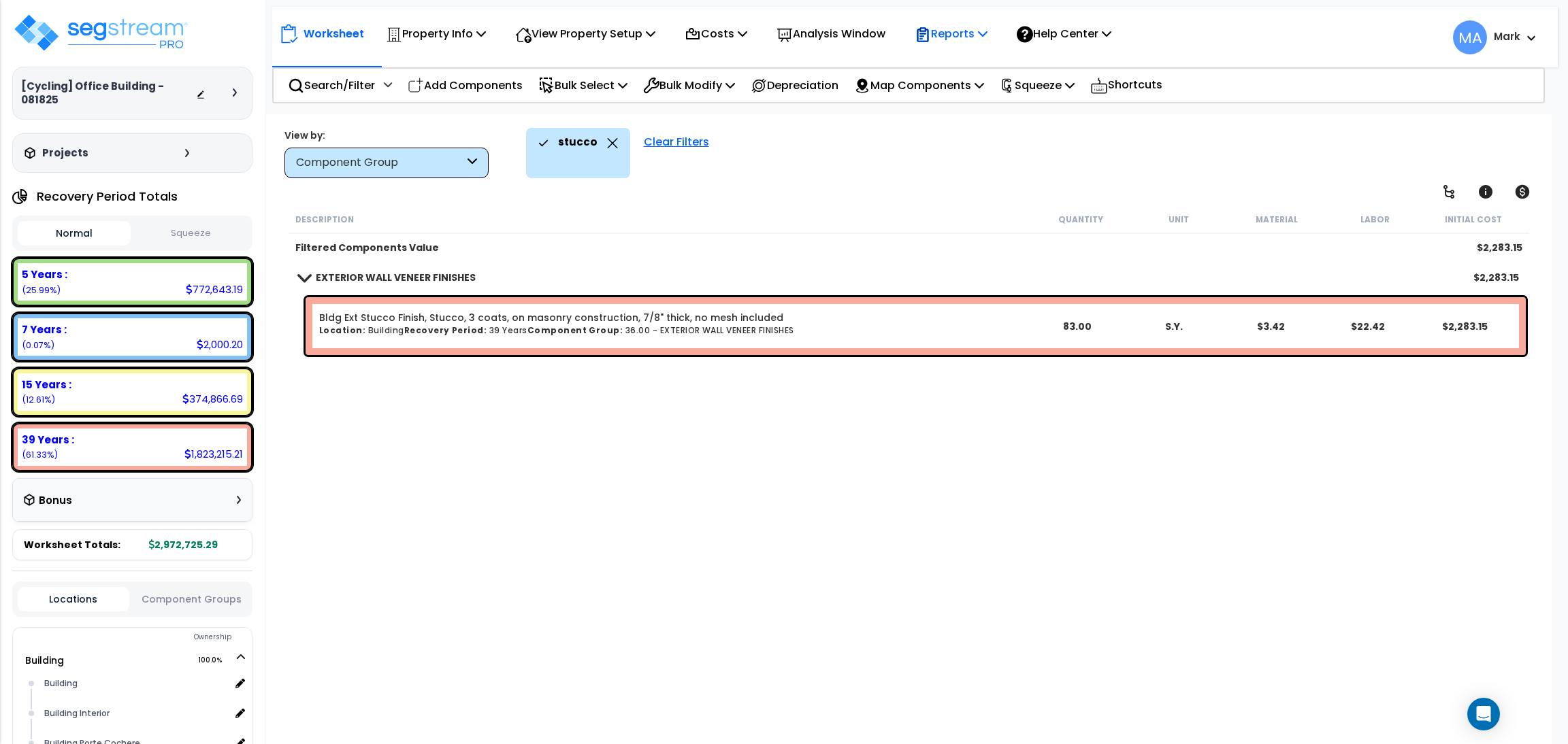
click at [982, 39] on p "Reports" at bounding box center [951, 34] width 73 height 18
click at [968, 177] on link "Download Report Slug Map" at bounding box center [975, 171] width 134 height 41
click at [607, 147] on icon at bounding box center [612, 143] width 10 height 10
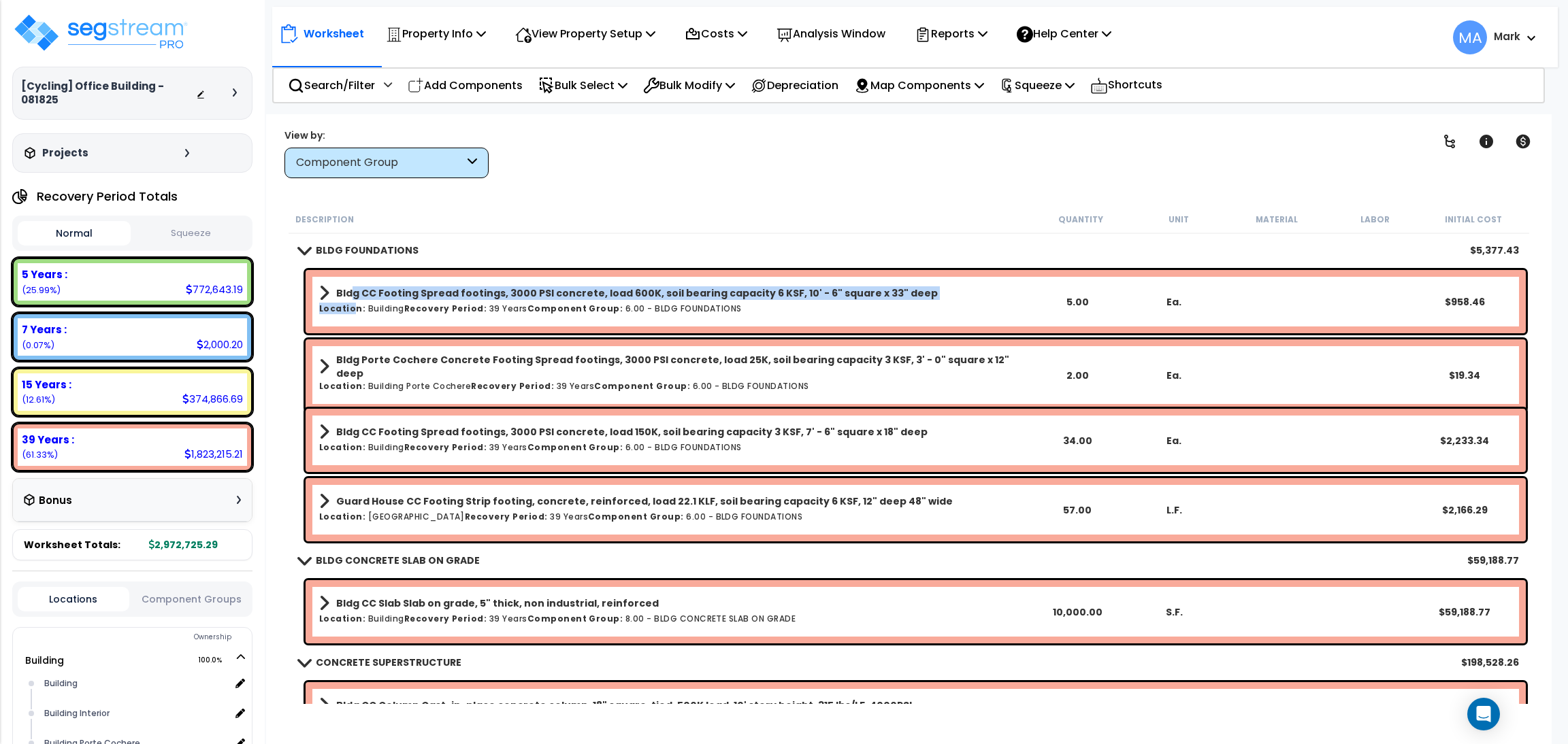
click at [353, 302] on div "Bldg CC Footing Spread footings, 3000 PSI concrete, load 600K, soil bearing cap…" at bounding box center [673, 302] width 709 height 36
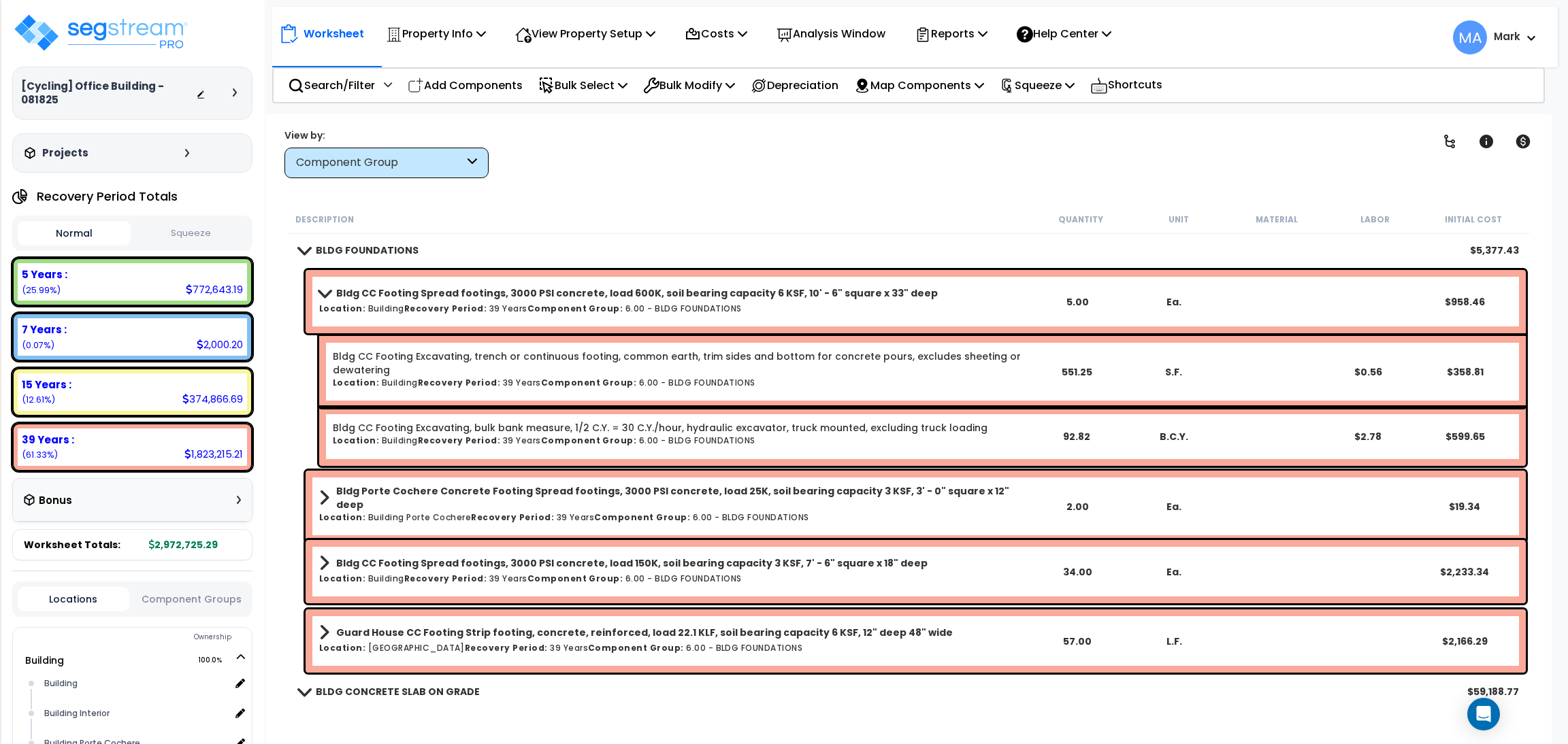
click at [370, 494] on b "Bldg Porte Cochere Concrete Footing Spread footings, 3000 PSI concrete, load 25…" at bounding box center [682, 497] width 692 height 27
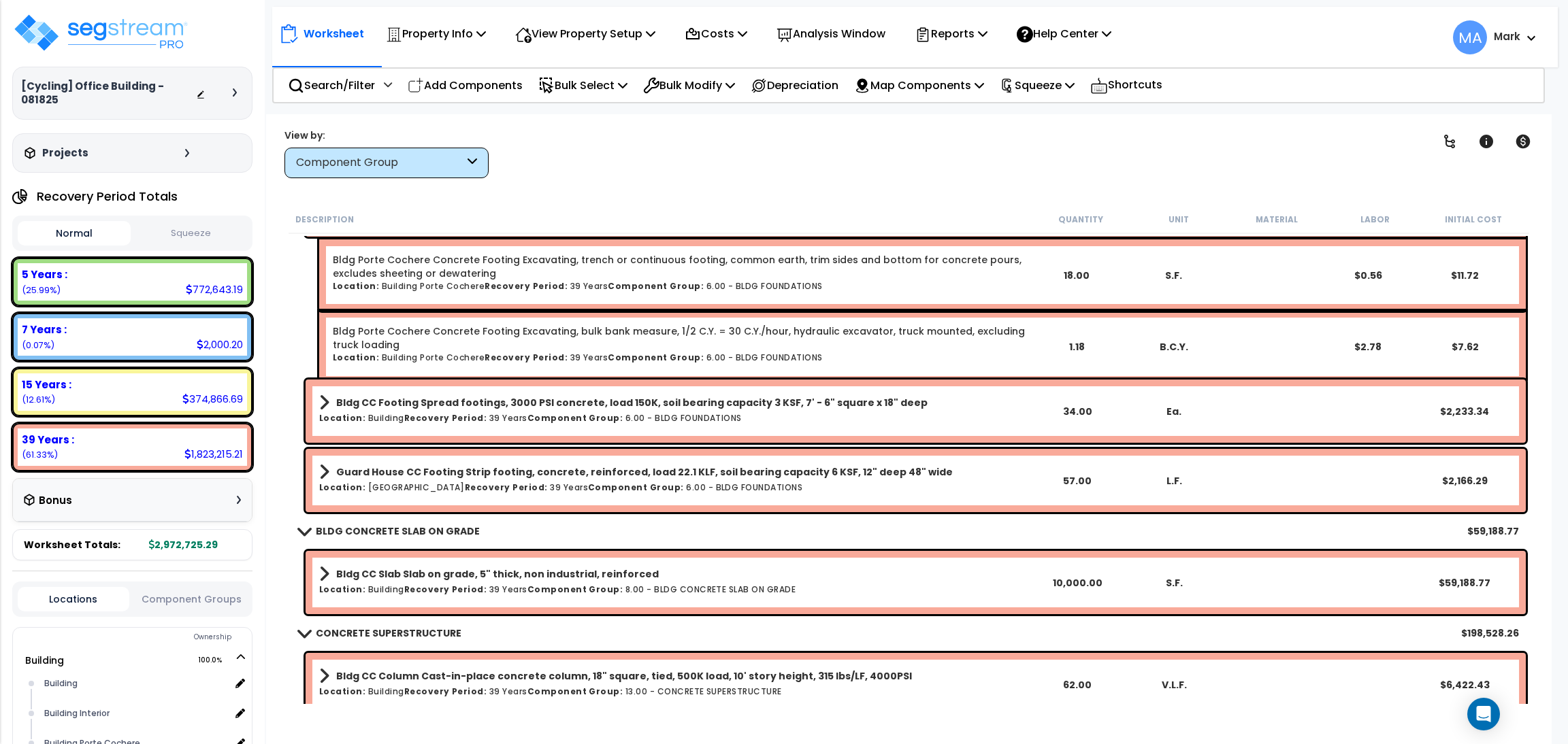
click at [370, 404] on b "Bldg CC Footing Spread footings, 3000 PSI concrete, load 150K, soil bearing cap…" at bounding box center [632, 402] width 592 height 14
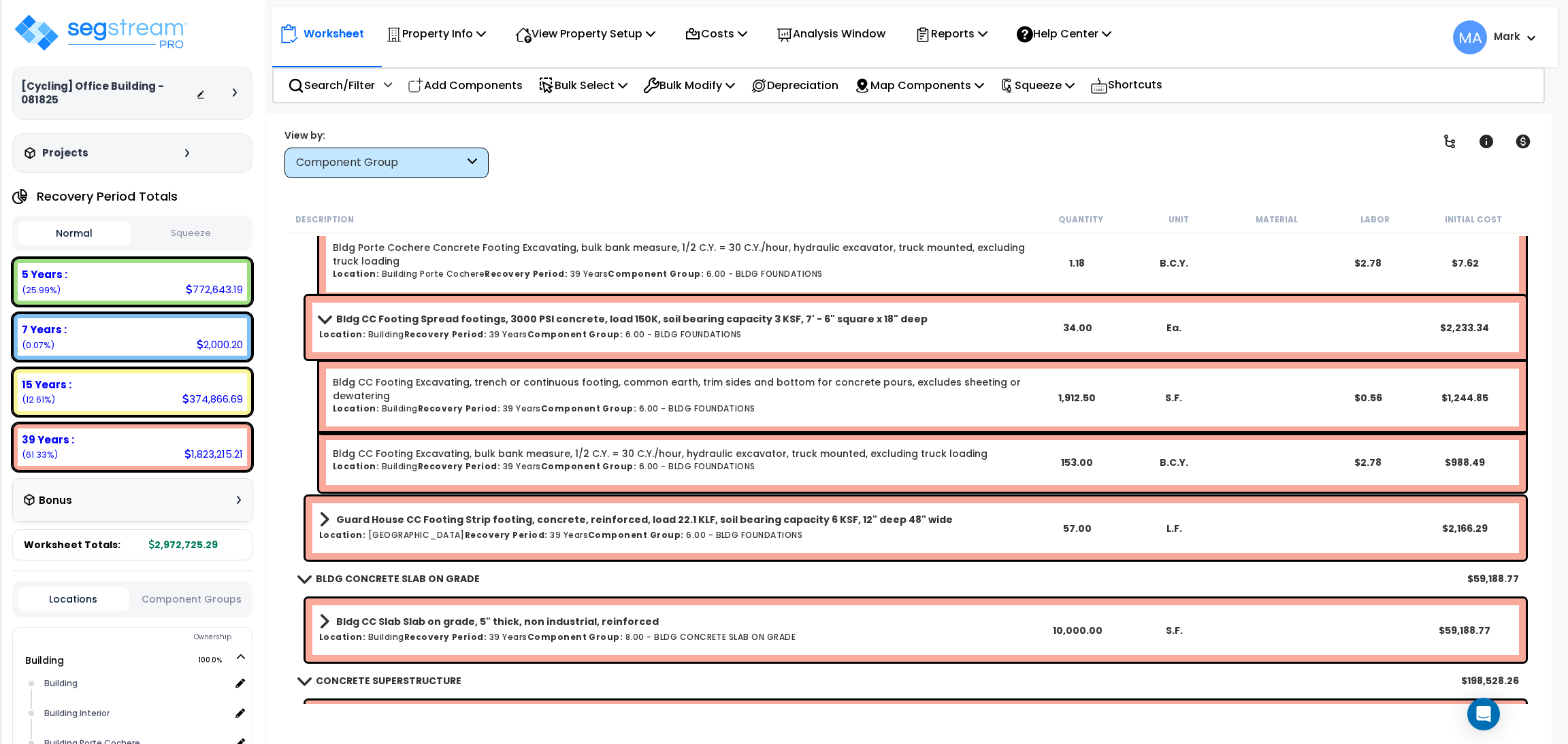
scroll to position [612, 0]
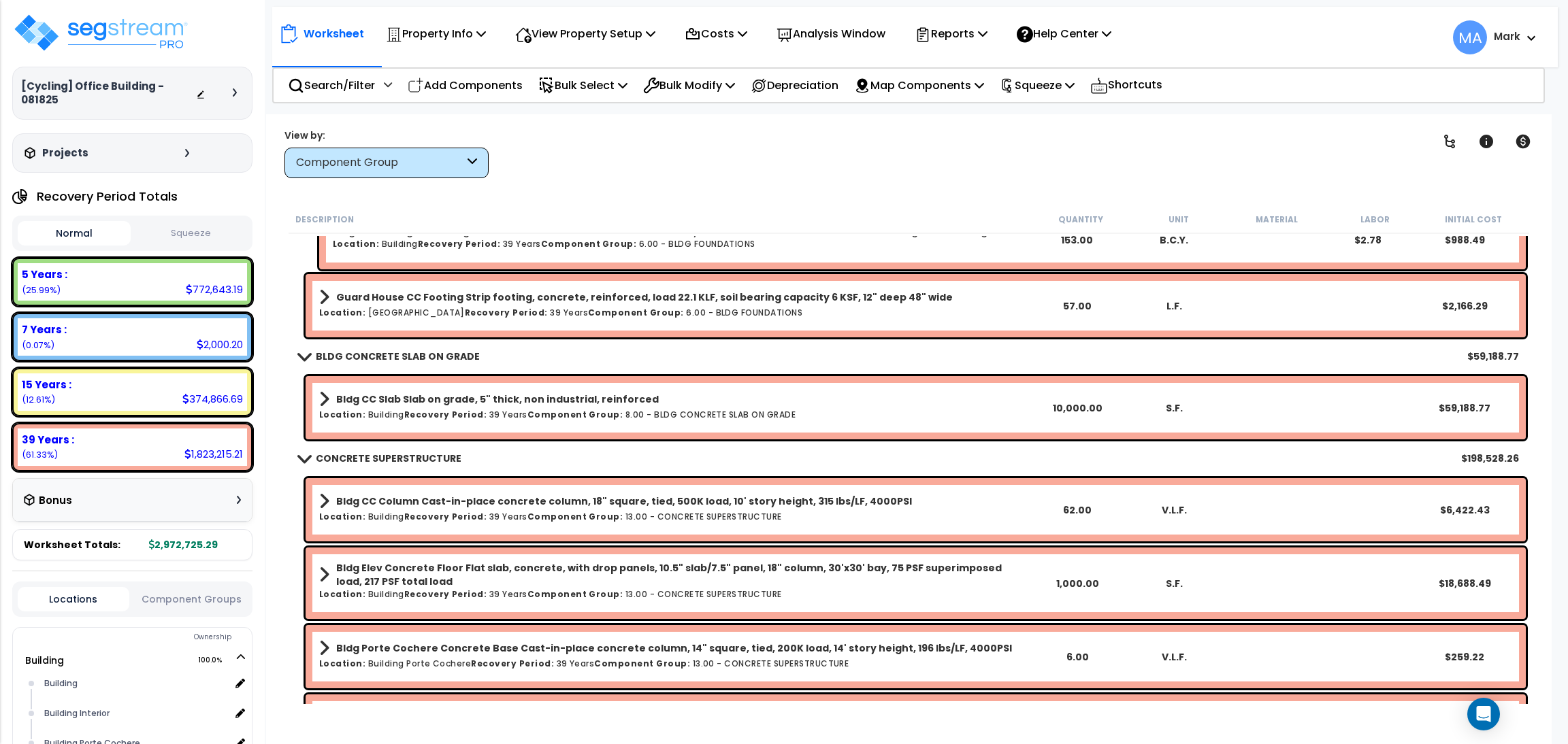
click at [394, 303] on link "Guard House CC Footing Strip footing, concrete, reinforced, load 22.1 KLF, soil…" at bounding box center [673, 297] width 709 height 19
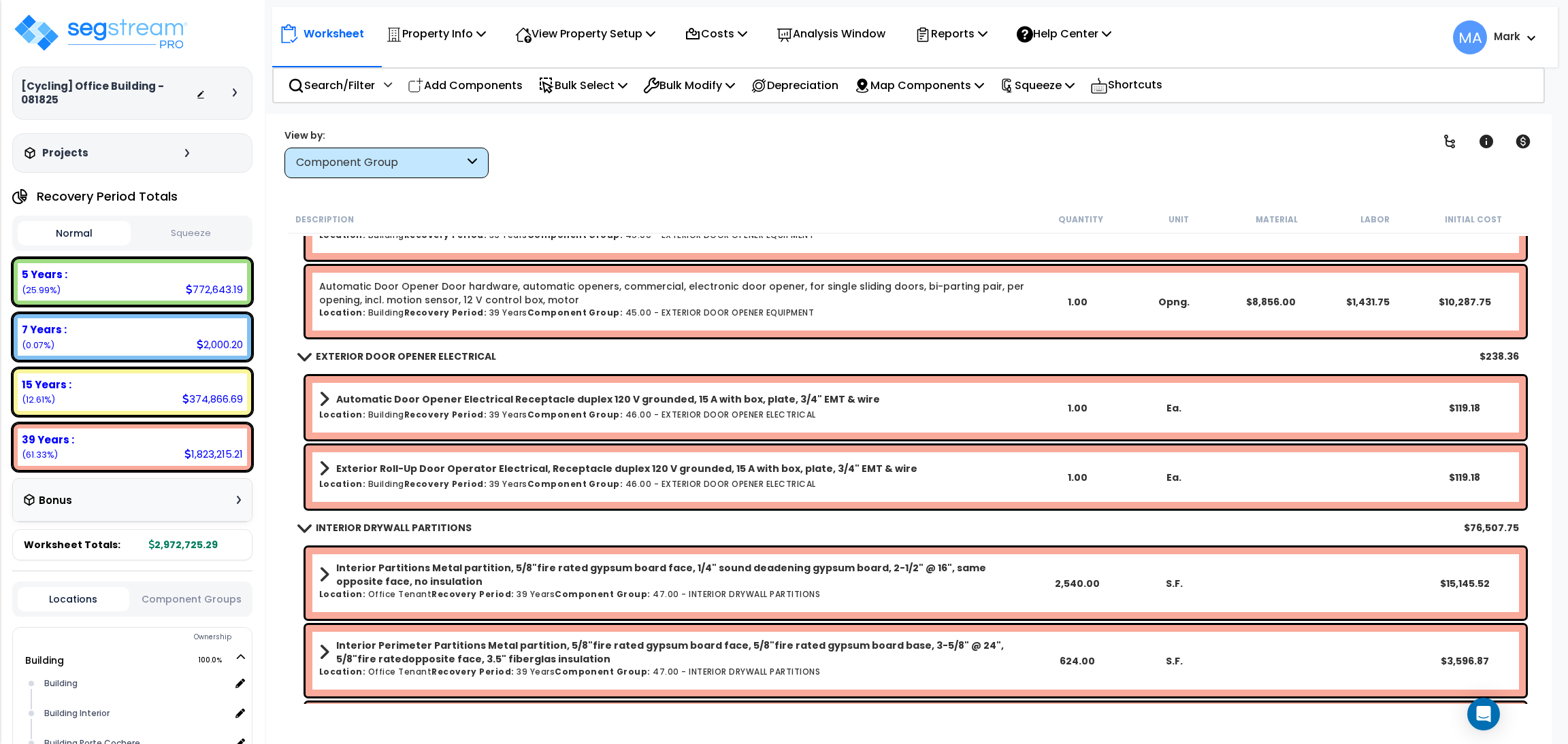
scroll to position [5612, 0]
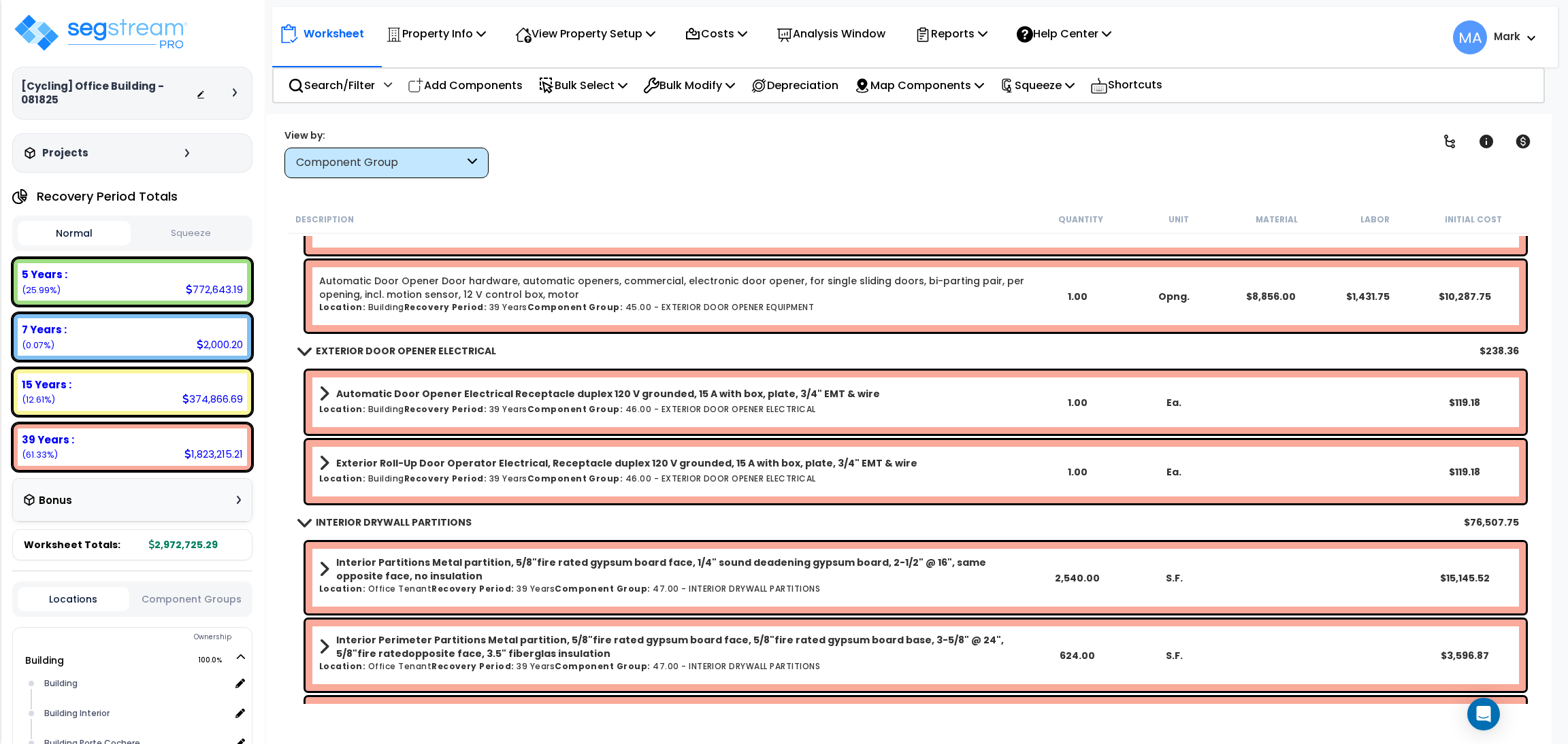
click at [411, 388] on b "Automatic Door Opener Electrical Receptacle duplex 120 V grounded, 15 A with bo…" at bounding box center [608, 394] width 544 height 14
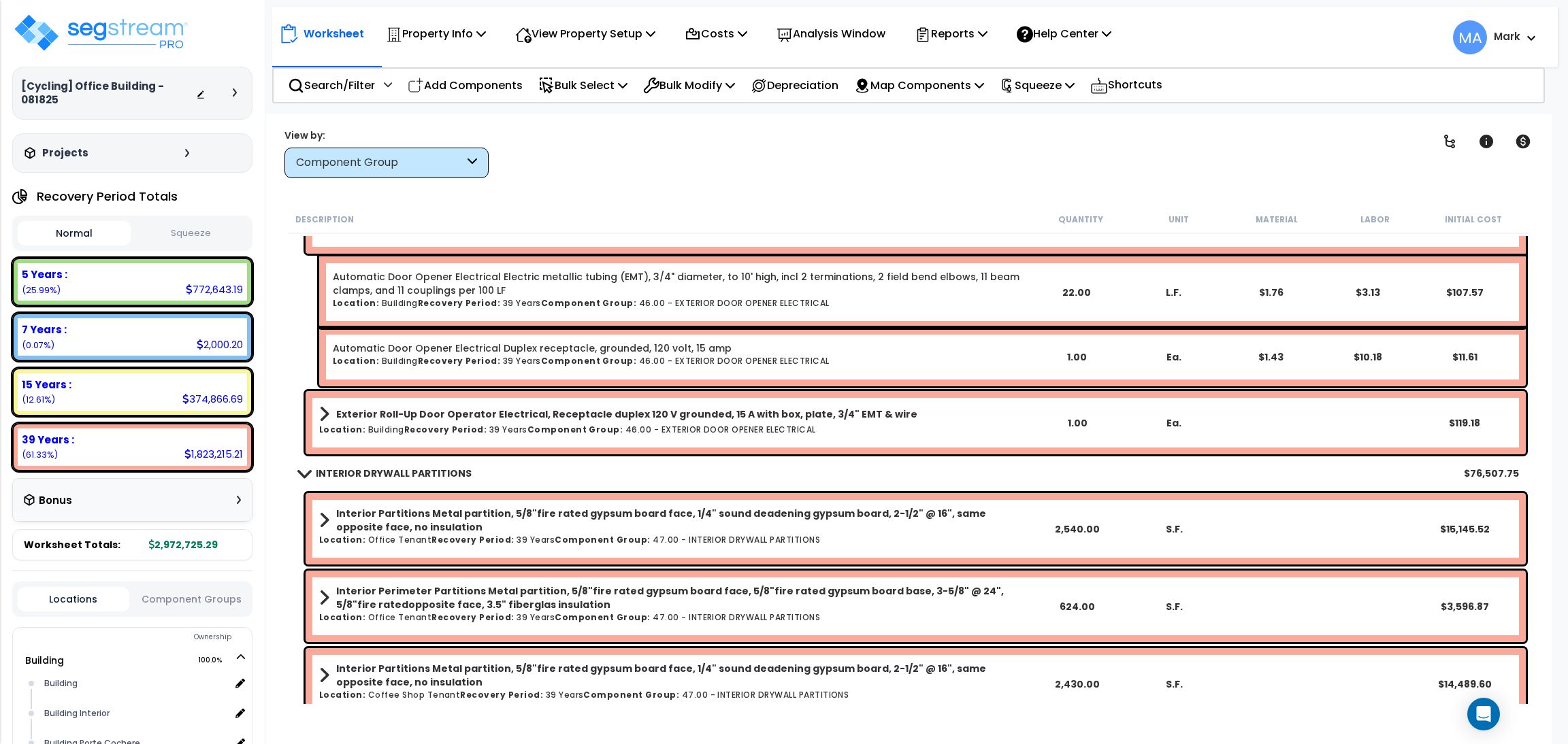
scroll to position [5817, 0]
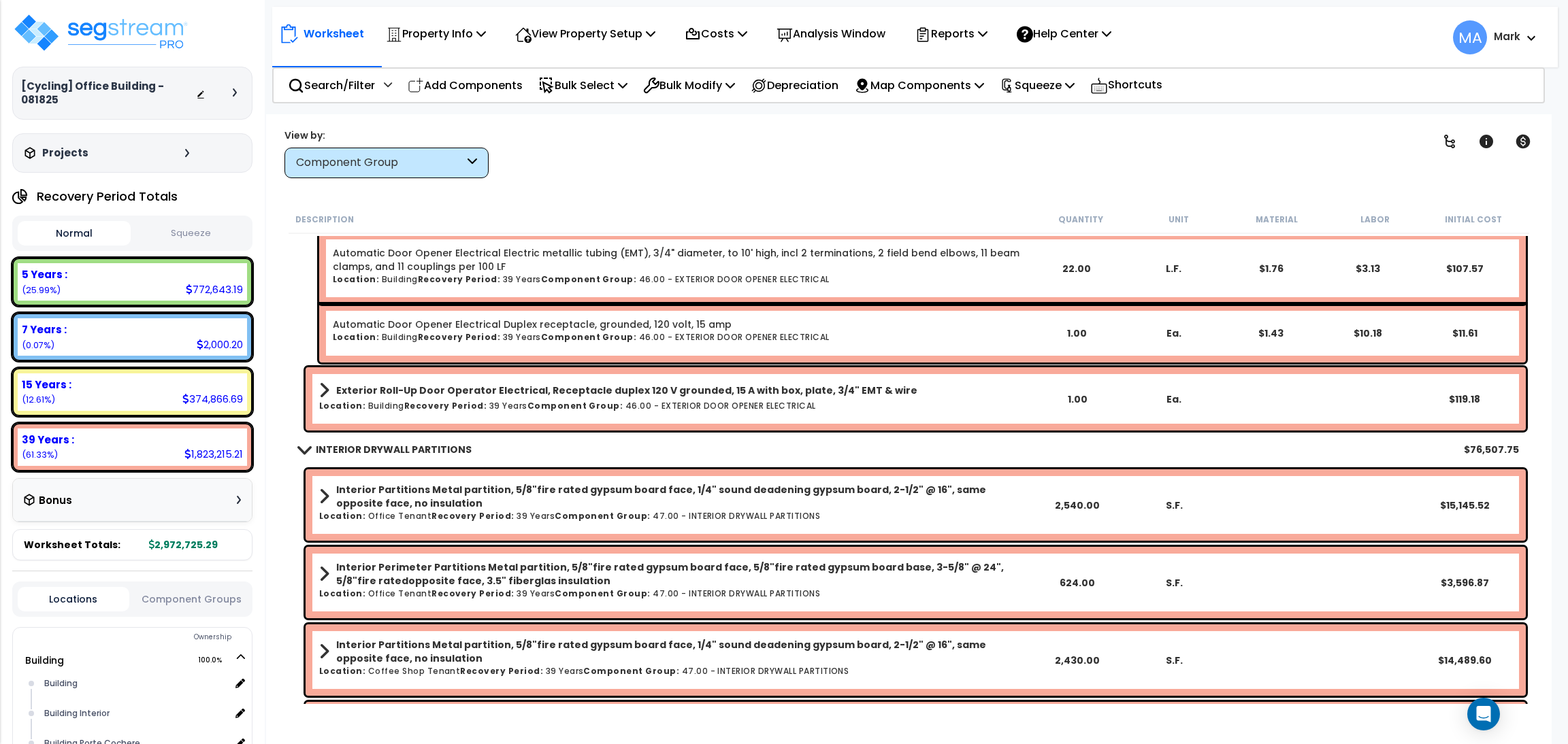
click at [394, 402] on h6 "Location: Building Recovery Period: 39 Years Component Group: 46.00 - EXTERIOR …" at bounding box center [673, 406] width 709 height 9
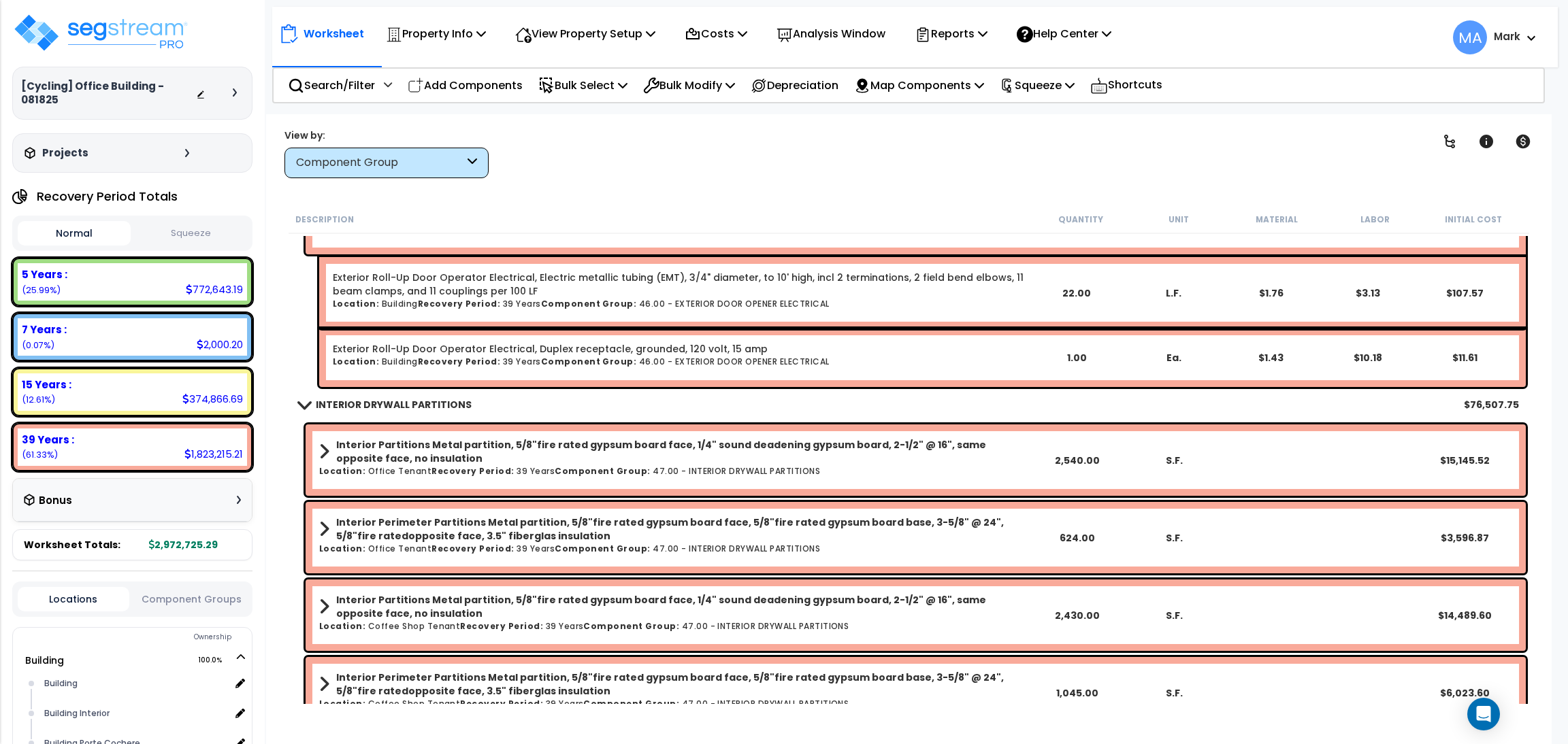
scroll to position [6021, 0]
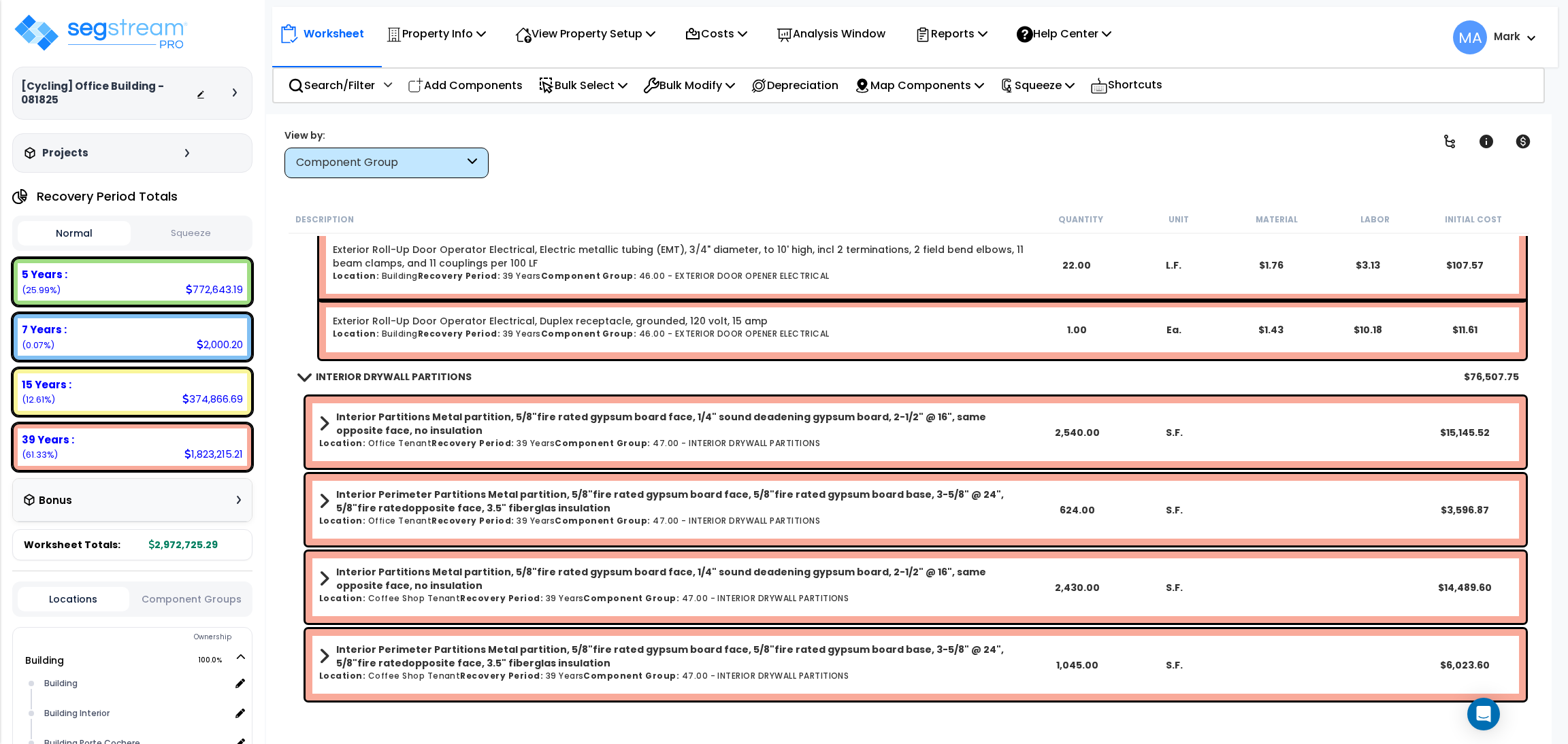
click at [424, 405] on div "Interior Partitions Metal partition, 5/8"fire rated gypsum board face, 1/4" sou…" at bounding box center [915, 432] width 1220 height 72
click at [391, 425] on b "Interior Partitions Metal partition, 5/8"fire rated gypsum board face, 1/4" sou…" at bounding box center [682, 423] width 692 height 27
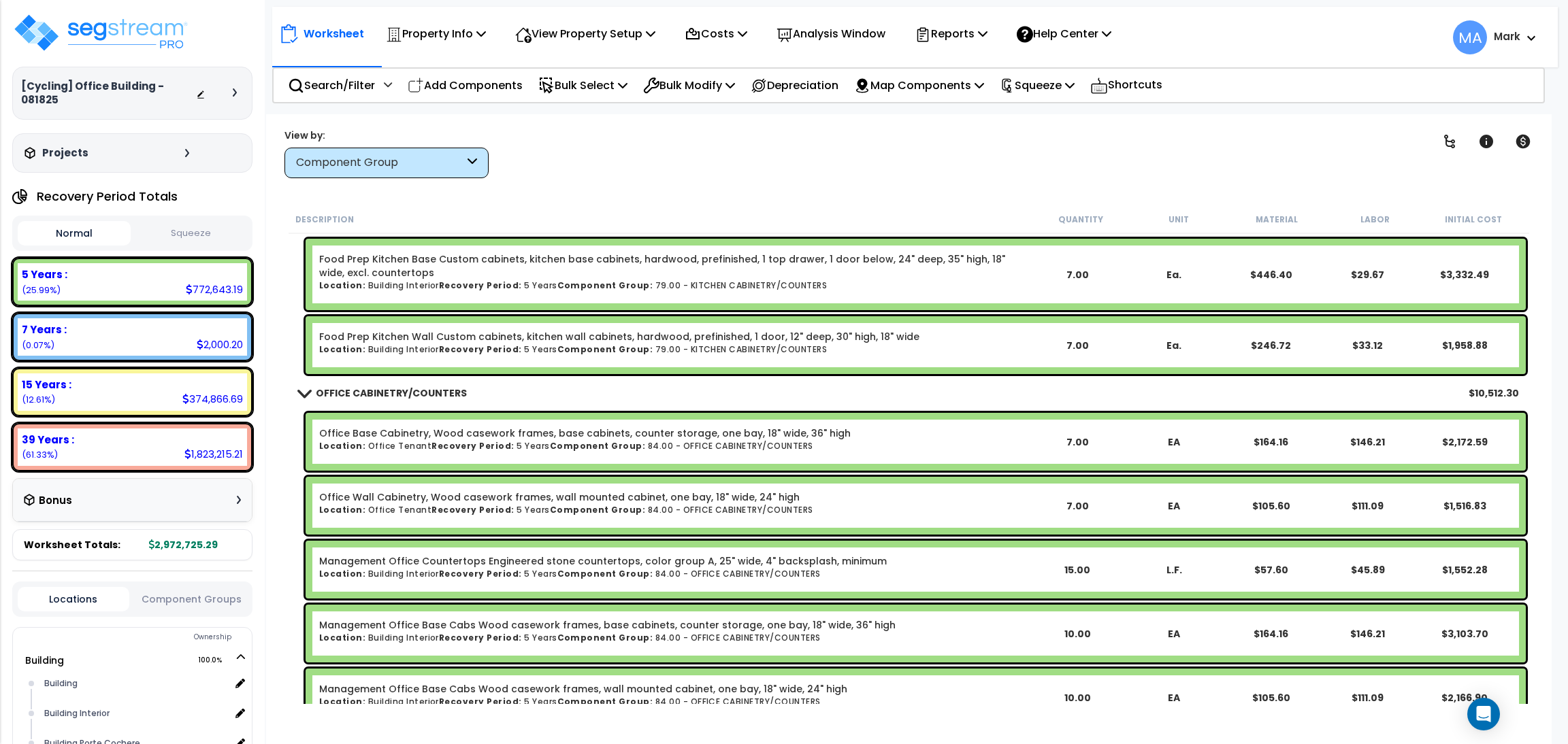
scroll to position [11021, 0]
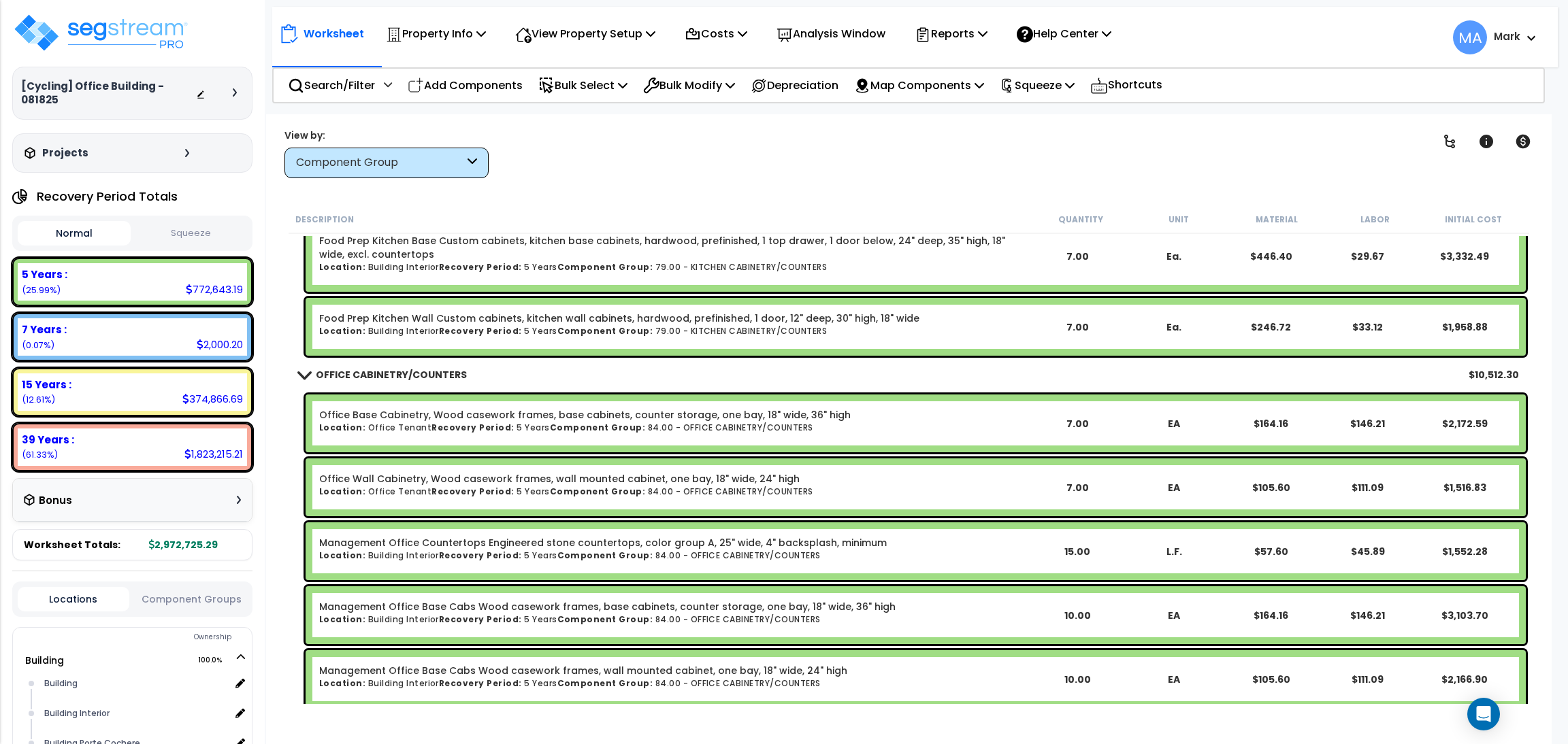
click at [589, 153] on div "Clear Filters" at bounding box center [956, 153] width 902 height 50
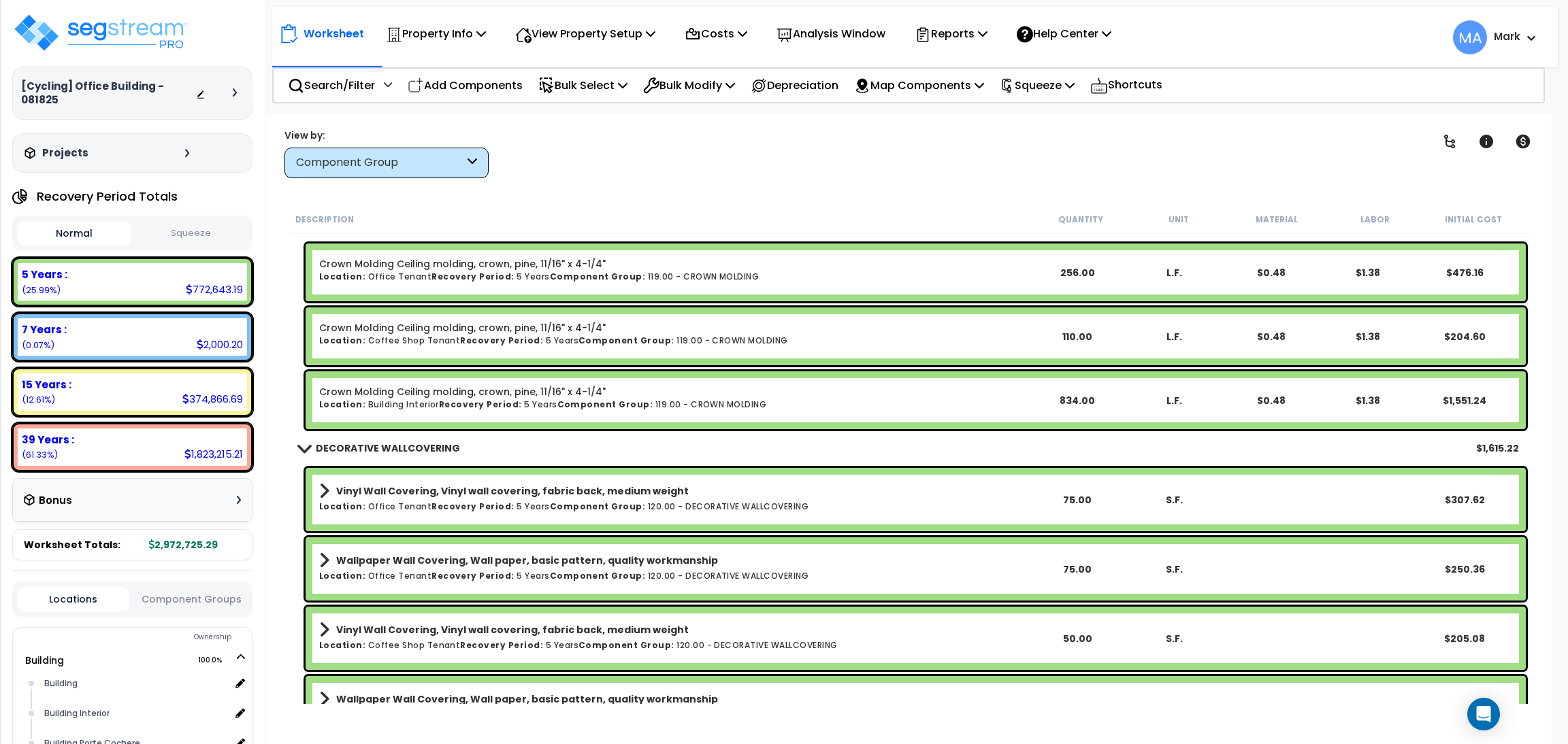
scroll to position [15307, 0]
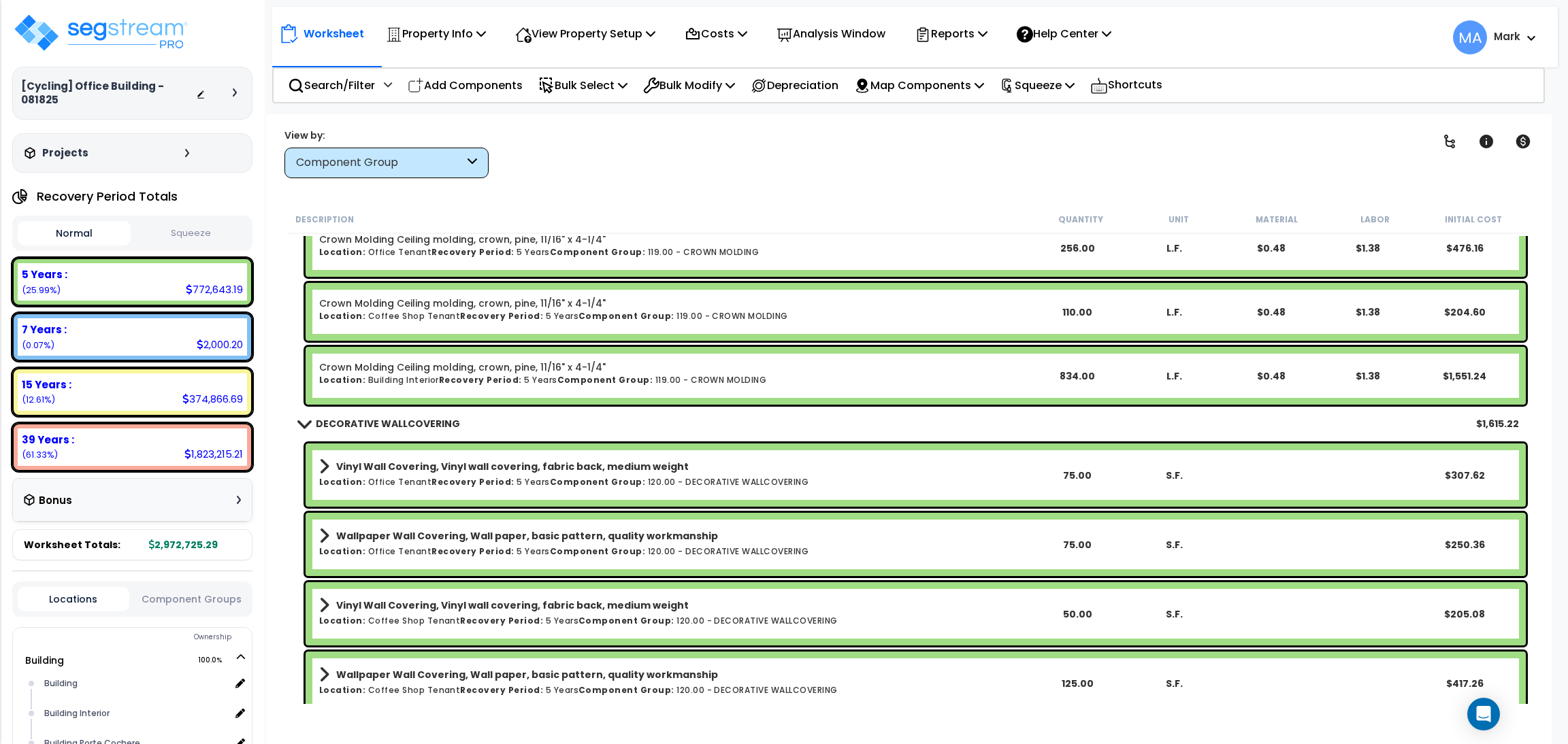
click at [1325, 118] on div "Worksheet Property Info Property Setup Add Property Unit Template property Clon…" at bounding box center [909, 486] width 1285 height 744
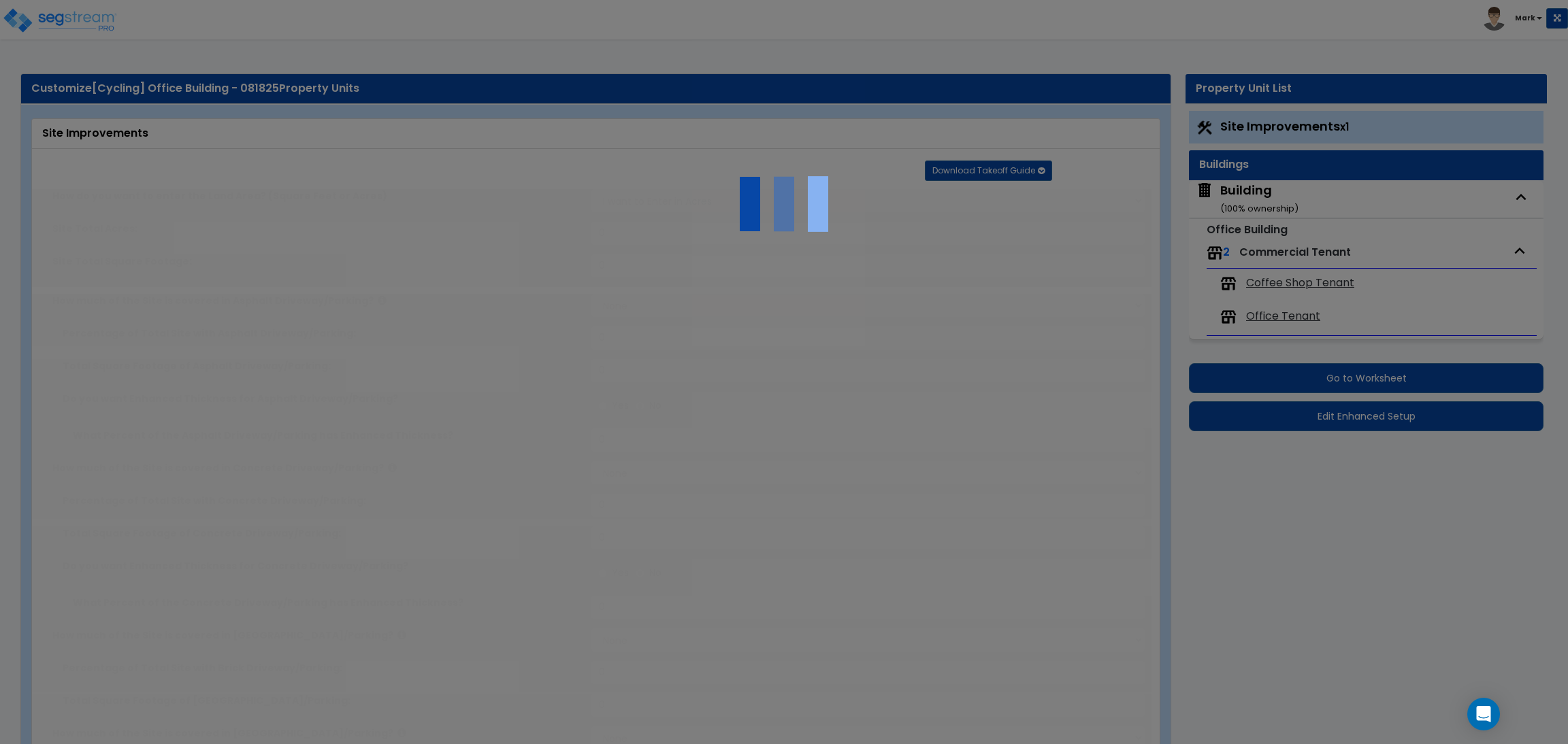
select select "2"
type input "40000"
select select "2"
type input "500"
select select "2"
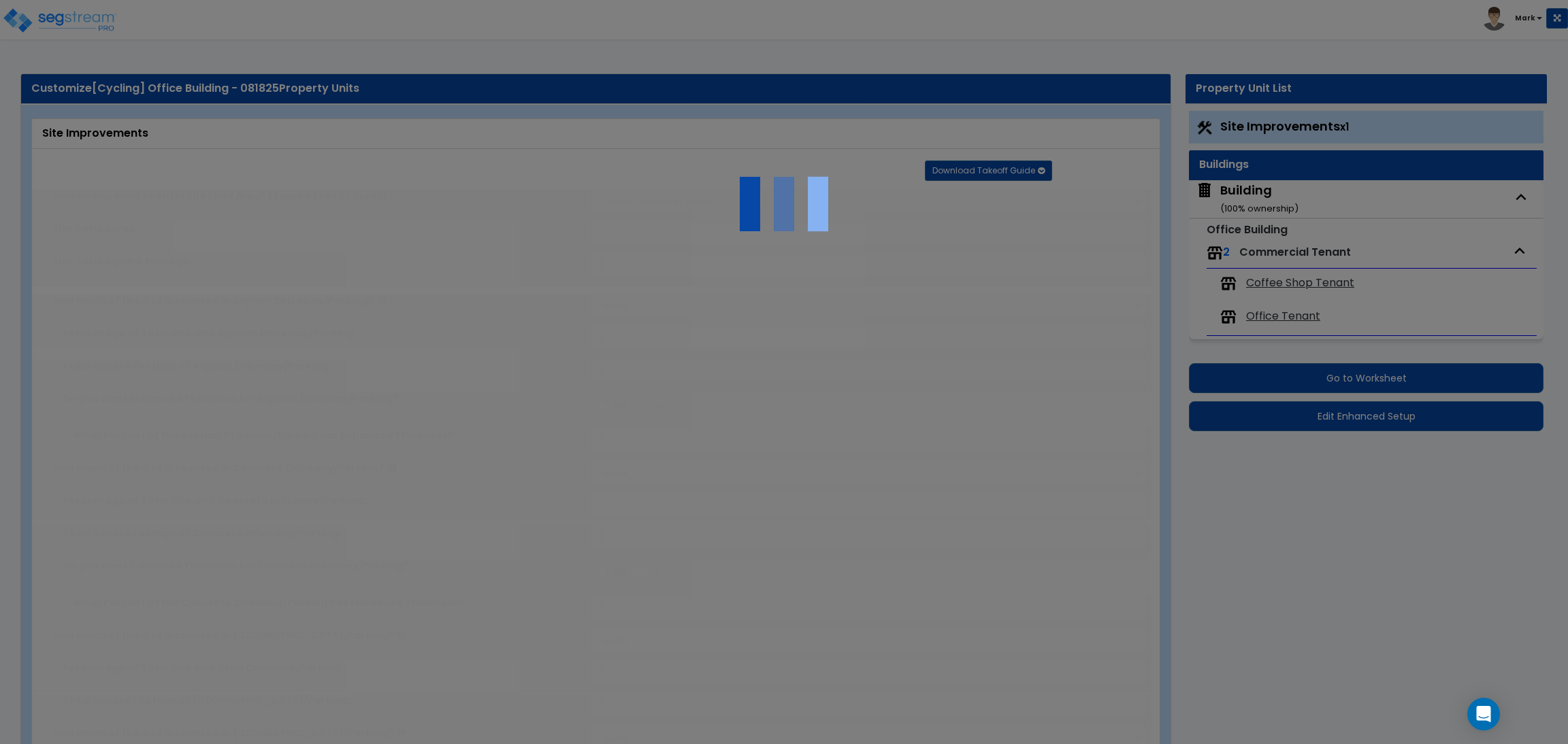
type input "400"
select select "2"
type input "250"
select select "2"
type input "350"
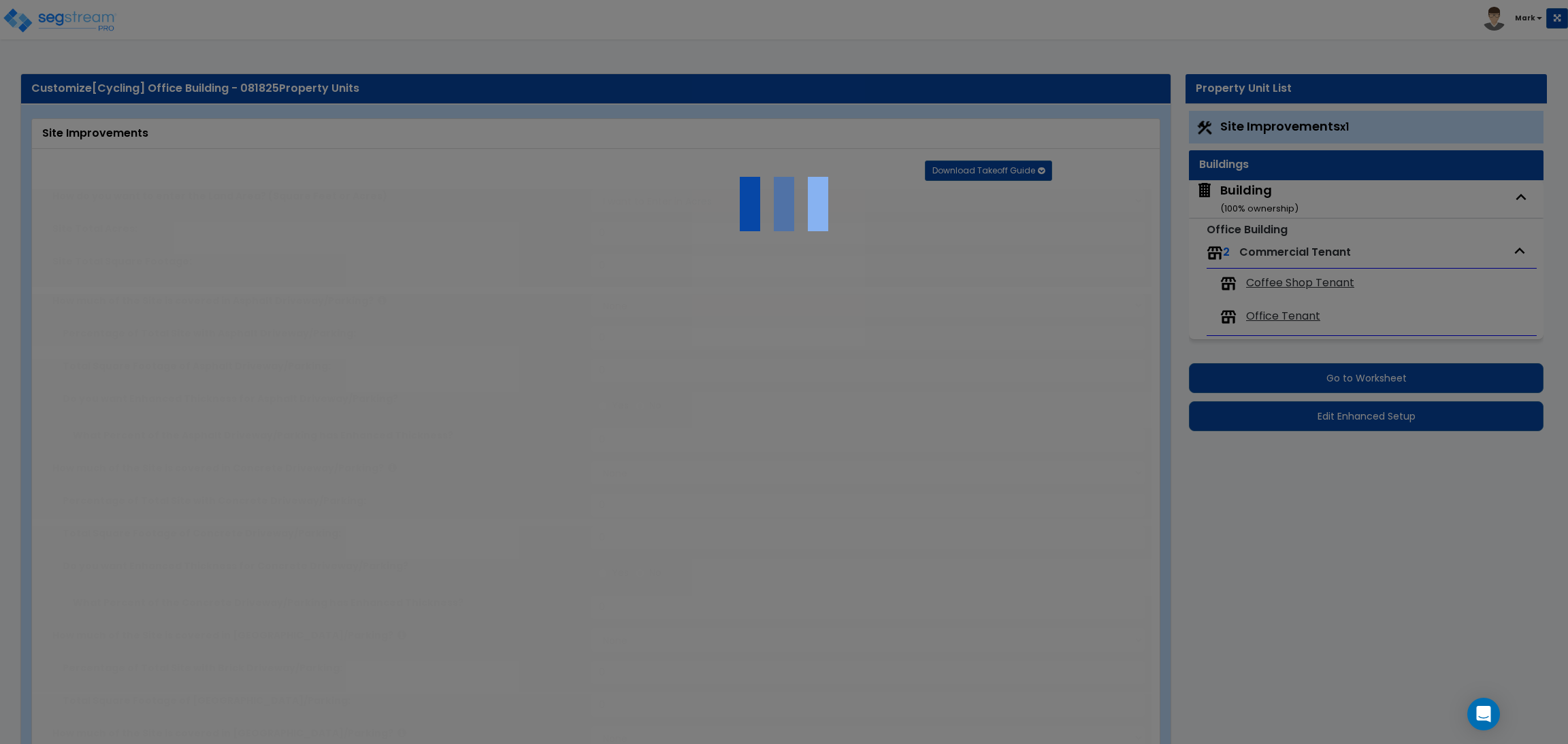
select select "2"
type input "275"
radio input "true"
type input "8"
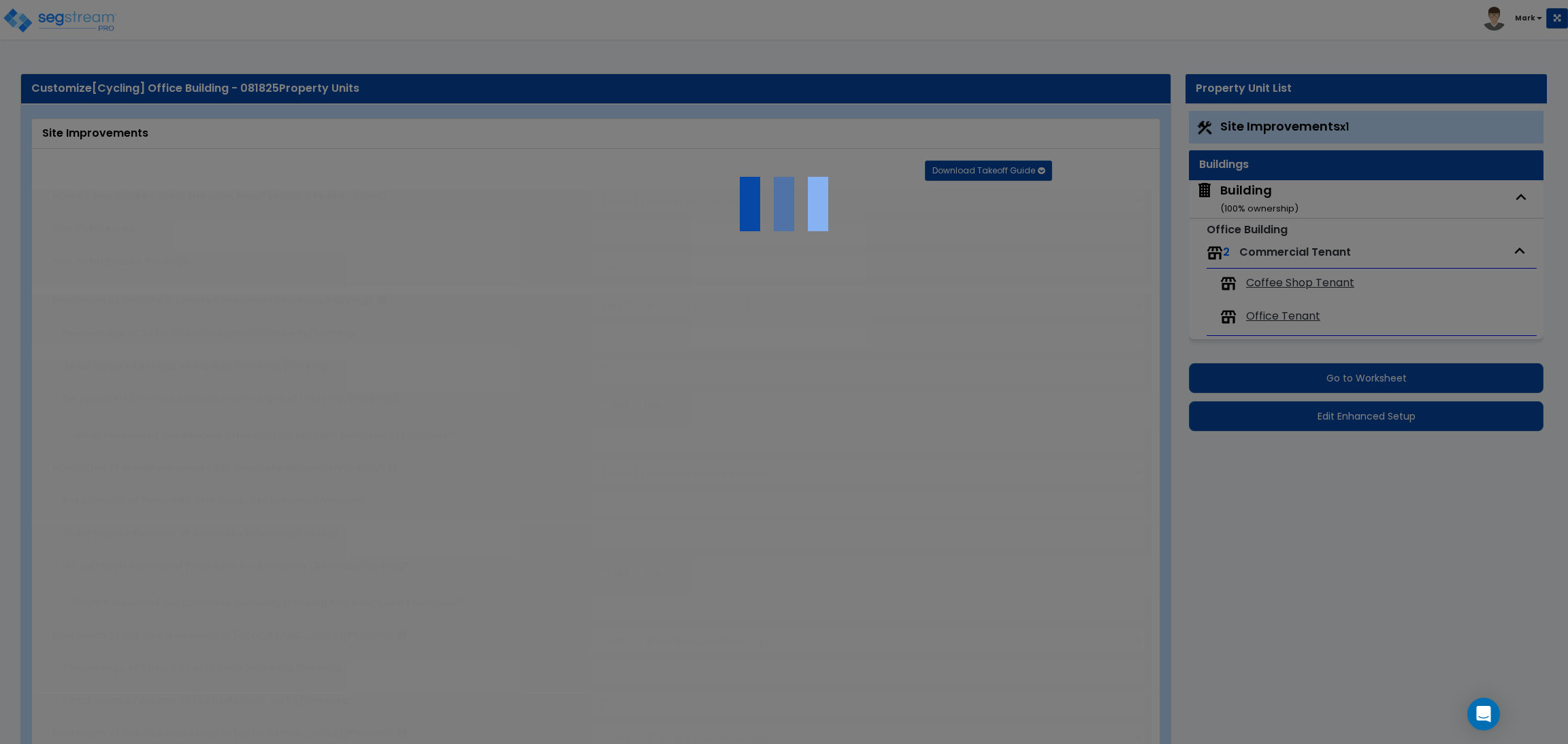
radio input "true"
type input "10"
type input "25"
type input "20"
radio input "true"
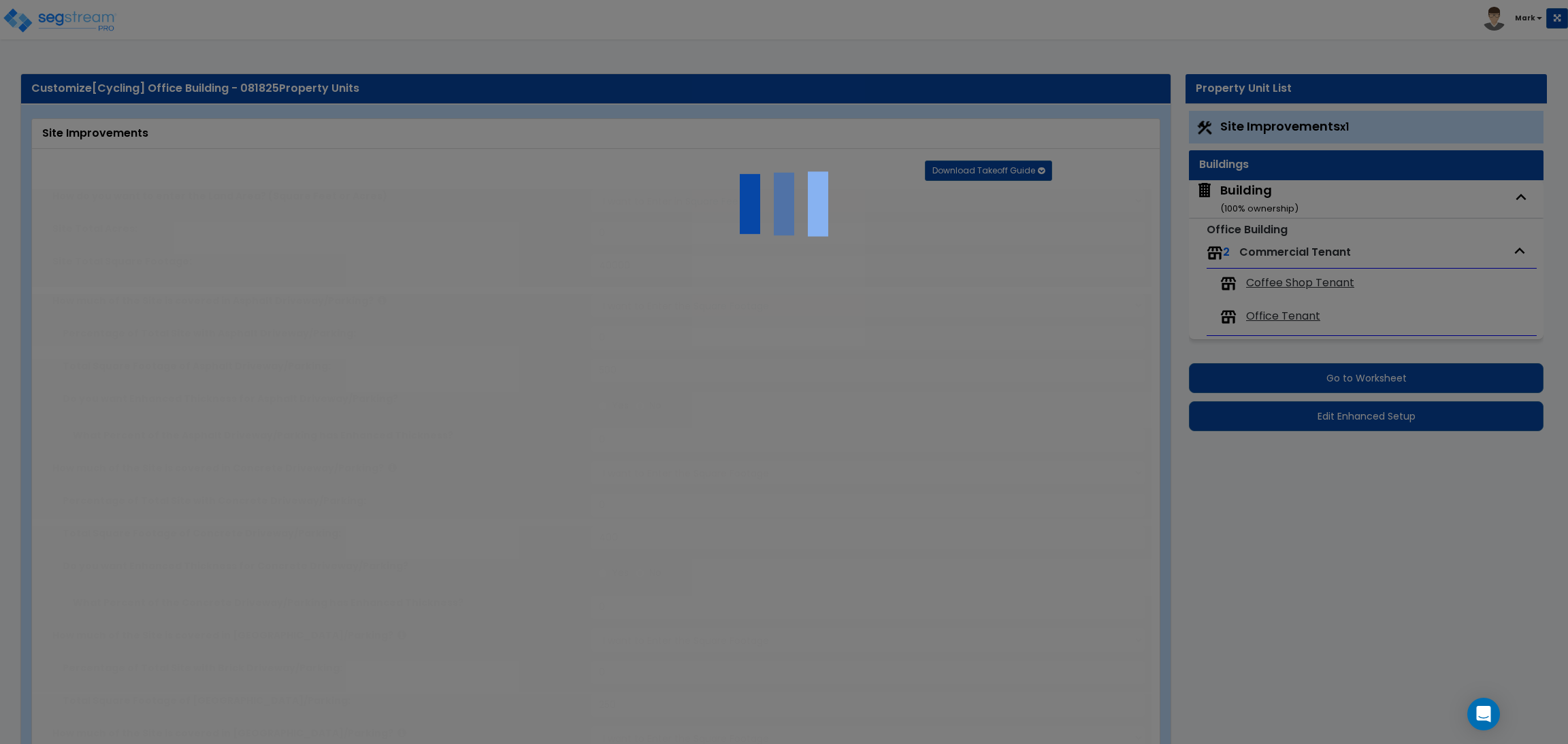
type input "10"
radio input "true"
select select "1"
radio input "true"
select select "2"
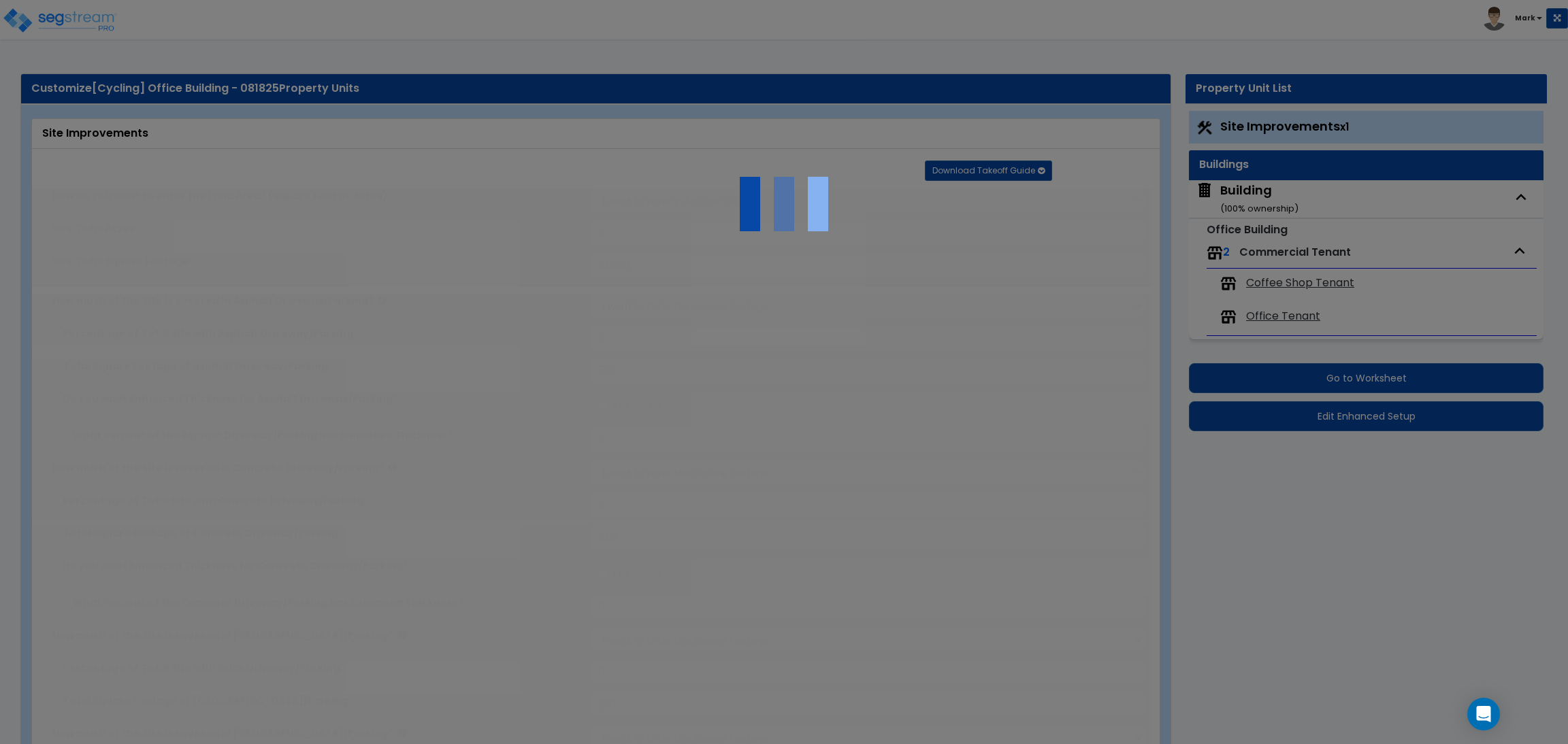
select select "1"
type input "5"
type input "2"
type input "3"
type input "1"
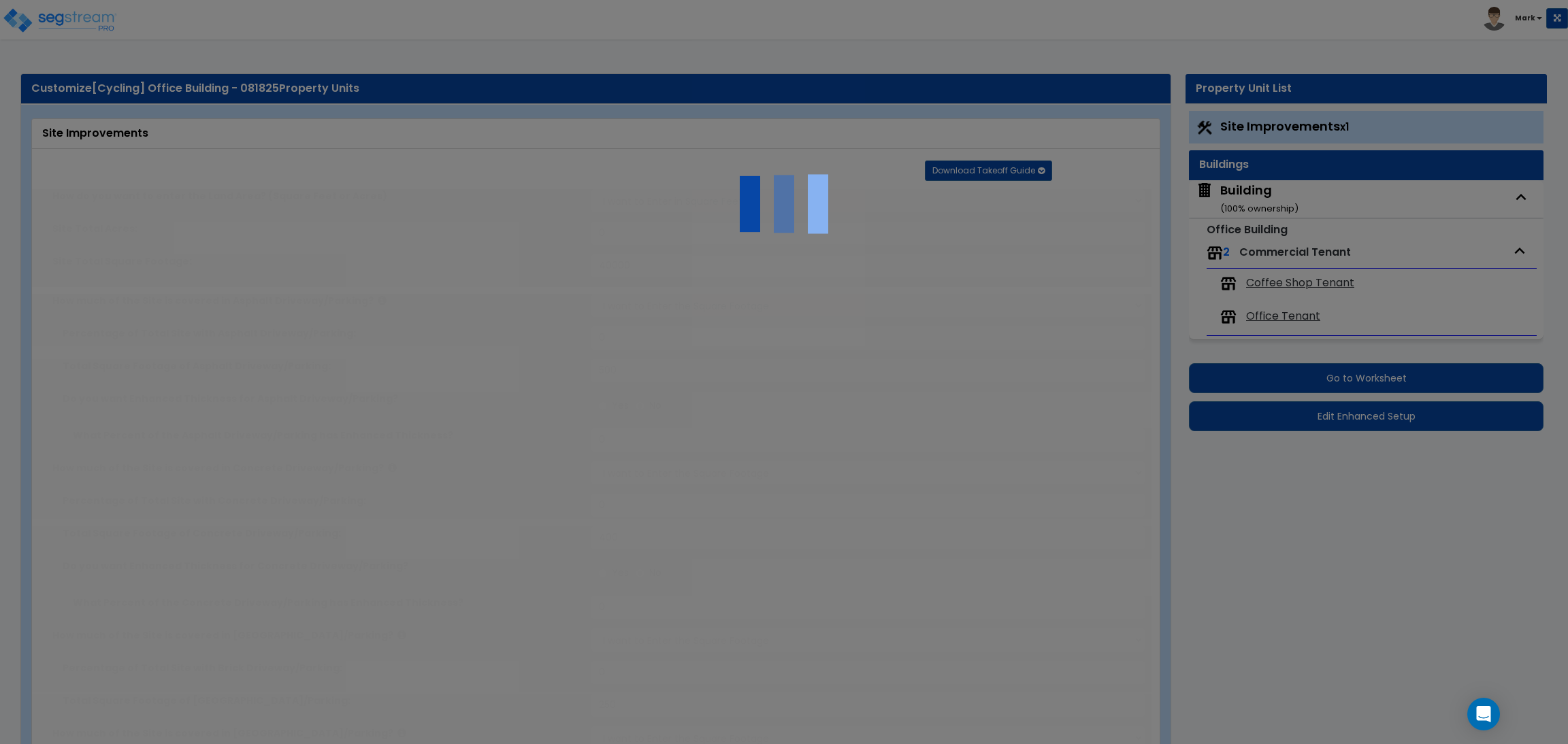
radio input "true"
type input "15"
radio input "true"
select select "1"
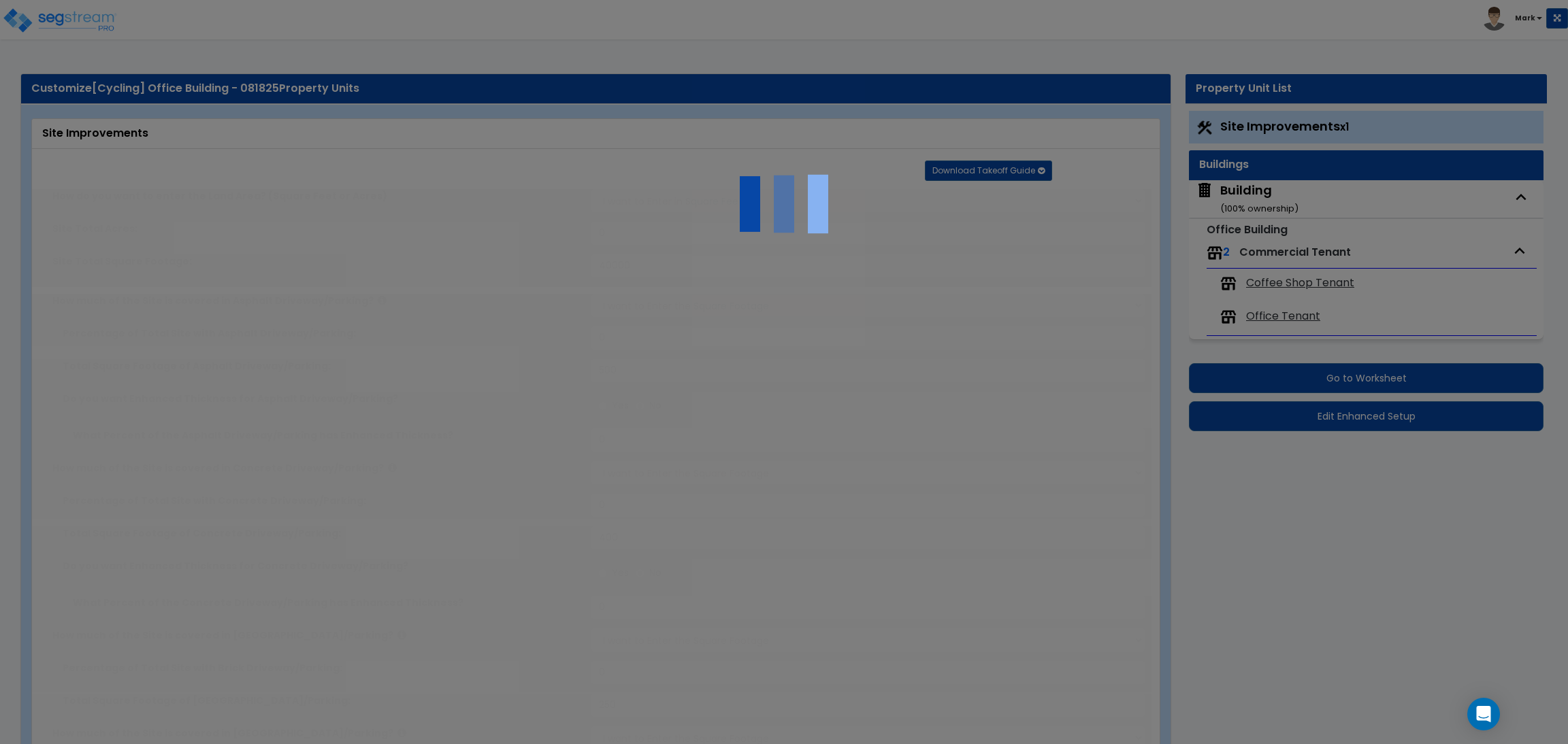
type input "20"
radio input "true"
type input "150"
radio input "true"
select select "1"
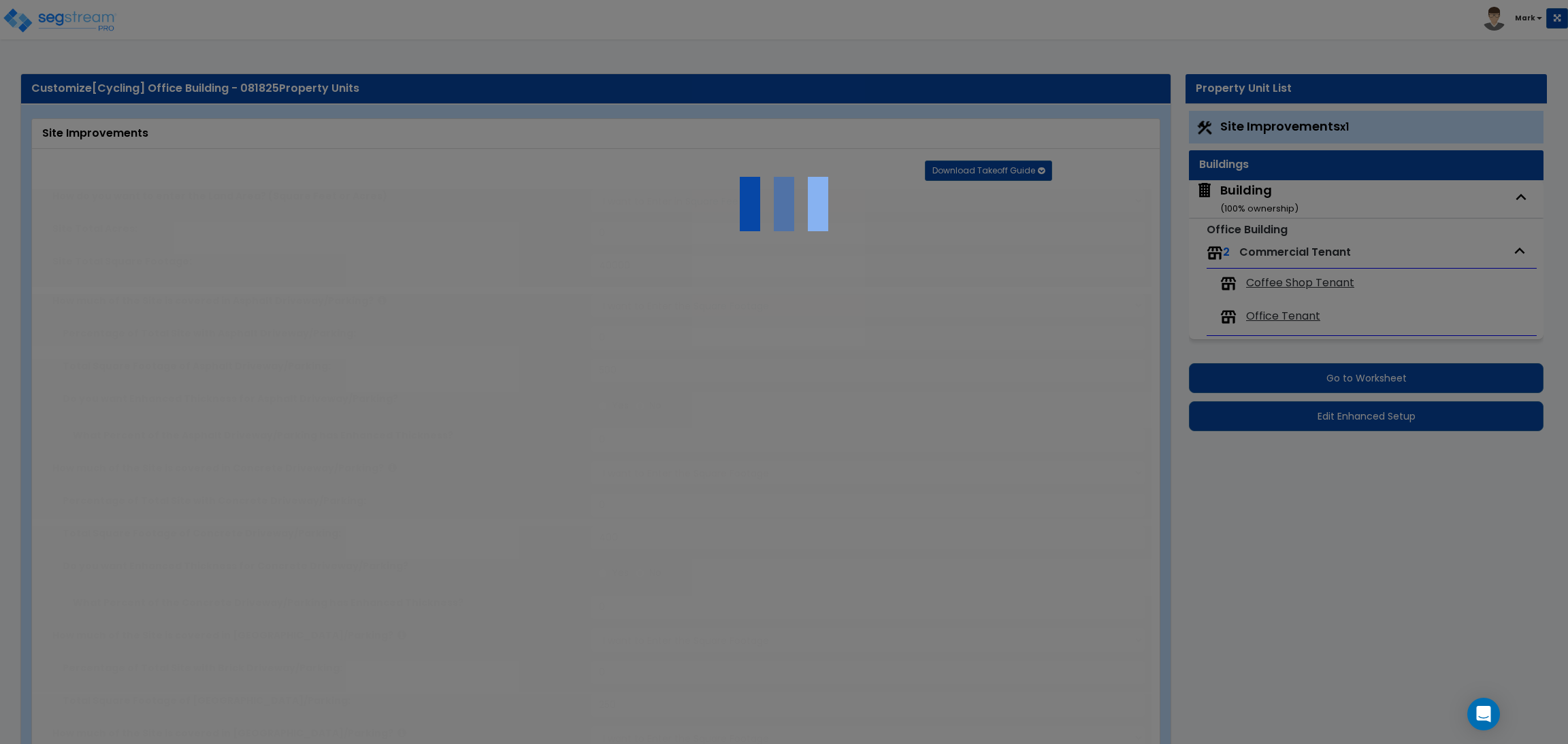
type input "20"
radio input "true"
type input "2"
radio input "true"
type input "5"
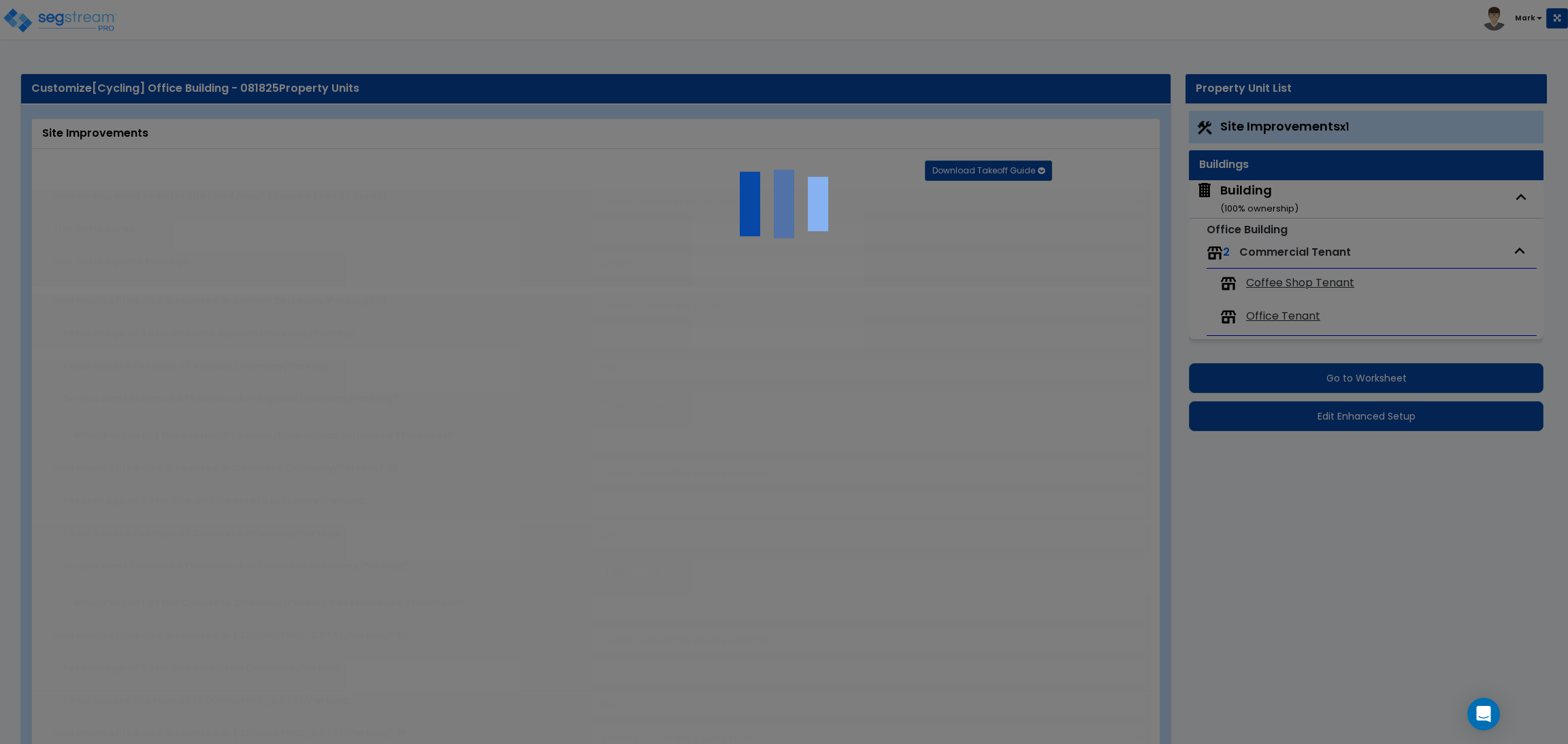
select select "1"
radio input "true"
select select "2"
radio input "true"
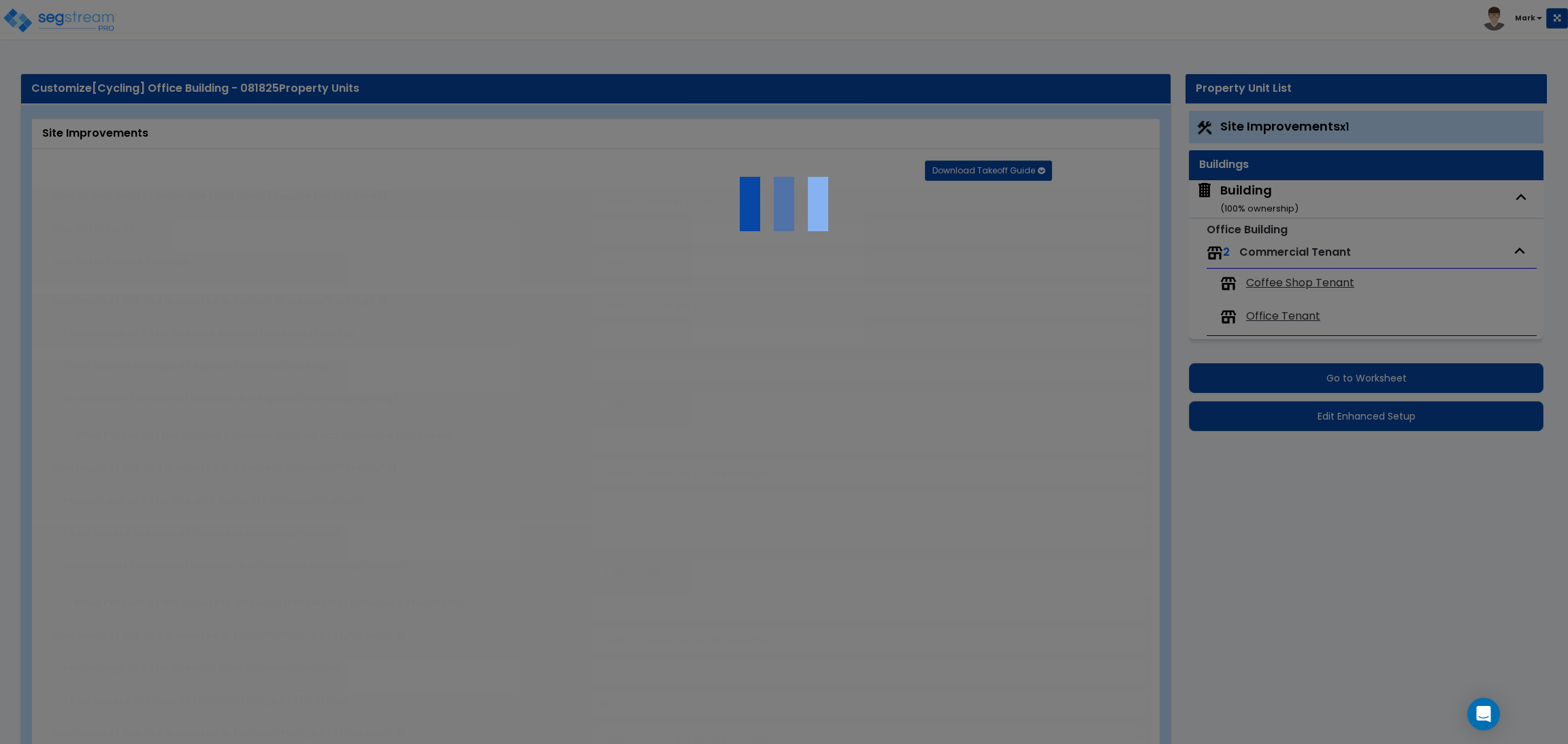
radio input "true"
select select "2"
type input "100"
select select "2"
select select "1"
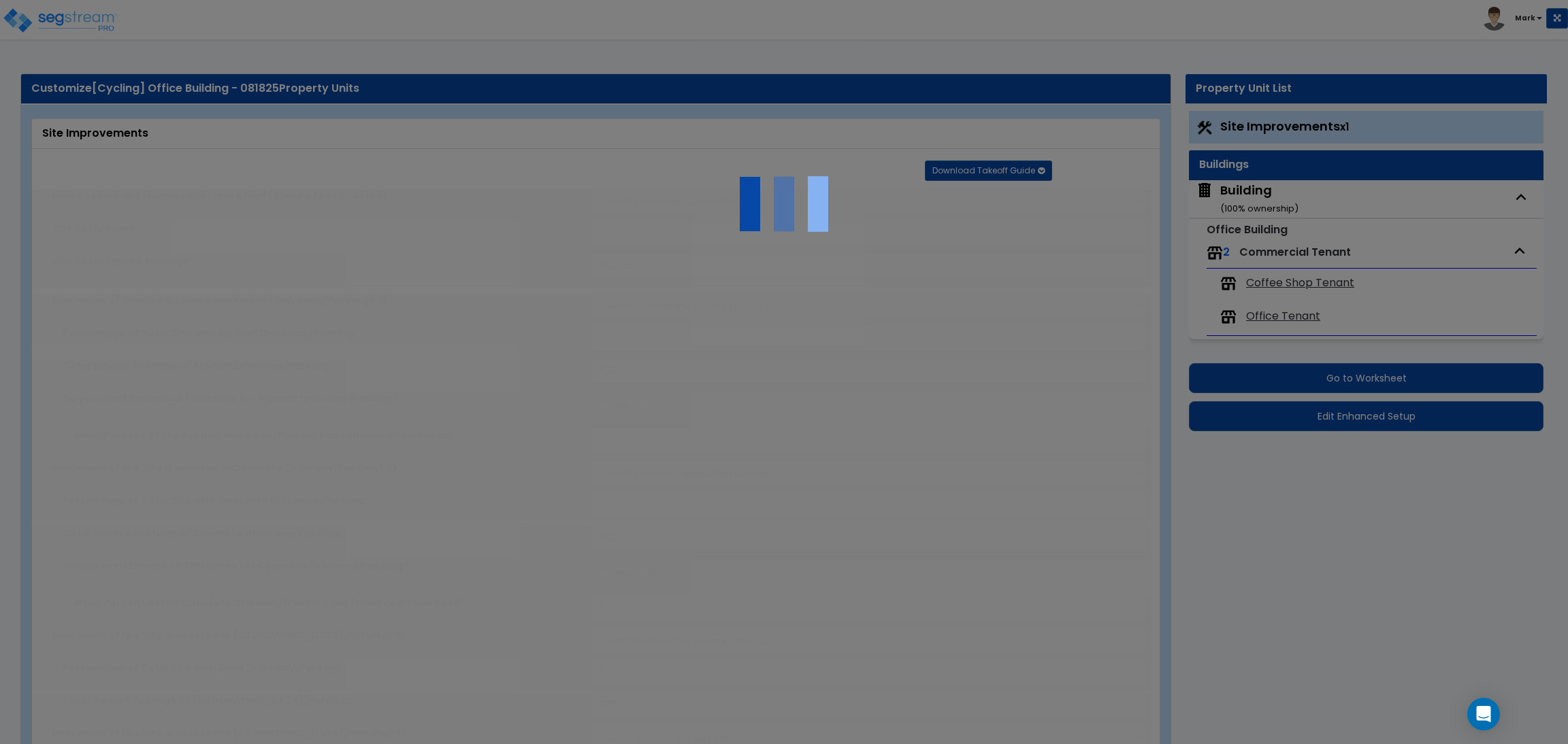
type input "60"
select select "10"
radio input "true"
type input "6"
radio input "true"
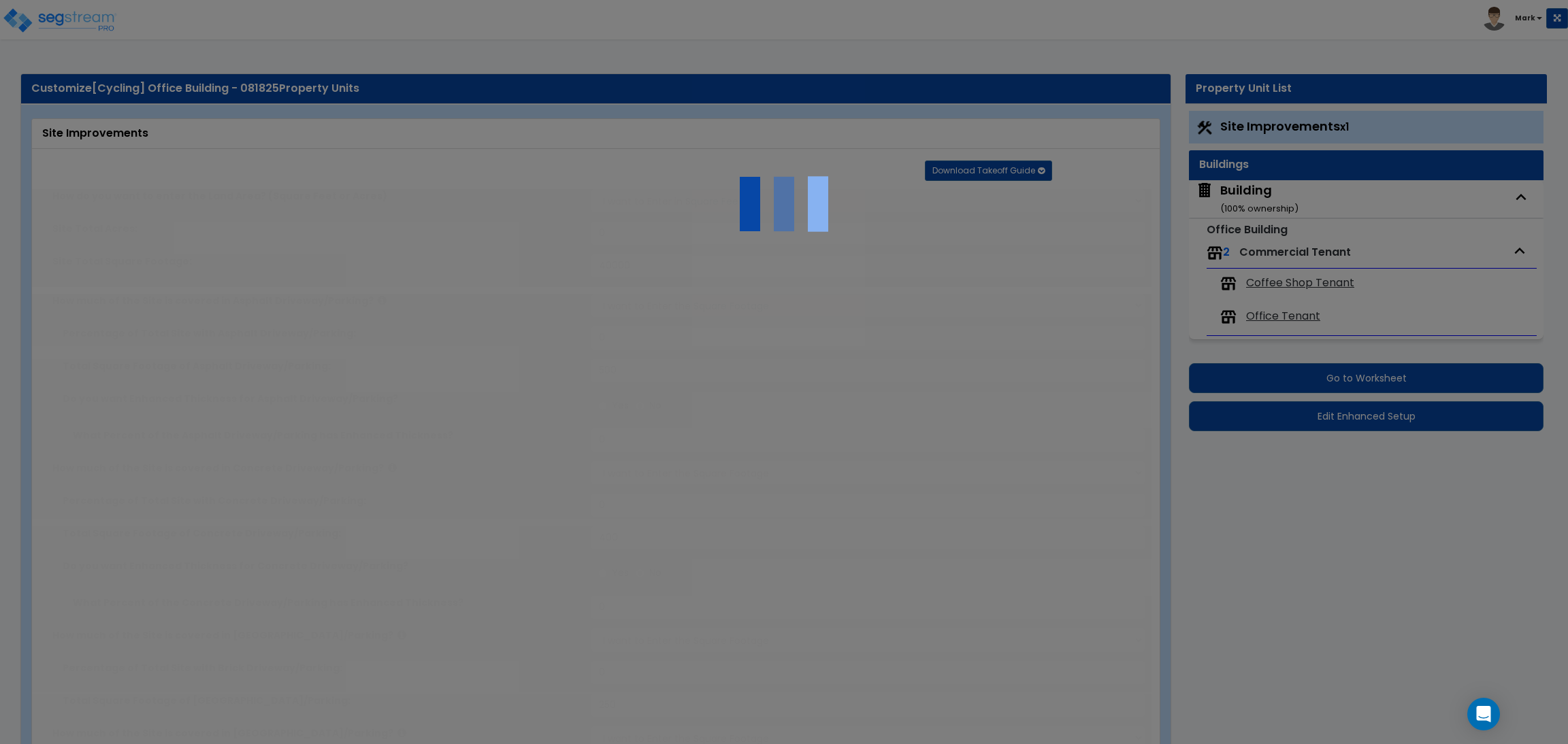
select select "1"
type input "250"
radio input "true"
type input "150"
type input "2"
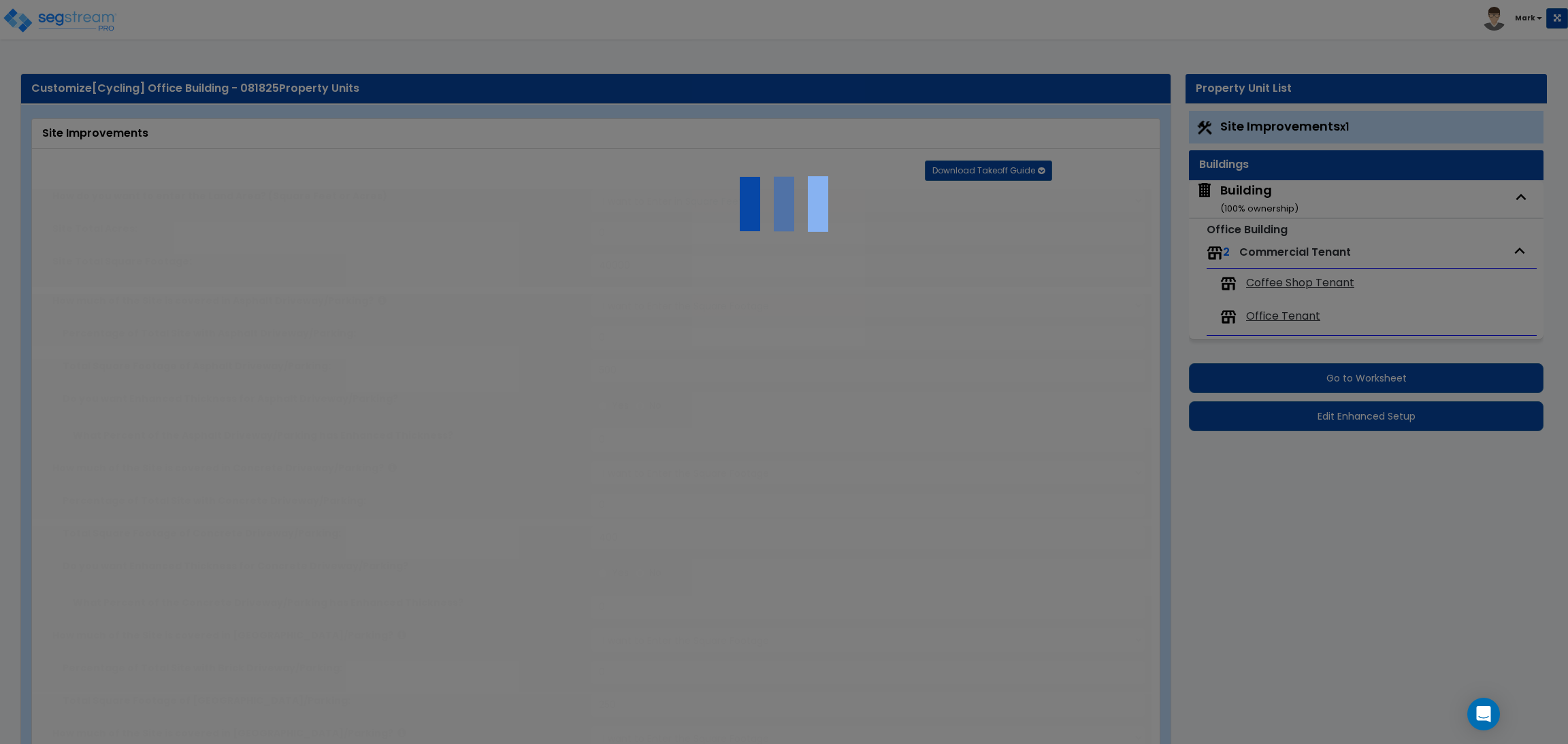
radio input "true"
select select "1"
radio input "true"
select select "1"
type input "5"
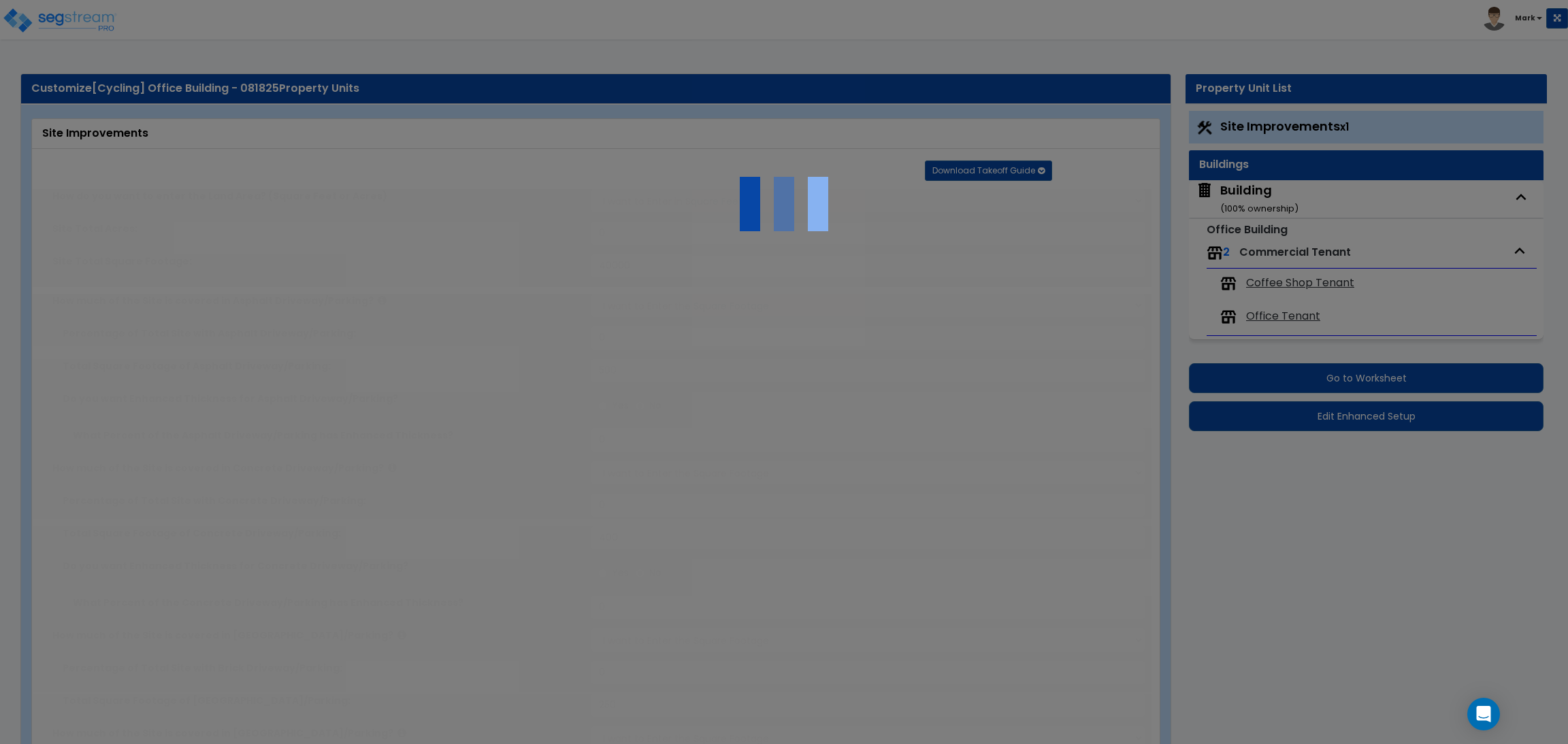
type input "7"
radio input "true"
select select "1"
radio input "true"
type input "4"
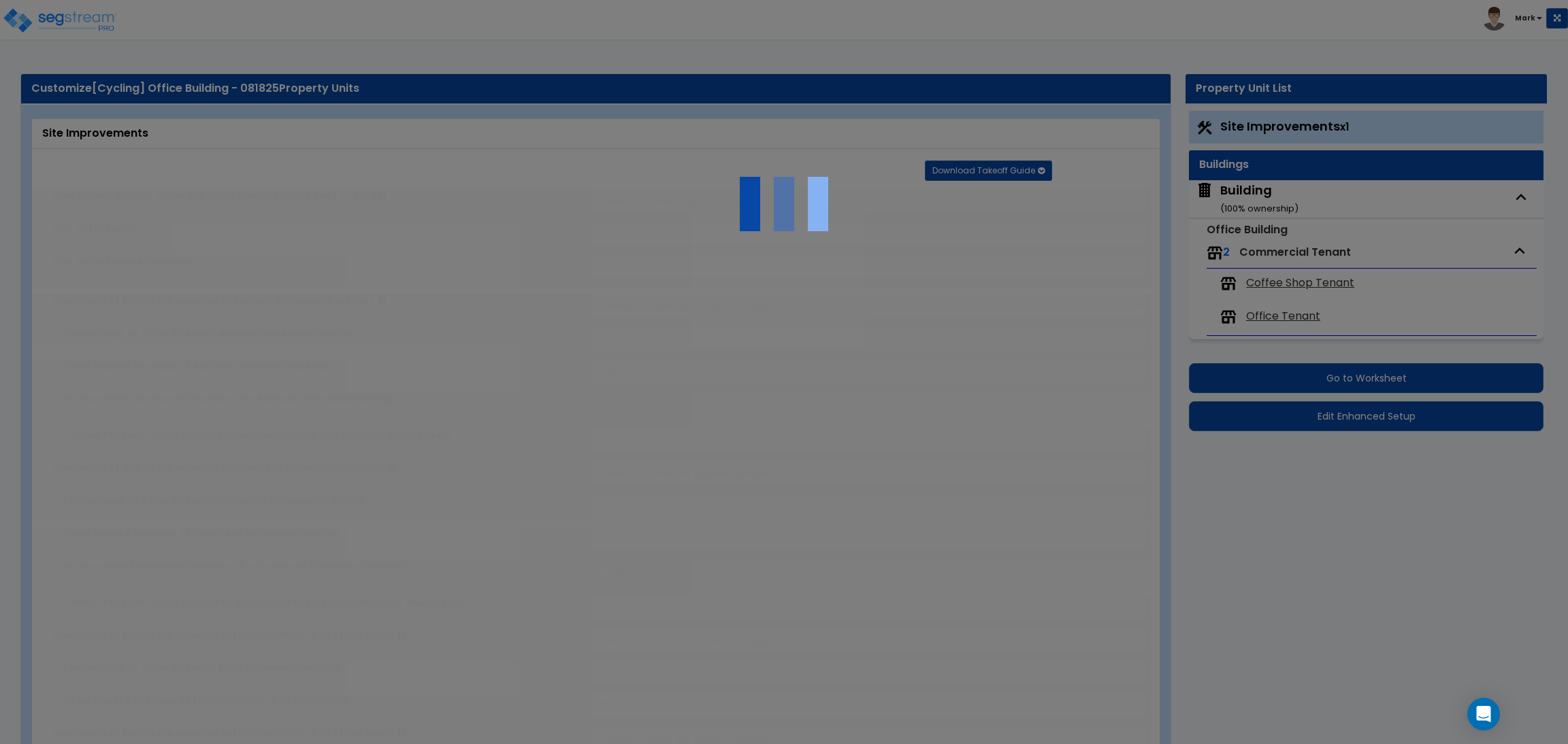
type input "5"
radio input "true"
select select "3"
radio input "true"
select select "2"
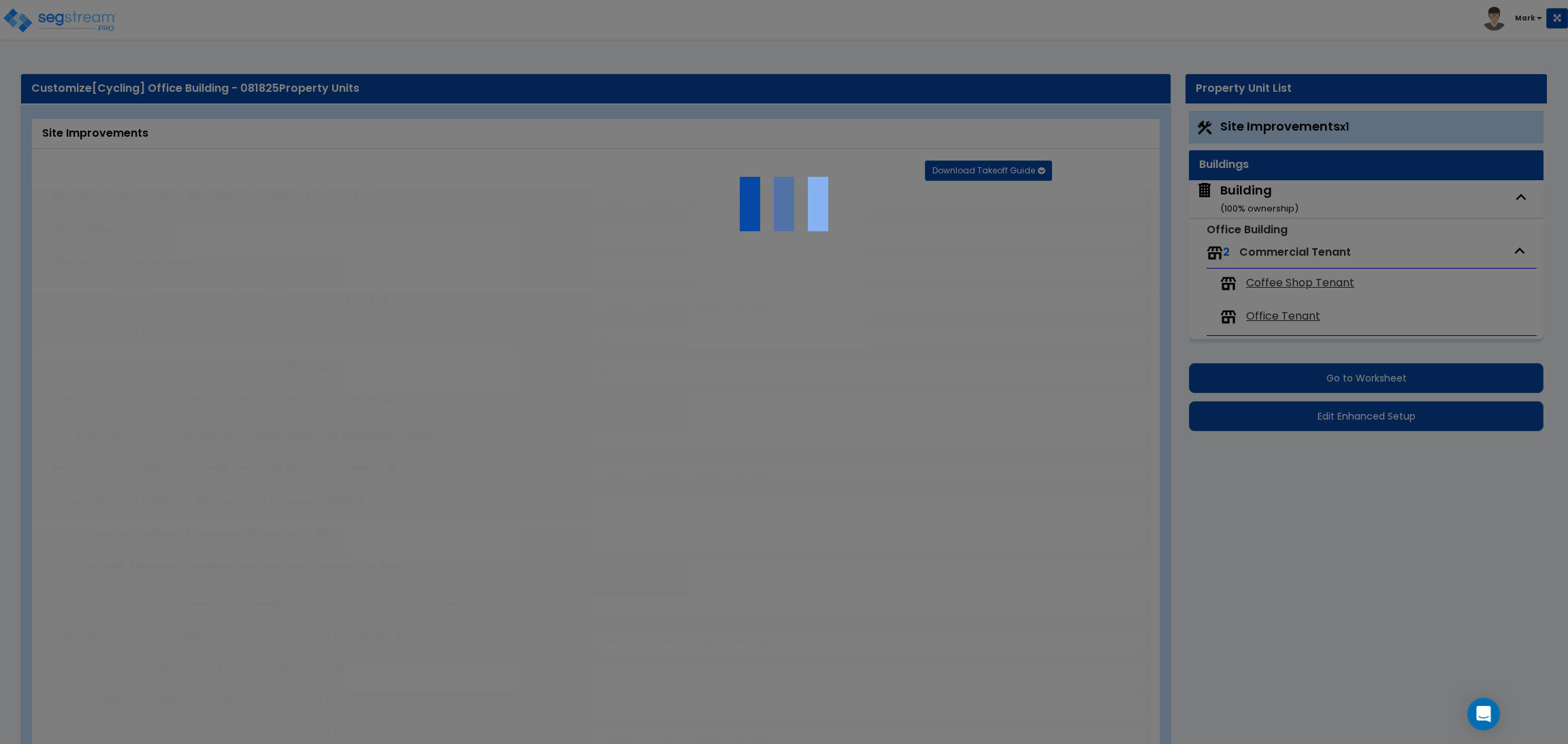
type input "15"
radio input "true"
type input "45"
radio input "true"
type input "85"
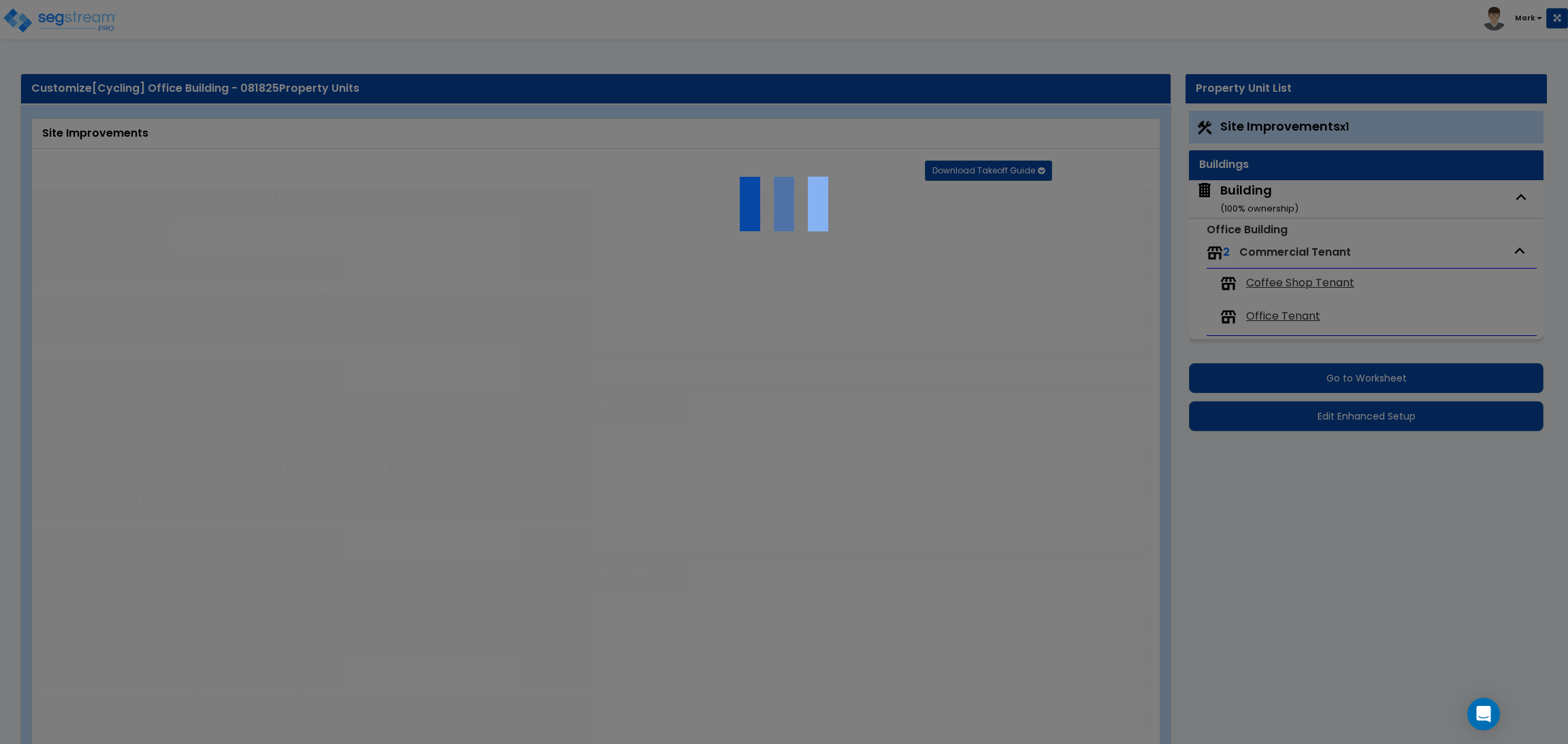
radio input "true"
select select "4"
type input "100"
radio input "true"
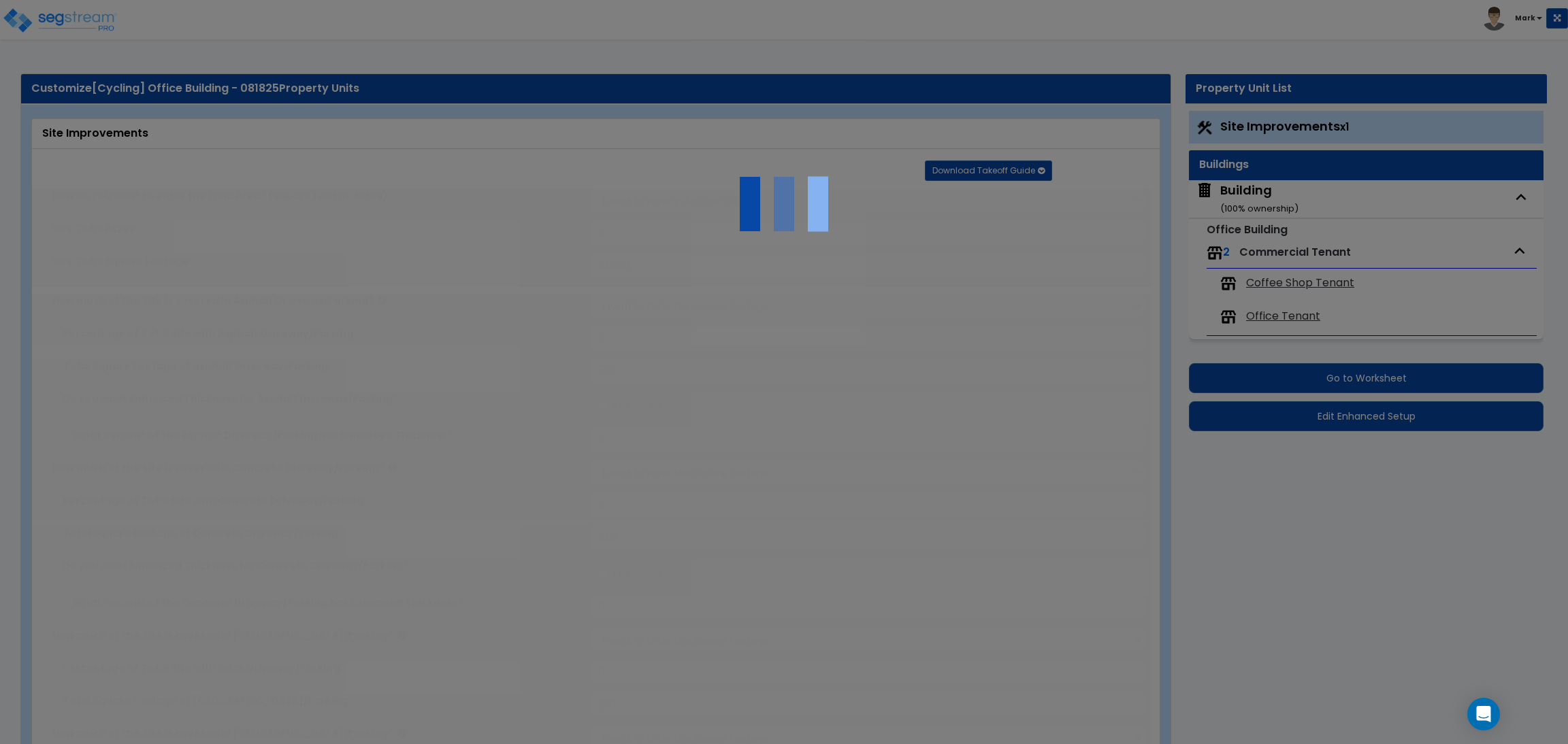
type input "50"
radio input "true"
select select "4"
type input "80"
radio input "true"
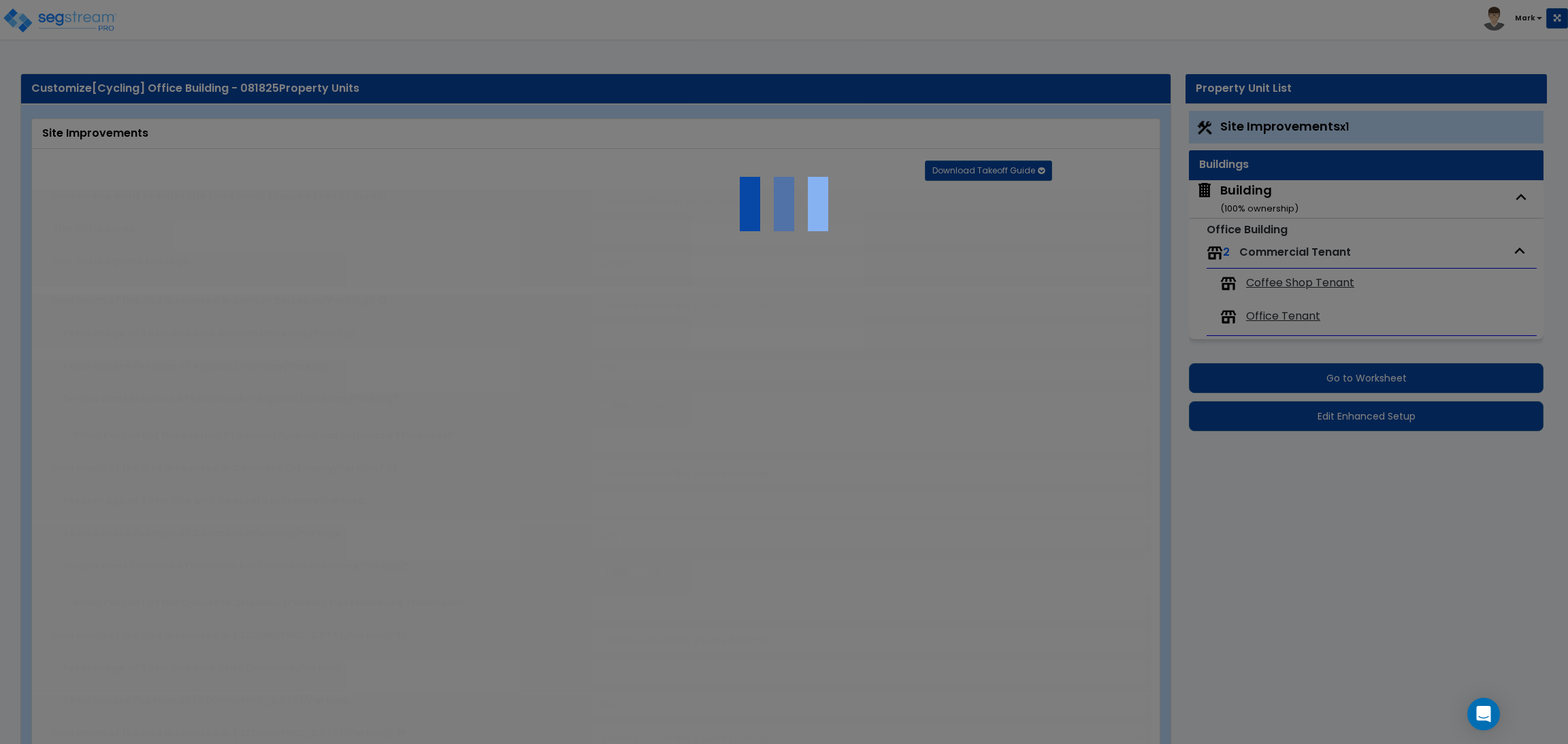
type input "75"
radio input "true"
type input "7"
type input "65"
radio input "true"
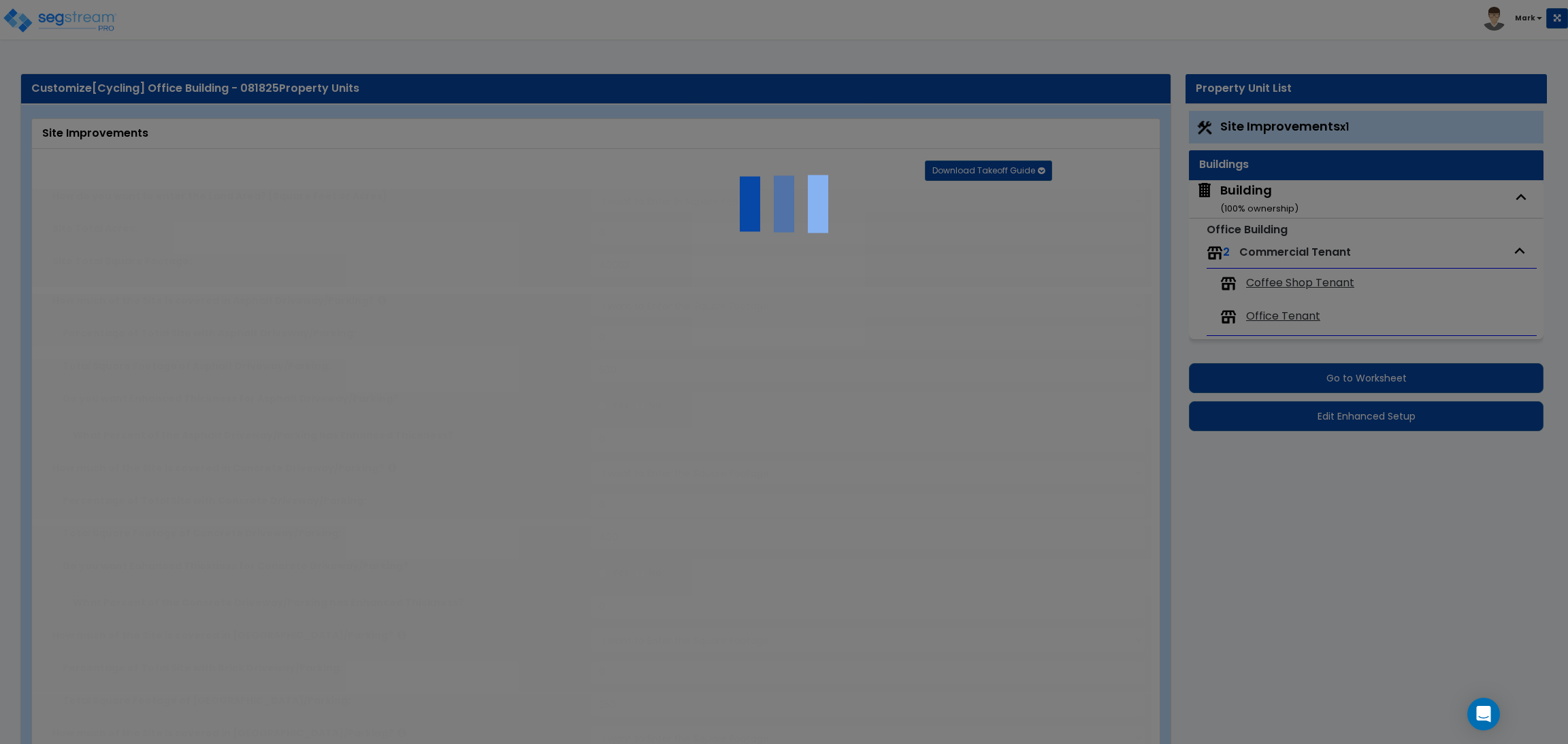
type input "7"
type input "90"
radio input "true"
type input "6"
type input "55"
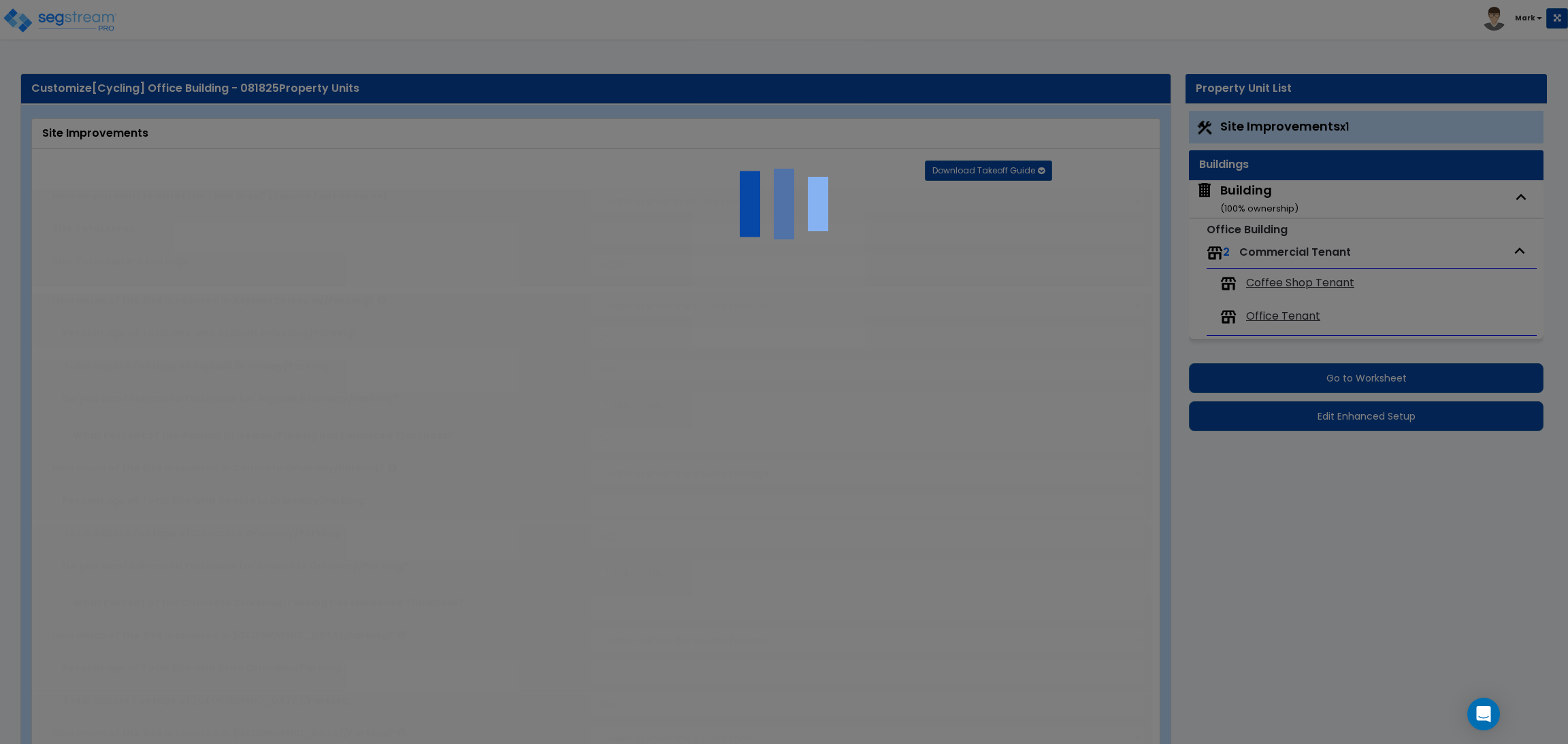
radio input "true"
type input "7"
type input "60"
radio input "true"
select select "1"
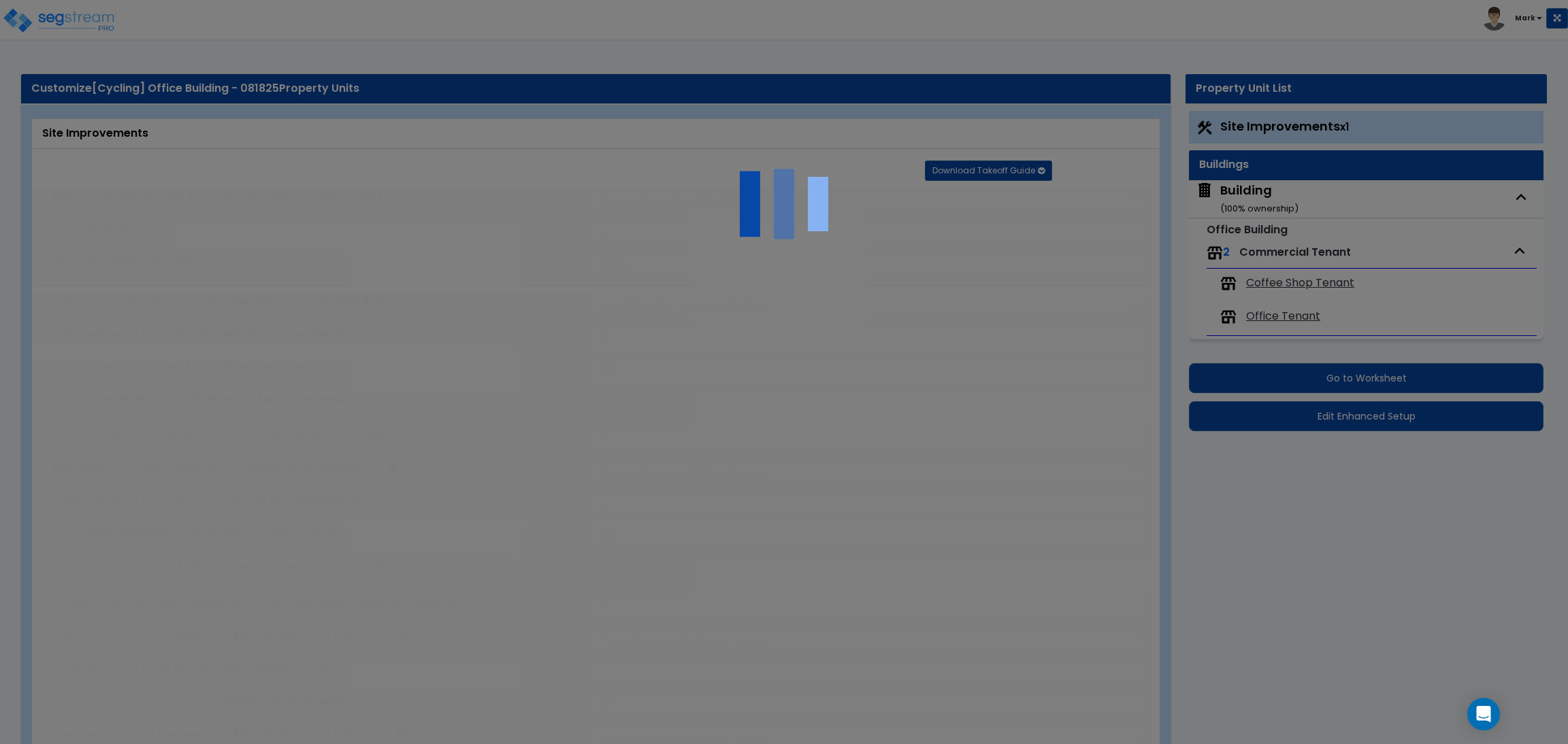
type input "45"
radio input "true"
select select "1"
type input "50"
radio input "true"
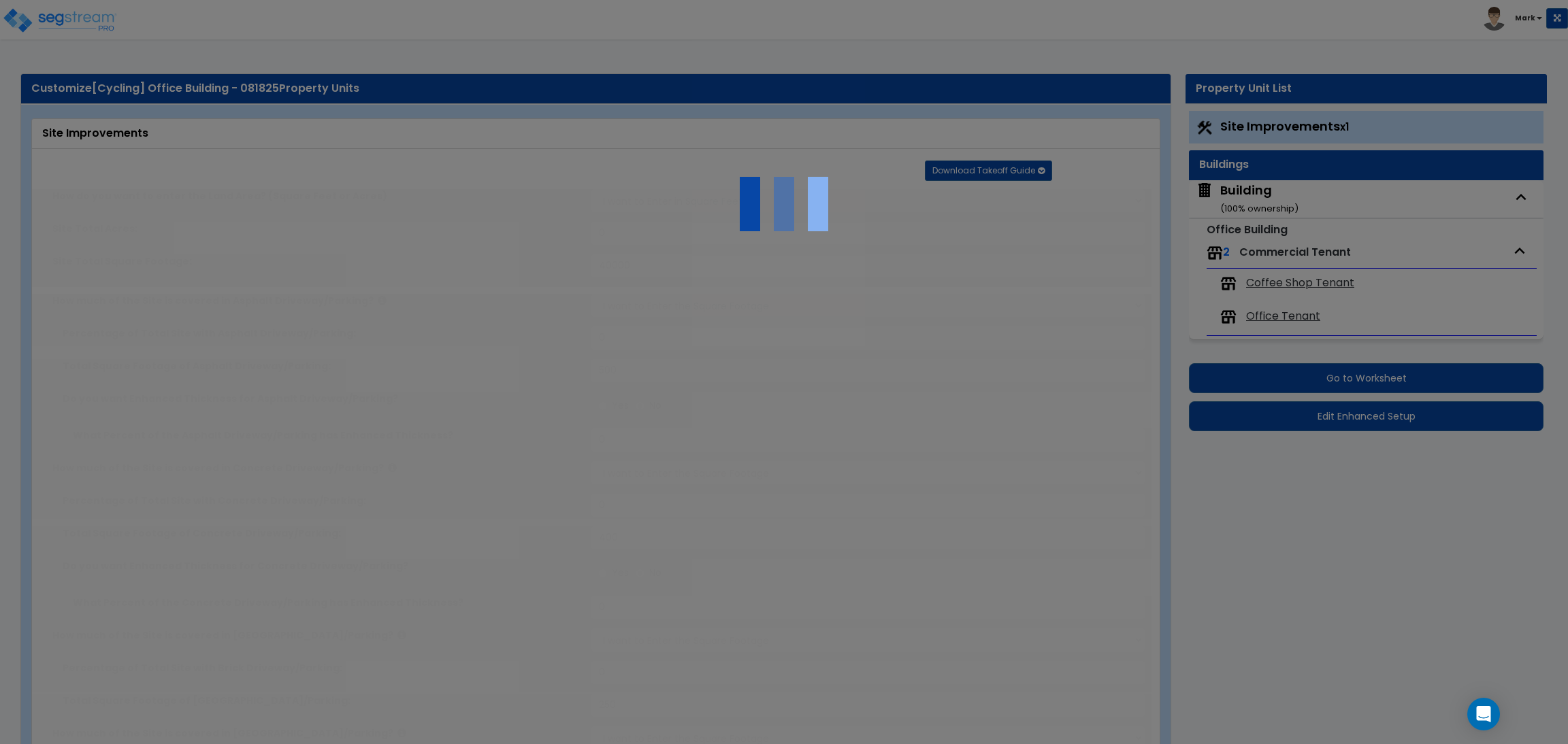
select select "1"
select select "6"
type input "3"
radio input "true"
select select "2"
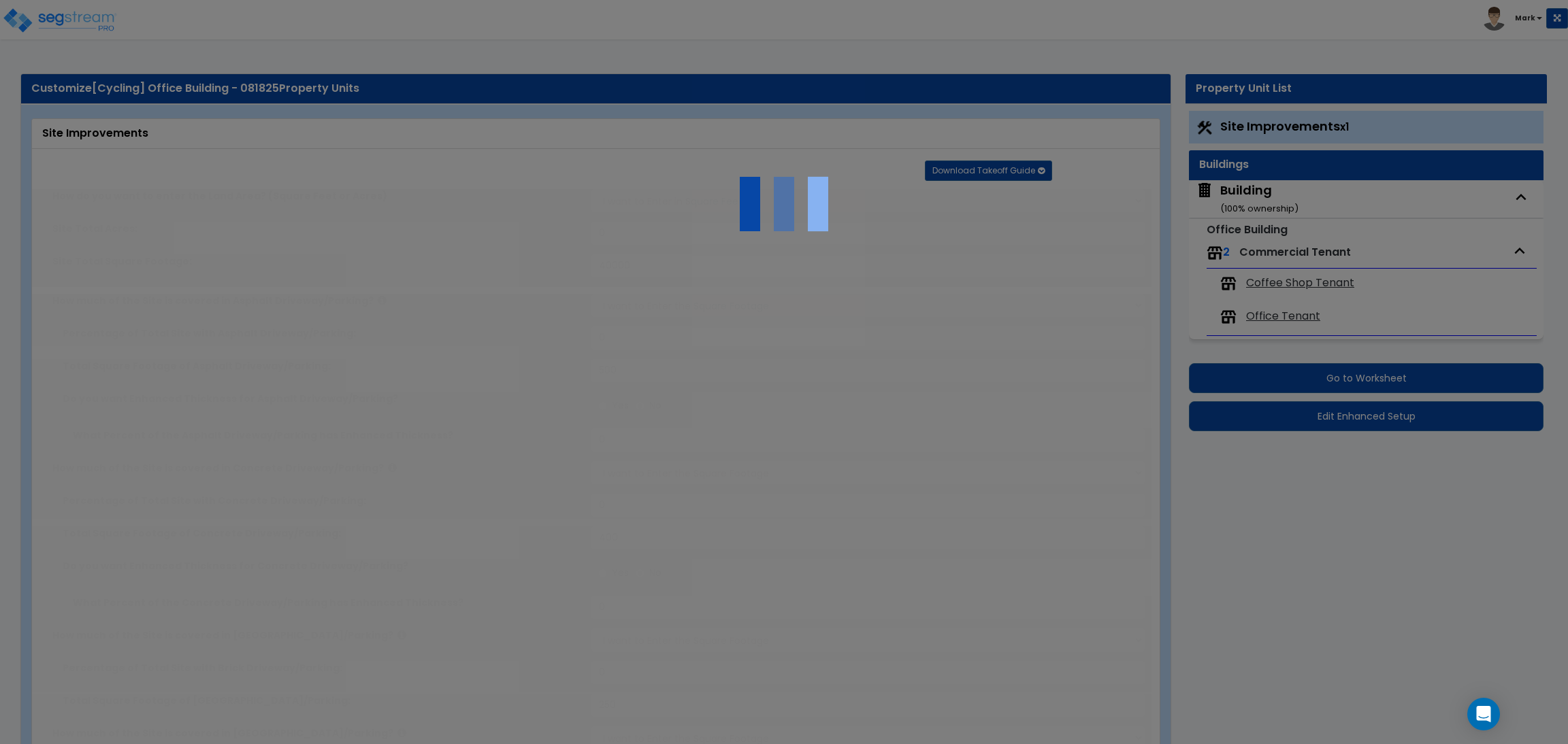
select select "2"
radio input "true"
type input "2"
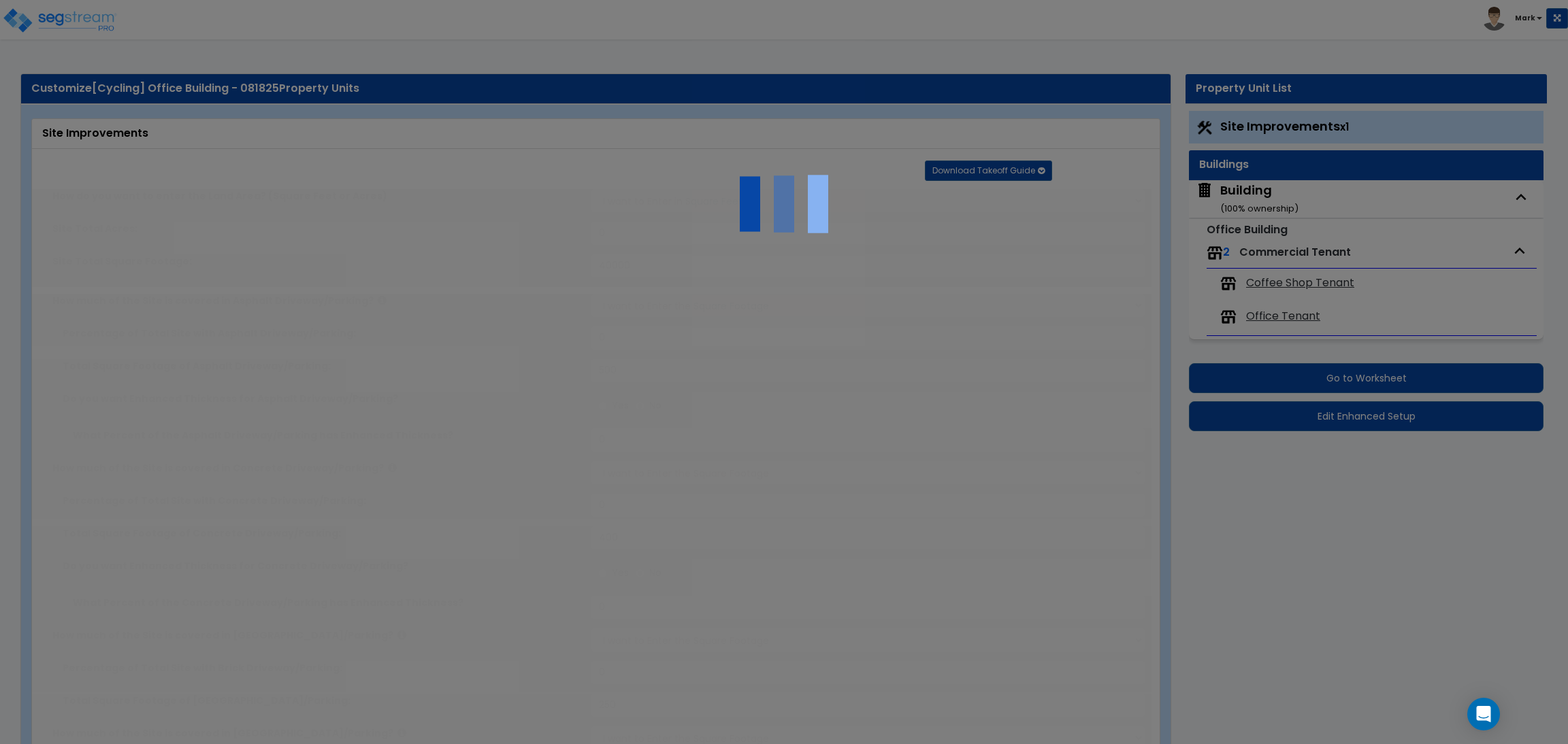
select select "2"
type input "500"
radio input "true"
select select "1"
select select "2"
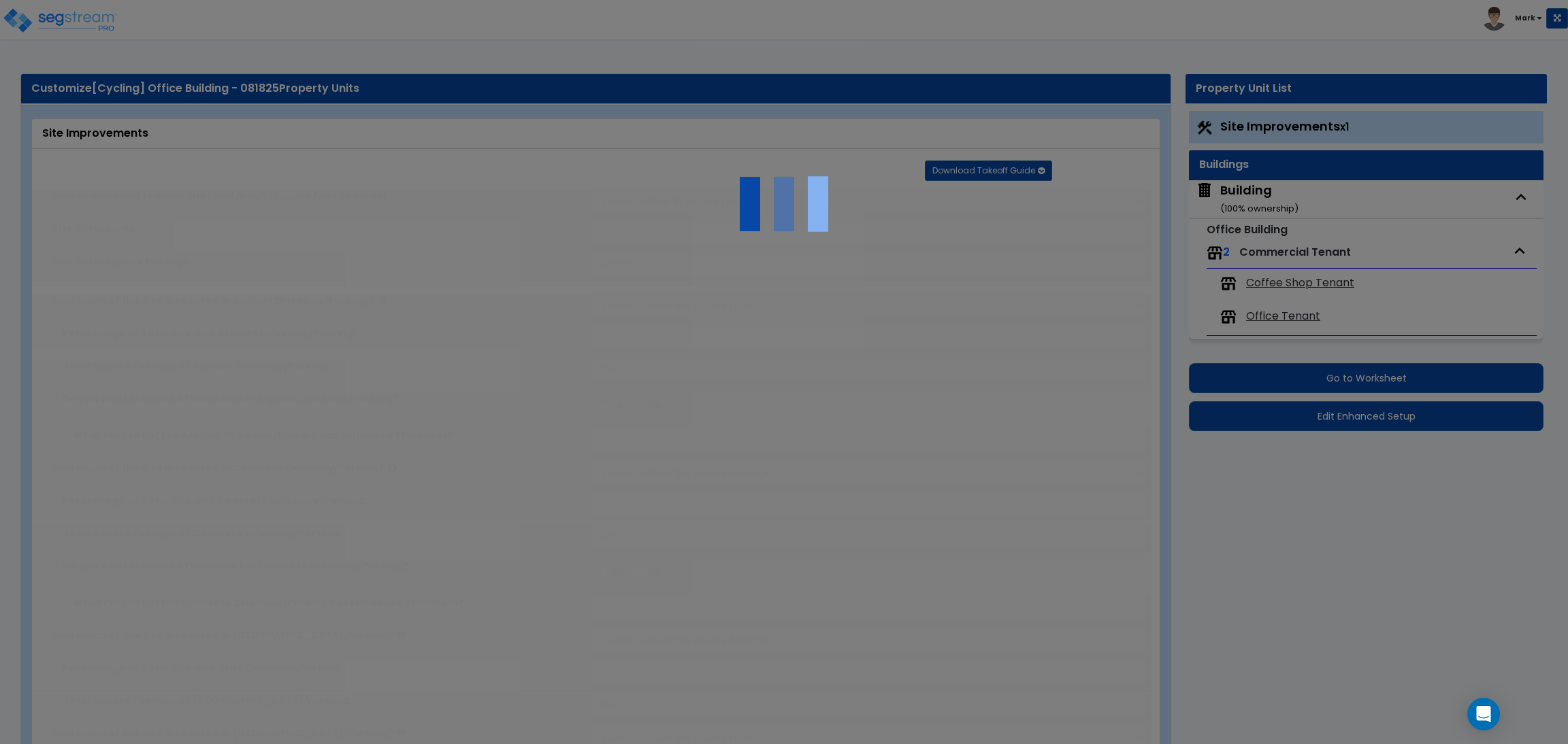
radio input "true"
type input "5"
radio input "true"
type input "3"
radio input "true"
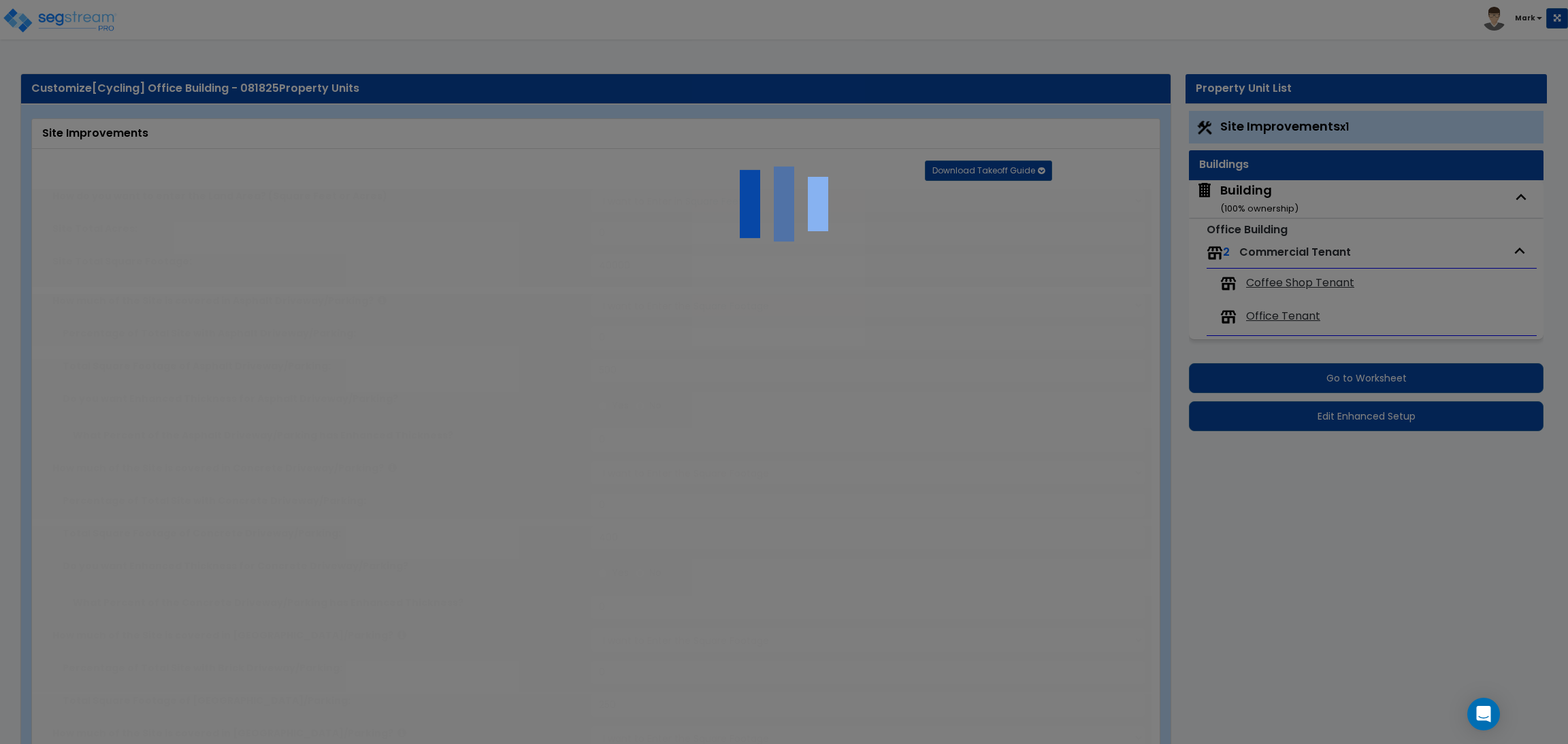
type input "4"
type input "80"
type input "10"
select select "2"
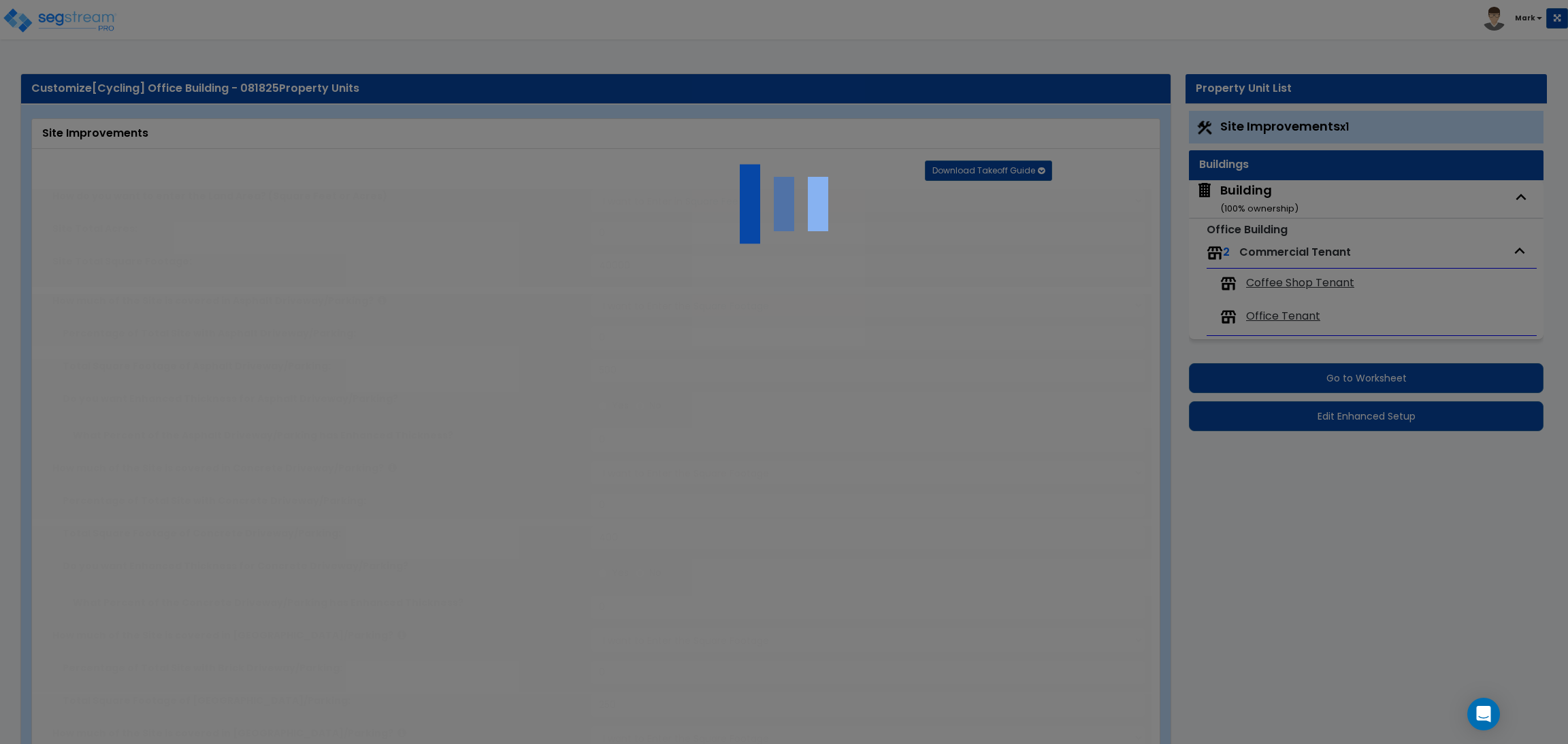
radio input "true"
select select "1"
type input "1"
radio input "true"
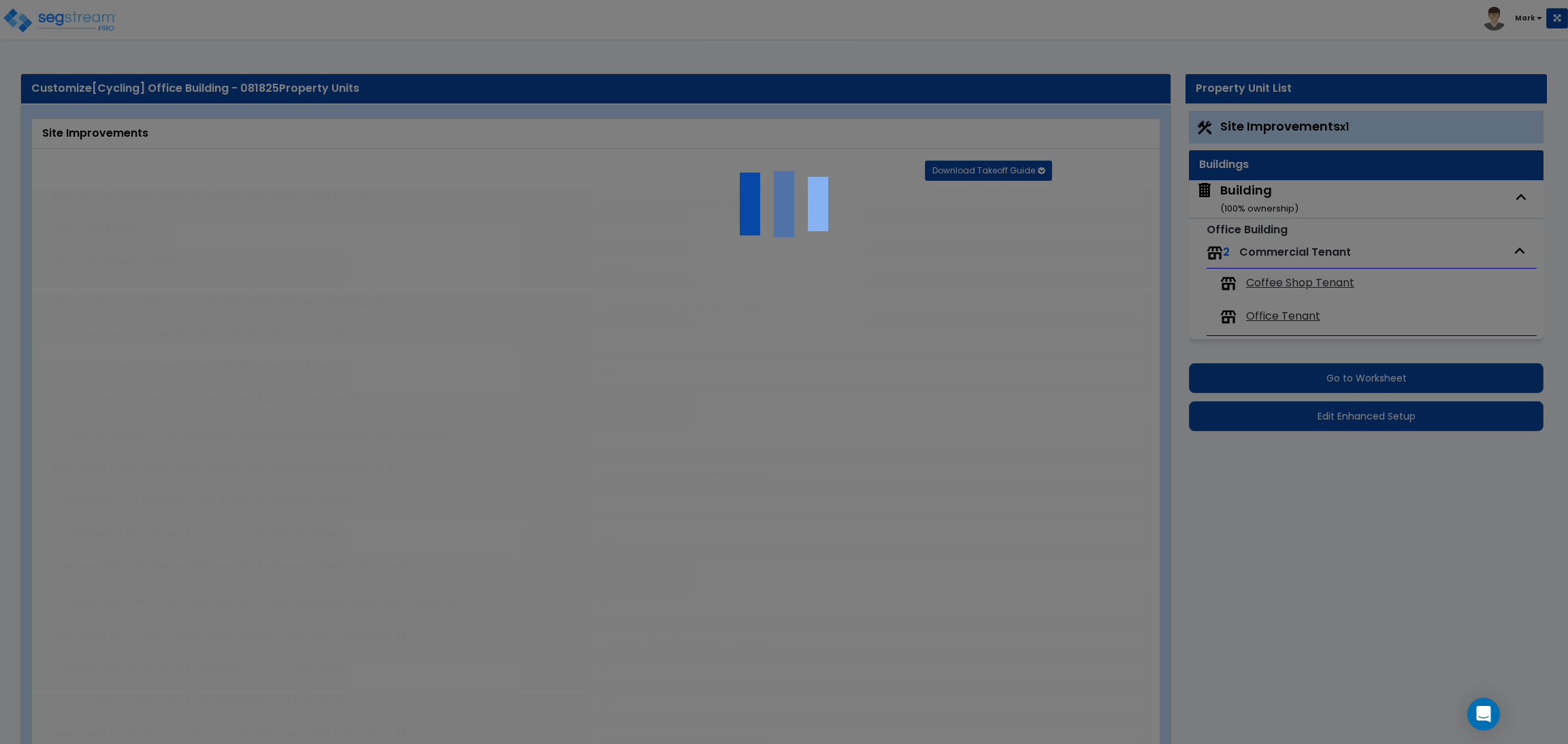
type input "2"
type input "200"
select select "8"
select select "2"
select select "4"
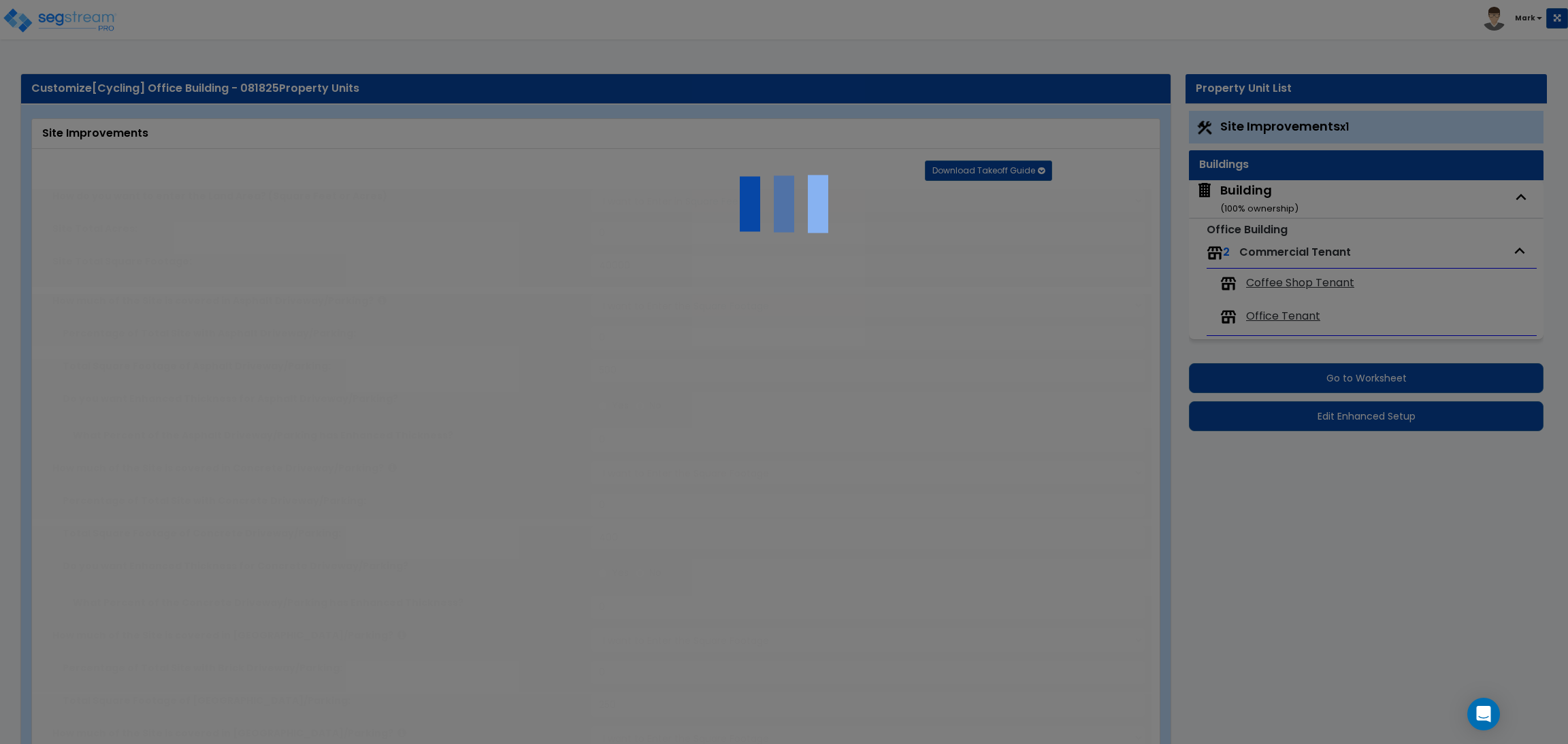
select select "1"
select select "20"
radio input "true"
select select "2"
type input "2"
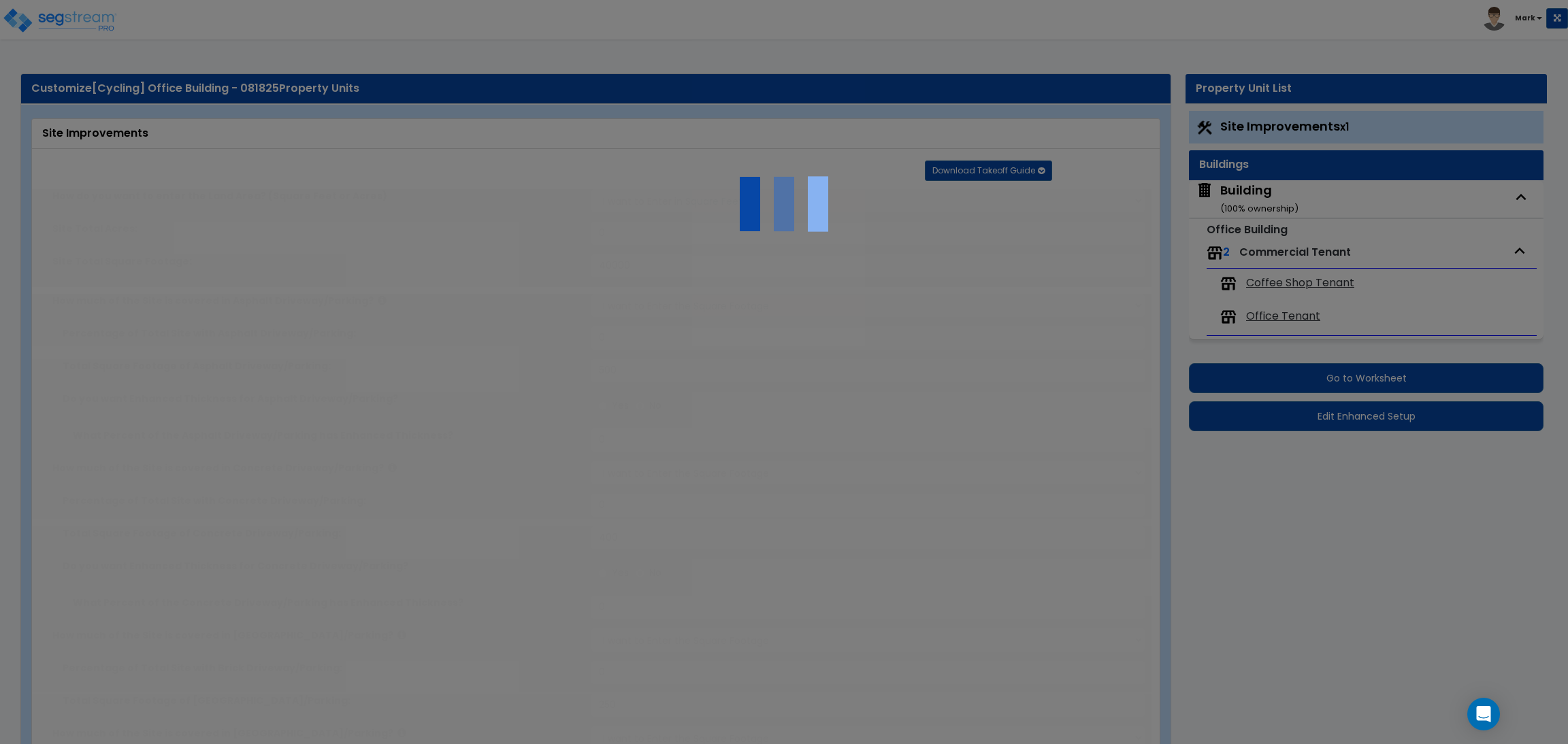
type input "2"
select select "5"
select select "3"
radio input "true"
select select "1"
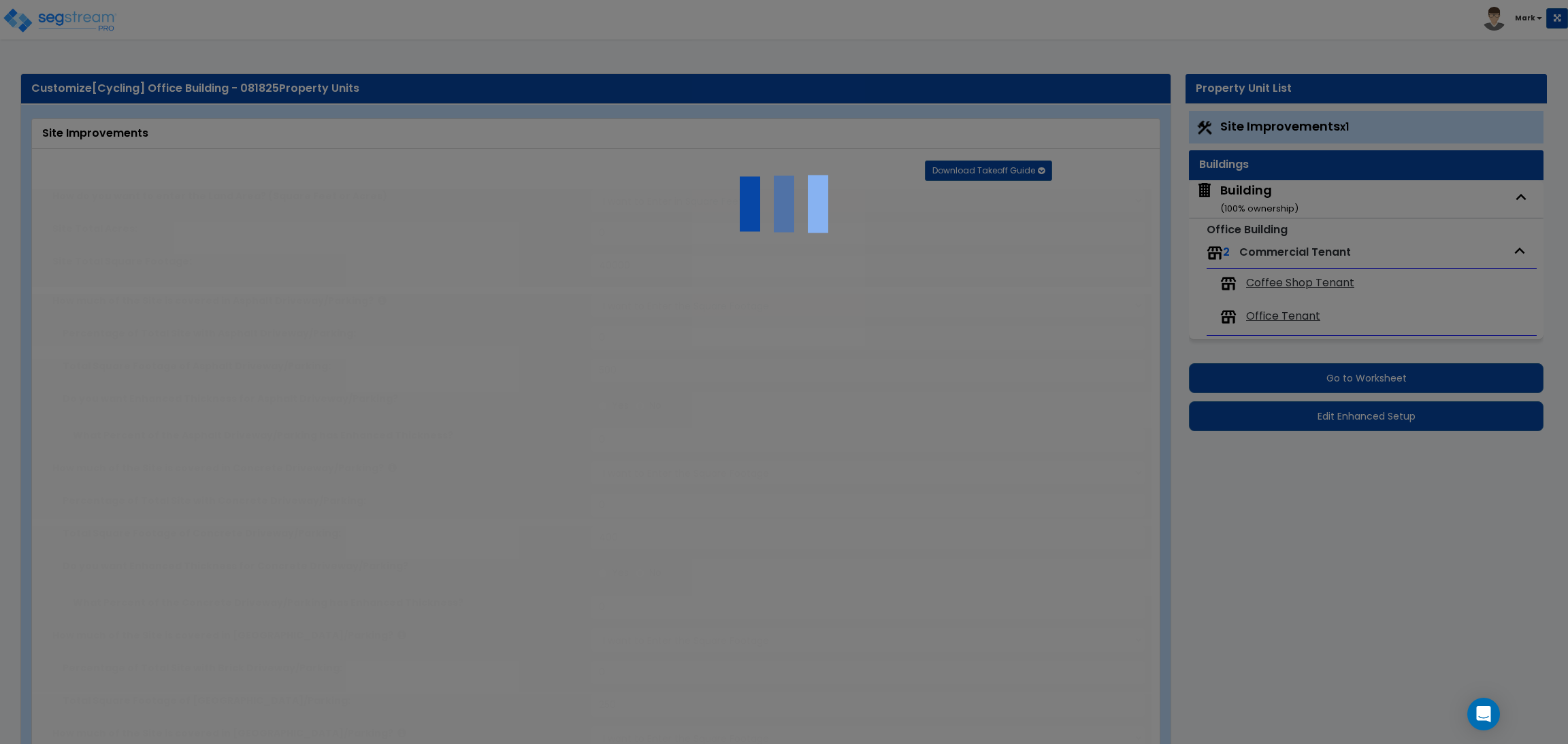
type input "10"
select select "1"
type input "2"
select select "1"
select select "2"
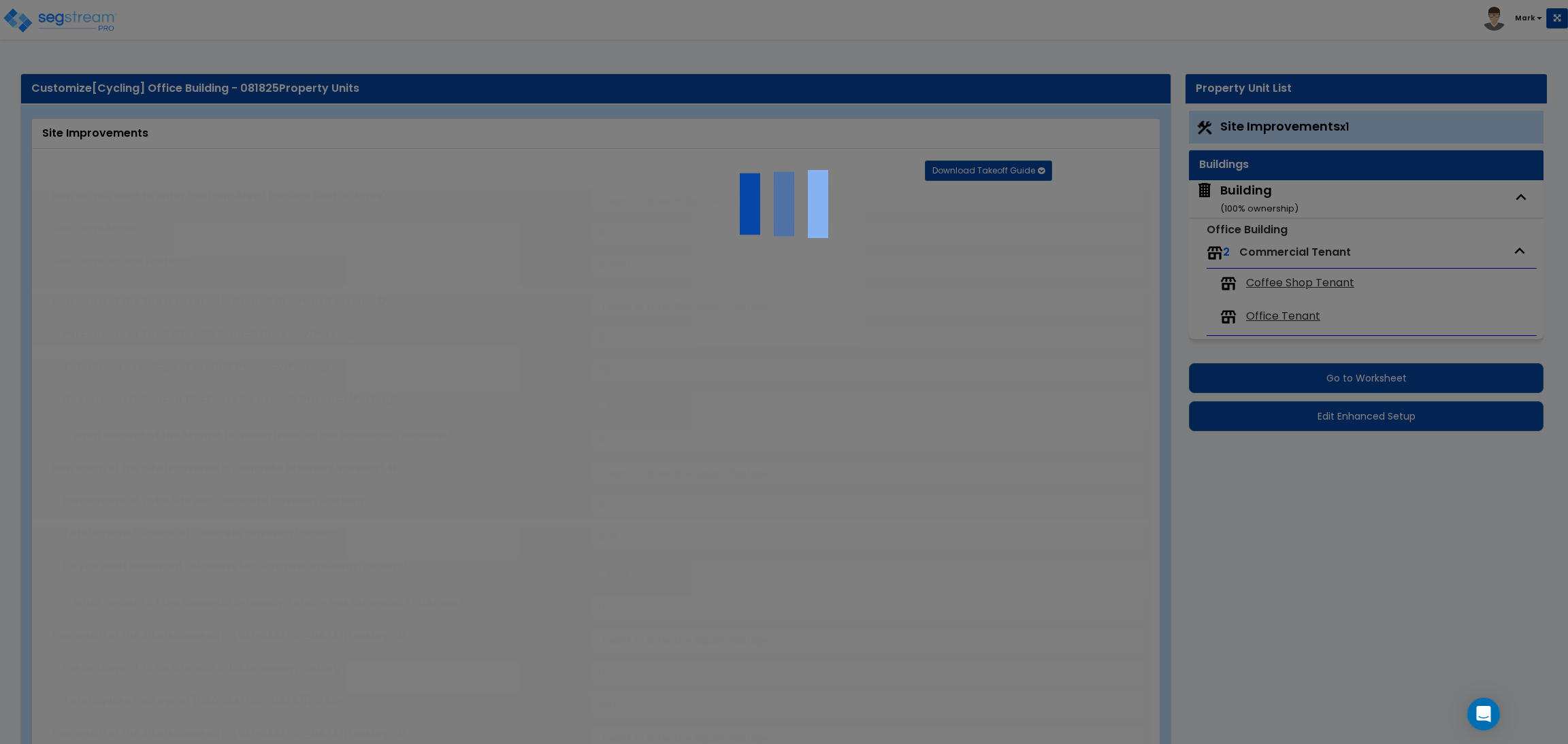
type input "2"
radio input "true"
type input "40"
radio input "true"
select select "1"
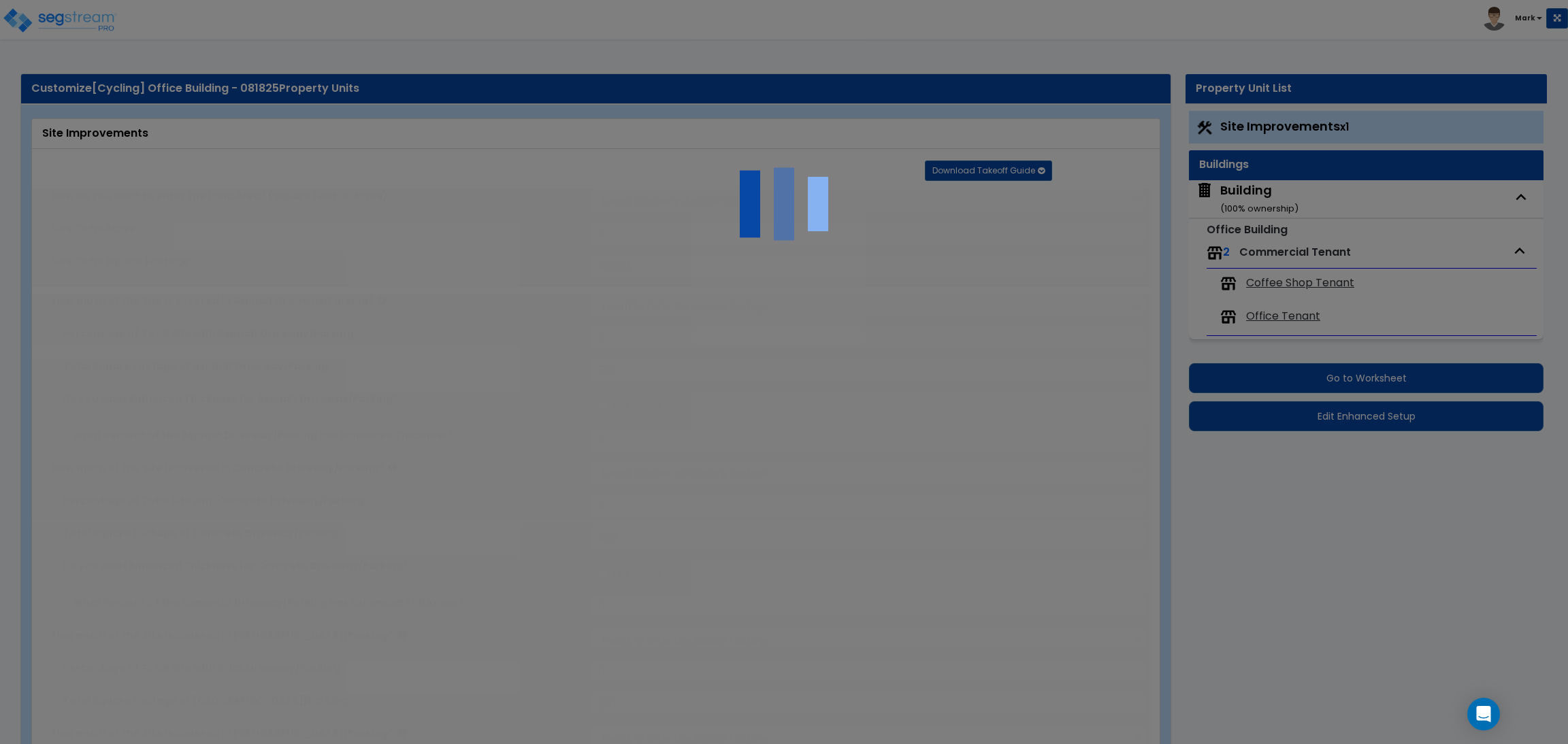
type input "2"
type input "80"
type input "6"
select select "4"
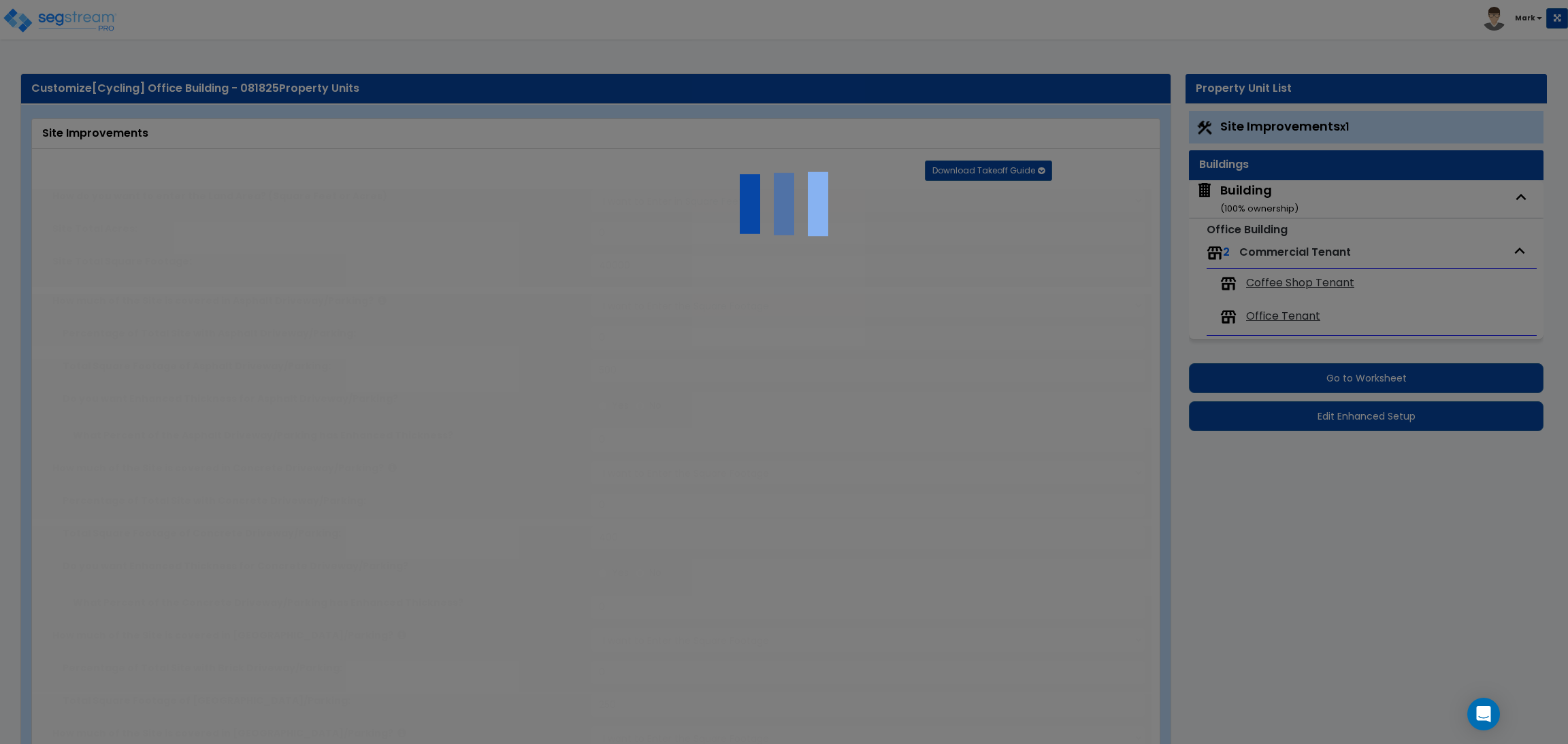
select select "2"
select select "1"
select select "2"
select select "1"
radio input "true"
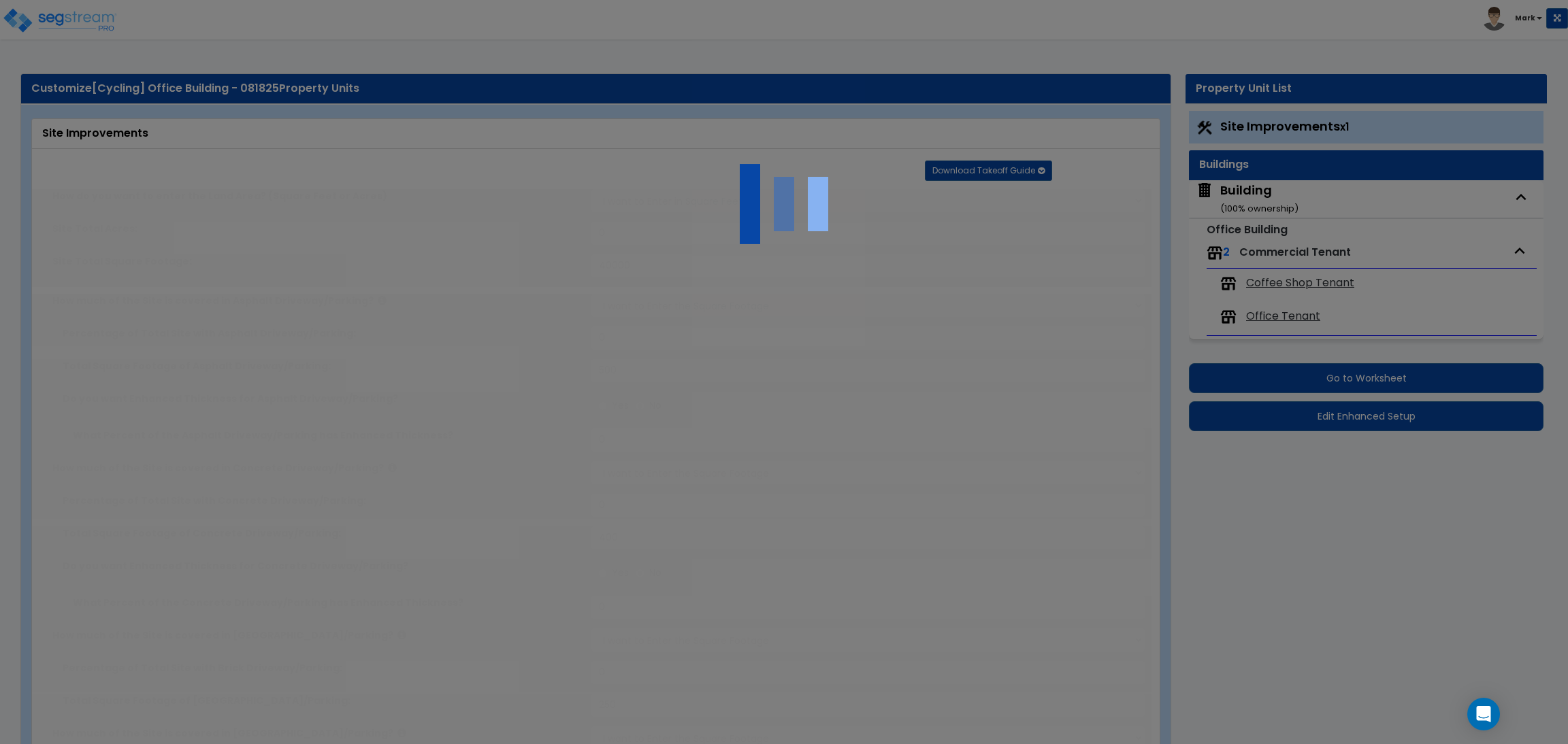
type input "2"
radio input "true"
select select "2"
select select "6"
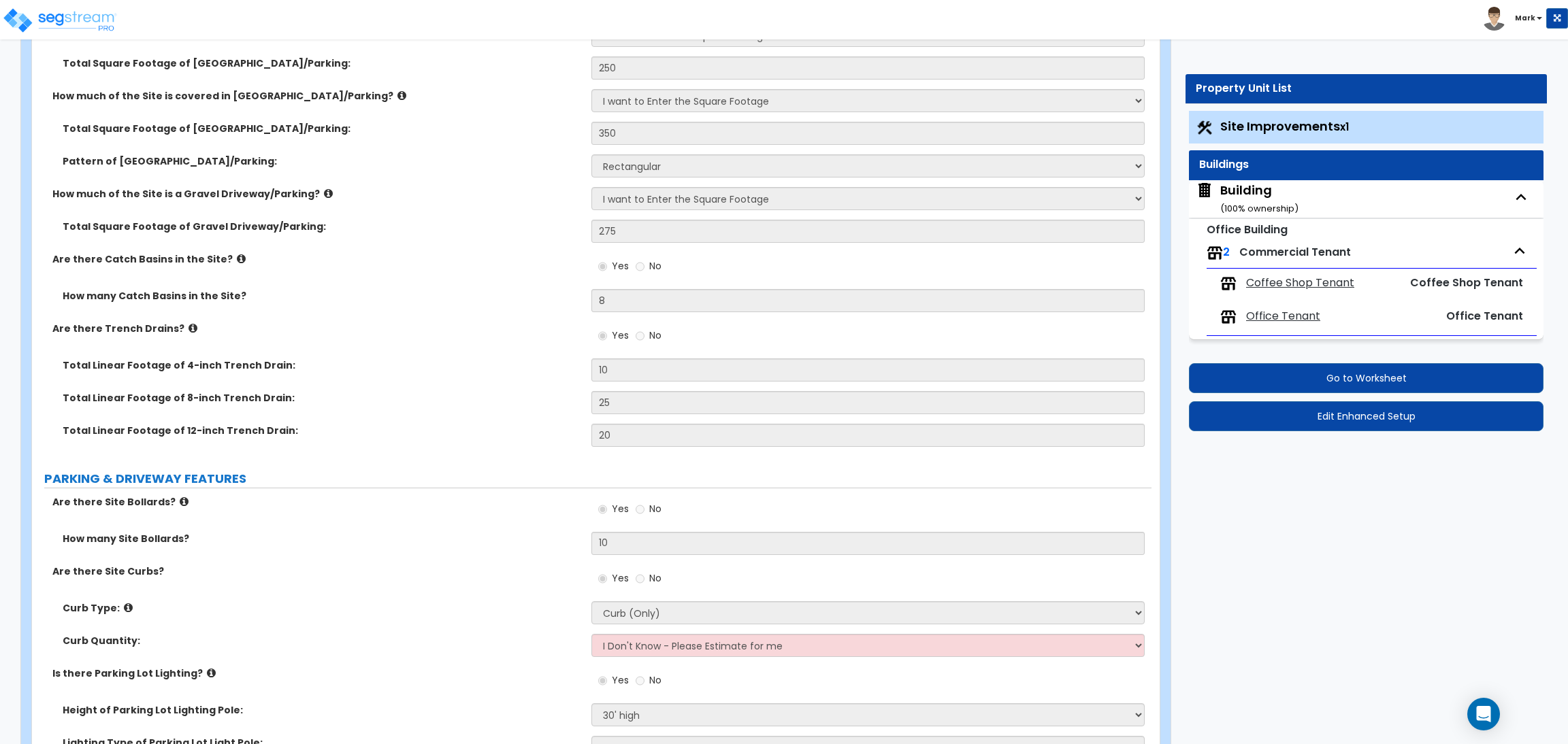
scroll to position [510, 0]
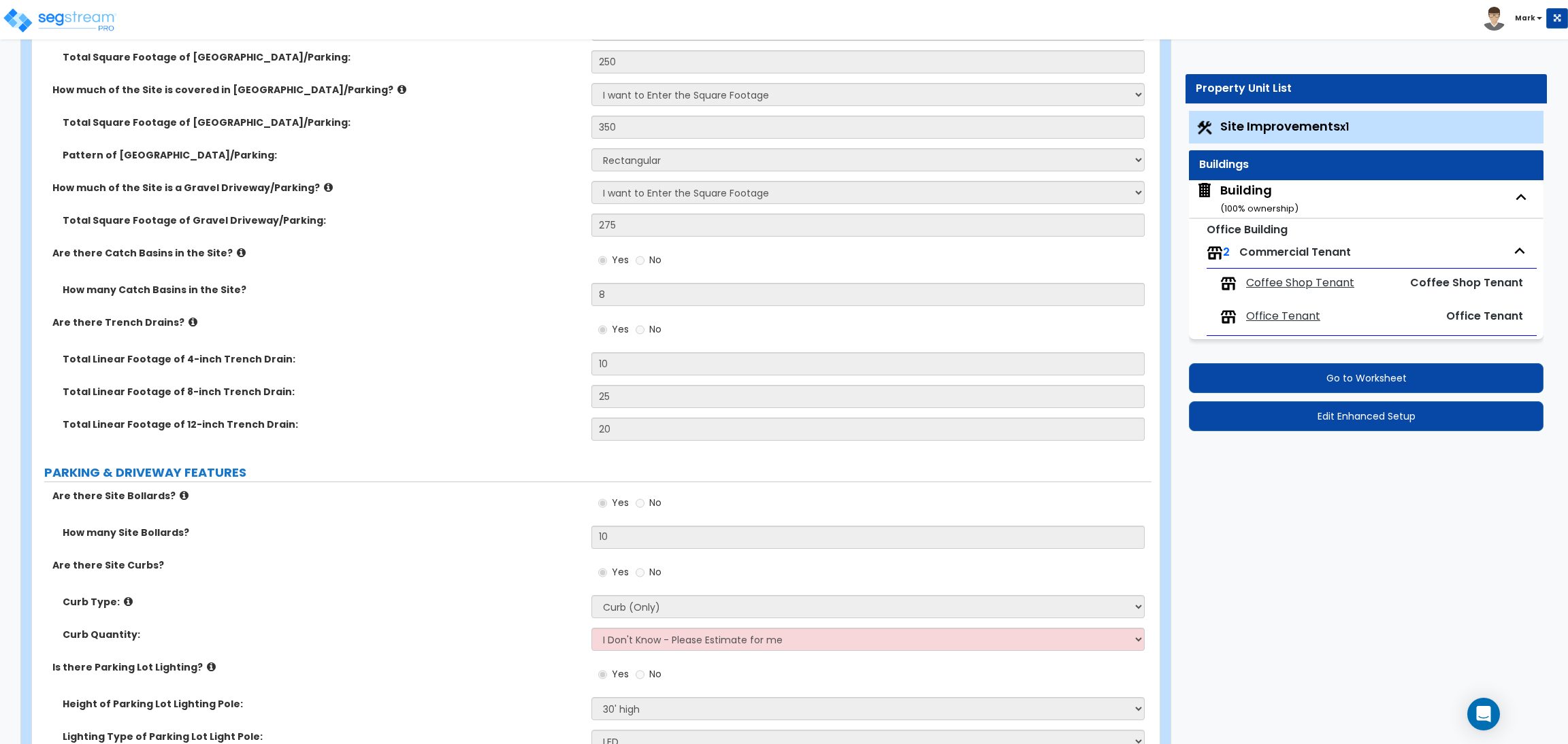
click at [264, 450] on div "Total Linear Footage of 12-inch Trench Drain: 20" at bounding box center [592, 434] width 1120 height 33
click at [477, 212] on div "How much of the Site is a Gravel Driveway/Parking? None I want to Enter an Appr…" at bounding box center [592, 197] width 1120 height 33
click at [1240, 193] on div "Building ( 100 % ownership)" at bounding box center [1259, 199] width 78 height 35
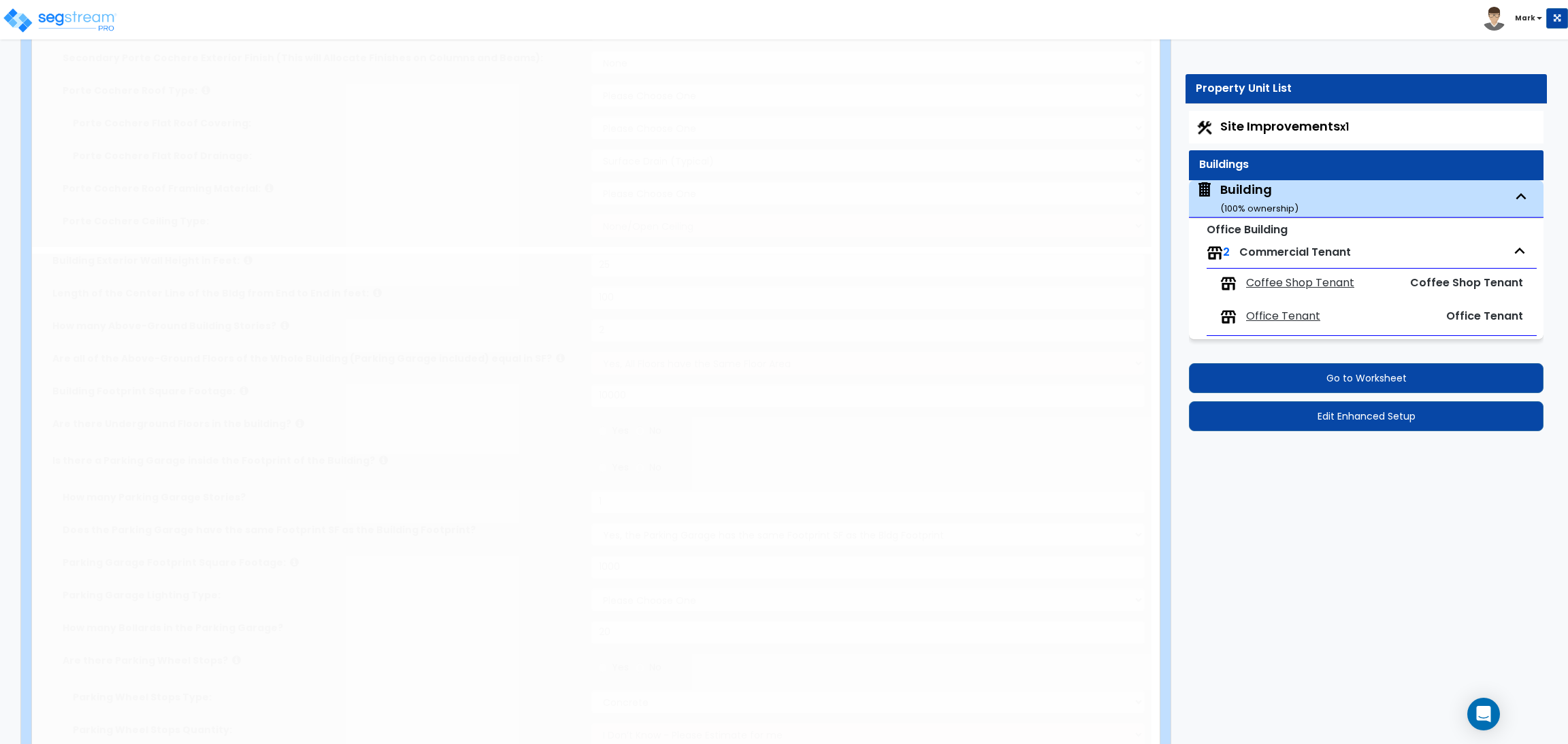
radio input "true"
type input "10"
type input "12"
type input "2"
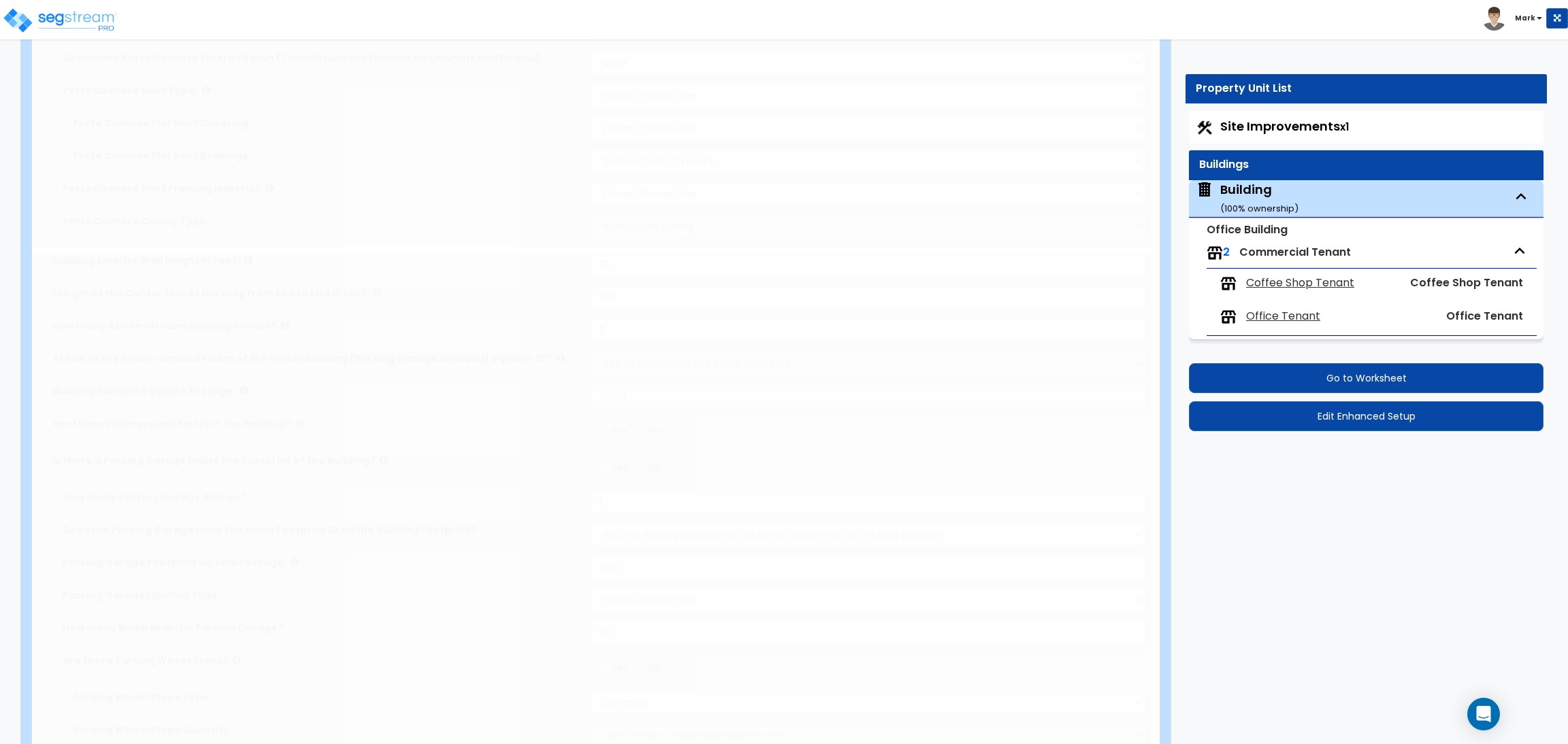
select select "2"
radio input "true"
type input "3"
select select "6"
select select "1"
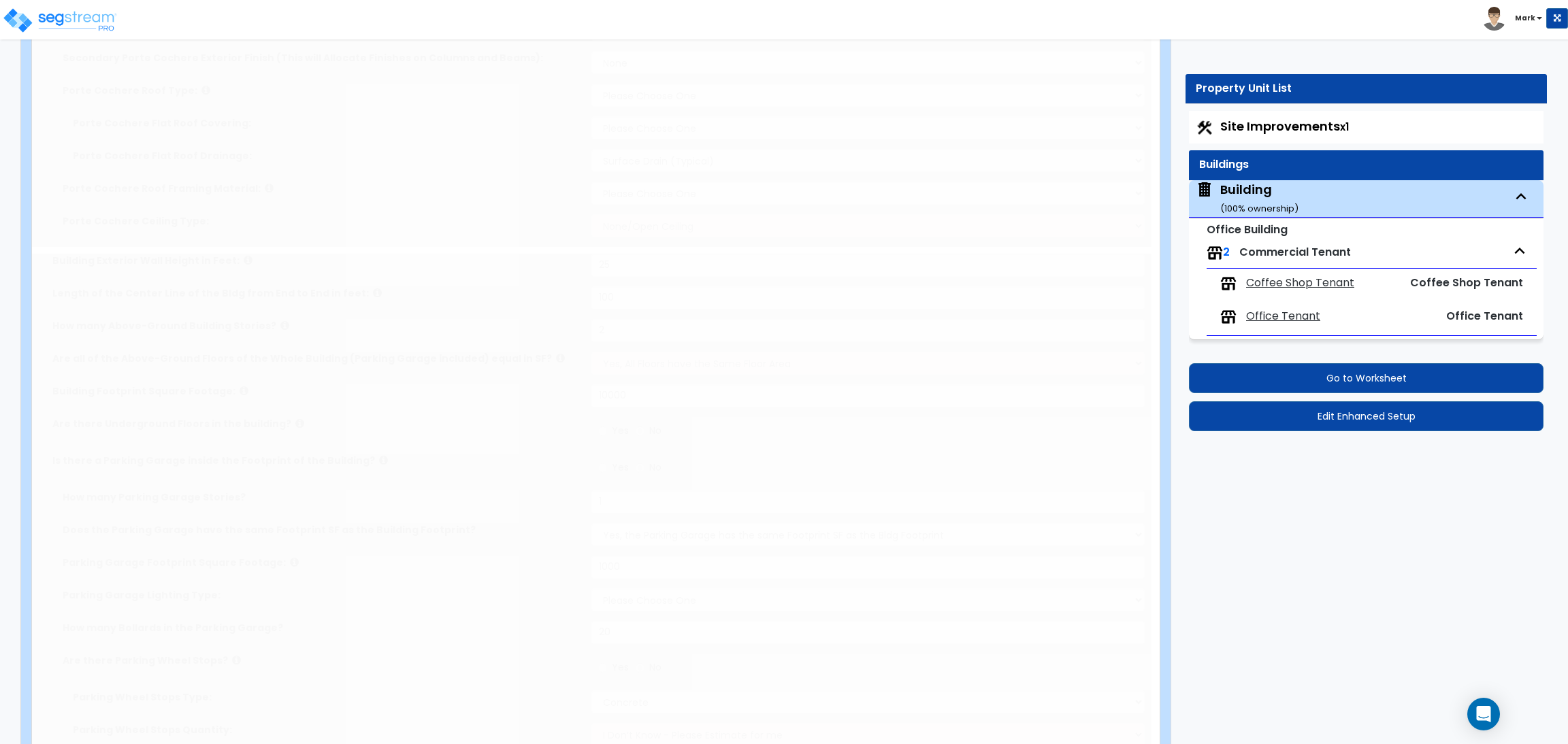
select select "1"
select select "2"
select select "1"
select select "2"
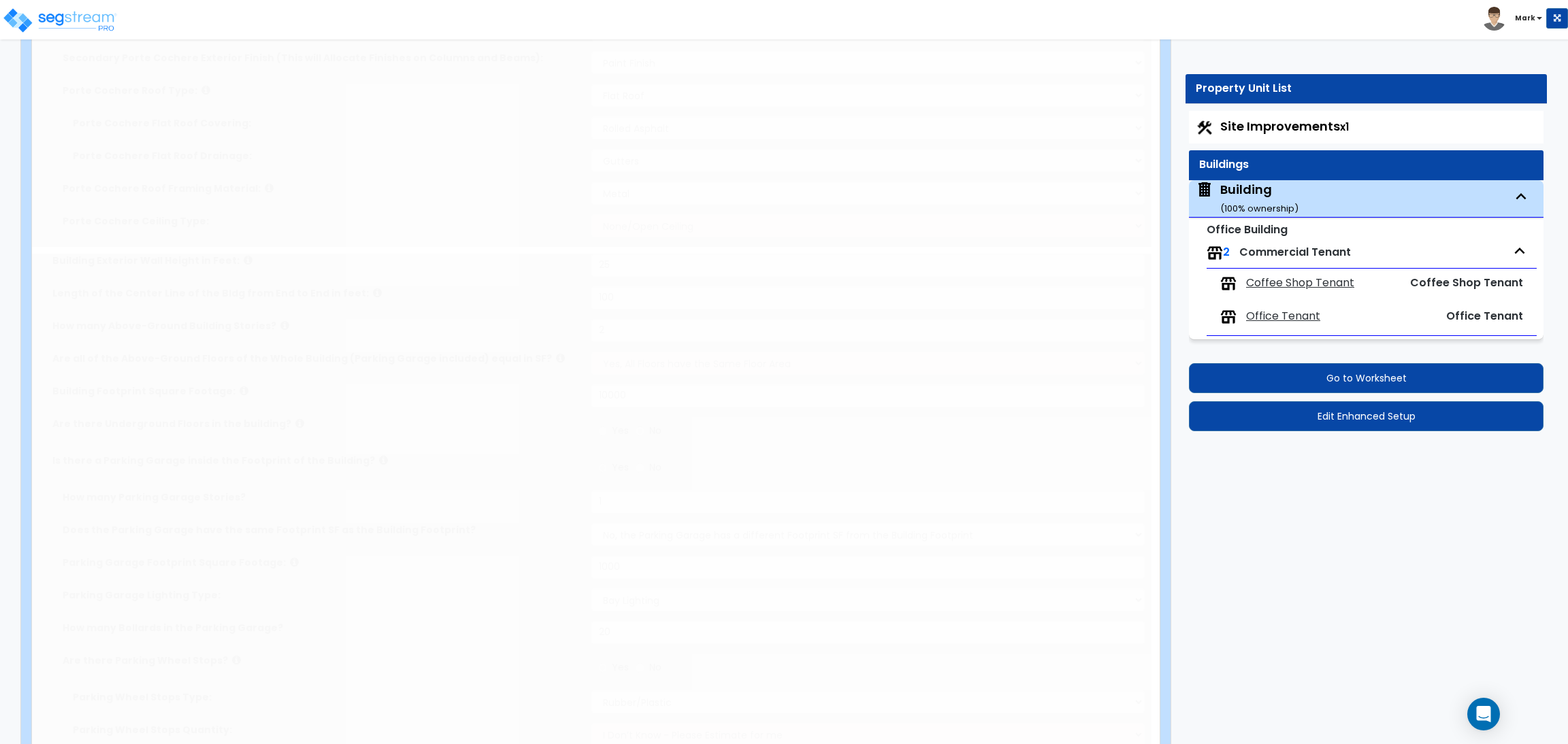
scroll to position [0, 0]
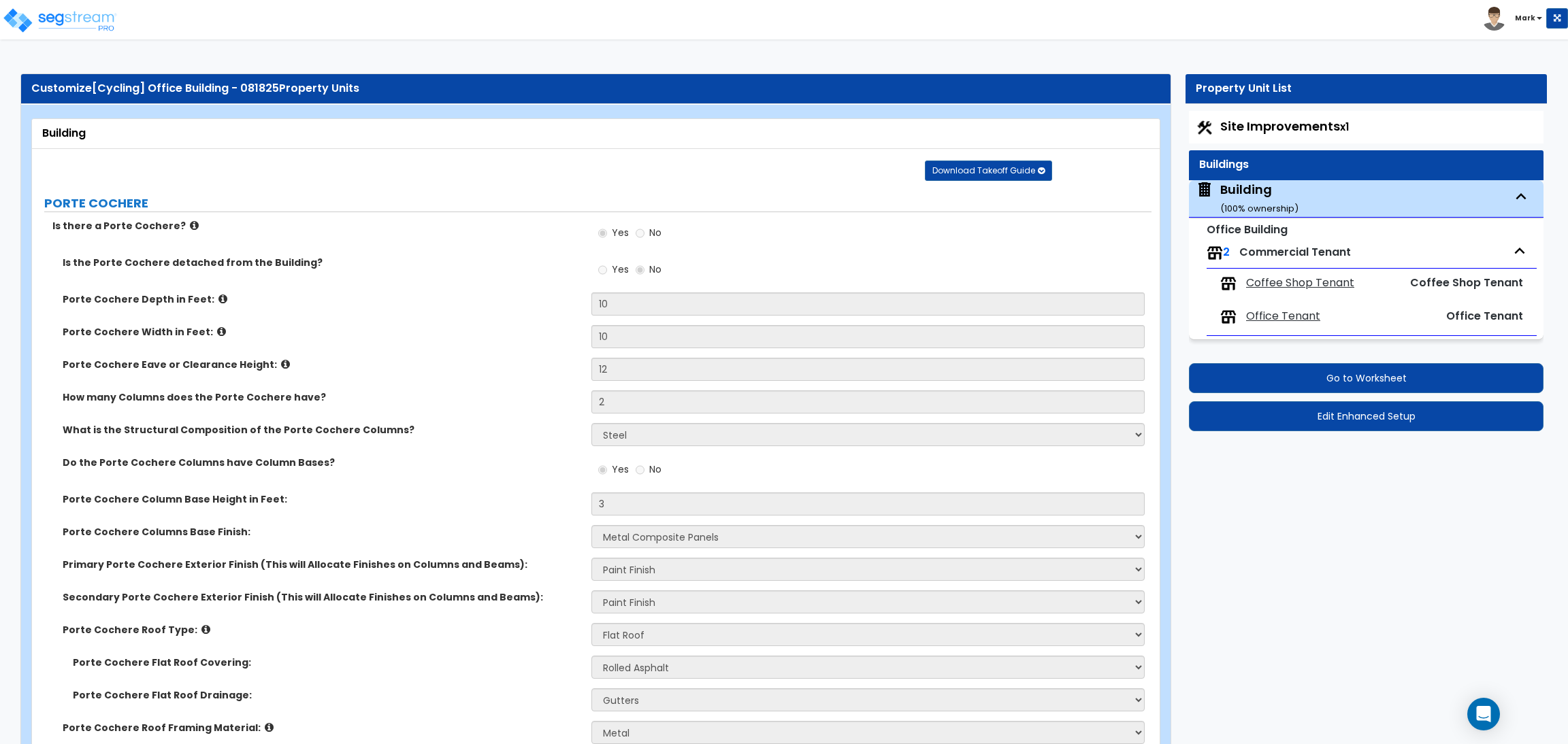
click at [601, 161] on div "Download Takeoff Guide Download for selected property unit Download for the com…" at bounding box center [601, 170] width 1117 height 22
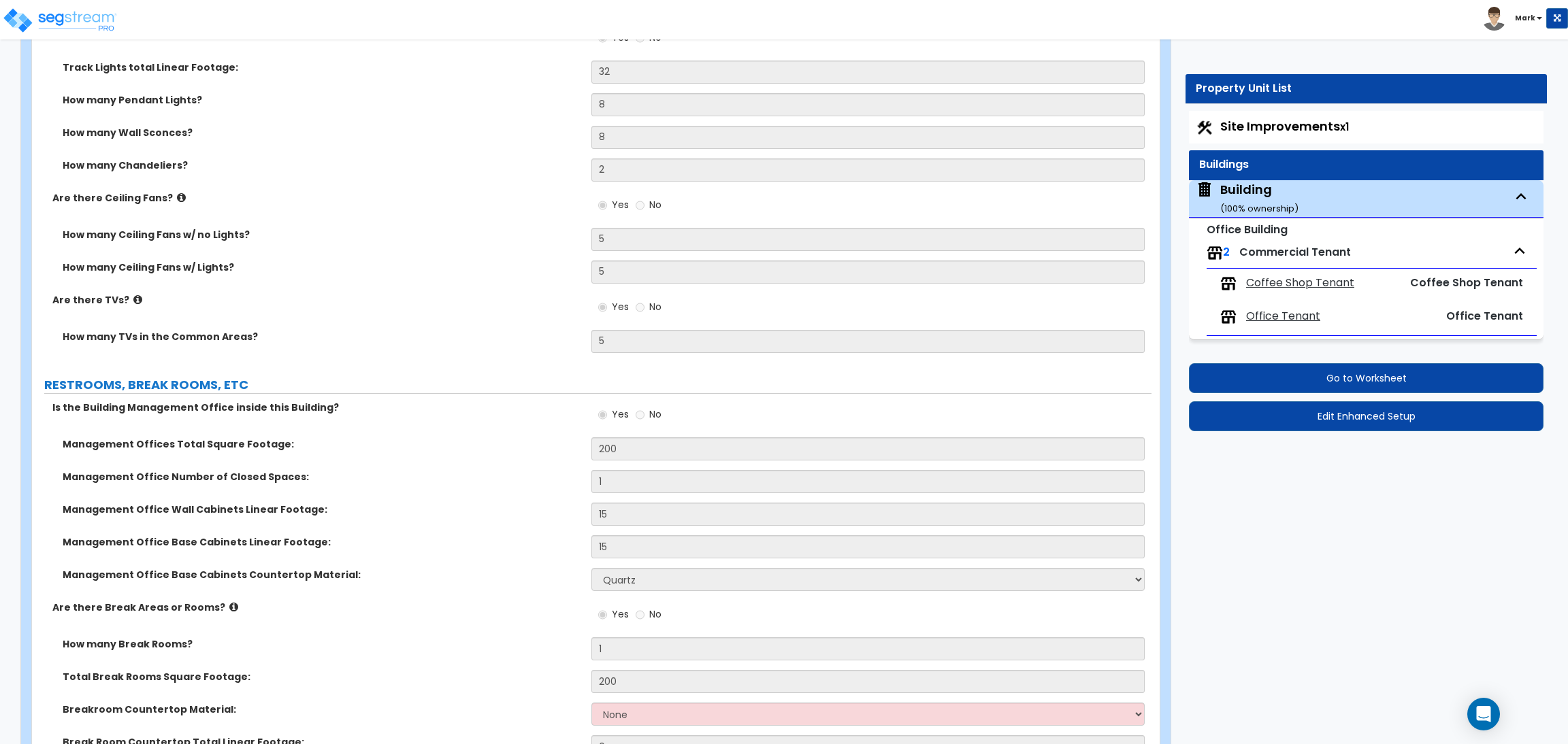
click at [255, 334] on div "How many TVs in the Common Areas? 5" at bounding box center [592, 346] width 1120 height 33
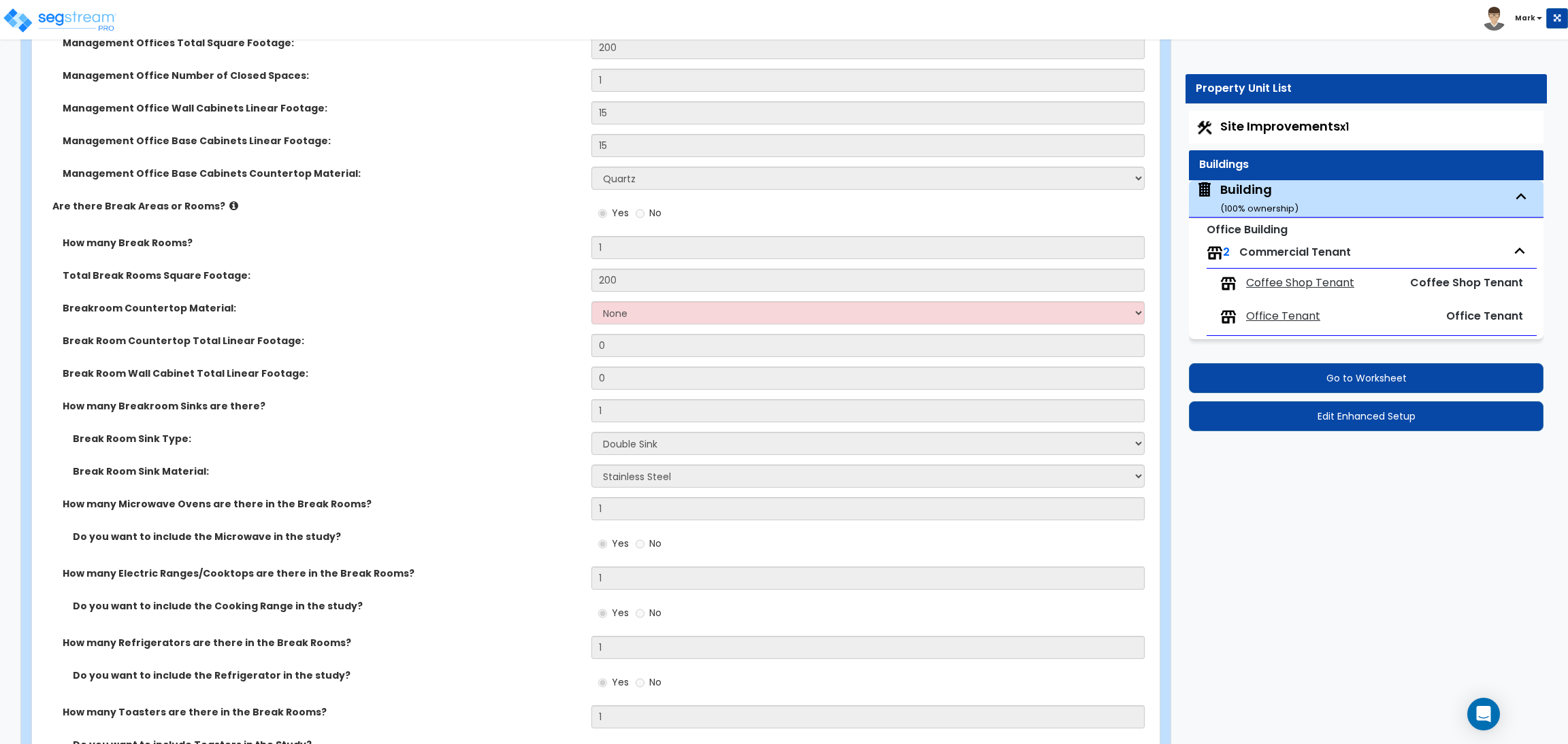
scroll to position [7045, 0]
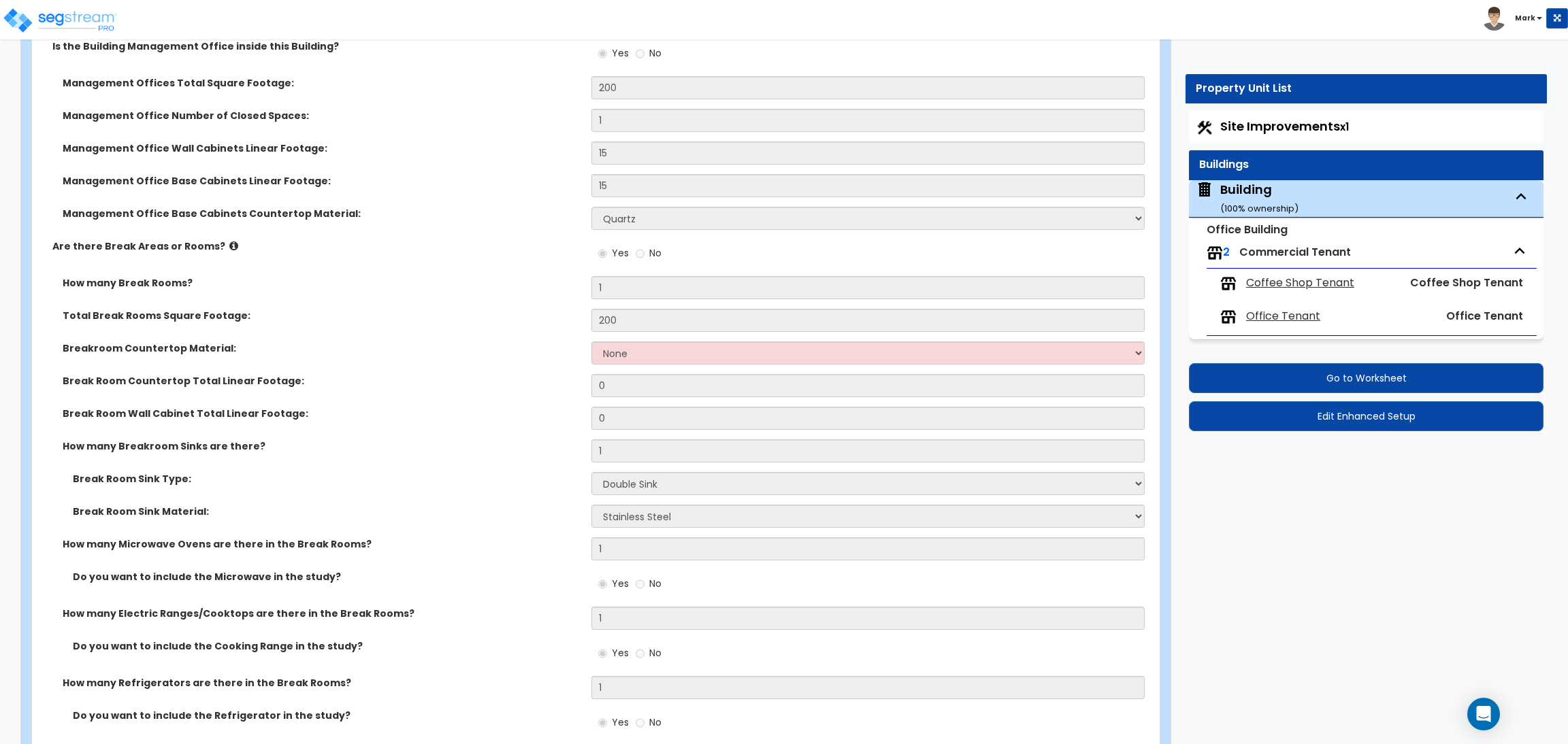
click at [508, 342] on label "Breakroom Countertop Material:" at bounding box center [322, 348] width 519 height 14
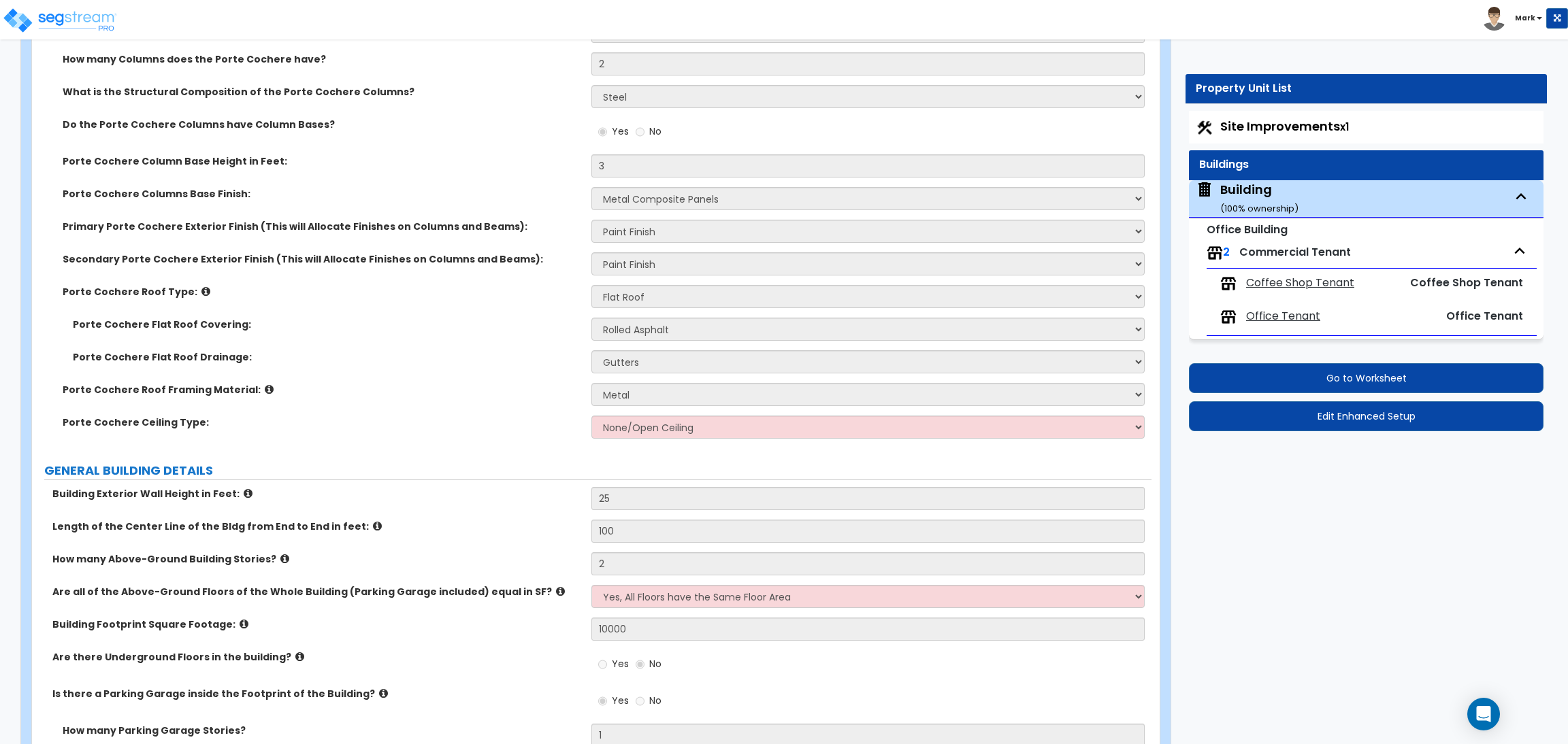
scroll to position [310, 0]
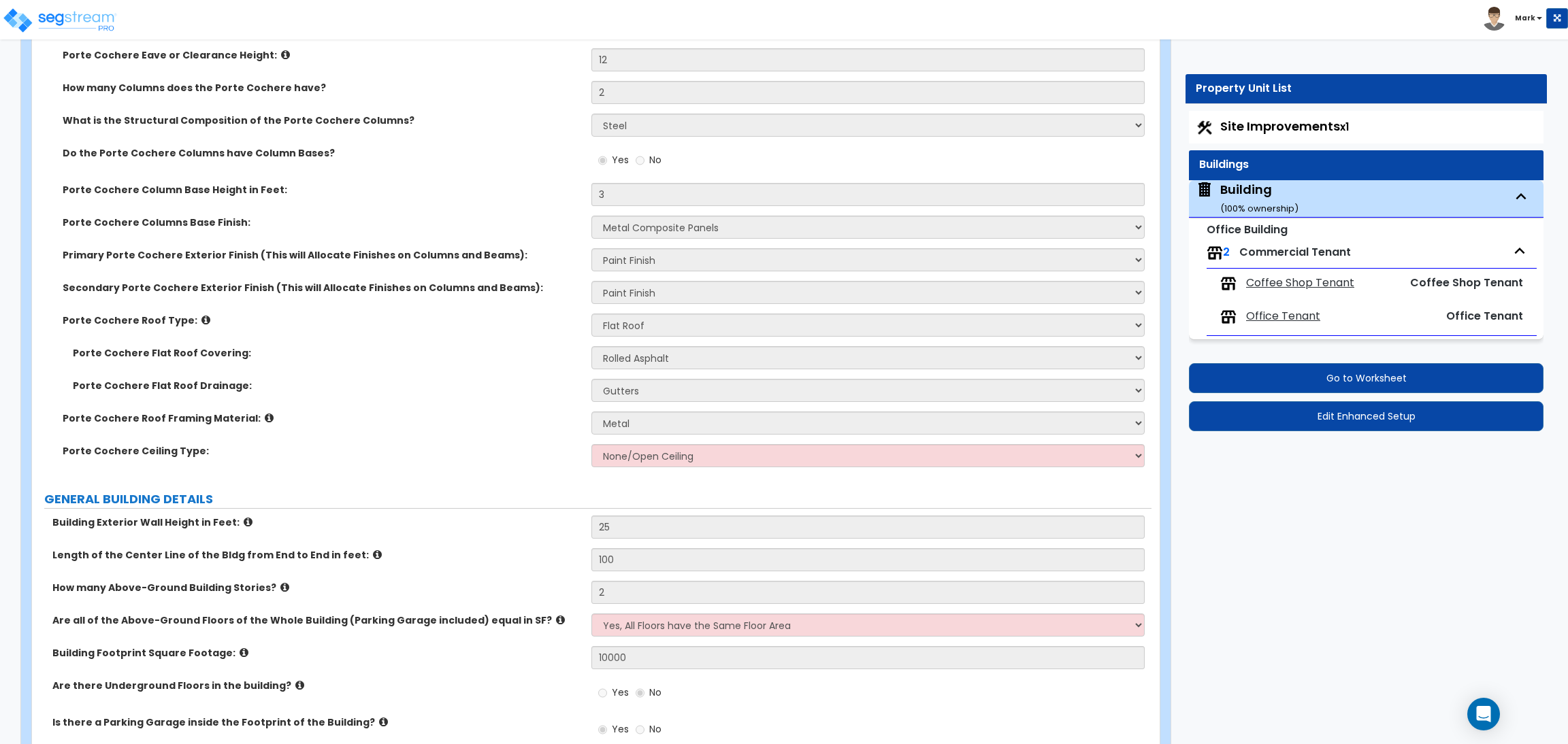
click at [467, 83] on label "How many Columns does the Porte Cochere have?" at bounding box center [322, 88] width 519 height 14
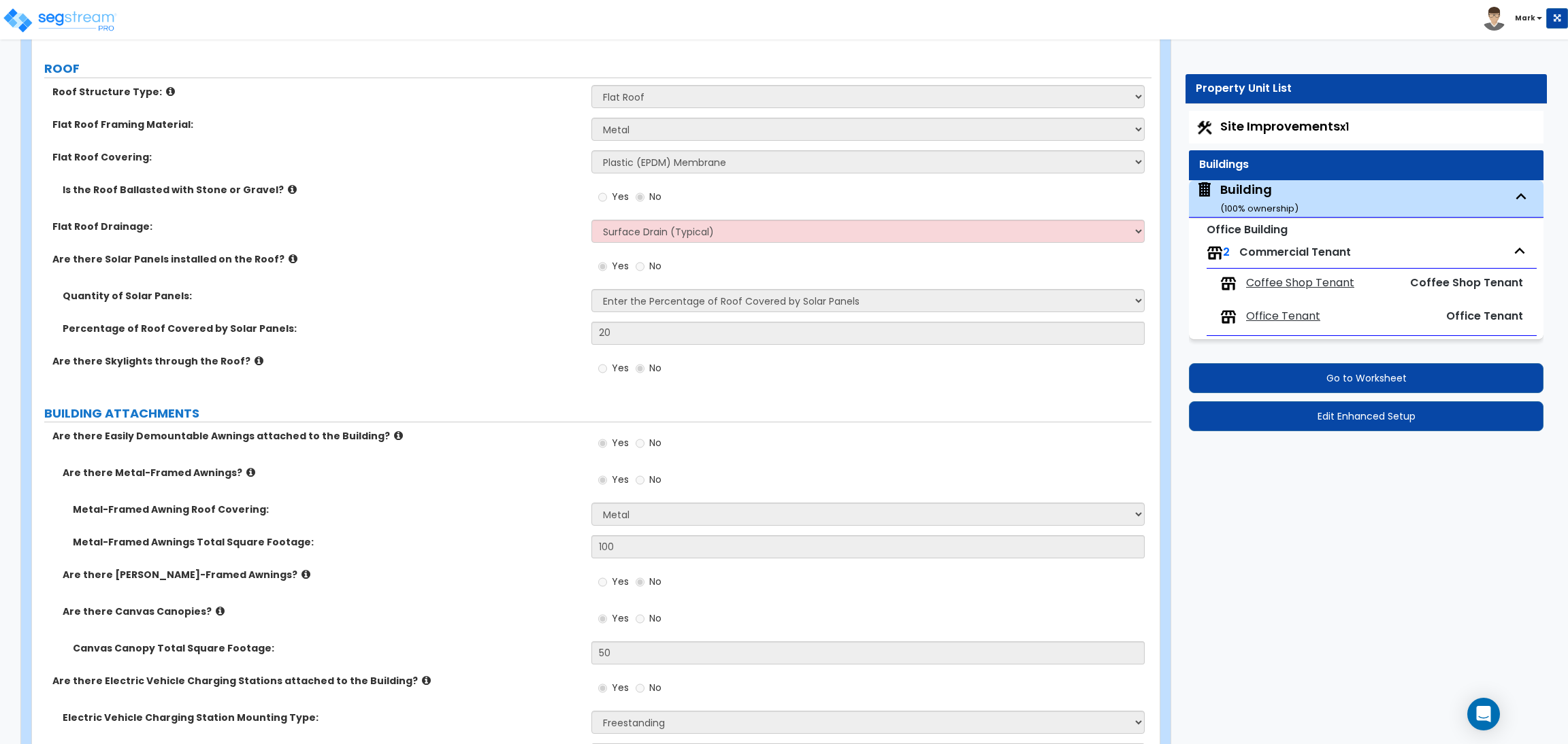
scroll to position [1735, 0]
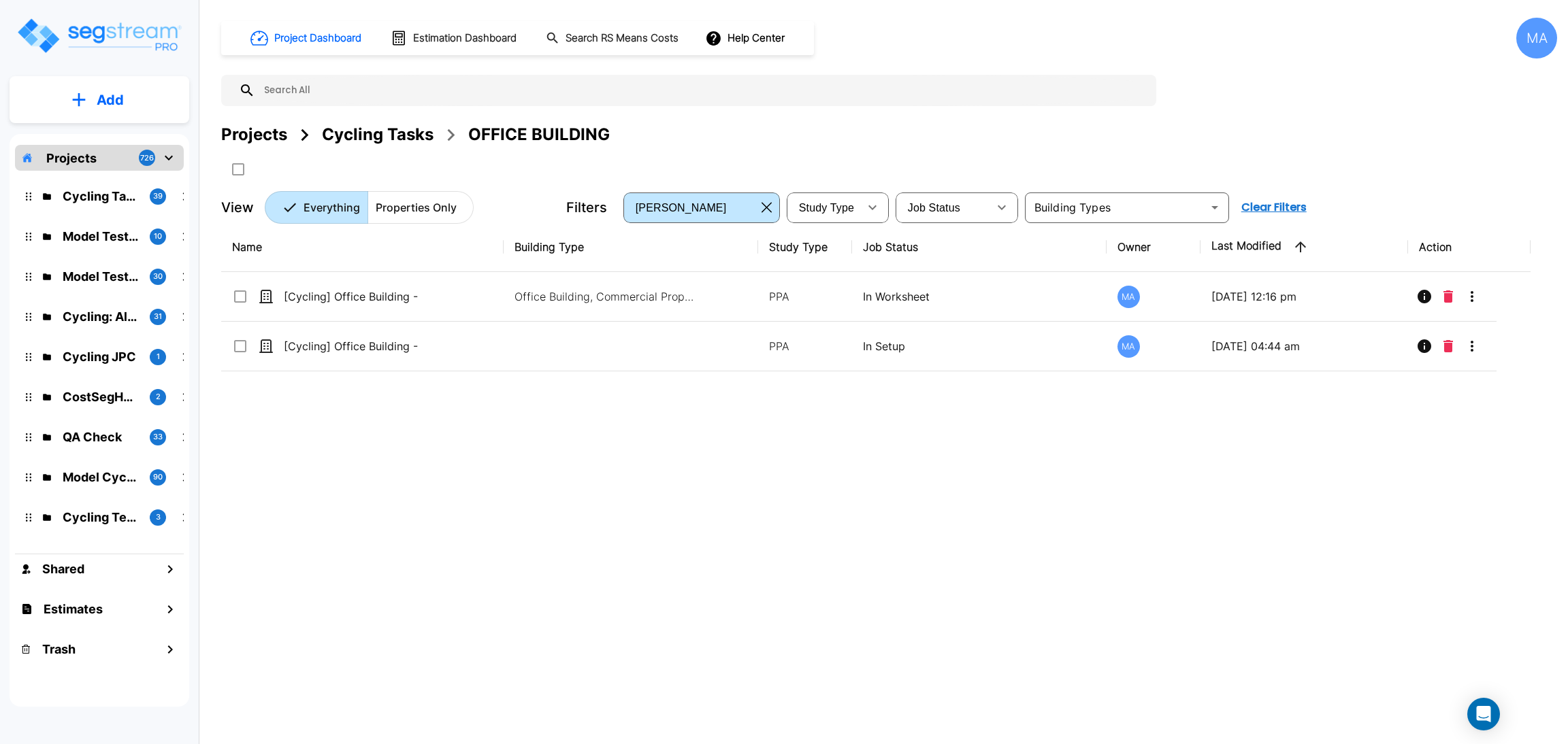
click at [397, 131] on div "Cycling Tasks" at bounding box center [378, 135] width 112 height 25
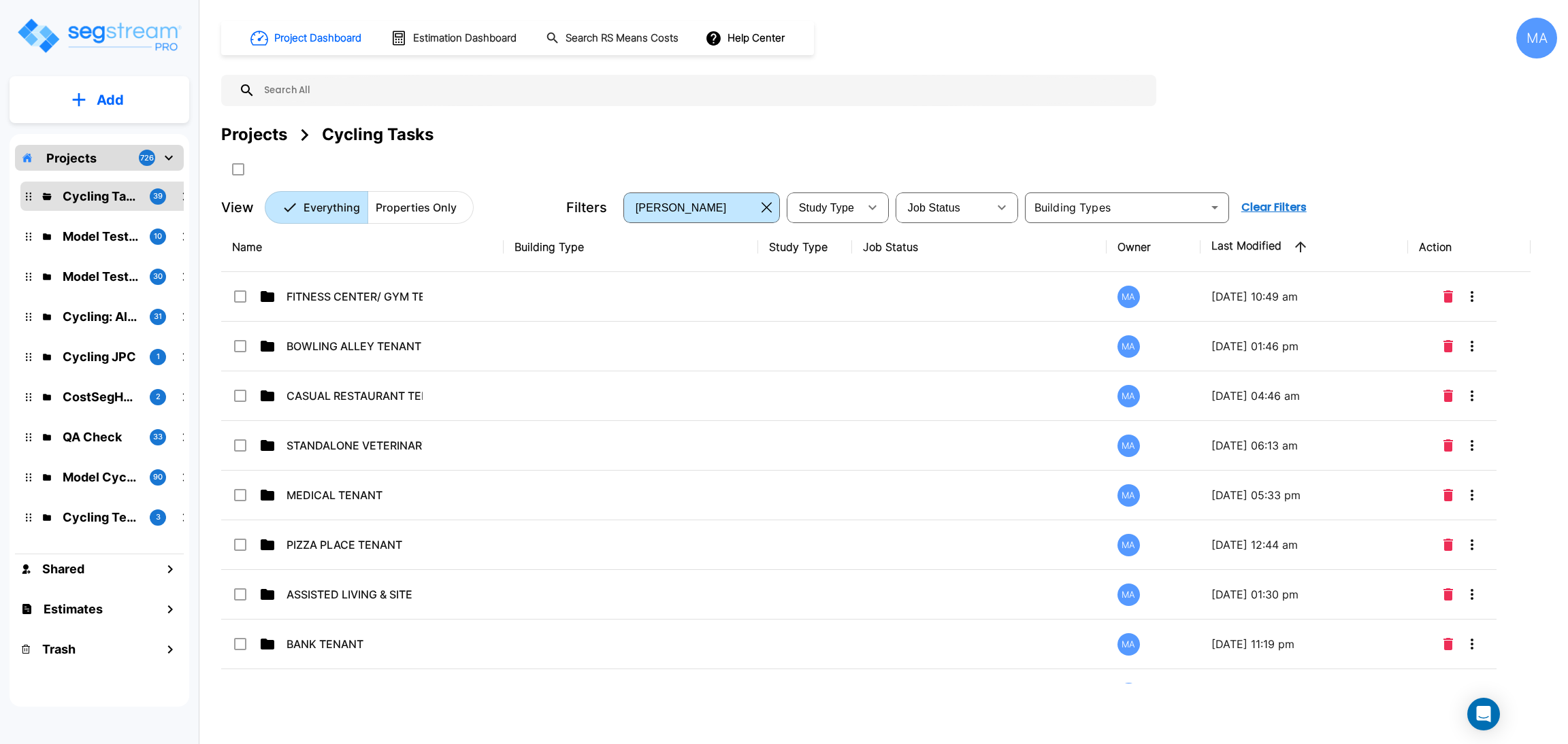
scroll to position [1326, 0]
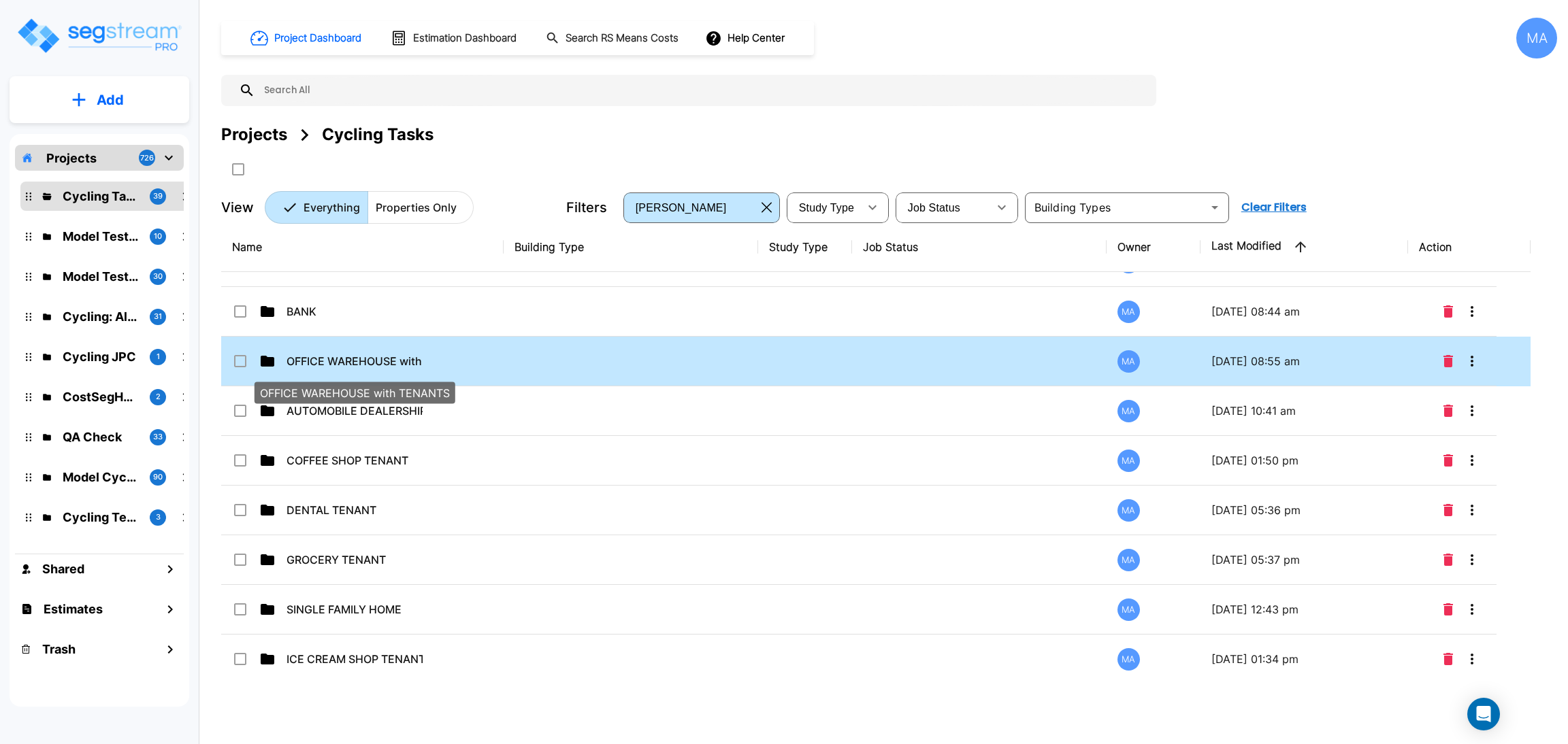
click at [395, 368] on p "OFFICE WAREHOUSE with TENANTS" at bounding box center [354, 361] width 136 height 16
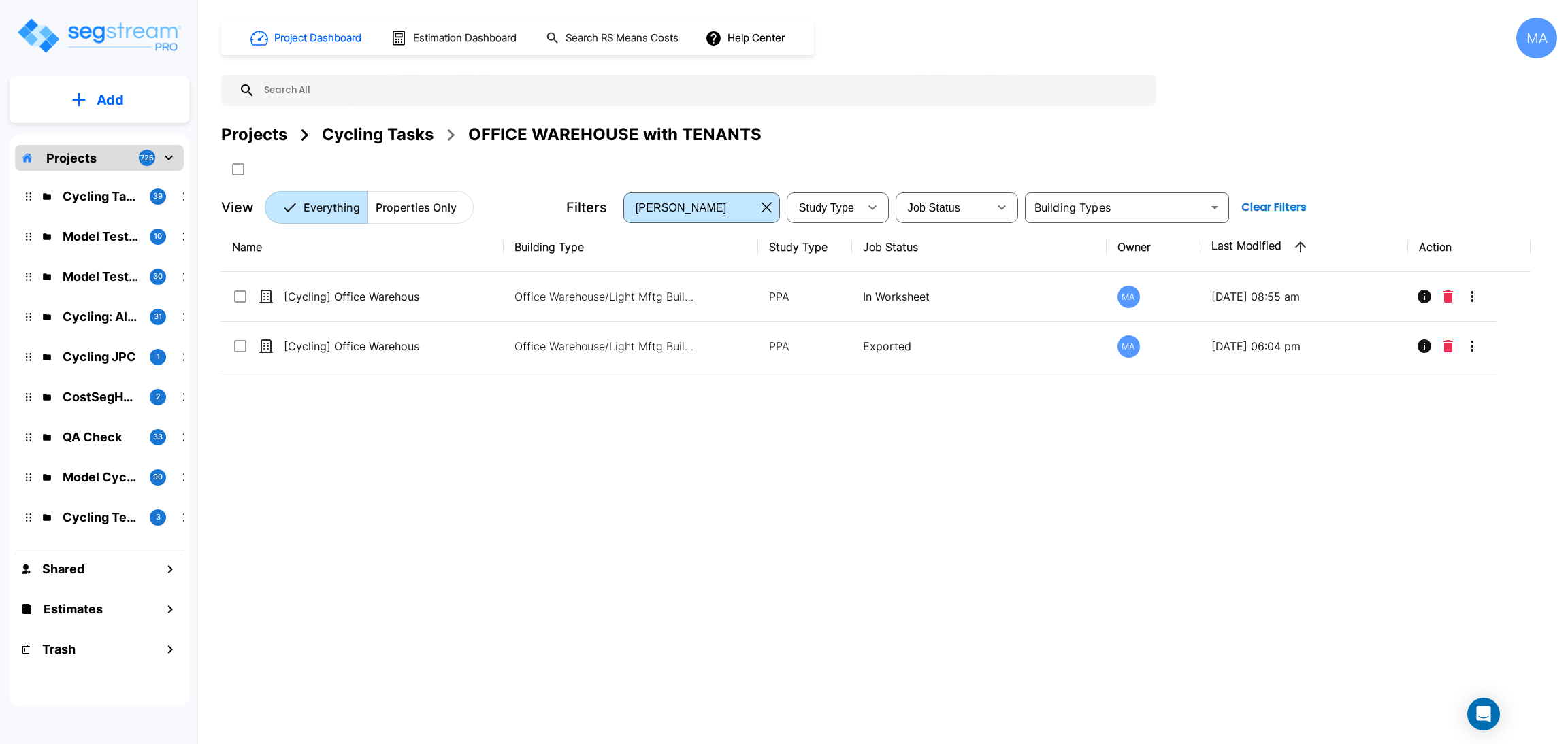
scroll to position [0, 0]
click at [653, 421] on div "Name Building Type Study Type Job Status Owner Last Modified Action [Cycling] O…" at bounding box center [876, 453] width 1309 height 461
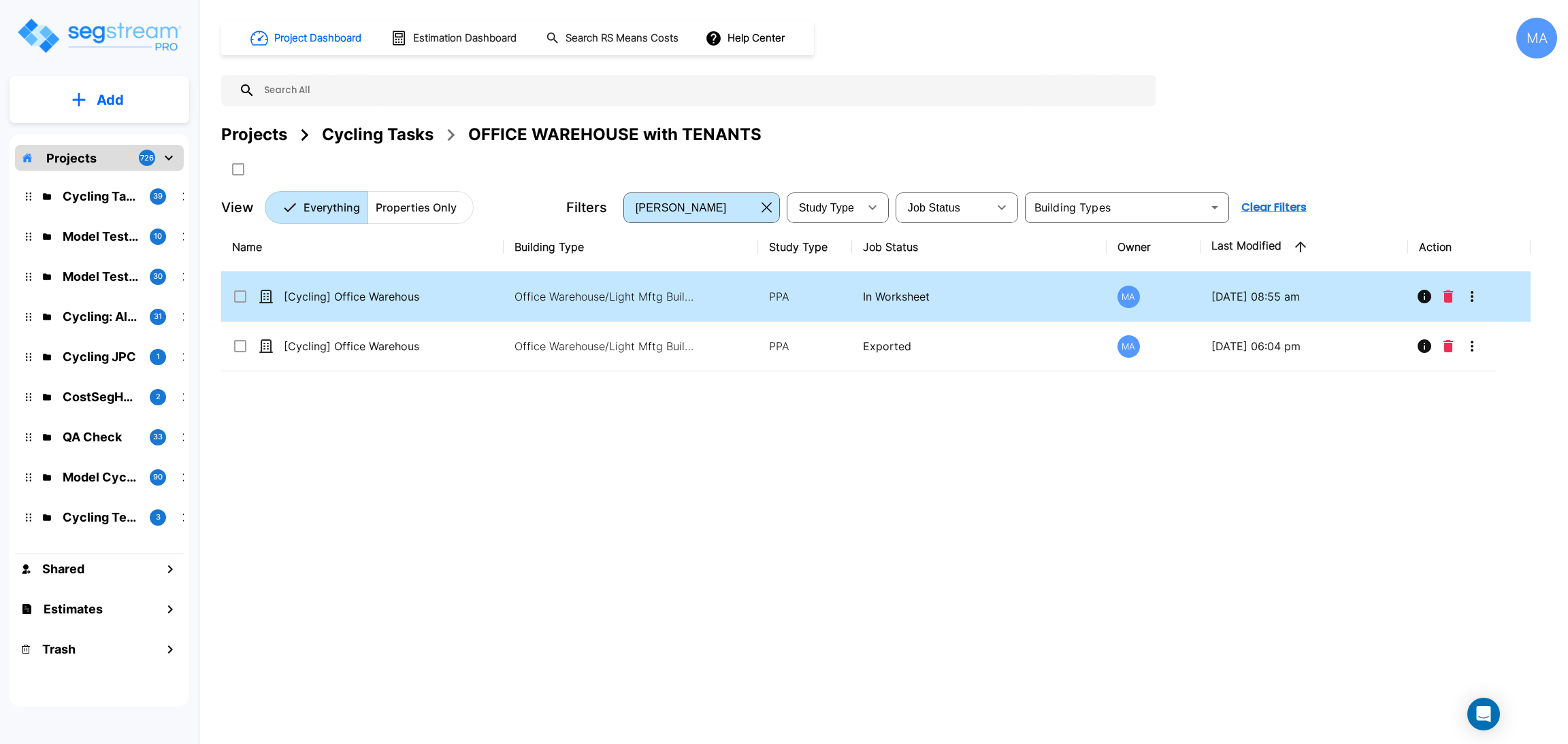
click at [304, 349] on p "[Cycling] Office Warehouse w/ Tenant - 080425" at bounding box center [352, 346] width 136 height 16
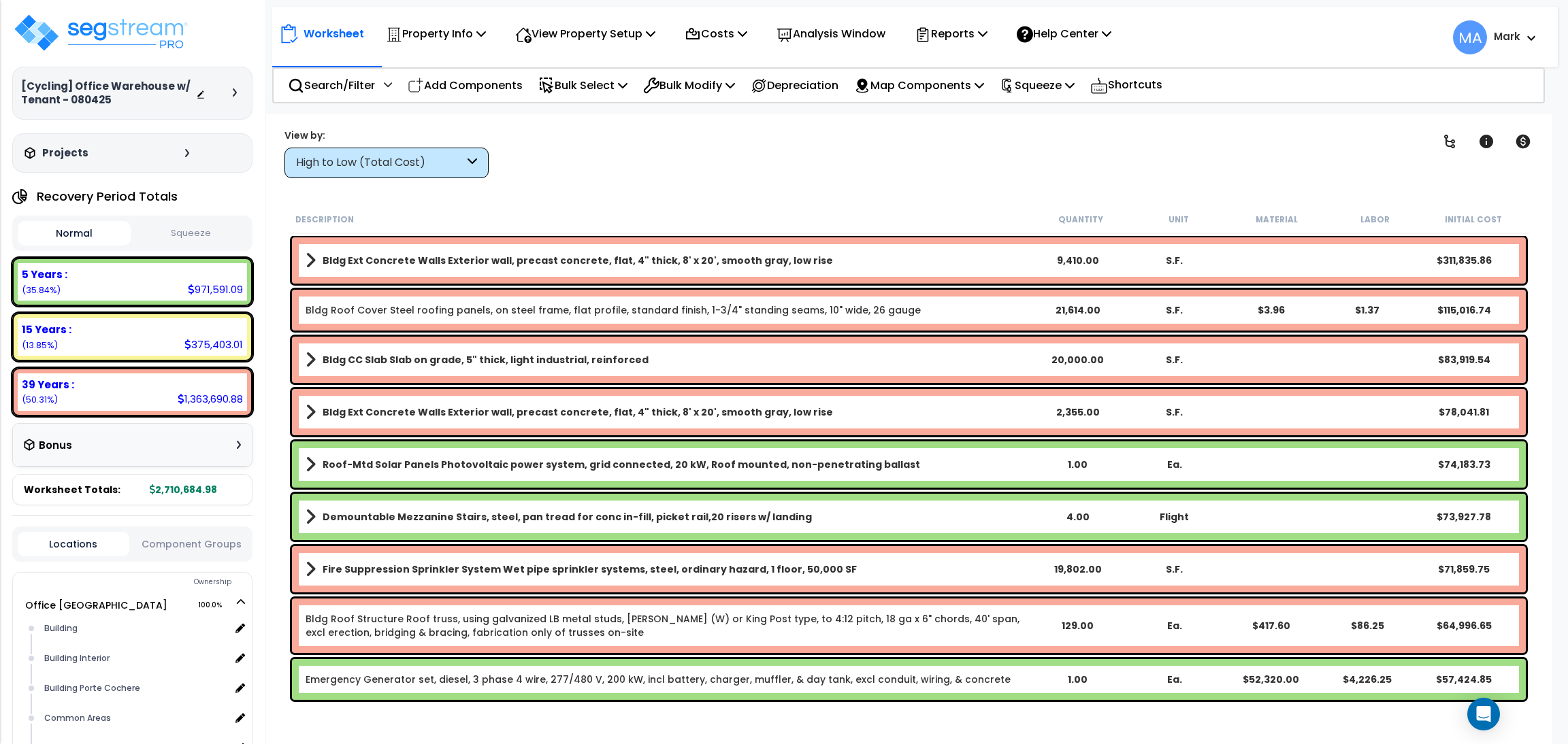
click at [516, 353] on link "Bldg CC Slab Slab on grade, 5" thick, light industrial, reinforced" at bounding box center [667, 360] width 724 height 19
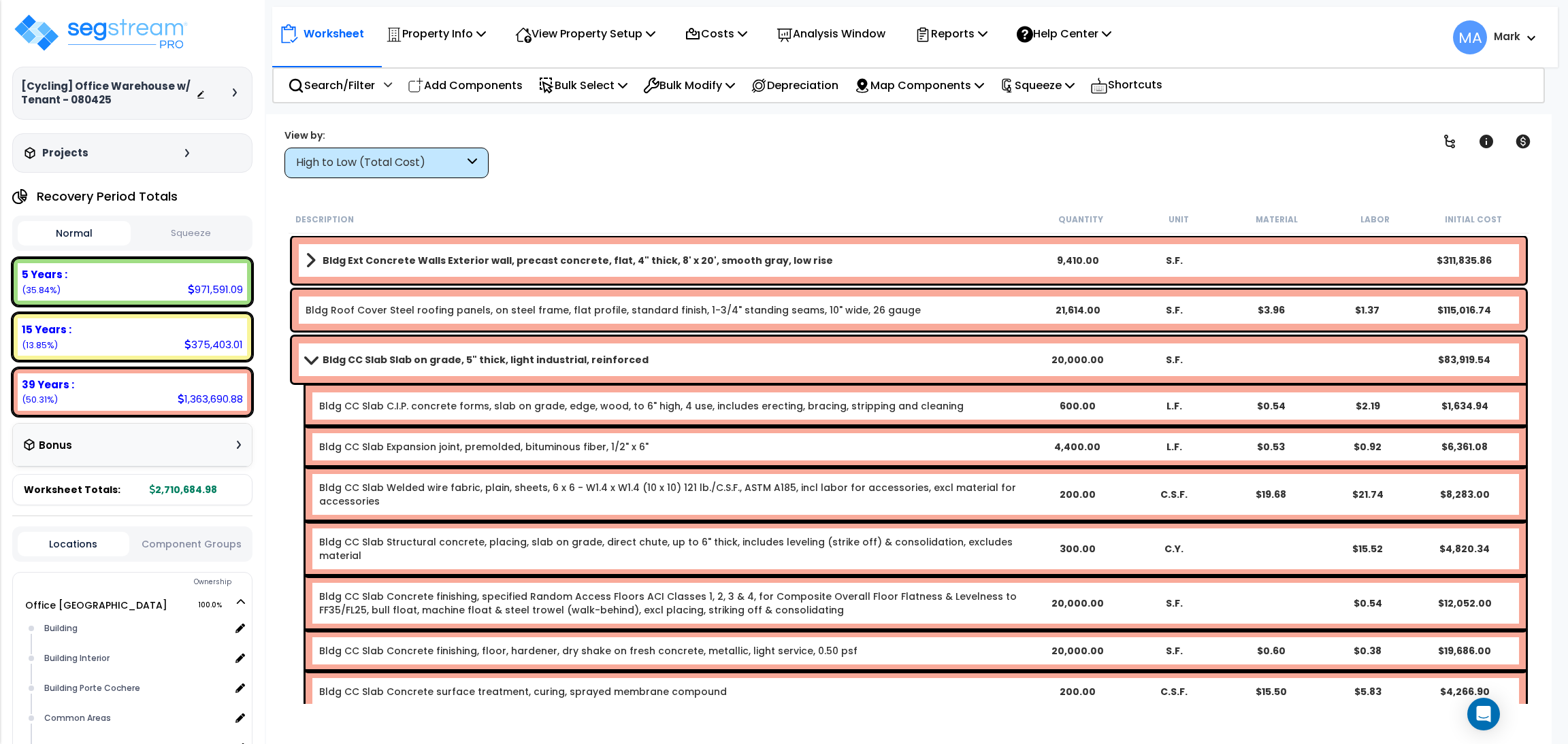
click at [516, 353] on b "Bldg CC Slab Slab on grade, 5" thick, light industrial, reinforced" at bounding box center [486, 360] width 326 height 14
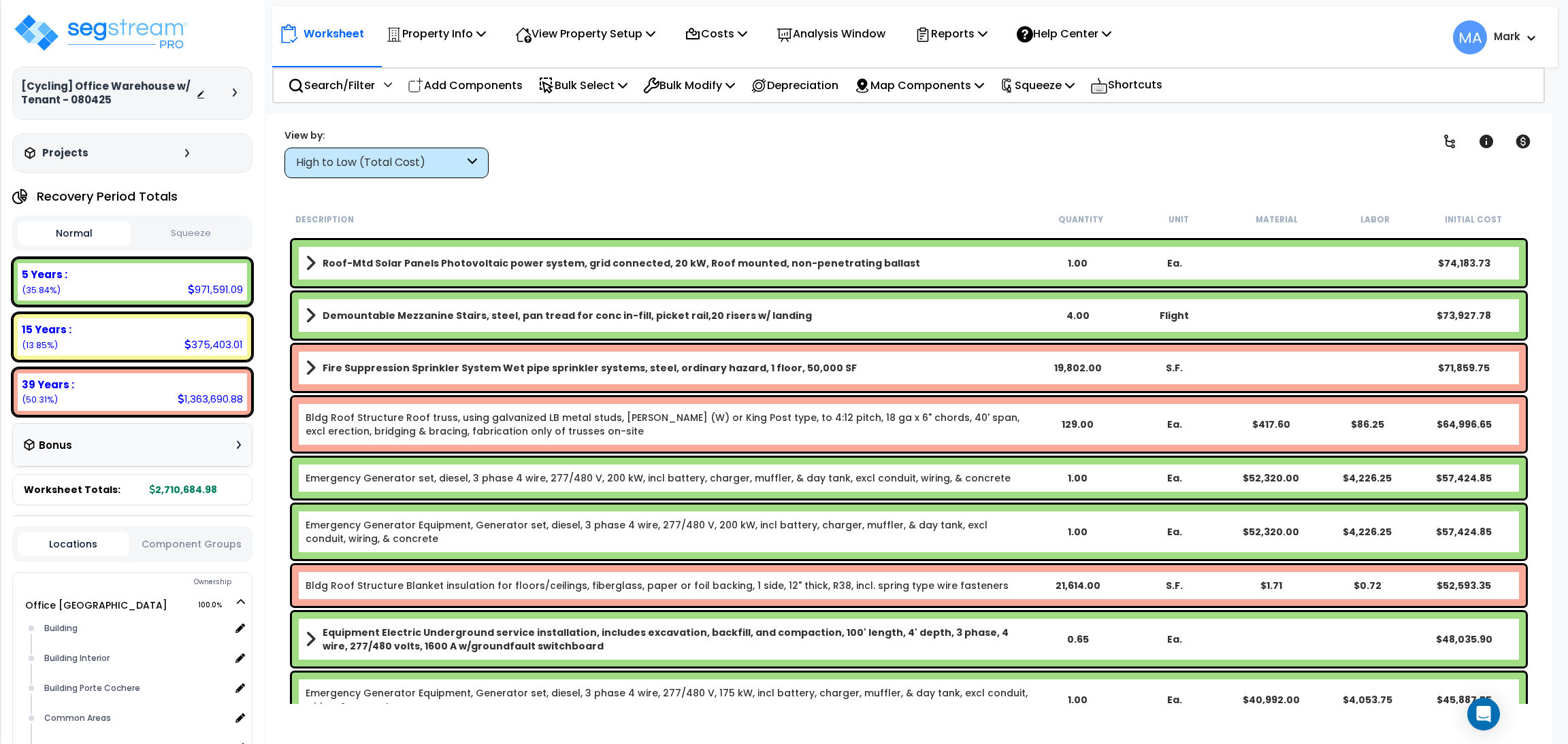
scroll to position [204, 0]
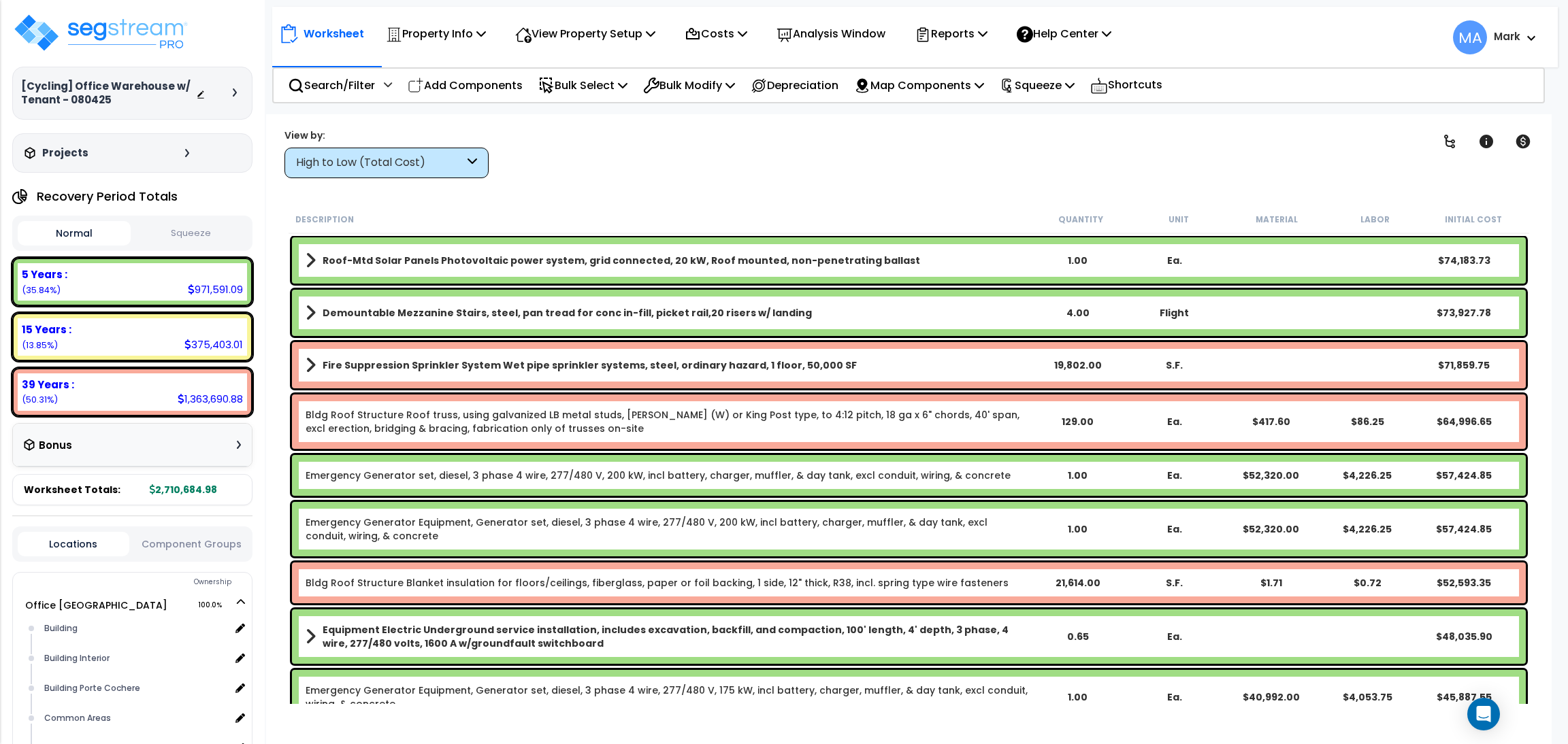
click at [669, 367] on b "Fire Suppression Sprinkler System Wet pipe sprinkler systems, steel, ordinary h…" at bounding box center [589, 365] width 534 height 14
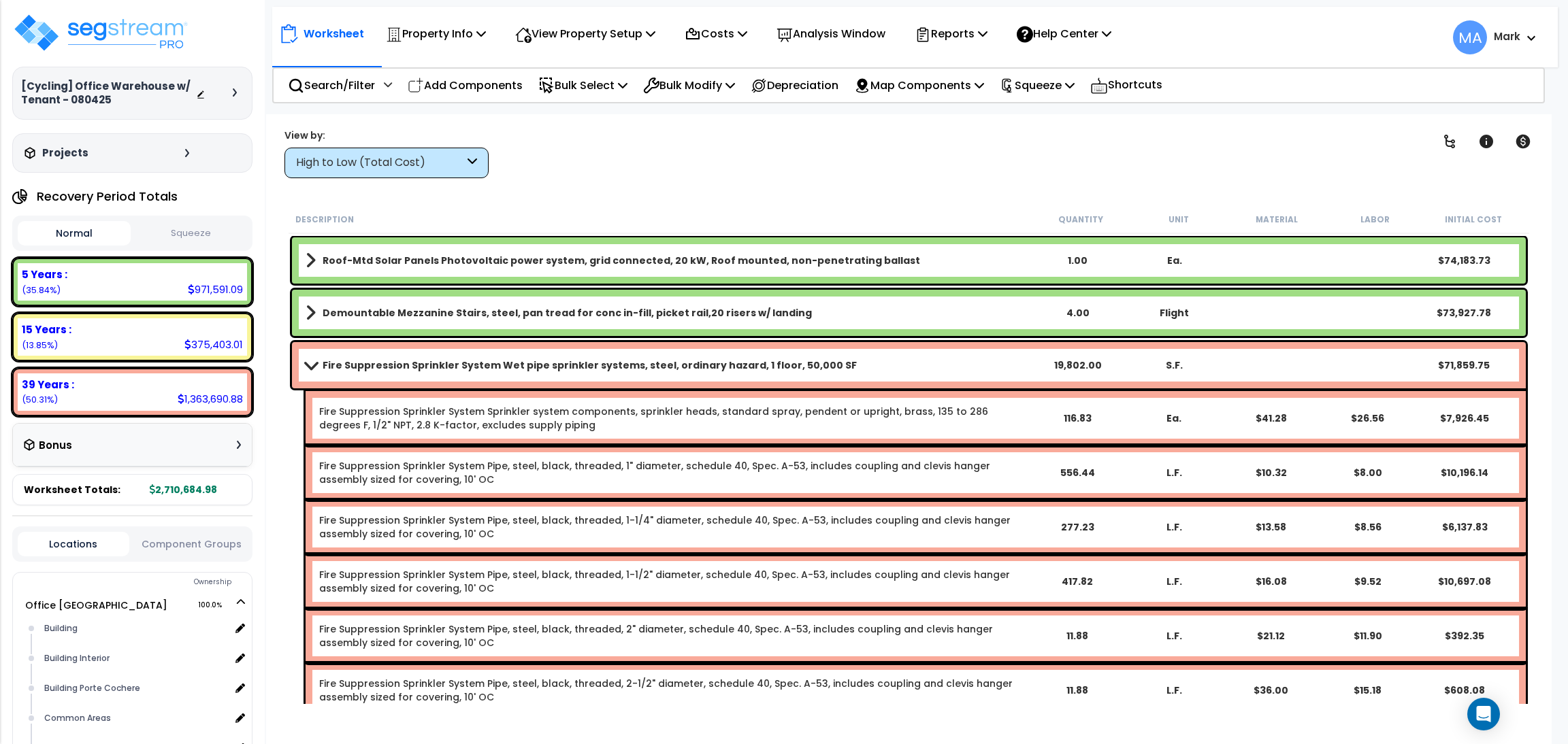
click at [669, 367] on b "Fire Suppression Sprinkler System Wet pipe sprinkler systems, steel, ordinary h…" at bounding box center [589, 365] width 534 height 14
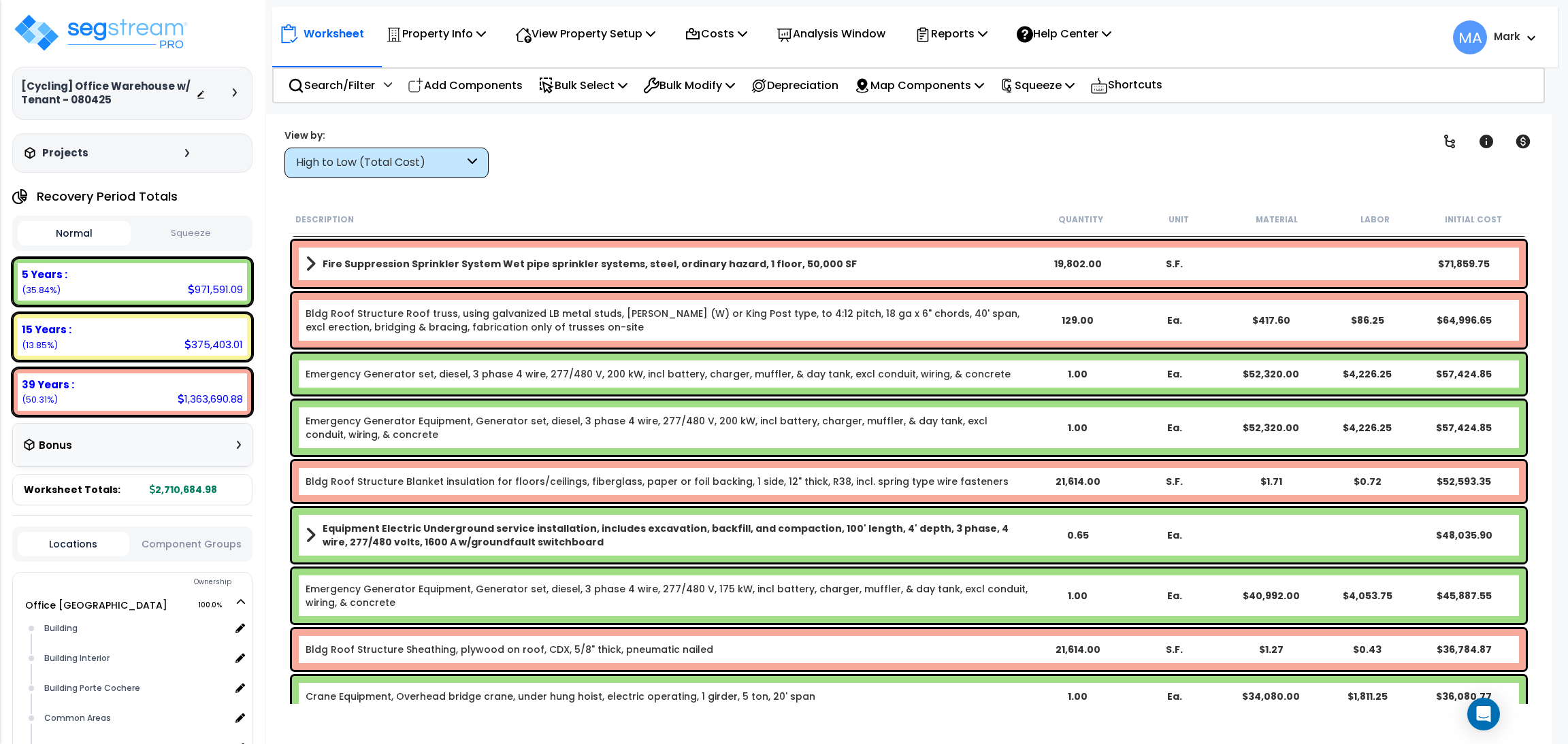
scroll to position [0, 0]
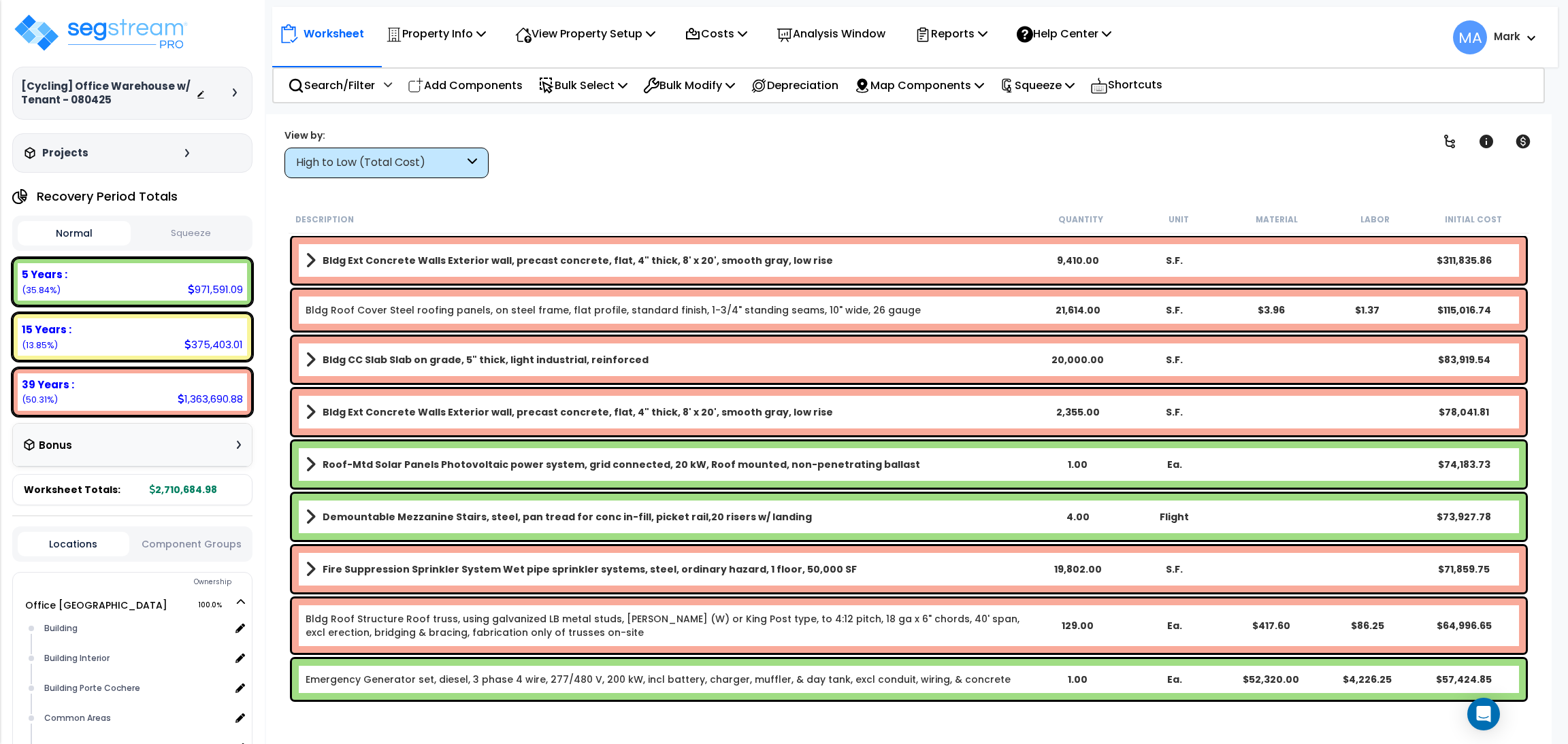
click at [425, 153] on div "High to Low (Total Cost)" at bounding box center [386, 163] width 204 height 31
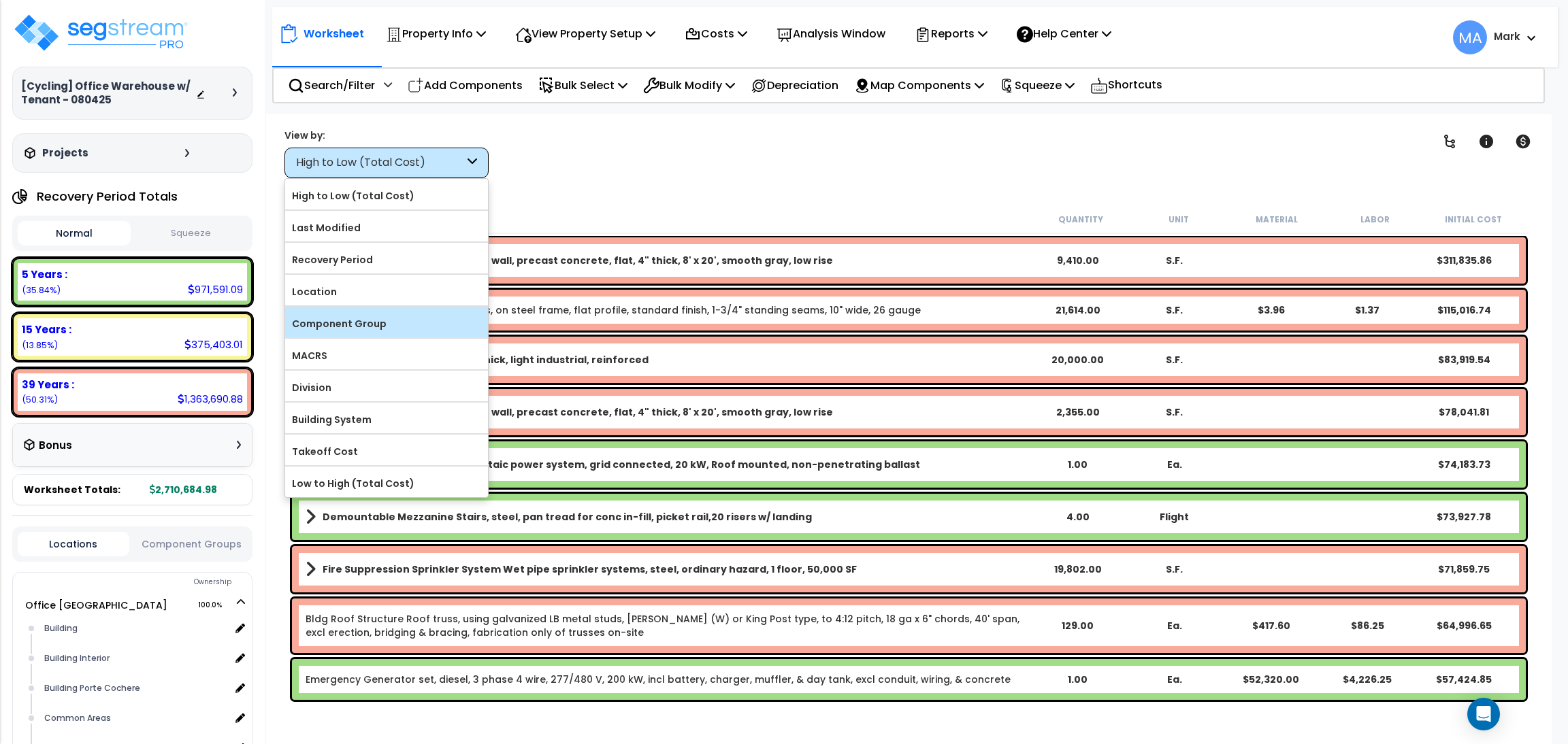
click at [353, 326] on label "Component Group" at bounding box center [386, 324] width 203 height 20
click at [0, 0] on input "Component Group" at bounding box center [0, 0] width 0 height 0
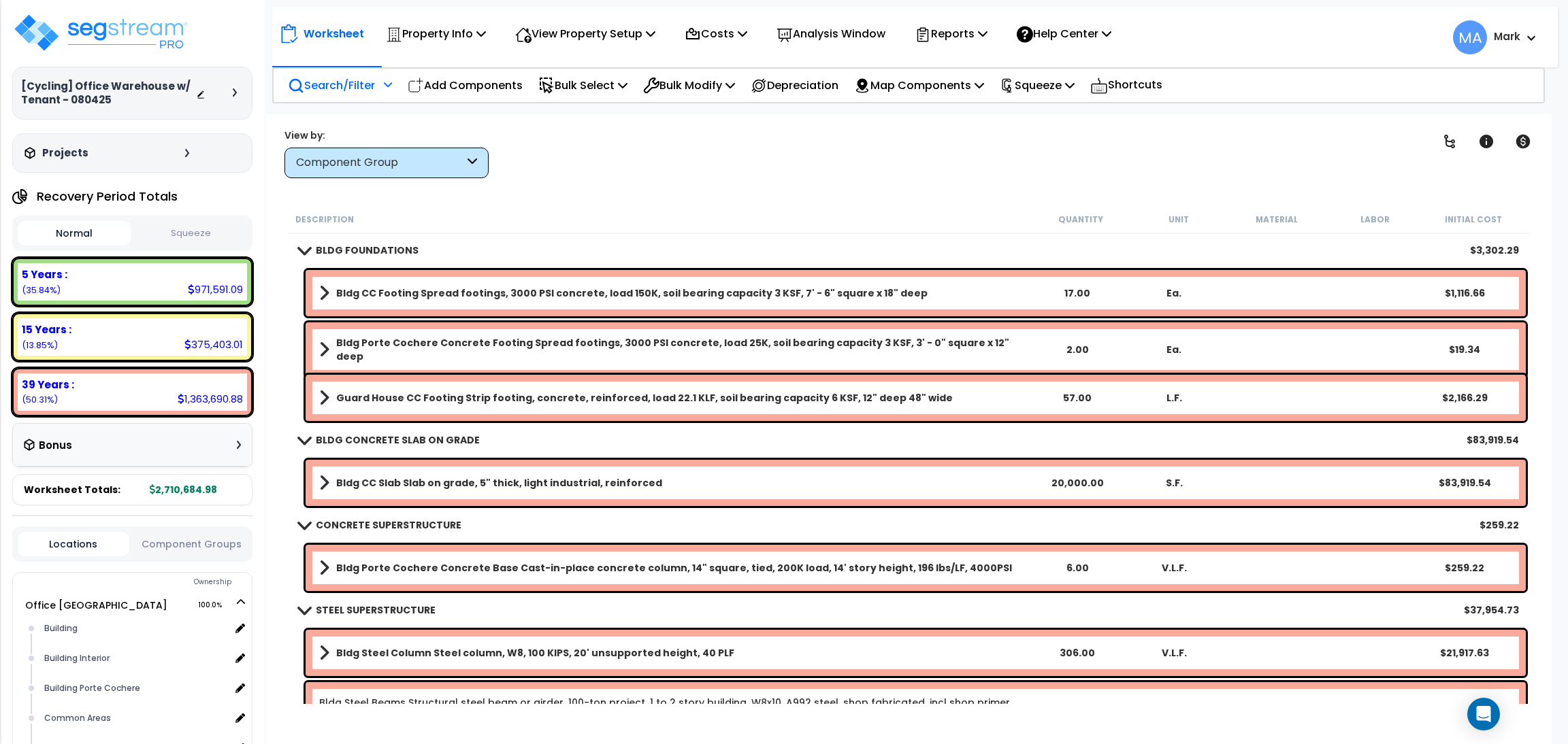
click at [342, 87] on p "Search/Filter" at bounding box center [331, 85] width 87 height 18
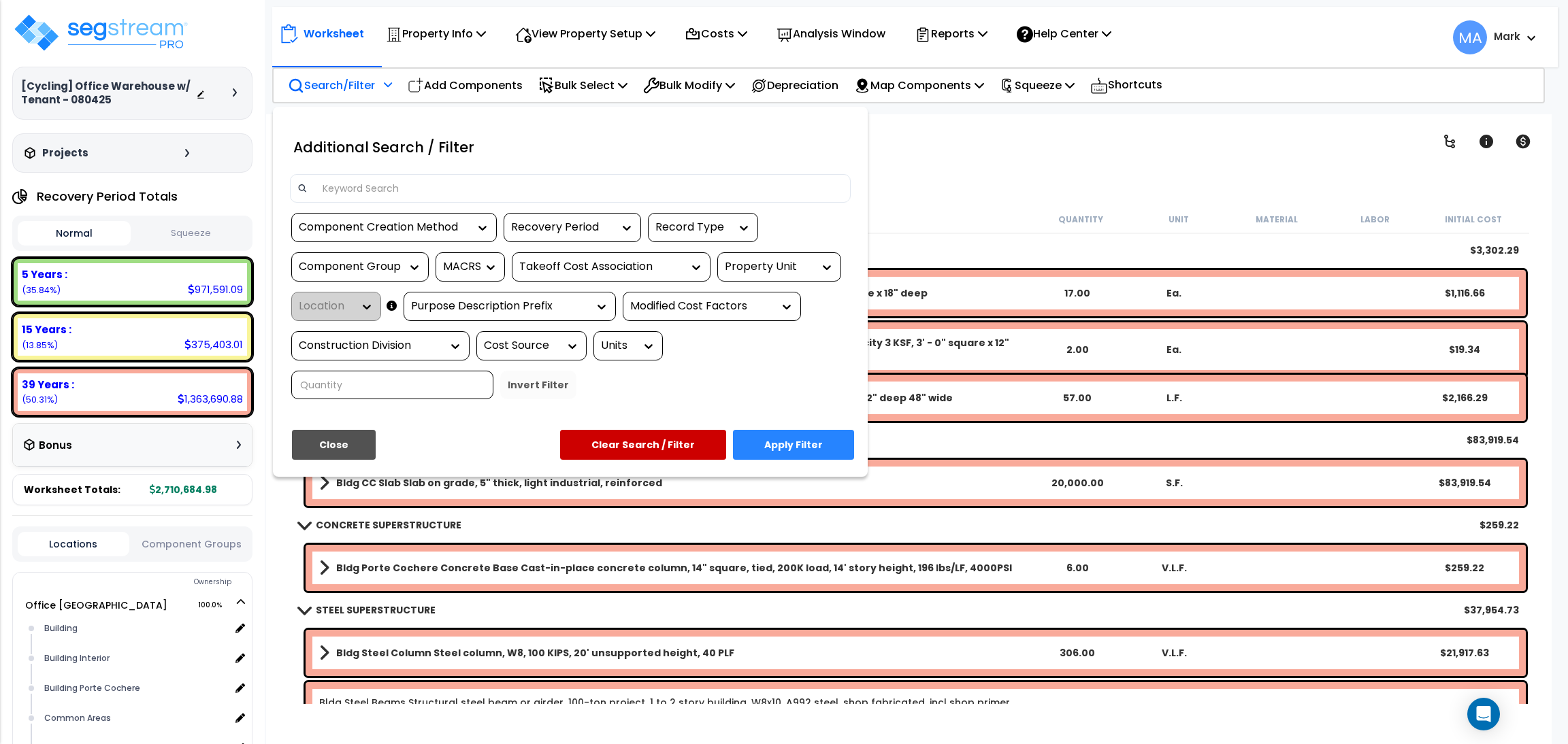
click at [604, 30] on div at bounding box center [784, 372] width 1568 height 744
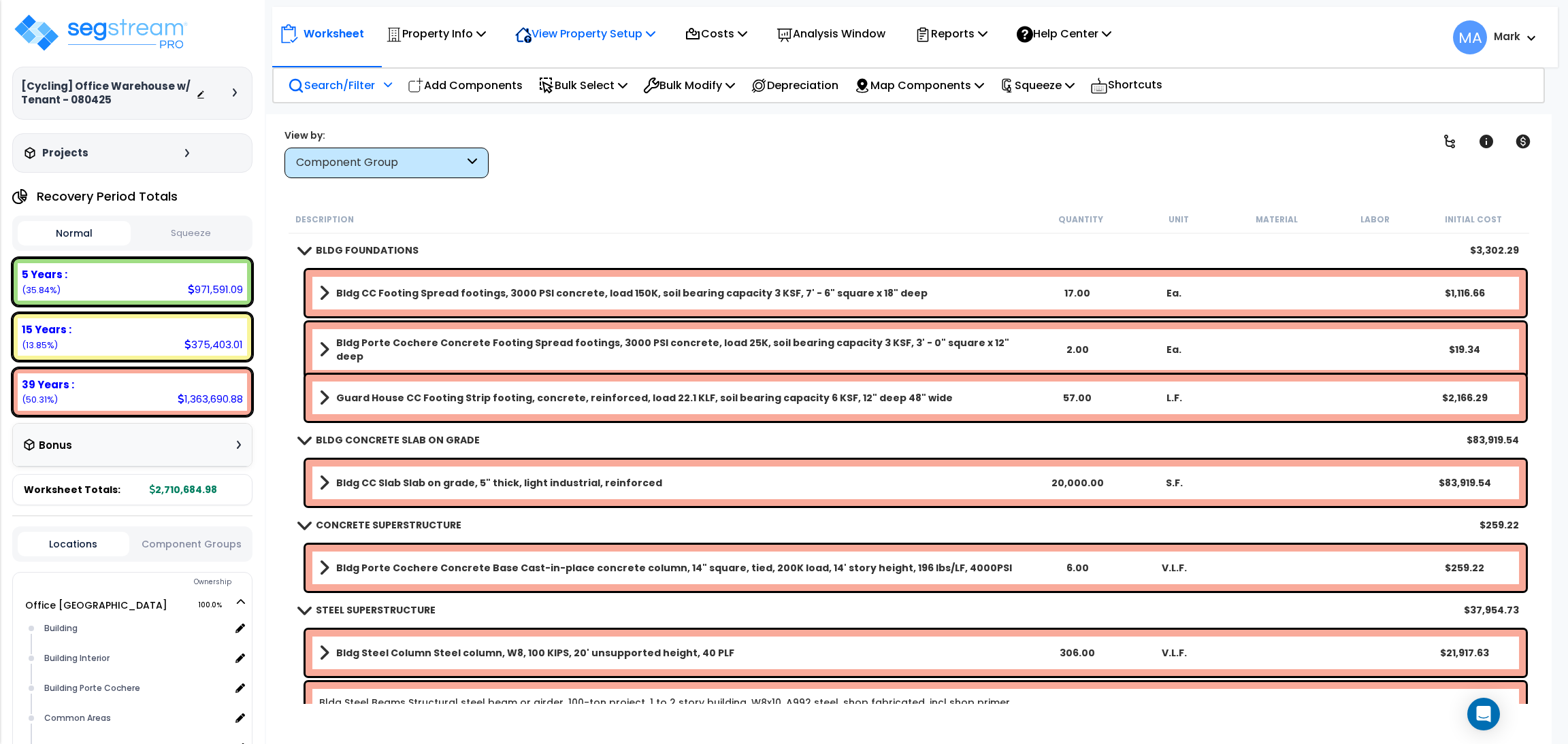
click at [486, 20] on div "View Property Setup" at bounding box center [435, 34] width 100 height 32
click at [589, 91] on link "View Questionnaire" at bounding box center [575, 93] width 134 height 27
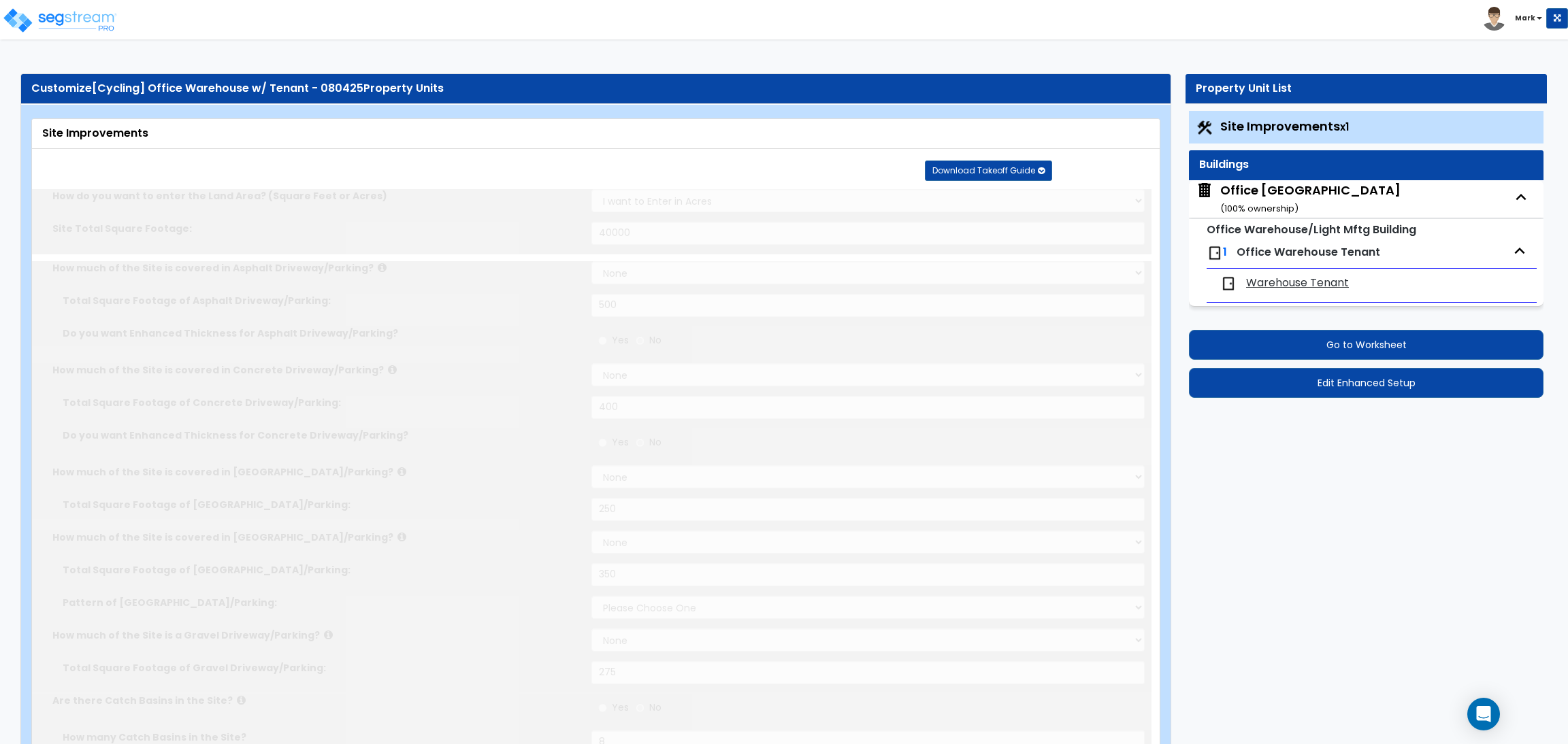
select select "2"
type input "40000"
select select "2"
type input "500"
select select "2"
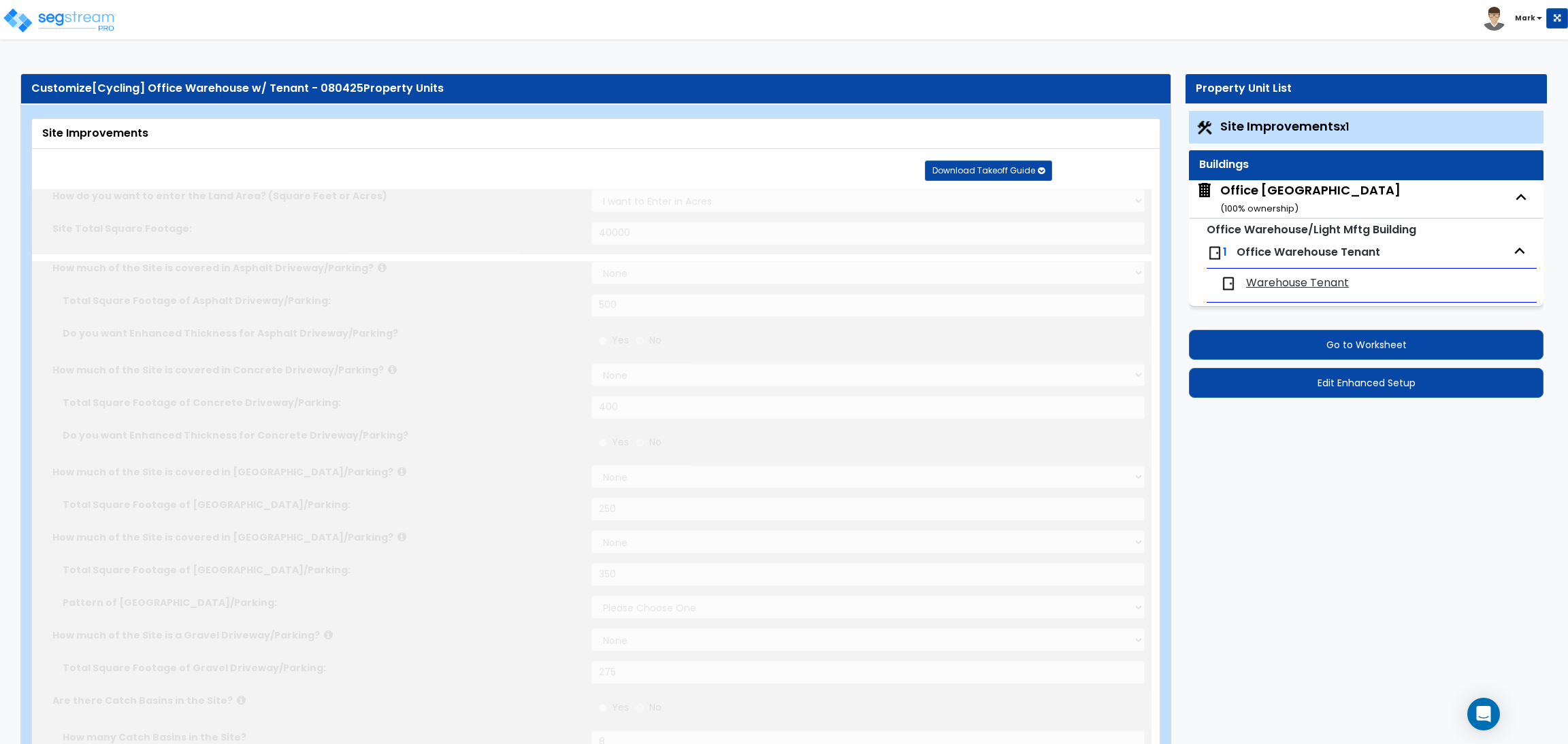
type input "400"
select select "2"
type input "250"
select select "2"
type input "350"
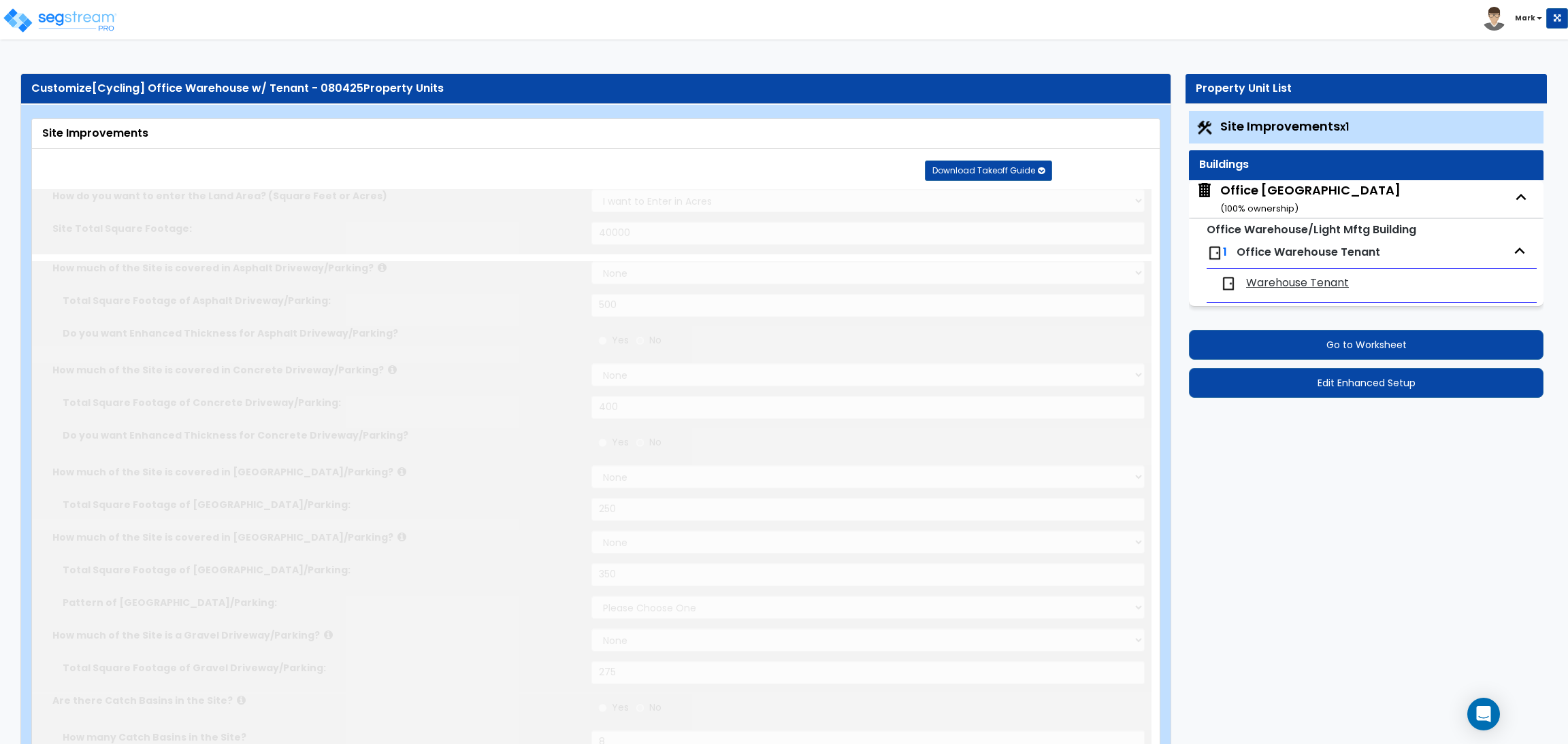
select select "2"
type input "275"
radio input "true"
type input "8"
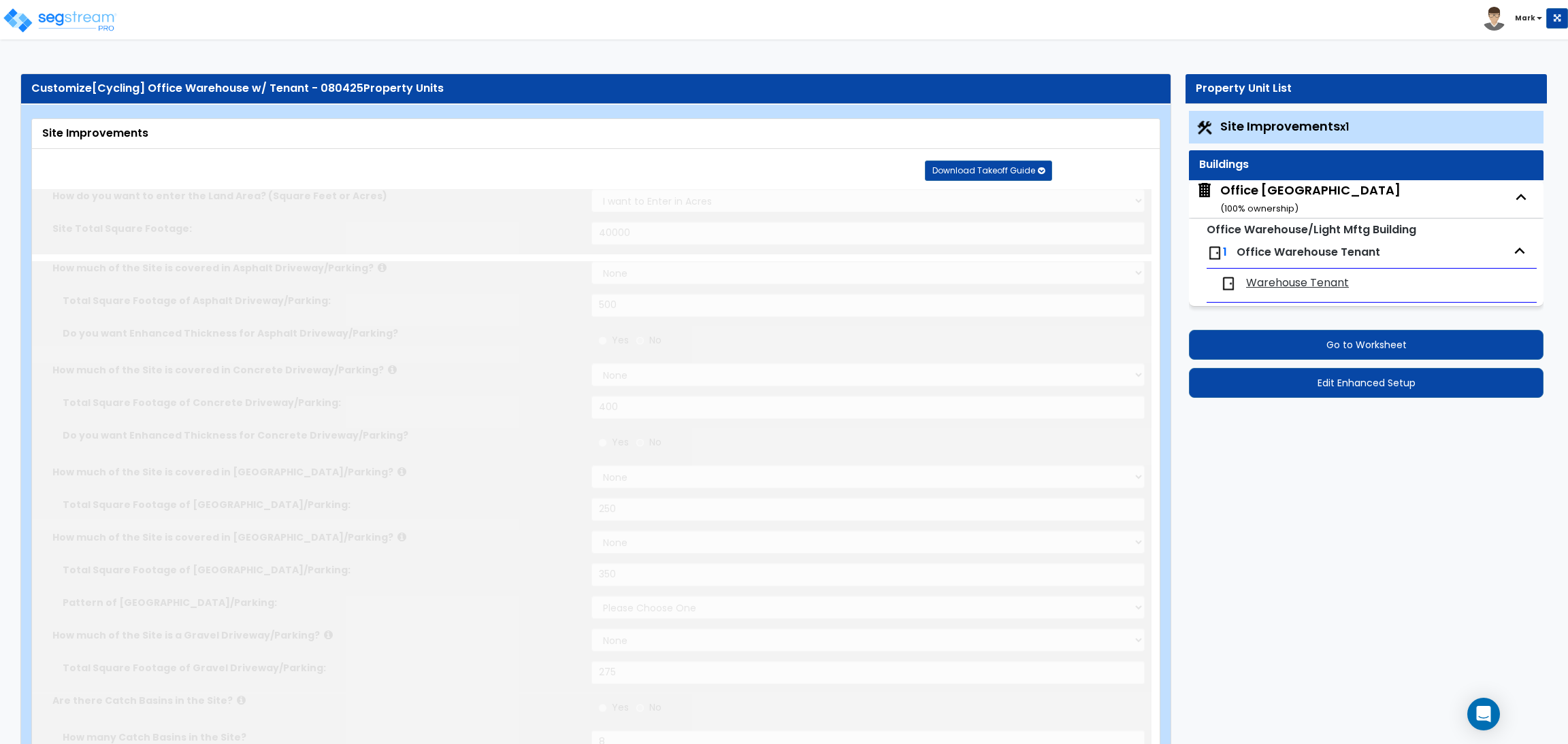
radio input "true"
type input "10"
type input "25"
type input "20"
radio input "true"
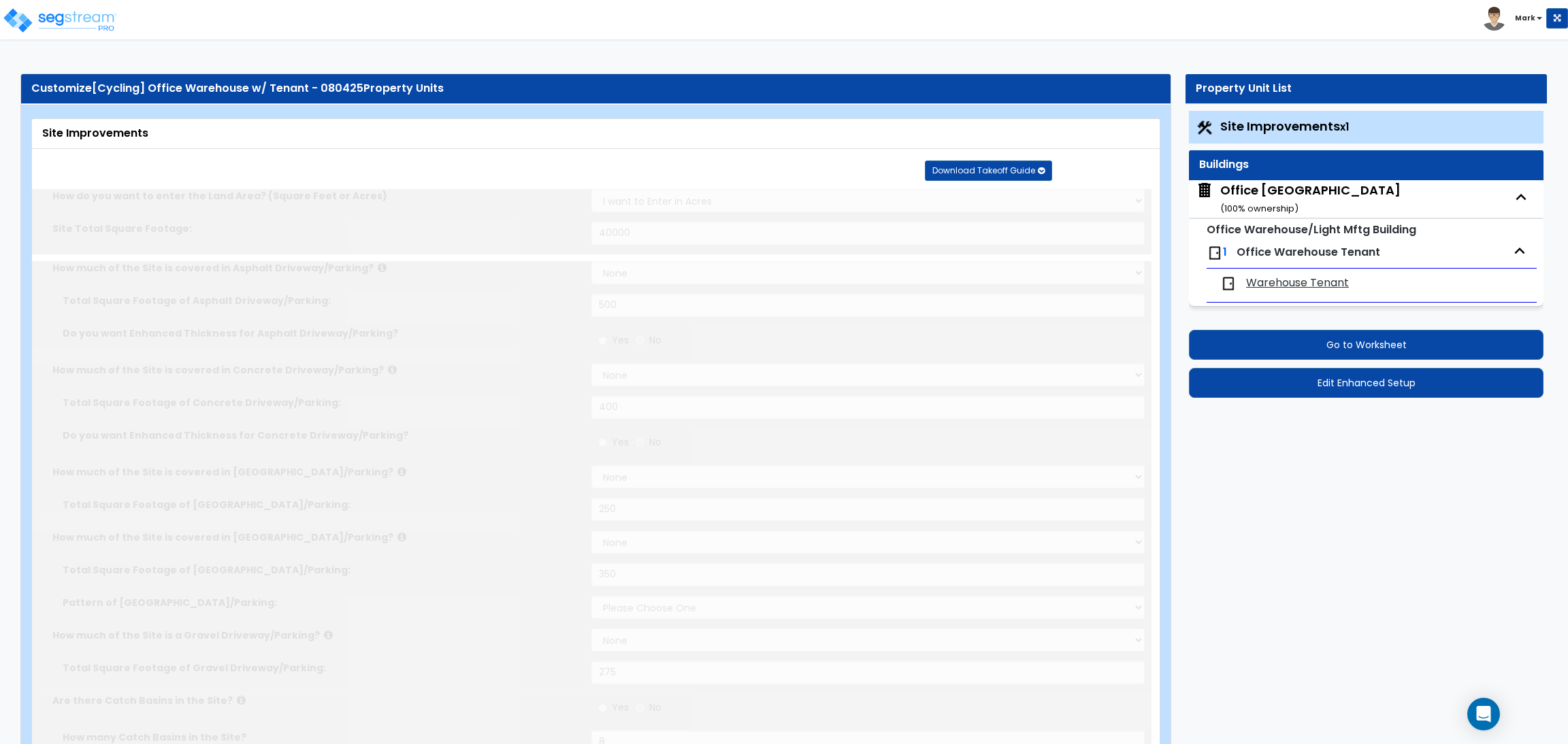
type input "10"
radio input "true"
select select "1"
radio input "true"
select select "2"
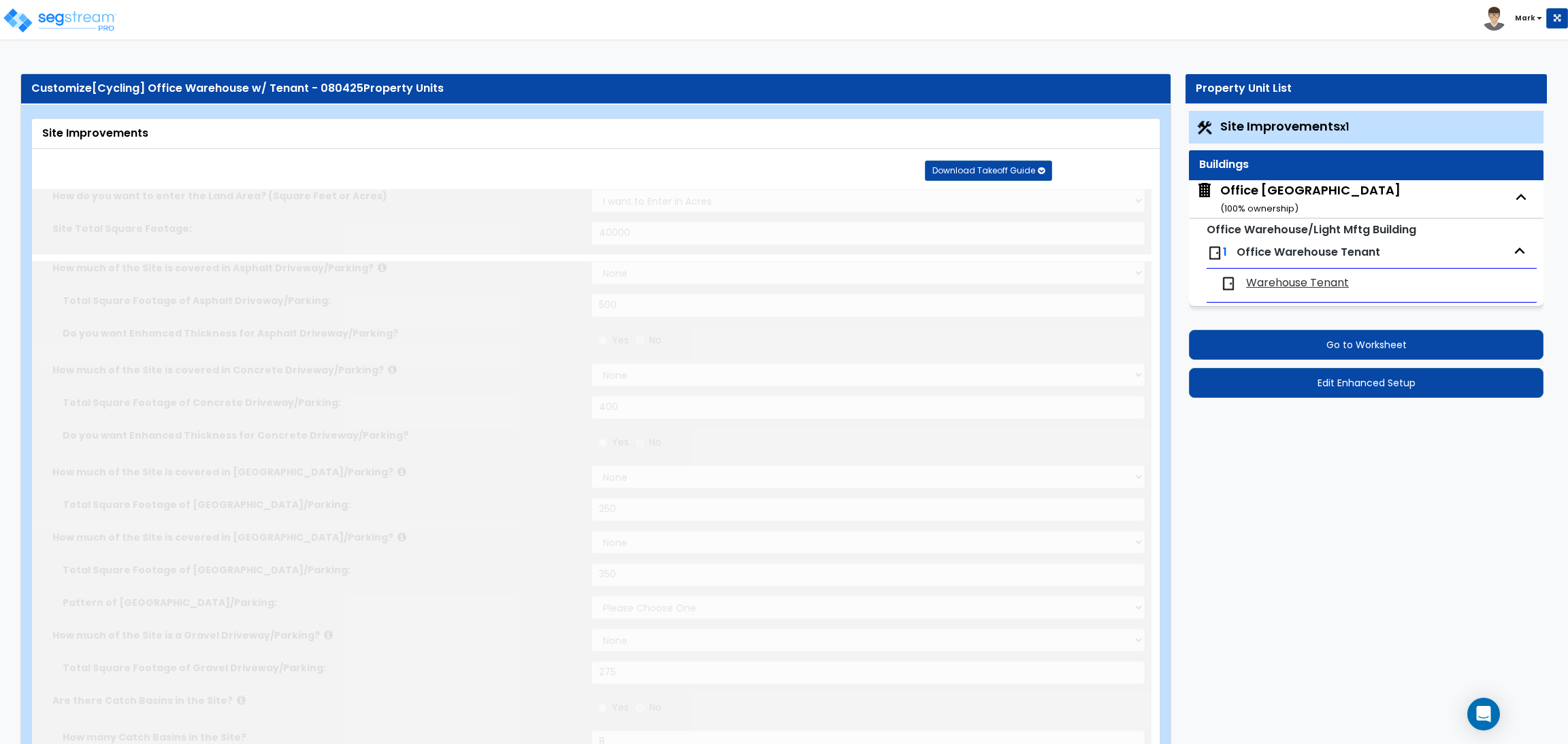
select select "1"
type input "5"
type input "2"
type input "3"
type input "1"
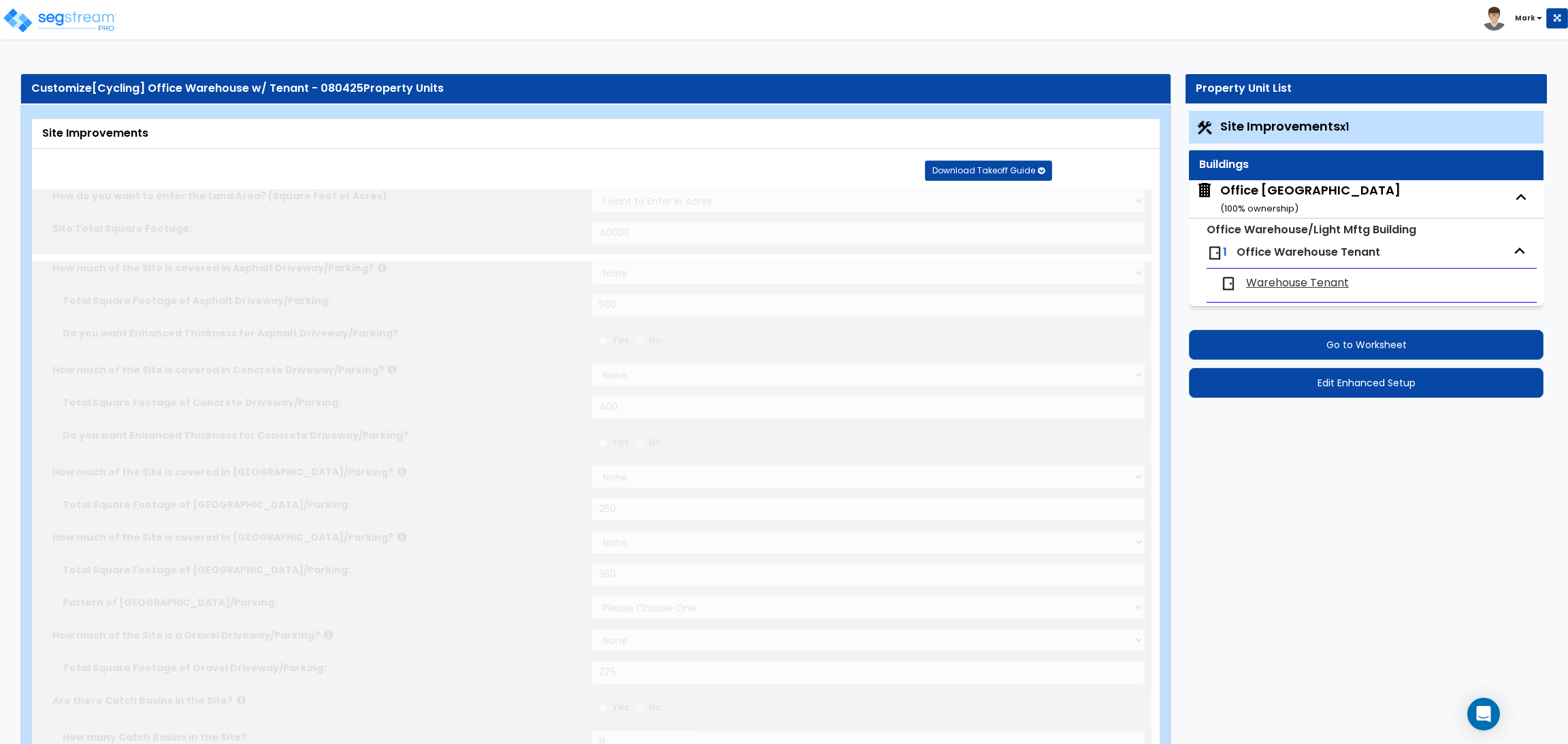
radio input "true"
type input "15"
radio input "true"
select select "1"
type input "20"
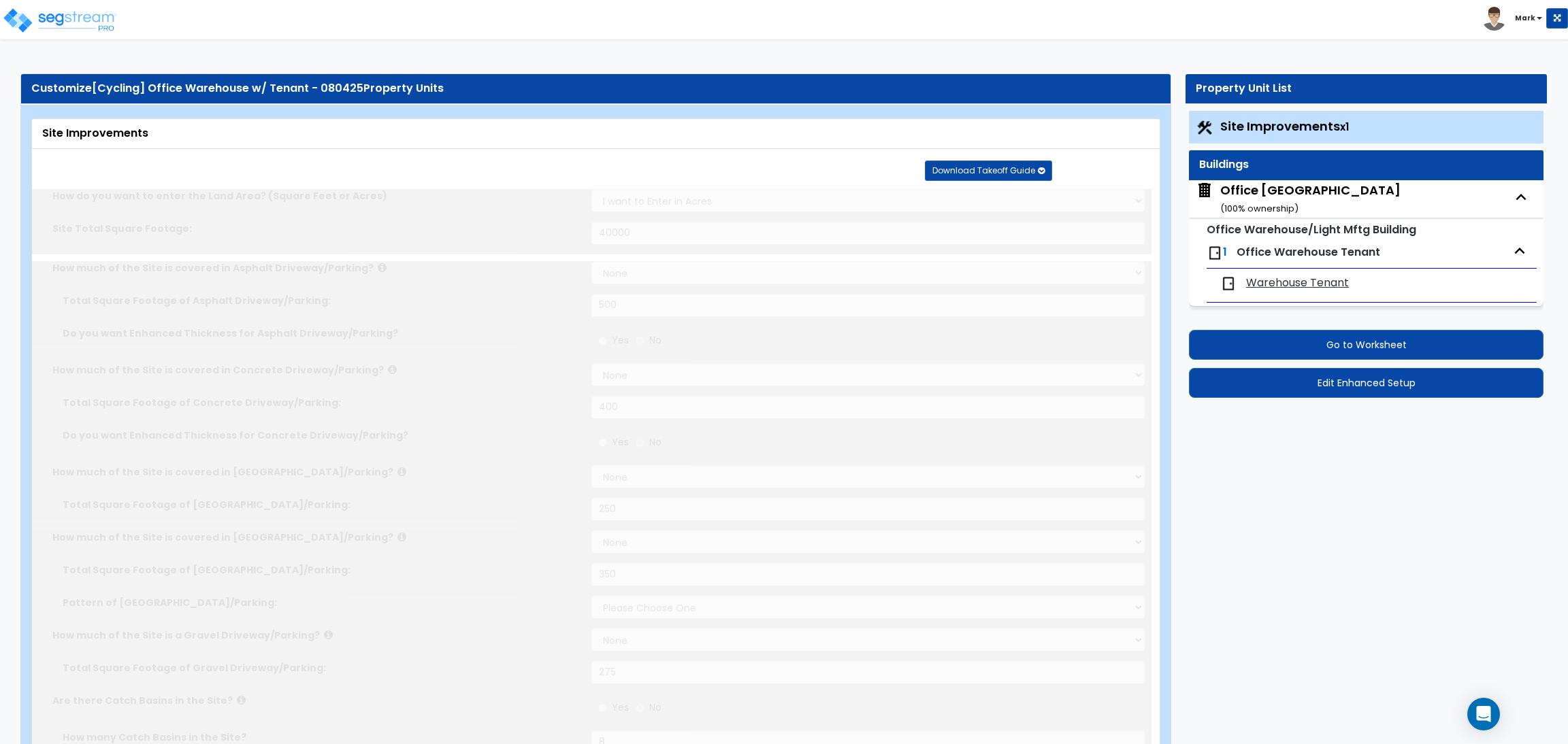
radio input "true"
type input "150"
radio input "true"
select select "1"
type input "20"
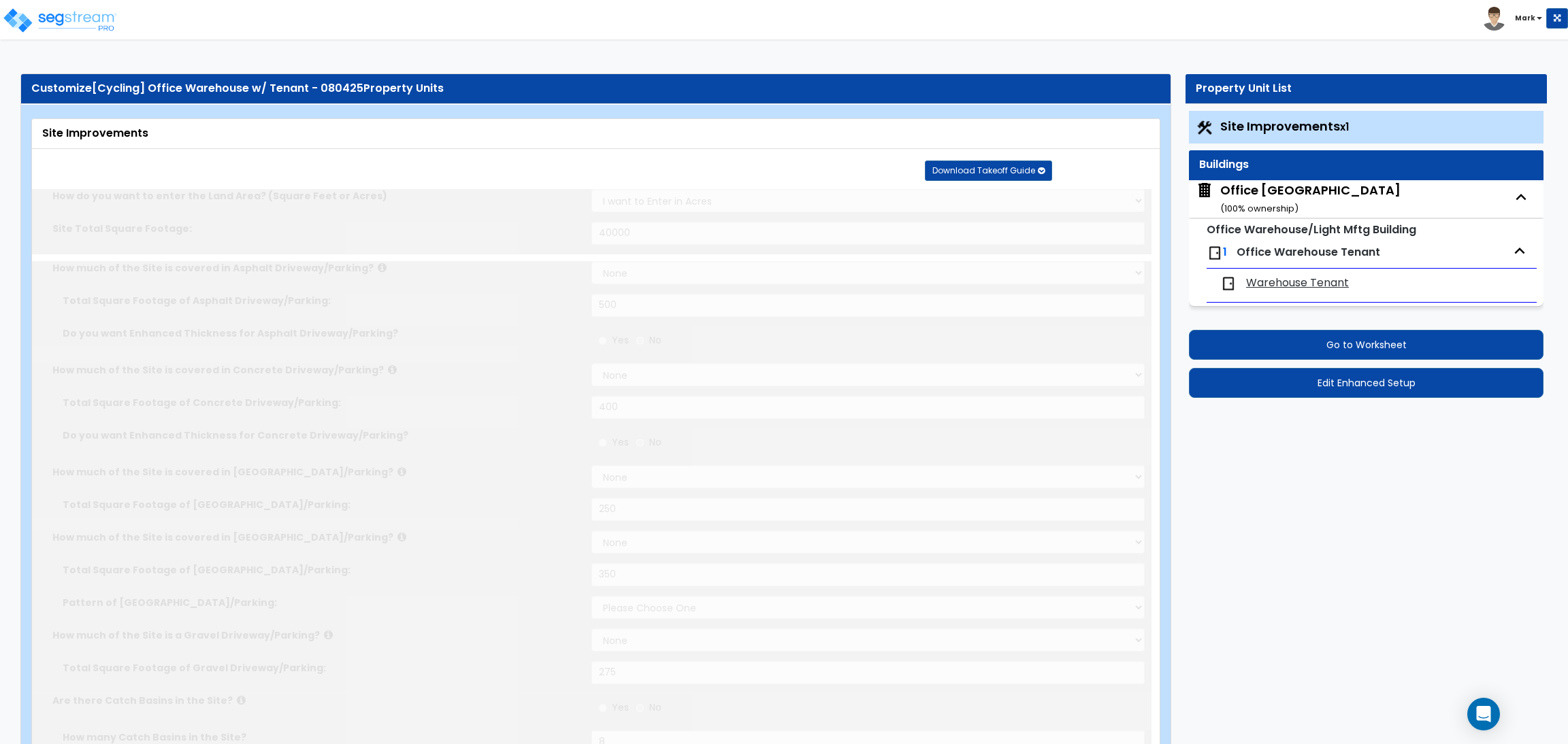
radio input "true"
type input "2"
radio input "true"
type input "5"
select select "1"
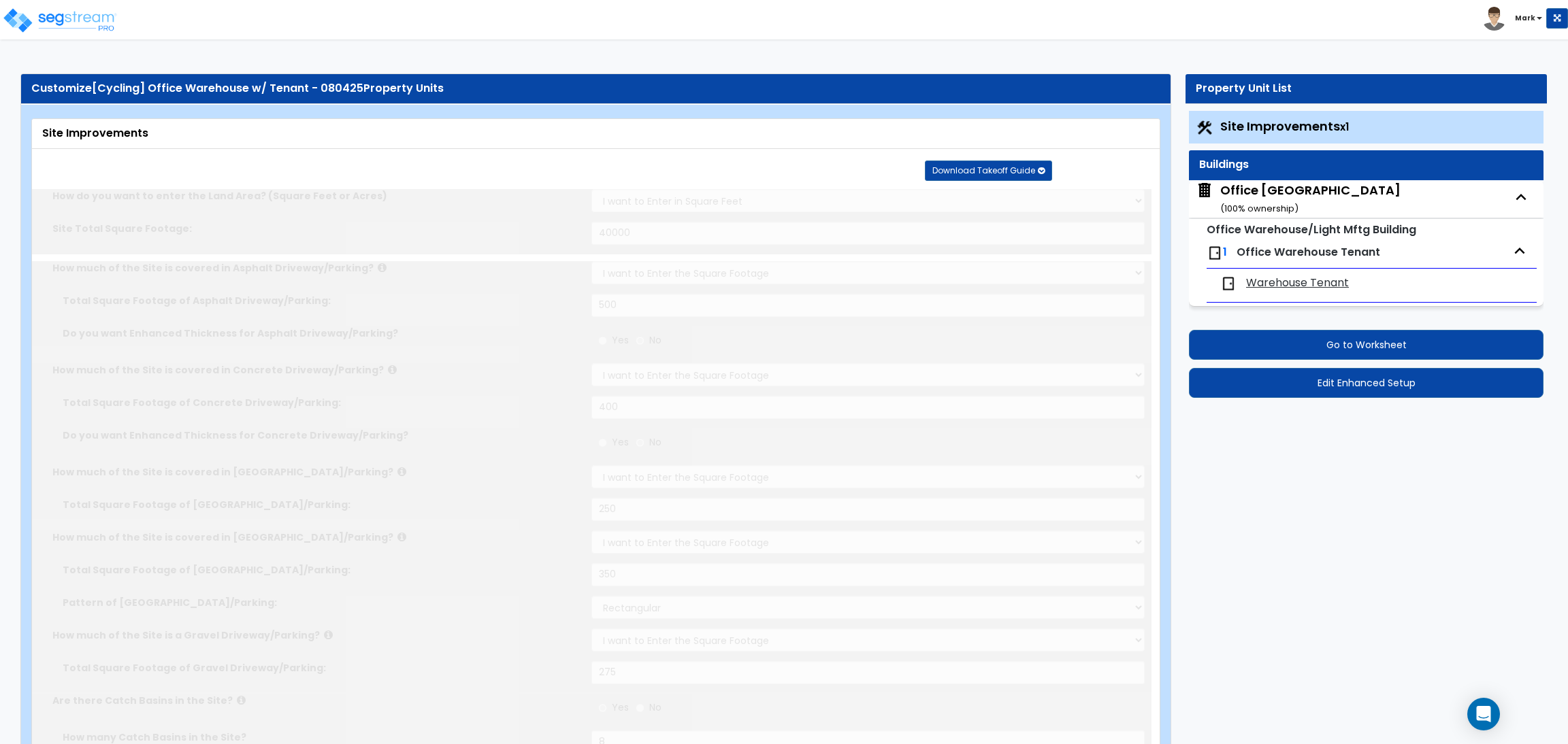
radio input "true"
select select "2"
radio input "true"
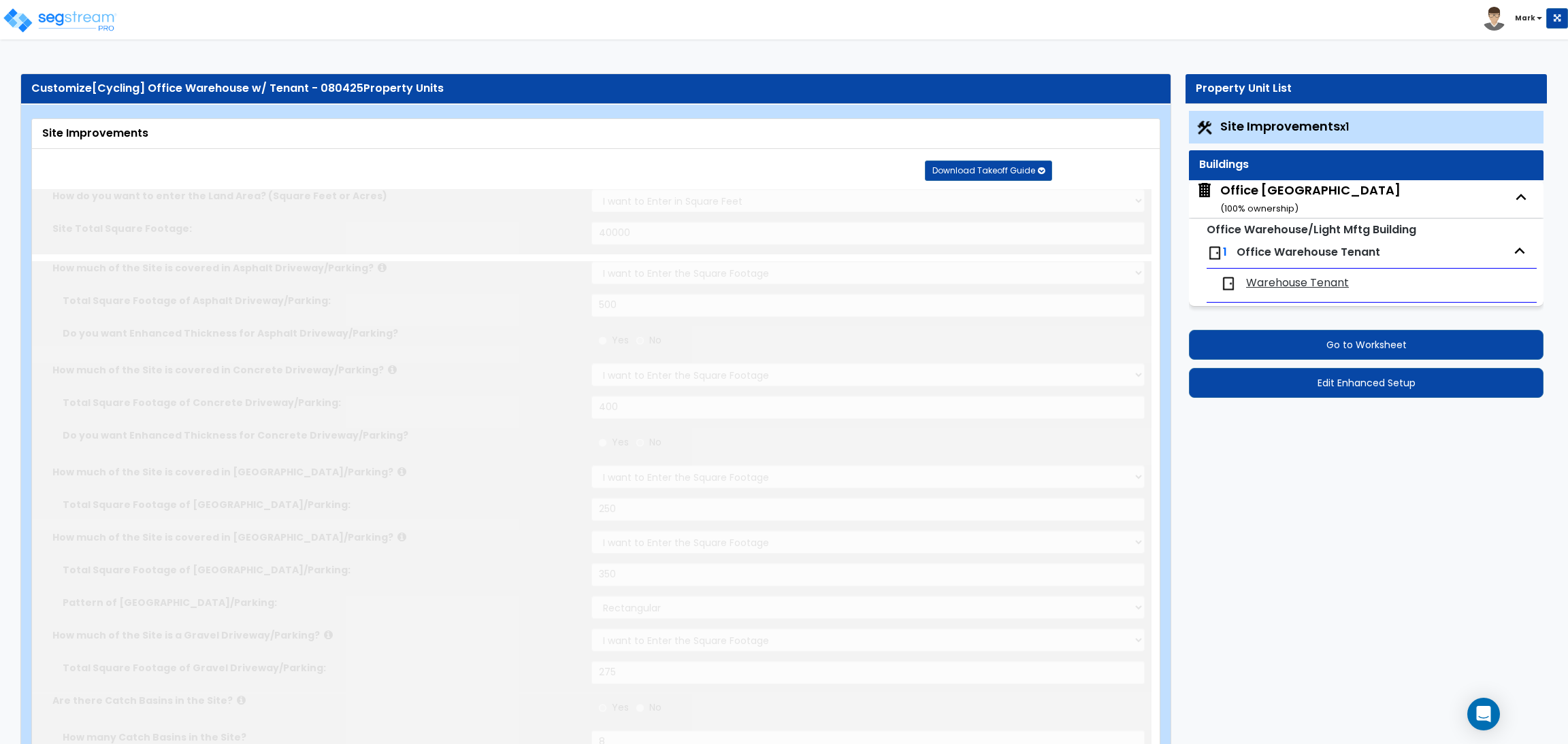
select select "2"
type input "100"
select select "2"
select select "1"
type input "60"
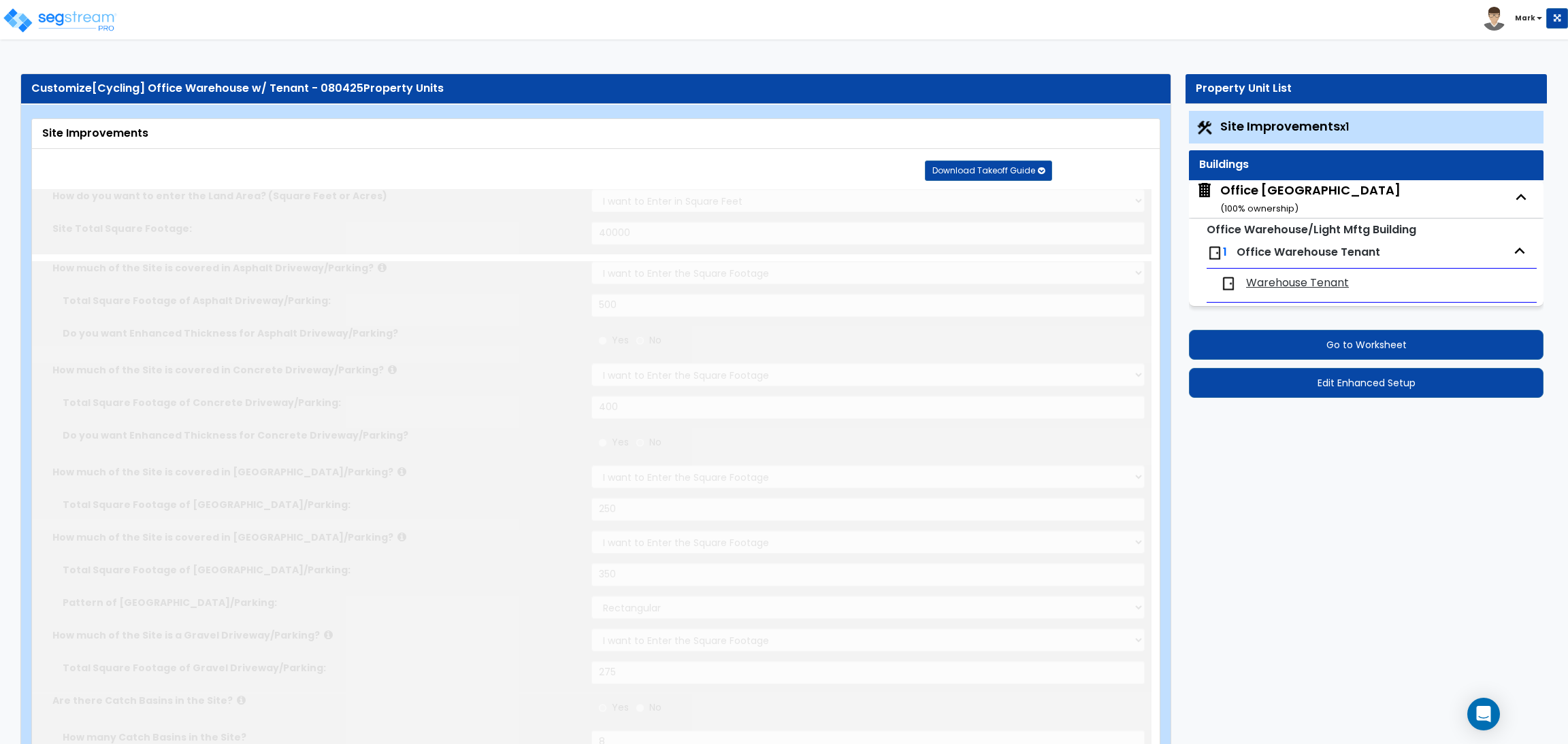
select select "10"
radio input "true"
type input "6"
radio input "true"
select select "1"
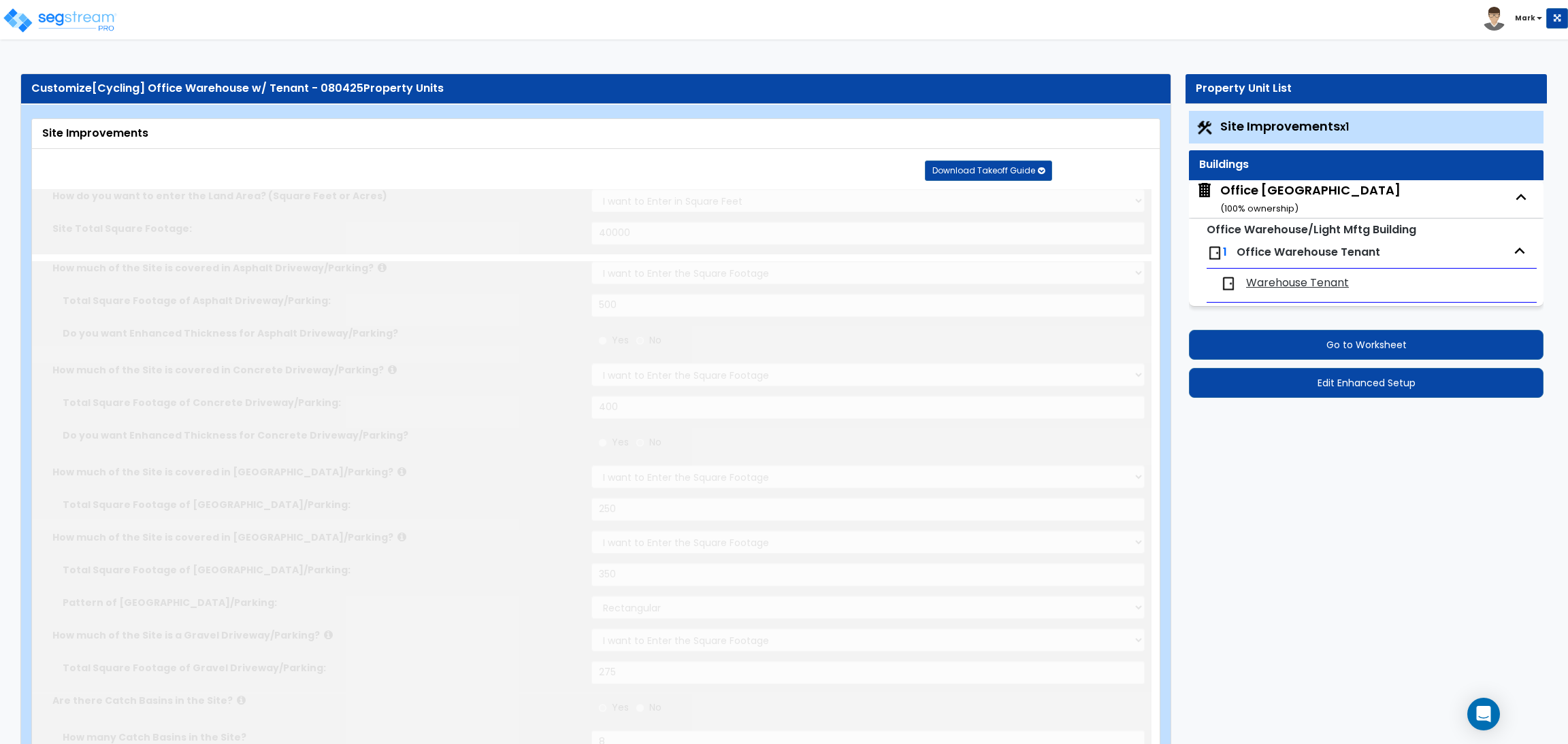
type input "250"
radio input "true"
type input "150"
type input "2"
radio input "true"
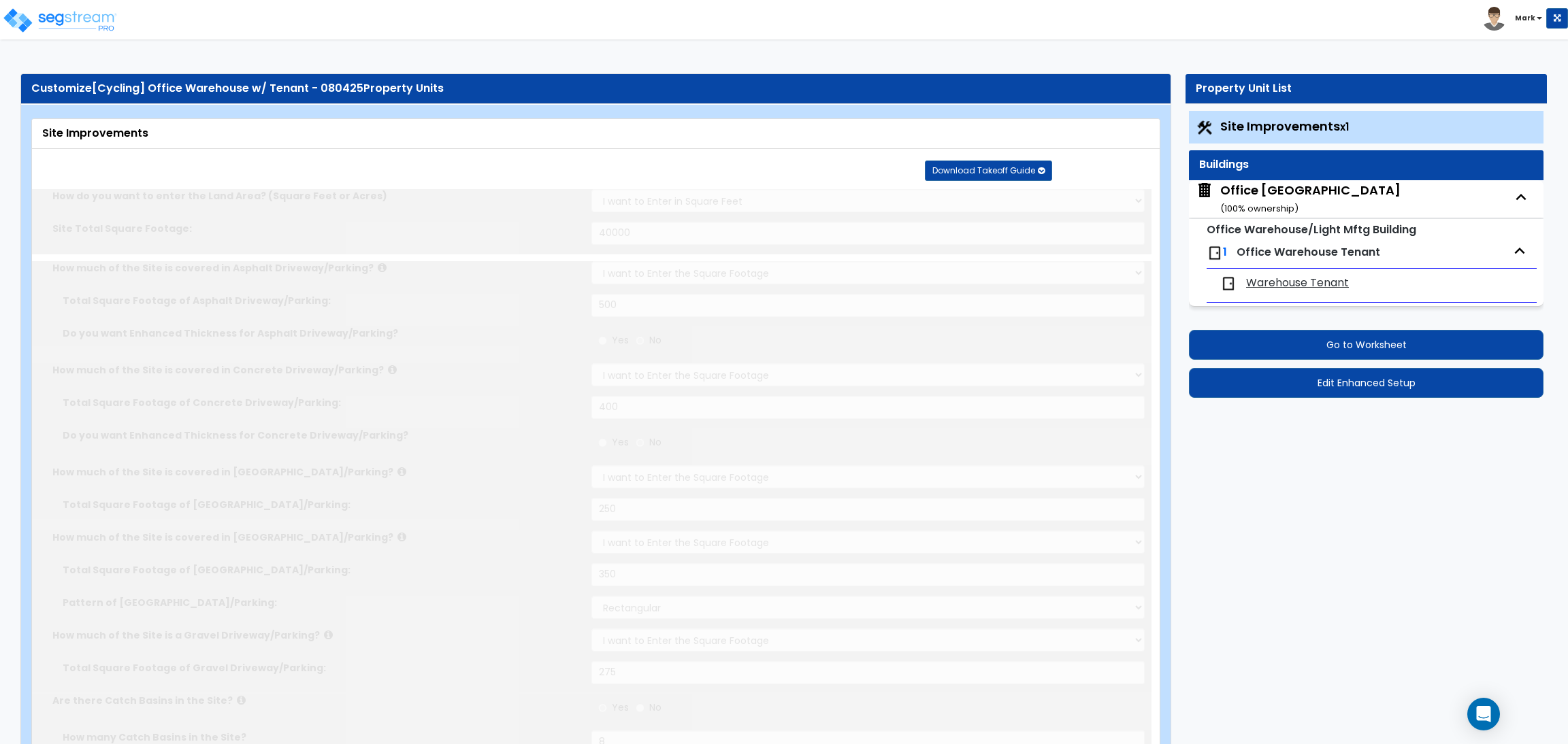
select select "1"
radio input "true"
select select "1"
type input "5"
type input "7"
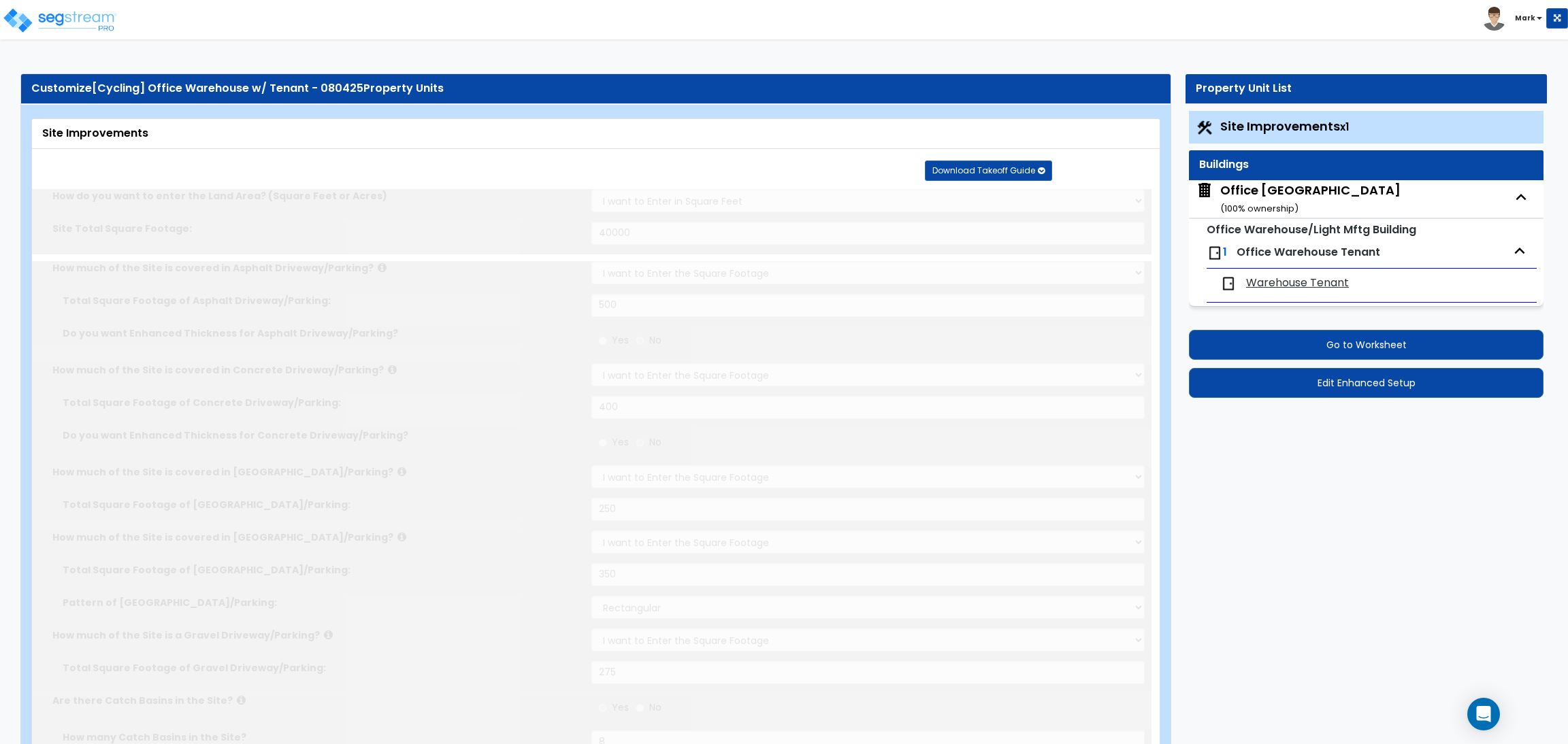
radio input "true"
select select "1"
radio input "true"
type input "4"
type input "5"
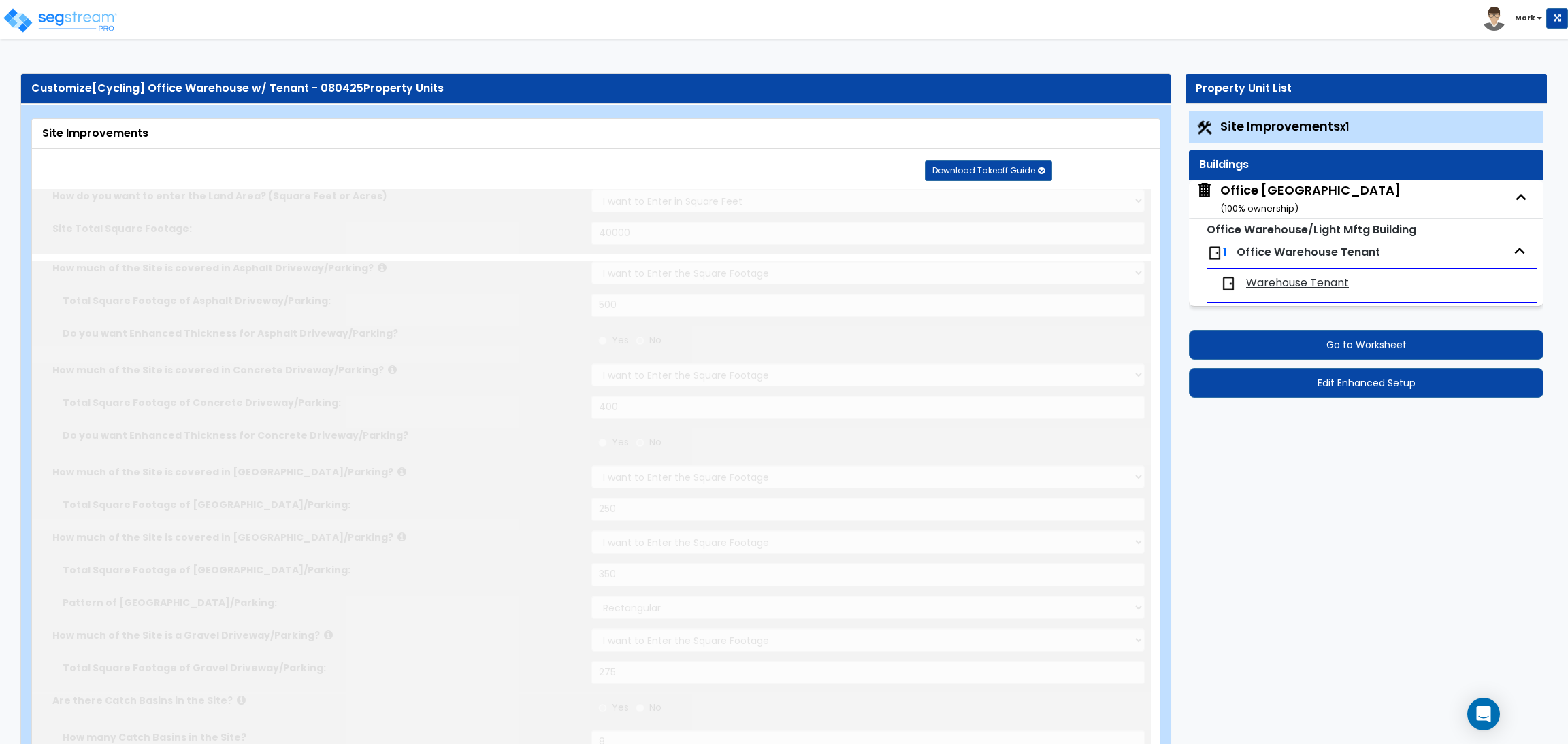
radio input "true"
select select "3"
radio input "true"
select select "2"
type input "15"
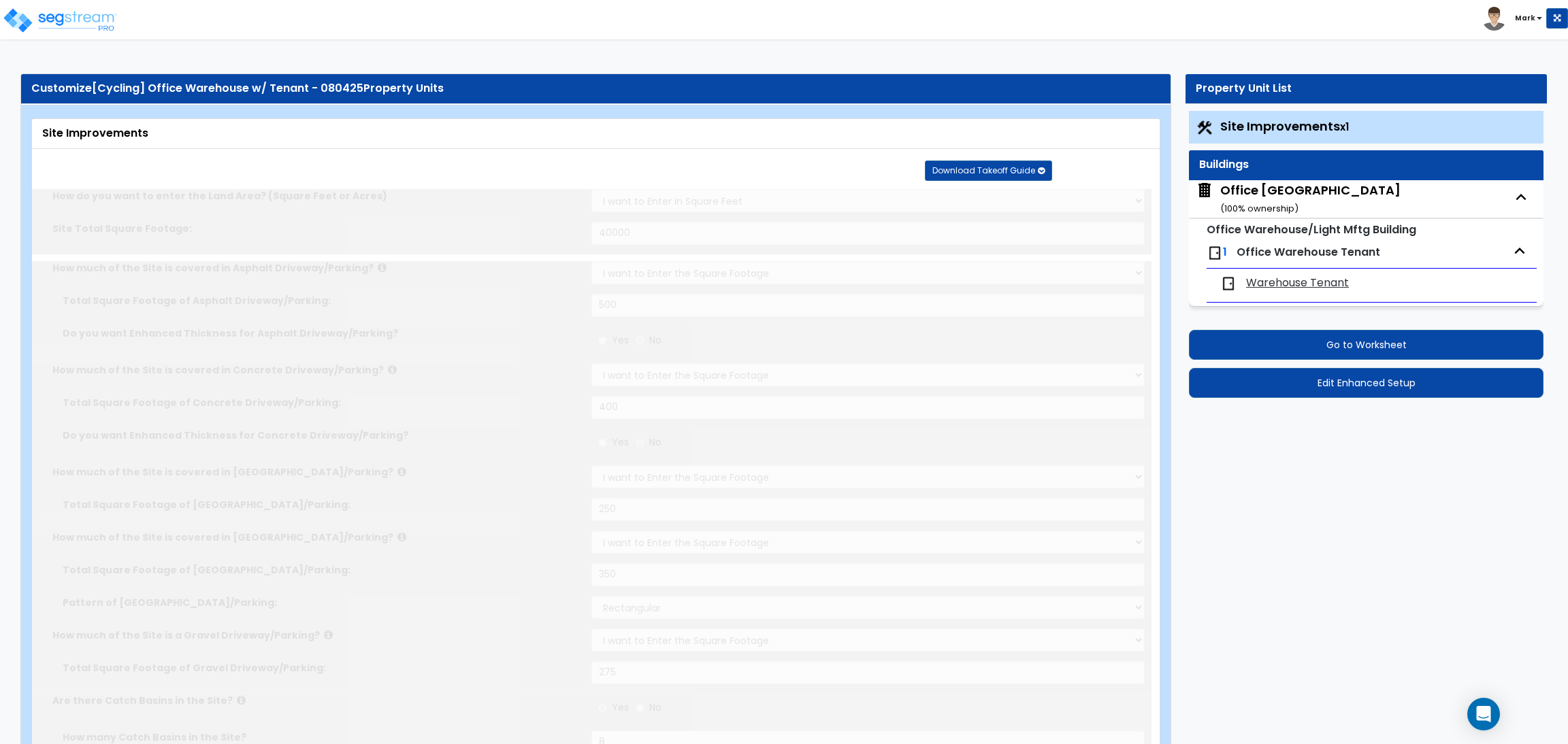
radio input "true"
type input "45"
radio input "true"
type input "85"
radio input "true"
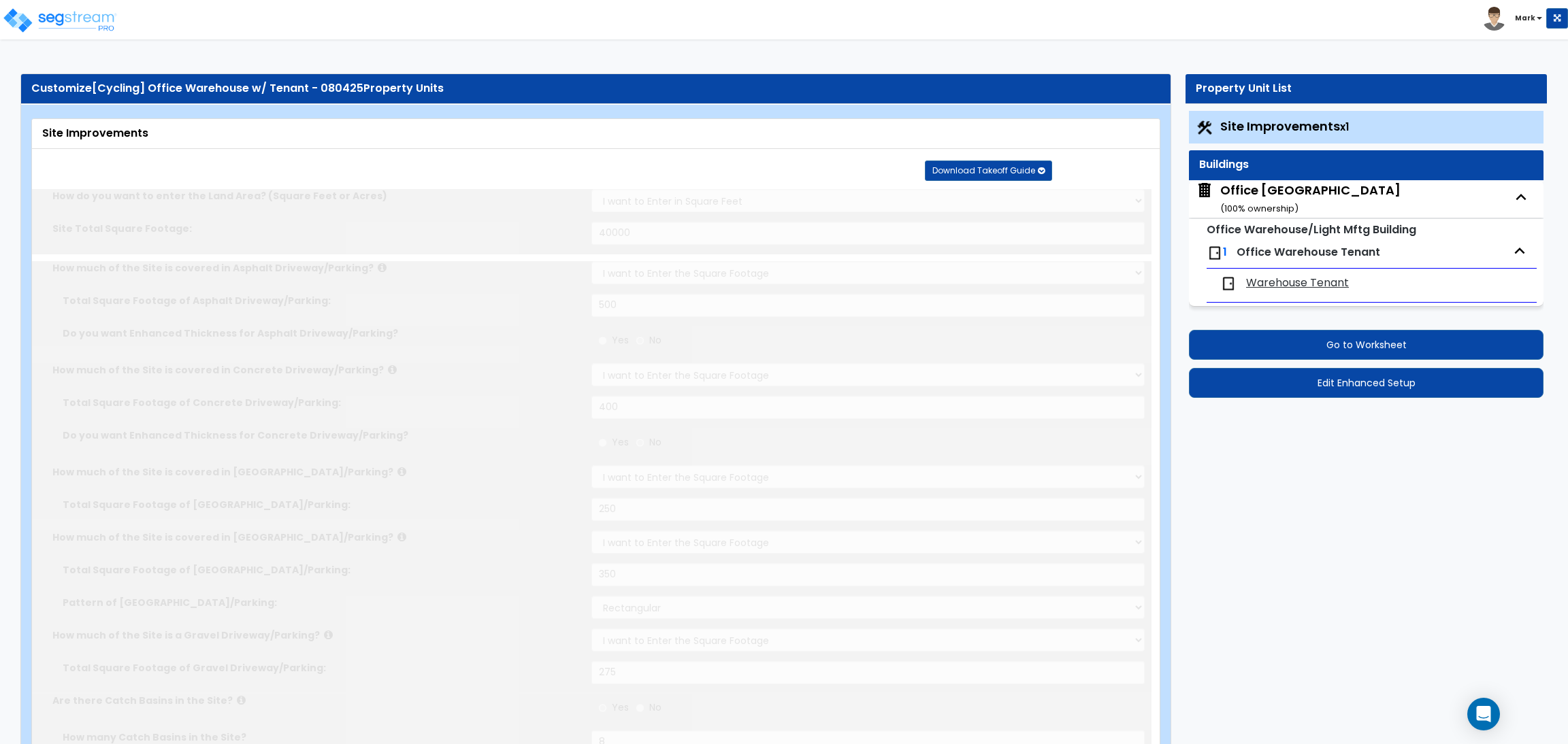
radio input "true"
select select "4"
type input "100"
radio input "true"
type input "50"
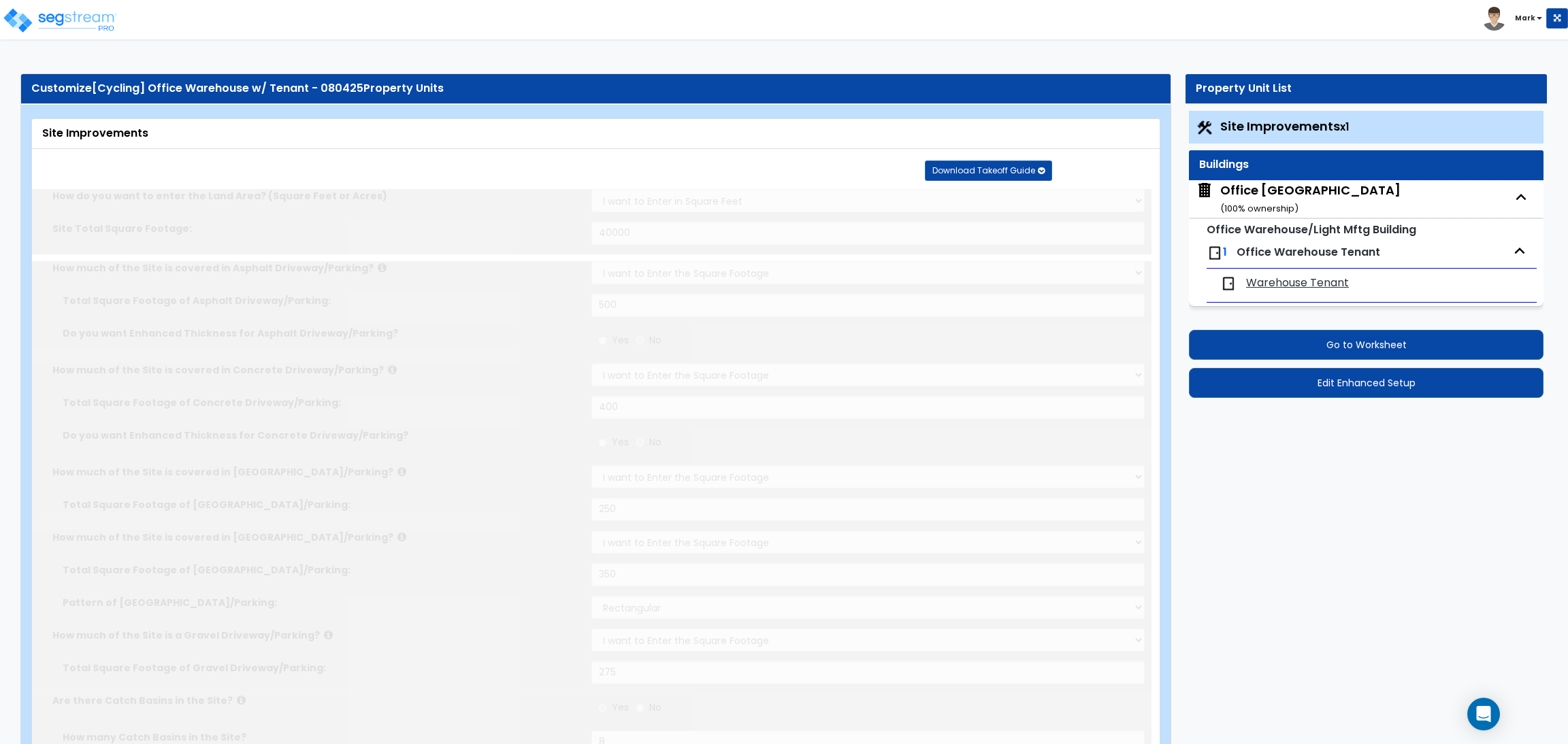
radio input "true"
select select "4"
type input "80"
radio input "true"
type input "75"
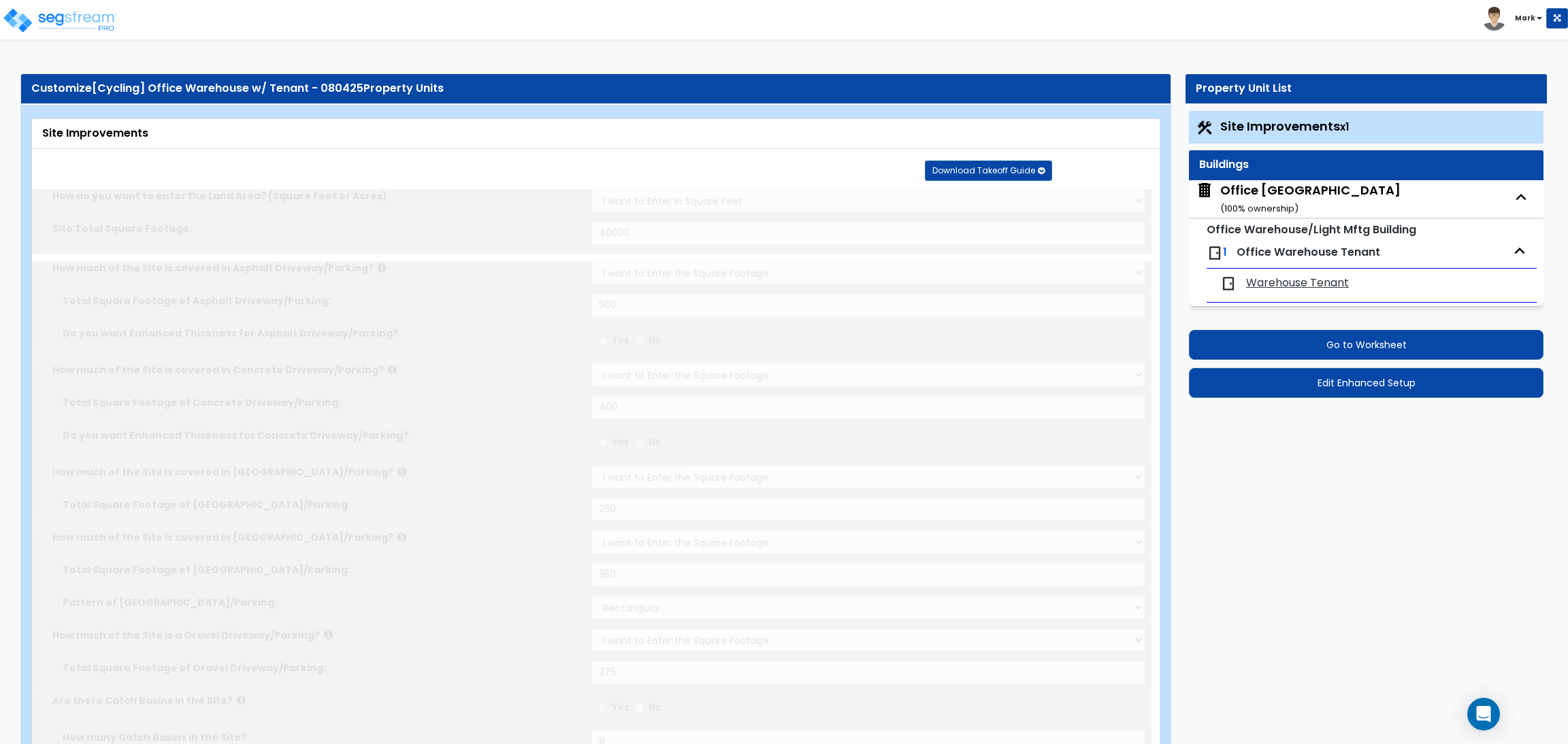
radio input "true"
type input "7"
type input "65"
radio input "true"
type input "7"
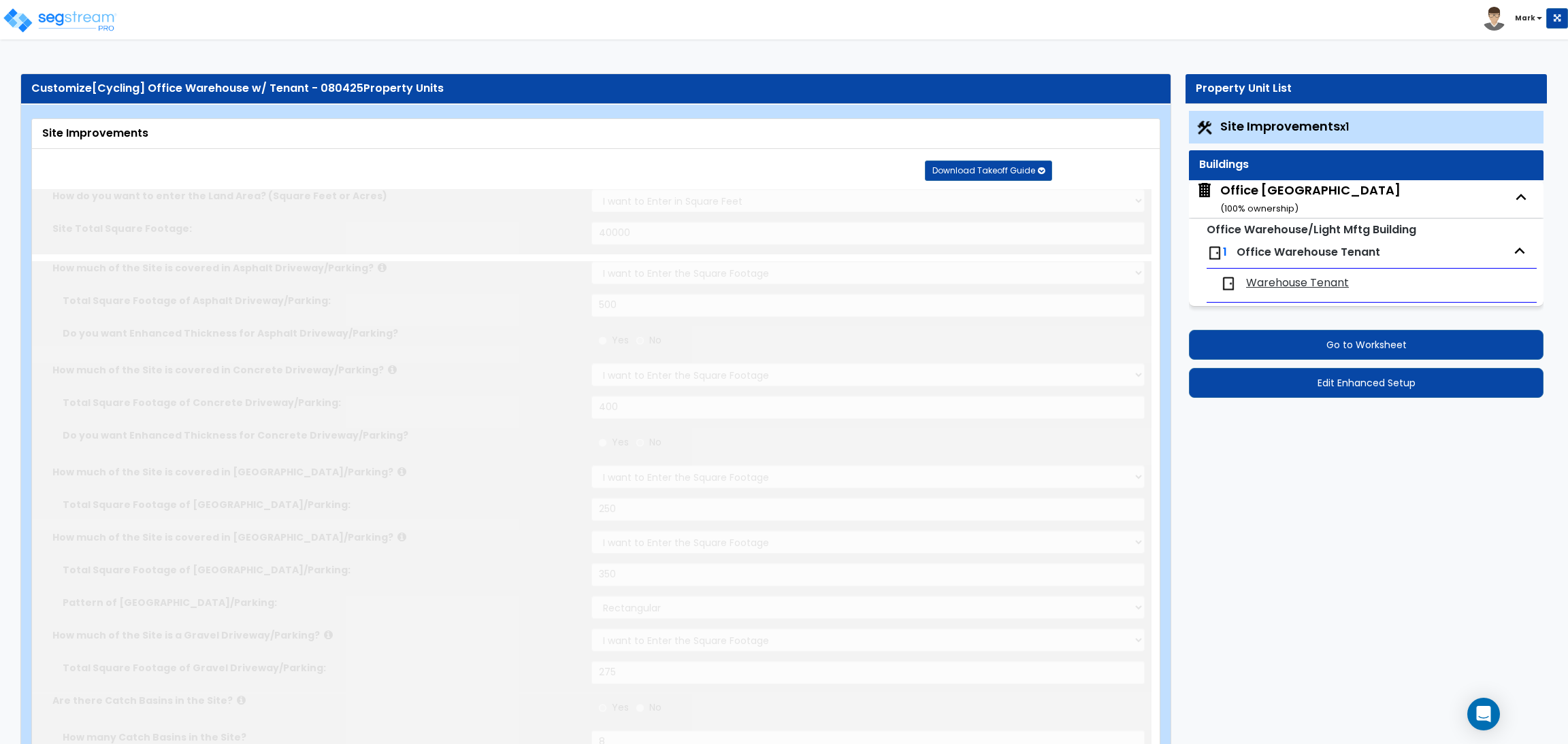
type input "90"
radio input "true"
type input "6"
type input "55"
radio input "true"
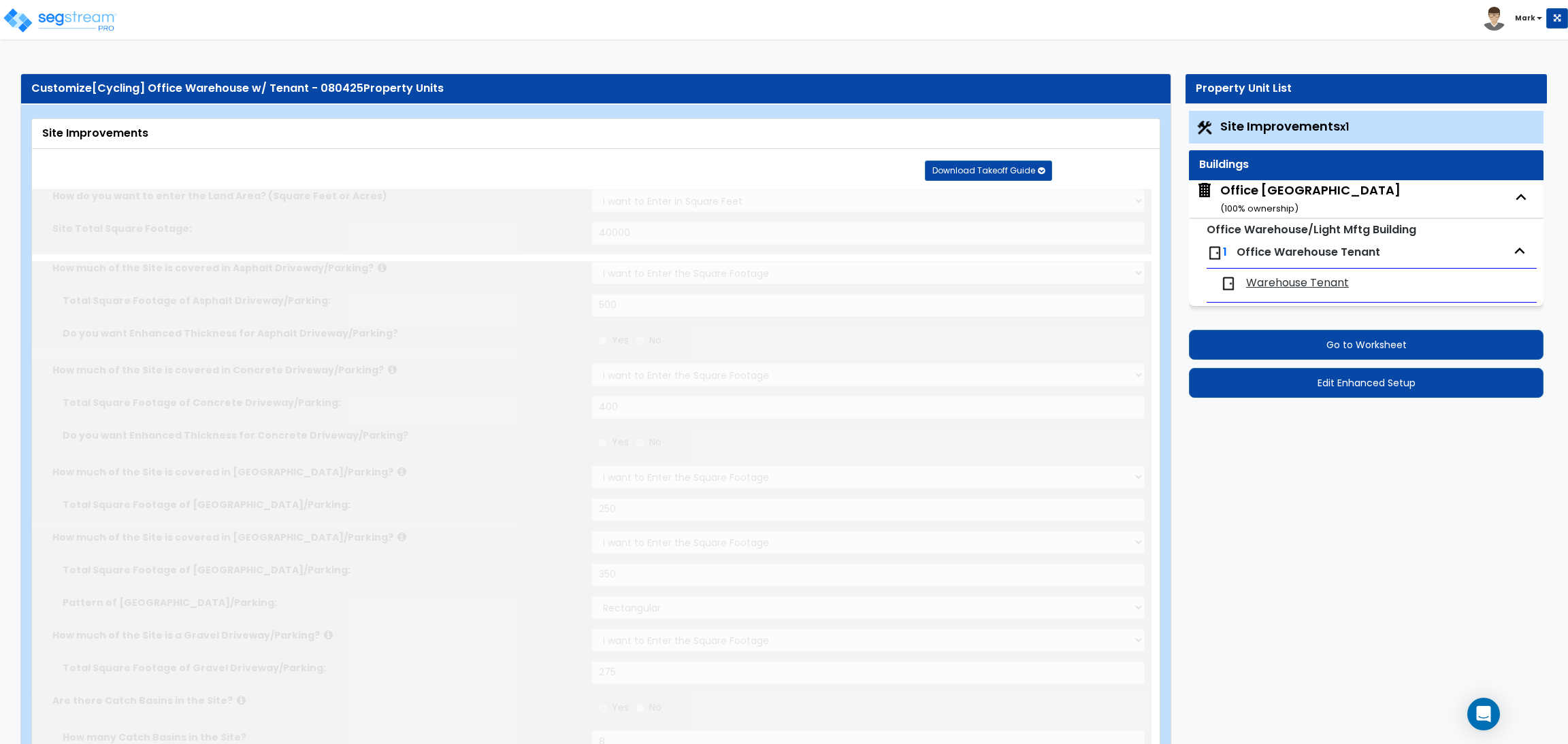
type input "7"
type input "60"
radio input "true"
select select "1"
type input "45"
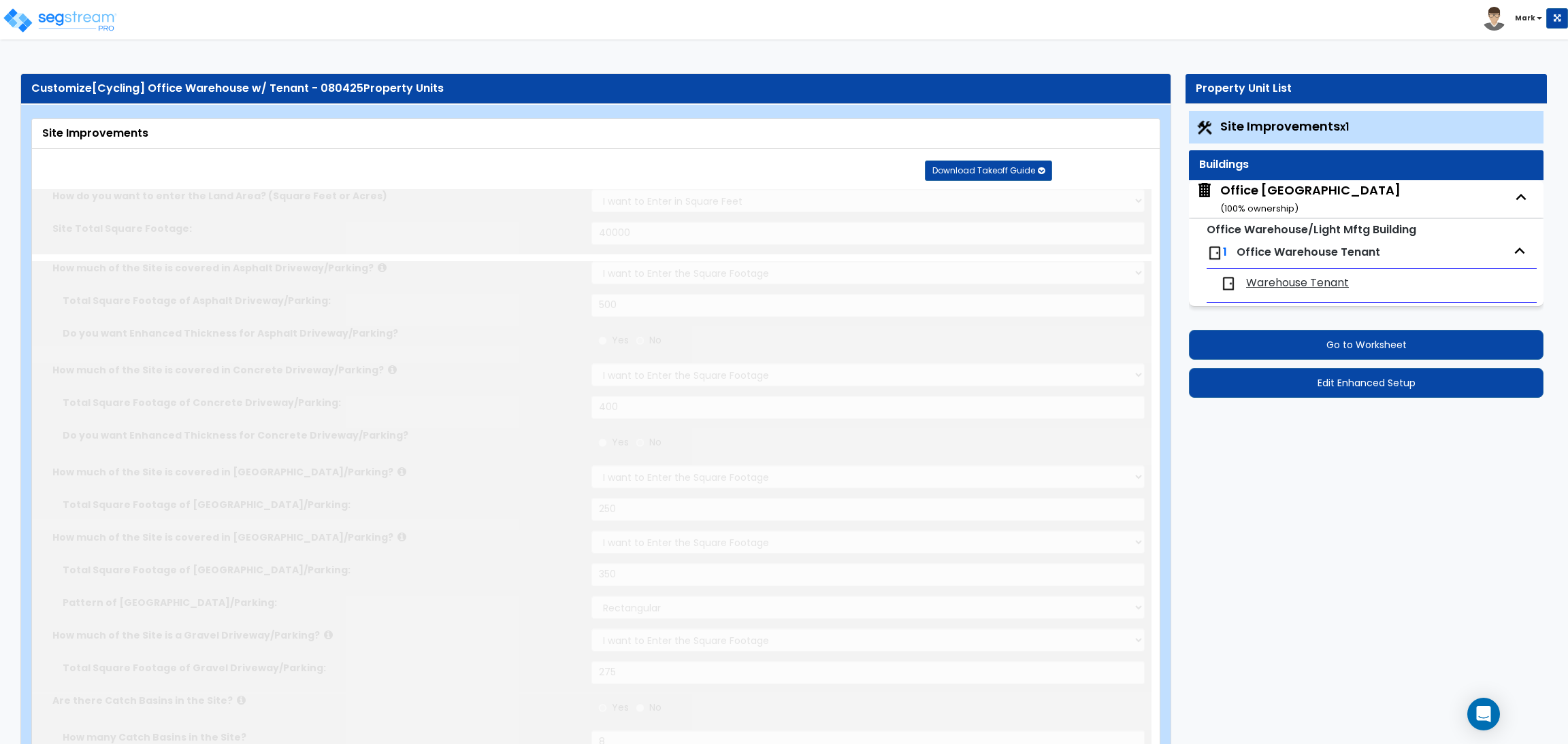
radio input "true"
select select "1"
type input "50"
radio input "true"
select select "1"
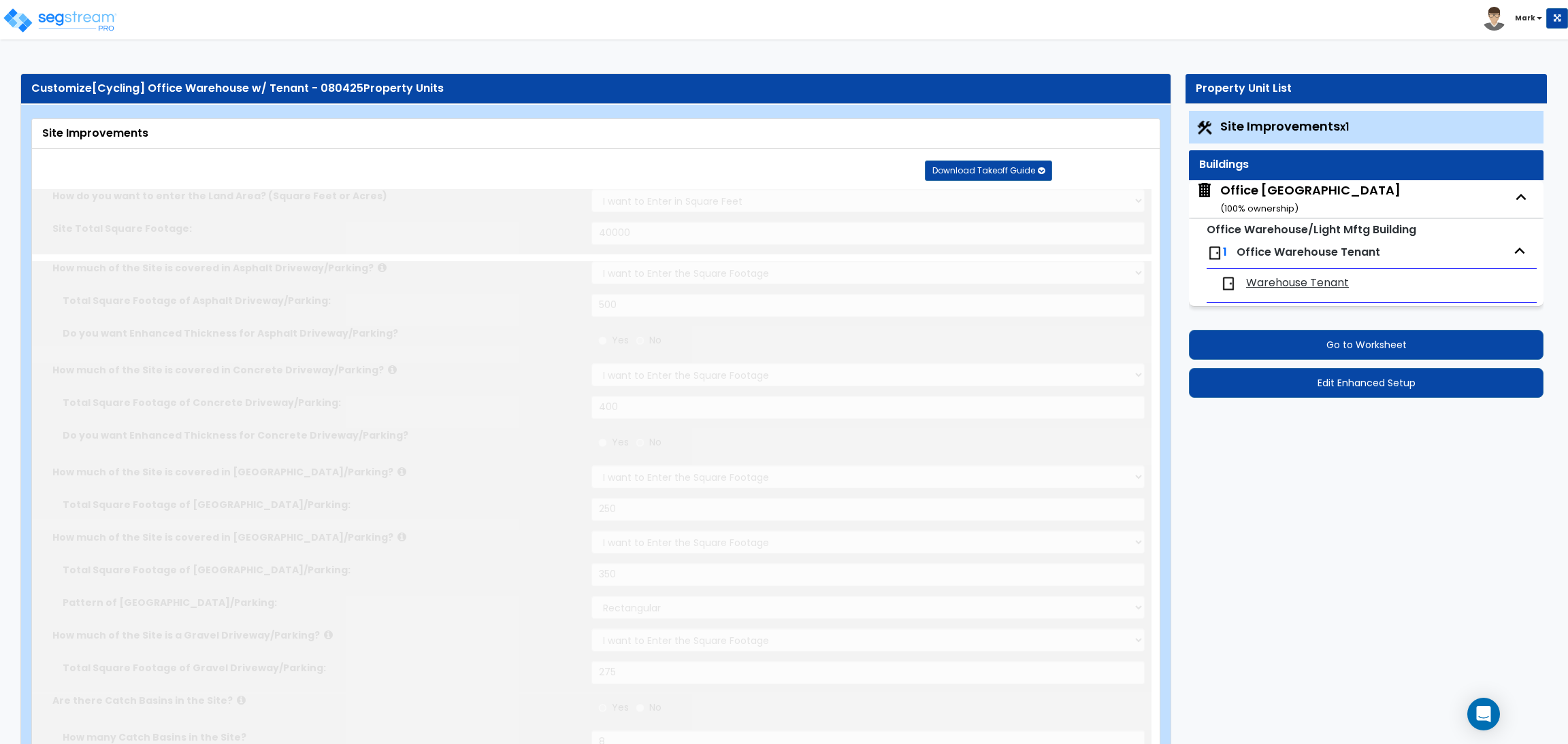
select select "6"
type input "3"
radio input "true"
select select "2"
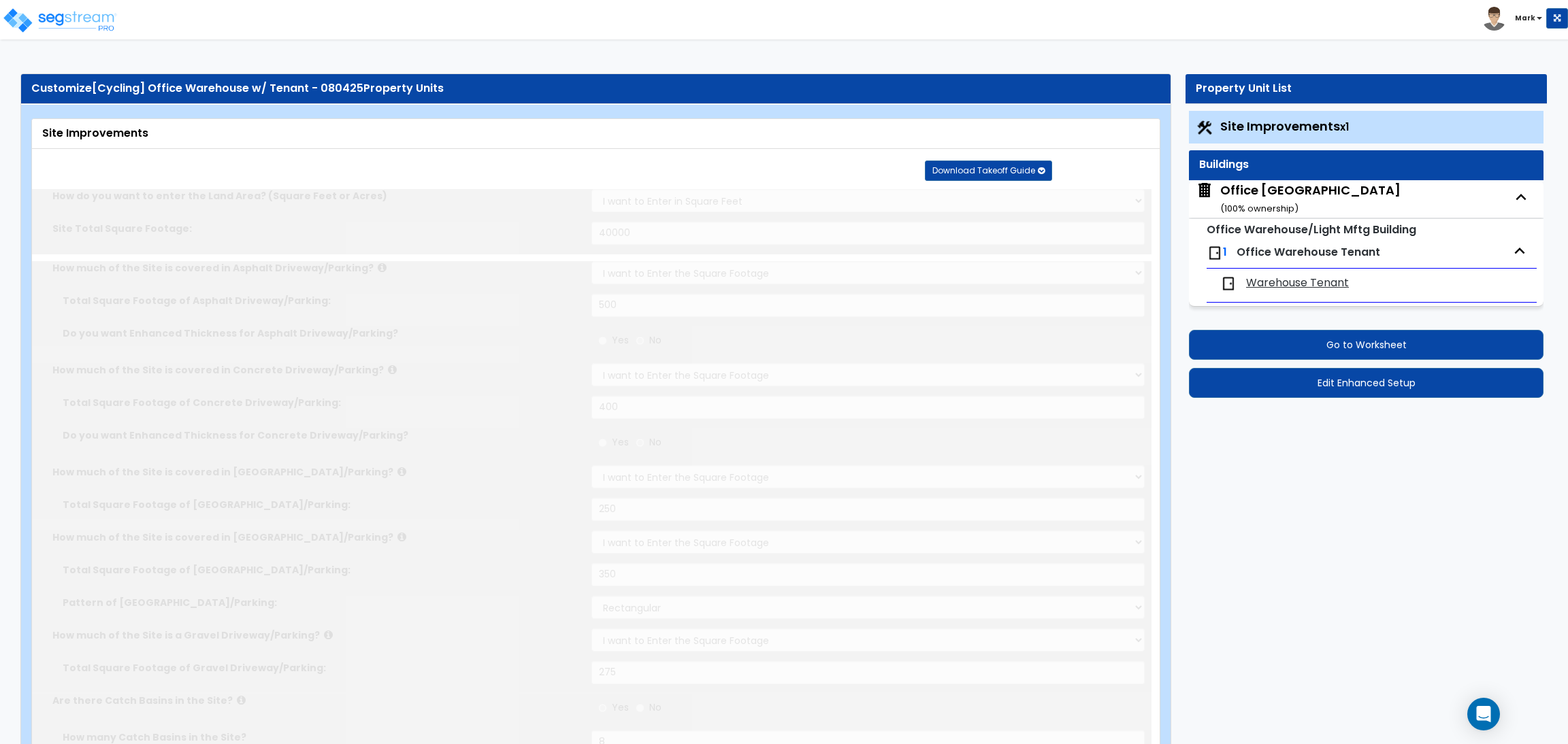
select select "2"
radio input "true"
type input "2"
select select "2"
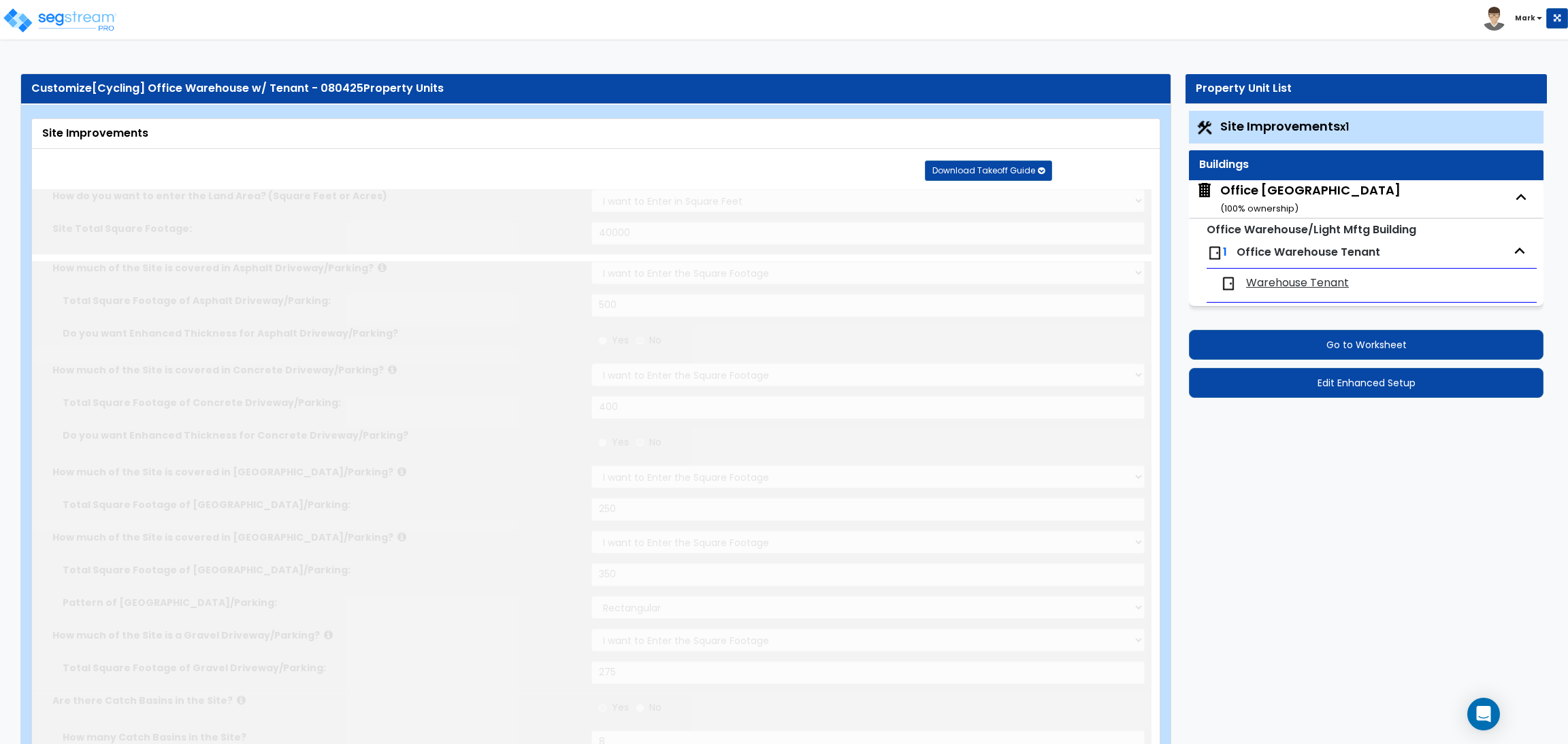
type input "500"
radio input "true"
select select "1"
select select "2"
radio input "true"
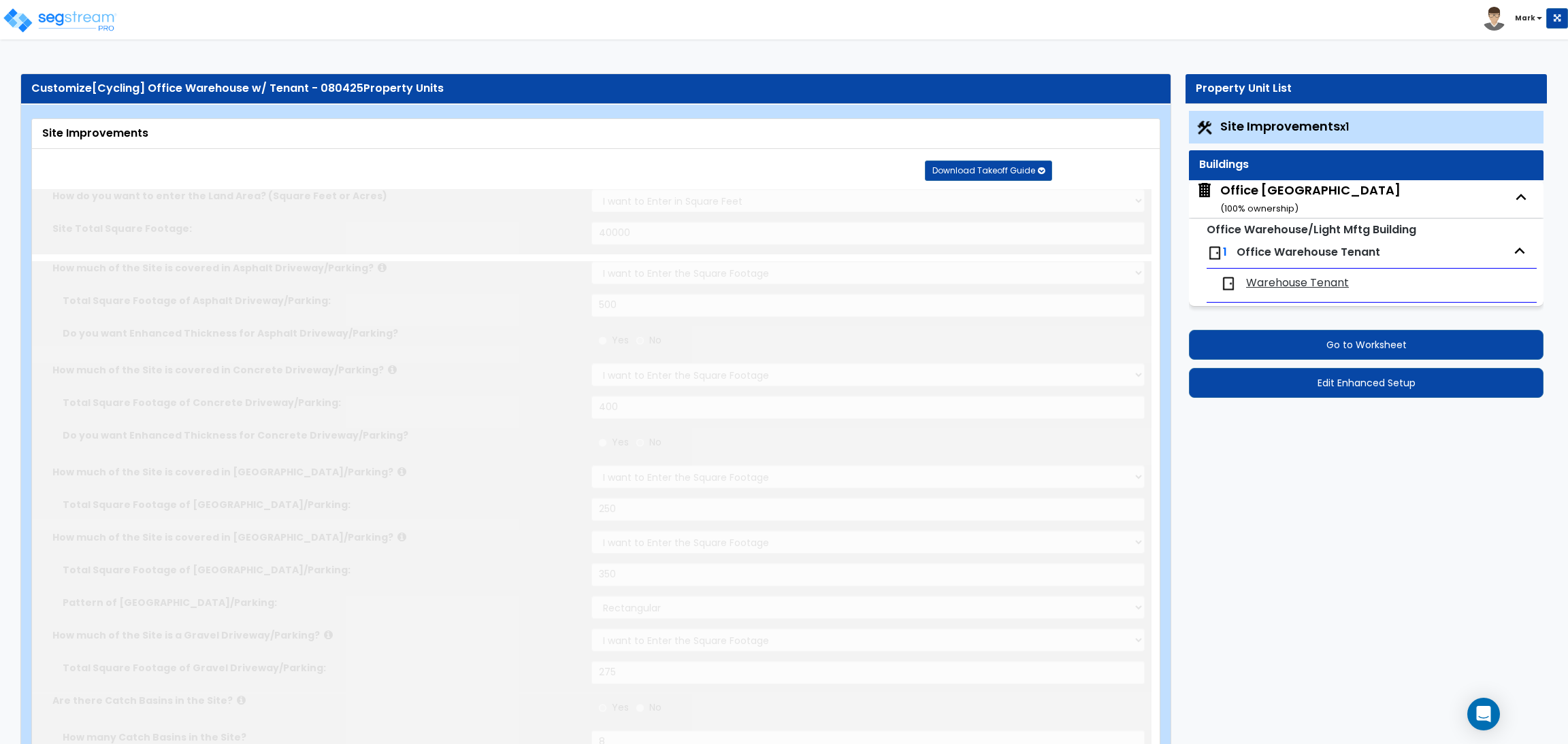
type input "5"
radio input "true"
type input "3"
radio input "true"
type input "4"
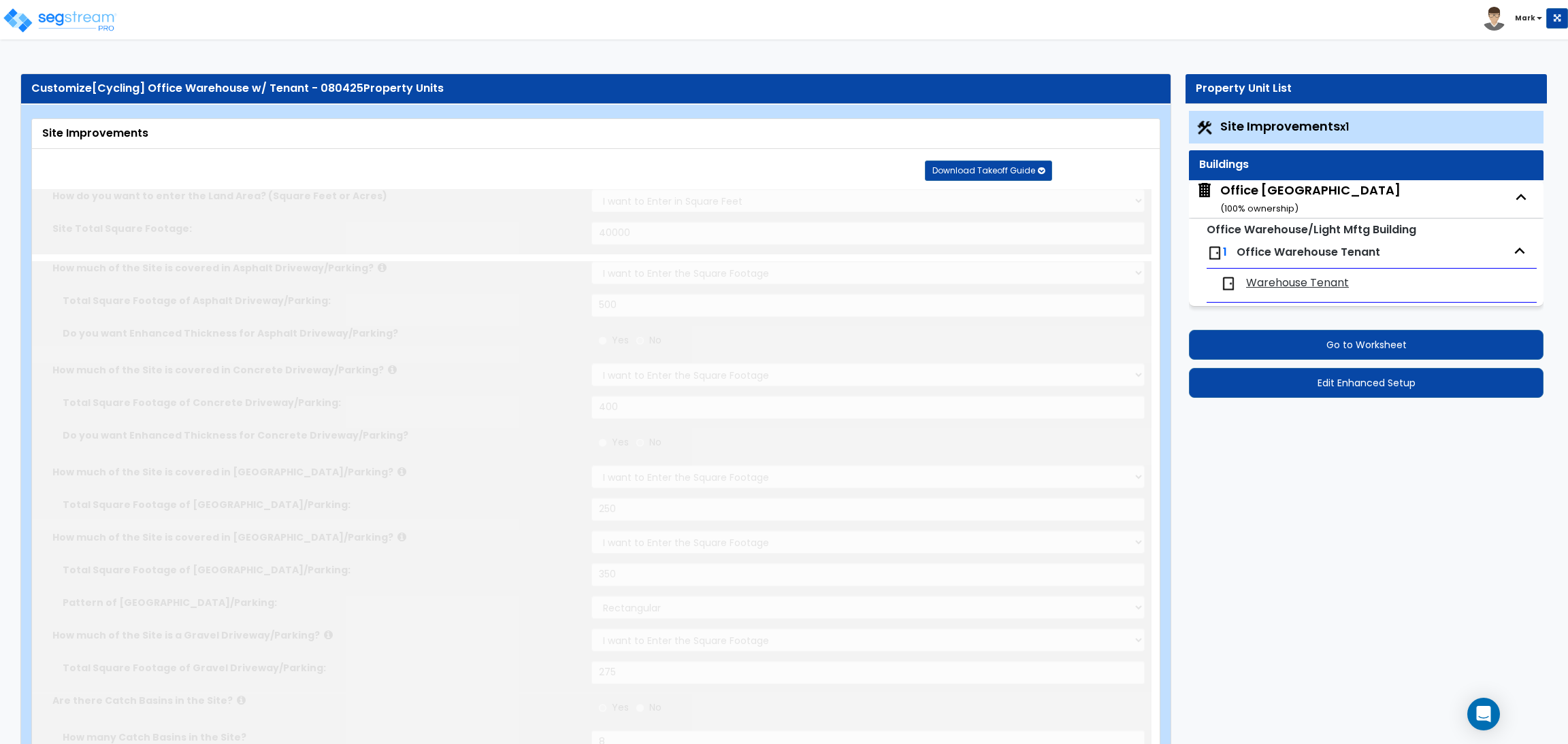
type input "80"
type input "10"
select select "2"
radio input "true"
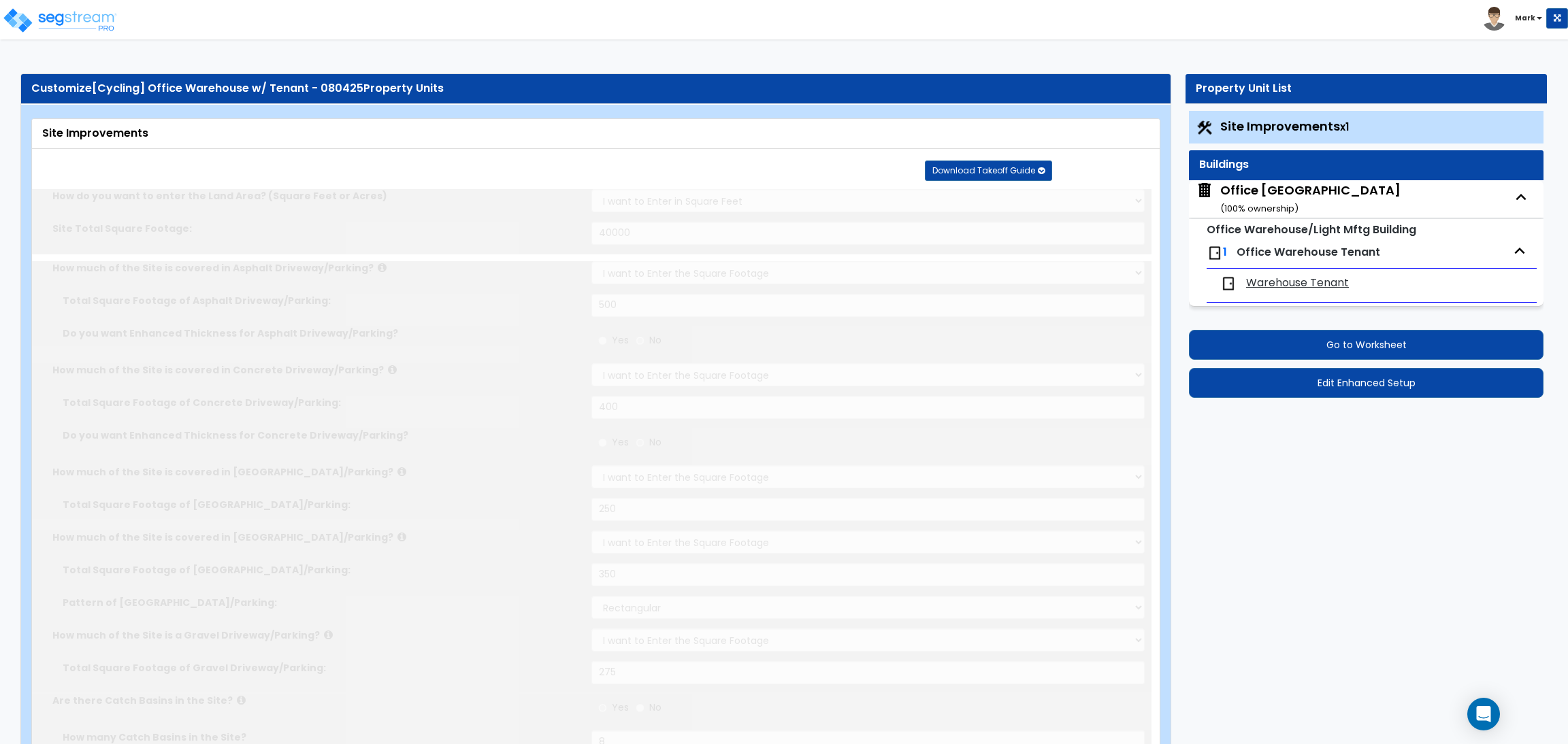
select select "1"
type input "1"
radio input "true"
type input "2"
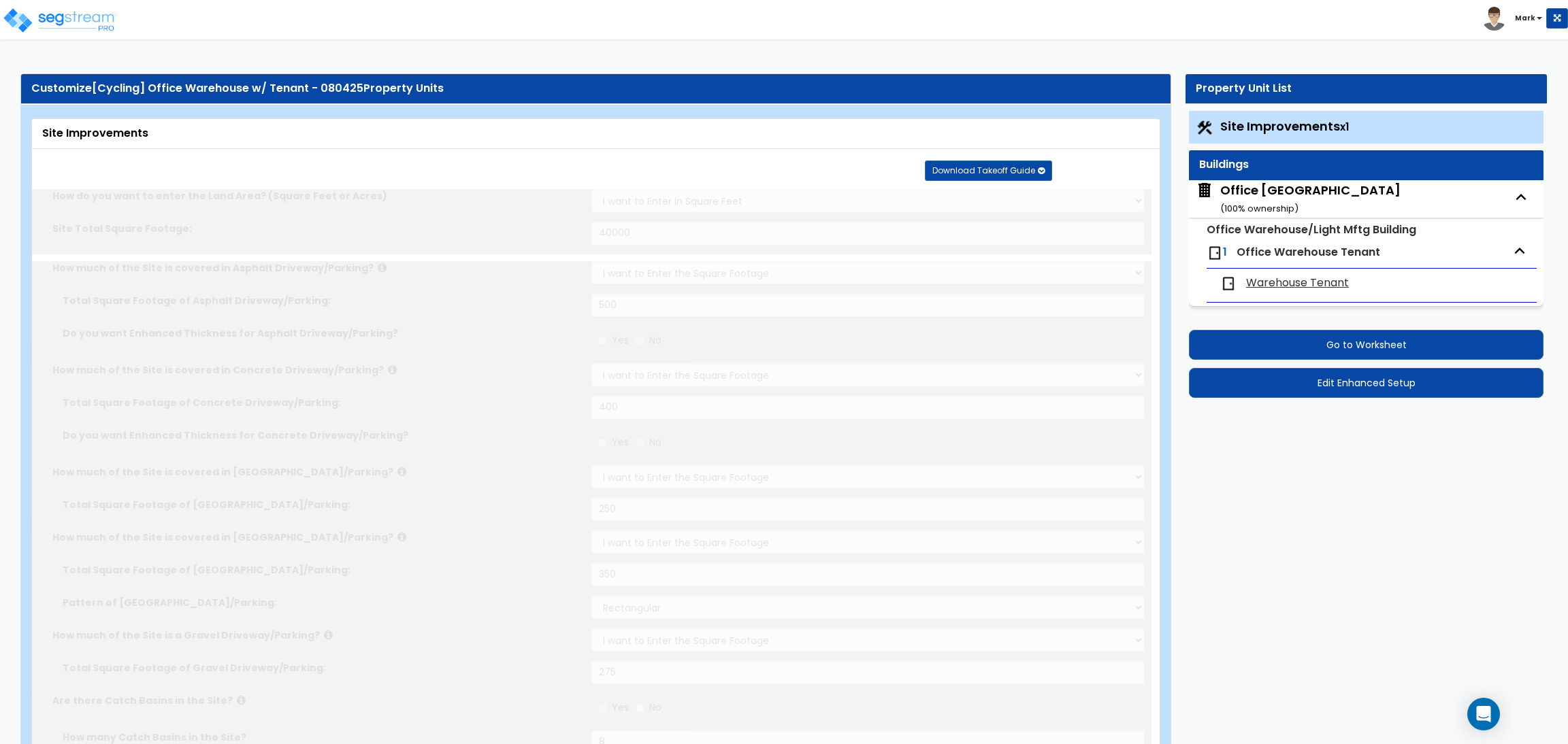
type input "200"
select select "8"
select select "2"
select select "4"
select select "1"
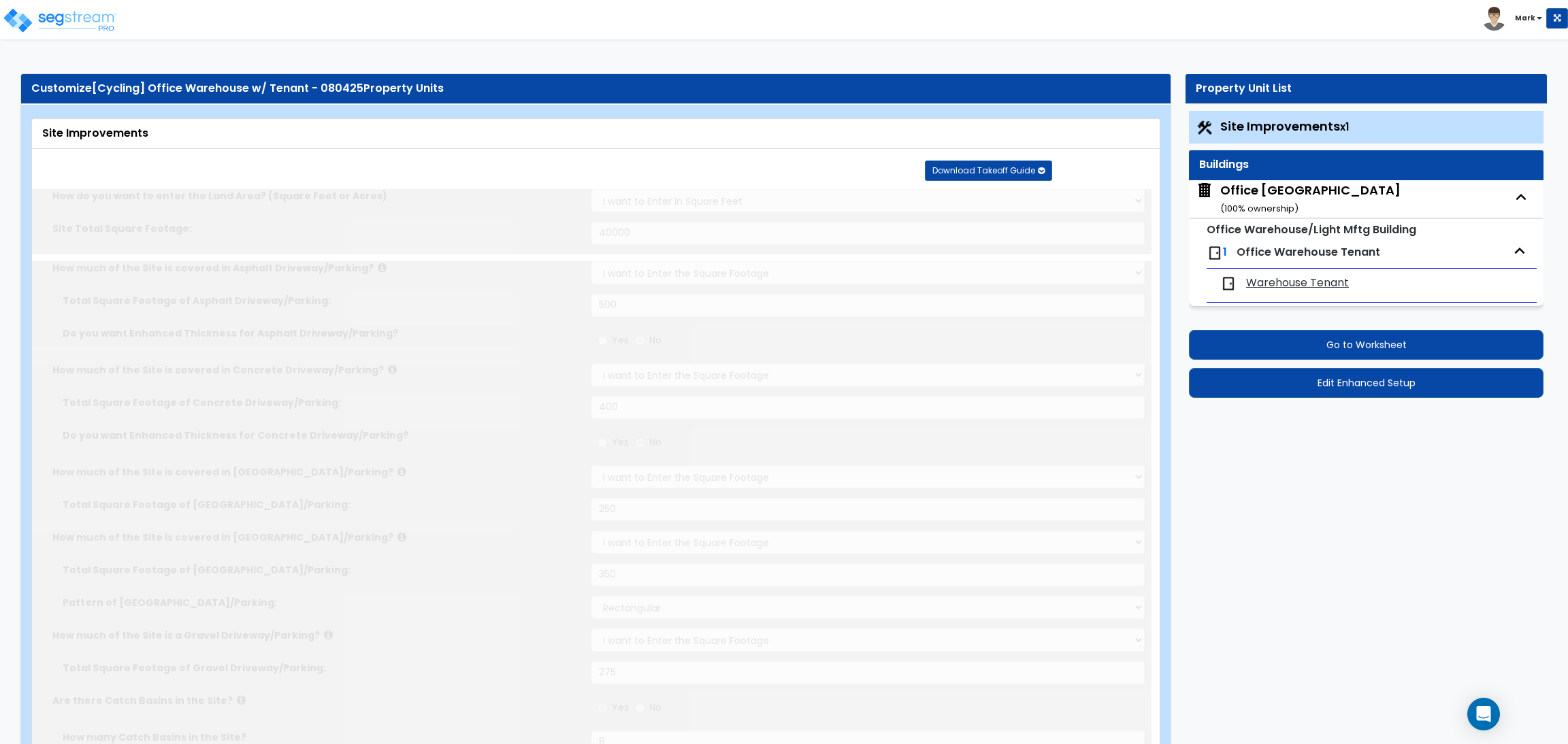
select select "20"
radio input "true"
select select "2"
type input "2"
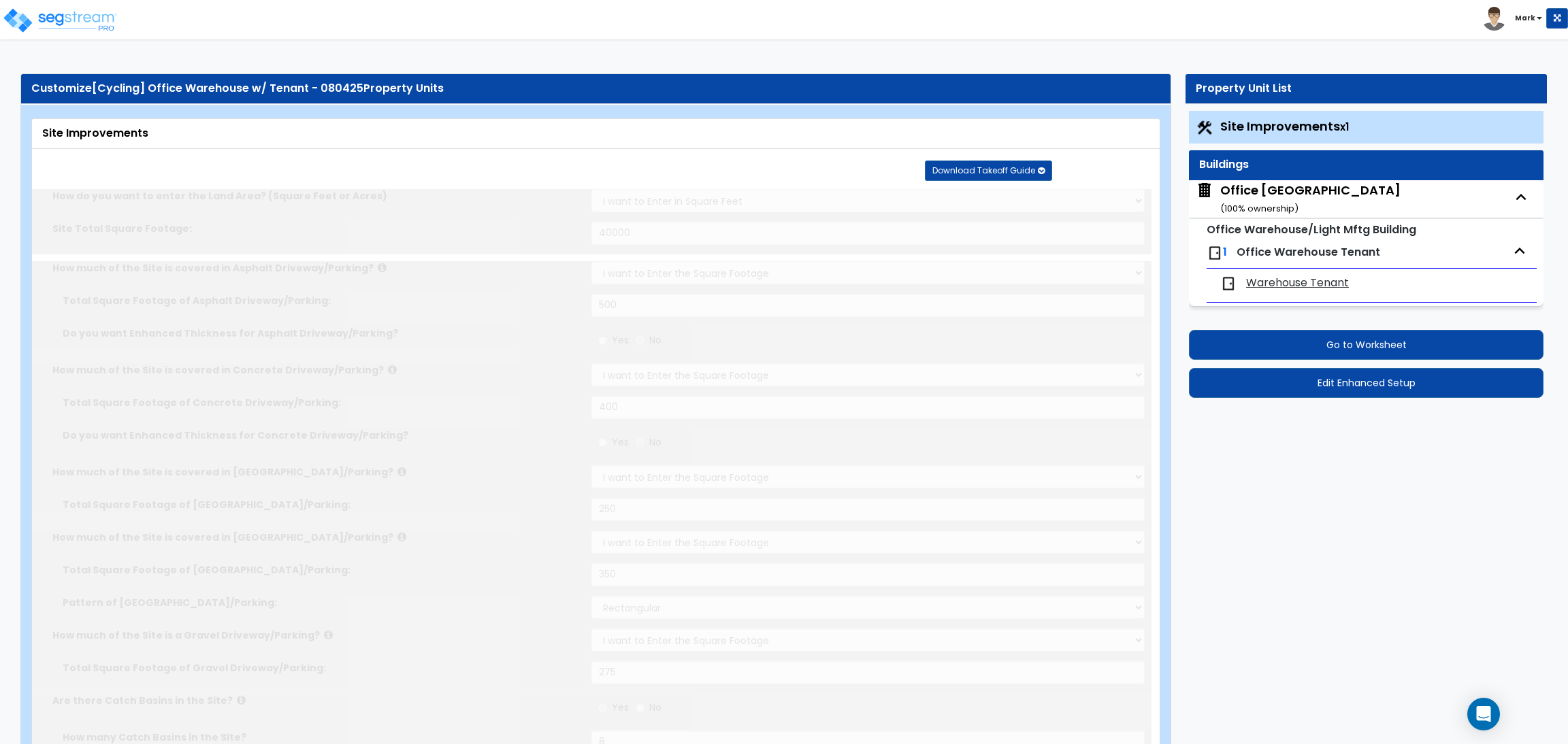
select select "5"
select select "3"
radio input "true"
select select "1"
type input "10"
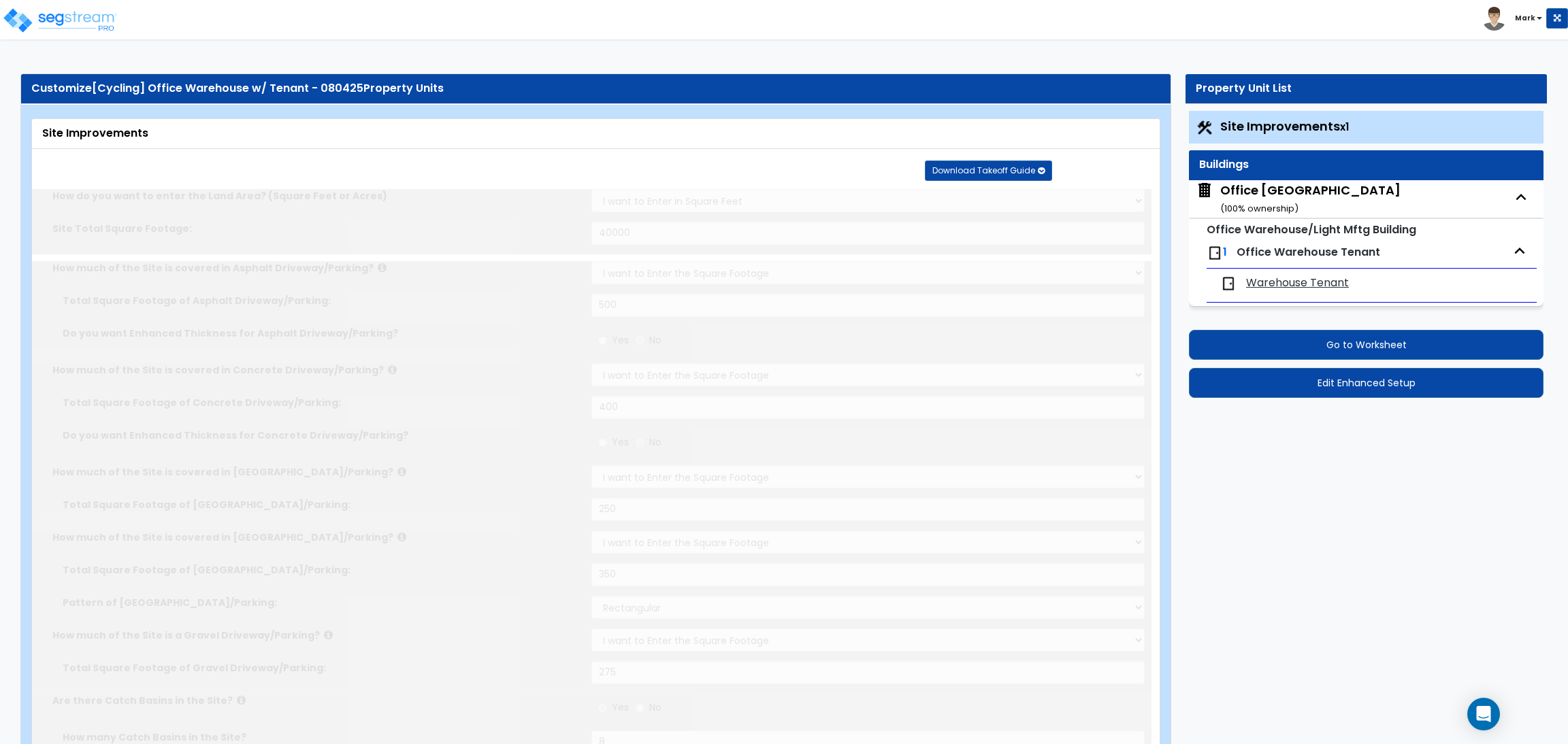
select select "1"
type input "2"
select select "1"
select select "2"
type input "2"
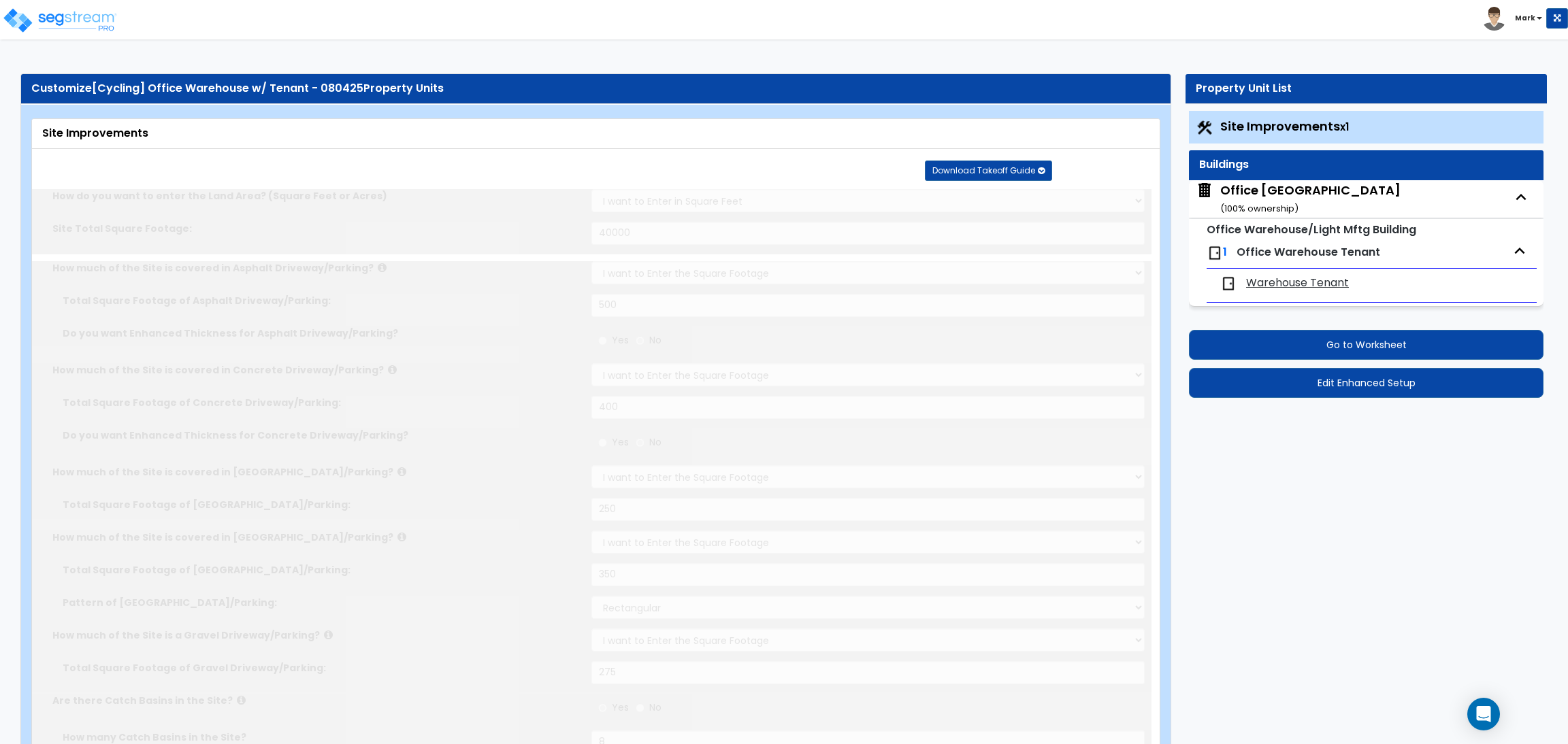
radio input "true"
type input "40"
radio input "true"
select select "1"
type input "2"
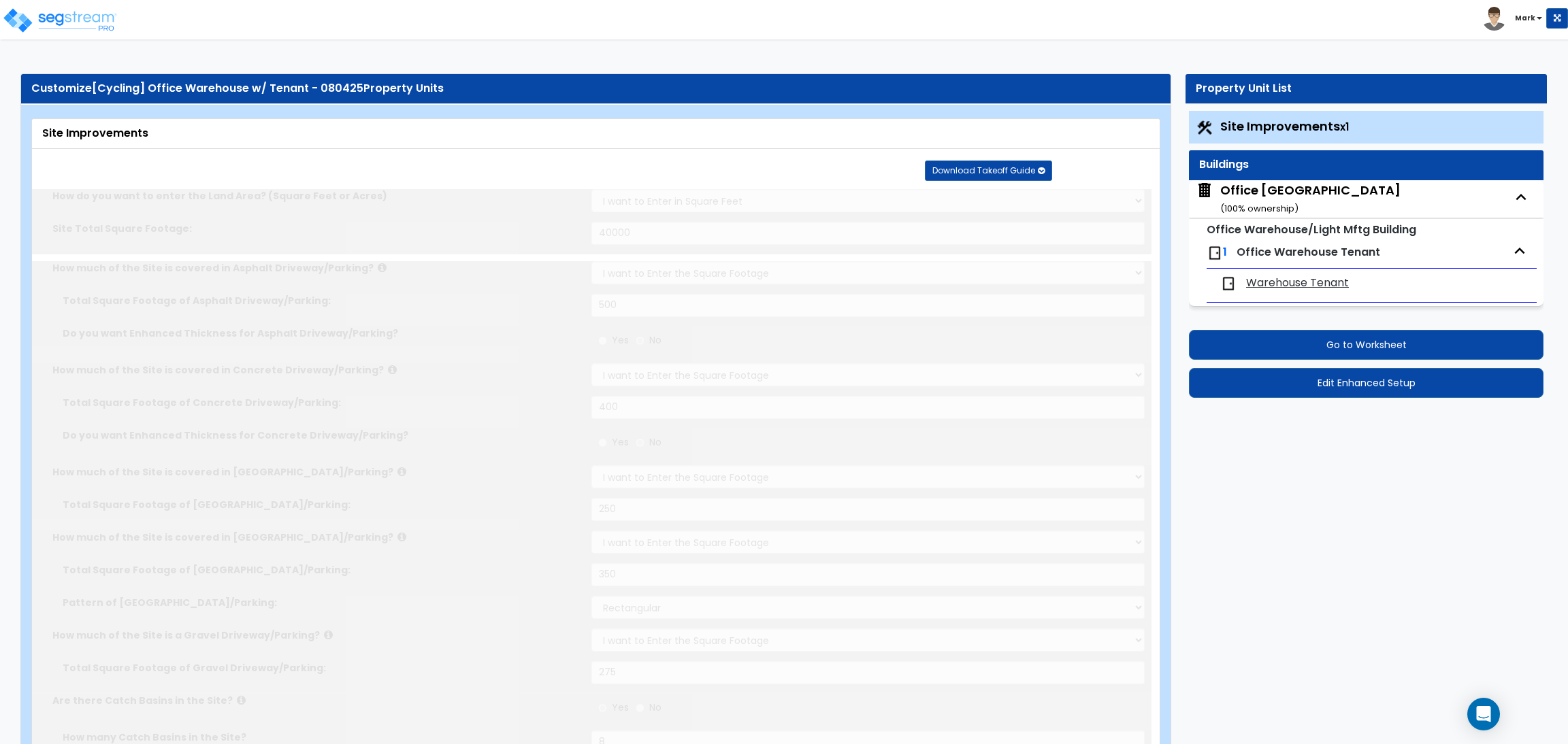
type input "80"
type input "6"
select select "4"
select select "2"
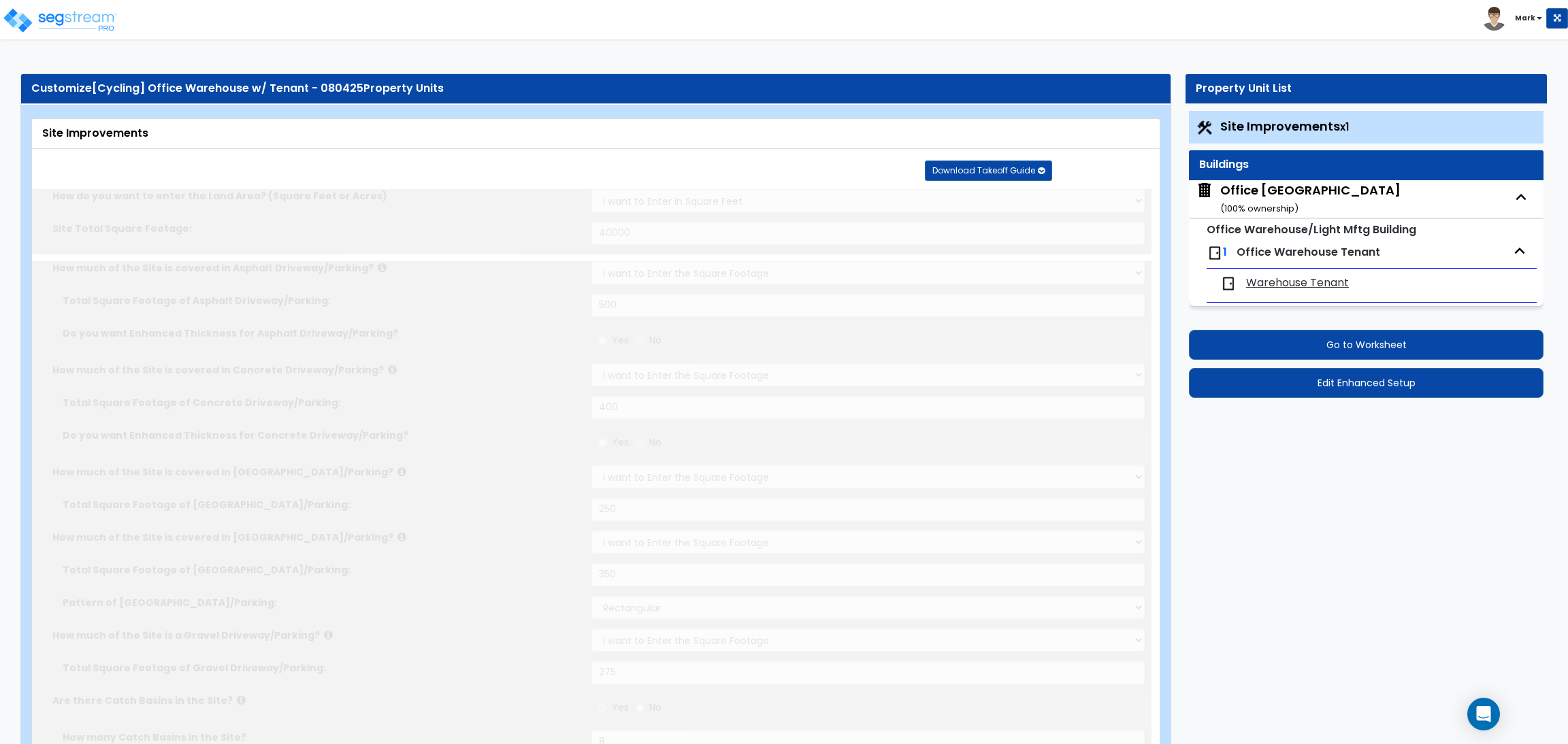
select select "1"
select select "2"
select select "1"
radio input "true"
type input "2"
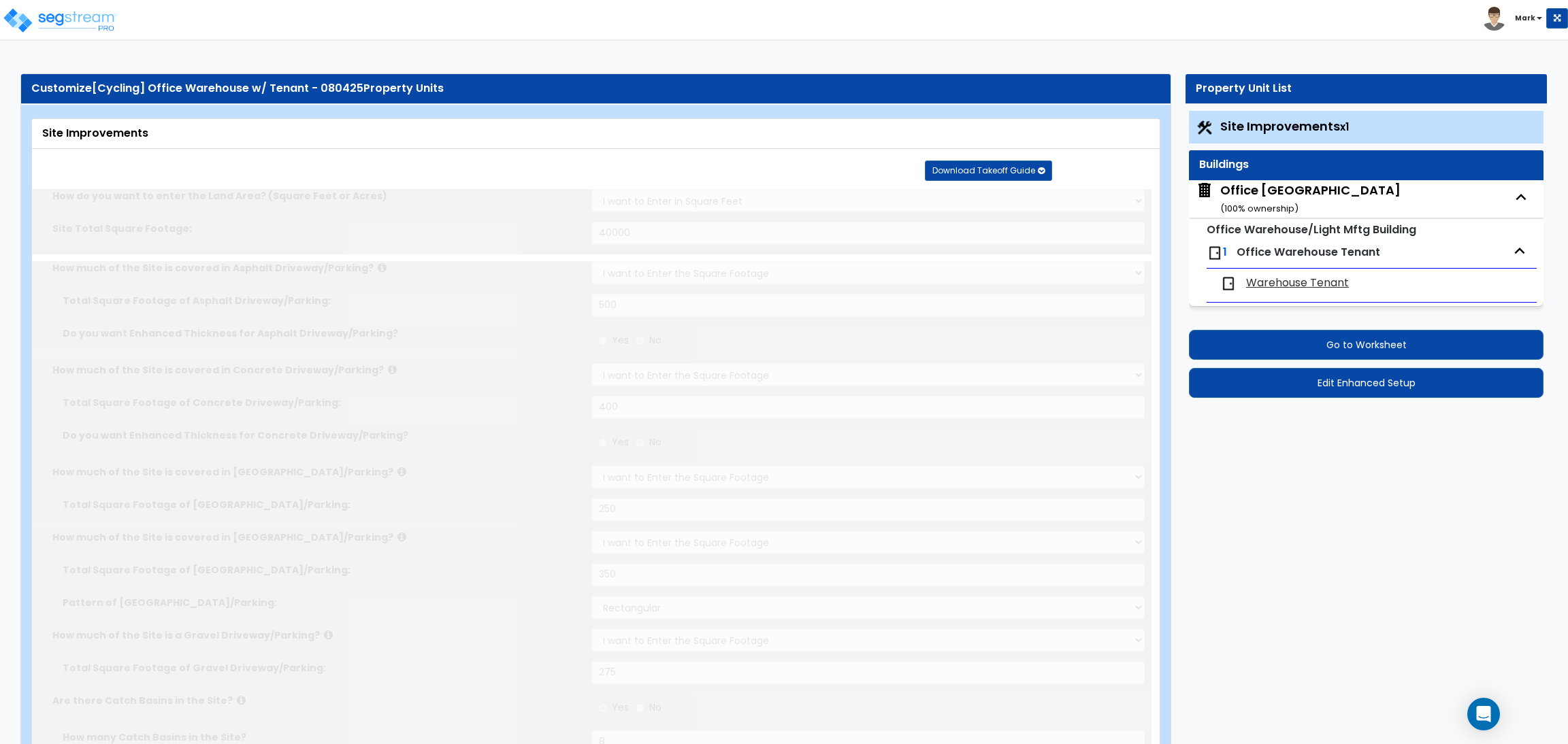
radio input "true"
select select "2"
select select "6"
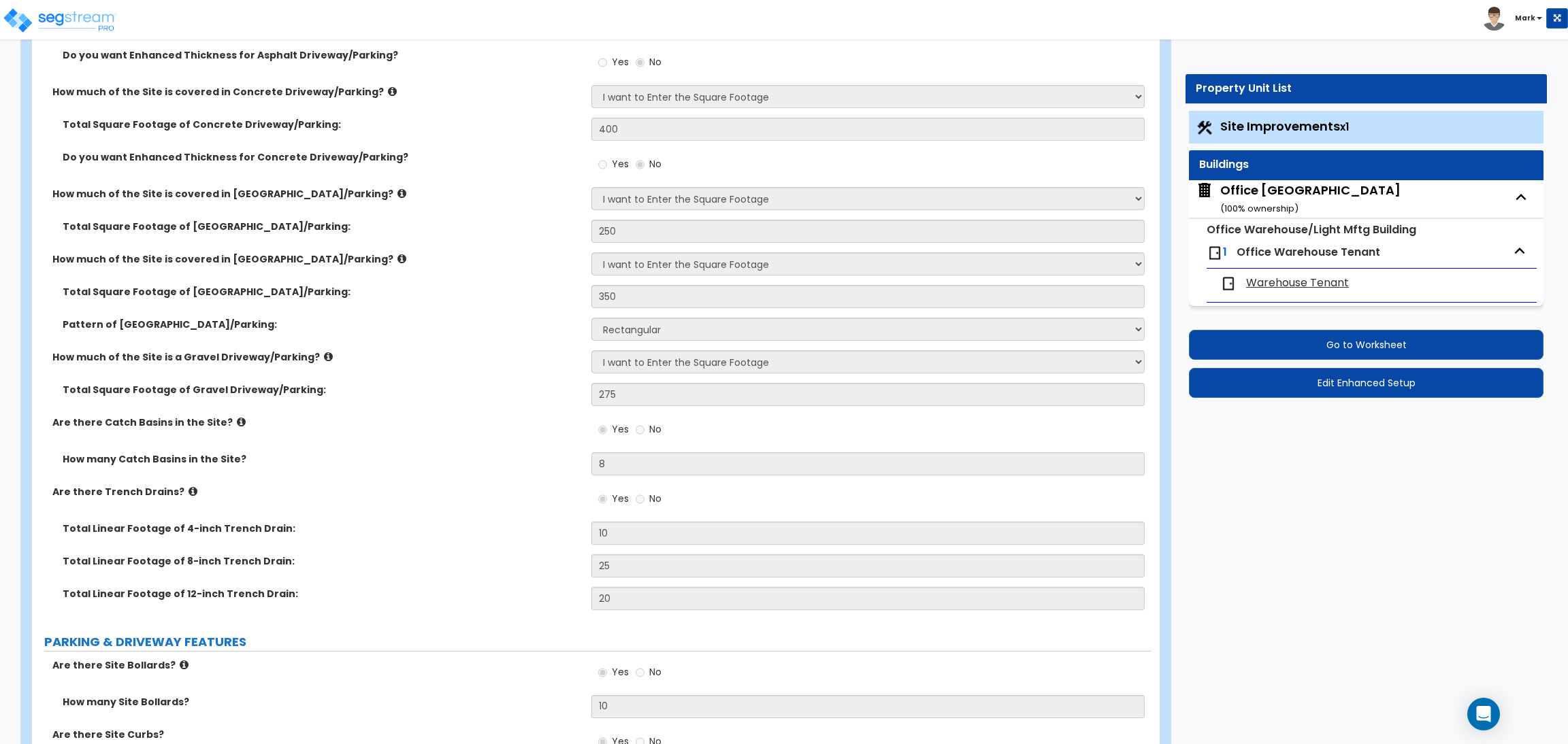
scroll to position [714, 0]
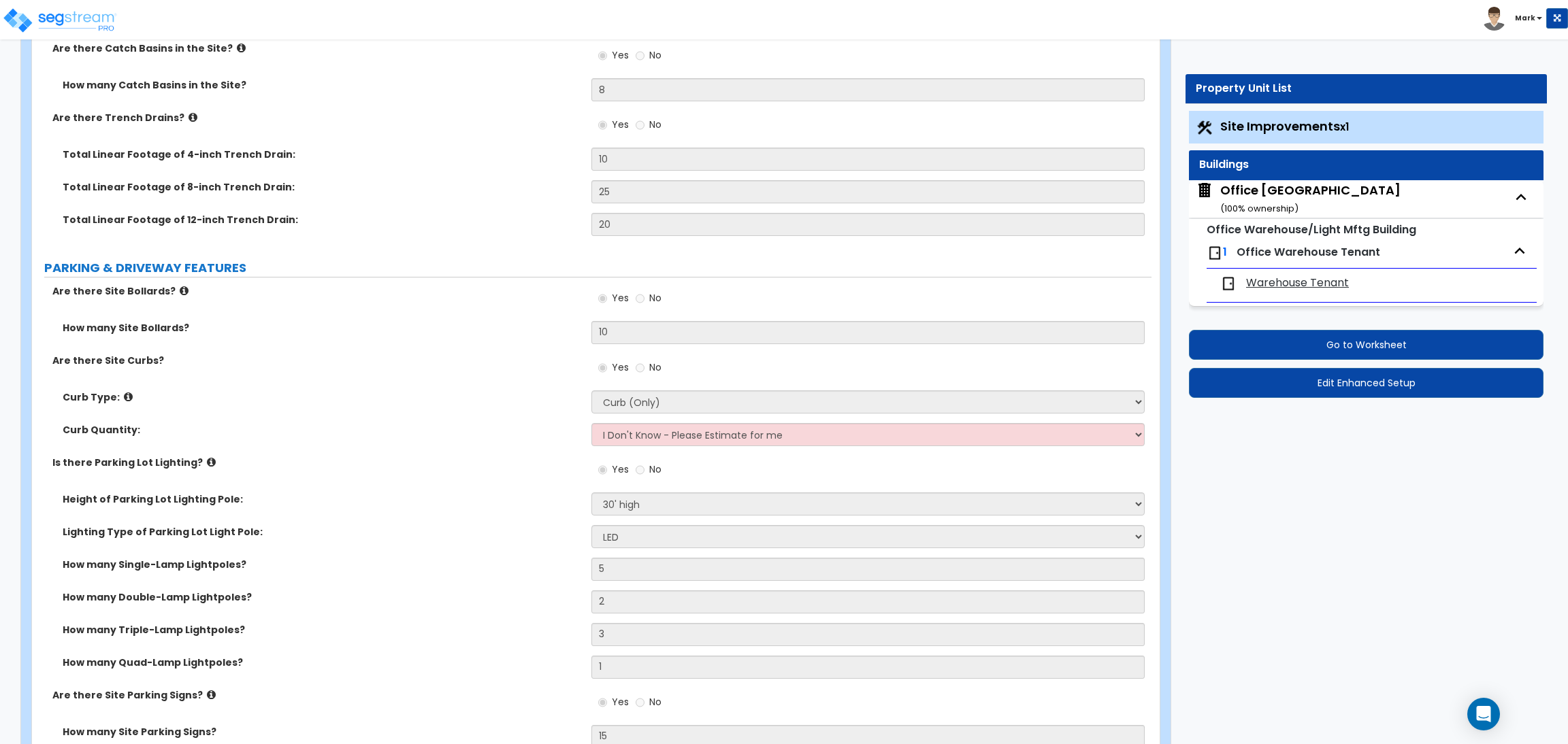
click at [1301, 193] on div "Office Warehouse Building ( 100 % ownership)" at bounding box center [1310, 199] width 180 height 35
select select "2"
select select "6"
select select "1"
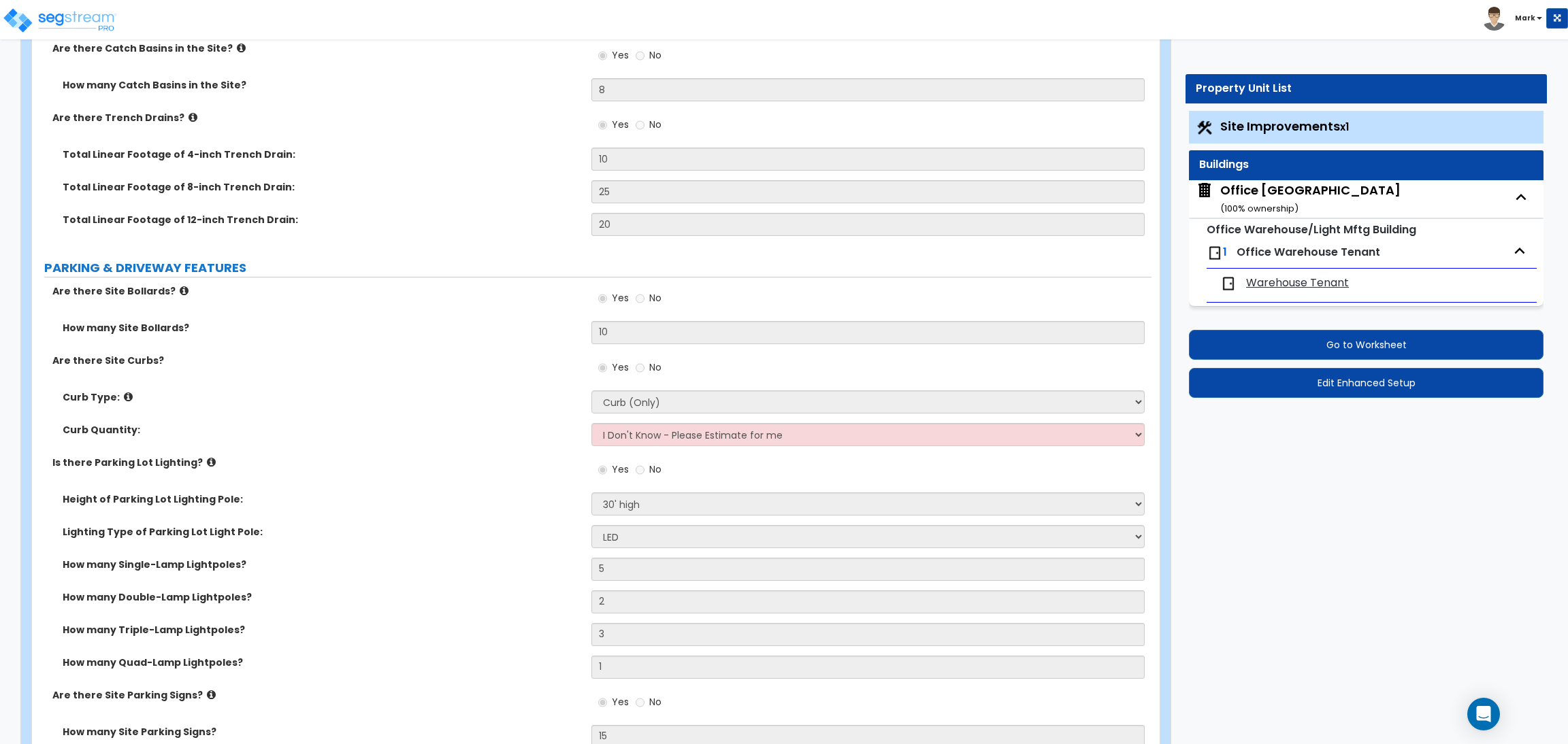
select select "2"
select select "1"
select select "2"
select select "4"
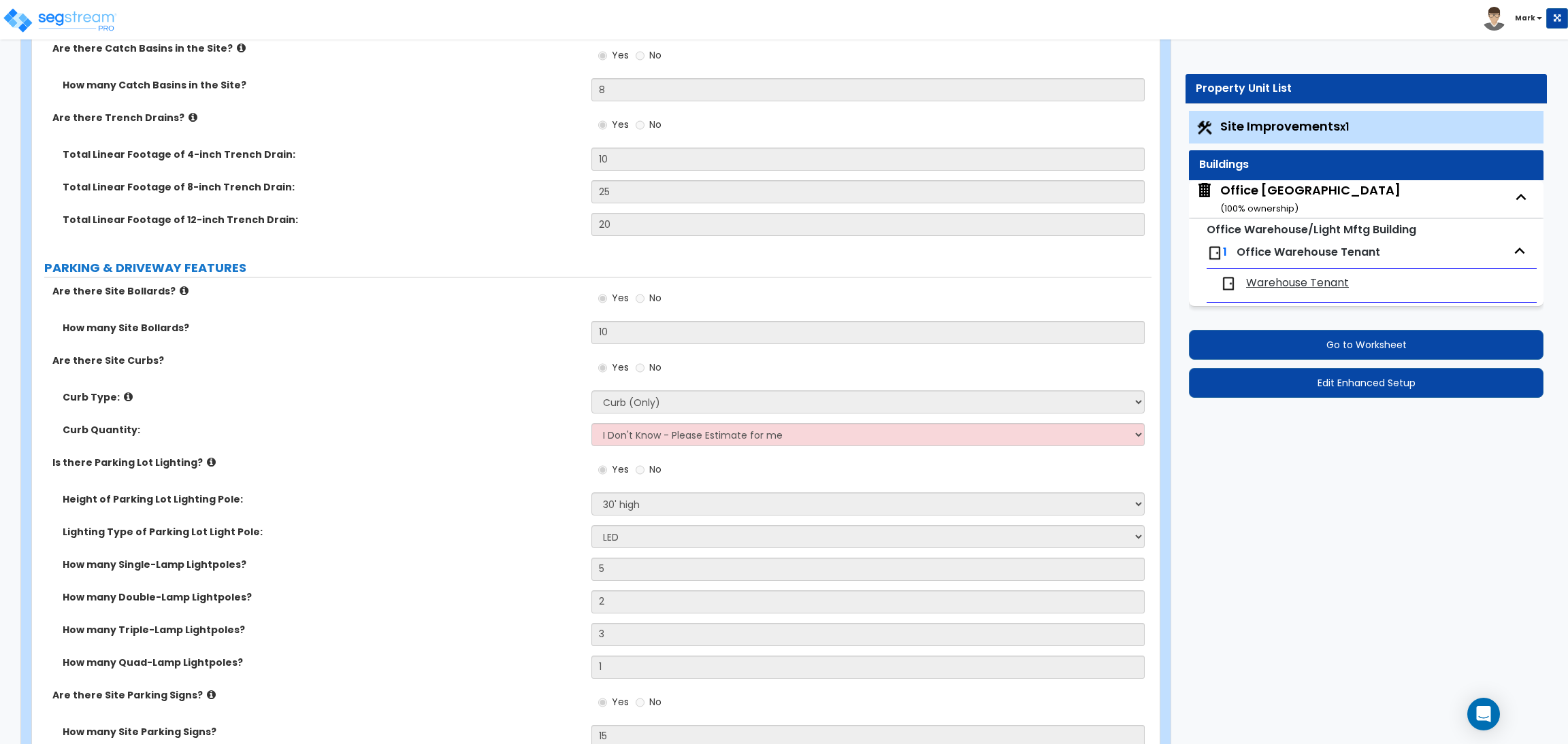
select select "2"
select select "3"
select select "10"
select select "9"
select select "1"
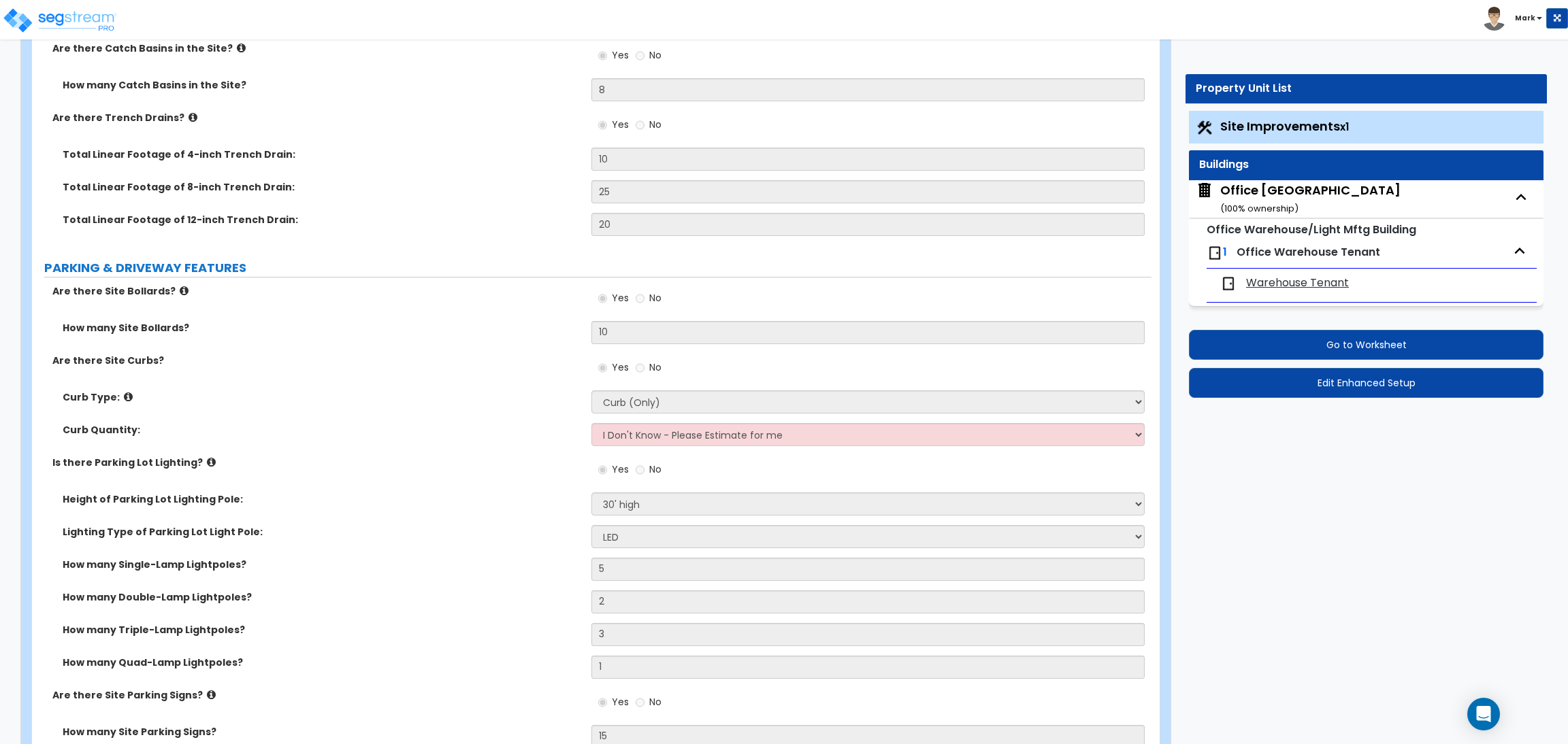
select select "1"
select select "5"
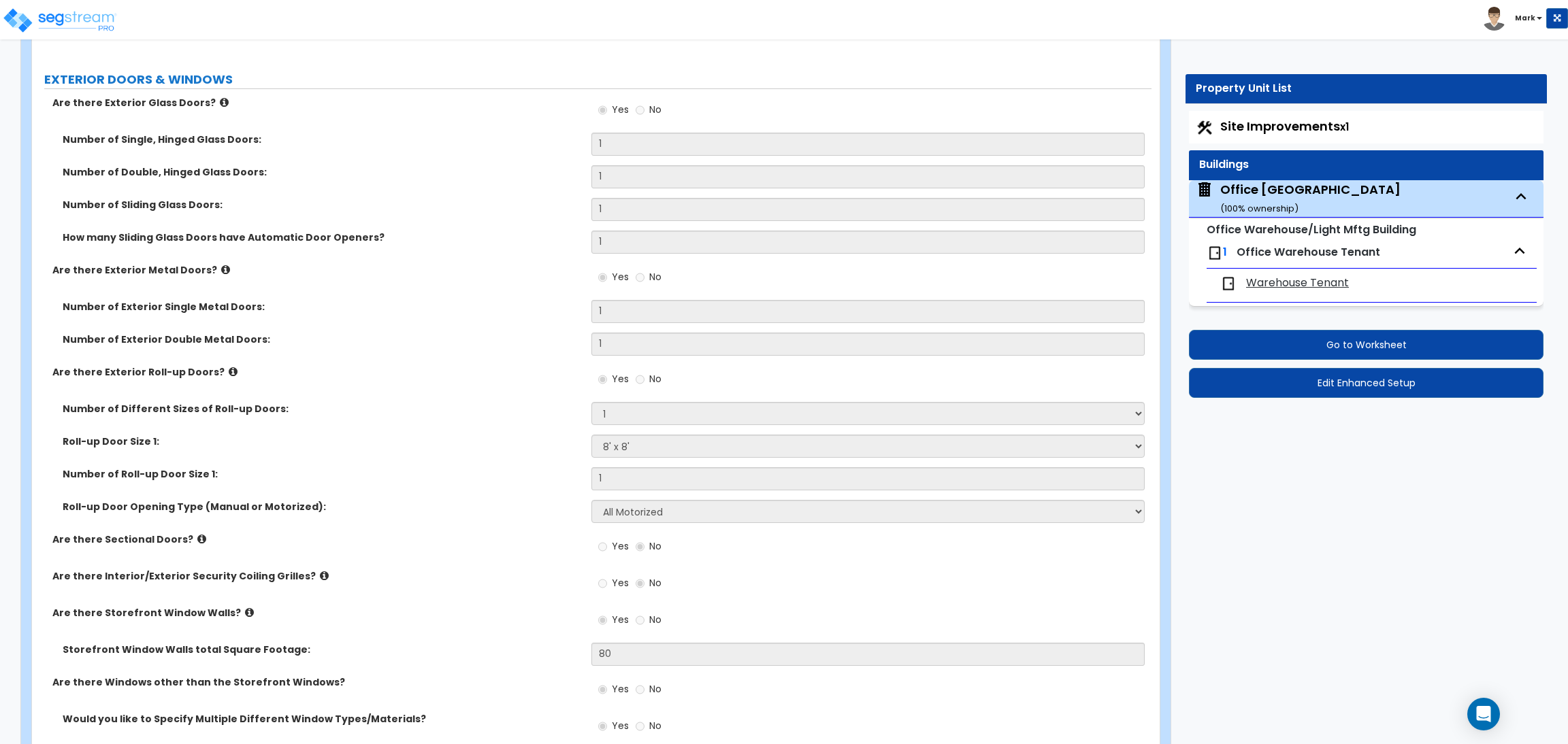
scroll to position [2413, 0]
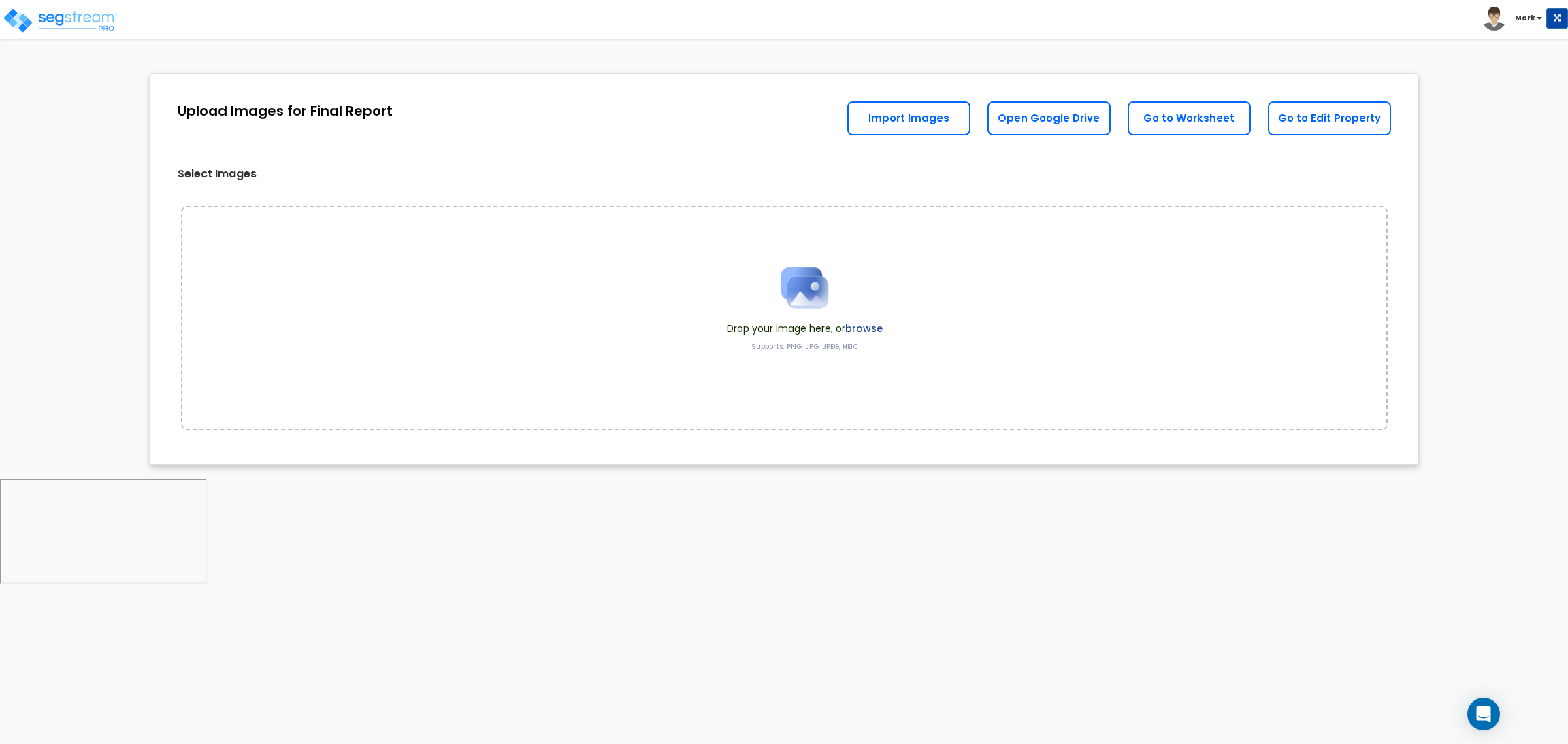
click at [835, 327] on span "Drop your image here, or browse" at bounding box center [804, 329] width 156 height 14
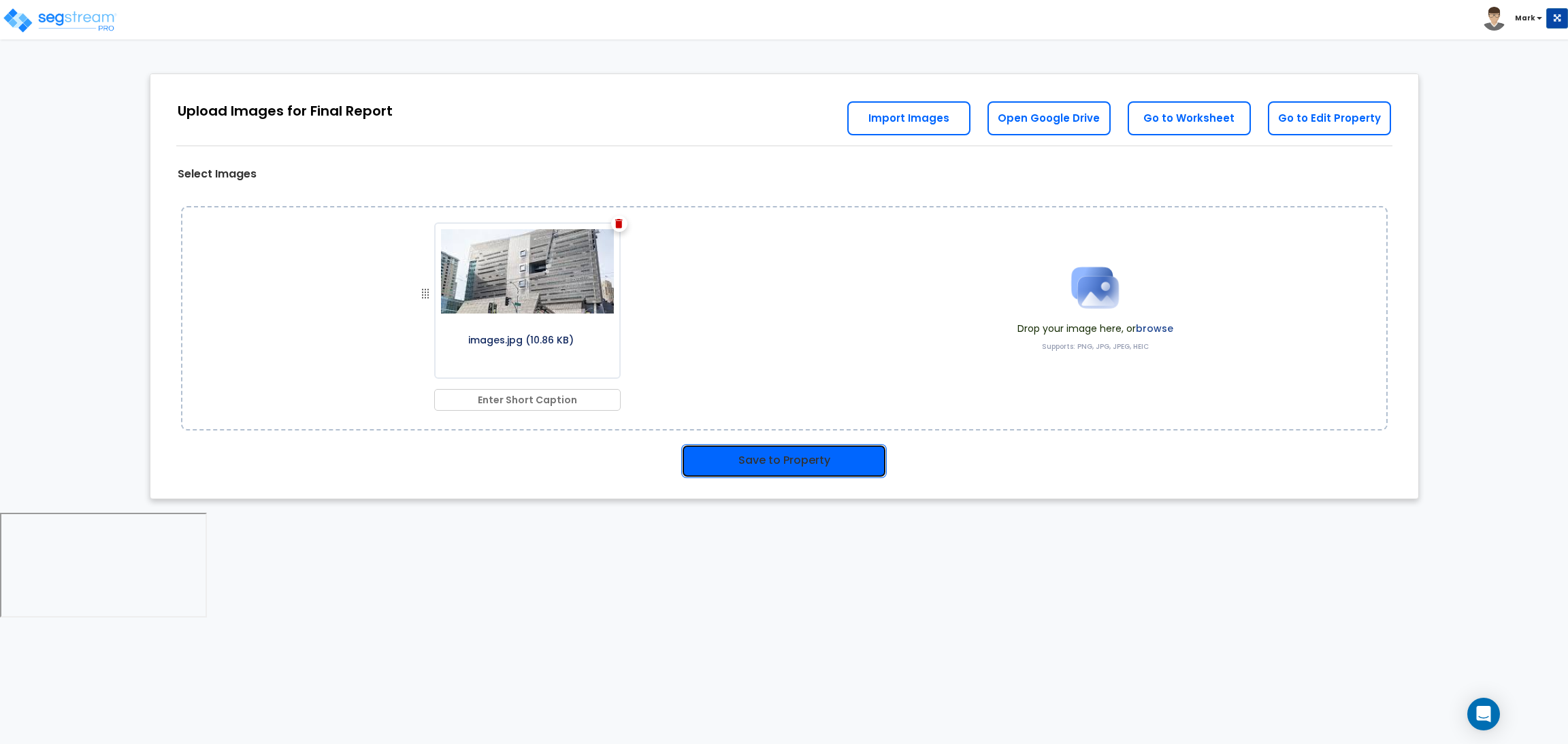
click at [735, 458] on button "Save to Property" at bounding box center [784, 461] width 205 height 34
